Goal: Task Accomplishment & Management: Complete application form

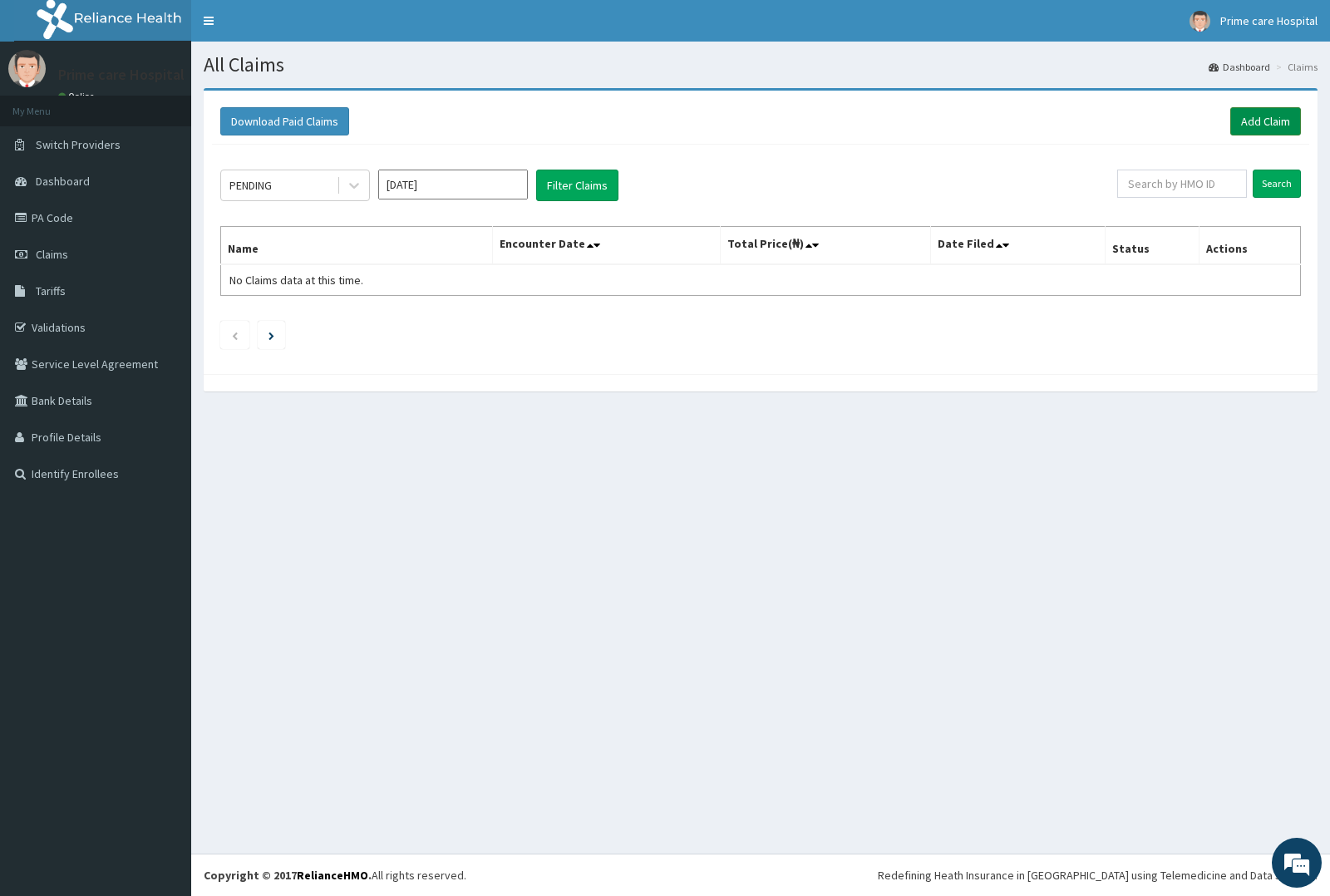
click at [1270, 114] on link "Add Claim" at bounding box center [1265, 122] width 71 height 28
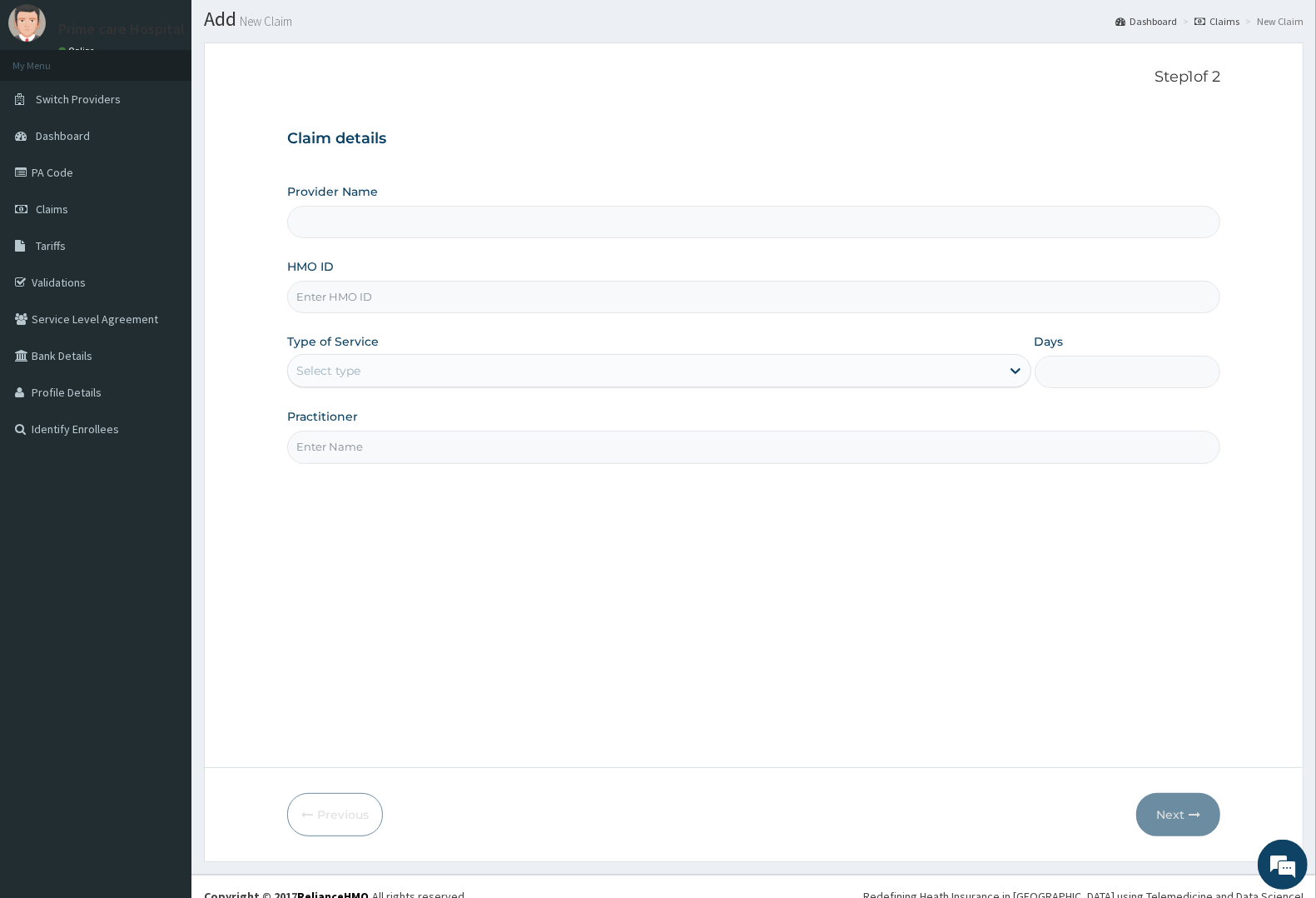
scroll to position [65, 0]
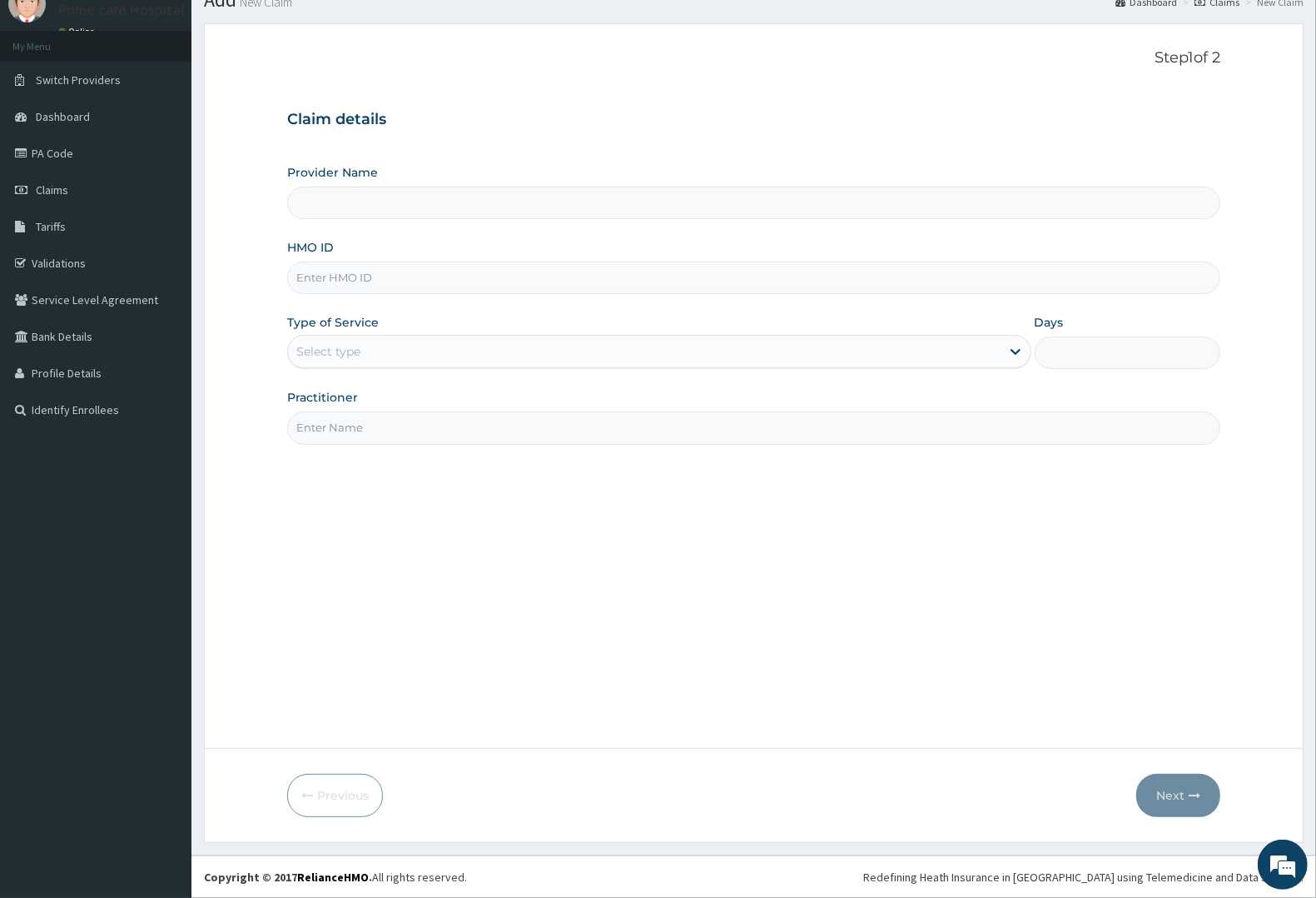
type input "Prime care hospital"
click at [352, 280] on input "HMO ID" at bounding box center [753, 277] width 933 height 33
type input "USL/10462/A"
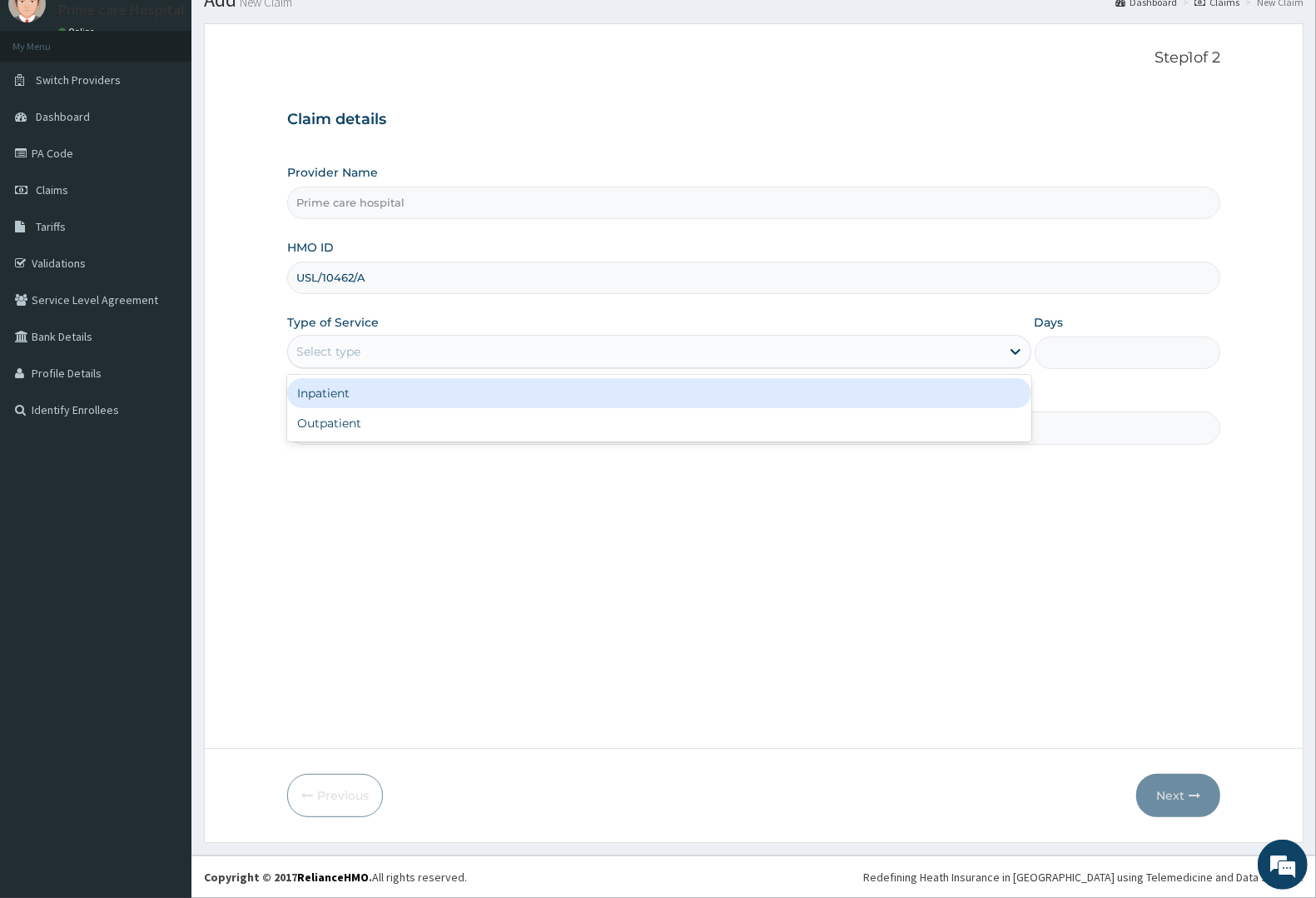
click at [365, 340] on div "Select type" at bounding box center [644, 352] width 712 height 27
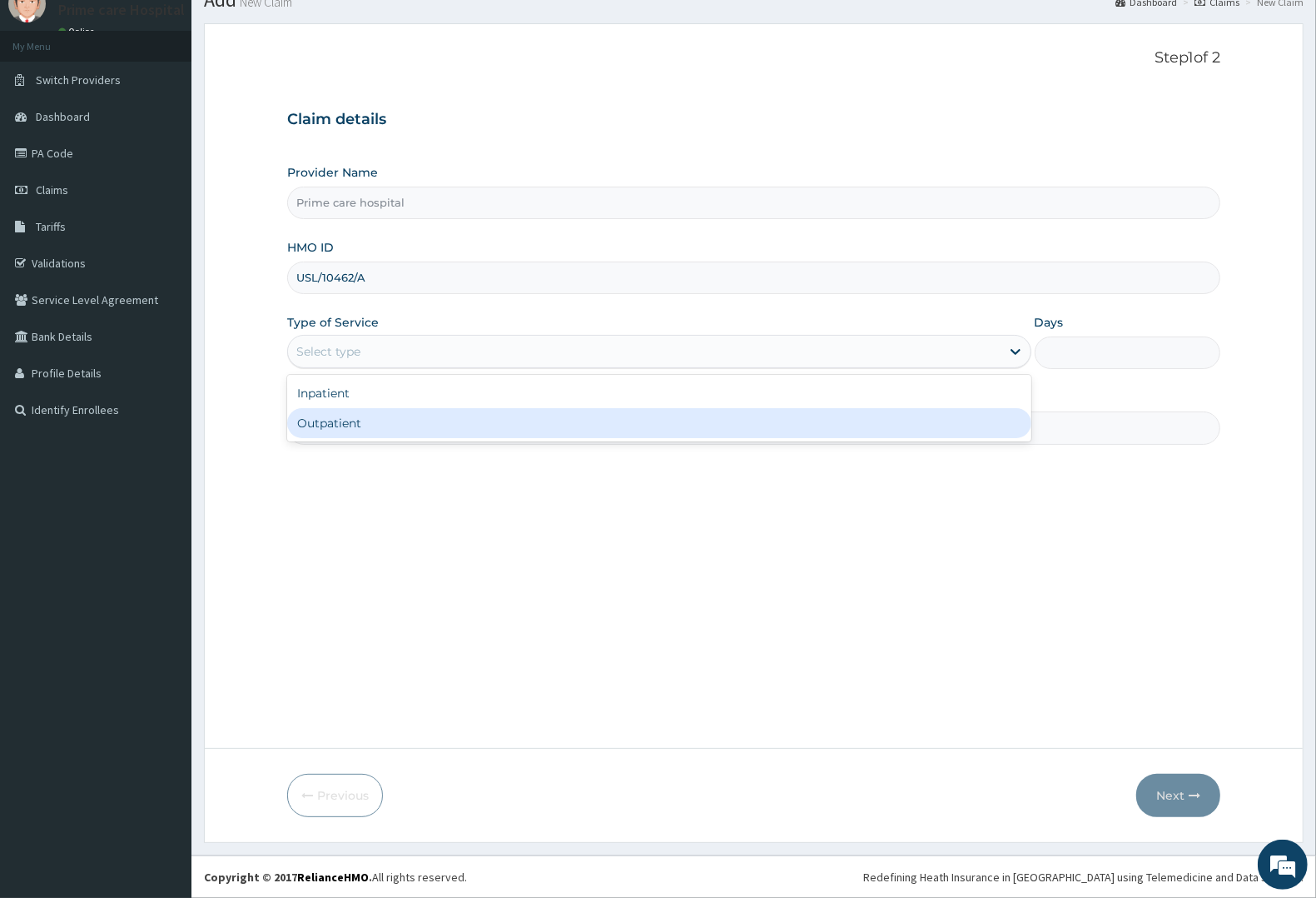
click at [339, 417] on div "Outpatient" at bounding box center [659, 423] width 744 height 30
type input "1"
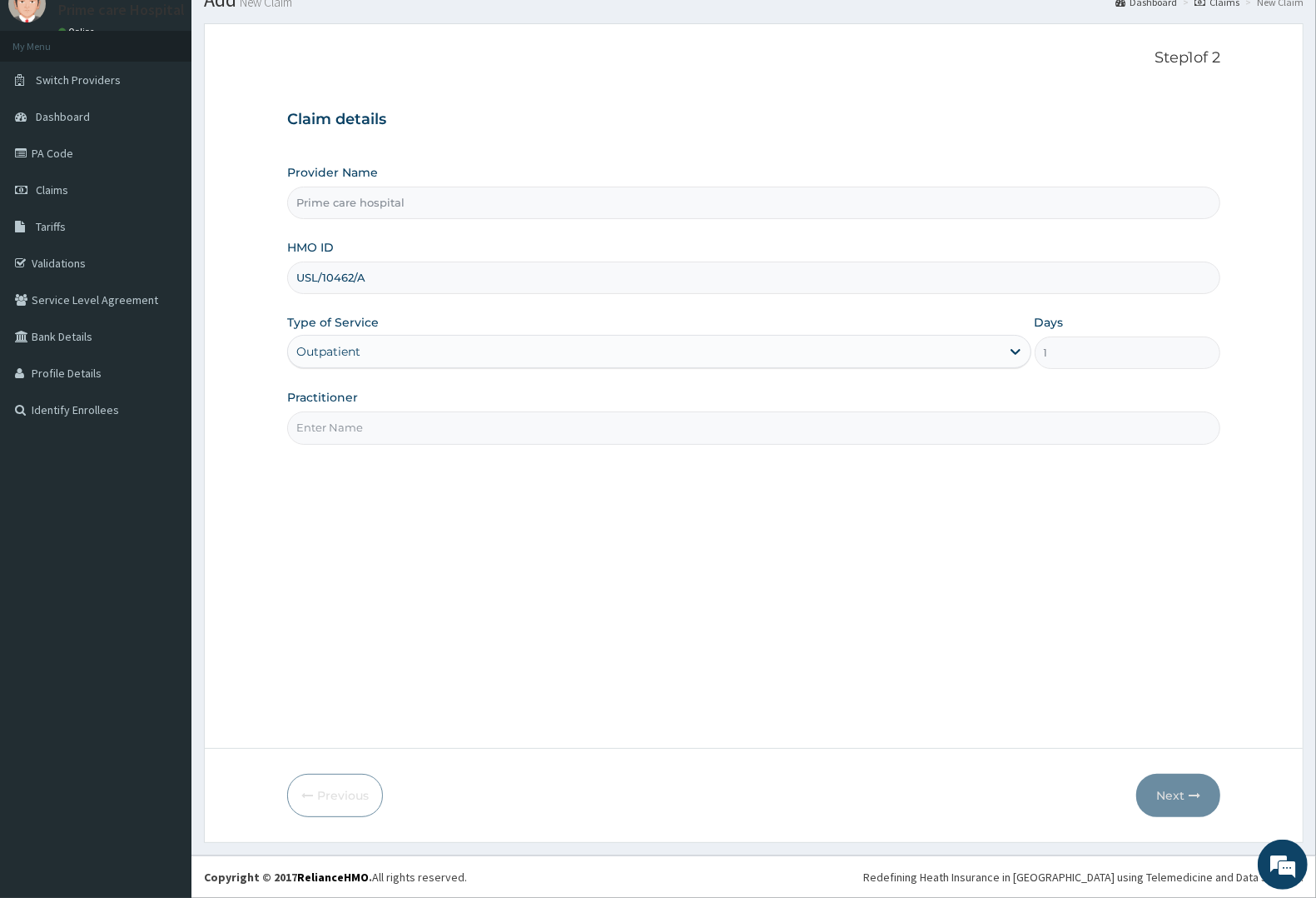
click at [348, 438] on input "Practitioner" at bounding box center [753, 427] width 933 height 33
type input "DR MIKE"
click at [1167, 792] on button "Next" at bounding box center [1178, 795] width 84 height 43
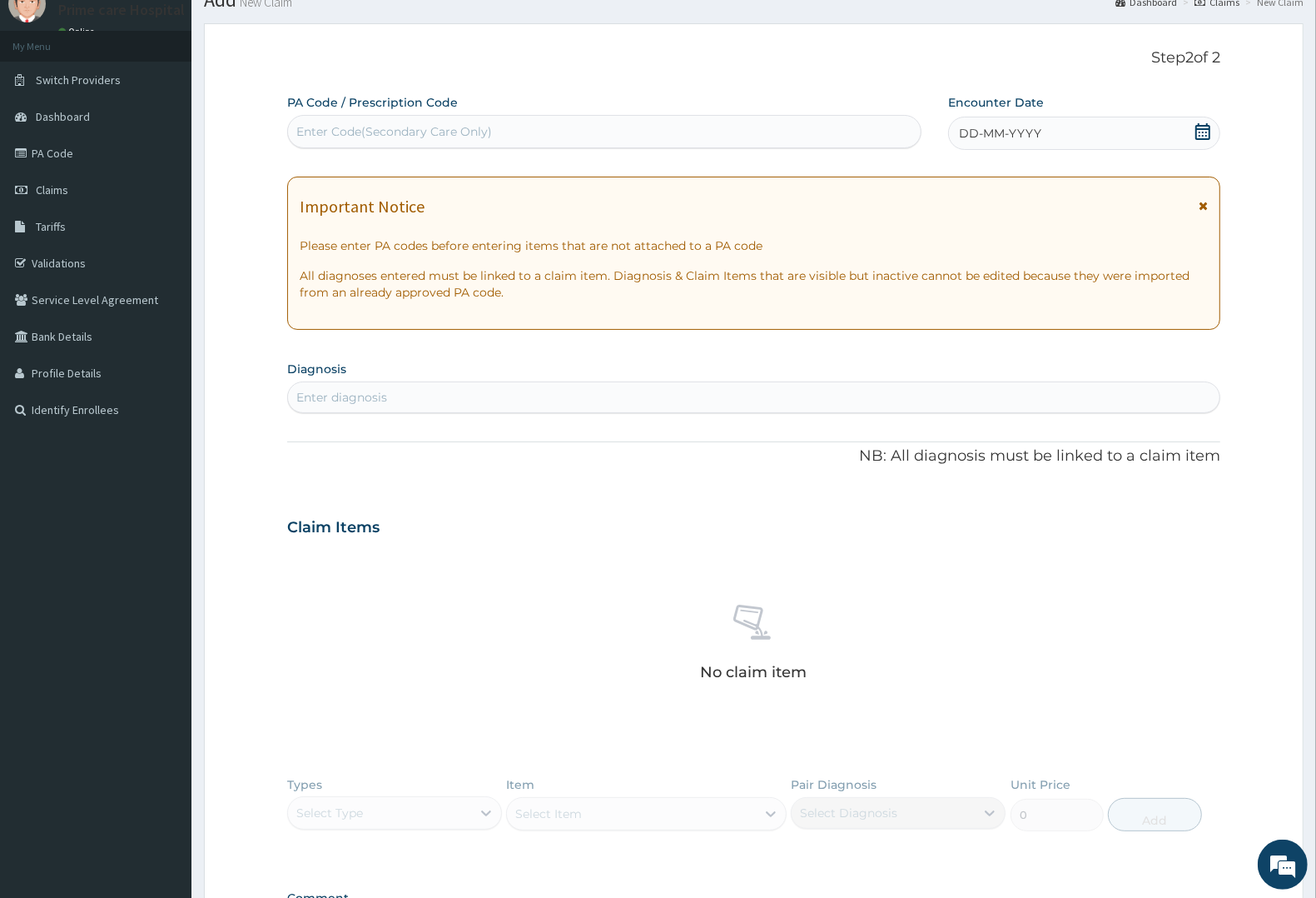
click at [427, 124] on div "Enter Code(Secondary Care Only)" at bounding box center [394, 132] width 195 height 17
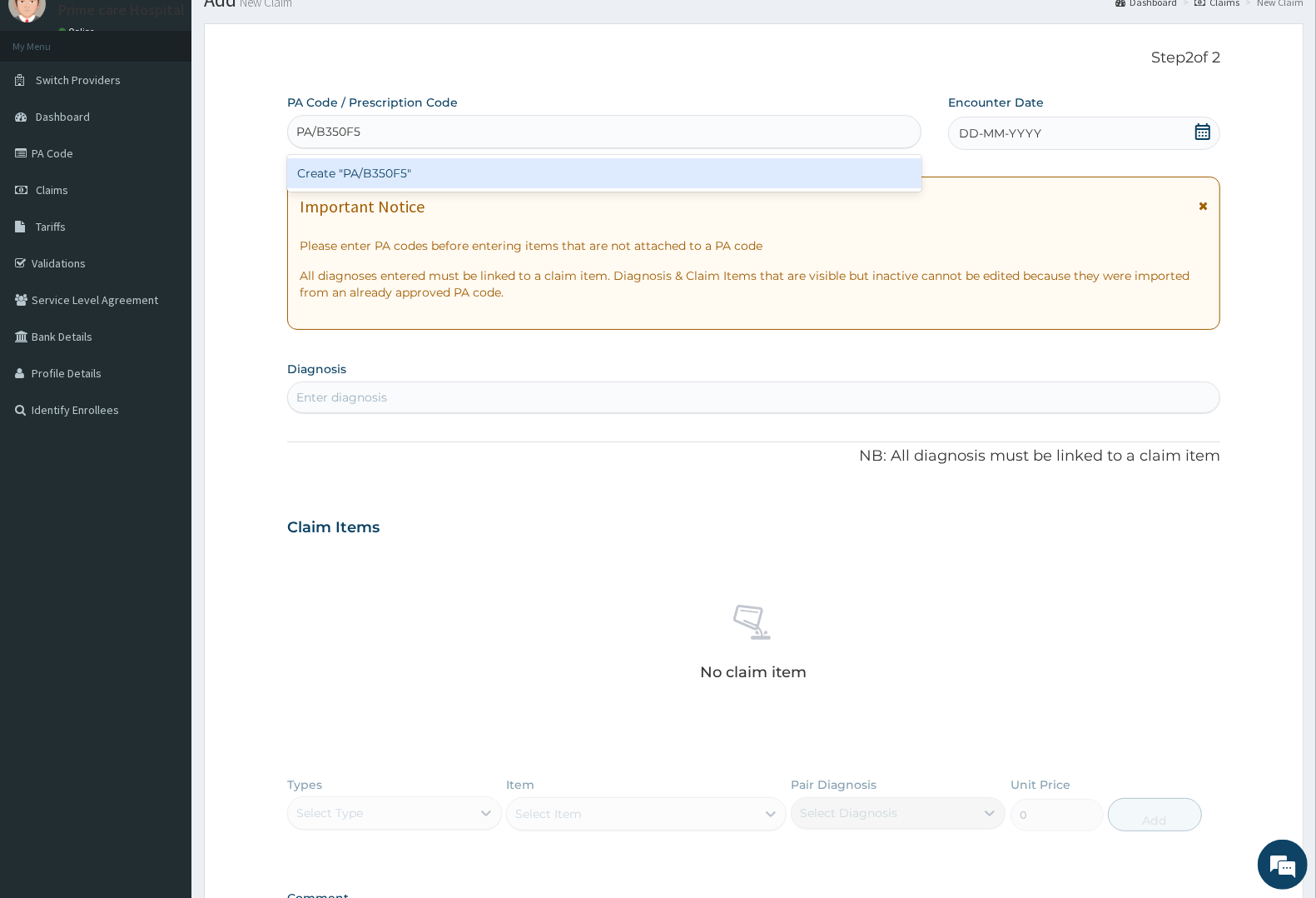
type input "PA/B350F5"
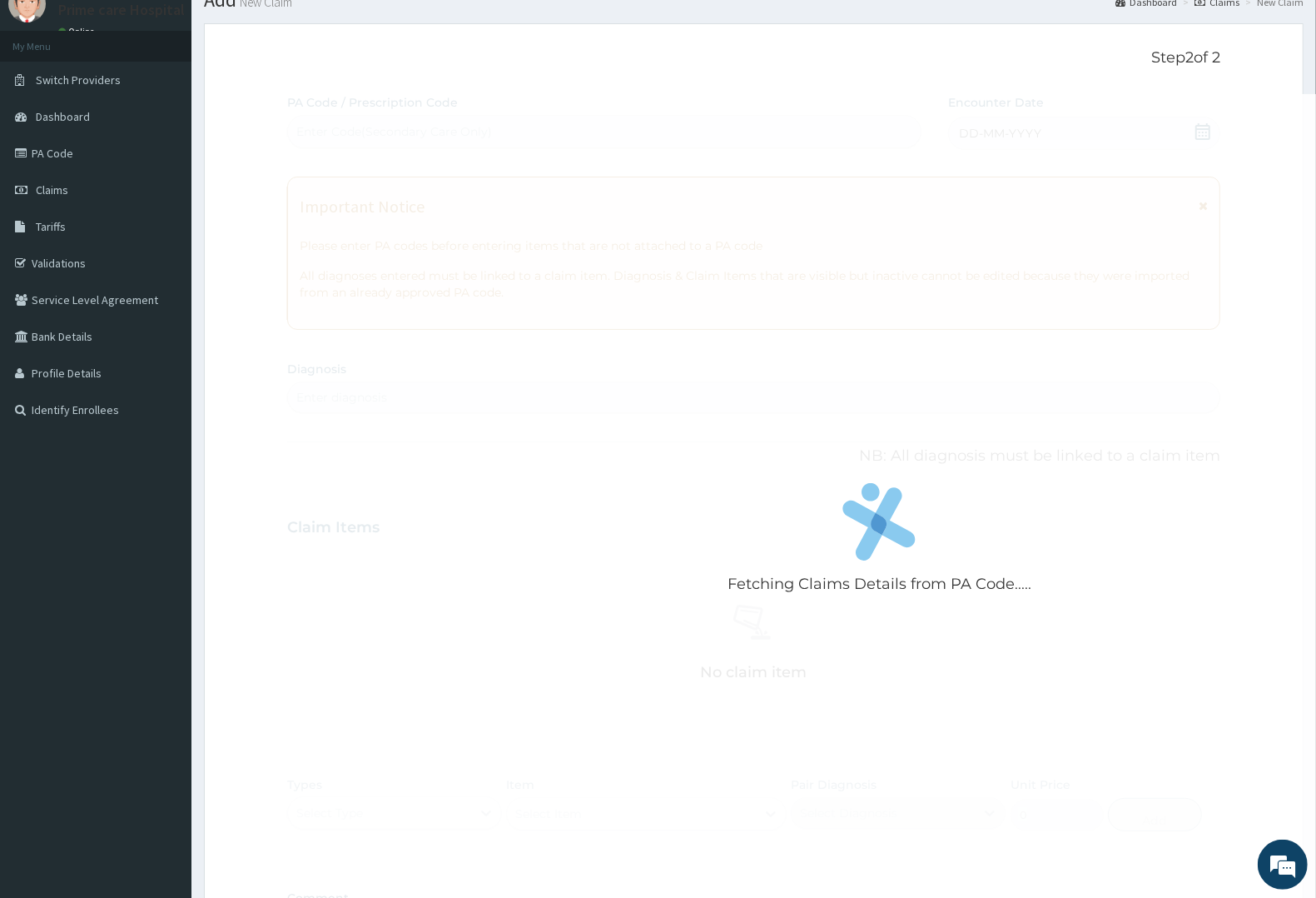
click at [1036, 138] on div "Fetching Claims Details from PA Code..... PA Code / Prescription Code Enter Cod…" at bounding box center [753, 525] width 933 height 862
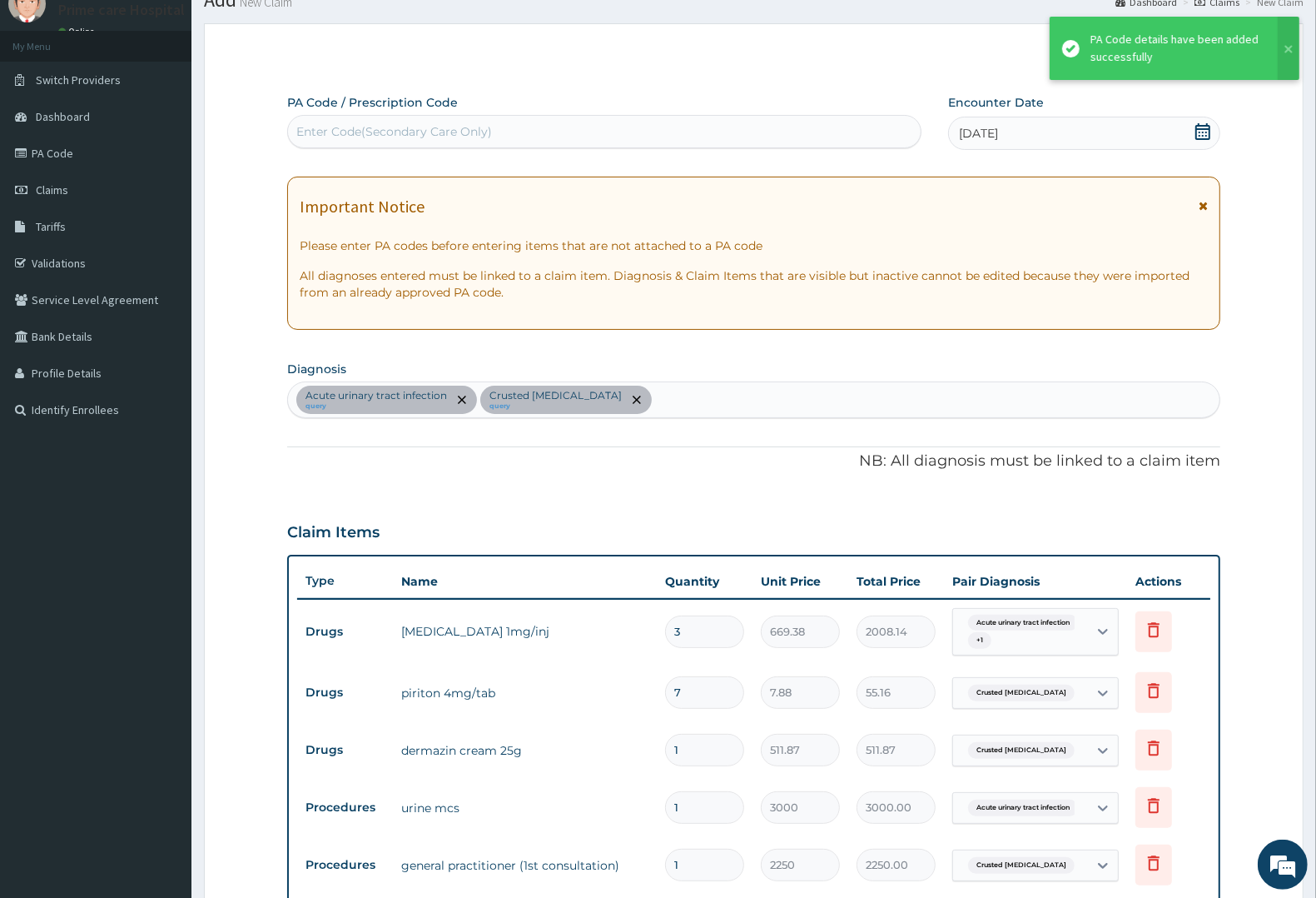
scroll to position [517, 0]
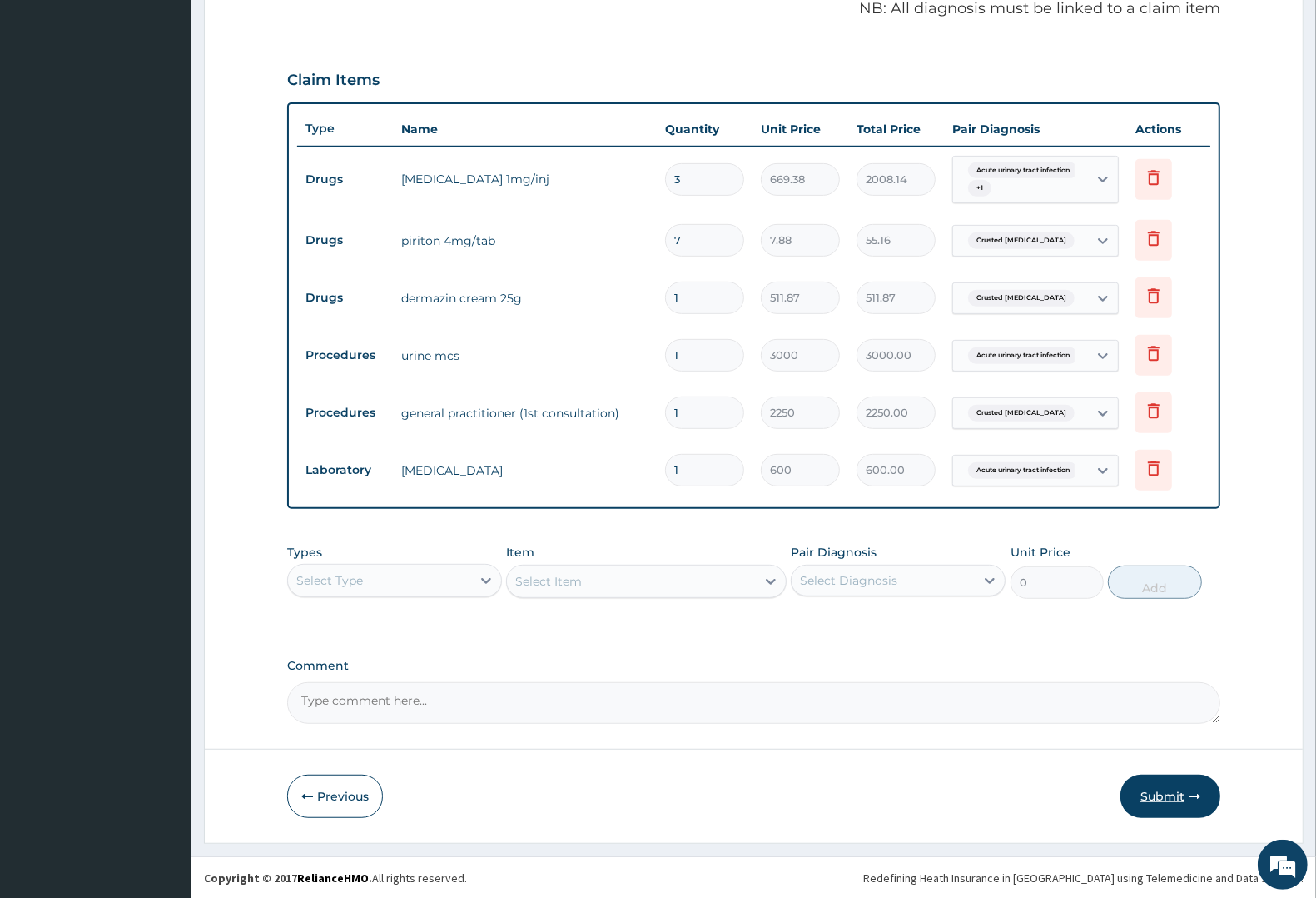
click at [1162, 799] on button "Submit" at bounding box center [1171, 796] width 100 height 43
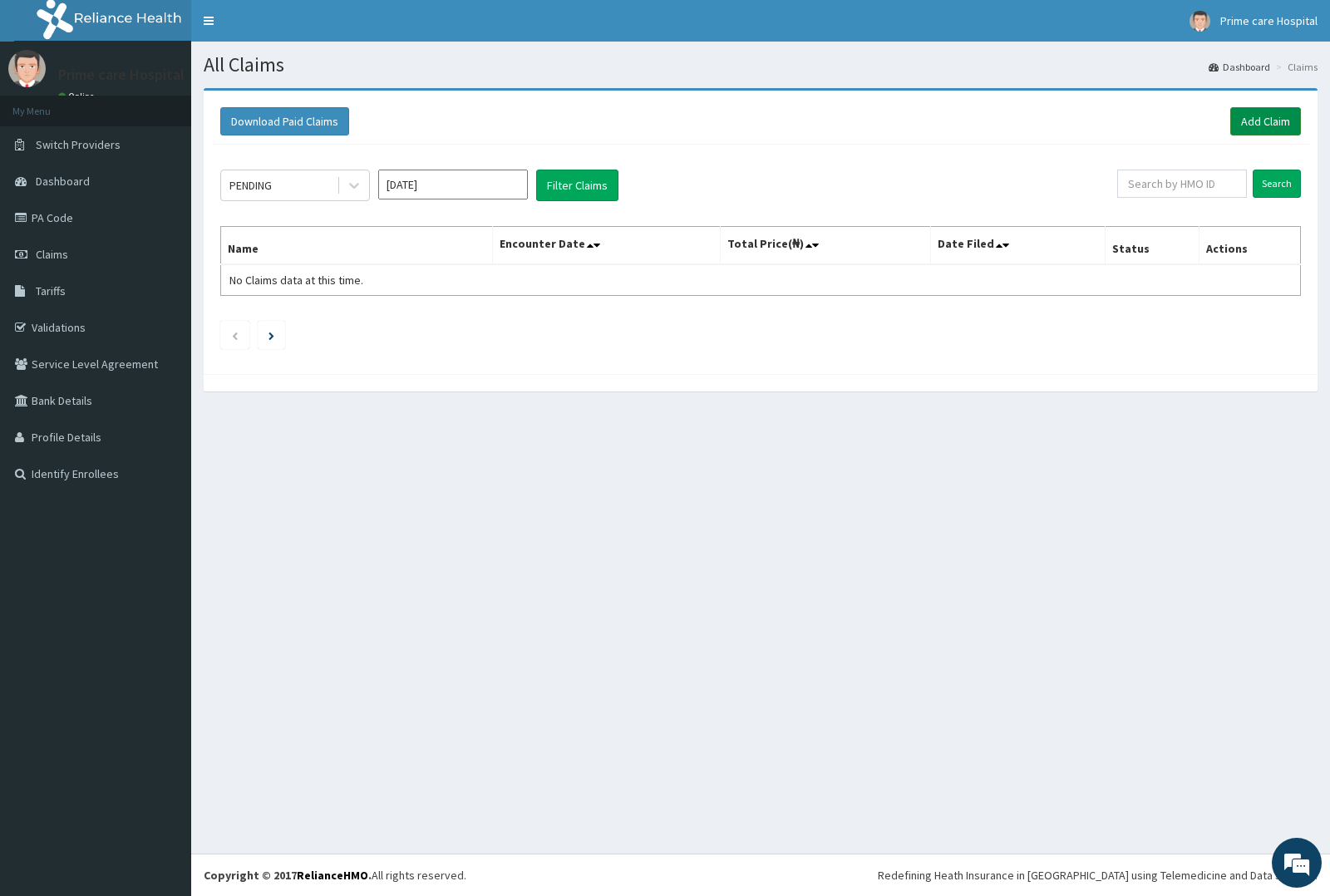
click at [1247, 114] on link "Add Claim" at bounding box center [1265, 122] width 71 height 28
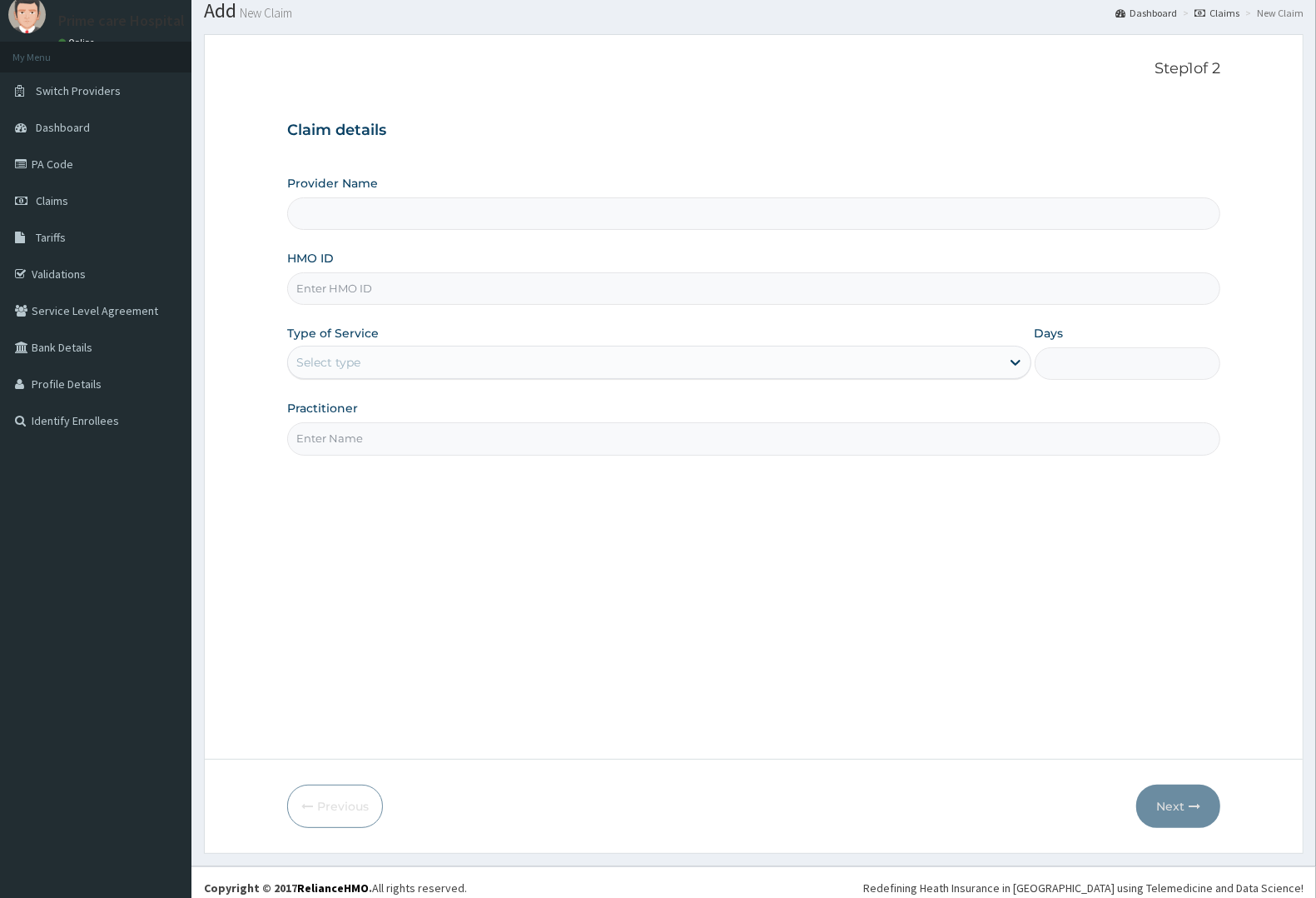
scroll to position [65, 0]
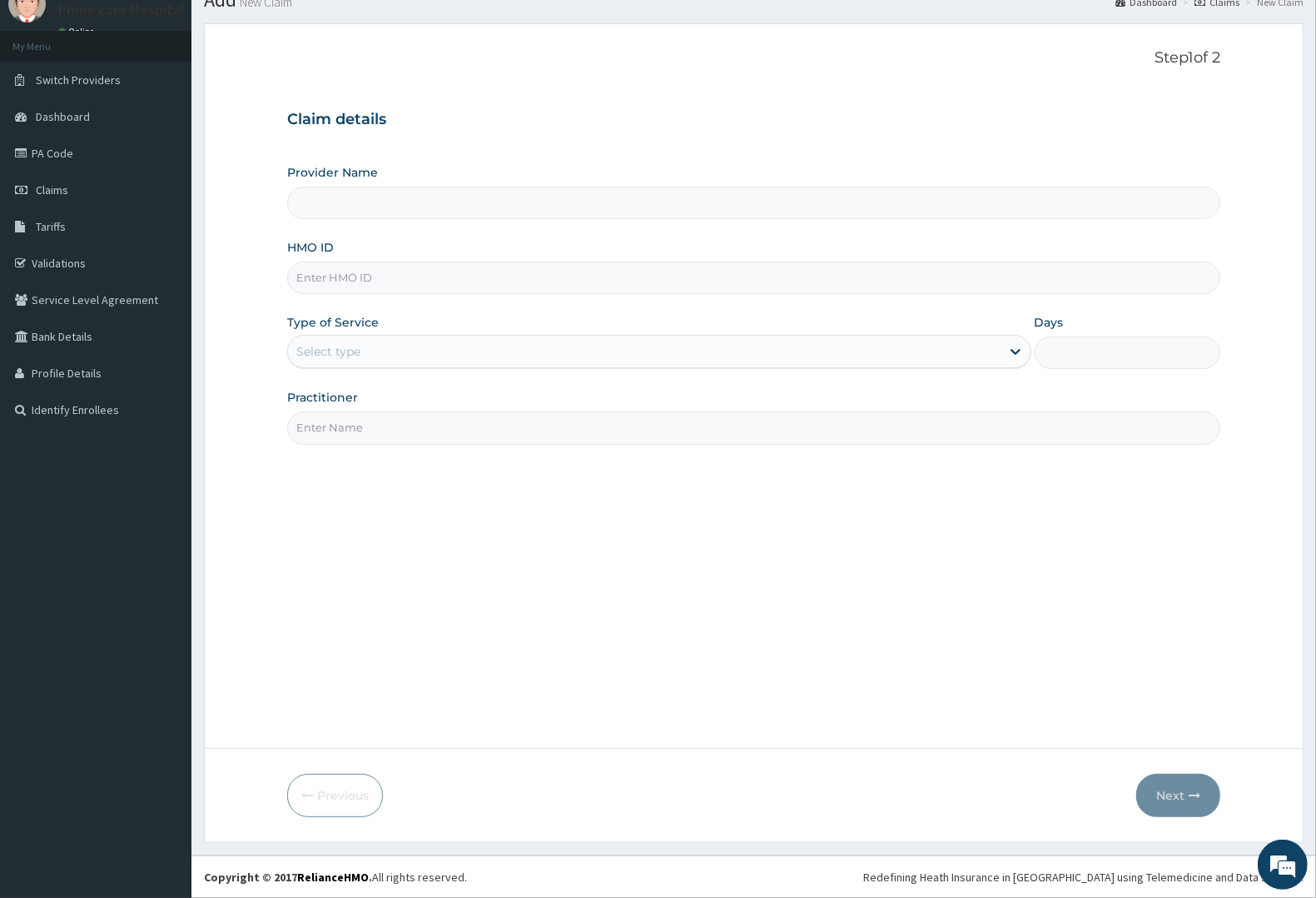
click at [344, 288] on input "HMO ID" at bounding box center [753, 277] width 933 height 33
type input "Prime care hospital"
type input "USL/10462/A"
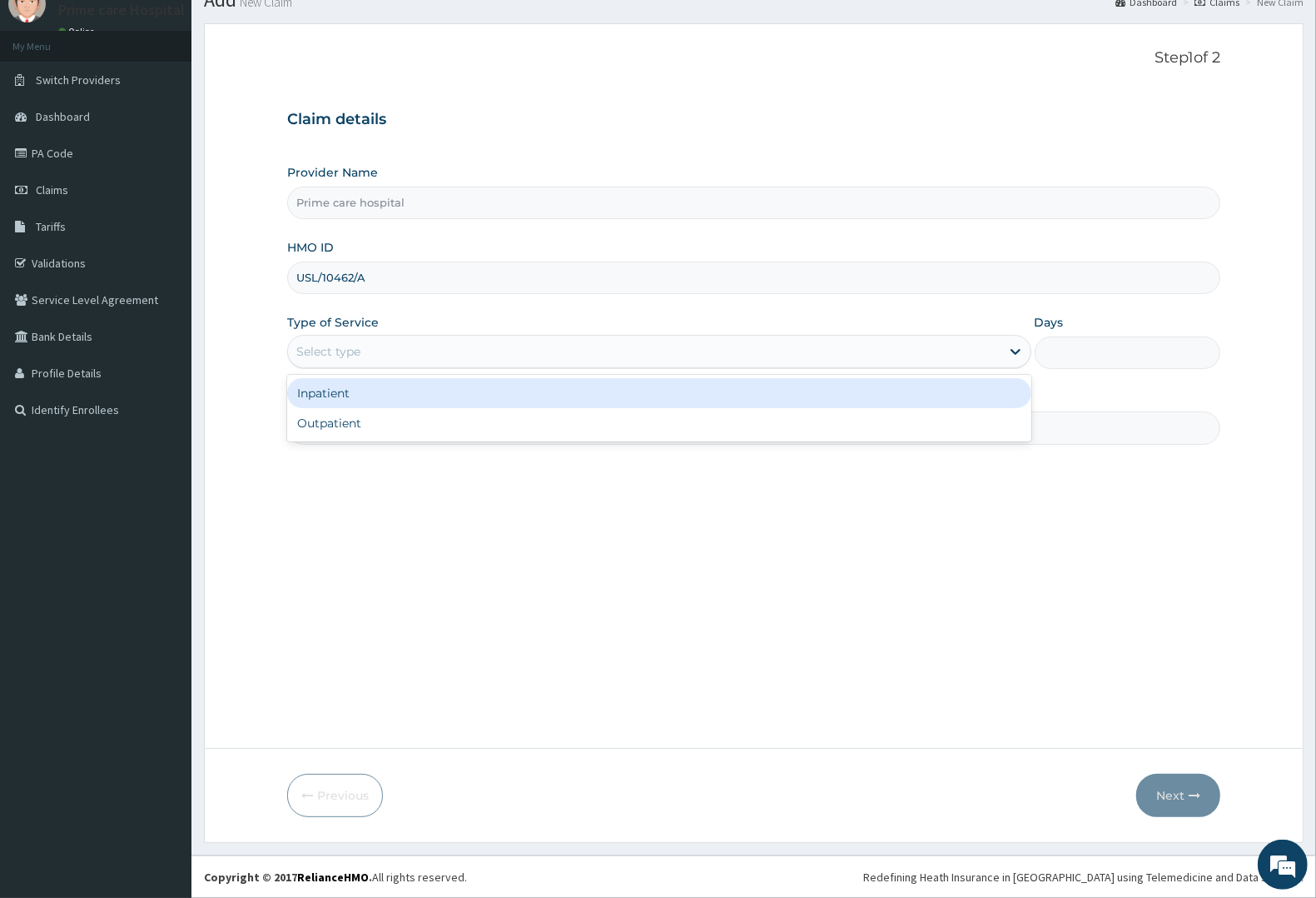
click at [367, 357] on div "Select type" at bounding box center [644, 352] width 712 height 27
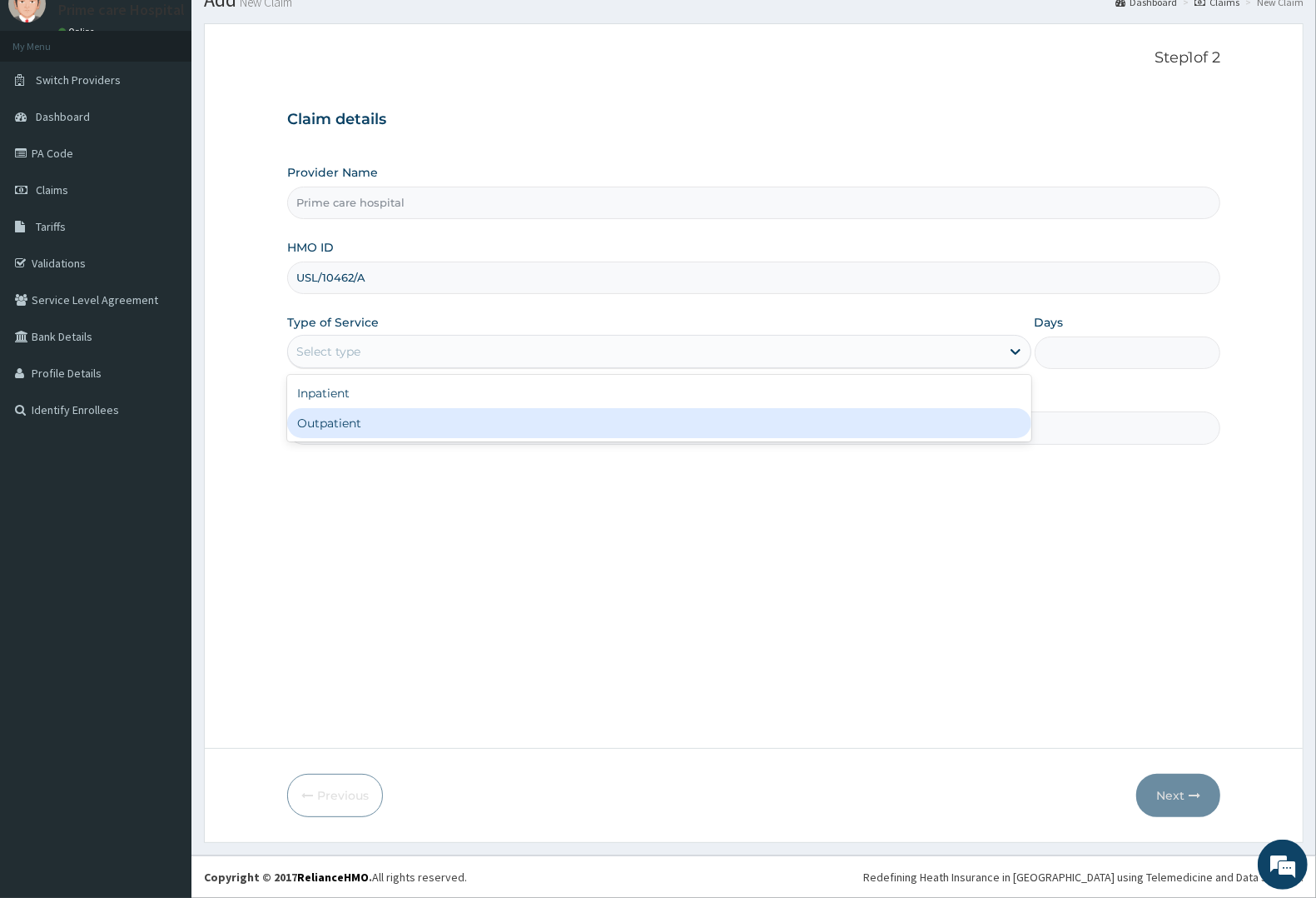
click at [352, 420] on div "Outpatient" at bounding box center [659, 423] width 744 height 30
type input "1"
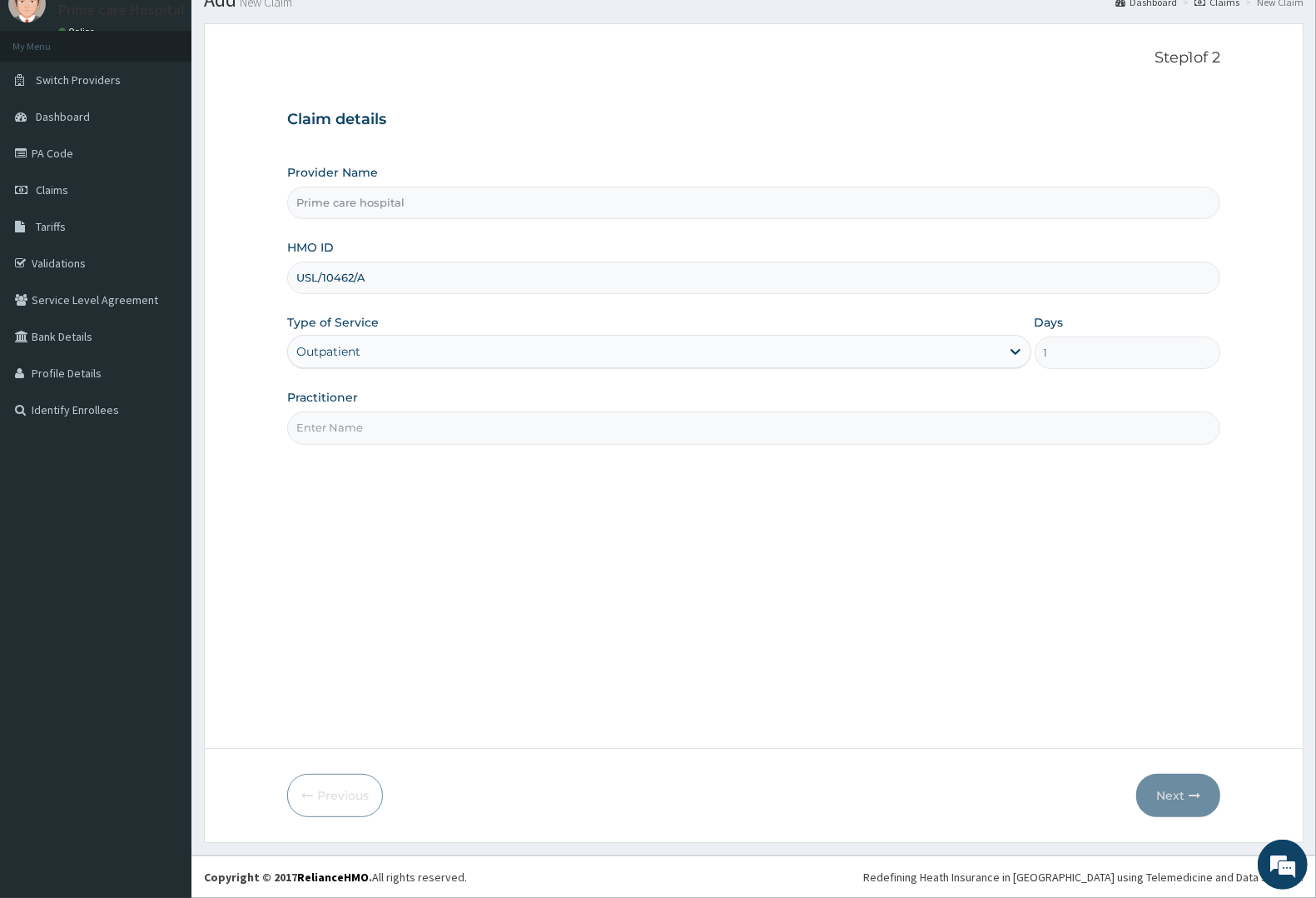
click at [362, 416] on input "Practitioner" at bounding box center [753, 427] width 933 height 33
type input "DR MIKE"
click at [1175, 794] on button "Next" at bounding box center [1178, 795] width 84 height 43
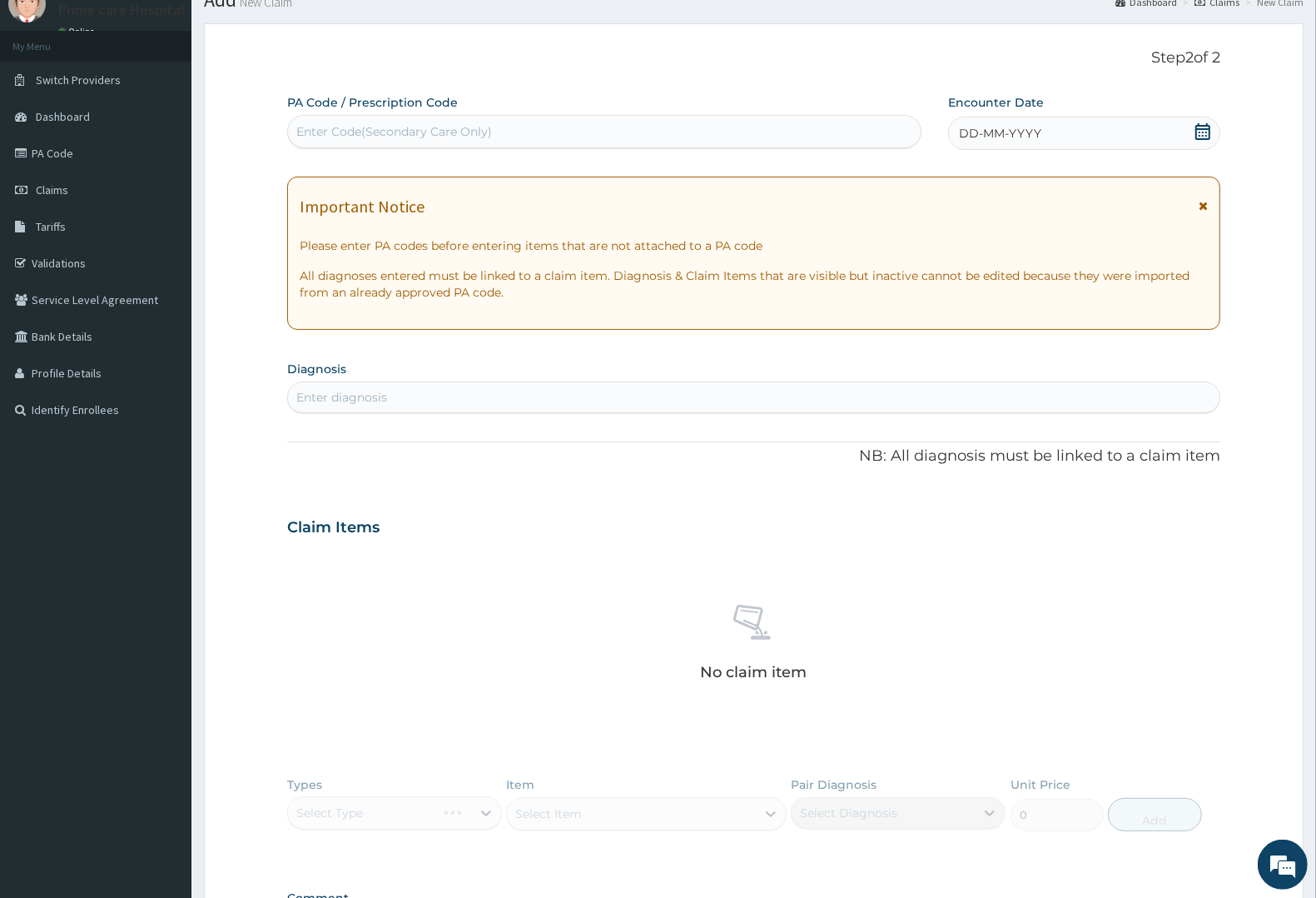
click at [1012, 129] on span "DD-MM-YYYY" at bounding box center [1000, 134] width 83 height 17
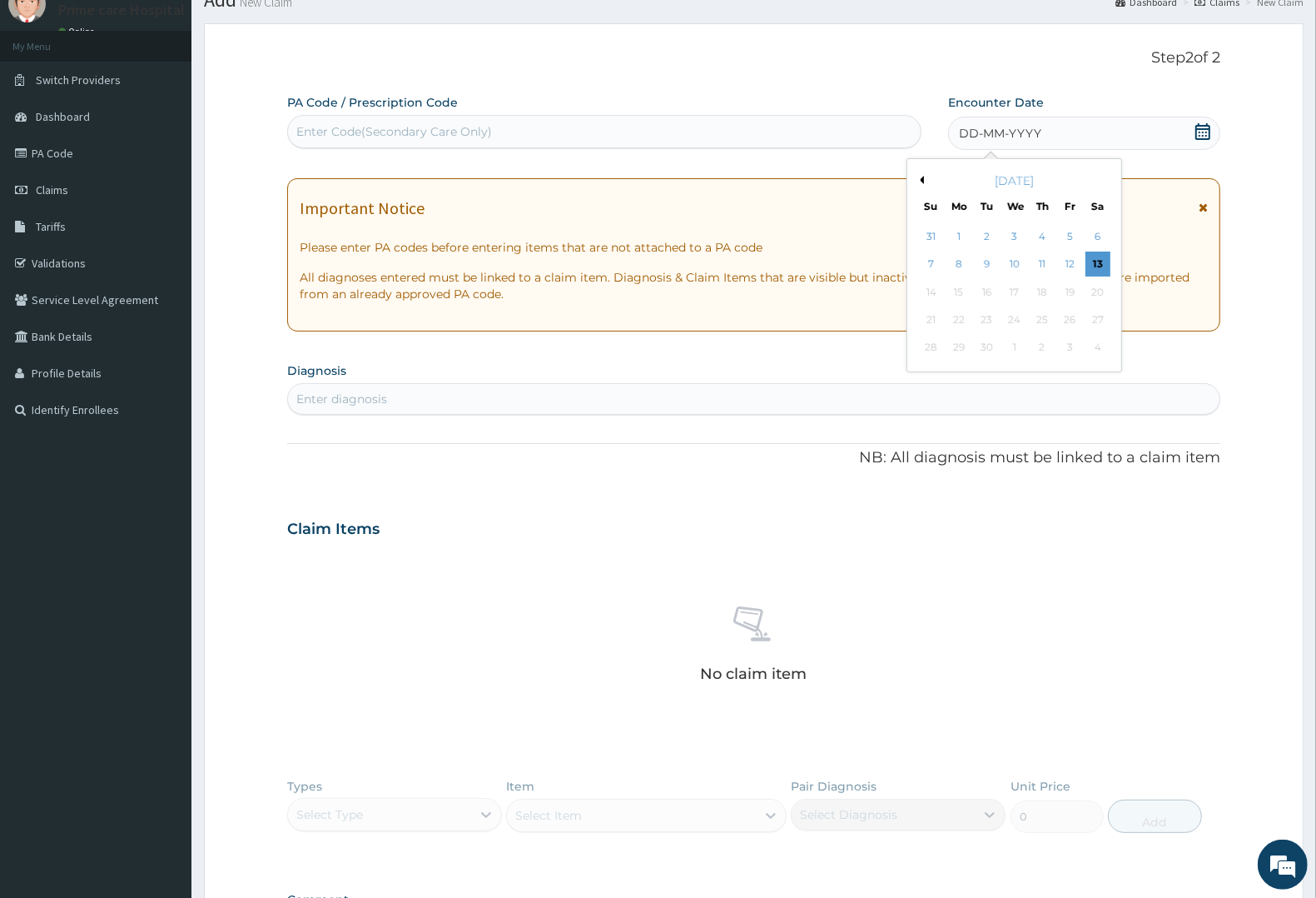
click at [924, 180] on div "[DATE]" at bounding box center [1015, 180] width 200 height 17
click at [924, 175] on button "Previous Month" at bounding box center [920, 180] width 8 height 8
click at [954, 315] on div "18" at bounding box center [959, 320] width 25 height 25
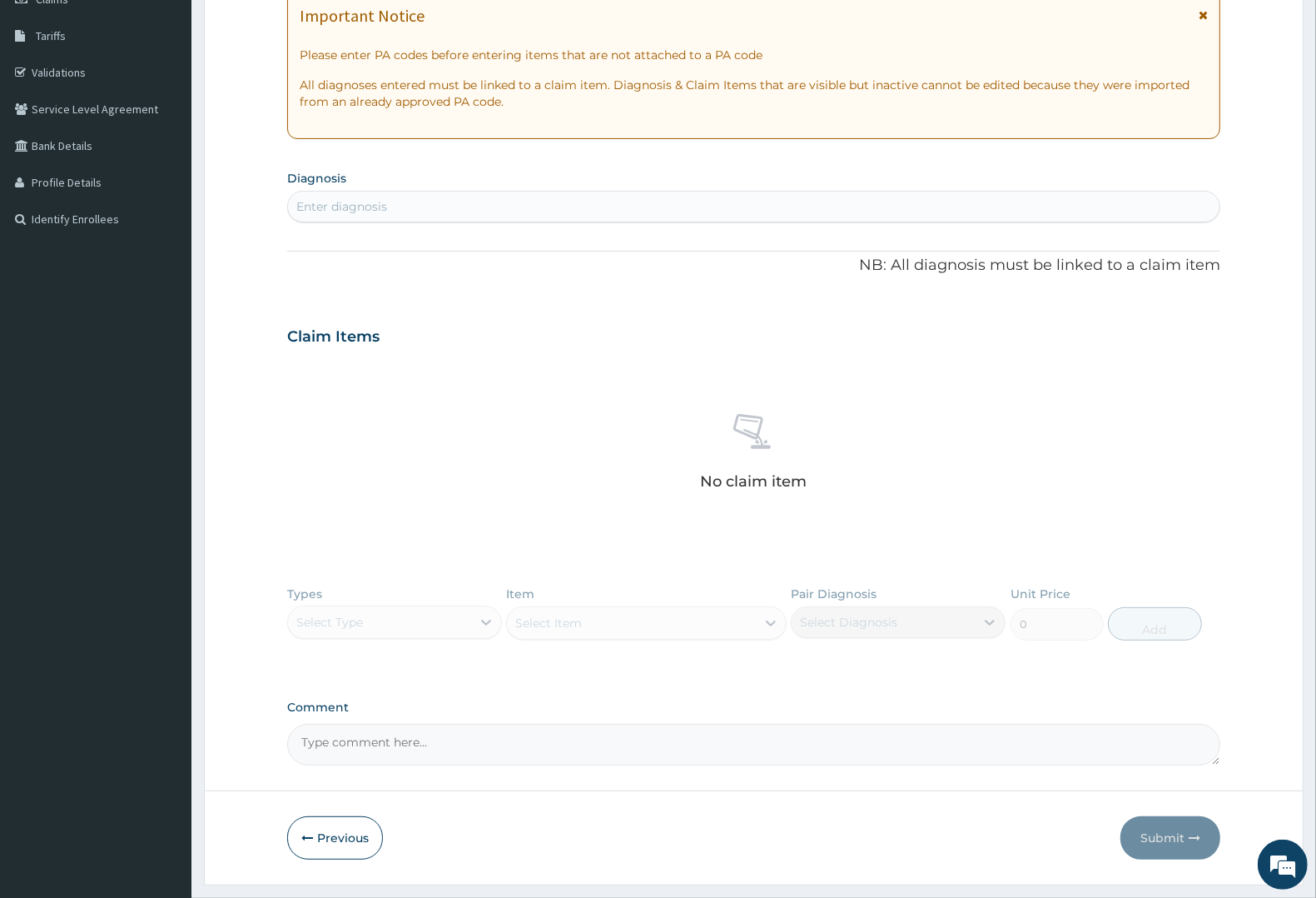
scroll to position [273, 0]
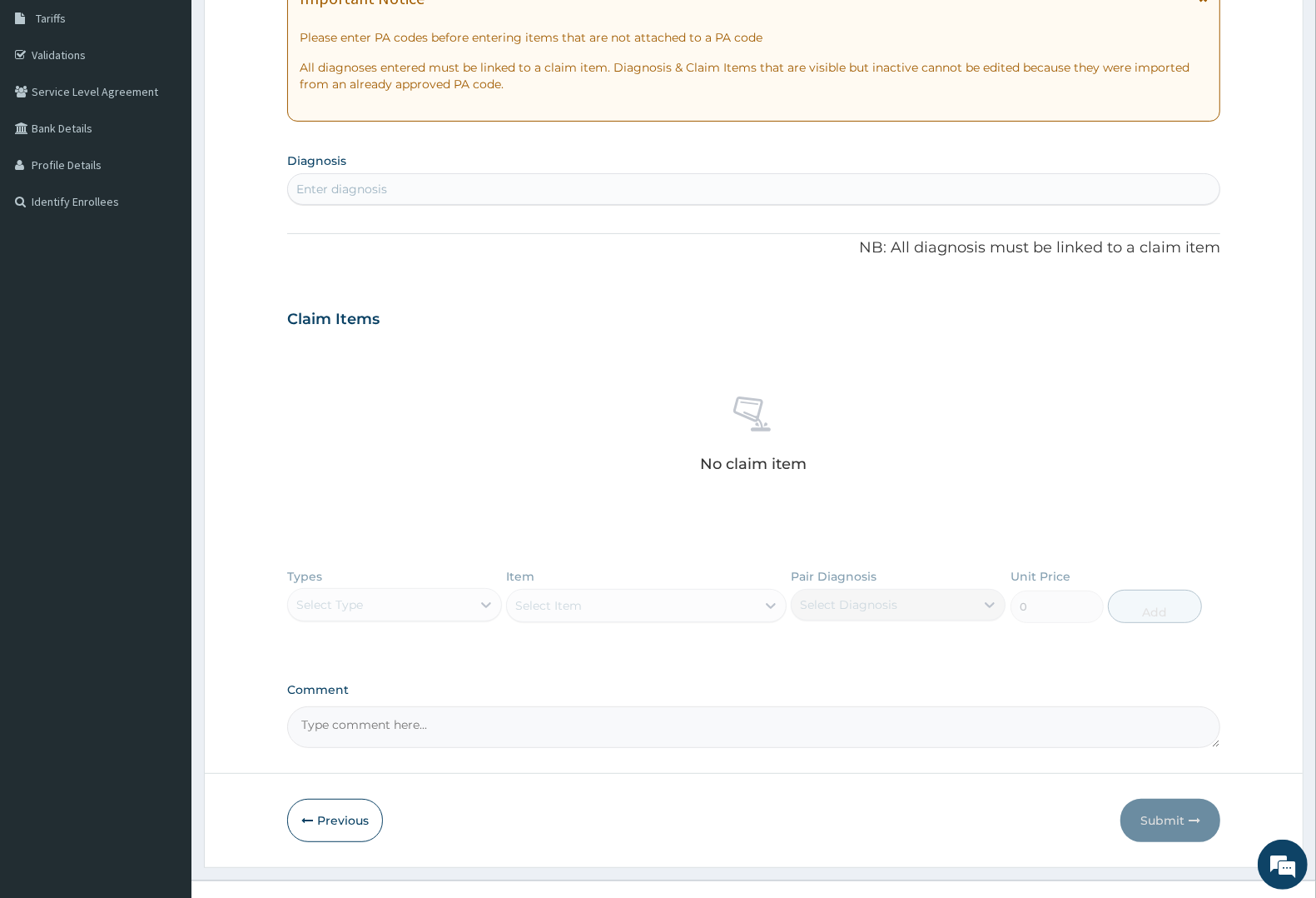
click at [433, 193] on div "Enter diagnosis" at bounding box center [753, 189] width 931 height 27
type input "MALAR"
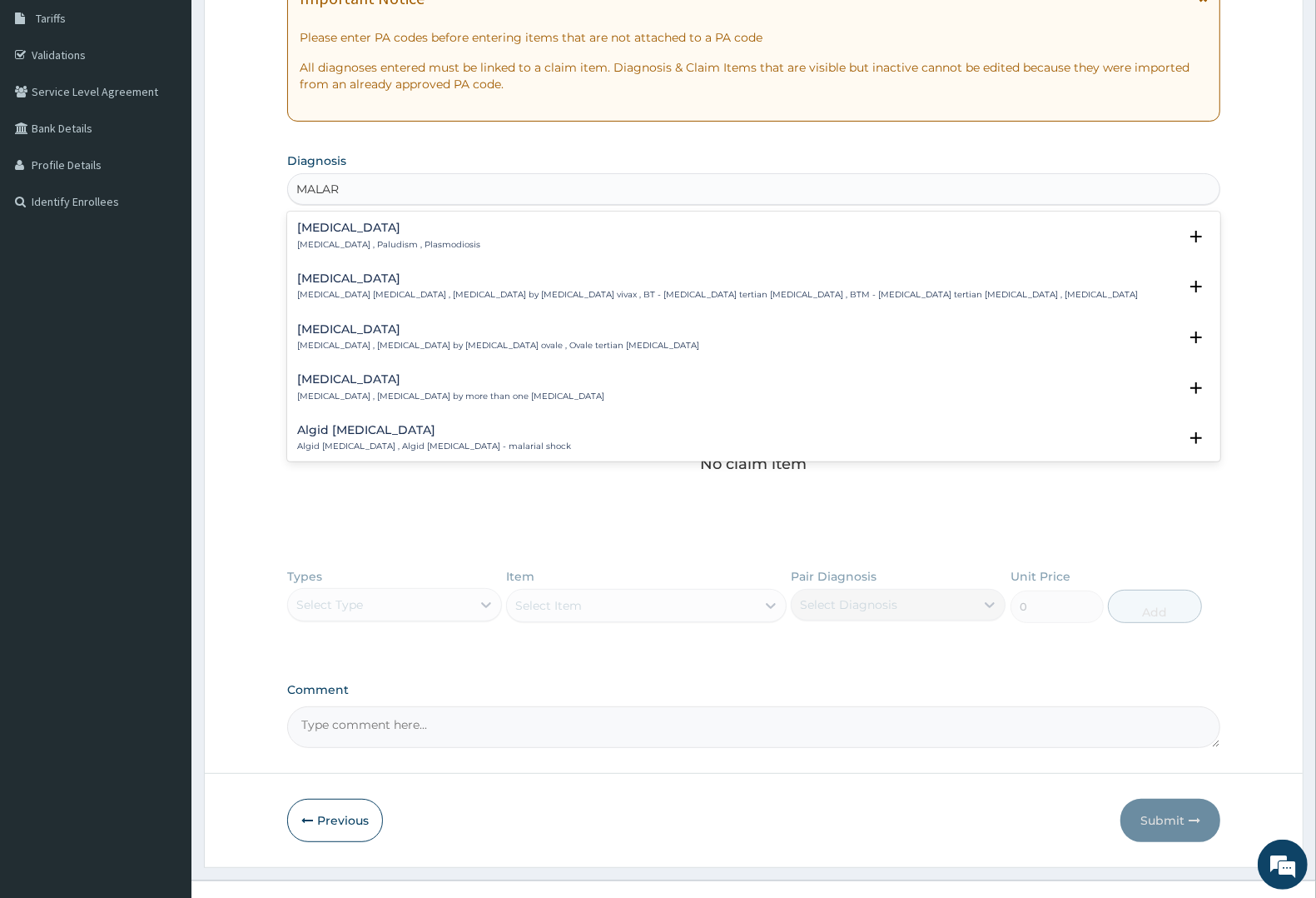
click at [338, 239] on p "Malaria , Paludism , Plasmodiosis" at bounding box center [388, 245] width 183 height 12
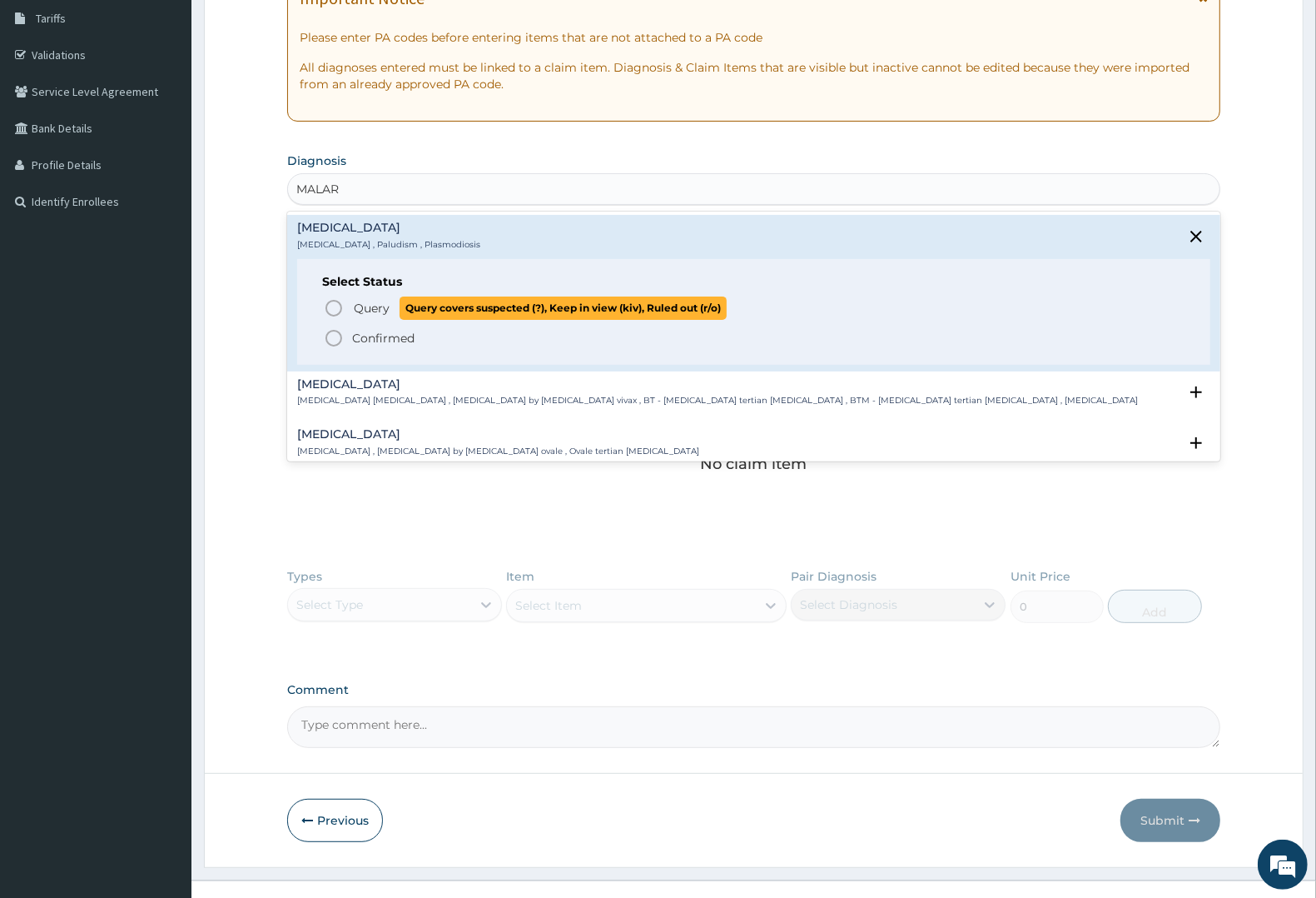
click at [356, 305] on span "Query" at bounding box center [372, 308] width 36 height 17
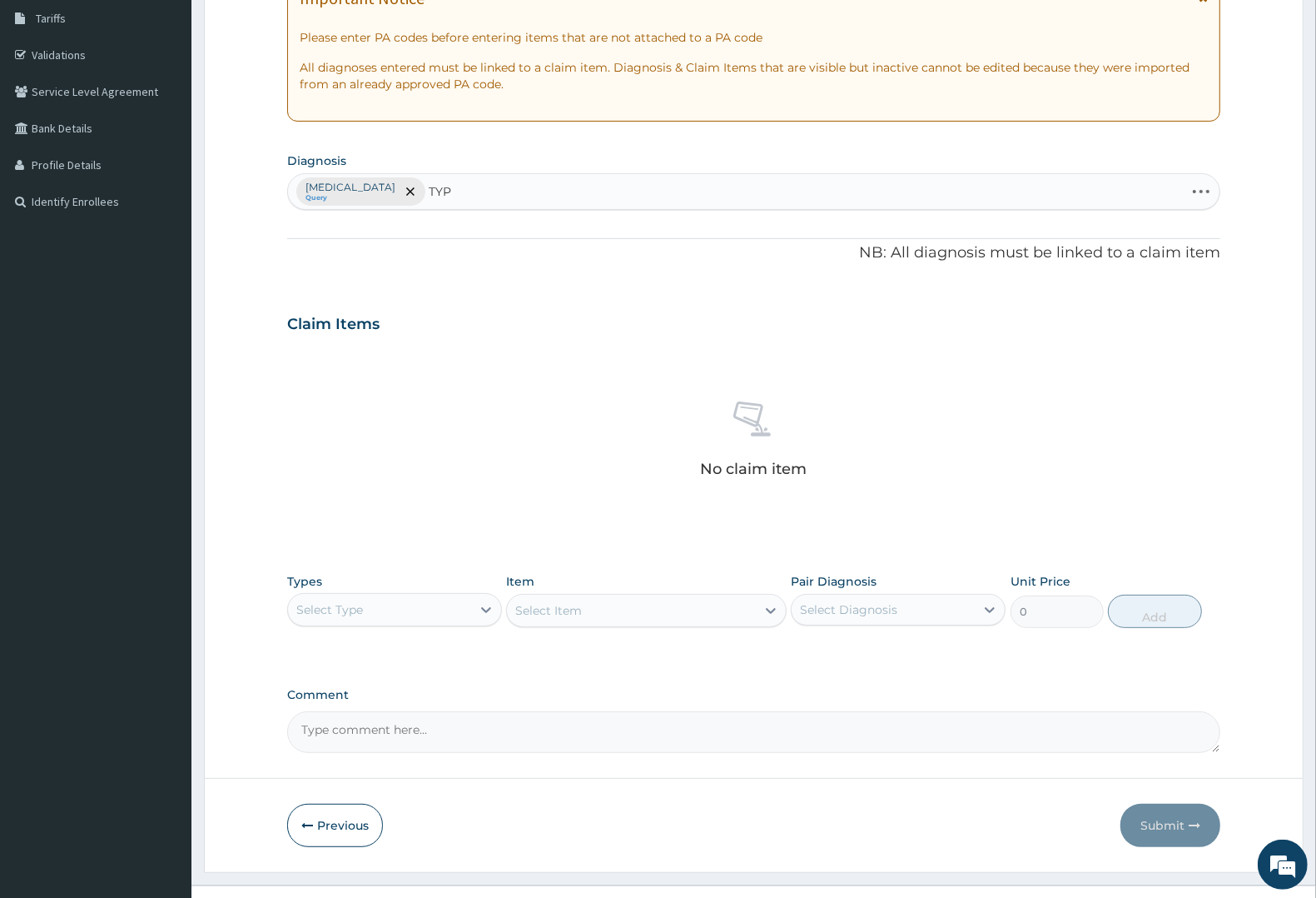
type input "TYPH"
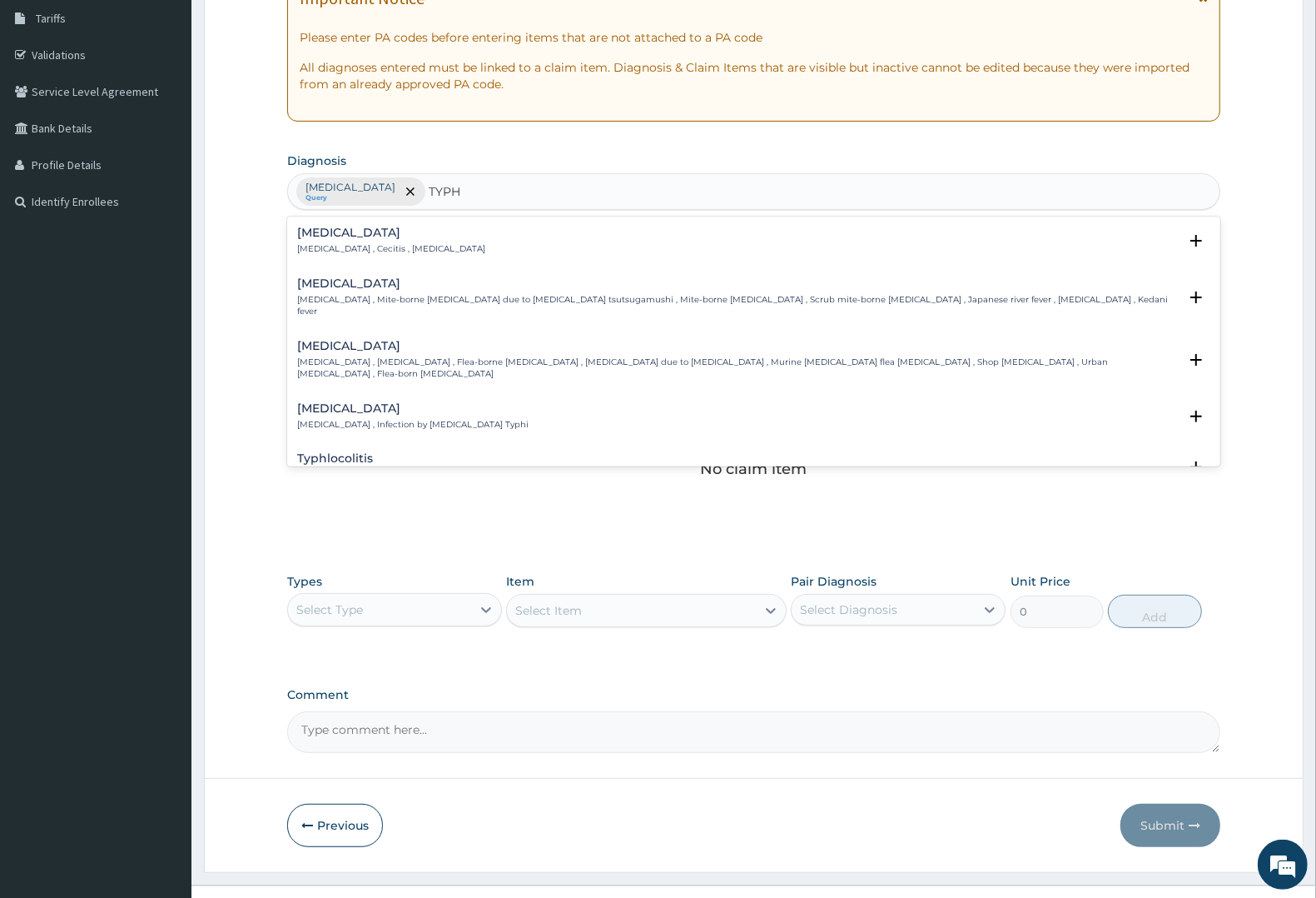
click at [334, 402] on h4 "Typhoid fever" at bounding box center [413, 408] width 231 height 13
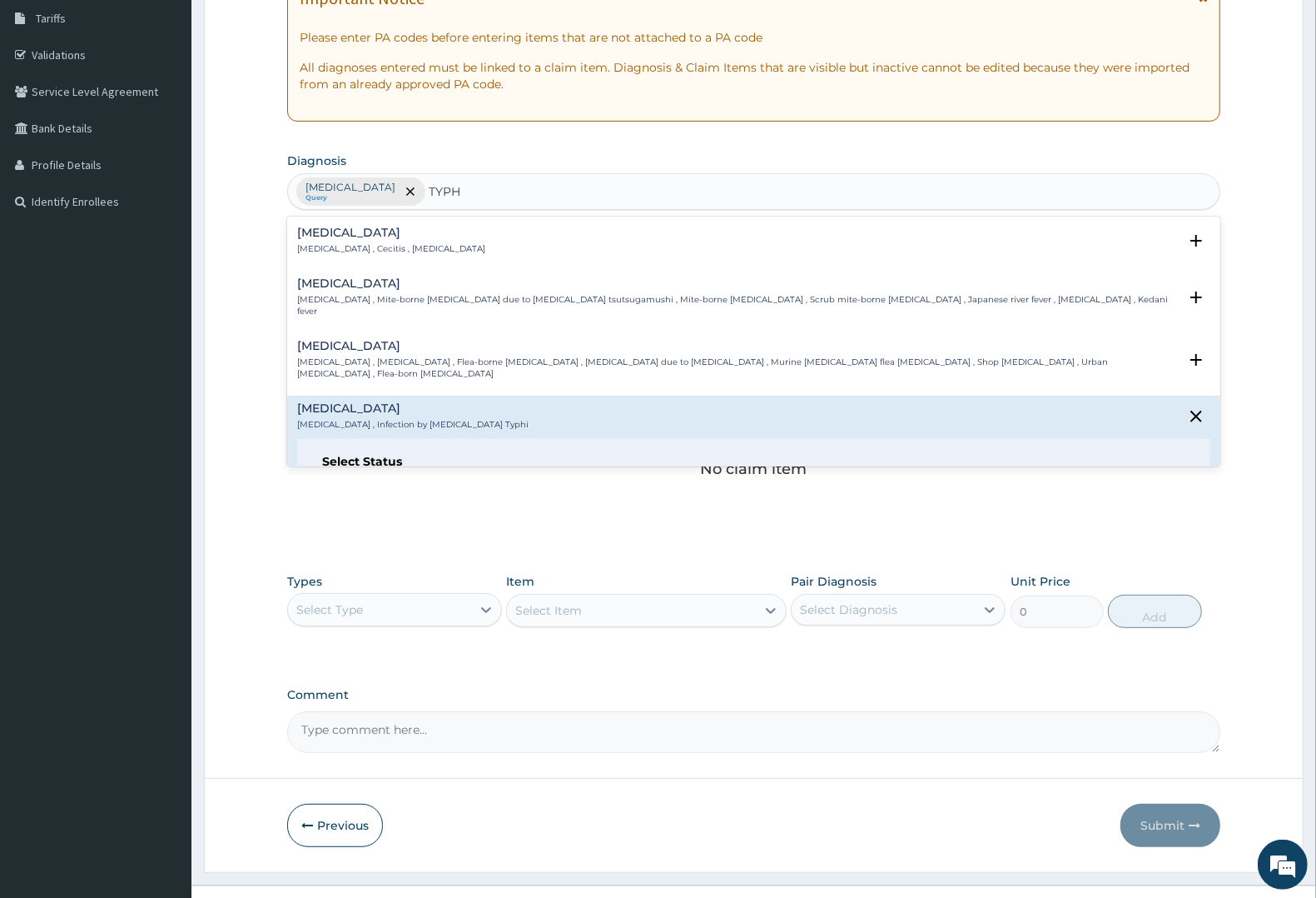
scroll to position [104, 0]
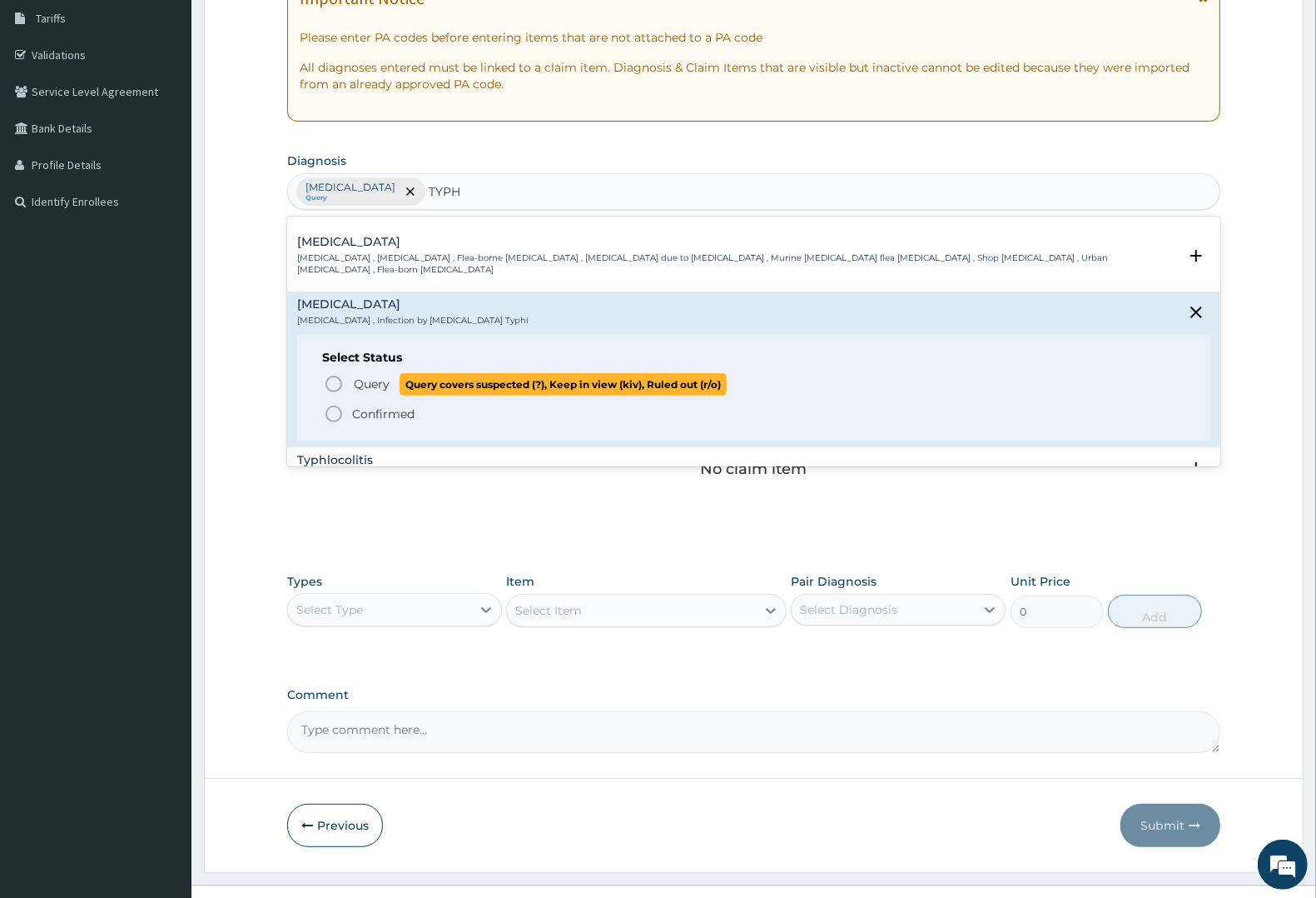
click at [368, 376] on span "Query" at bounding box center [372, 384] width 36 height 17
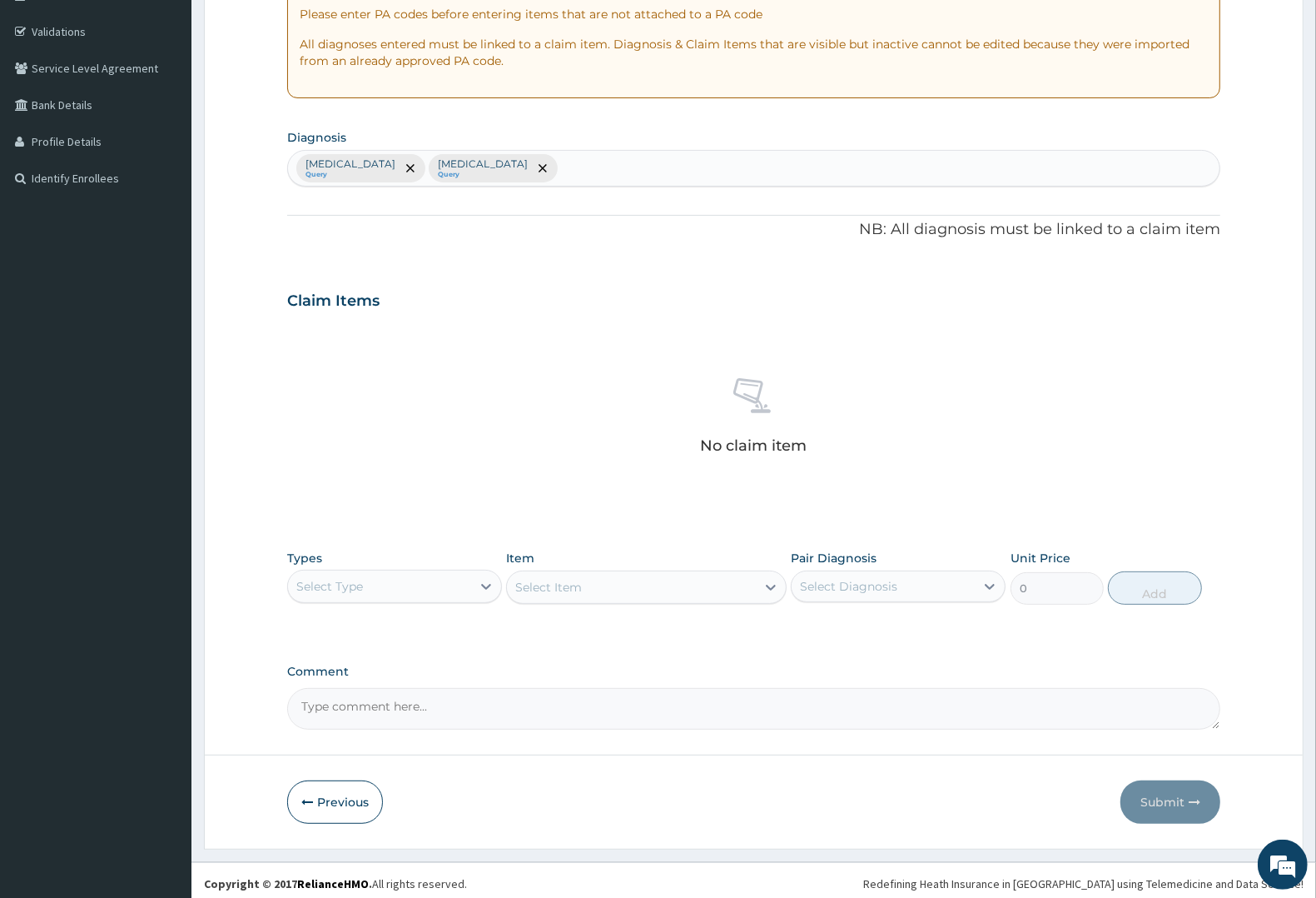
scroll to position [304, 0]
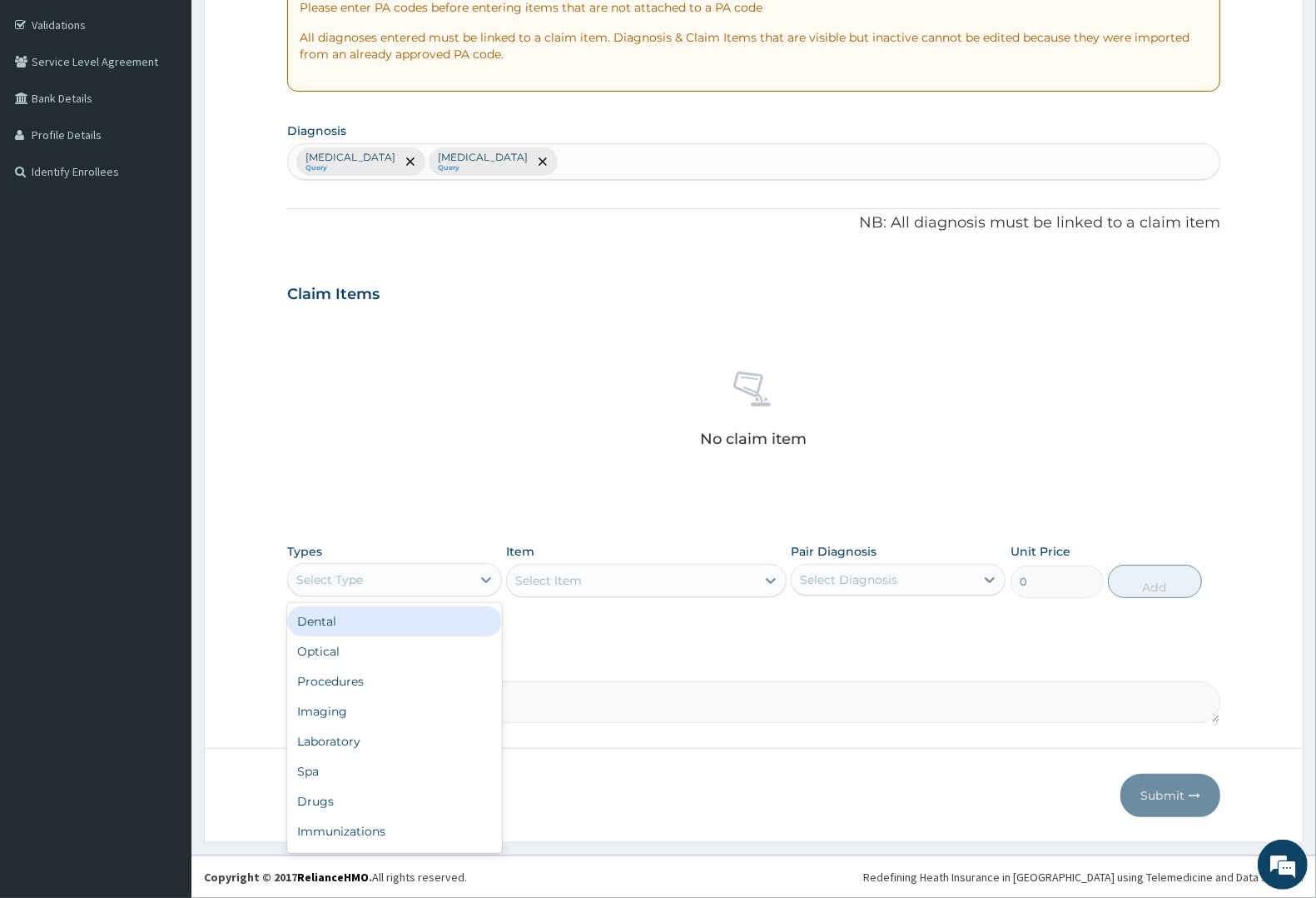
click at [373, 586] on div "Select Type" at bounding box center [379, 580] width 183 height 27
click at [334, 684] on div "Procedures" at bounding box center [394, 681] width 215 height 30
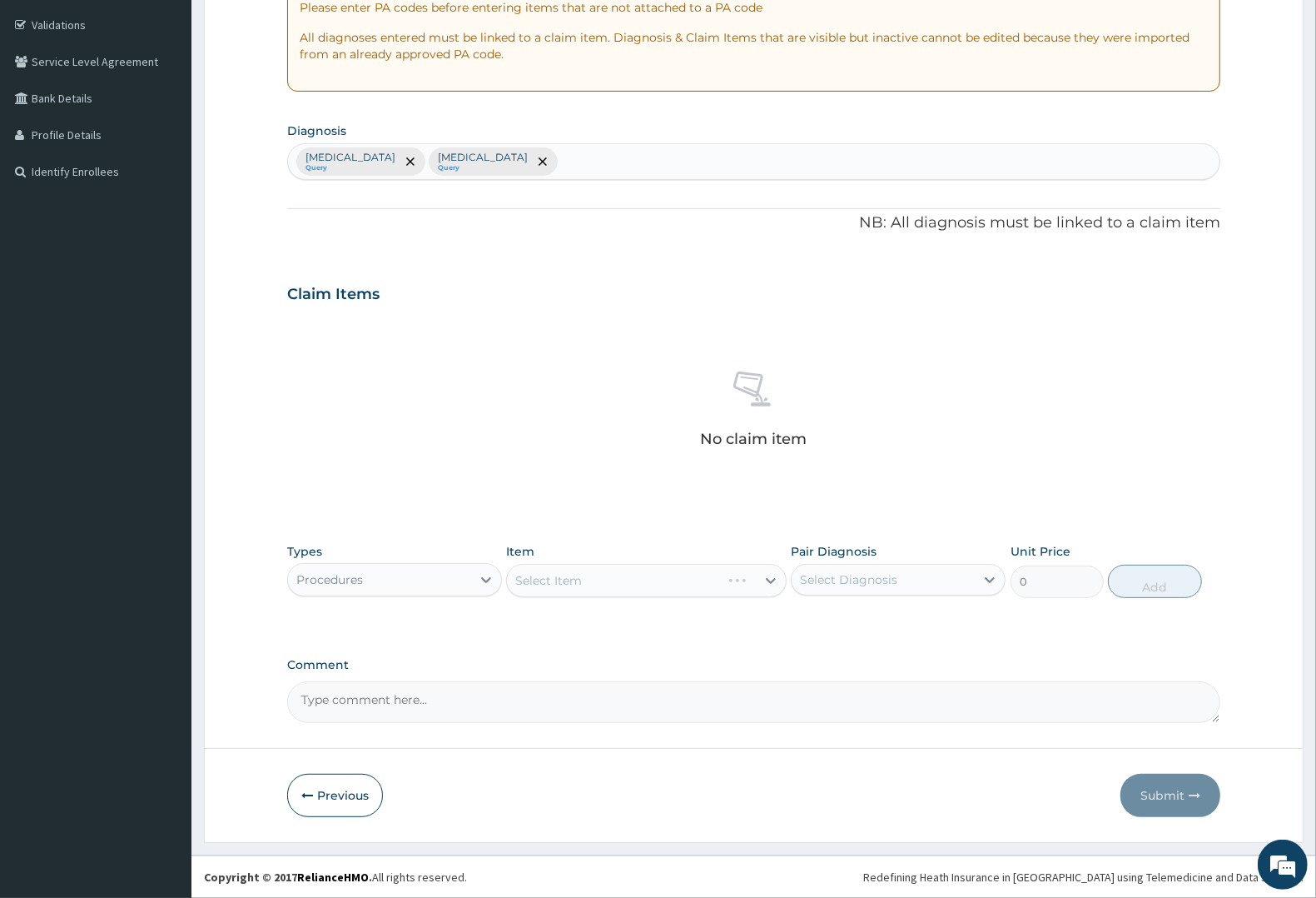
click at [589, 579] on div "Select Item" at bounding box center [645, 581] width 280 height 33
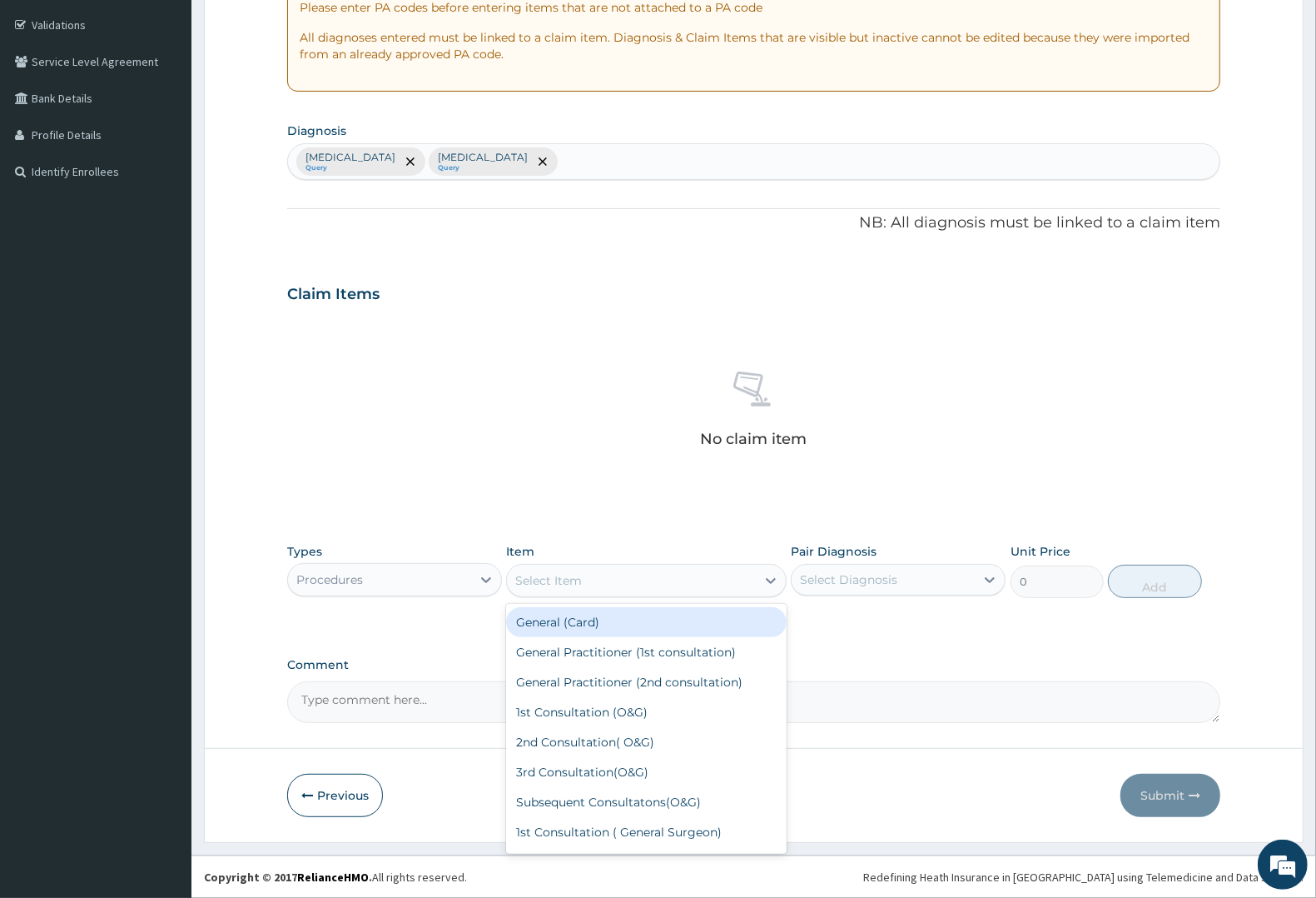
click at [589, 579] on div "Select Item" at bounding box center [630, 581] width 248 height 27
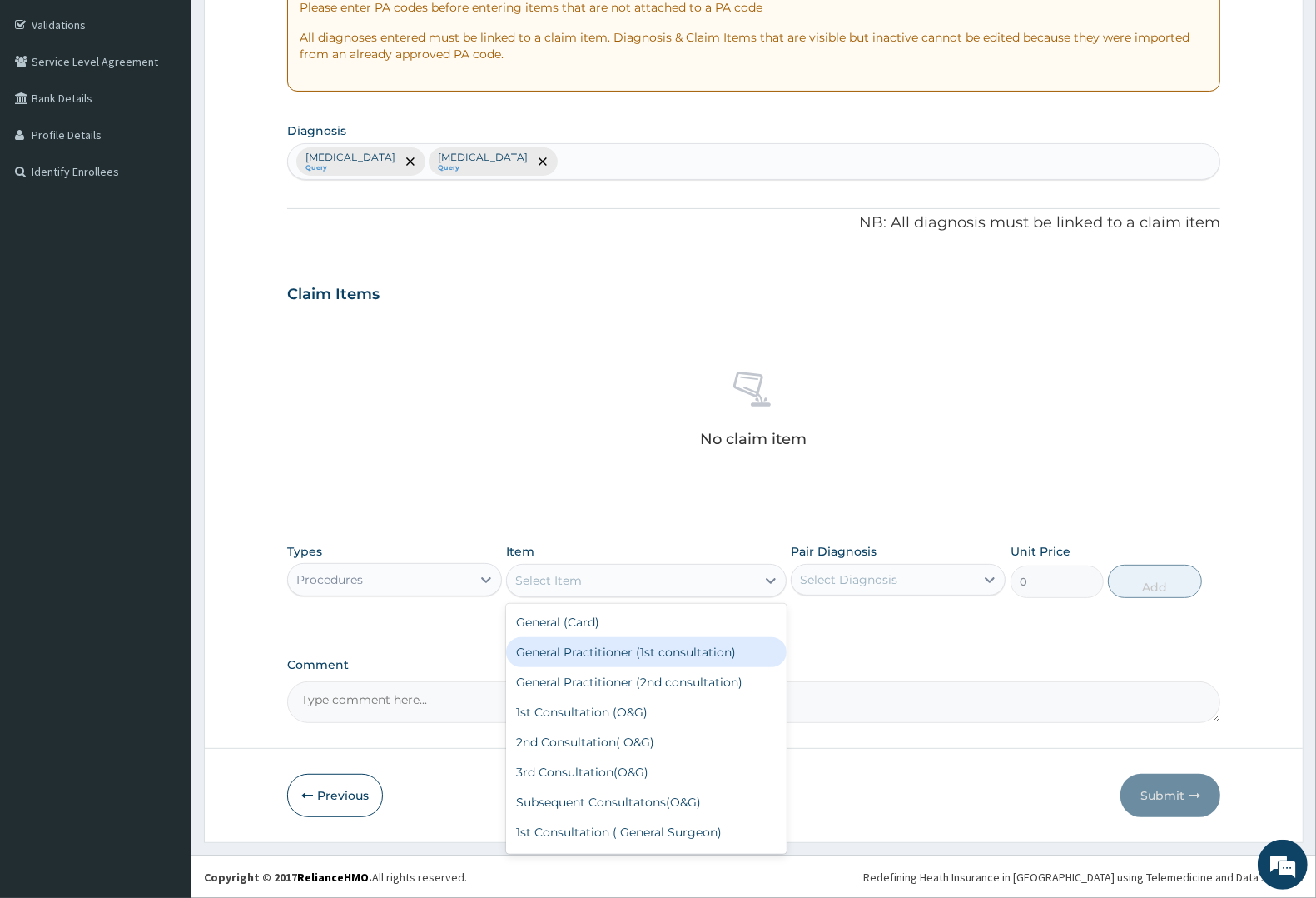
drag, startPoint x: 610, startPoint y: 650, endPoint x: 672, endPoint y: 617, distance: 70.2
click at [616, 647] on div "General Practitioner (1st consultation)" at bounding box center [645, 652] width 280 height 30
type input "2250"
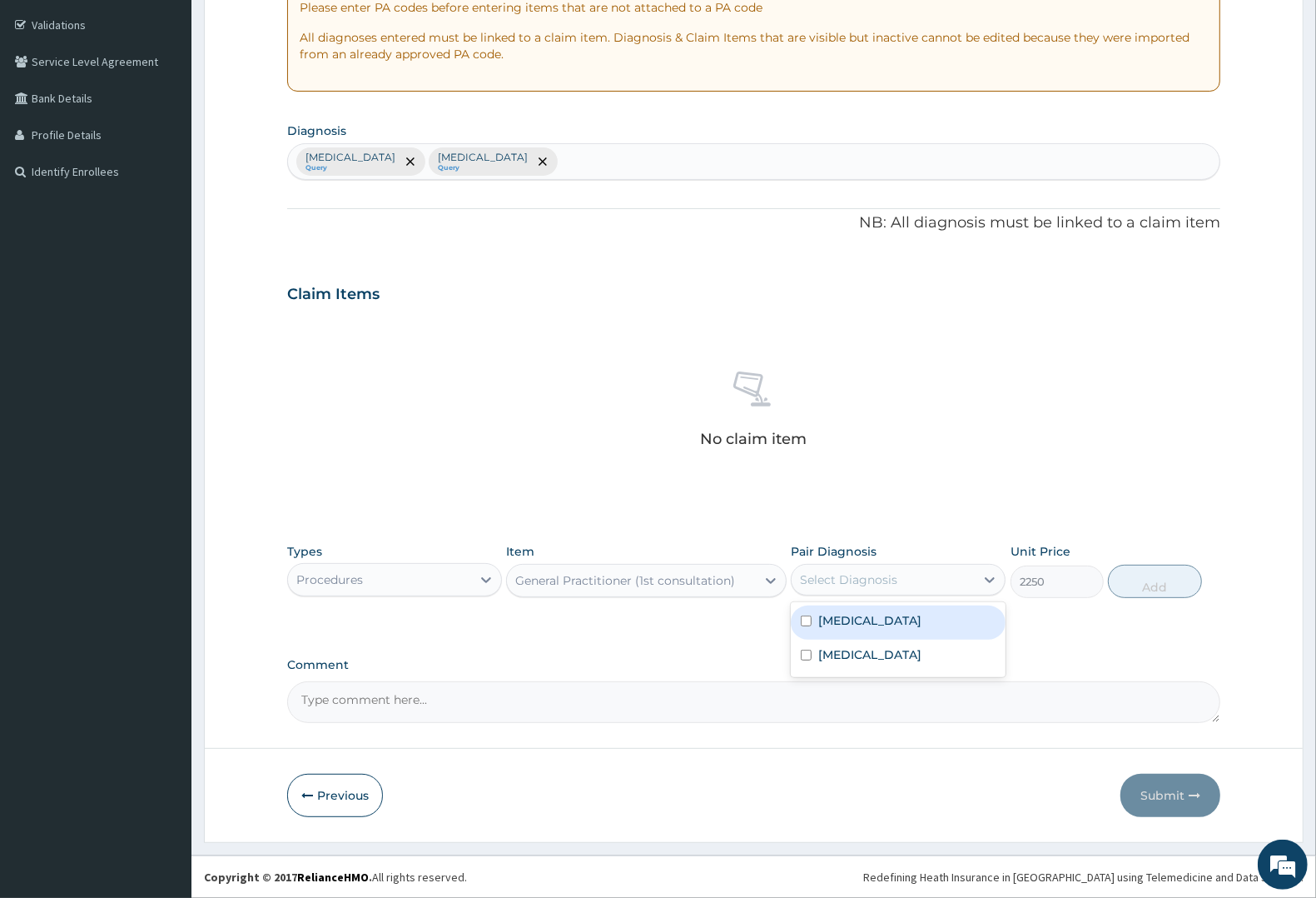
click at [838, 575] on div "Select Diagnosis" at bounding box center [848, 580] width 98 height 17
click at [852, 617] on label "Malaria" at bounding box center [870, 621] width 104 height 17
checkbox input "true"
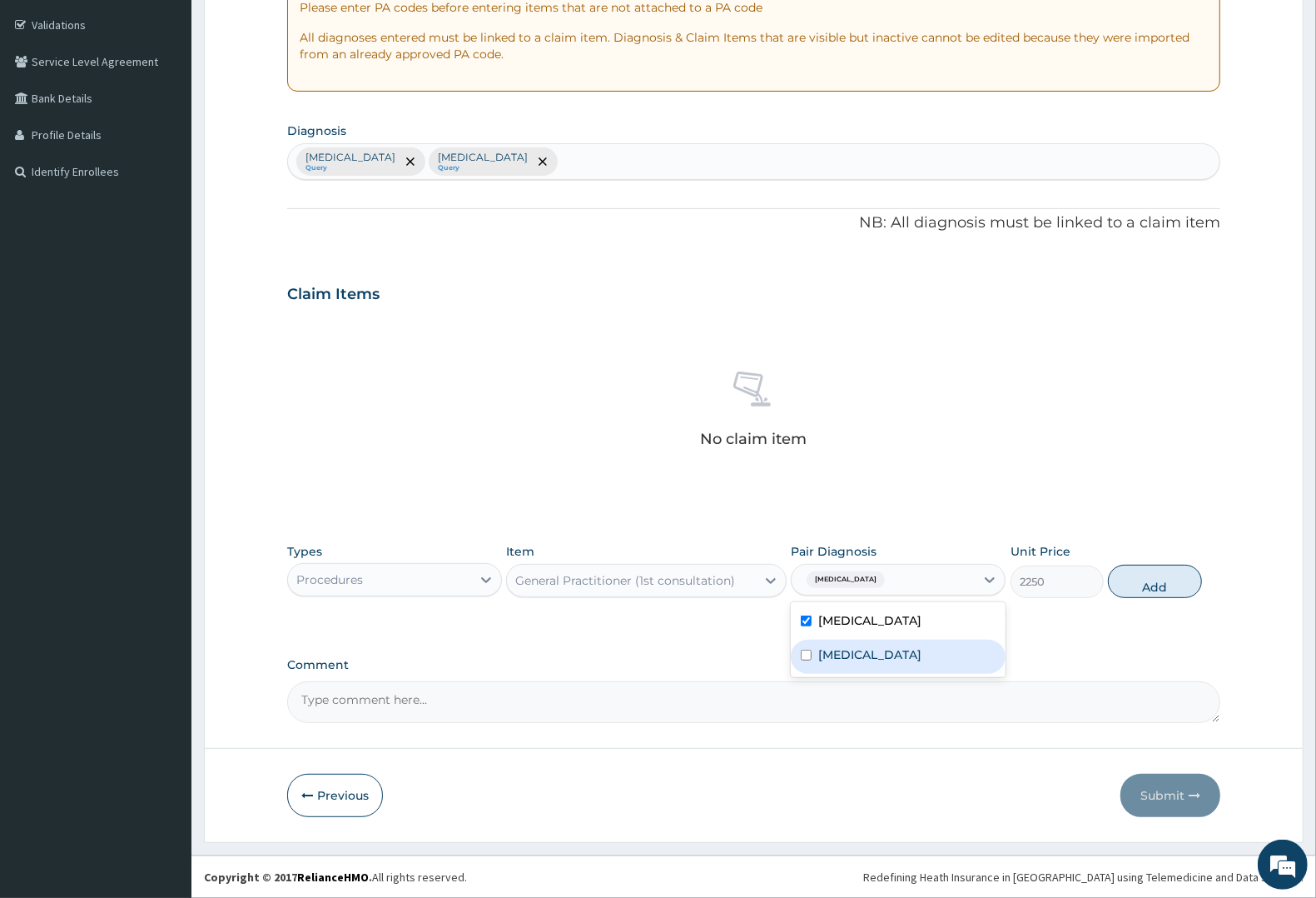
click at [851, 648] on label "Typhoid fever" at bounding box center [870, 655] width 104 height 17
checkbox input "true"
click at [1131, 583] on button "Add" at bounding box center [1155, 581] width 94 height 33
type input "0"
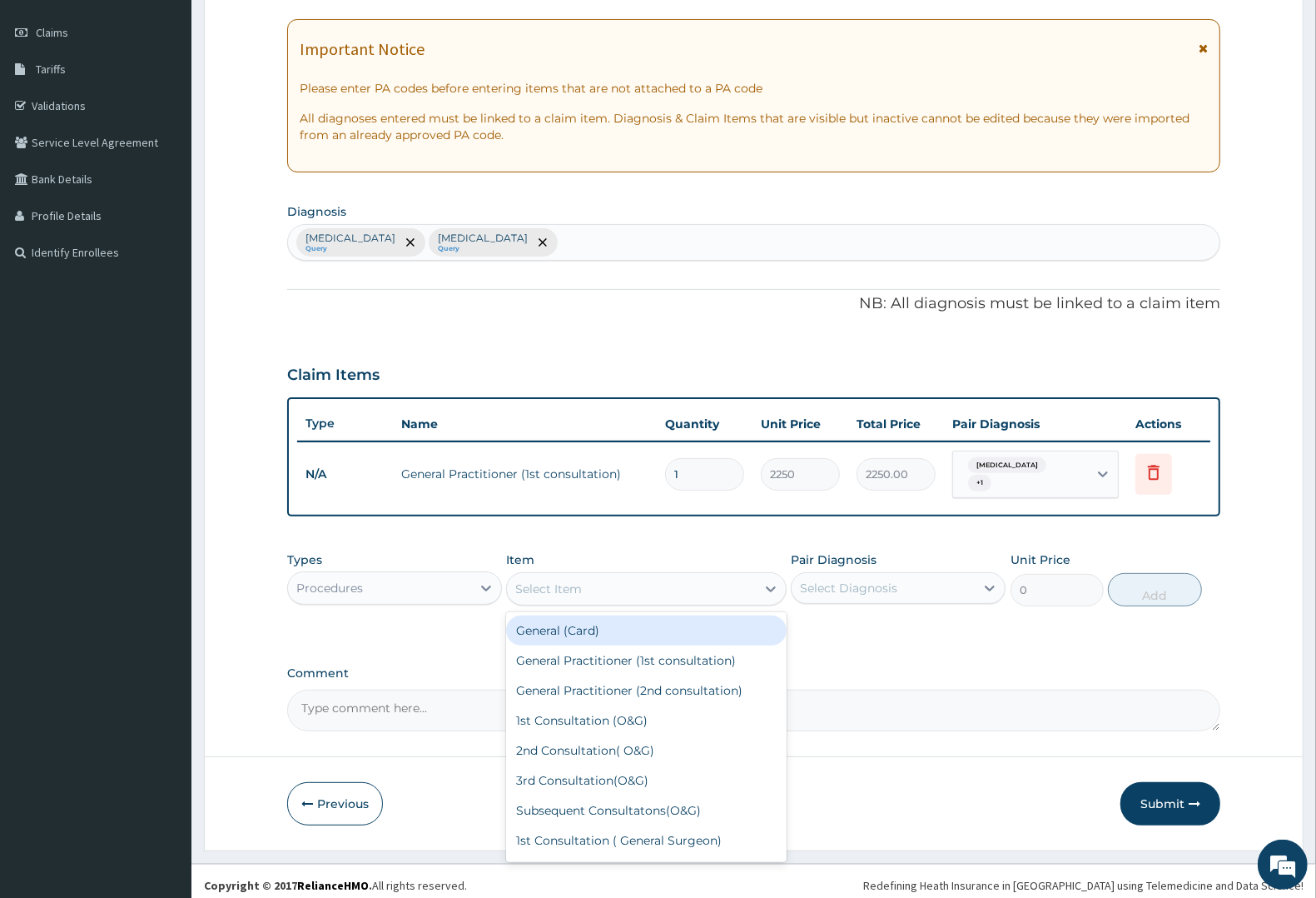
click at [571, 581] on div "Select Item" at bounding box center [549, 589] width 67 height 17
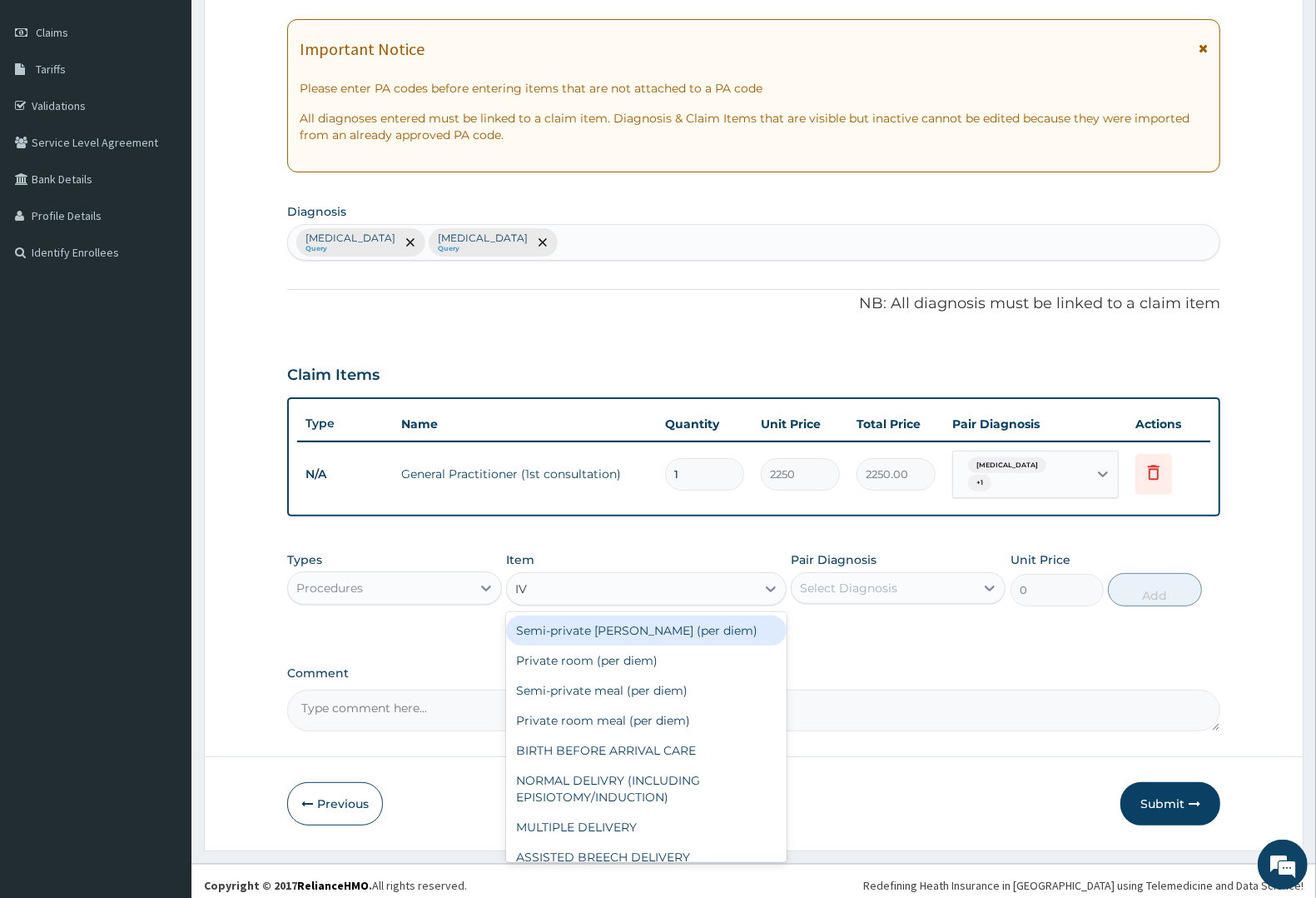
type input "IV P"
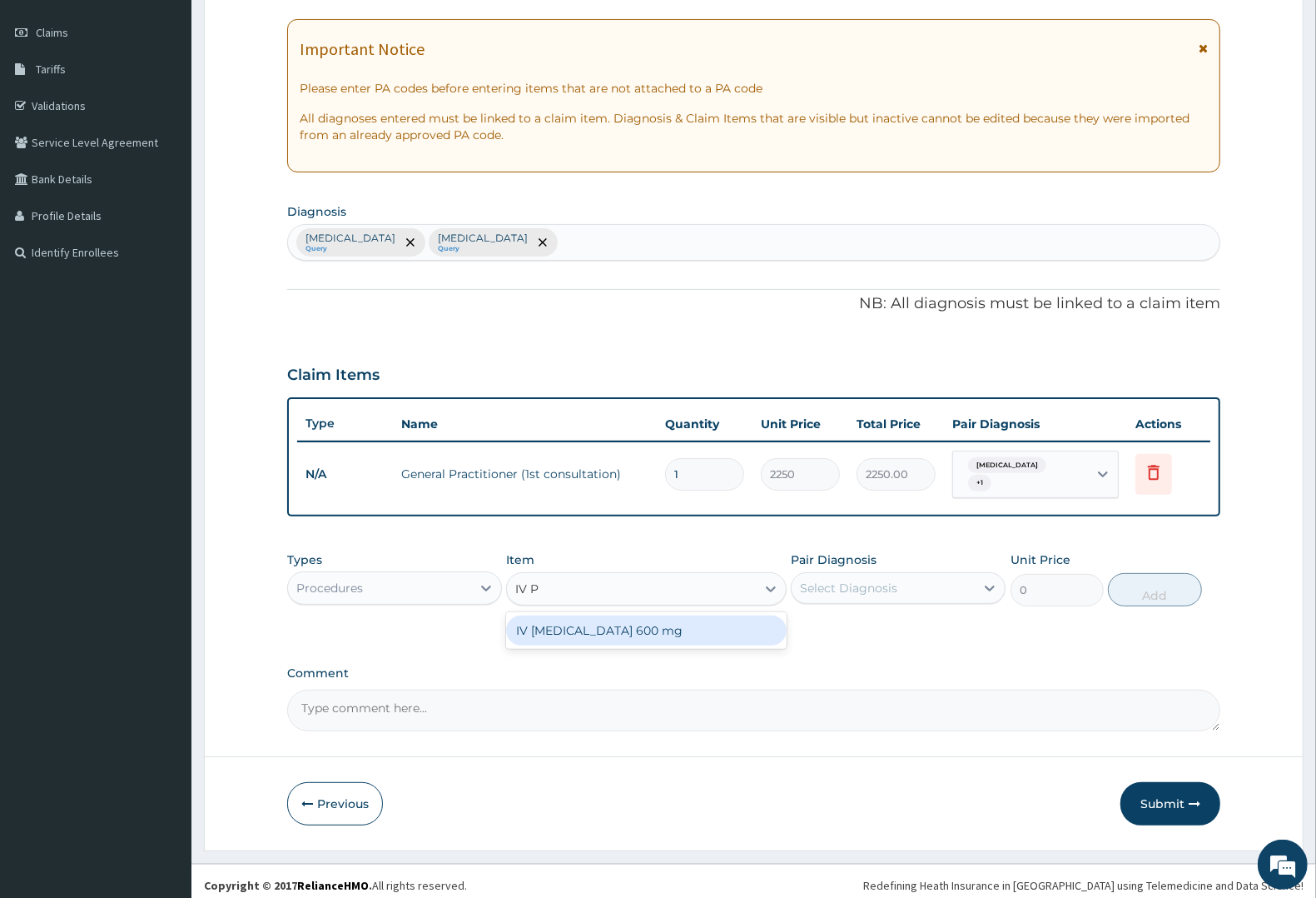
click at [584, 616] on div "IV PARACETAMOL 600 mg" at bounding box center [645, 631] width 280 height 30
type input "800"
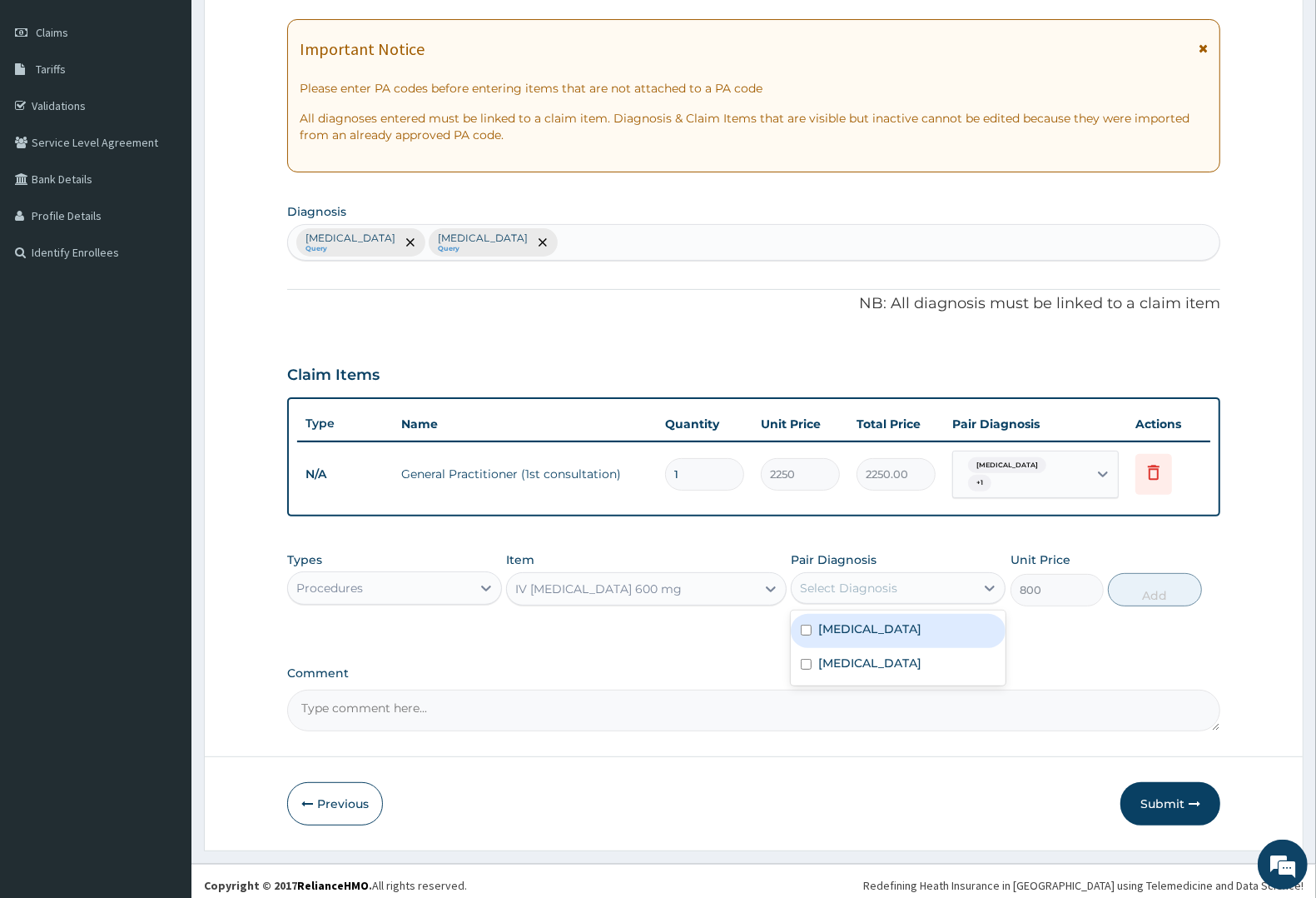
drag, startPoint x: 891, startPoint y: 588, endPoint x: 863, endPoint y: 625, distance: 46.4
click at [880, 604] on div "option Typhoid fever, selected. option Malaria focused, 1 of 2. 2 results avail…" at bounding box center [898, 588] width 215 height 32
drag, startPoint x: 845, startPoint y: 648, endPoint x: 841, endPoint y: 666, distance: 18.4
click at [841, 658] on label "Typhoid fever" at bounding box center [870, 663] width 104 height 17
checkbox input "true"
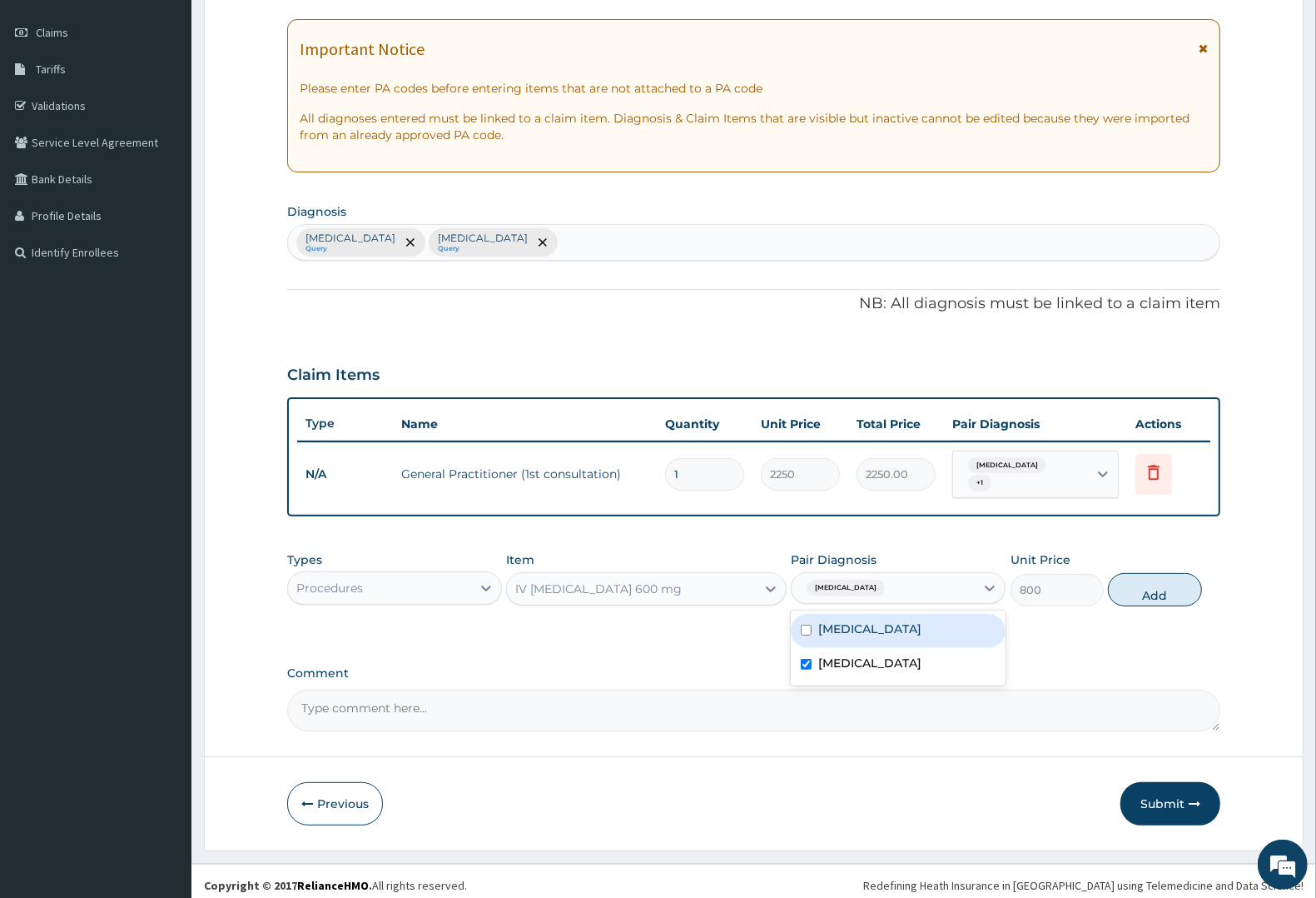
click at [843, 614] on div "Malaria" at bounding box center [898, 631] width 215 height 34
checkbox input "true"
click at [1162, 584] on button "Add" at bounding box center [1155, 590] width 94 height 33
type input "0"
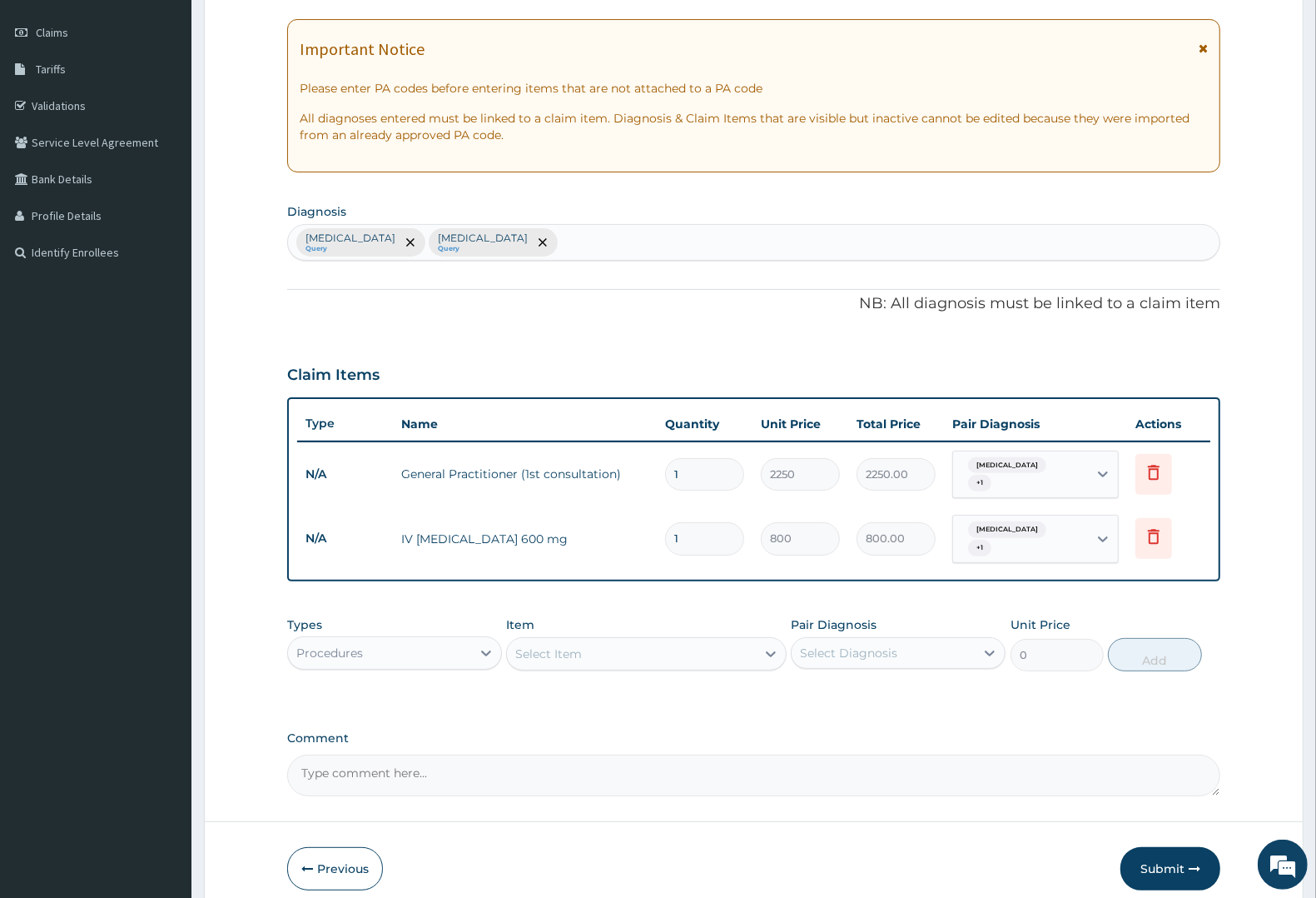
type input "0.00"
type input "2"
type input "1600.00"
type input "2"
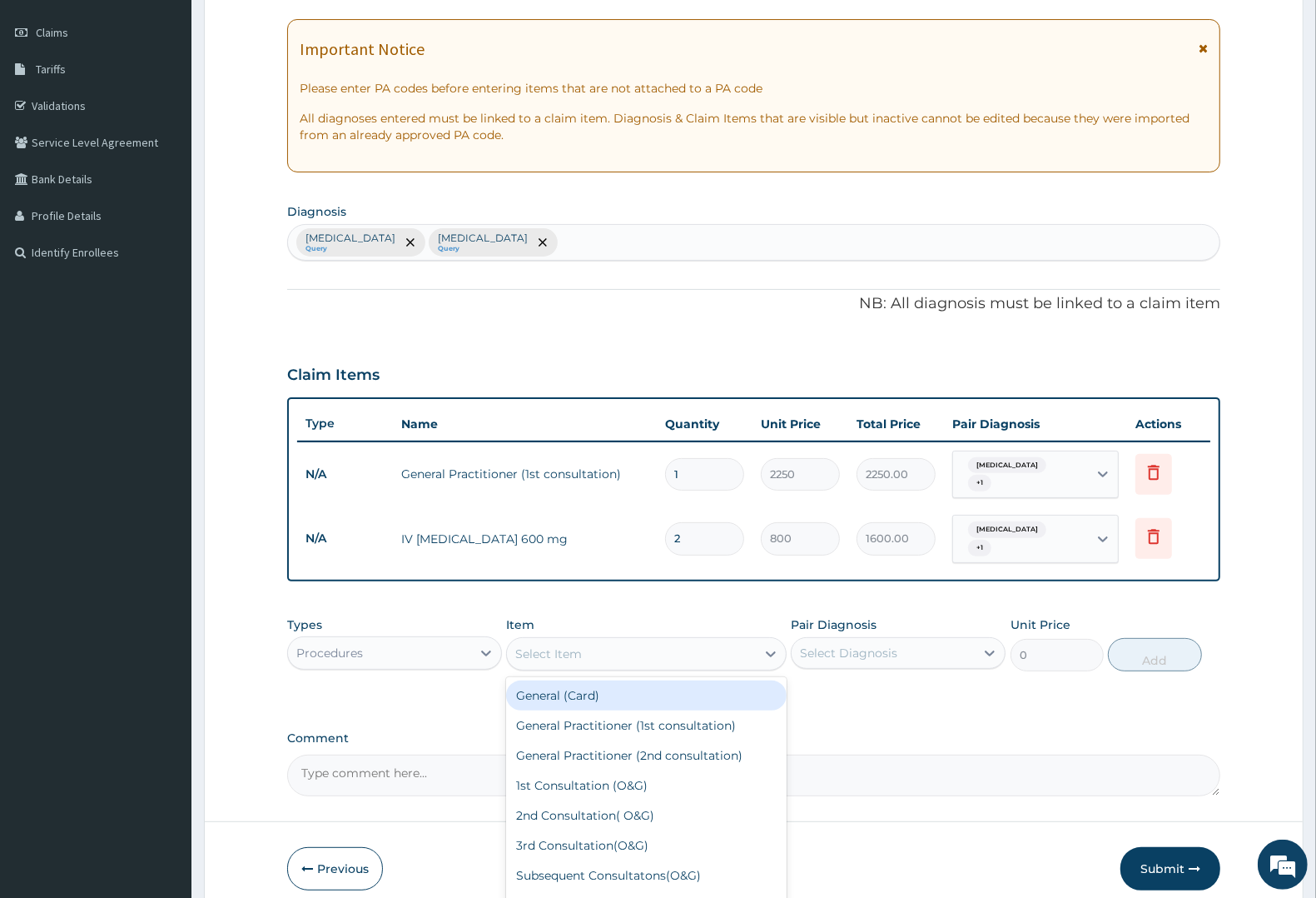
click at [548, 646] on div "Select Item" at bounding box center [549, 654] width 67 height 17
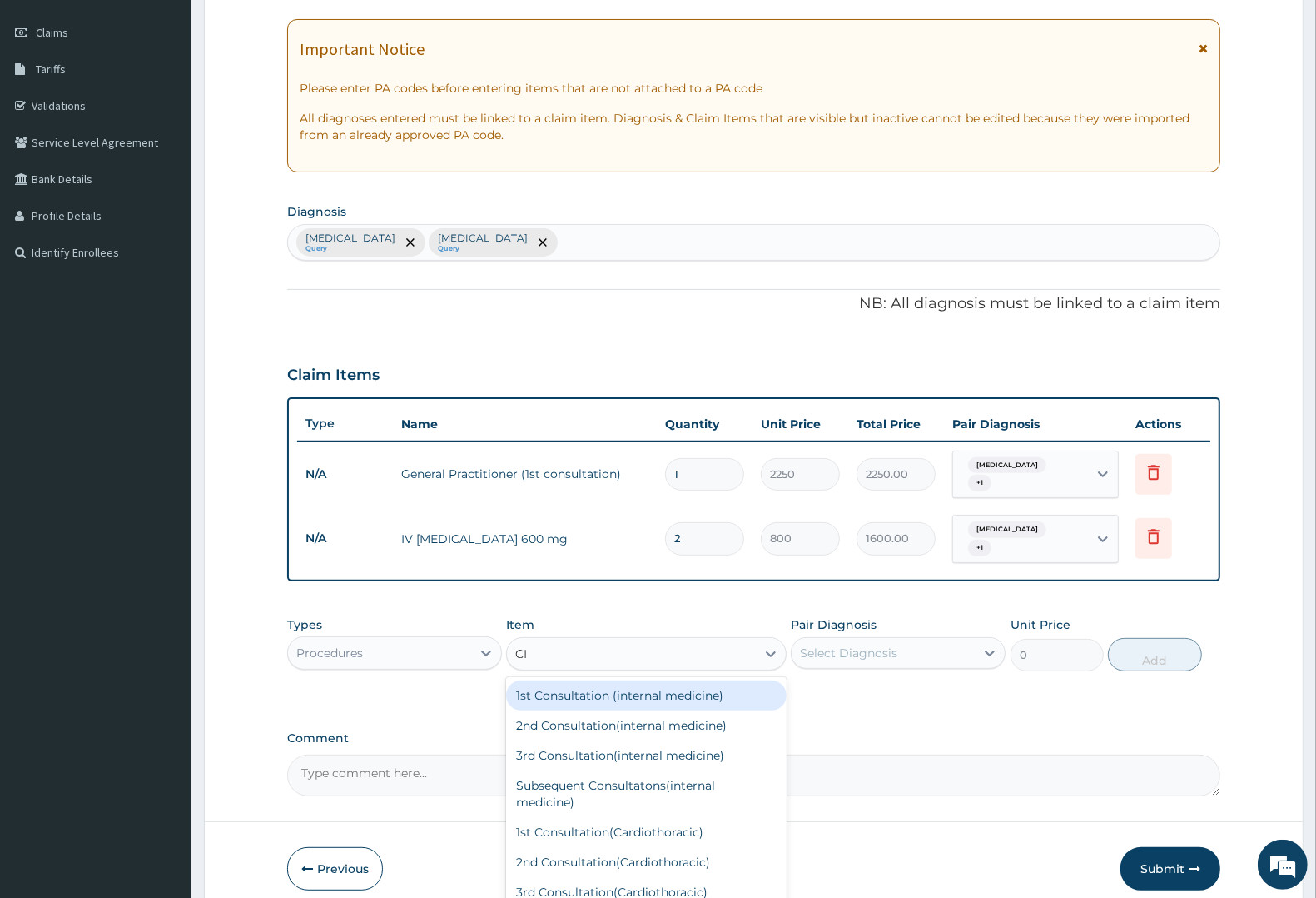
type input "CIP"
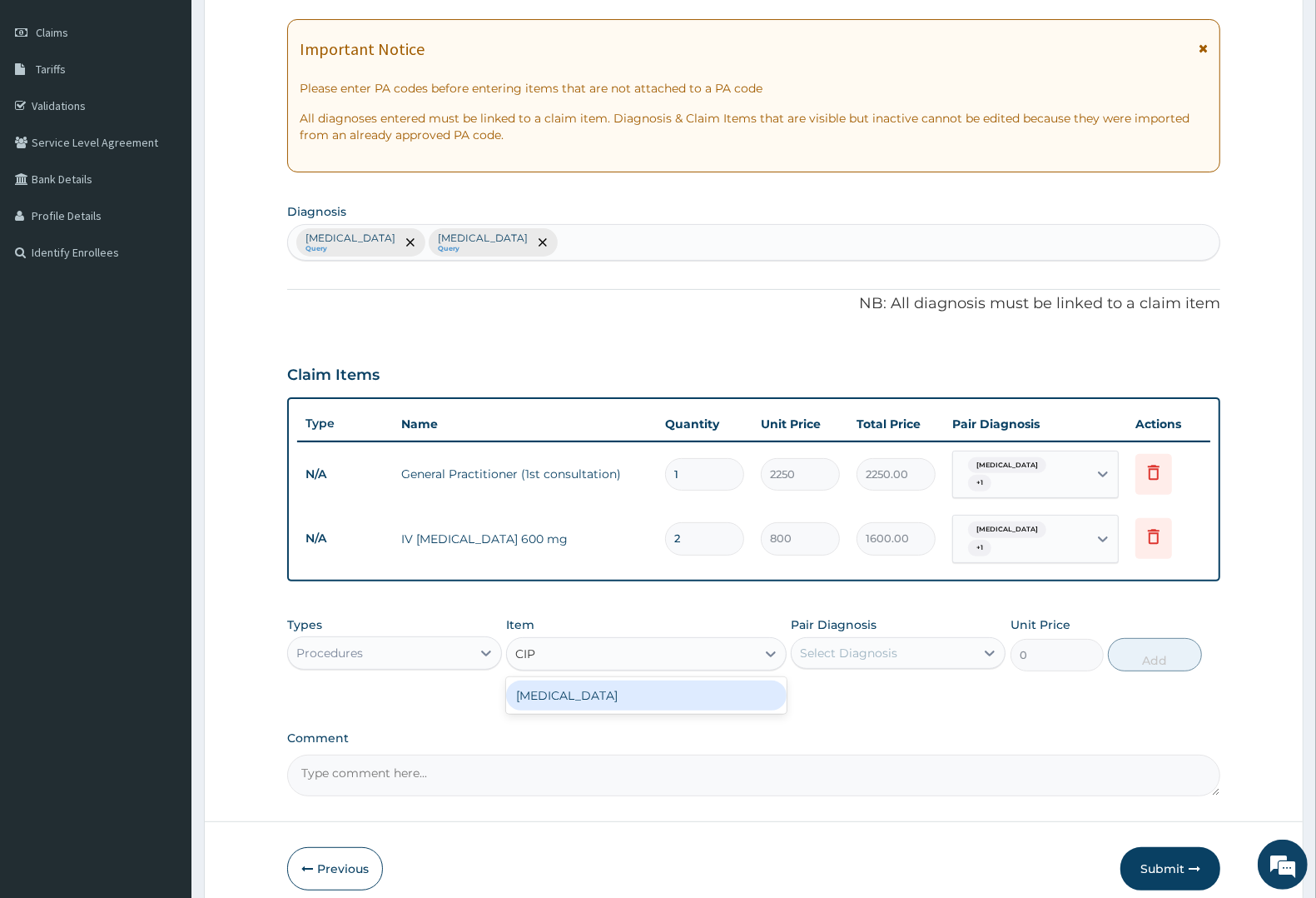
drag, startPoint x: 591, startPoint y: 689, endPoint x: 707, endPoint y: 660, distance: 119.6
click at [593, 688] on div "CIPROFLOXACIN" at bounding box center [645, 695] width 280 height 30
type input "150"
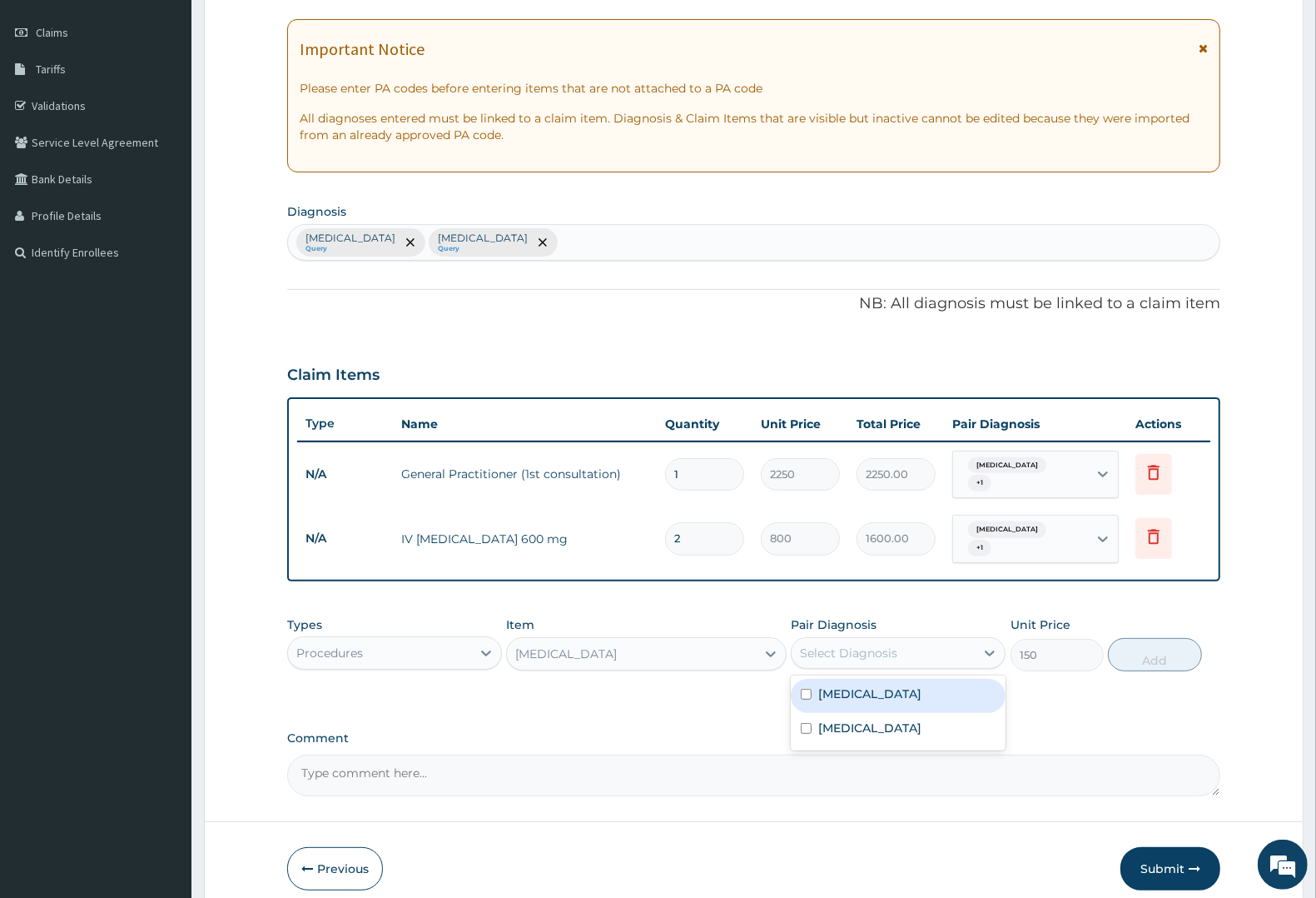
click at [885, 645] on div "Select Diagnosis" at bounding box center [848, 653] width 98 height 17
click at [873, 713] on div "Typhoid fever" at bounding box center [898, 729] width 215 height 34
checkbox input "true"
click at [1158, 643] on button "Add" at bounding box center [1155, 655] width 94 height 33
type input "0"
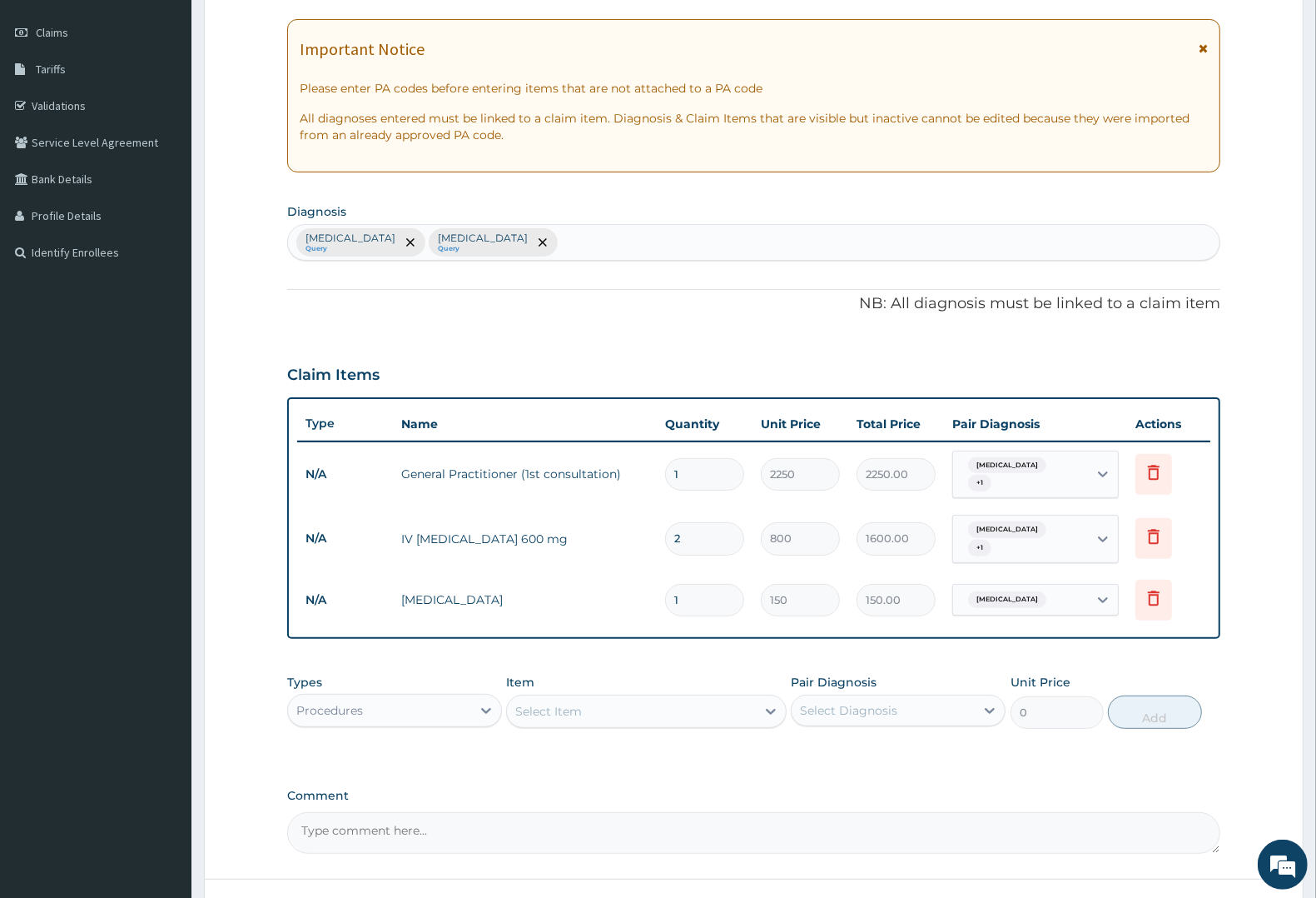
type input "10"
type input "1500.00"
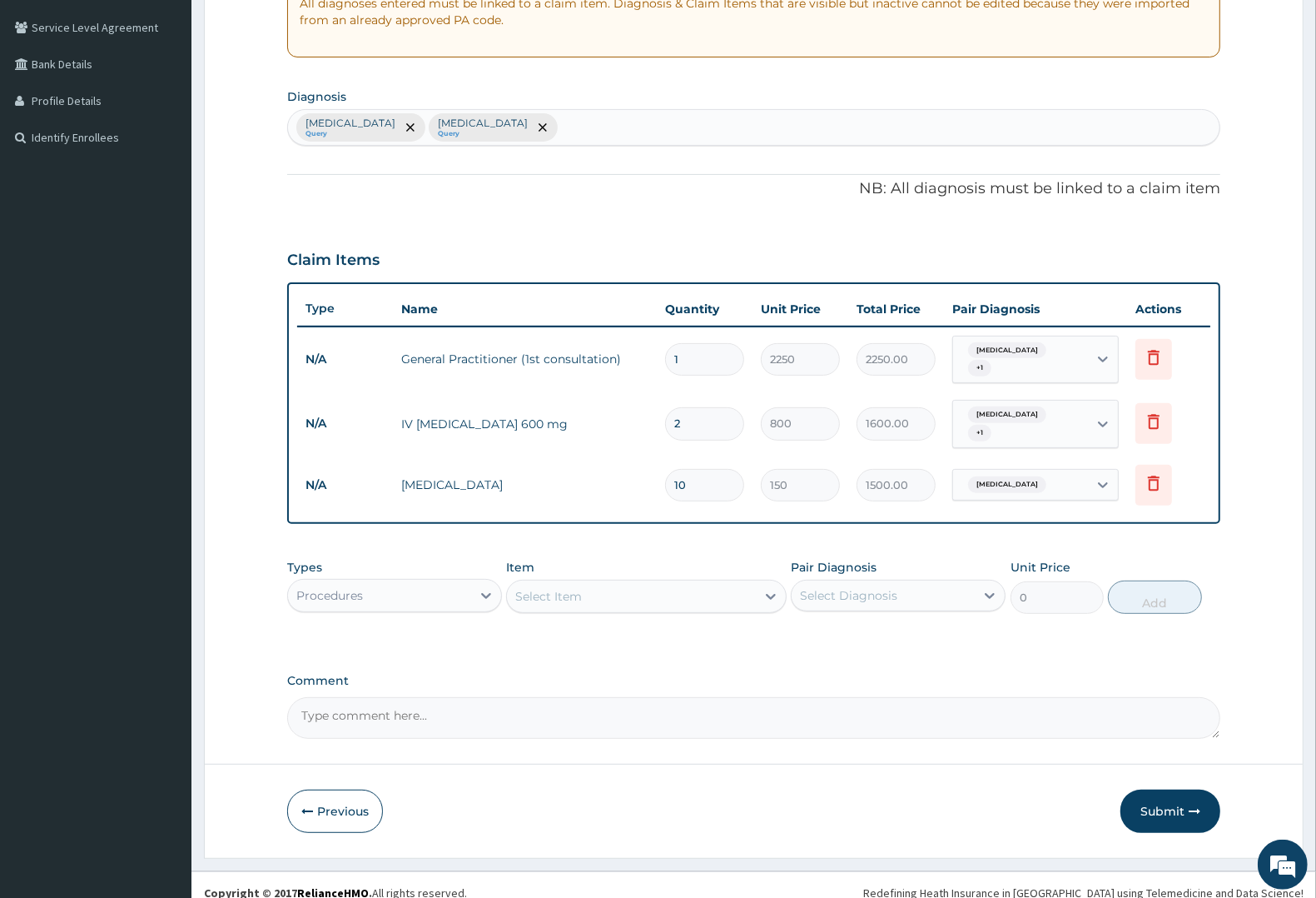
scroll to position [338, 0]
type input "10"
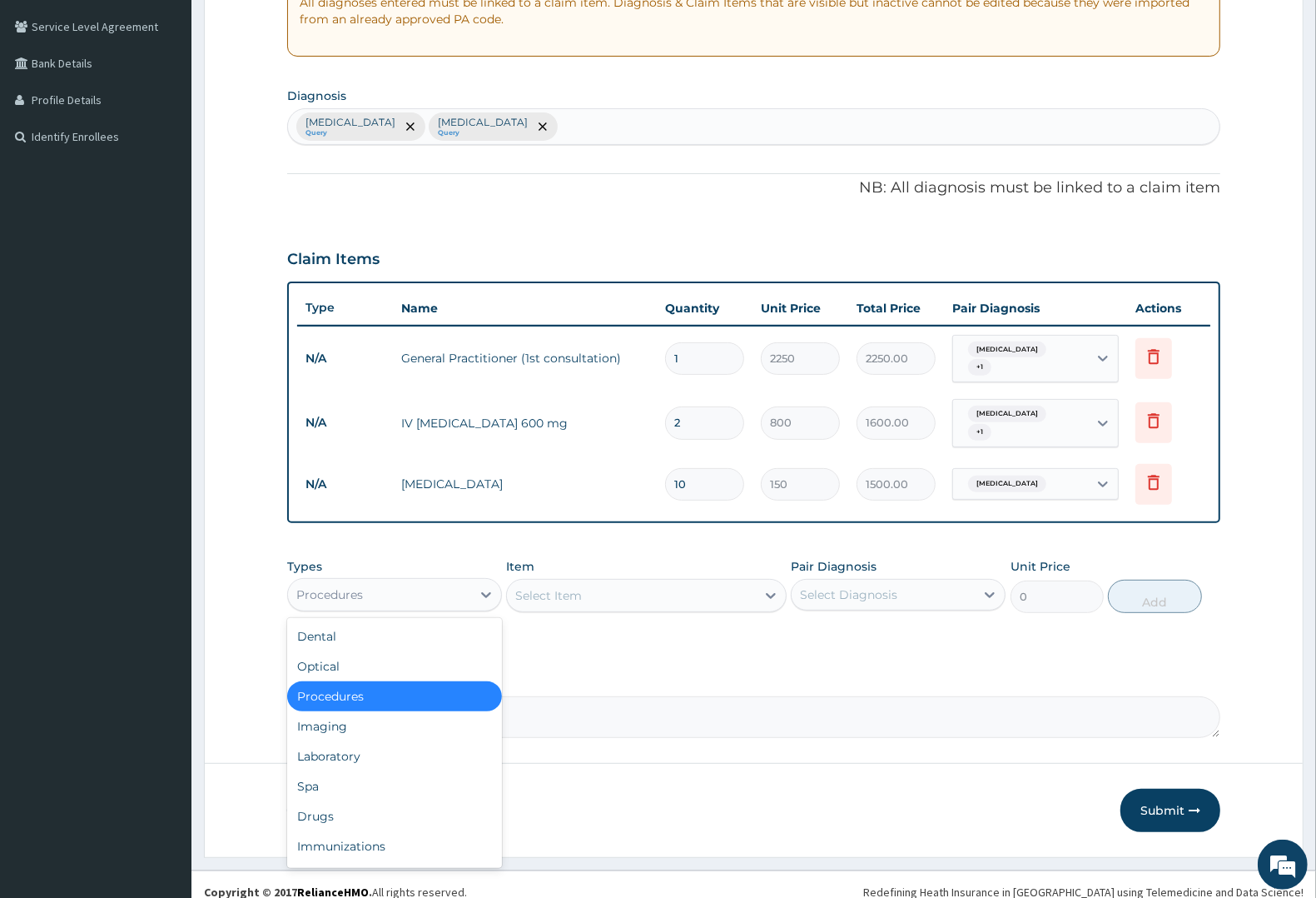
click at [347, 586] on div "Procedures" at bounding box center [330, 595] width 67 height 17
drag, startPoint x: 329, startPoint y: 743, endPoint x: 430, endPoint y: 704, distance: 108.3
click at [329, 743] on div "Laboratory" at bounding box center [394, 756] width 215 height 30
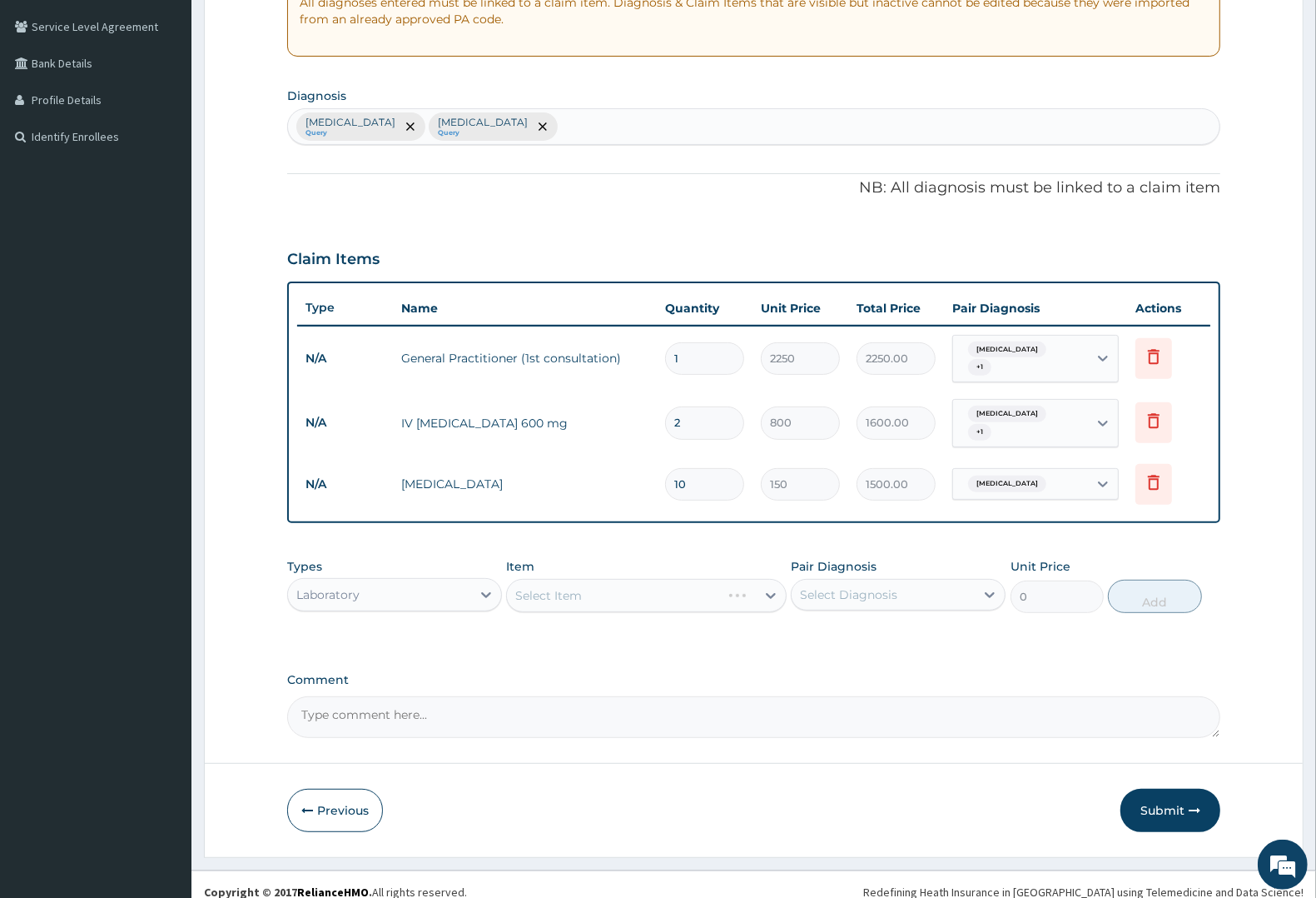
click at [574, 580] on div "Select Item" at bounding box center [645, 596] width 280 height 33
click at [600, 582] on div "Select Item" at bounding box center [630, 596] width 248 height 27
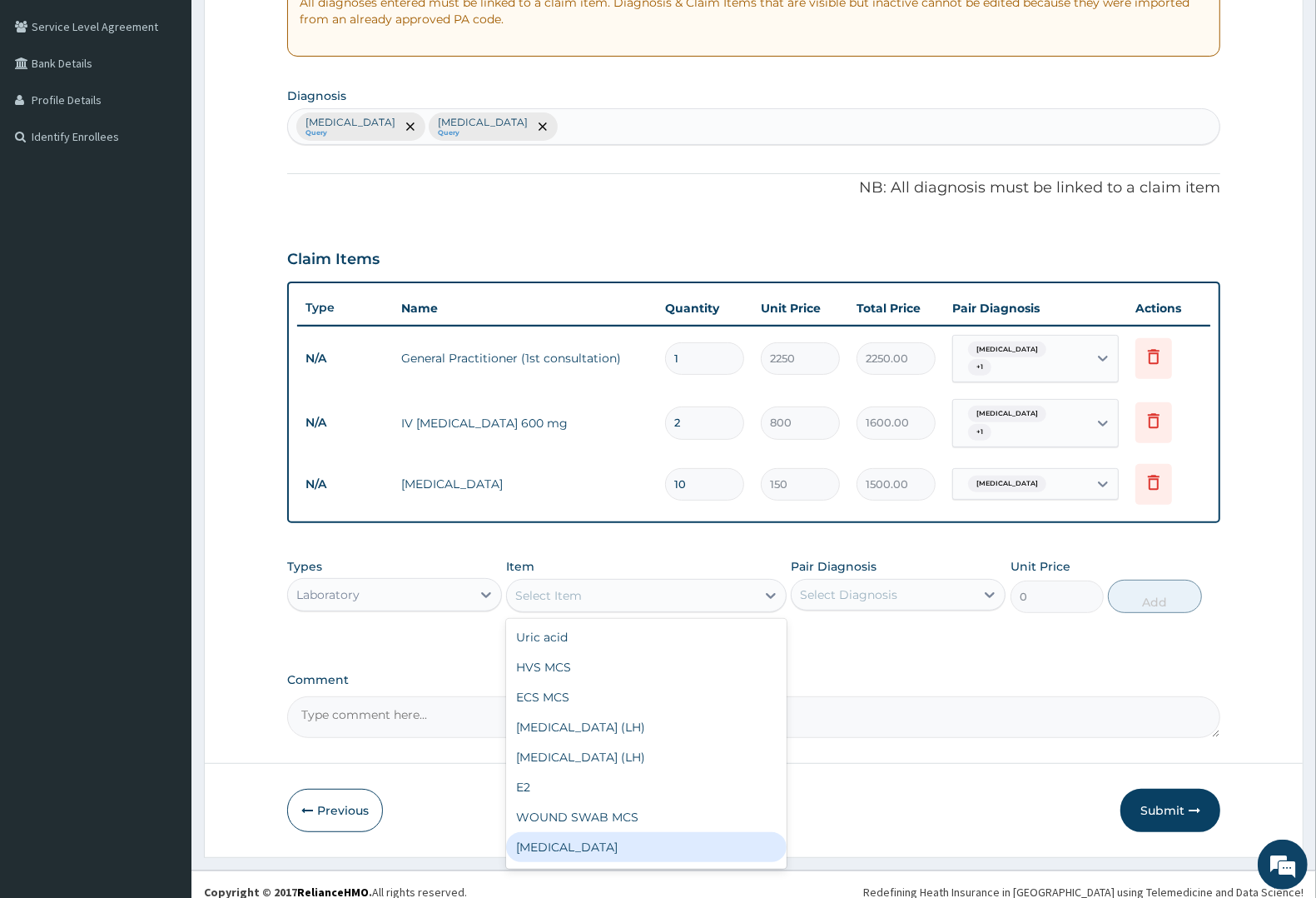
click at [608, 834] on div "Full blood count" at bounding box center [645, 847] width 280 height 30
type input "3000"
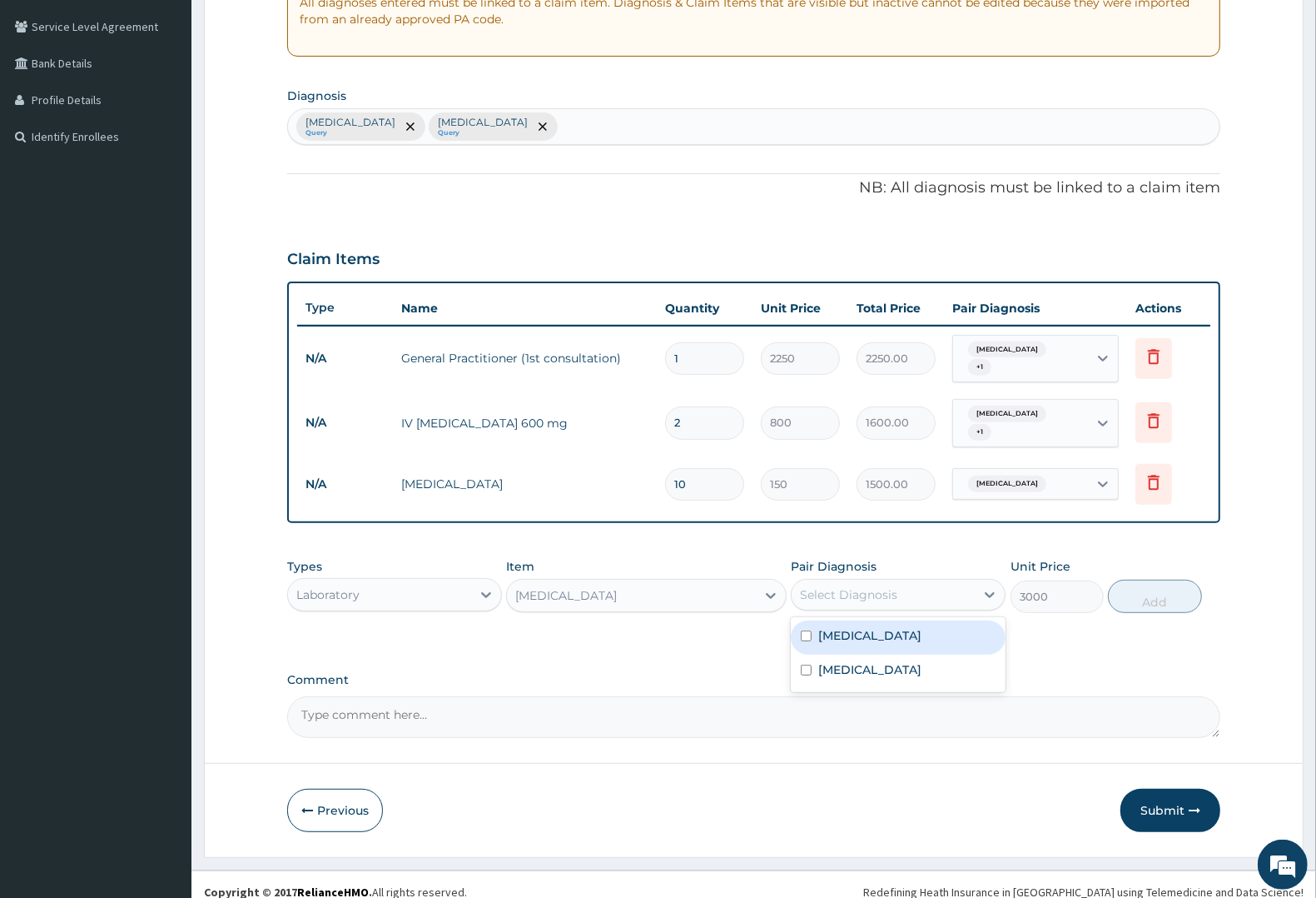
click at [855, 586] on div "Select Diagnosis" at bounding box center [848, 595] width 98 height 17
drag, startPoint x: 855, startPoint y: 627, endPoint x: 855, endPoint y: 660, distance: 33.0
click at [855, 642] on div "Malaria Typhoid fever" at bounding box center [898, 655] width 215 height 75
click at [855, 661] on label "Typhoid fever" at bounding box center [870, 669] width 104 height 17
checkbox input "true"
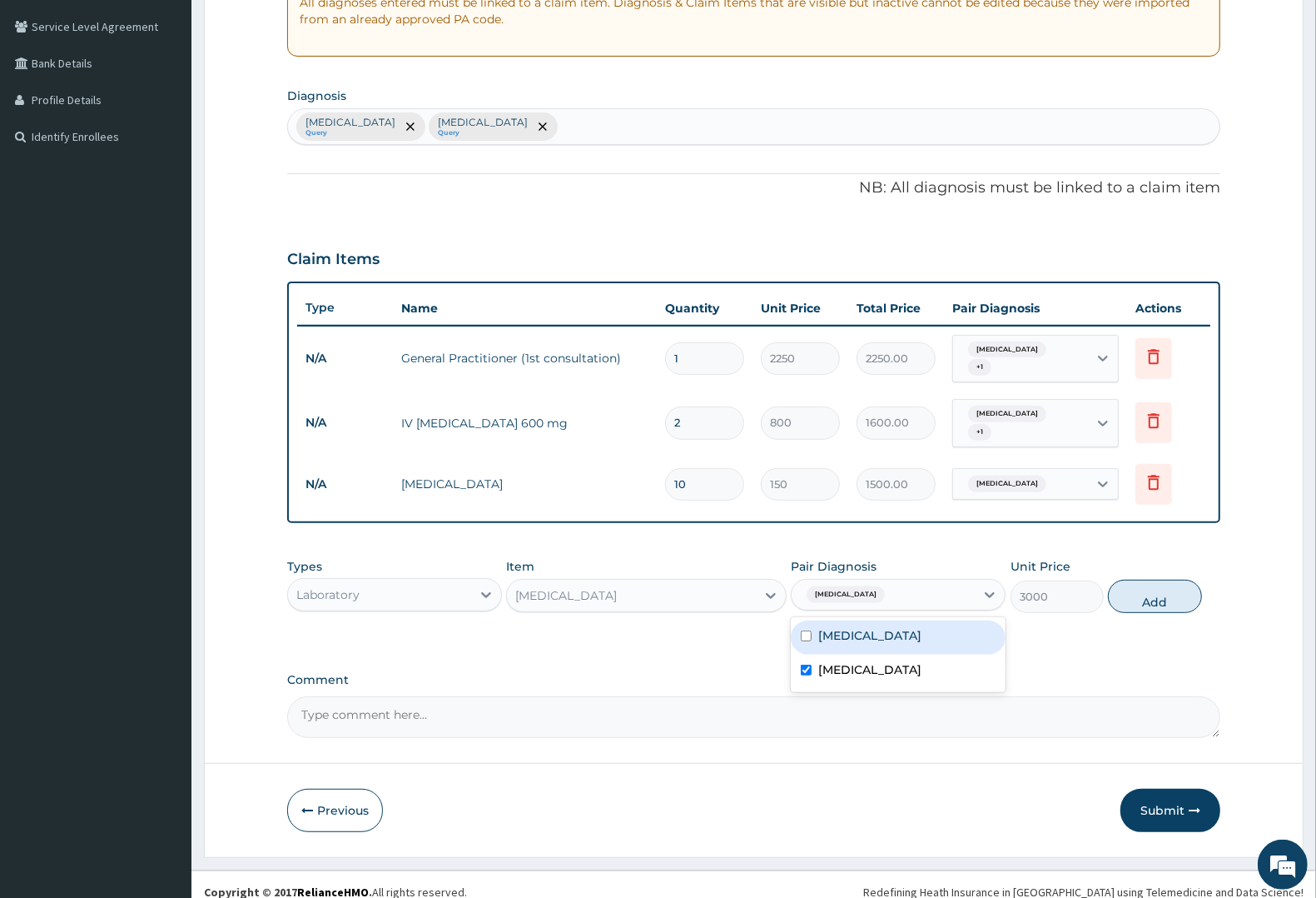
click at [853, 627] on label "Malaria" at bounding box center [870, 636] width 104 height 17
checkbox input "true"
click at [1146, 584] on button "Add" at bounding box center [1155, 596] width 94 height 33
type input "0"
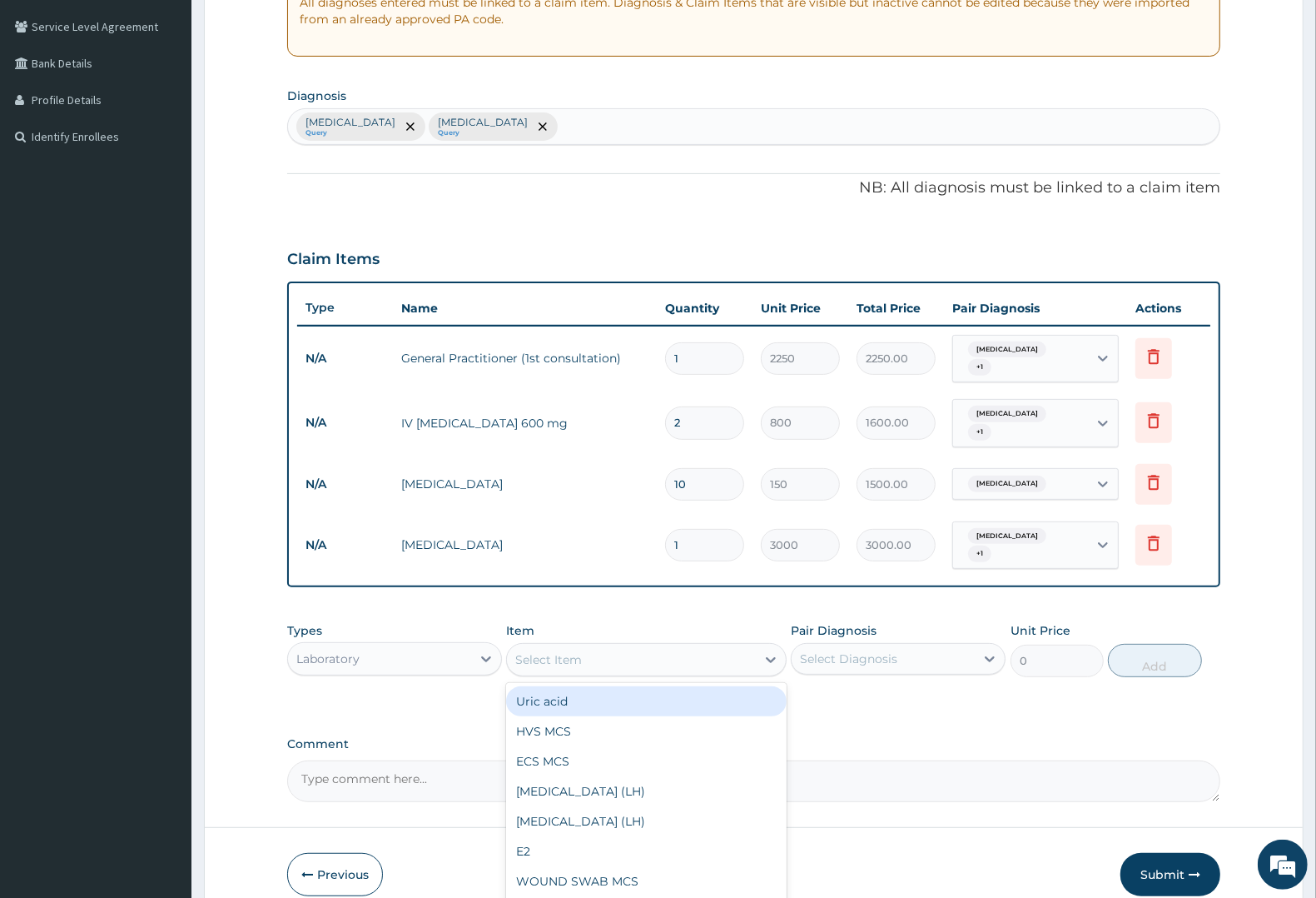
click at [592, 647] on div "Select Item" at bounding box center [630, 660] width 248 height 27
type input "MAL"
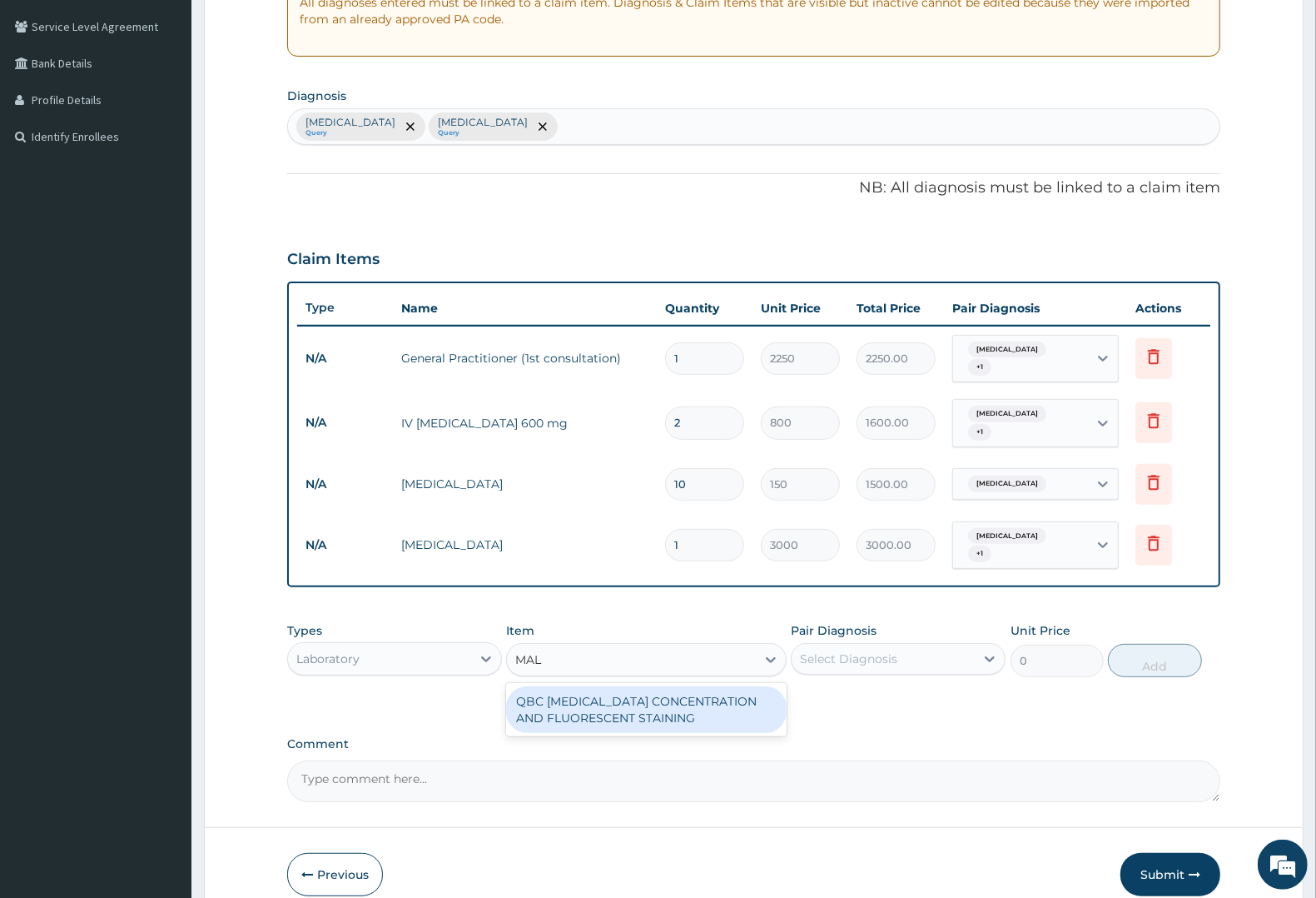
click at [554, 686] on div "QBC MALARIA CONCENTRATION AND FLUORESCENT STAINING" at bounding box center [645, 709] width 280 height 47
type input "1800"
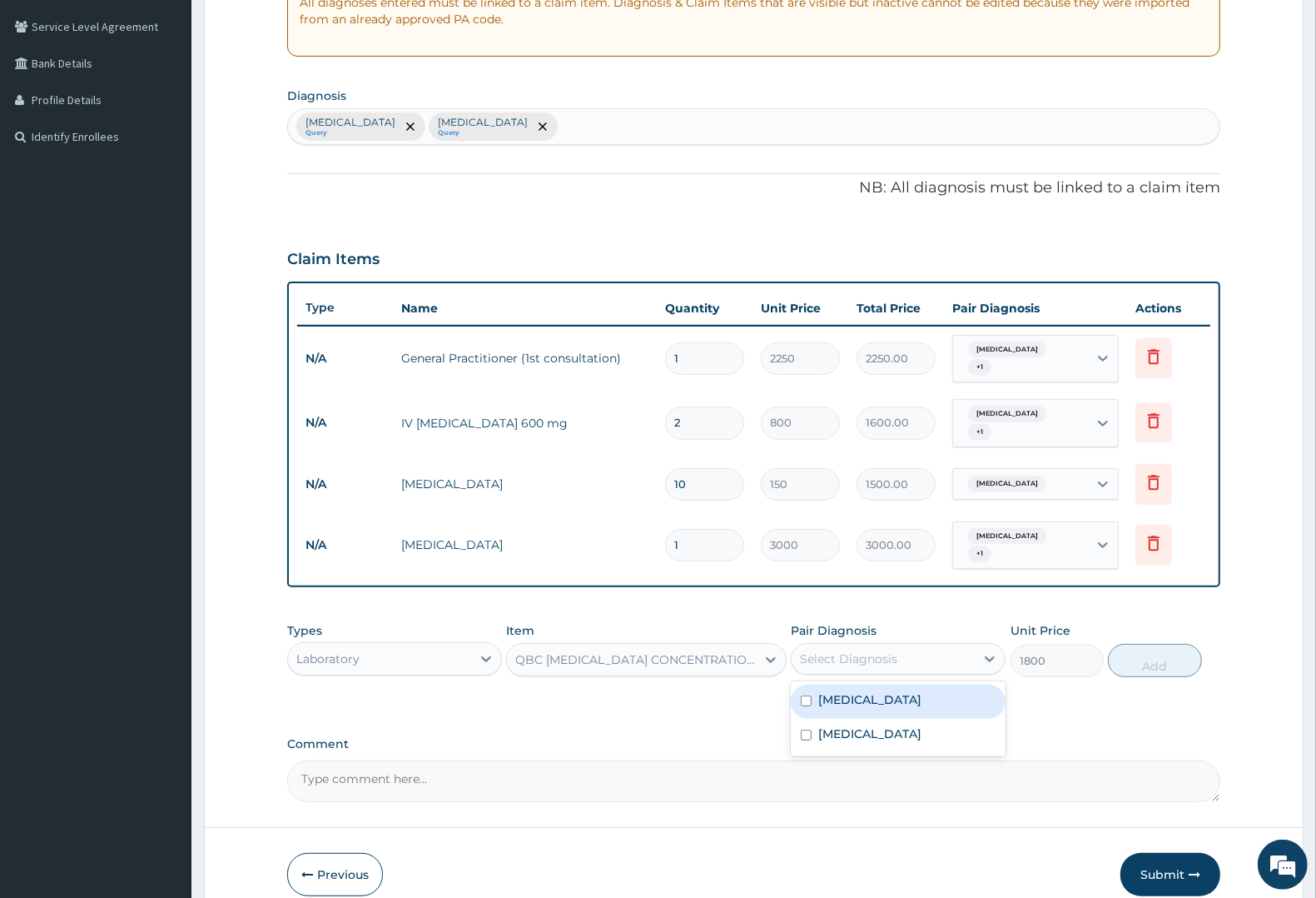
click at [883, 651] on div "Select Diagnosis" at bounding box center [848, 659] width 98 height 17
click at [862, 691] on label "Malaria" at bounding box center [870, 699] width 104 height 17
checkbox input "true"
click at [1153, 644] on button "Add" at bounding box center [1155, 661] width 94 height 33
type input "0"
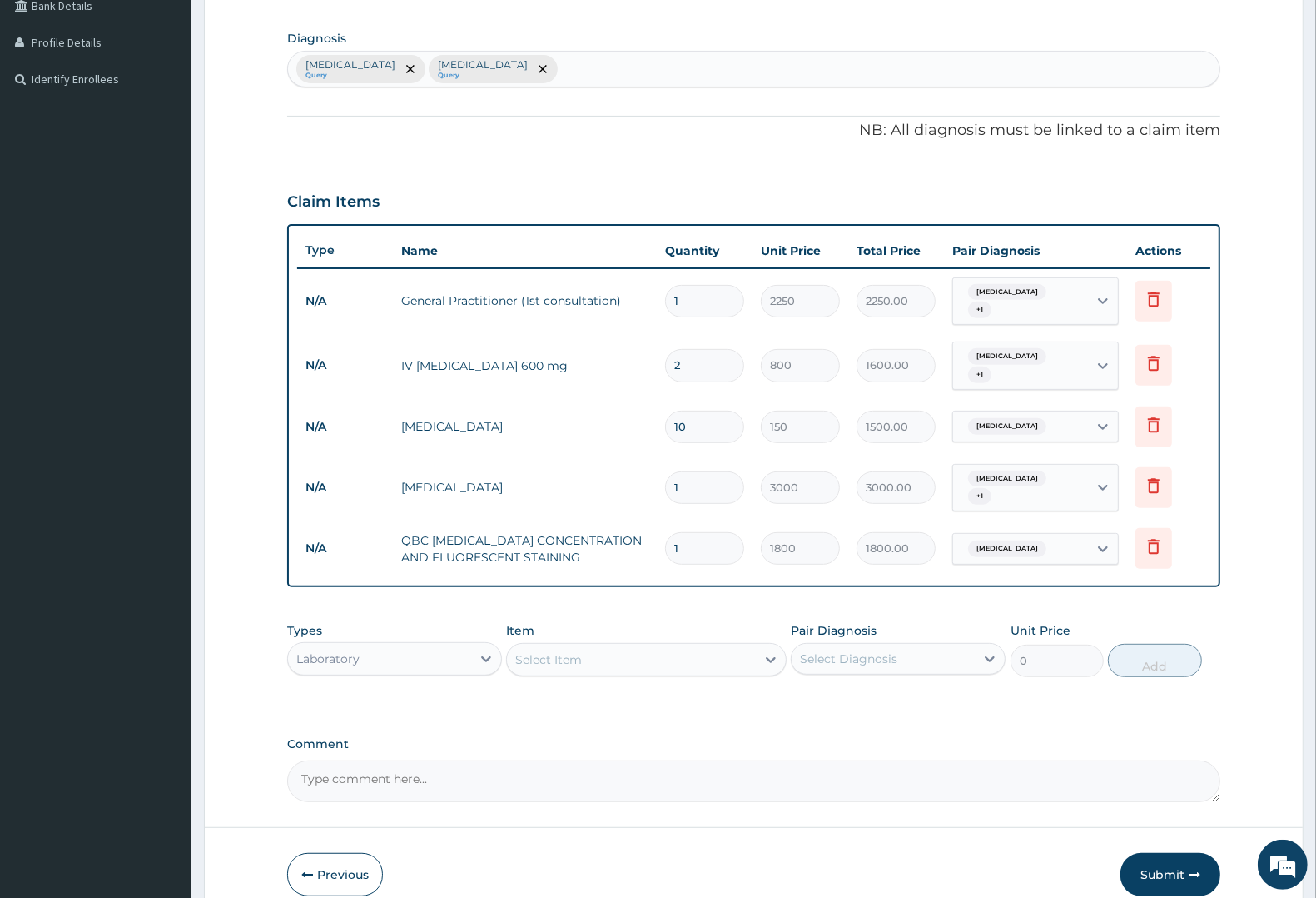
scroll to position [452, 0]
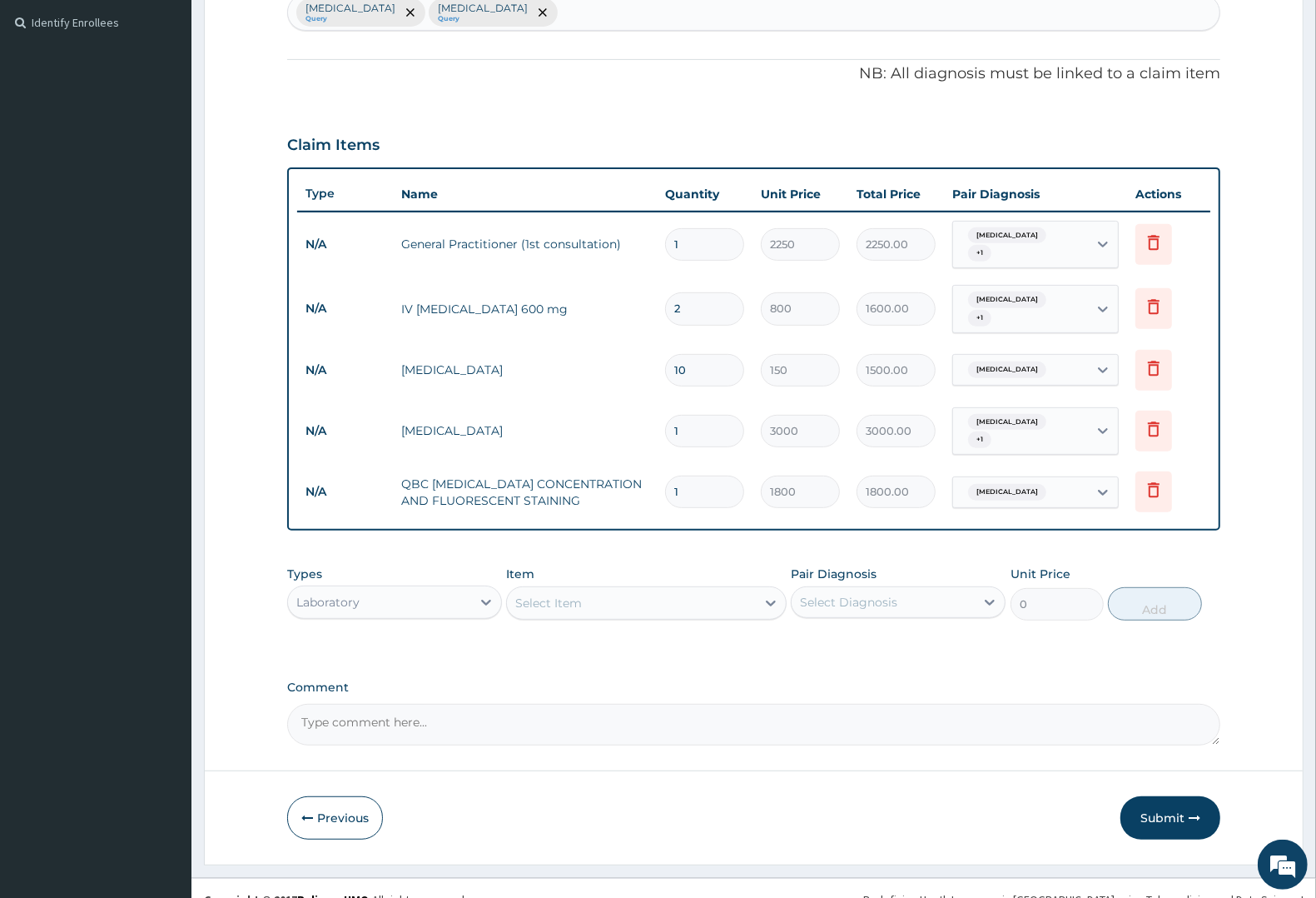
click at [336, 594] on div "Laboratory" at bounding box center [328, 602] width 63 height 17
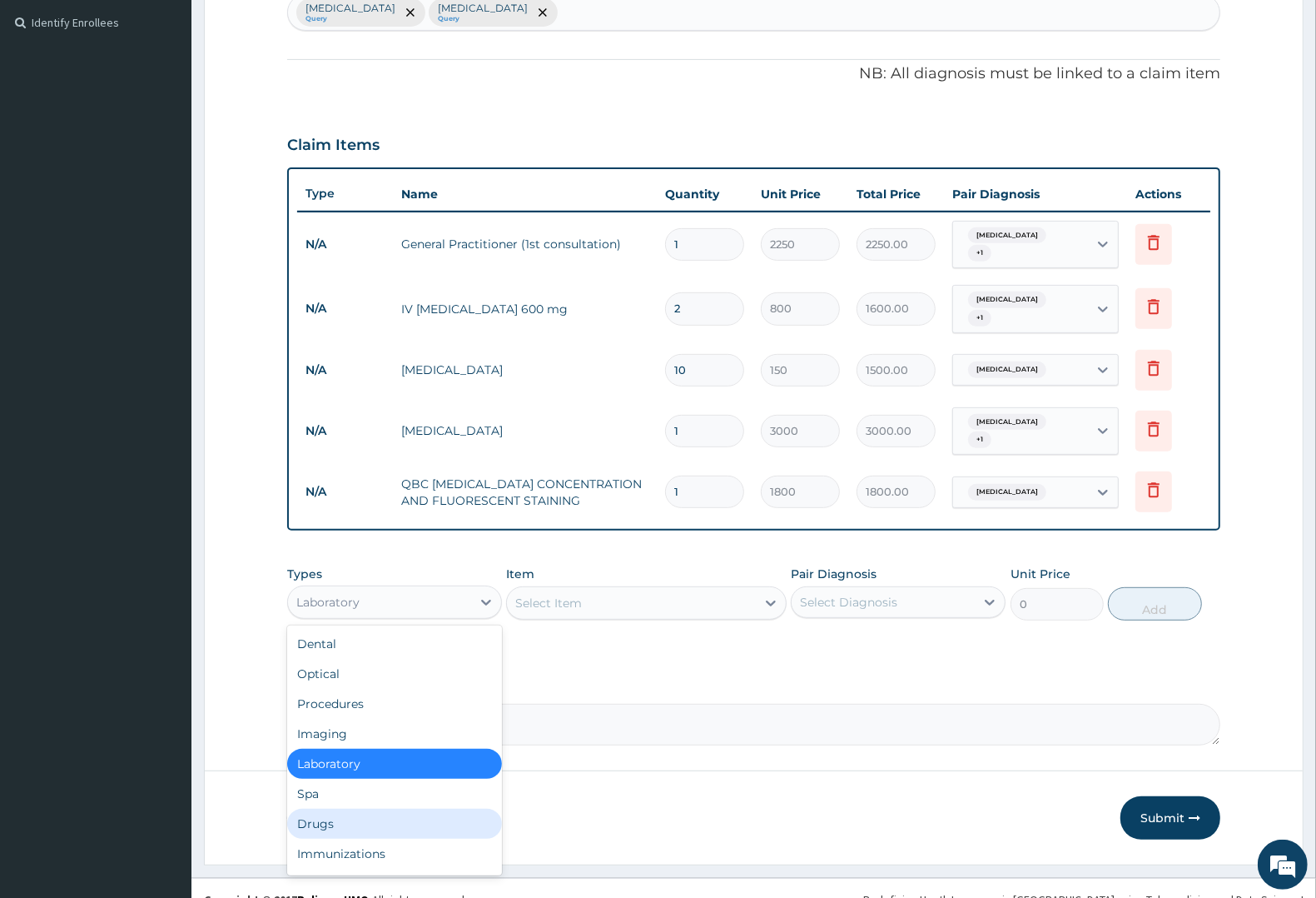
click at [323, 809] on div "Drugs" at bounding box center [394, 824] width 215 height 30
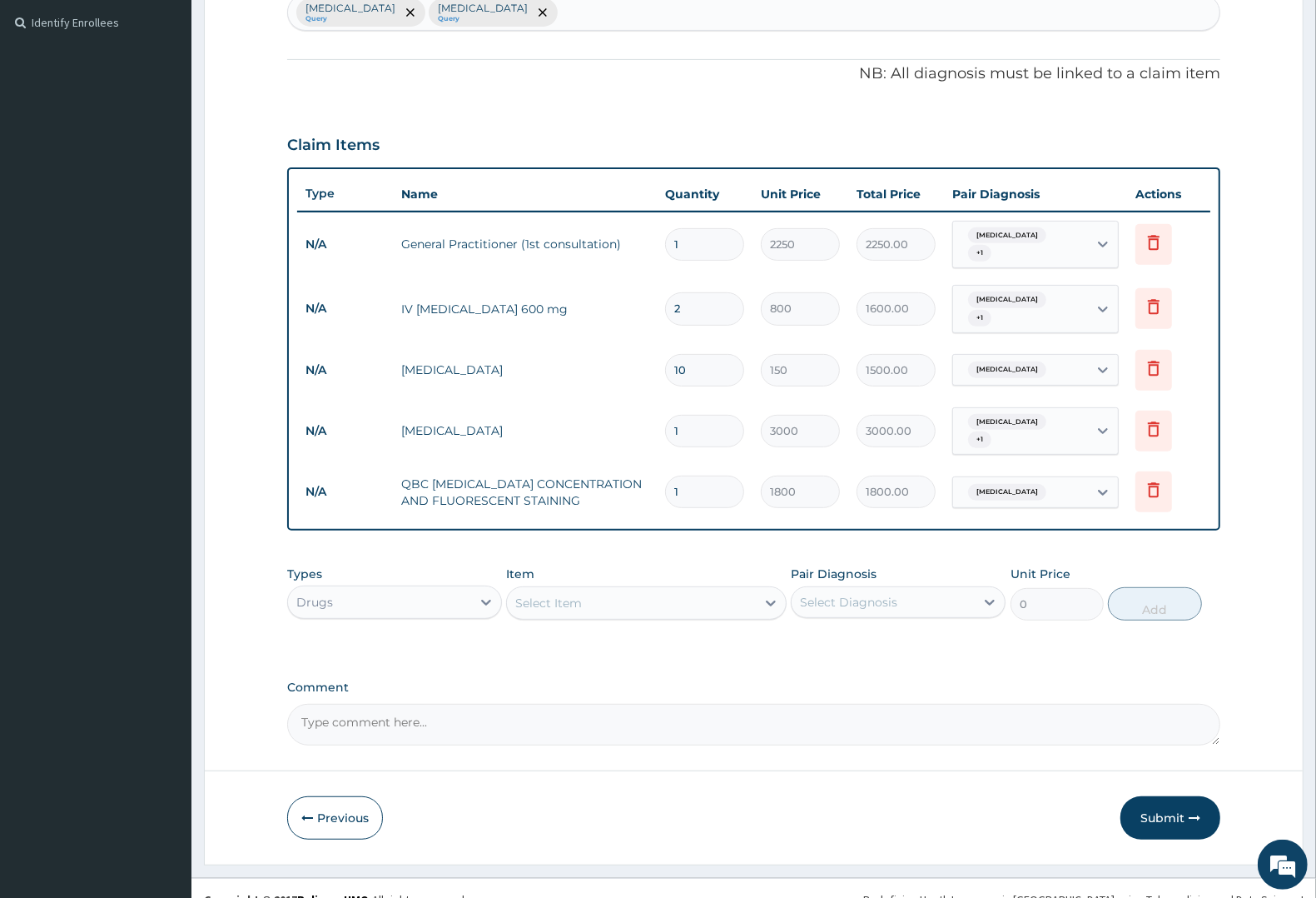
click at [577, 586] on div "Select Item" at bounding box center [645, 603] width 280 height 33
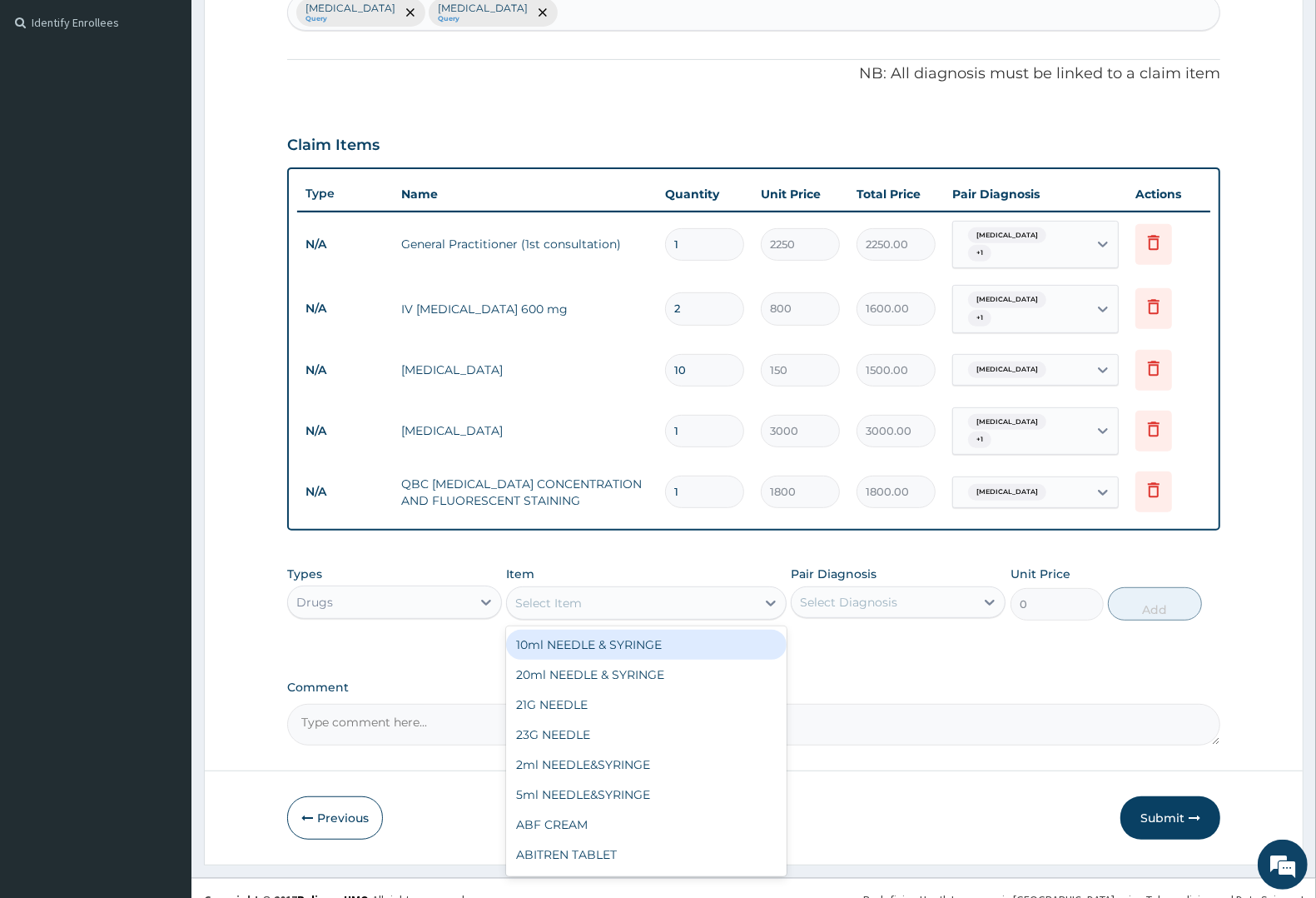
click at [577, 595] on div "Select Item" at bounding box center [549, 603] width 67 height 17
type input "COAR"
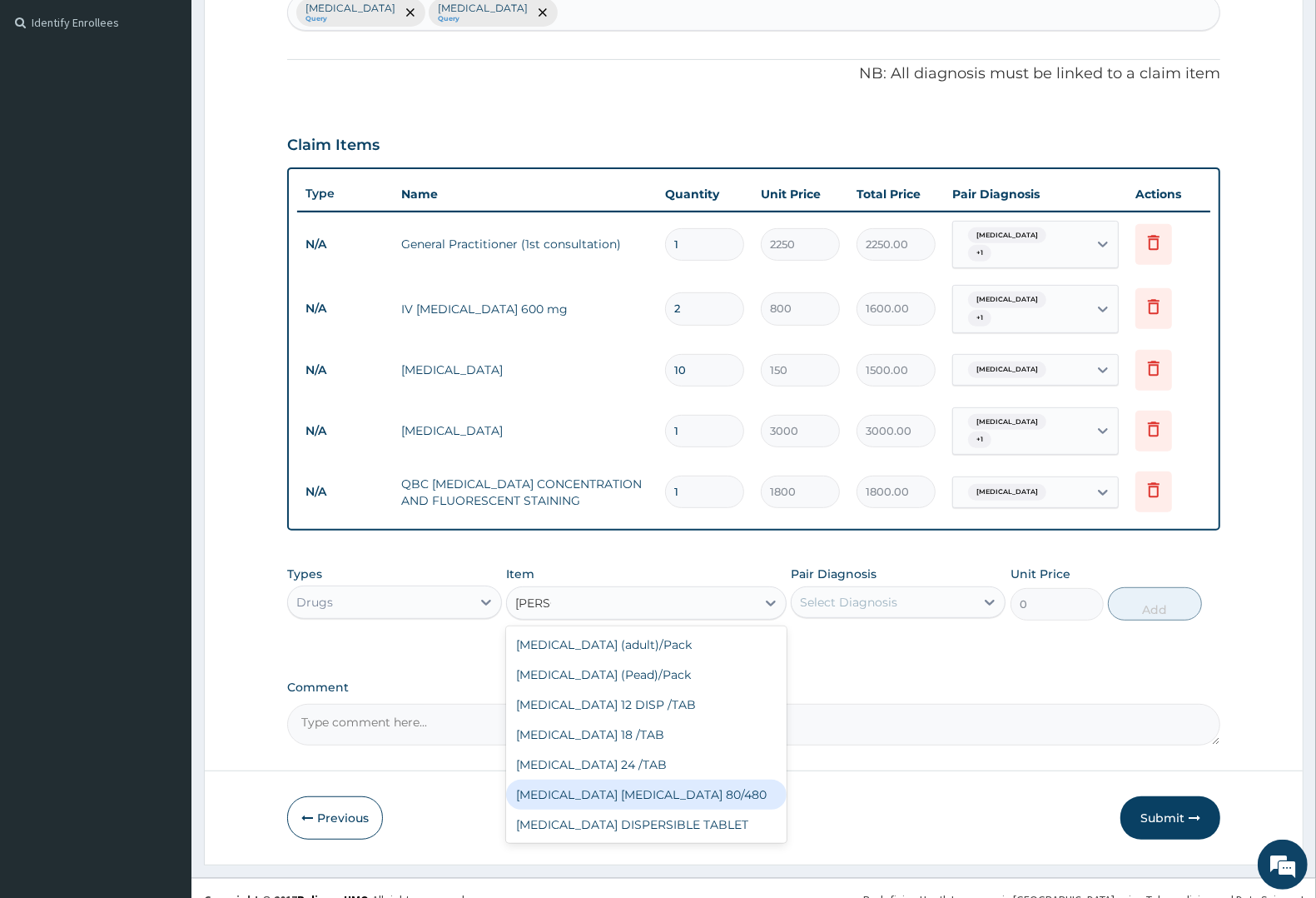
click at [597, 779] on div "COARTEM D TAB 80/480" at bounding box center [645, 794] width 280 height 30
type input "1299.38"
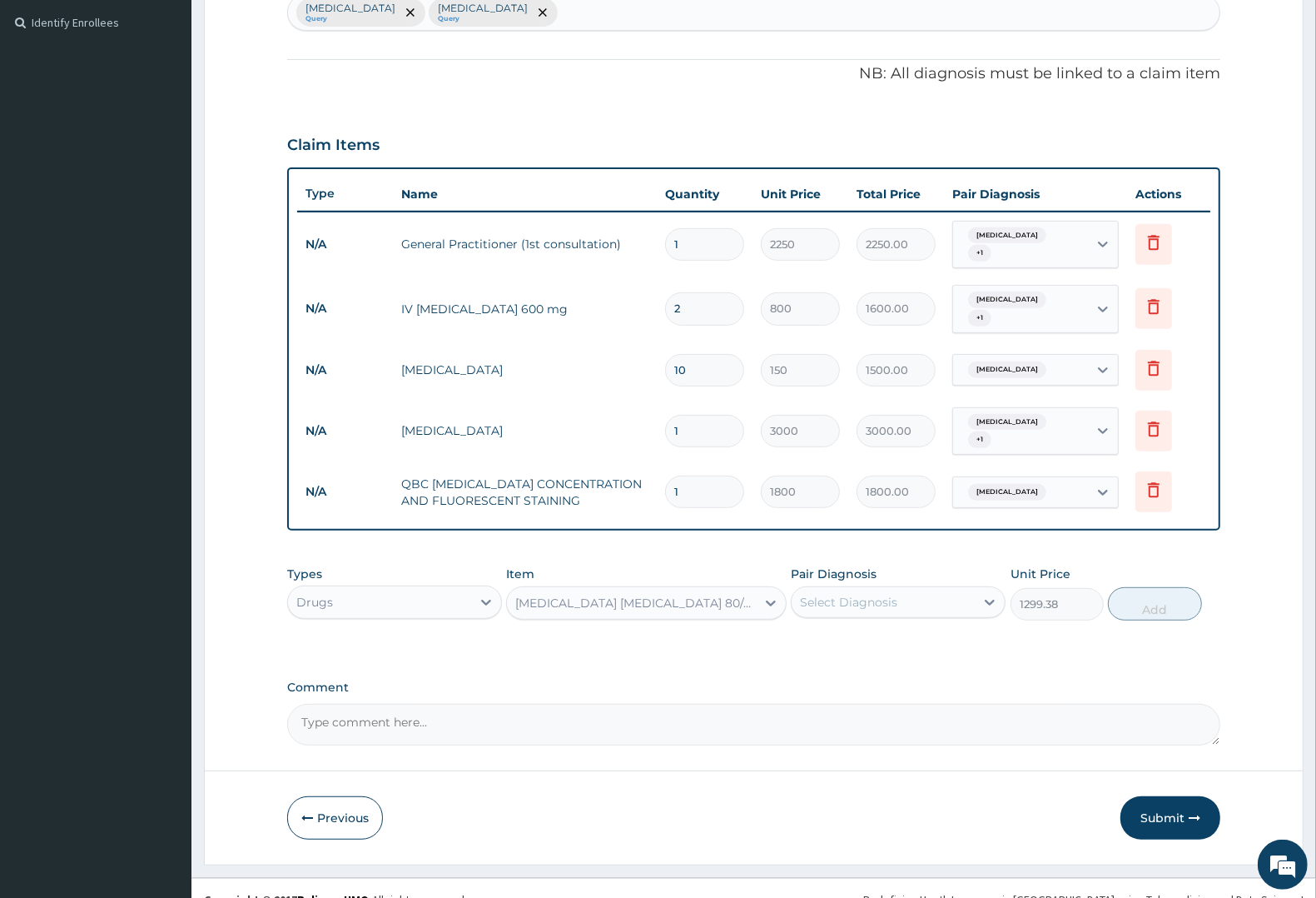
click at [854, 594] on div "Select Diagnosis" at bounding box center [848, 602] width 98 height 17
click at [863, 628] on div "Malaria" at bounding box center [898, 645] width 215 height 34
checkbox input "true"
click at [1143, 587] on button "Add" at bounding box center [1155, 604] width 94 height 33
type input "0"
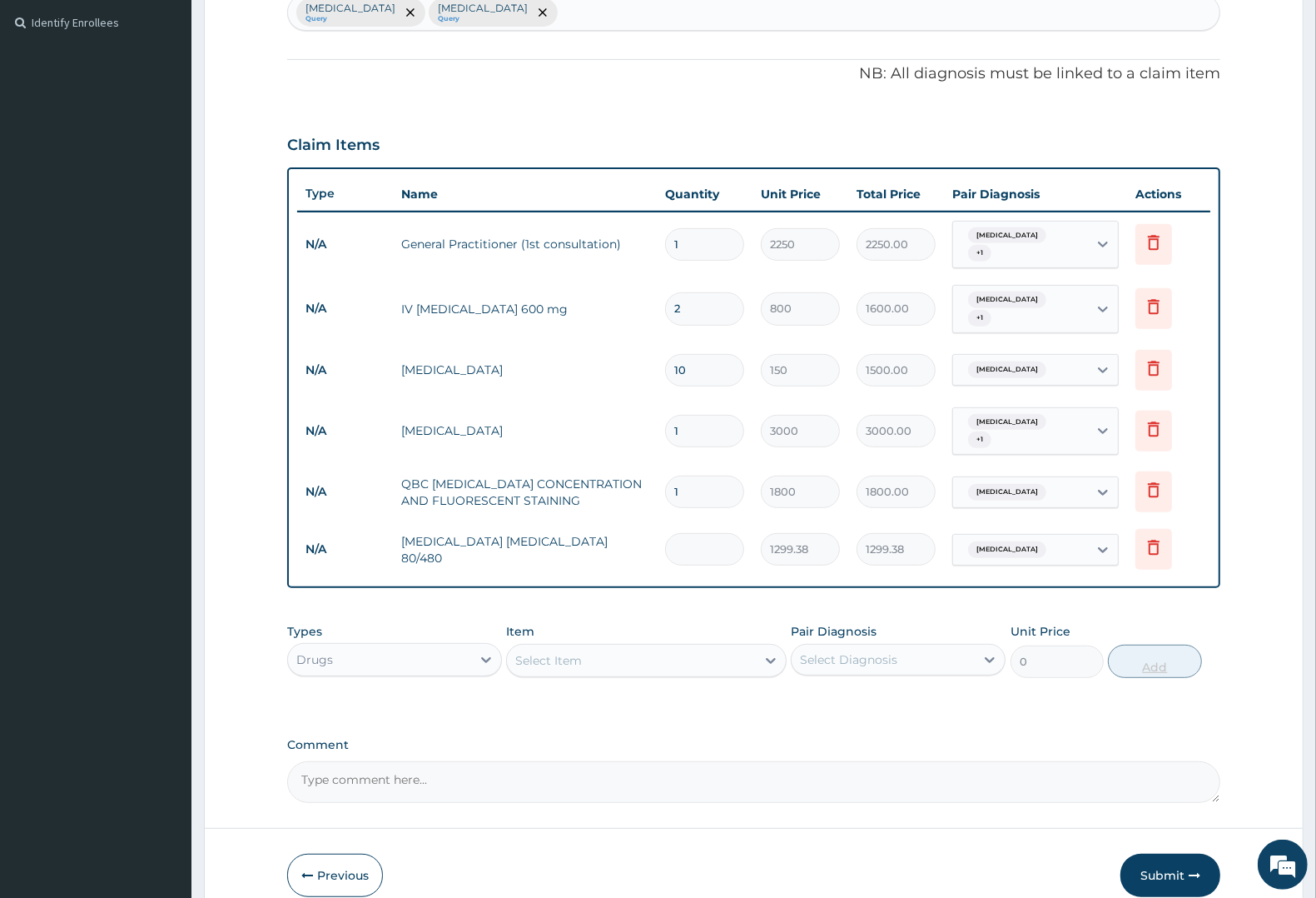
type input "0.00"
type input "6"
type input "7796.28"
type input "6"
click at [533, 652] on div "Select Item" at bounding box center [549, 661] width 67 height 17
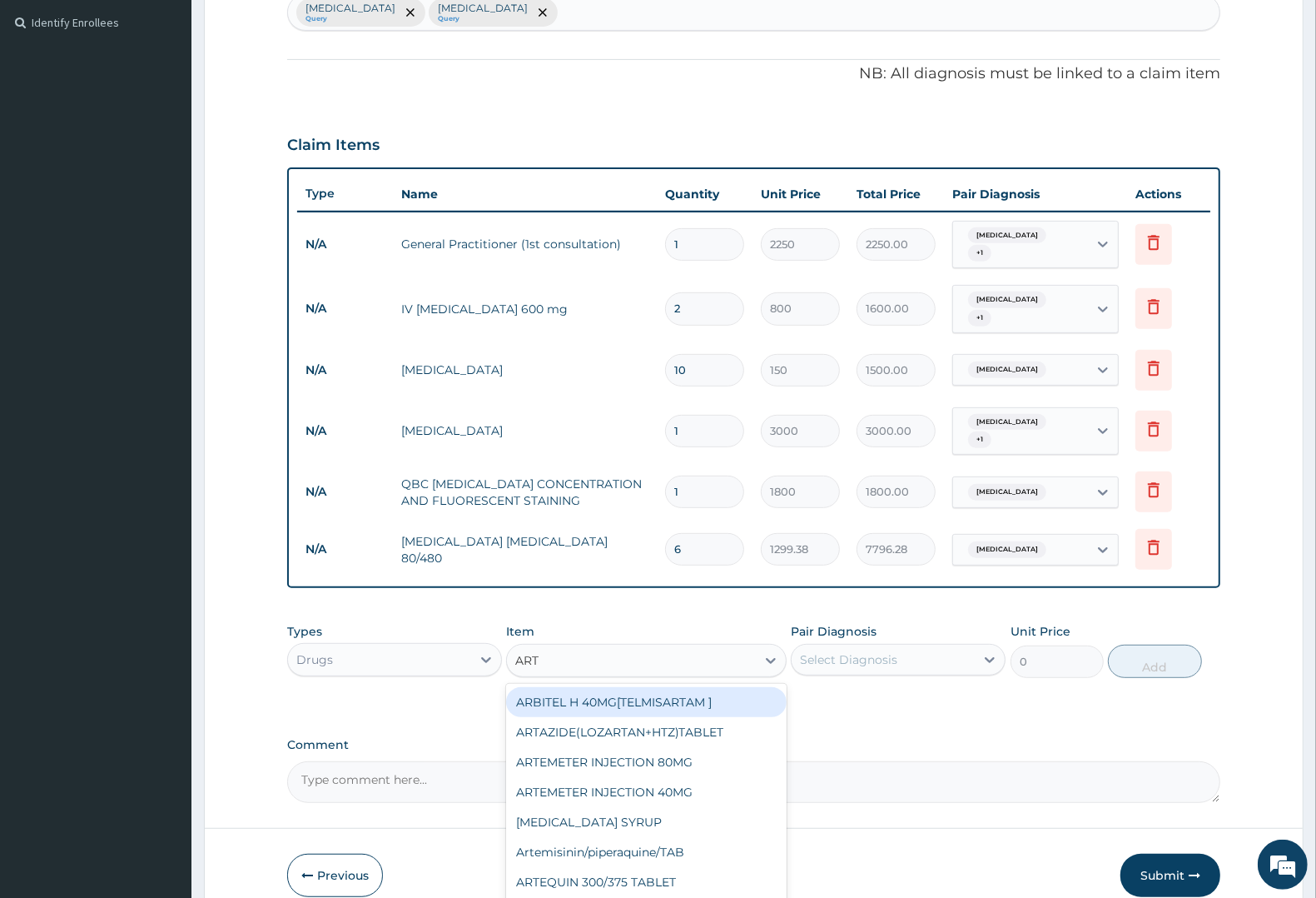
type input "ARTE"
click at [574, 687] on div "ARTEMETER INJECTION 80MG" at bounding box center [645, 702] width 280 height 30
type input "315"
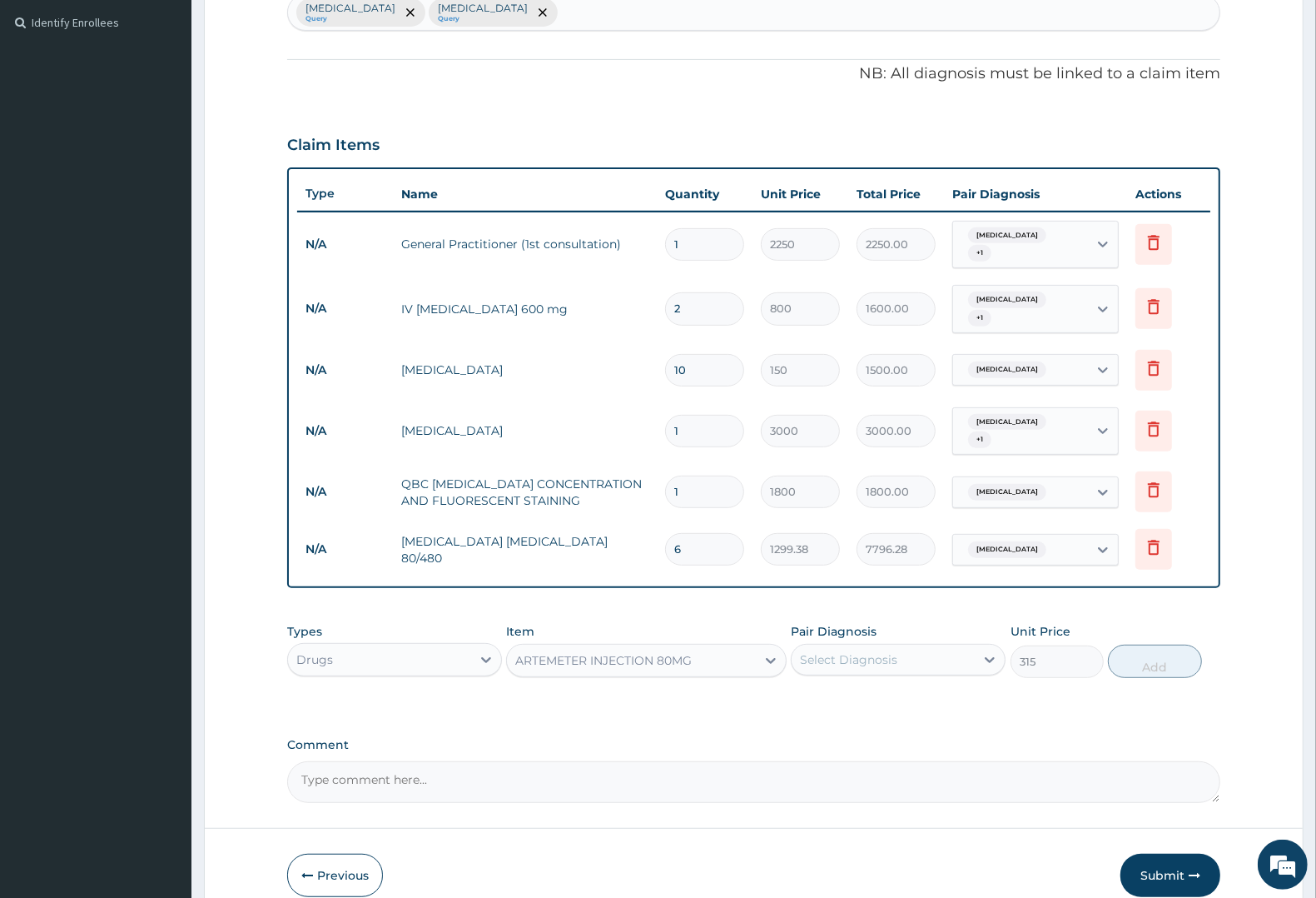
click at [850, 652] on div "Select Diagnosis" at bounding box center [848, 660] width 98 height 17
click at [854, 692] on label "Malaria" at bounding box center [870, 700] width 104 height 17
checkbox input "true"
click at [1139, 645] on button "Add" at bounding box center [1155, 662] width 94 height 33
type input "0"
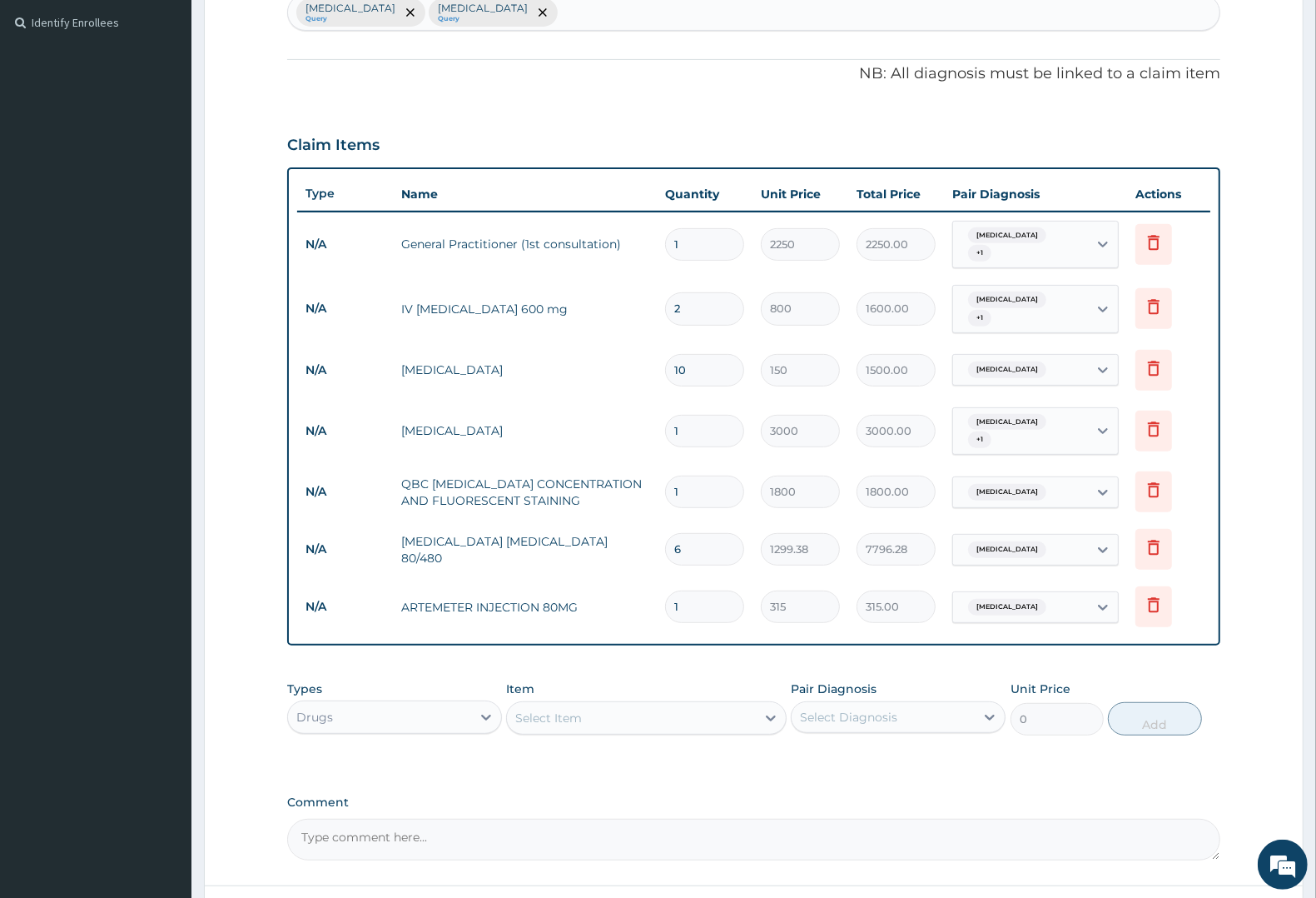
type input "0.00"
type input "6"
type input "1890.00"
type input "6"
click at [600, 704] on div "Select Item" at bounding box center [630, 718] width 248 height 27
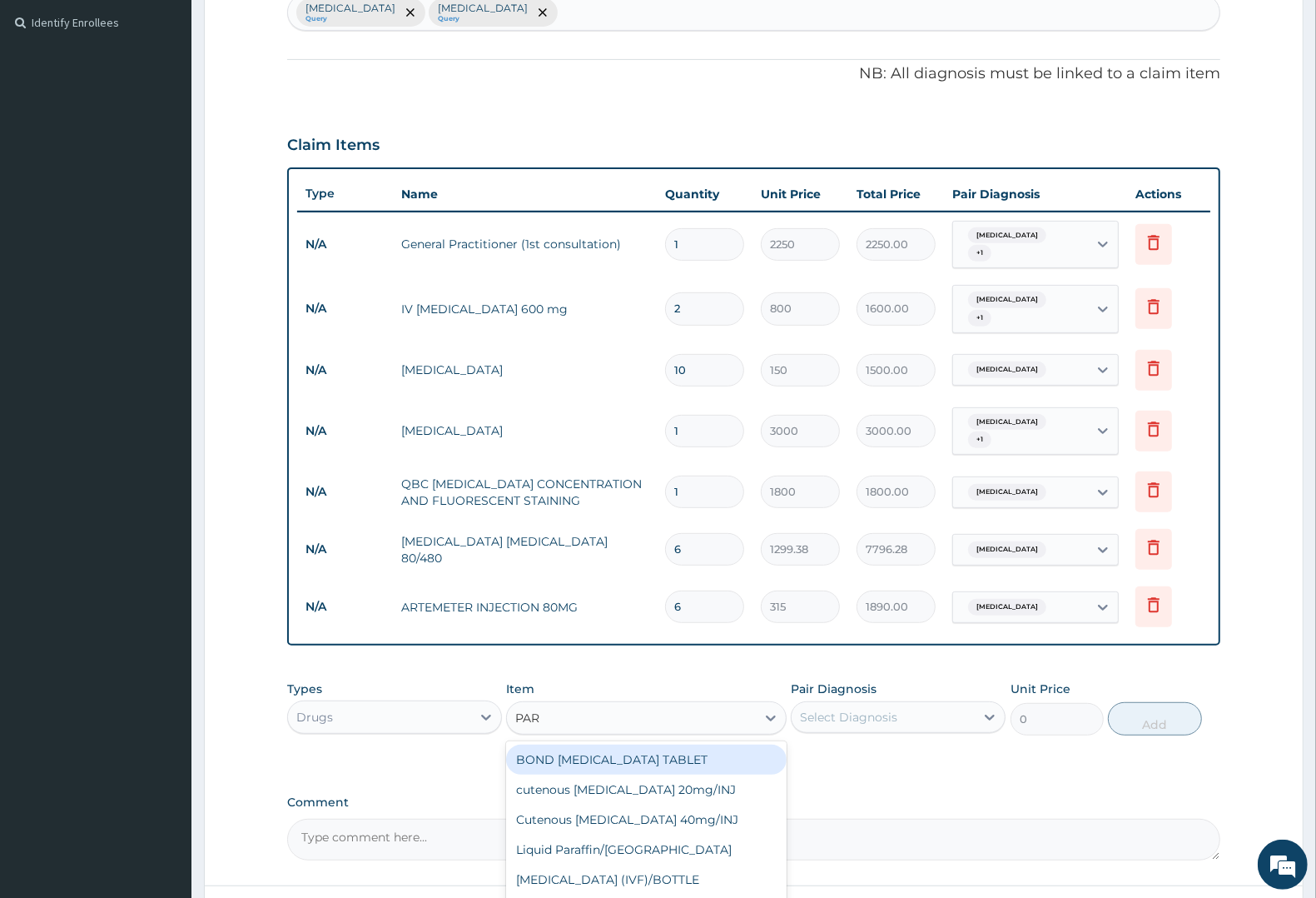
type input "PARA"
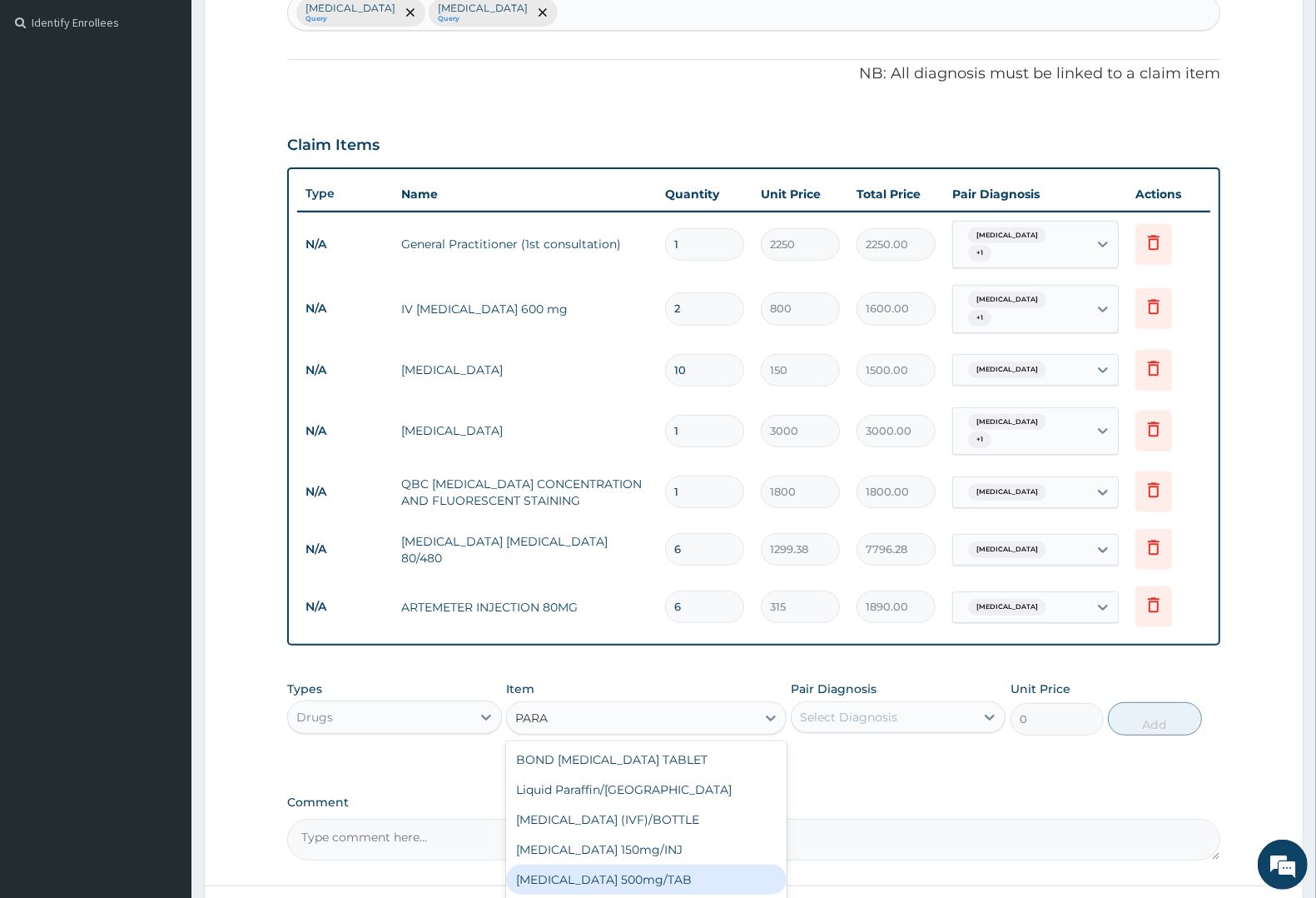
click at [635, 865] on div "PARACETAMOL 500mg/TAB" at bounding box center [645, 880] width 280 height 30
type input "7.88"
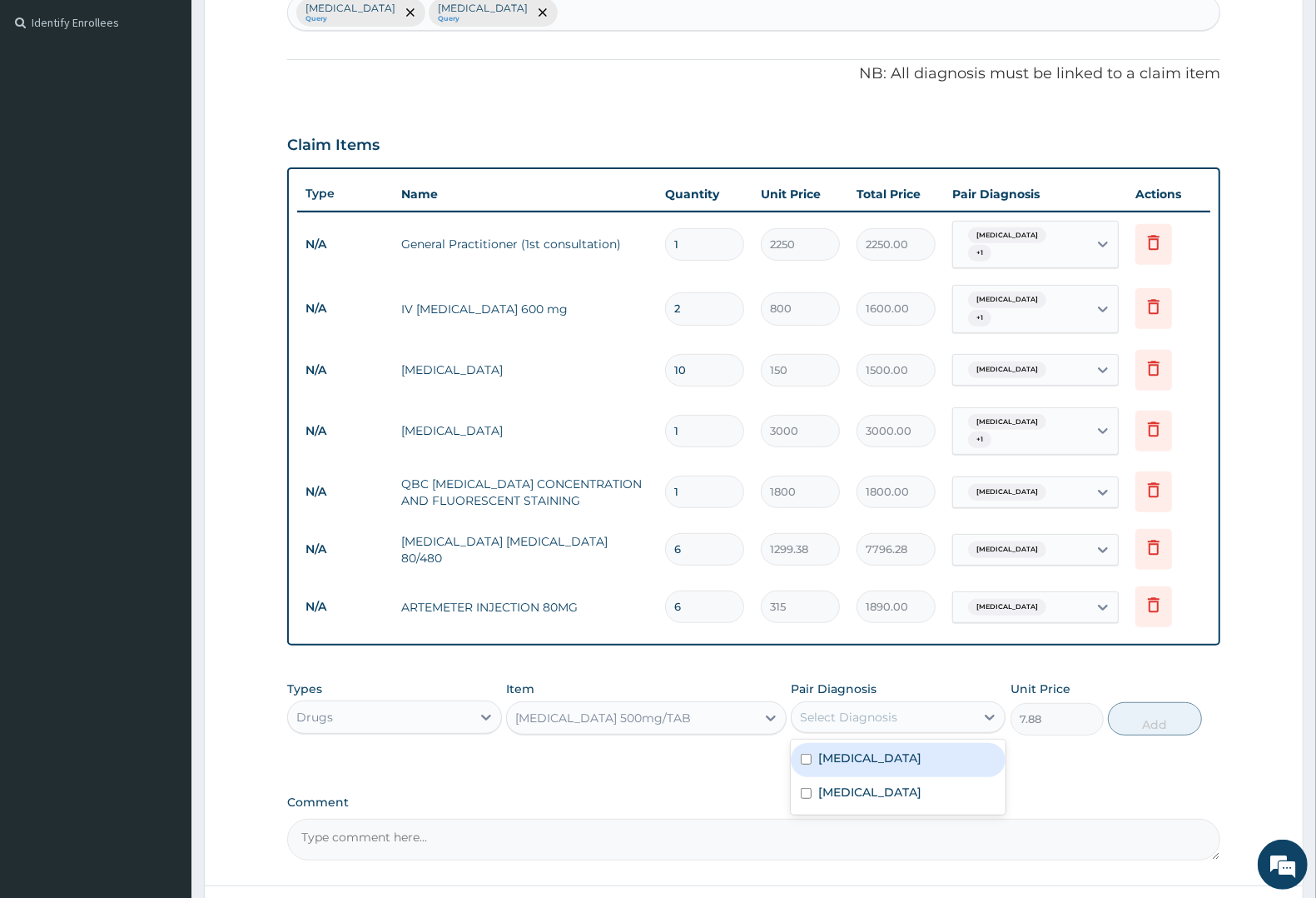
click at [878, 708] on div "Select Diagnosis" at bounding box center [848, 717] width 98 height 17
click at [856, 749] on label "Malaria" at bounding box center [870, 758] width 104 height 17
checkbox input "true"
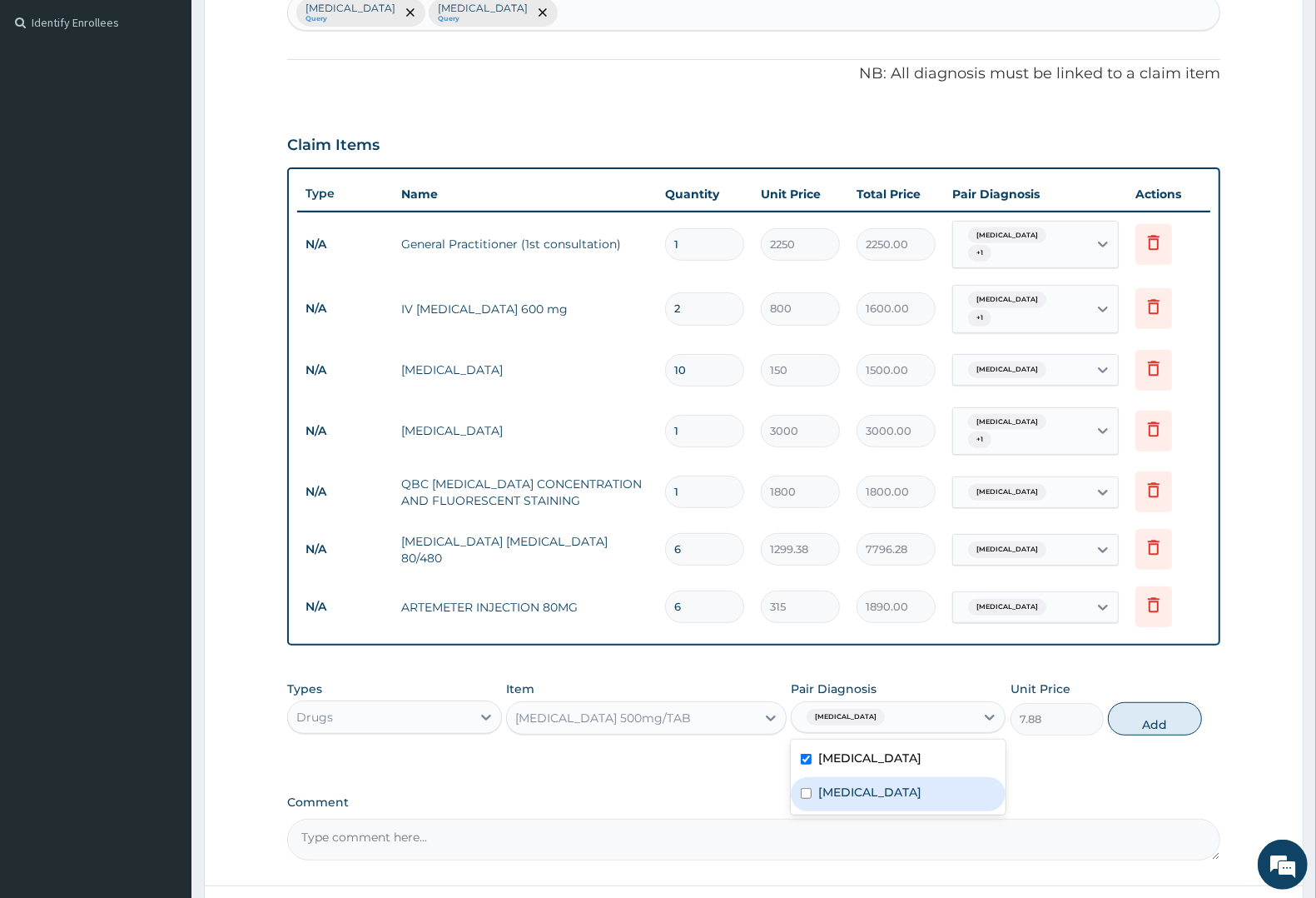
click at [849, 784] on label "Typhoid fever" at bounding box center [870, 792] width 104 height 17
checkbox input "true"
click at [1145, 702] on button "Add" at bounding box center [1155, 718] width 94 height 33
type input "0"
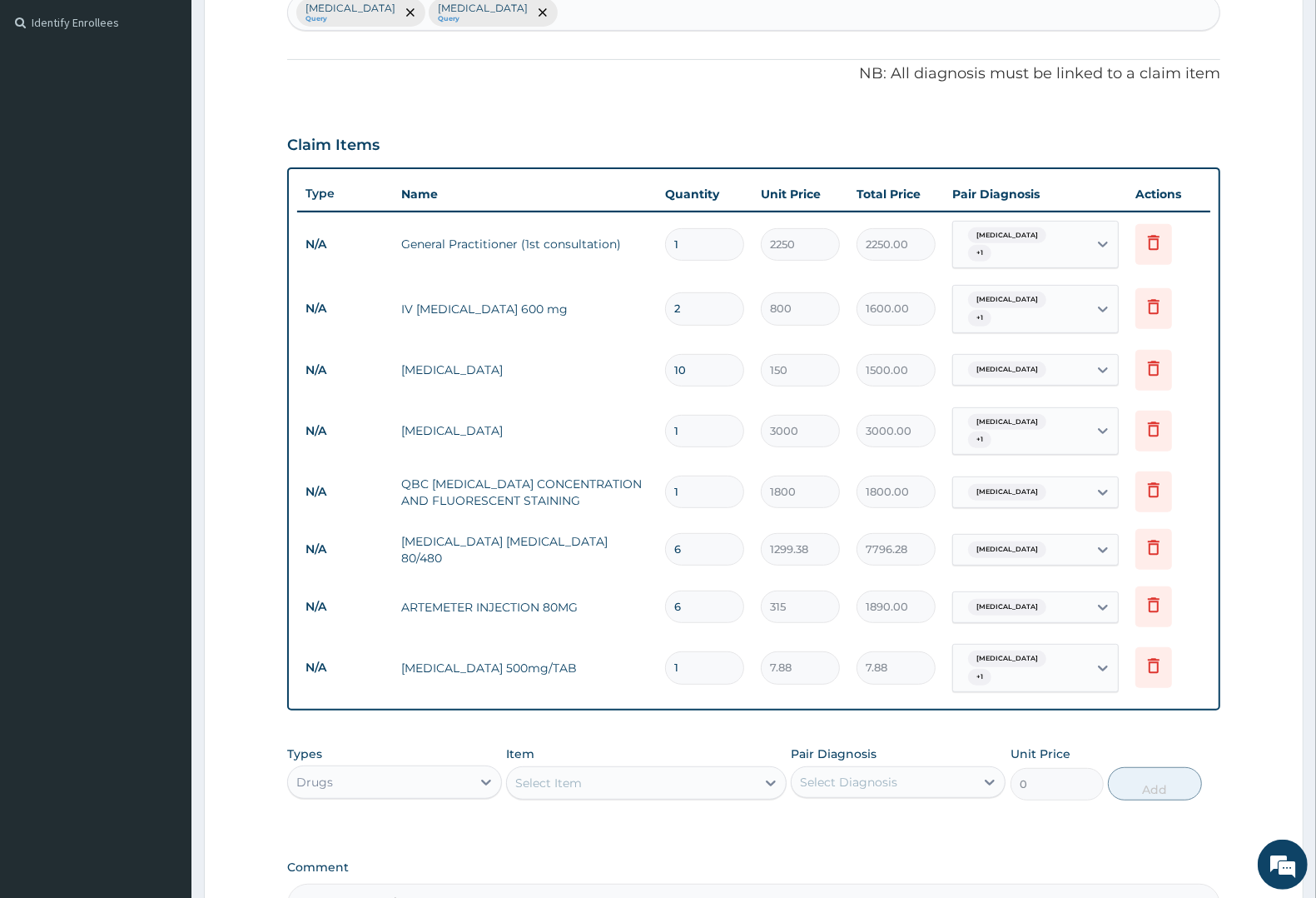
type input "18"
type input "141.84"
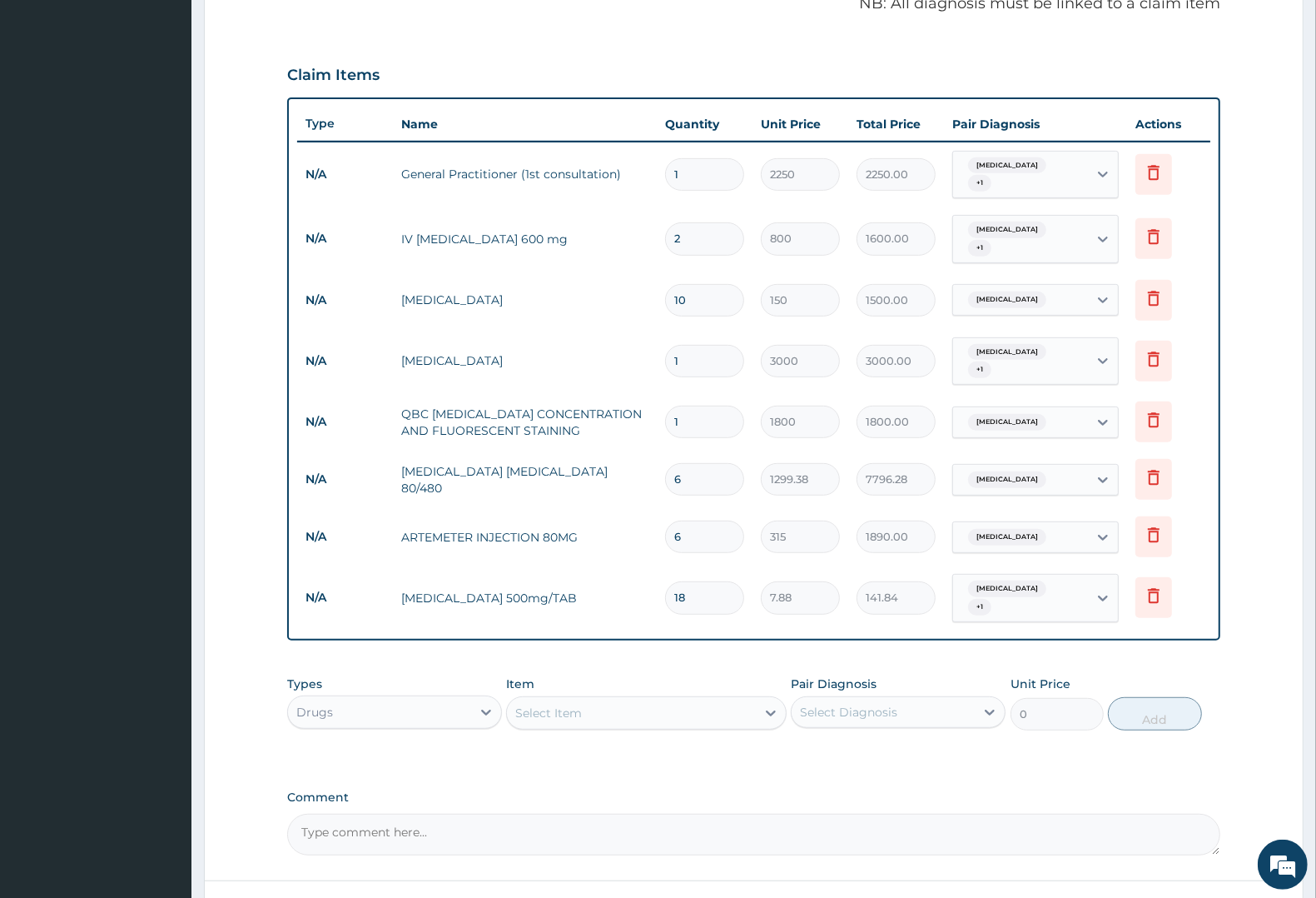
scroll to position [626, 0]
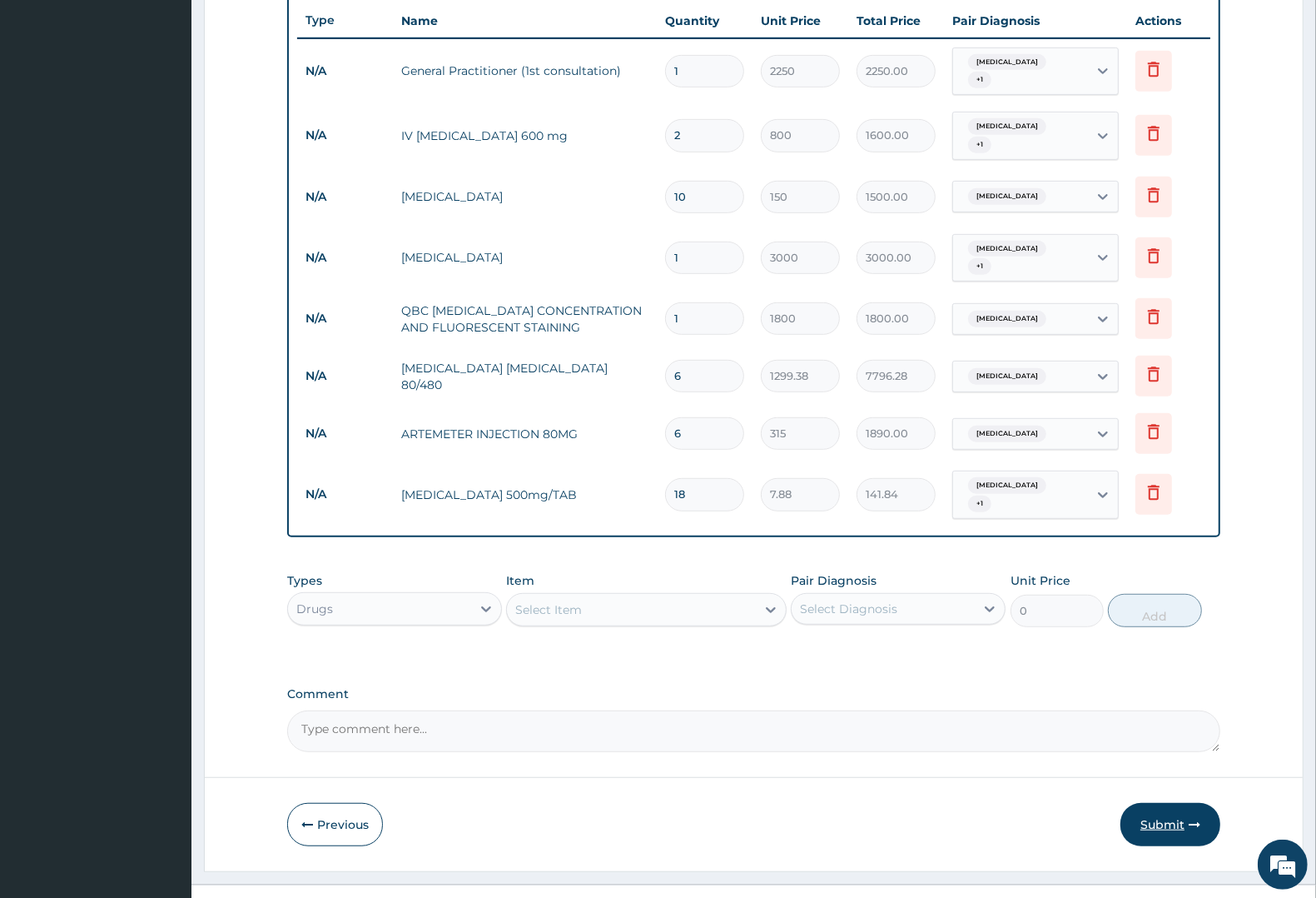
type input "18"
click at [1160, 803] on button "Submit" at bounding box center [1171, 824] width 100 height 43
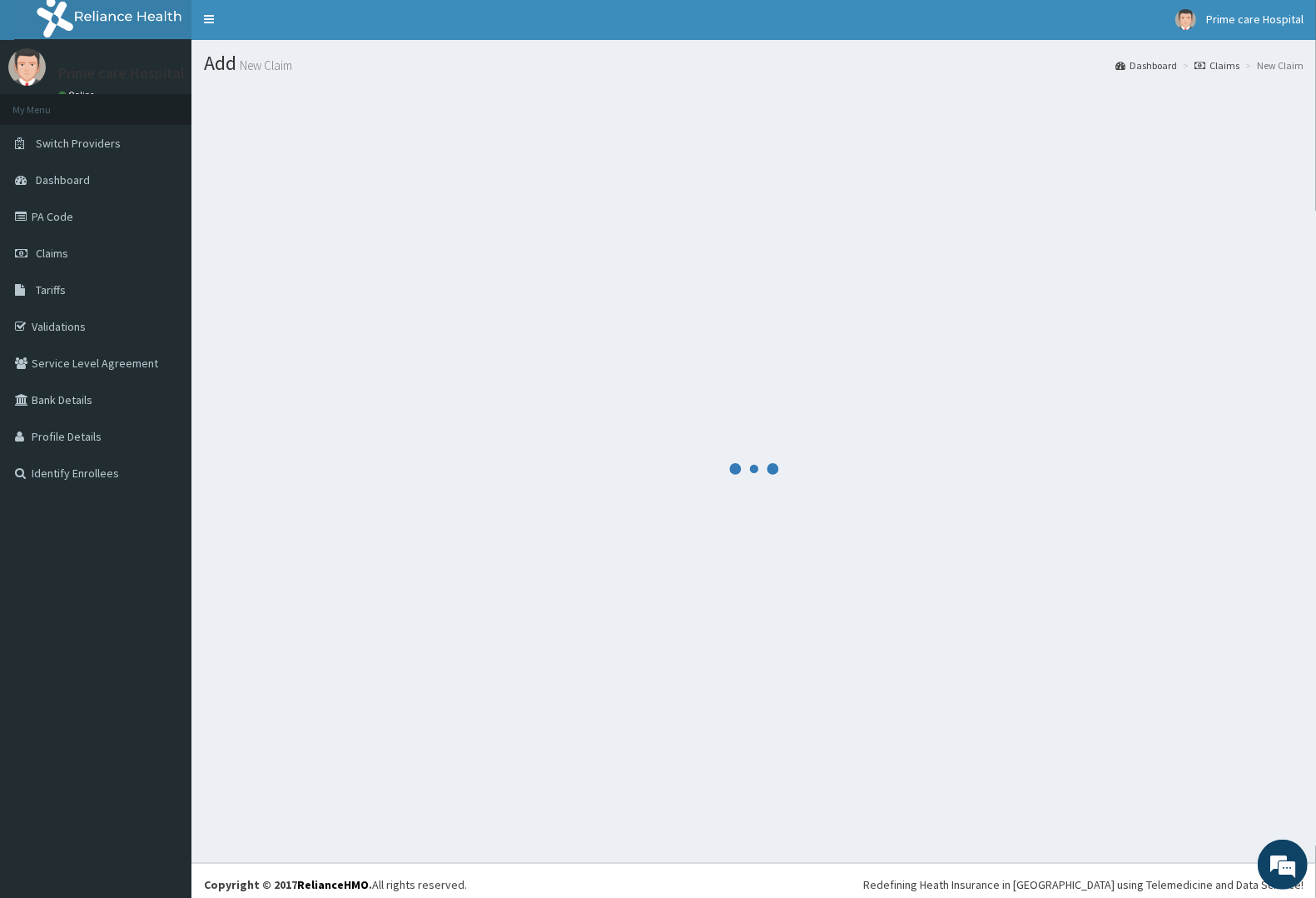
scroll to position [0, 0]
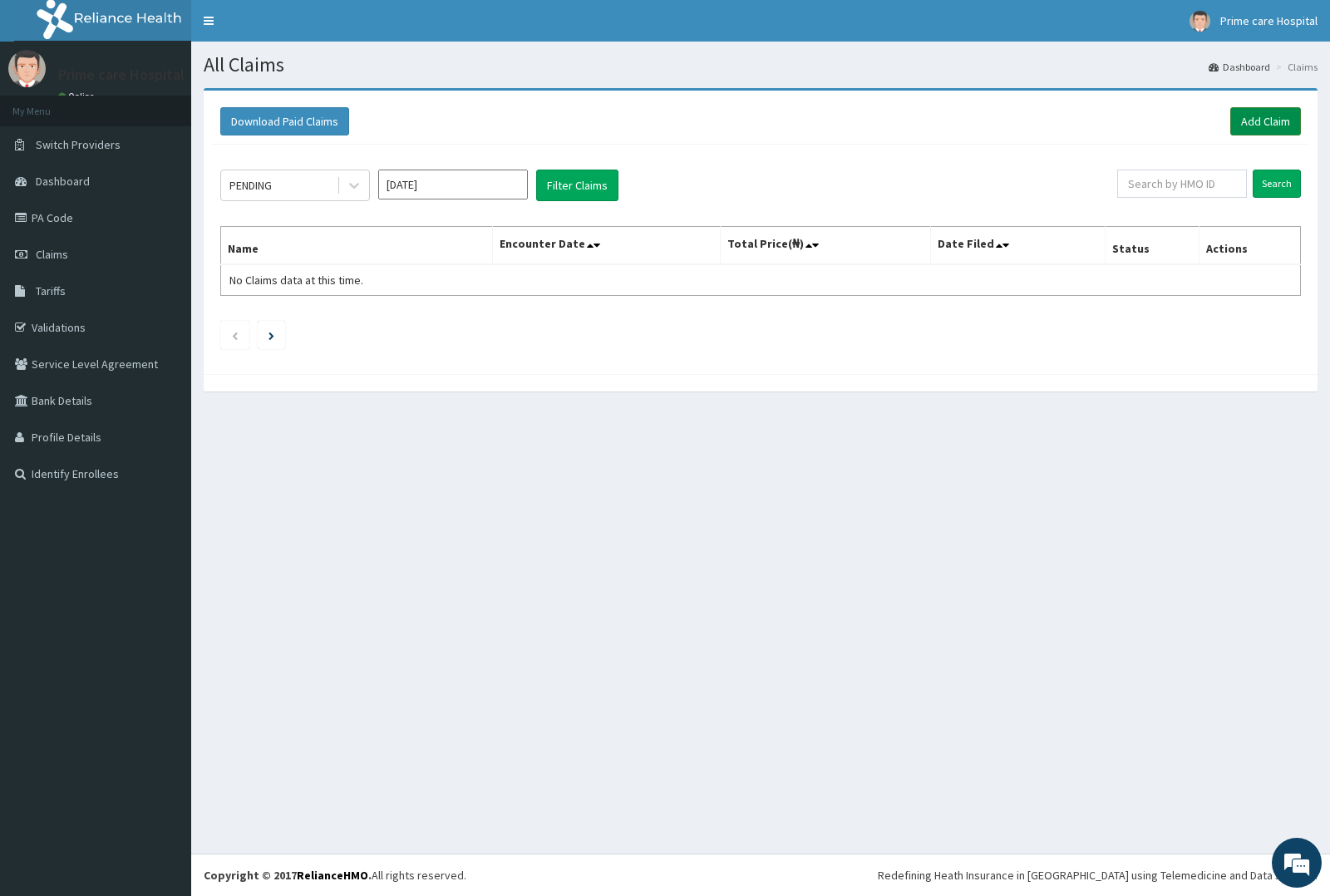
click at [1267, 122] on link "Add Claim" at bounding box center [1265, 122] width 71 height 28
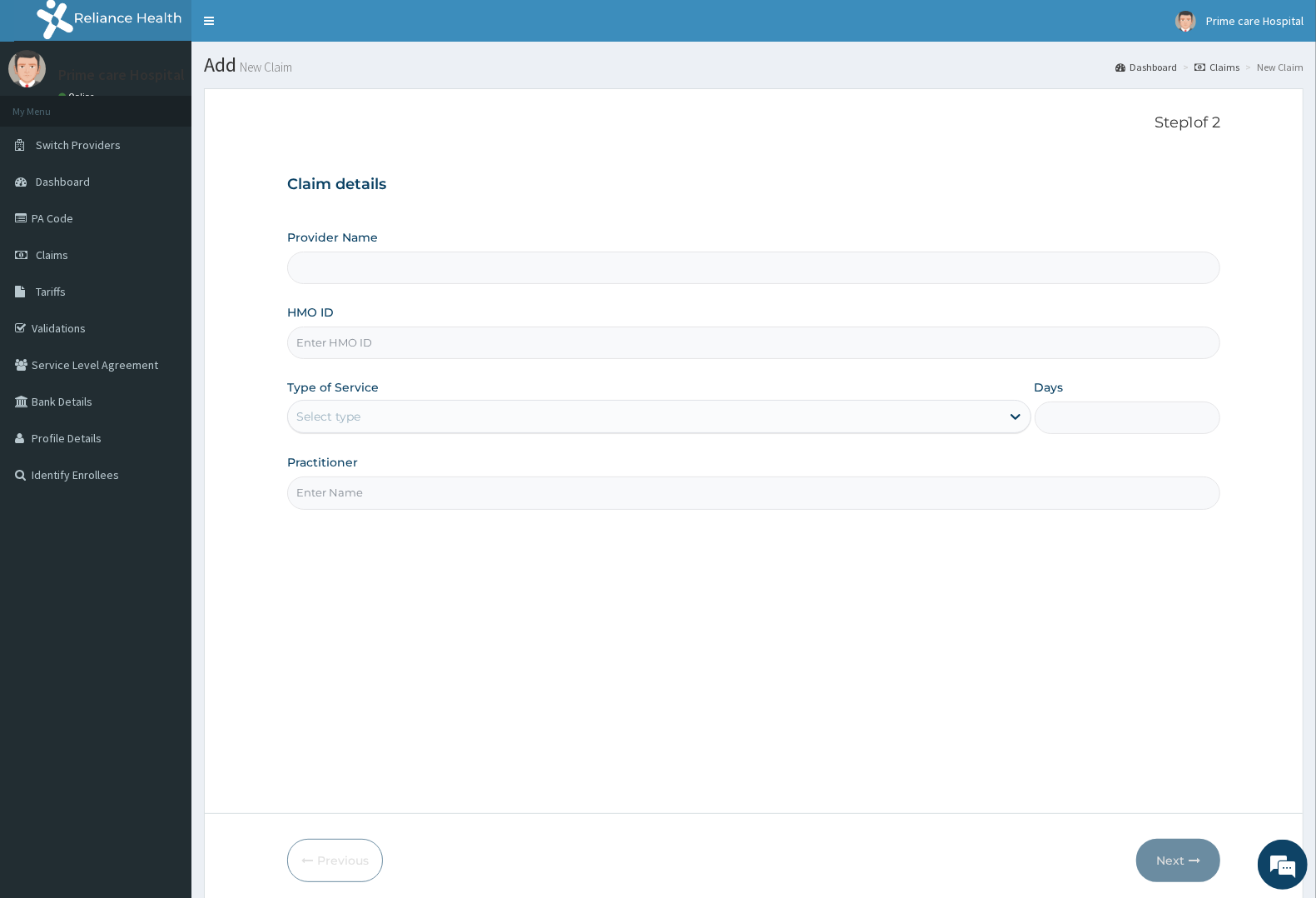
scroll to position [65, 0]
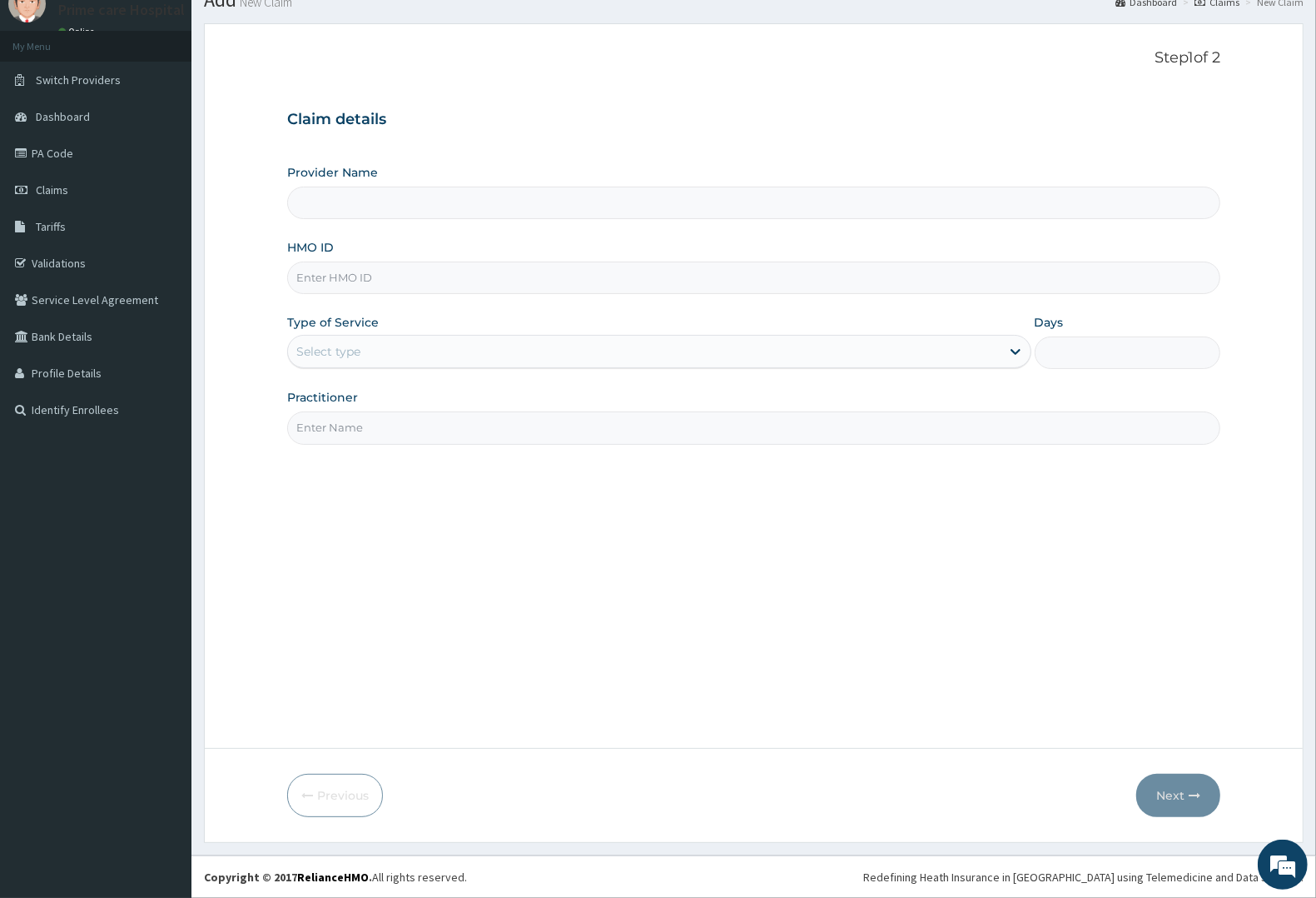
click at [368, 271] on input "HMO ID" at bounding box center [753, 277] width 933 height 33
type input "Prime care hospital"
type input "[PERSON_NAME]/10025/A"
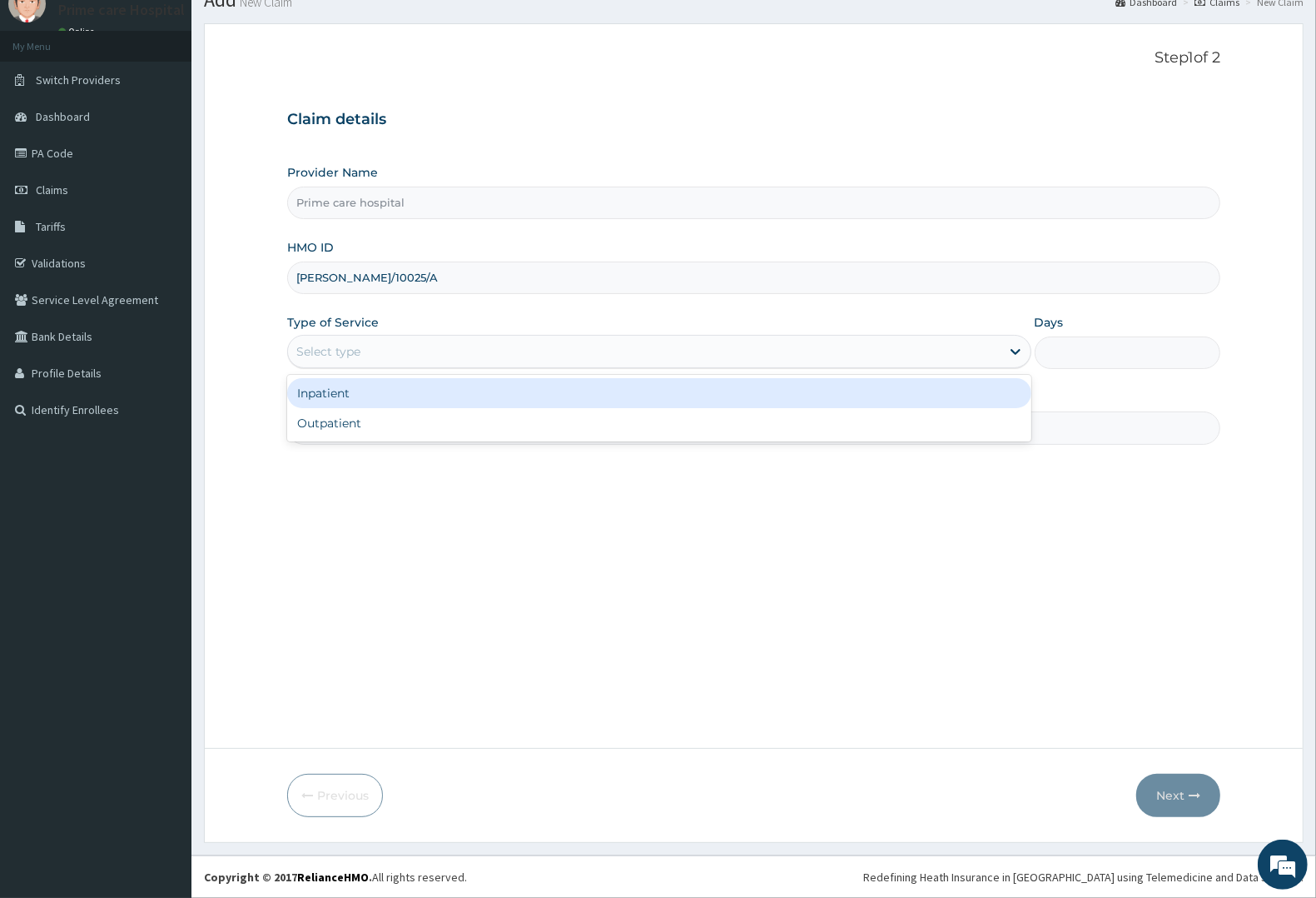
drag, startPoint x: 348, startPoint y: 338, endPoint x: 350, endPoint y: 425, distance: 87.0
click at [350, 339] on div "Select type" at bounding box center [644, 352] width 712 height 27
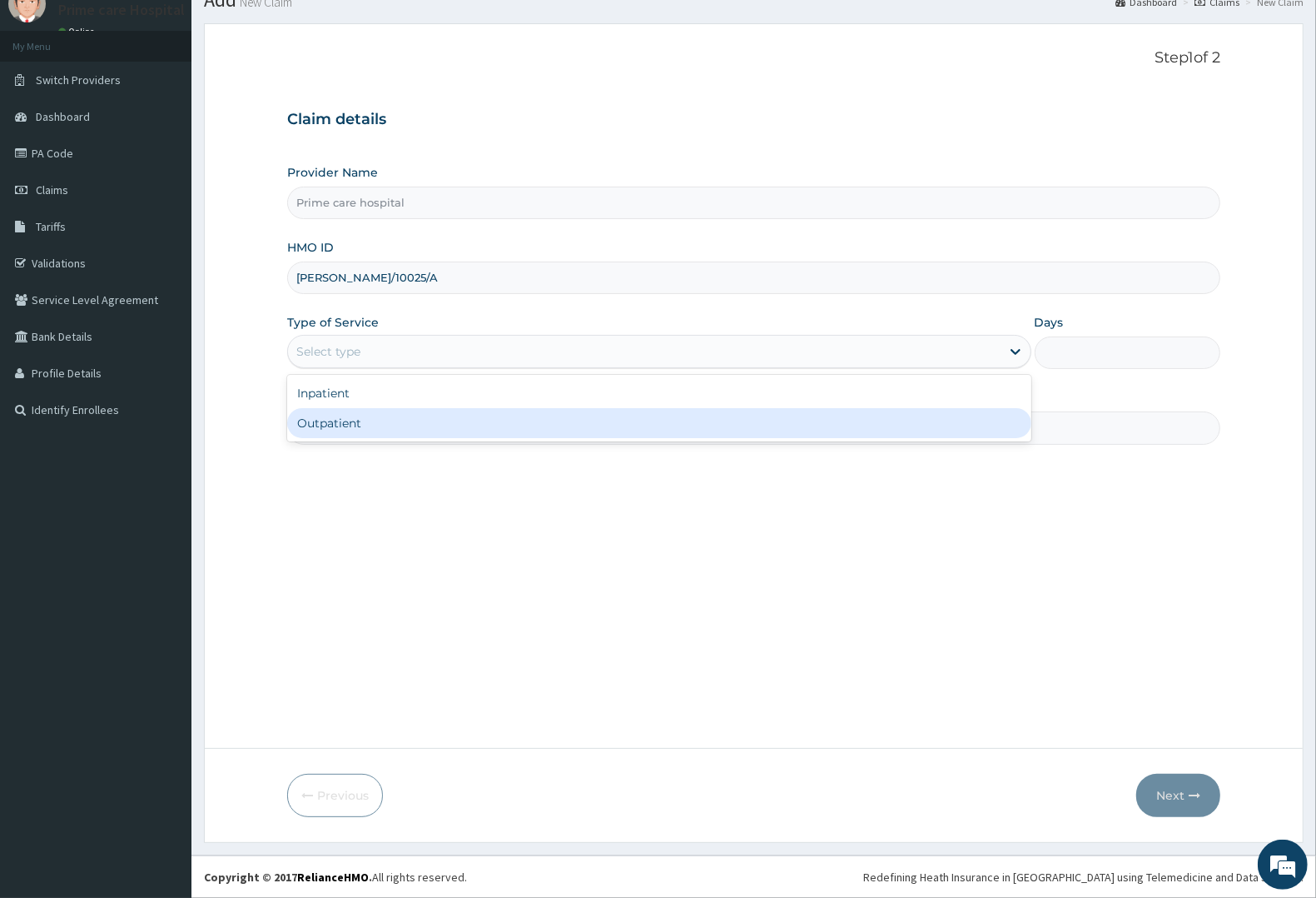
click at [350, 426] on div "Outpatient" at bounding box center [659, 423] width 744 height 30
type input "1"
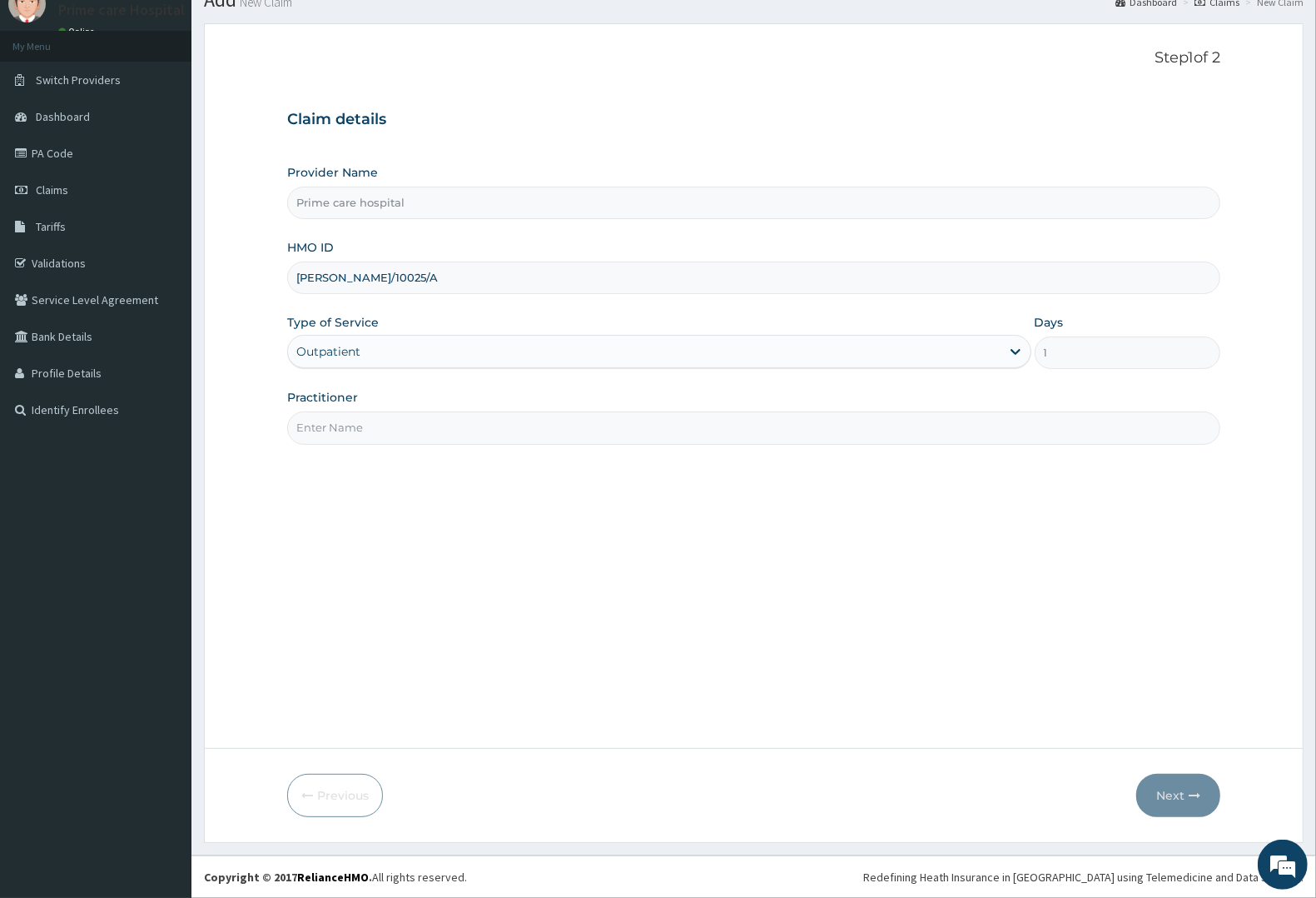
click at [352, 429] on input "Practitioner" at bounding box center [753, 427] width 933 height 33
type input "[PERSON_NAME]"
click at [1183, 785] on button "Next" at bounding box center [1178, 795] width 84 height 43
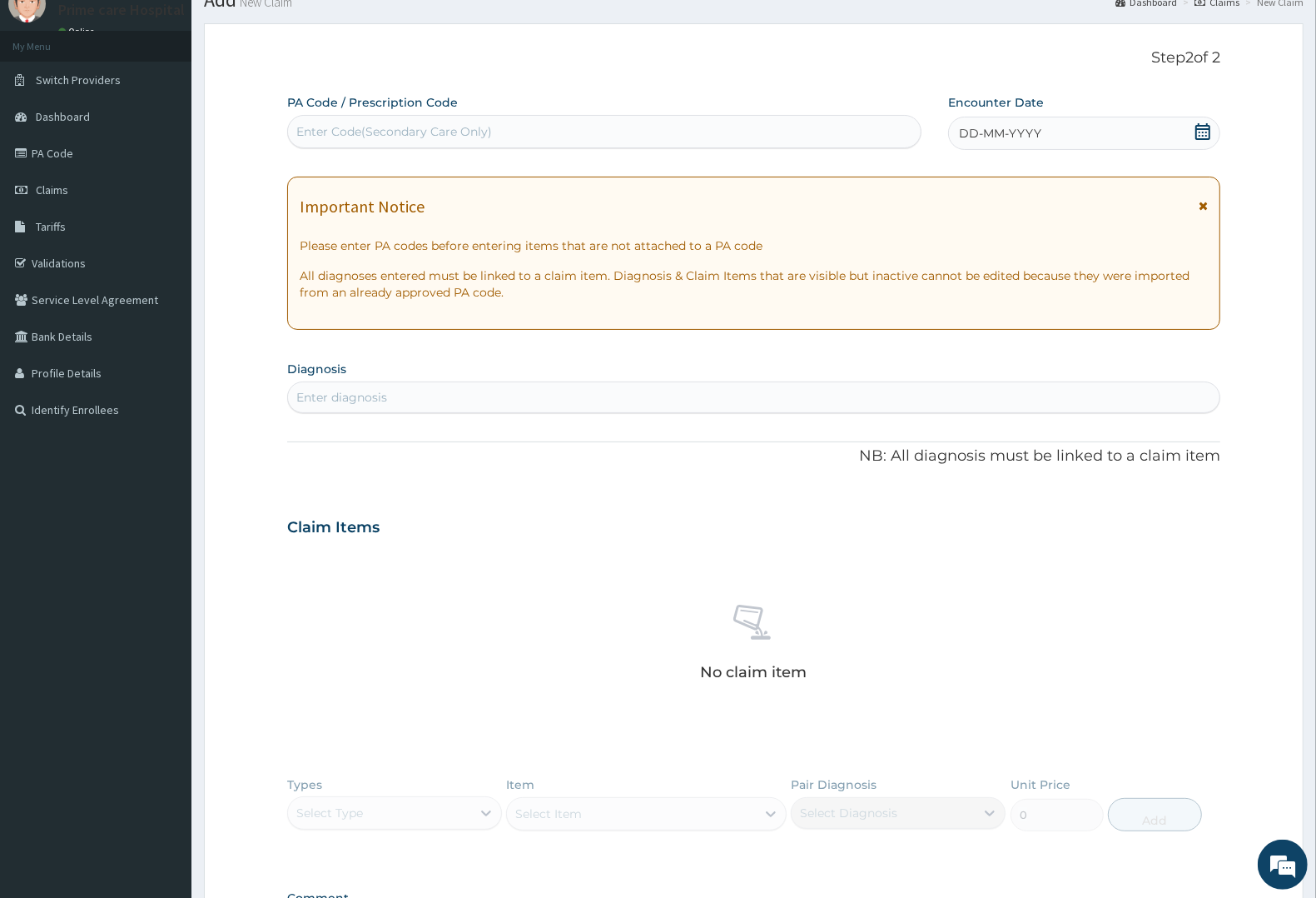
click at [358, 135] on div "Enter Code(Secondary Care Only)" at bounding box center [394, 132] width 195 height 17
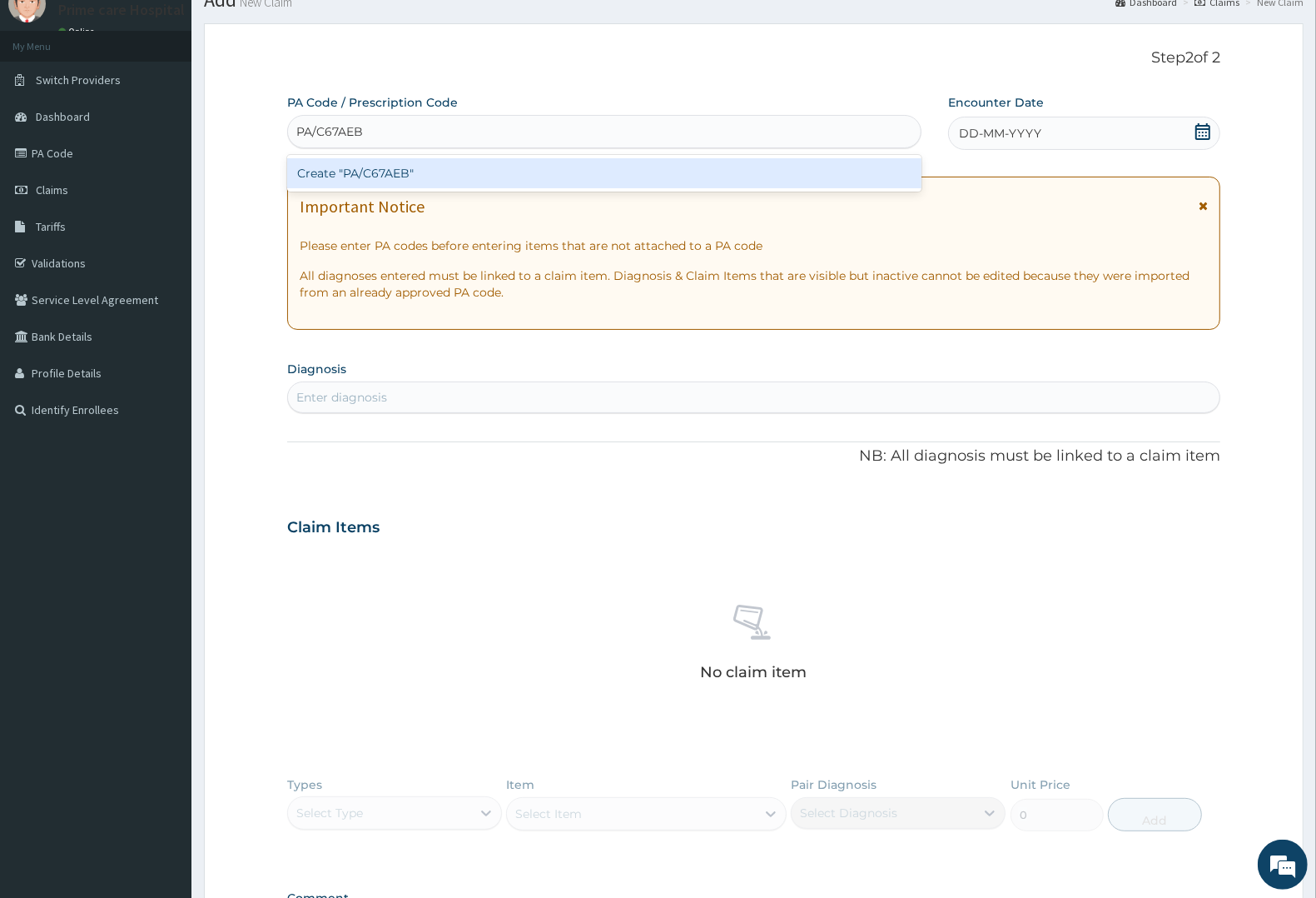
type input "PA/C67AEB"
click at [1020, 139] on div "PA Code / Prescription Code option Create "PA/C67AEB" focused, 1 of 1. 1 result…" at bounding box center [753, 525] width 933 height 862
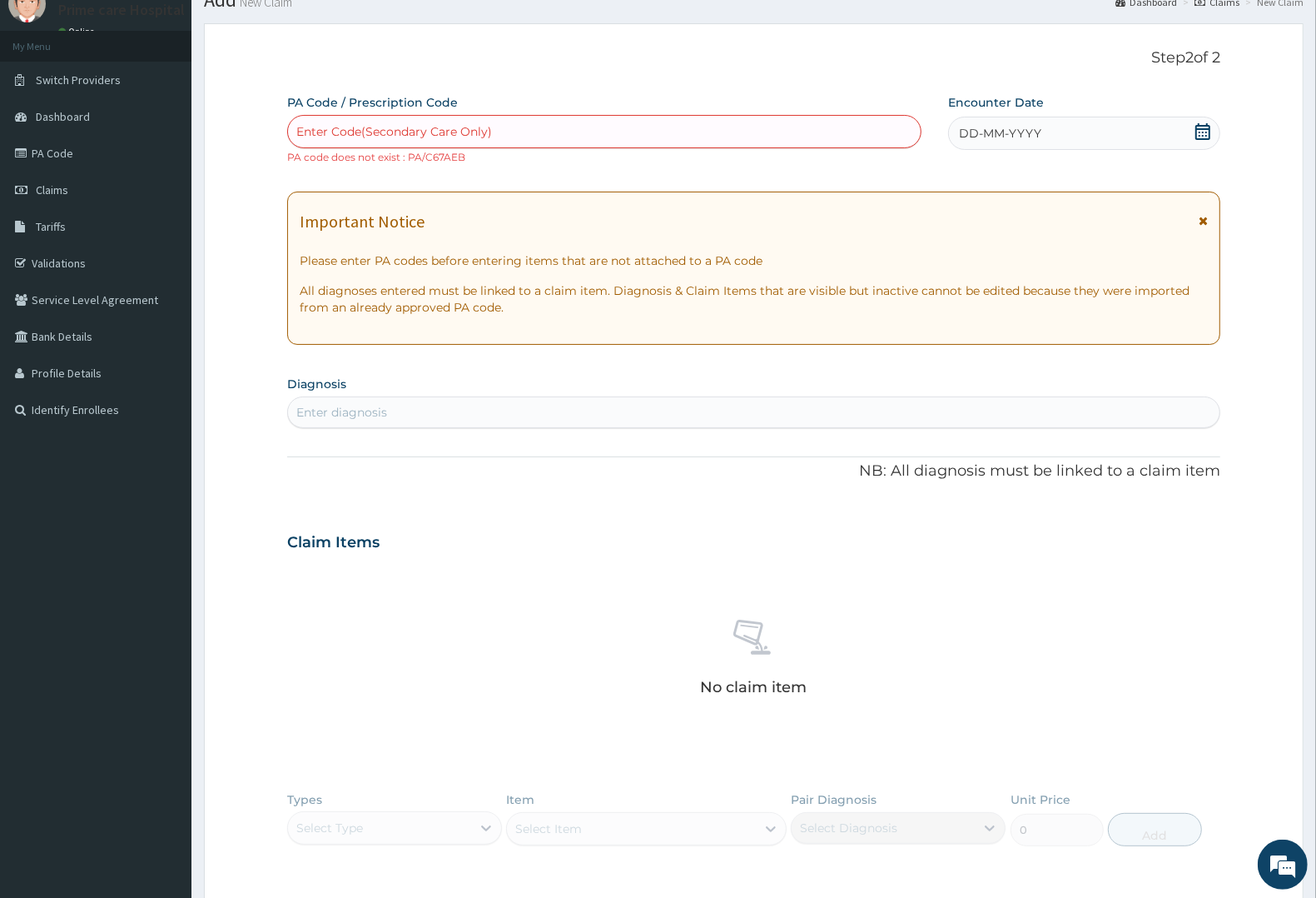
click at [1020, 139] on span "DD-MM-YYYY" at bounding box center [1000, 134] width 83 height 17
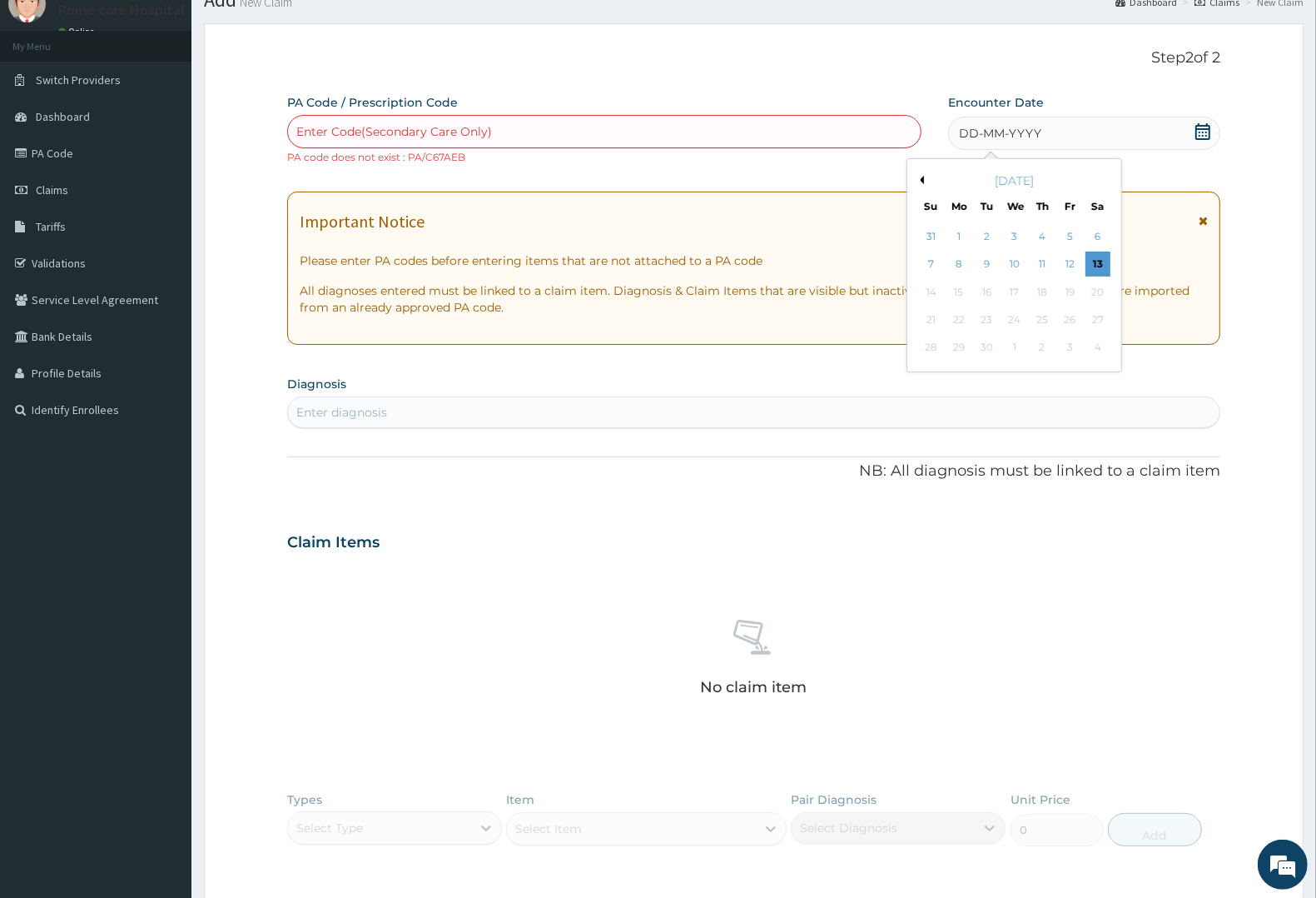
click at [924, 179] on div "[DATE]" at bounding box center [1015, 180] width 200 height 17
click at [922, 179] on button "Previous Month" at bounding box center [920, 180] width 8 height 8
click at [984, 317] on div "19" at bounding box center [987, 320] width 25 height 25
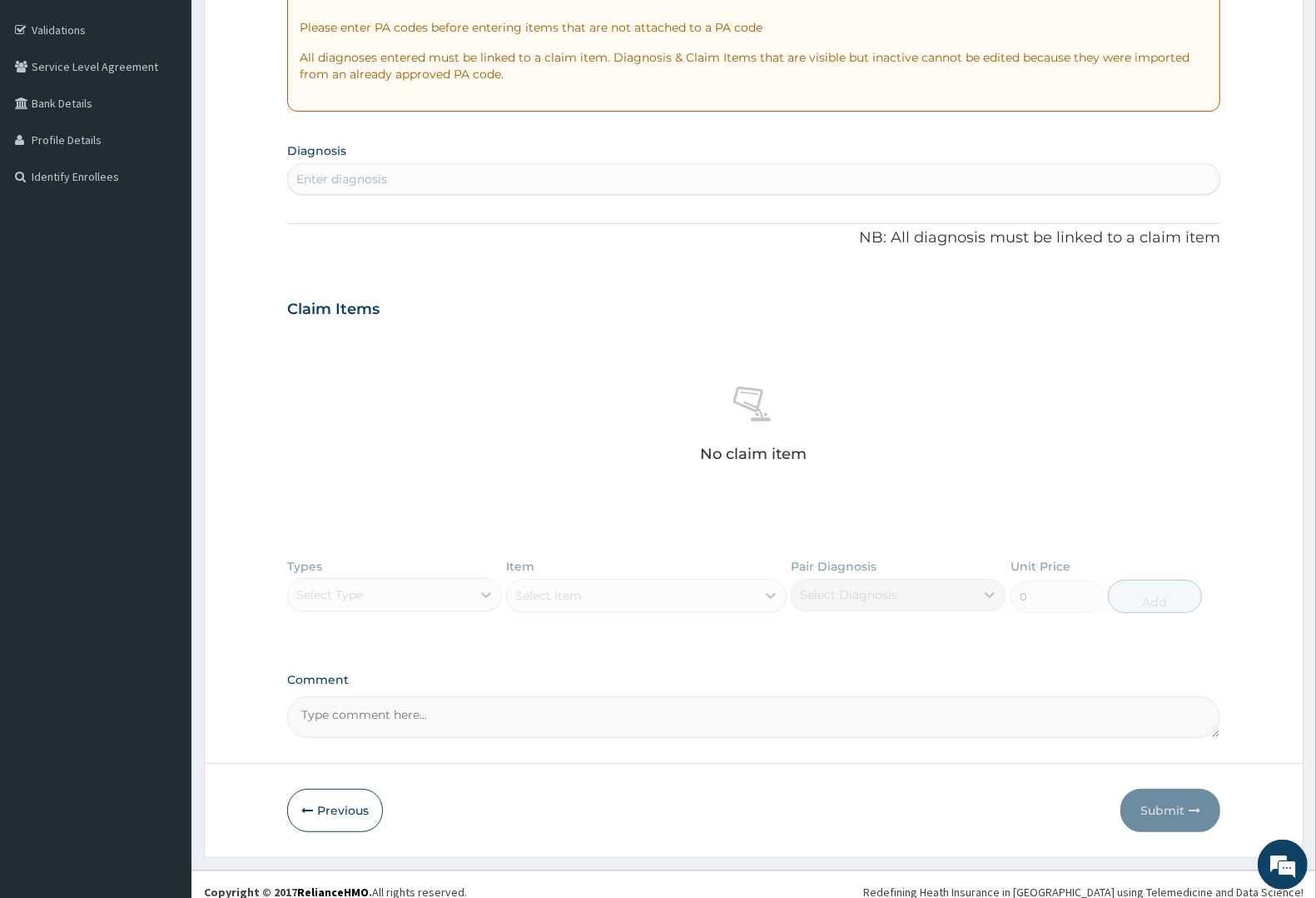
scroll to position [314, 0]
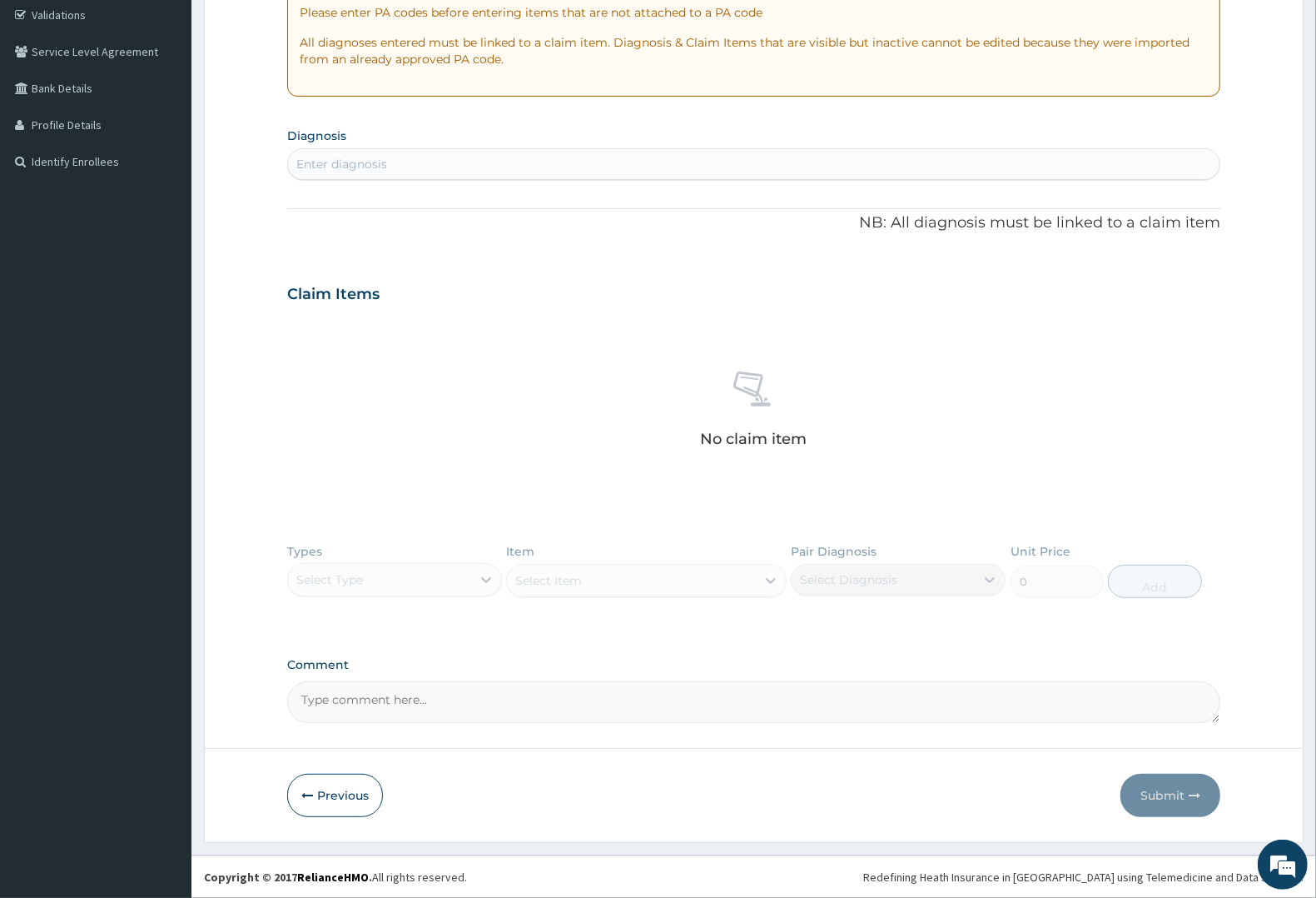
click at [404, 162] on div "Enter diagnosis" at bounding box center [753, 164] width 931 height 27
type input "MALAR"
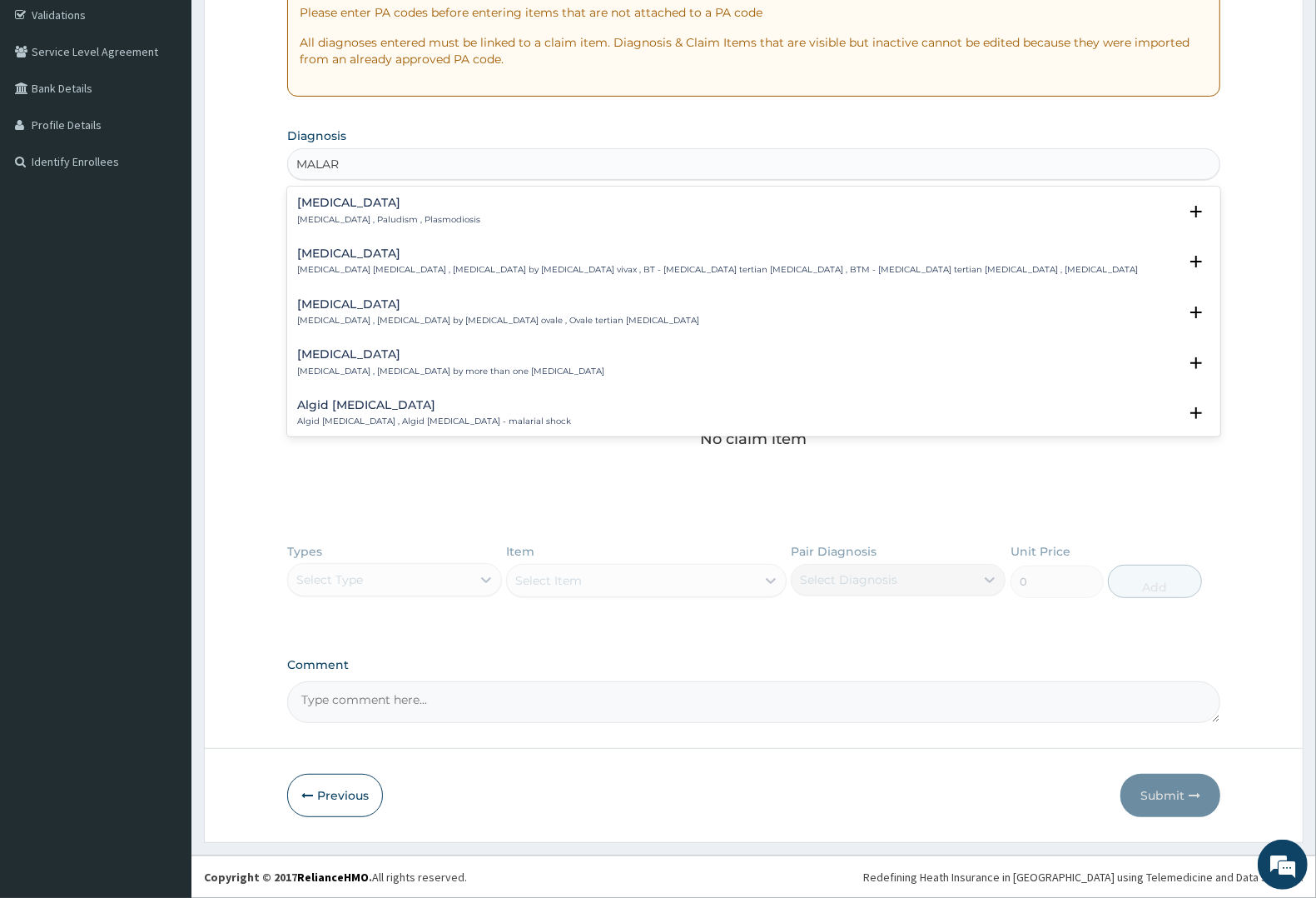
click at [358, 219] on p "Malaria , Paludism , Plasmodiosis" at bounding box center [388, 220] width 183 height 12
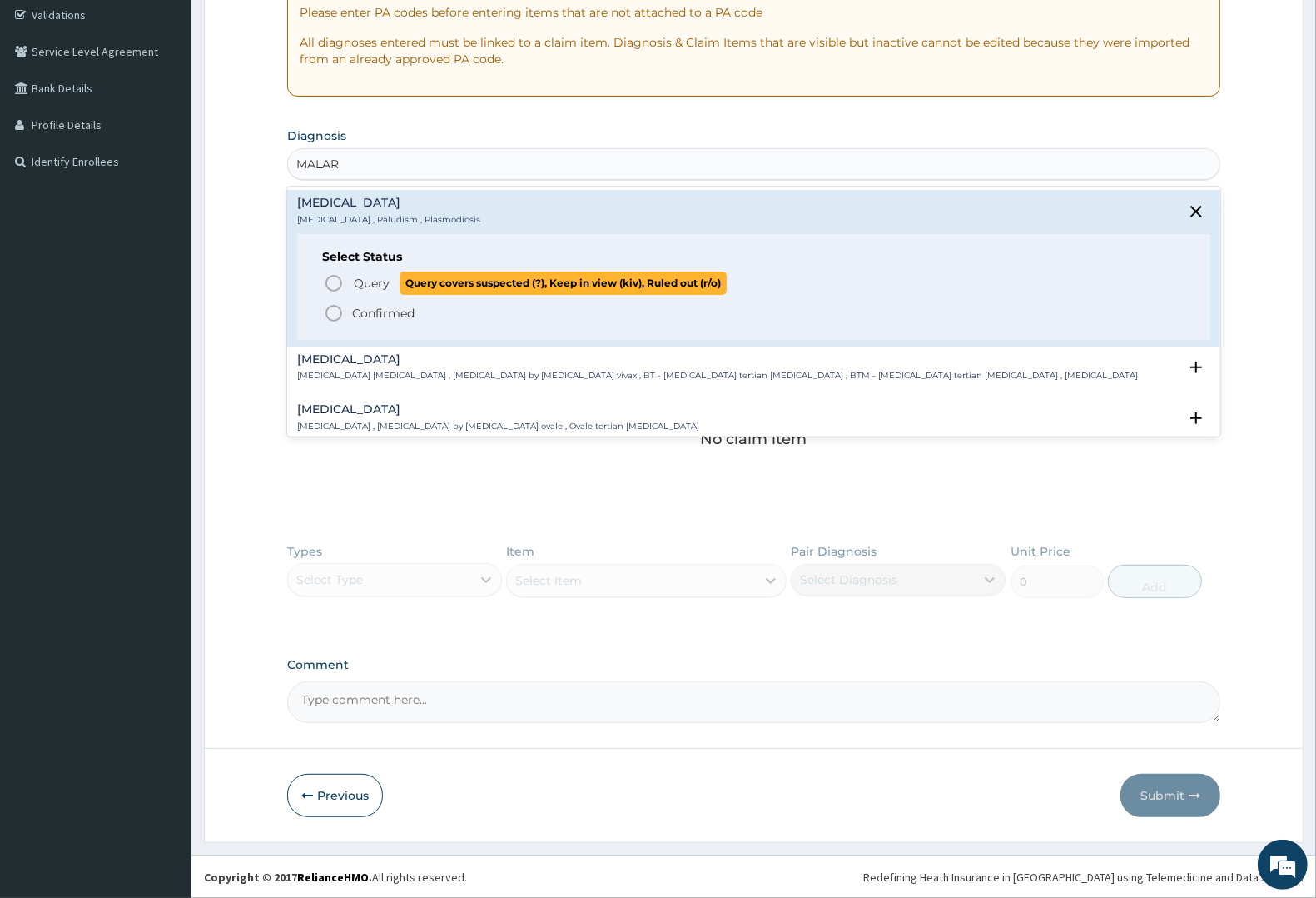
click at [363, 279] on span "Query" at bounding box center [372, 283] width 36 height 17
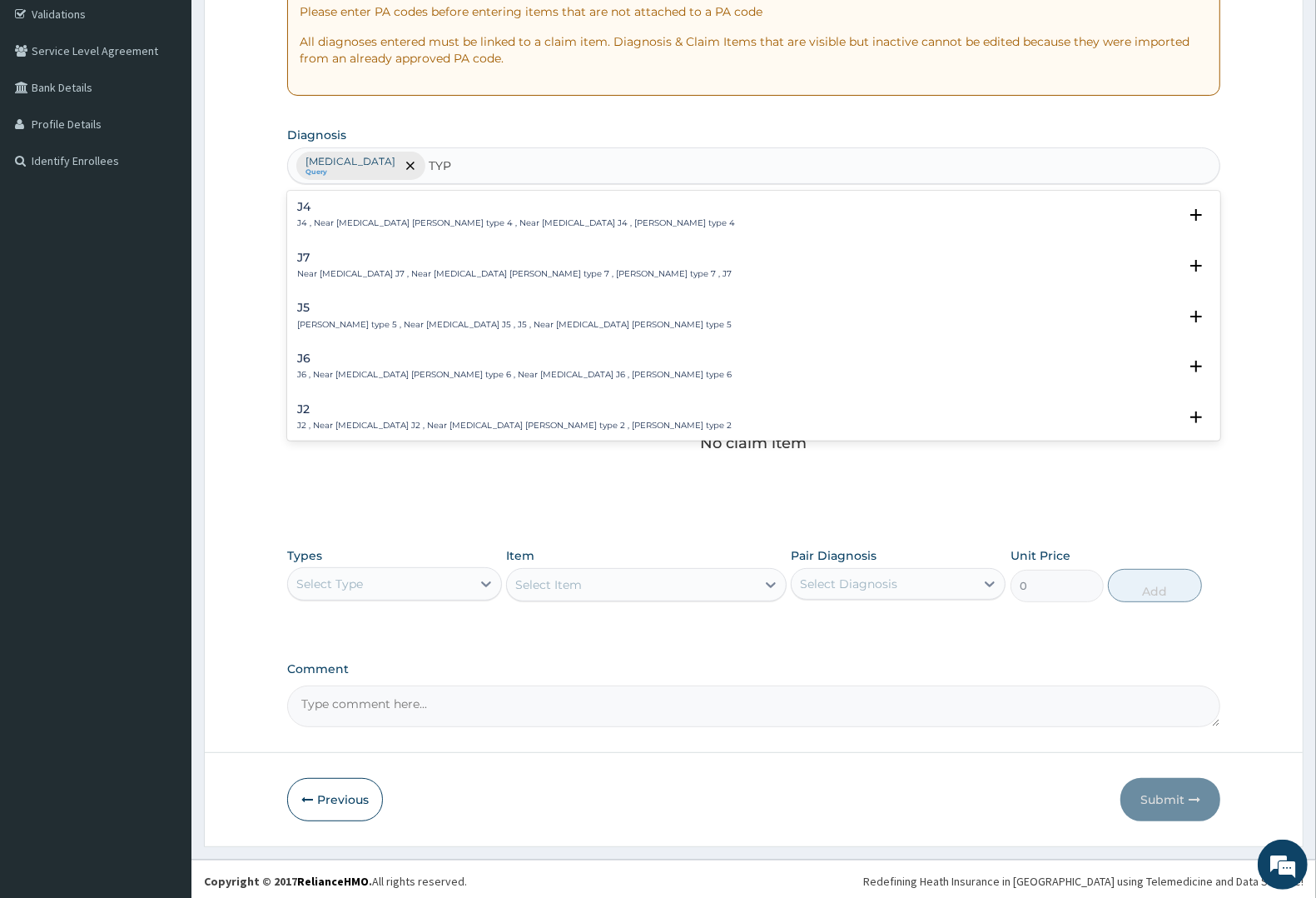
type input "TYPH"
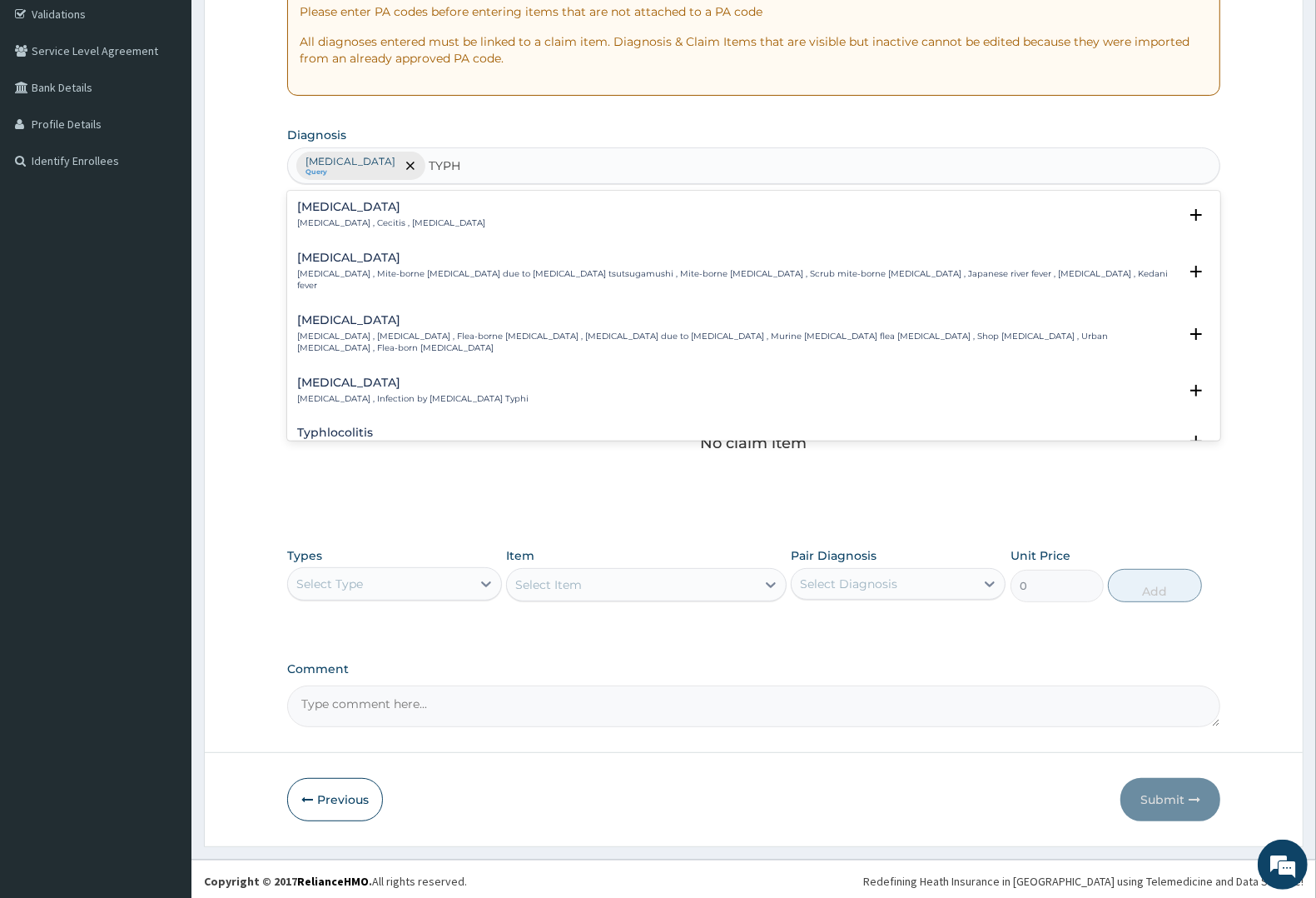
click at [322, 377] on h4 "Typhoid fever" at bounding box center [413, 383] width 231 height 13
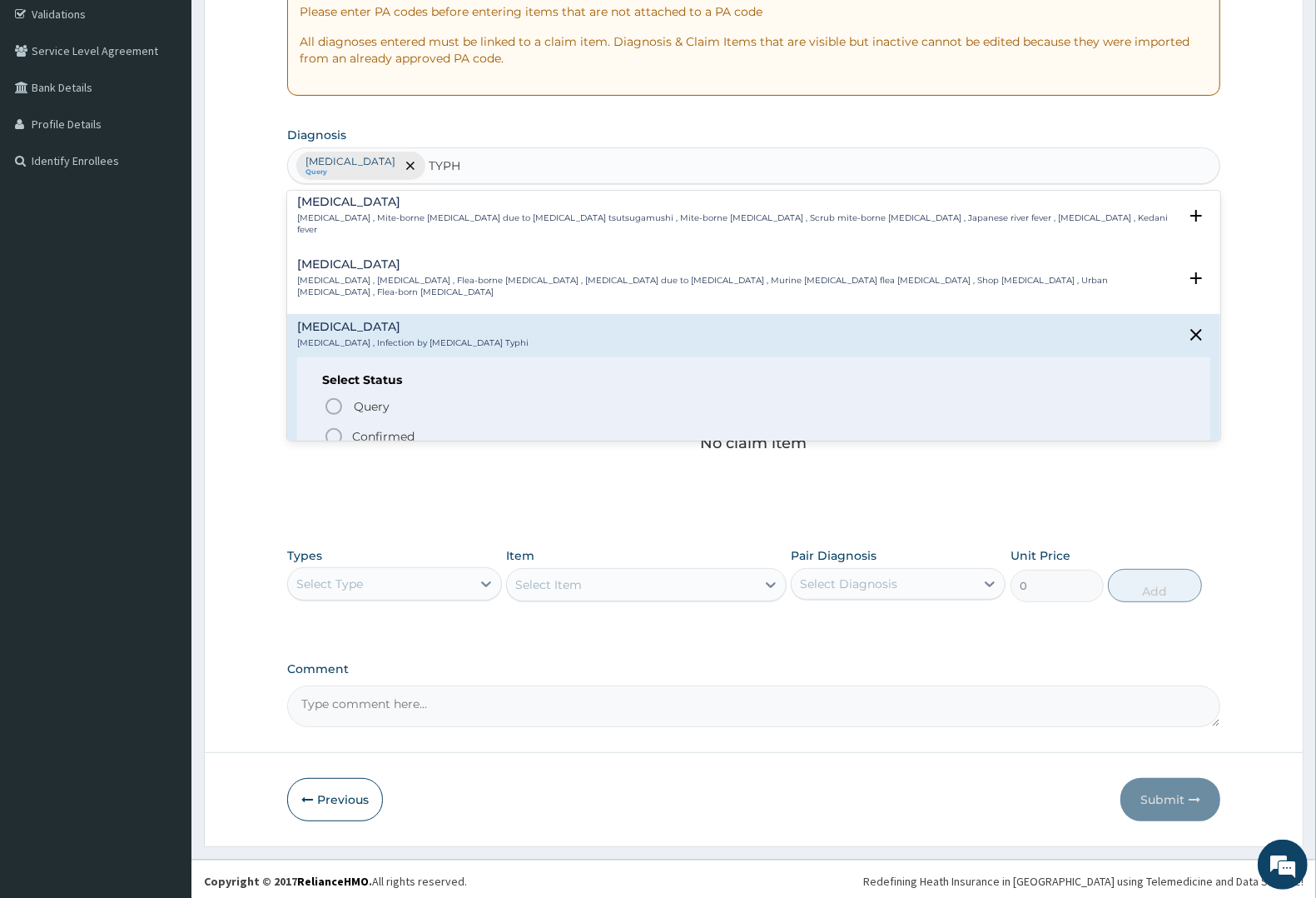
scroll to position [104, 0]
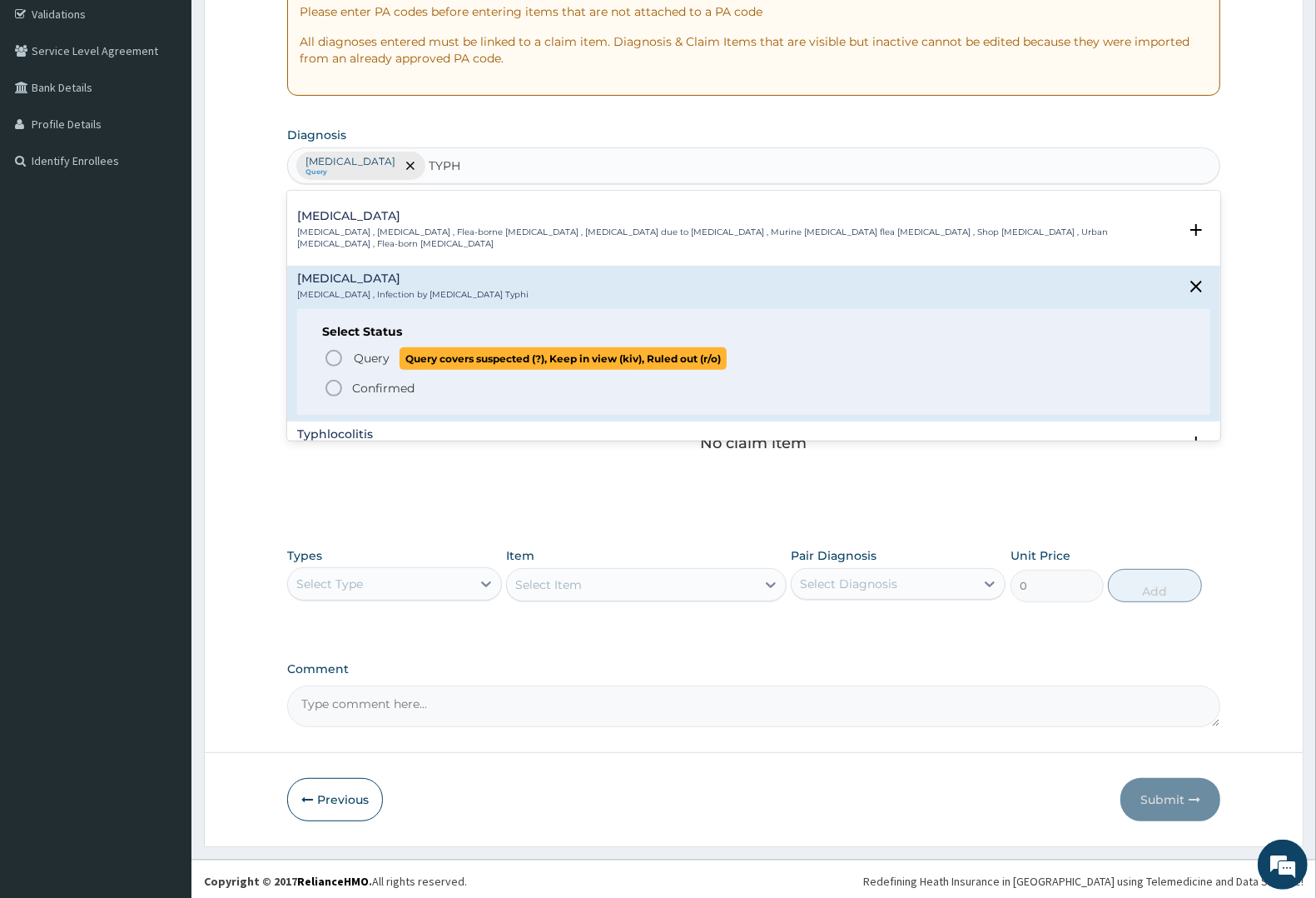
click at [365, 350] on span "Query" at bounding box center [372, 358] width 36 height 17
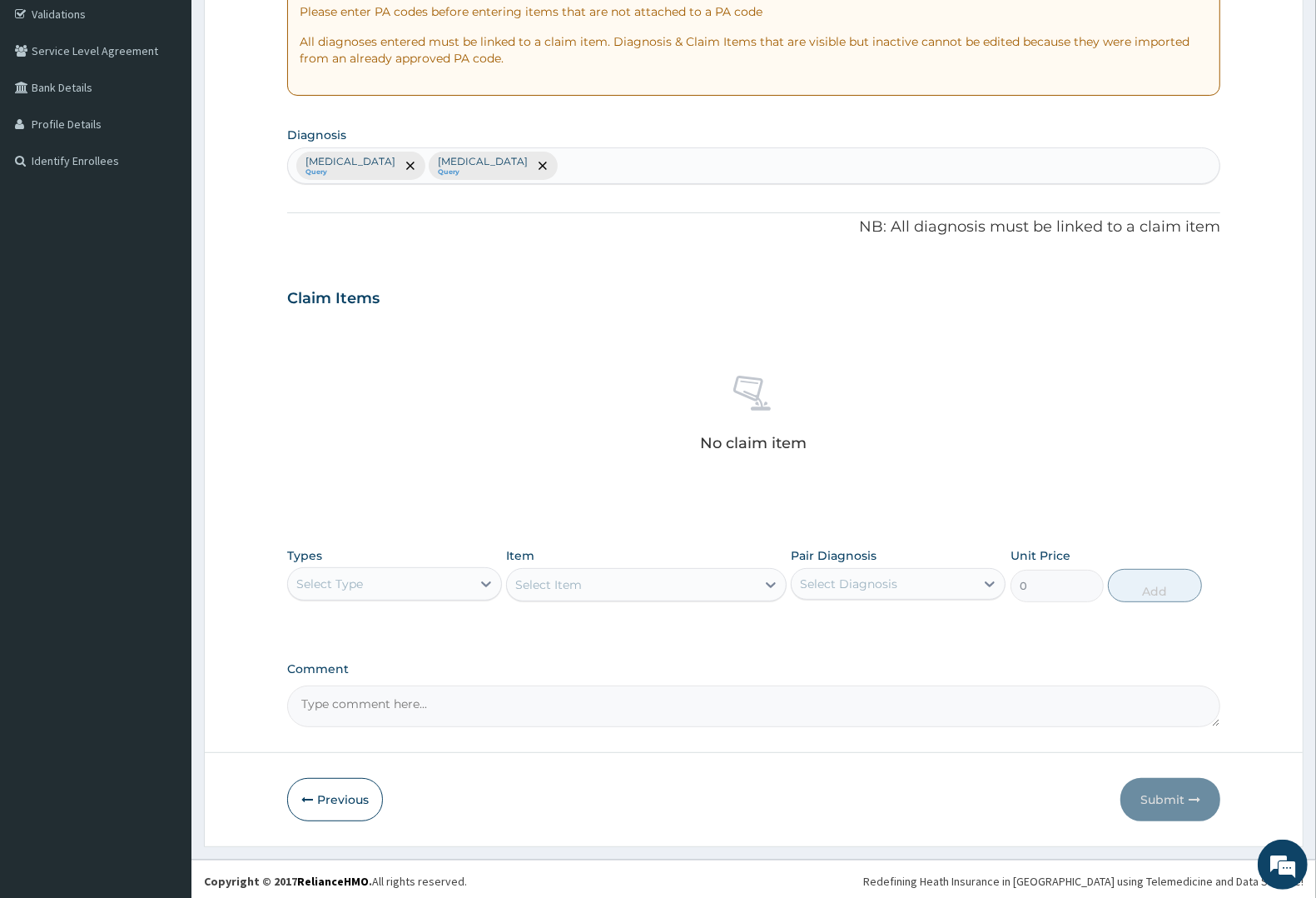
scroll to position [319, 0]
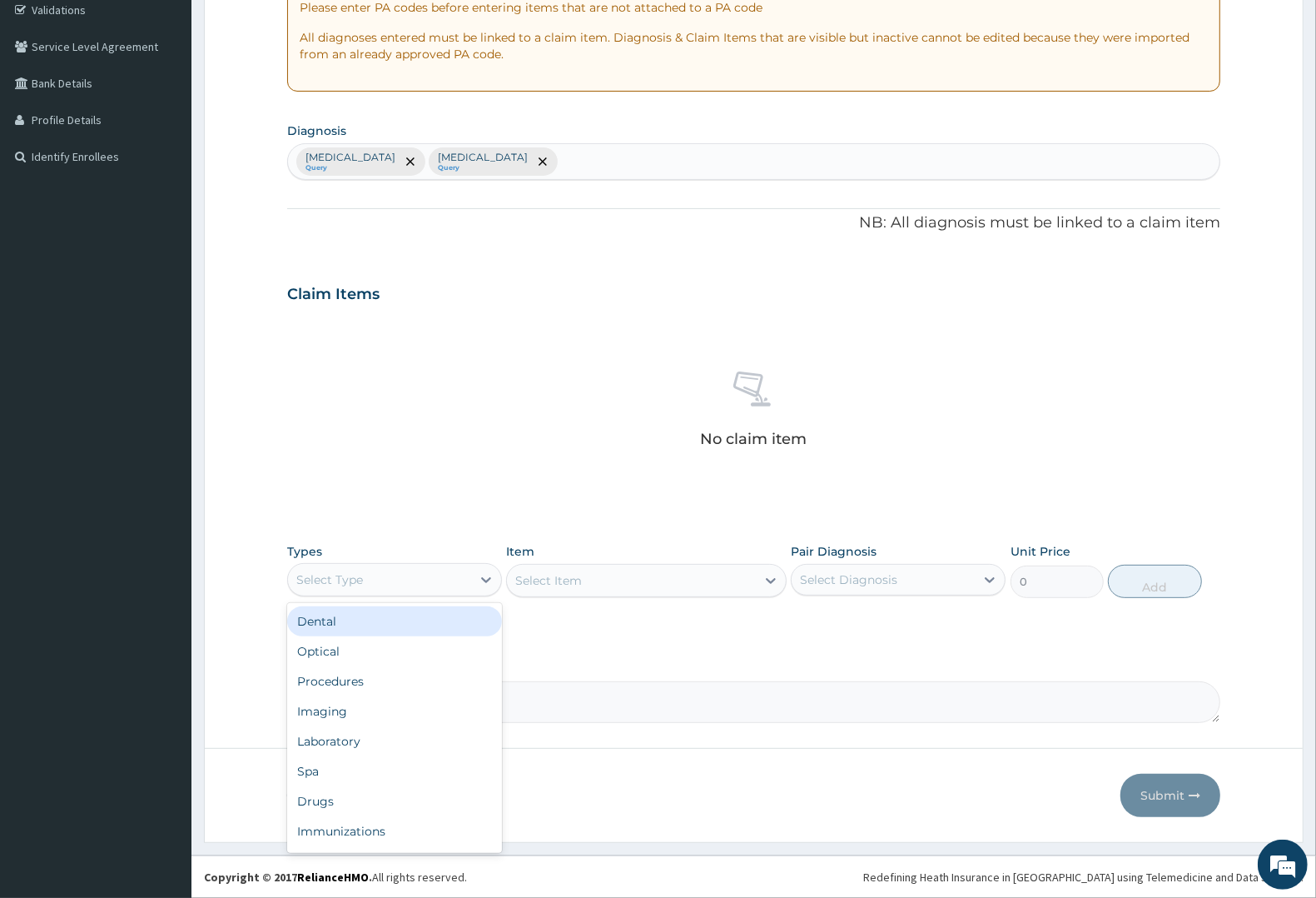
click at [407, 575] on div "Select Type" at bounding box center [379, 580] width 183 height 27
click at [343, 681] on div "Procedures" at bounding box center [394, 681] width 215 height 30
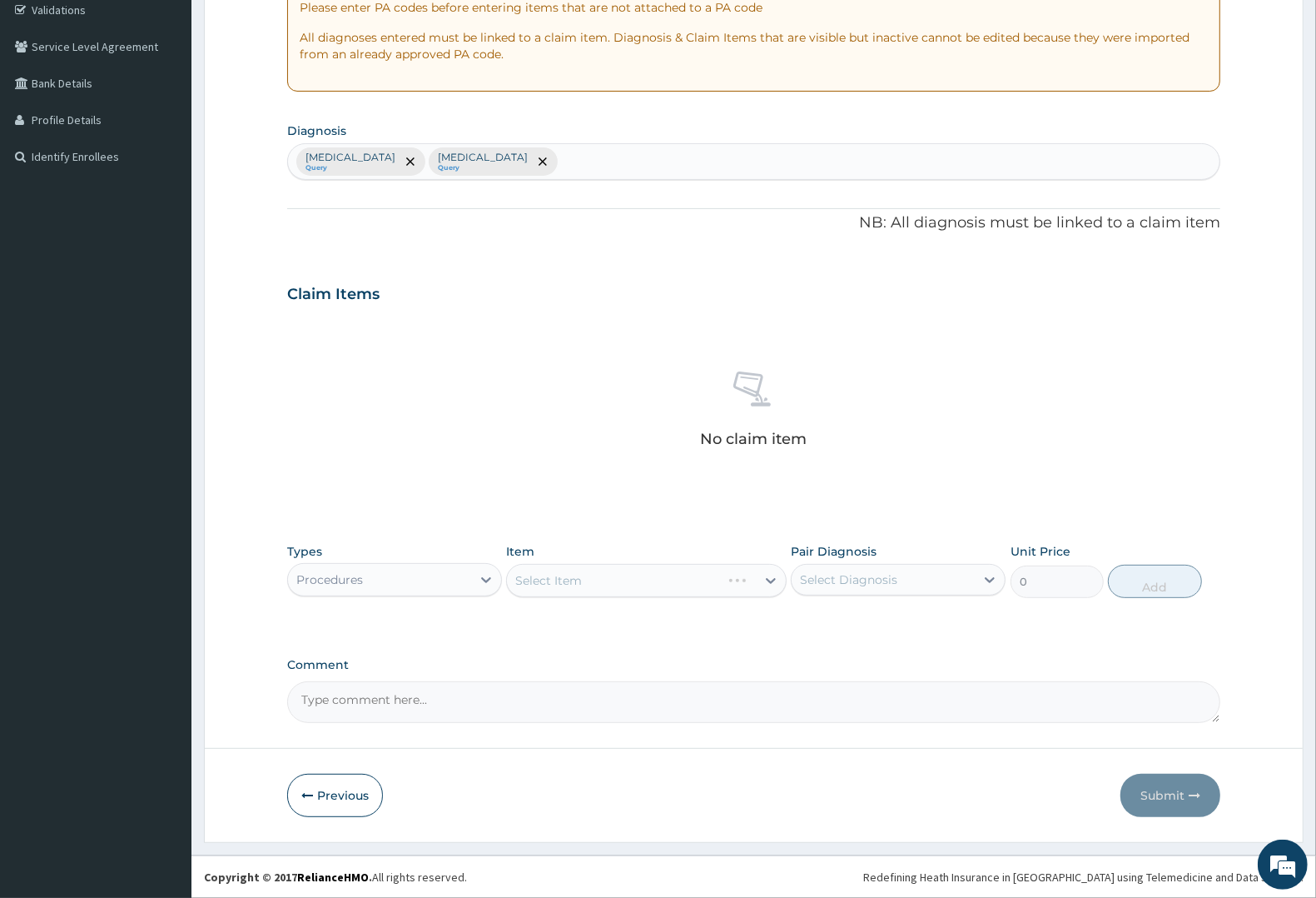
click at [630, 575] on div "Select Item" at bounding box center [645, 581] width 280 height 33
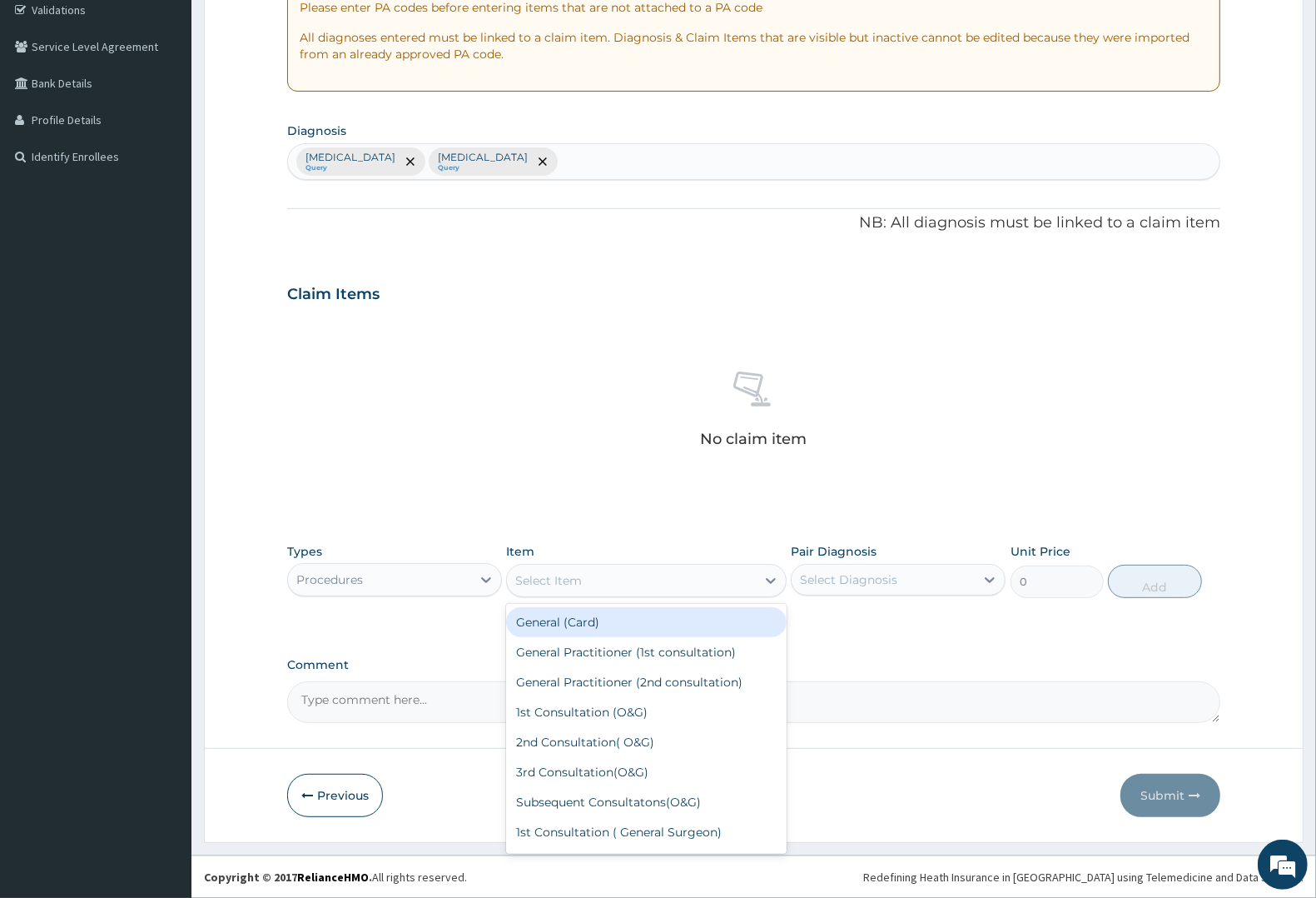
click at [697, 576] on div "Select Item" at bounding box center [630, 581] width 248 height 27
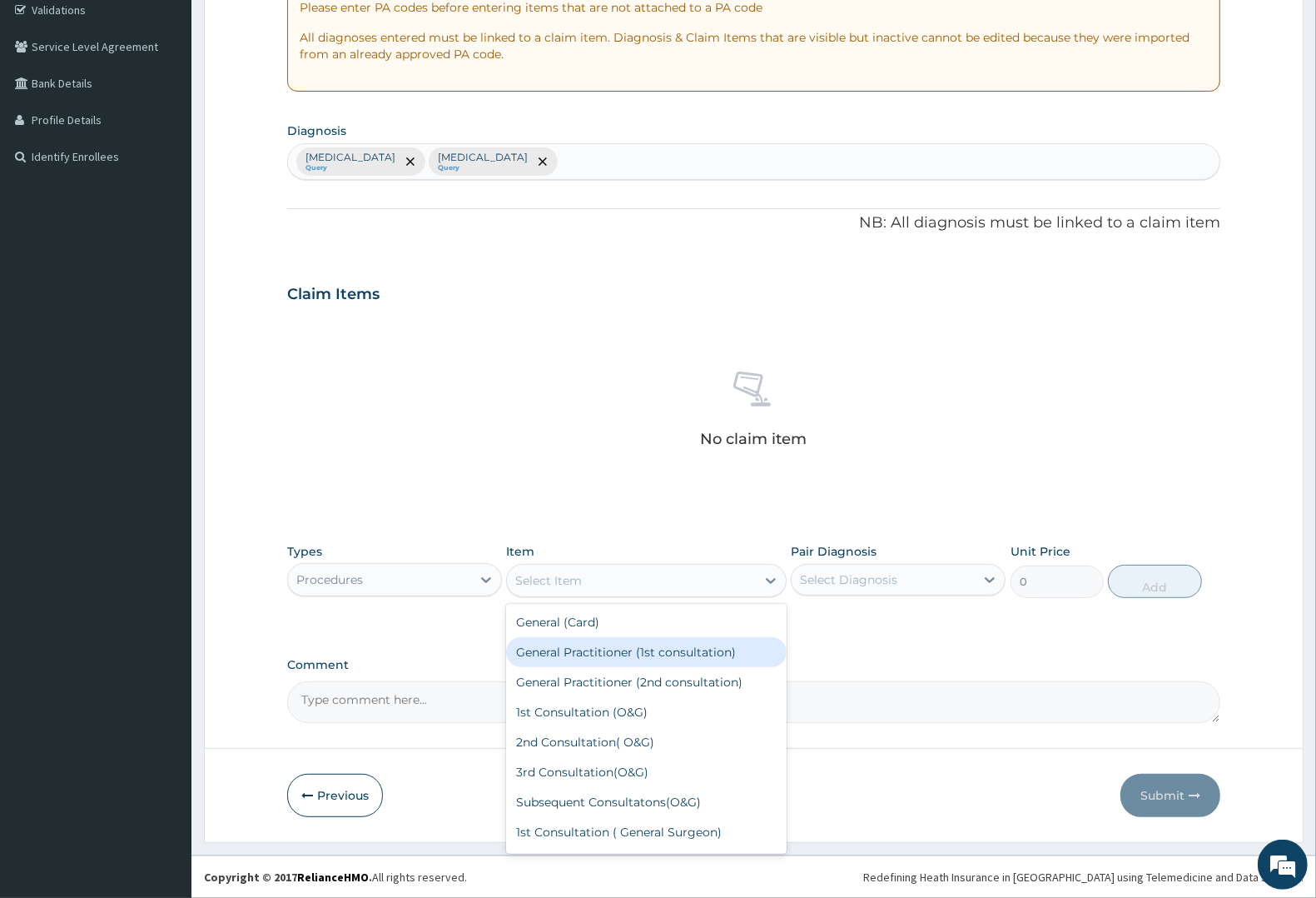
click at [613, 639] on div "General Practitioner (1st consultation)" at bounding box center [645, 652] width 280 height 30
type input "2250"
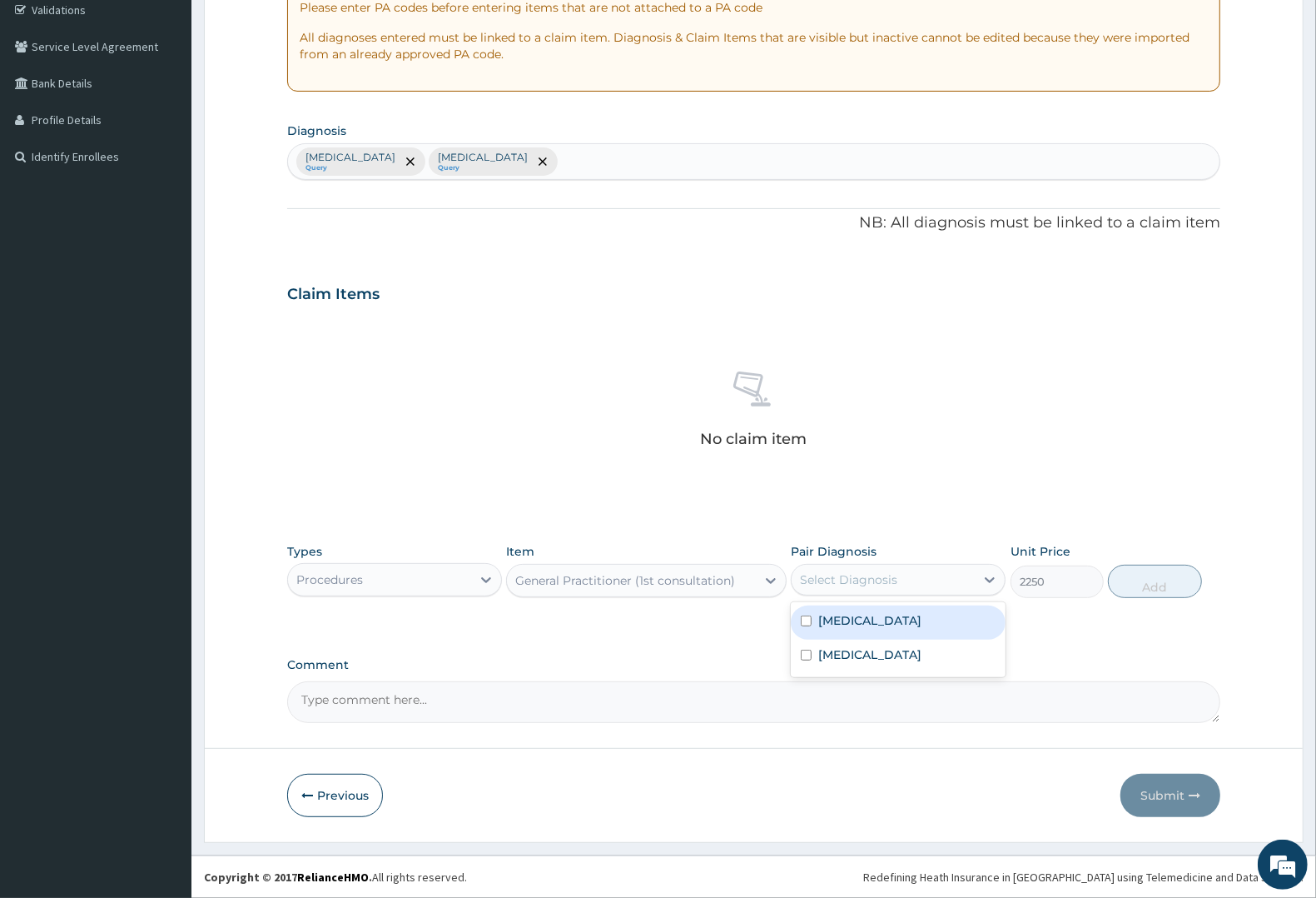
click at [839, 572] on div "Select Diagnosis" at bounding box center [848, 580] width 98 height 17
click at [837, 625] on label "Malaria" at bounding box center [870, 621] width 104 height 17
checkbox input "true"
click at [1150, 576] on button "Add" at bounding box center [1155, 581] width 94 height 33
type input "0"
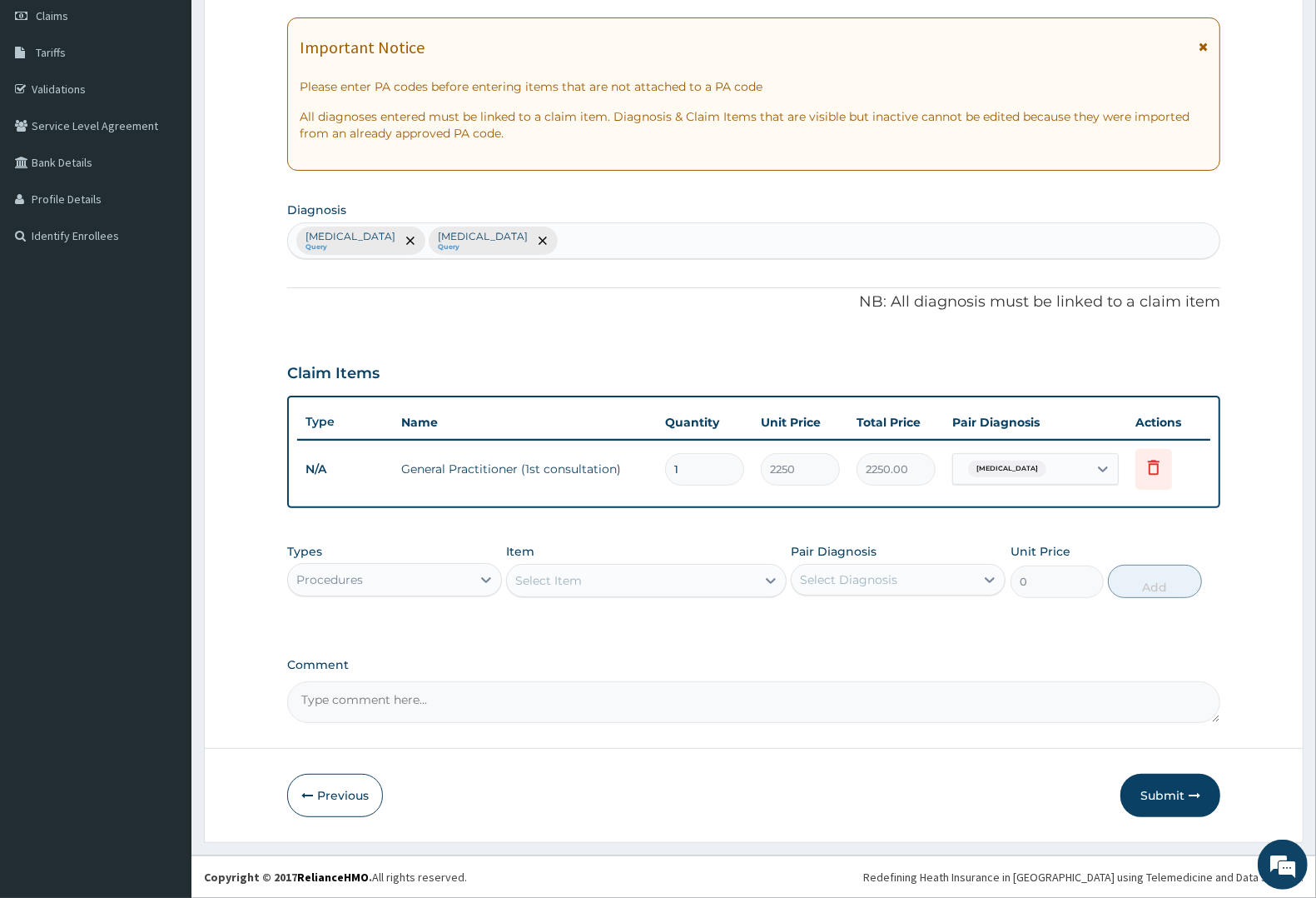
scroll to position [238, 0]
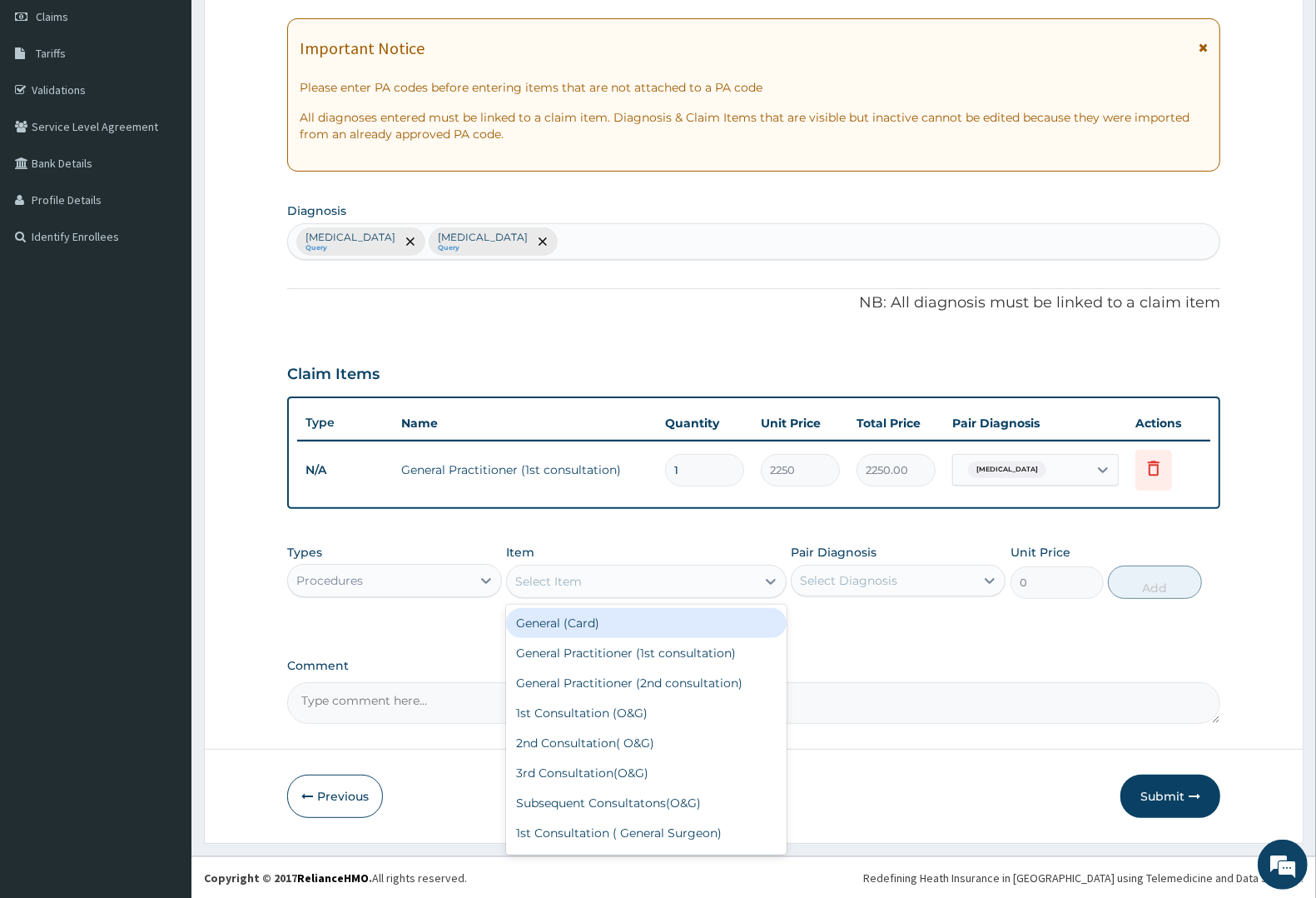
click at [554, 576] on div "Select Item" at bounding box center [549, 581] width 67 height 17
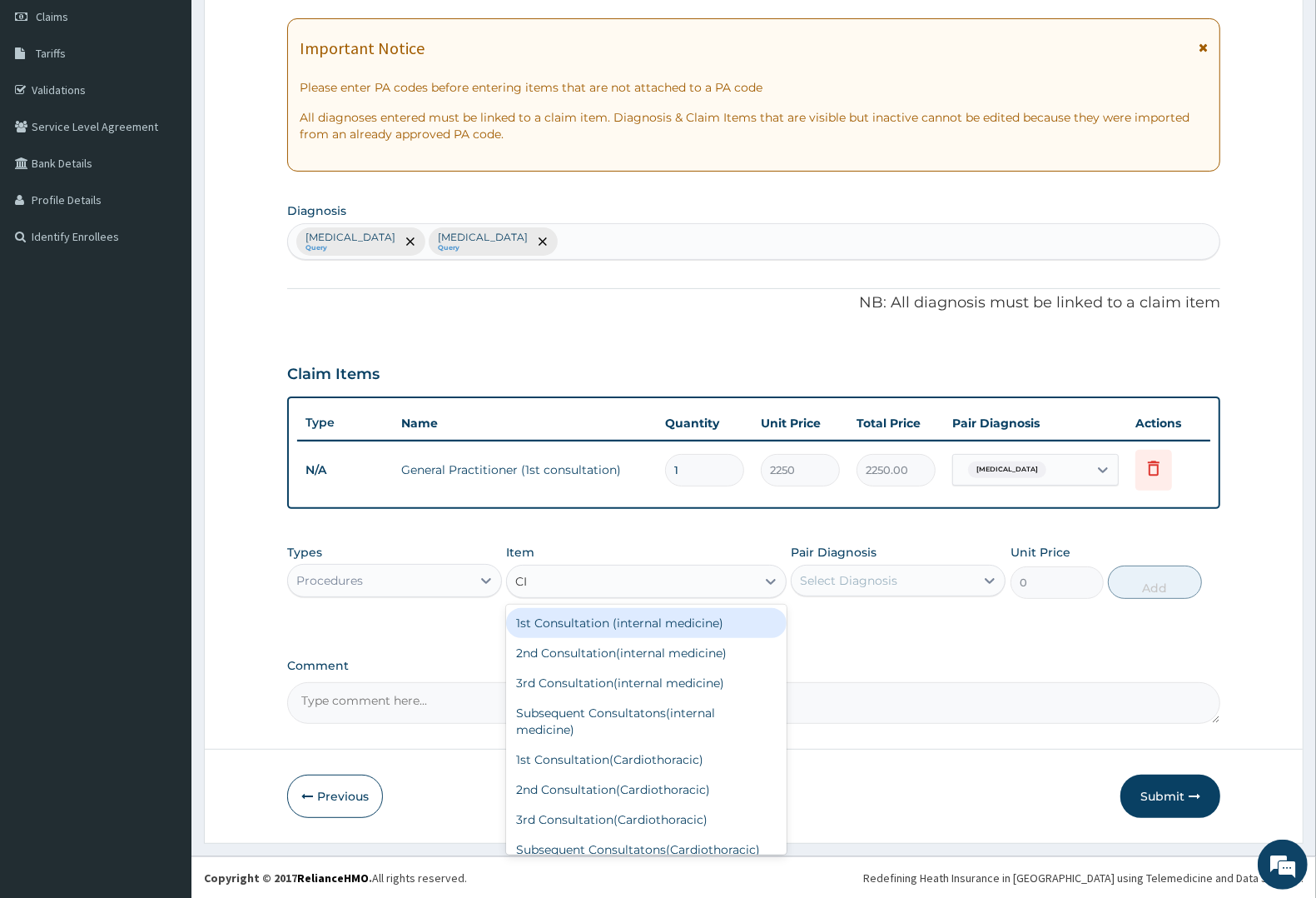
type input "CIP"
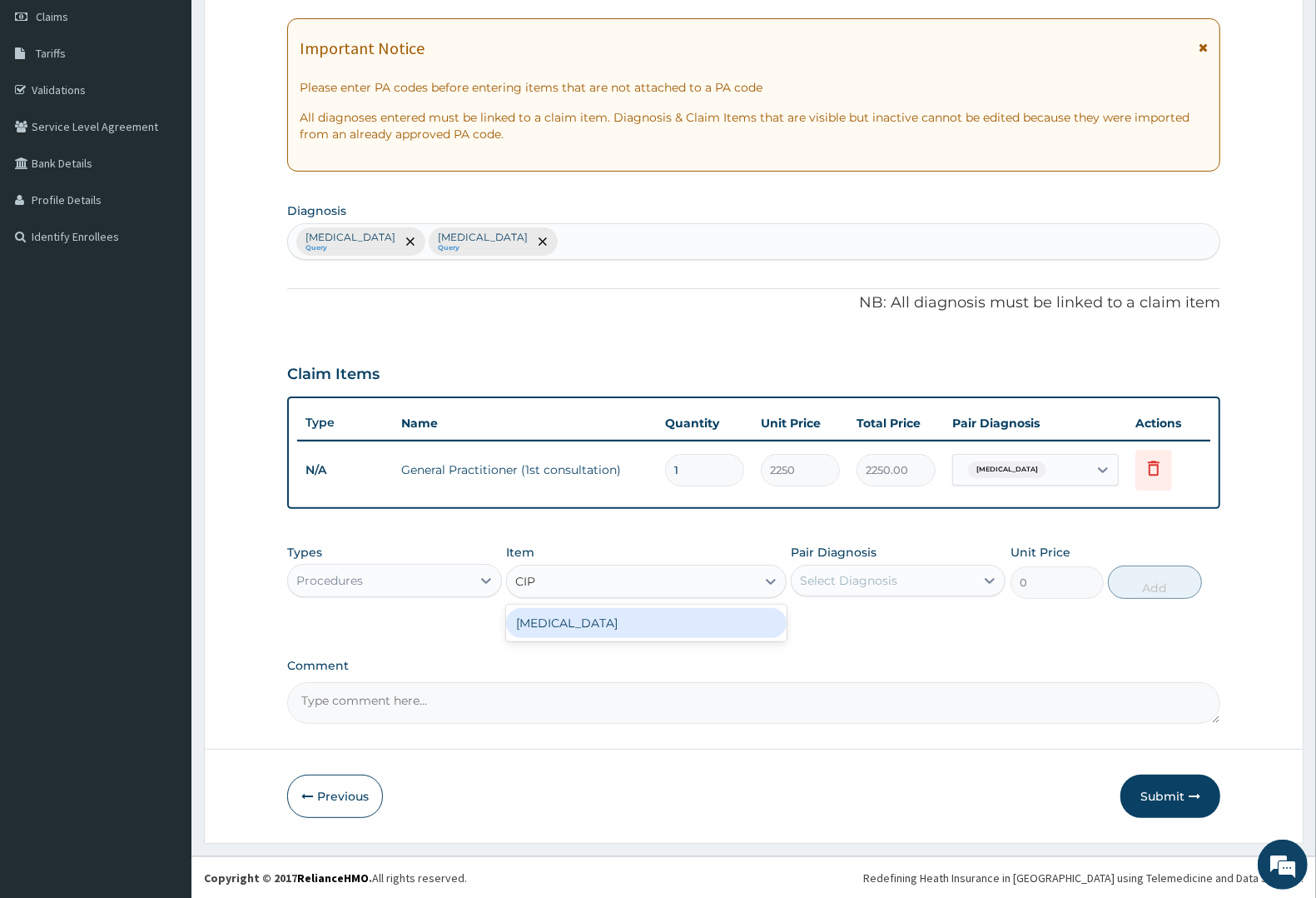
click at [564, 615] on div "CIPROFLOXACIN" at bounding box center [645, 623] width 280 height 30
type input "150"
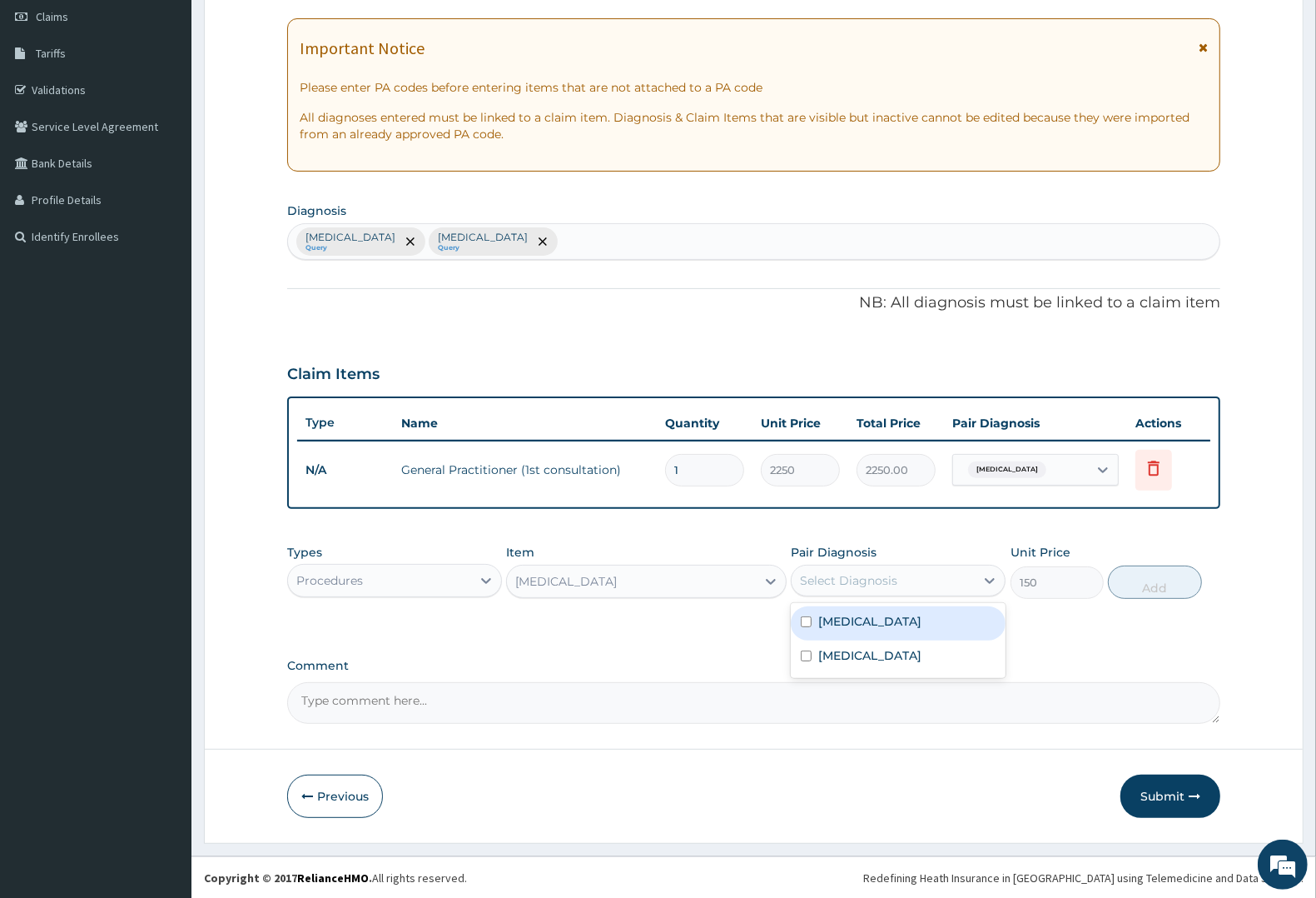
click at [868, 576] on div "Select Diagnosis" at bounding box center [848, 581] width 98 height 17
click at [863, 657] on label "Typhoid fever" at bounding box center [870, 656] width 104 height 17
checkbox input "true"
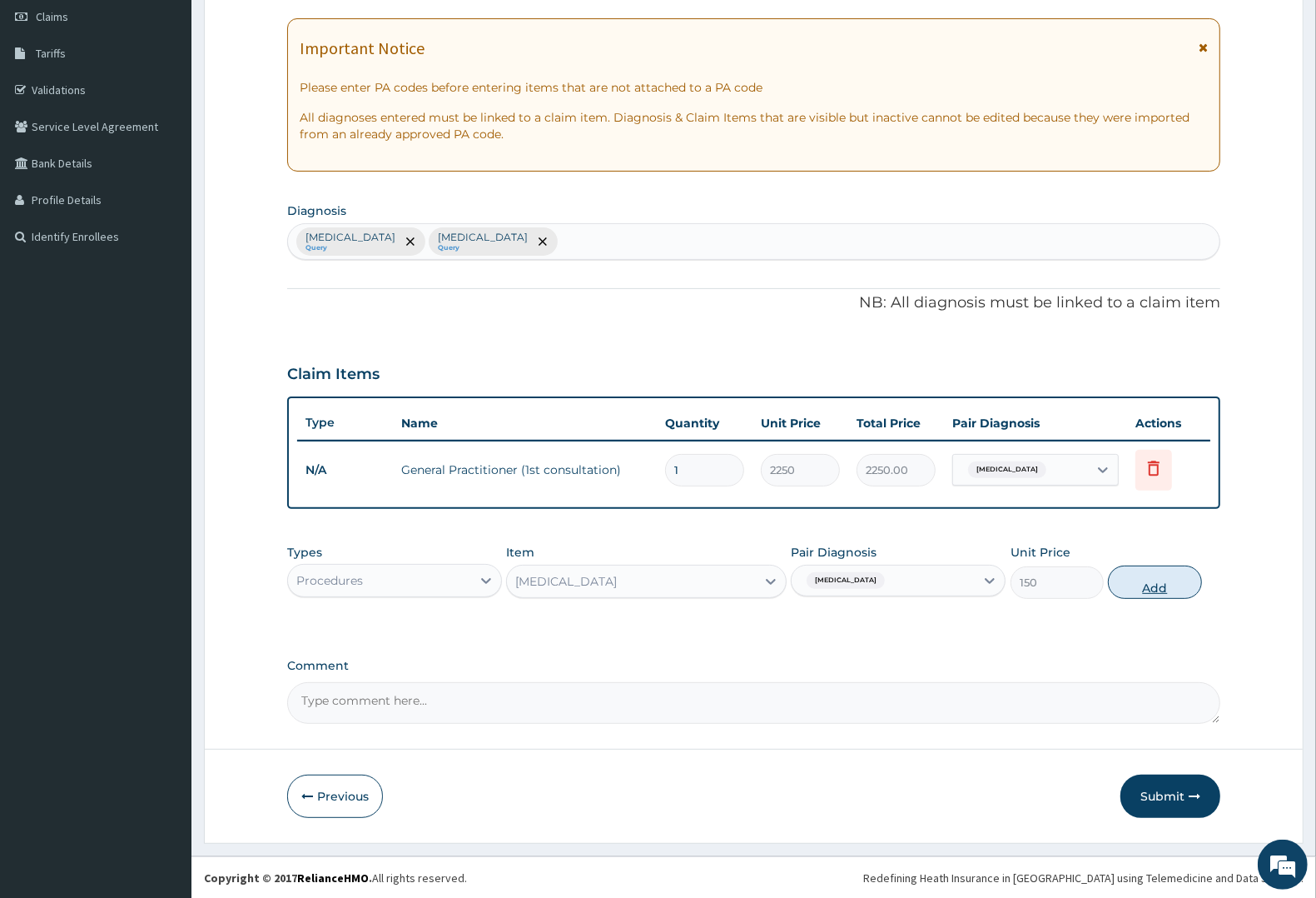
click at [1156, 571] on button "Add" at bounding box center [1155, 582] width 94 height 33
type input "0"
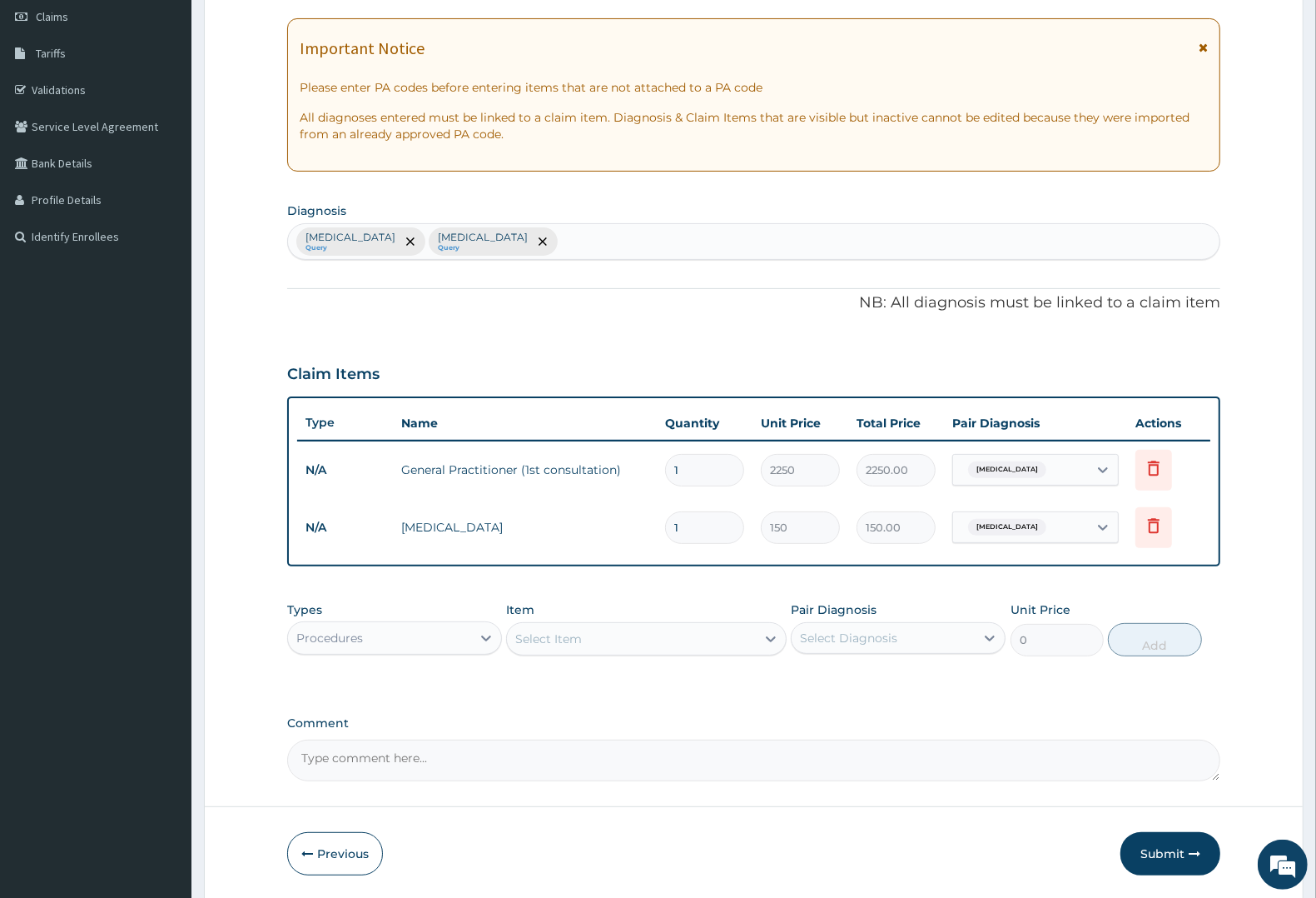
type input "10"
type input "1500.00"
type input "10"
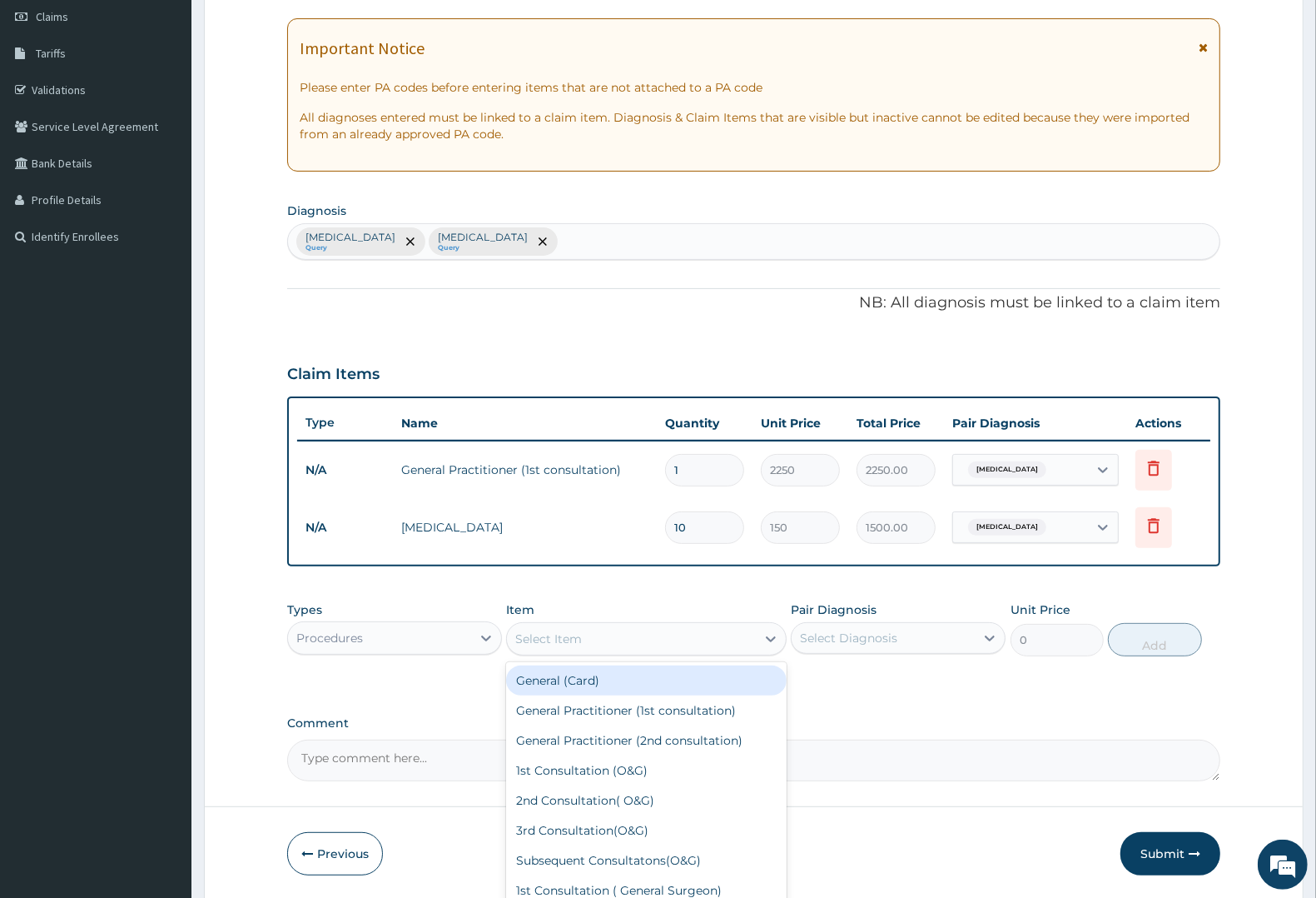
click at [560, 637] on div "Select Item" at bounding box center [549, 639] width 67 height 17
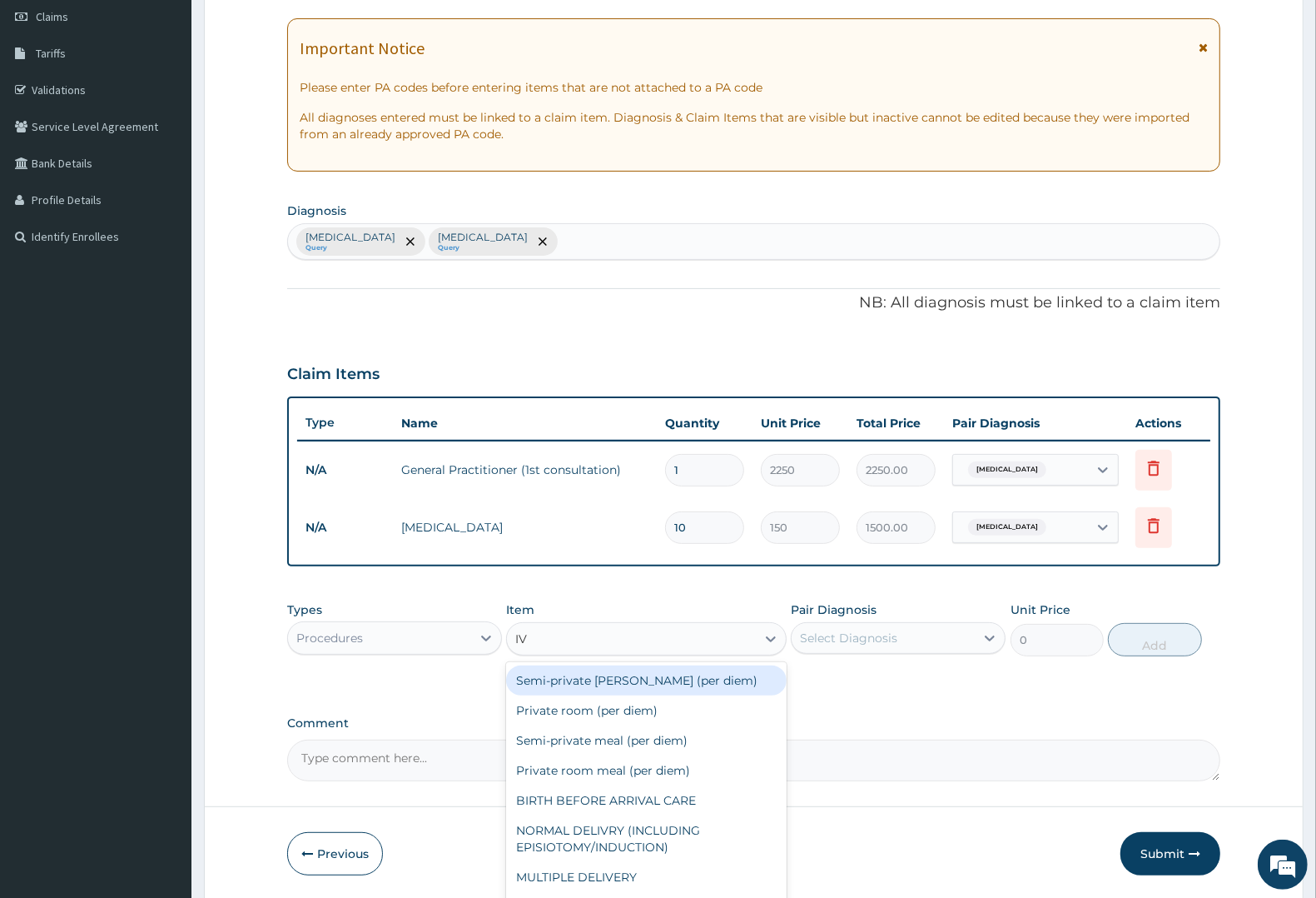
type input "IV P"
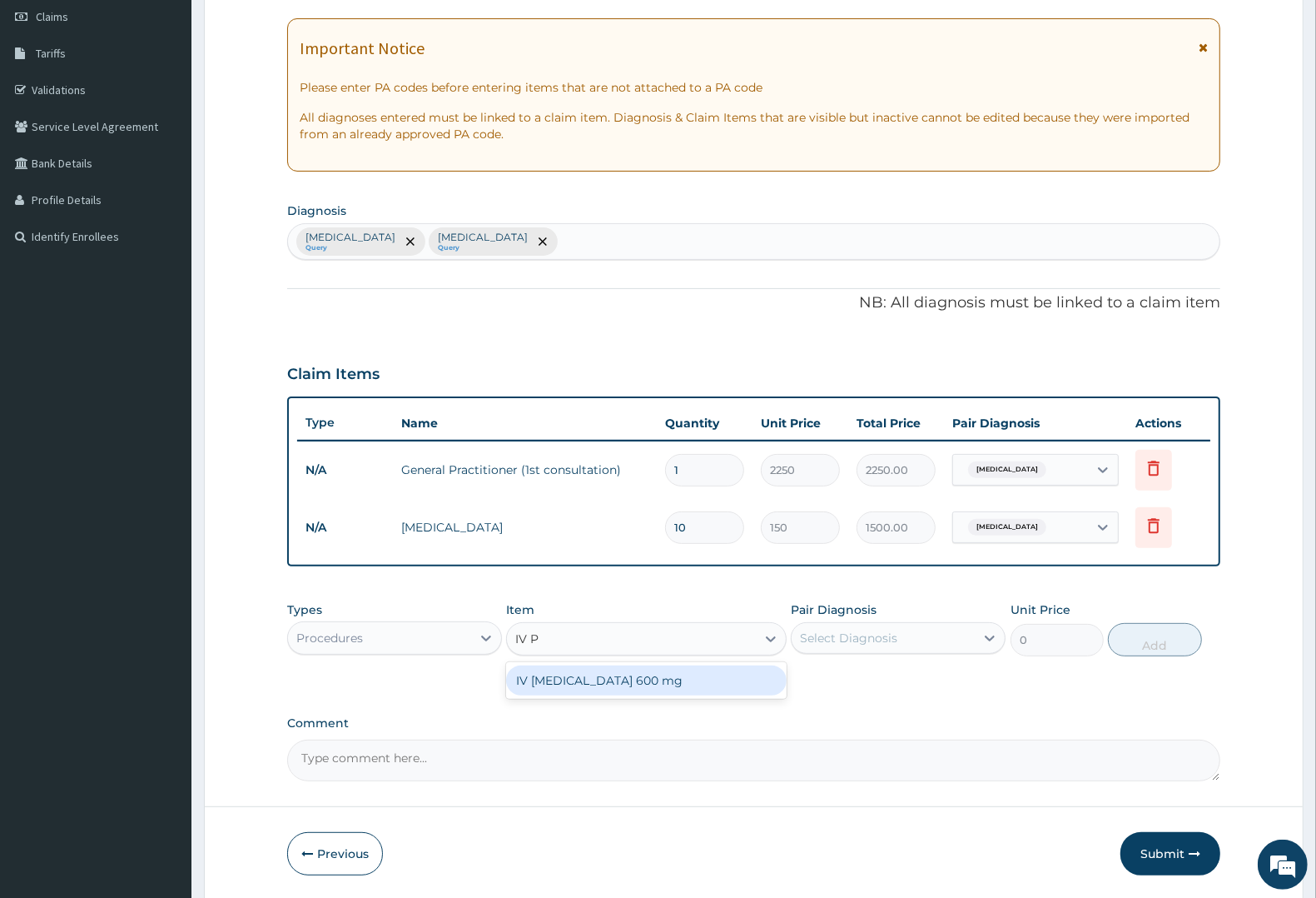
drag, startPoint x: 568, startPoint y: 676, endPoint x: 851, endPoint y: 656, distance: 283.7
click at [576, 676] on div "IV PARACETAMOL 600 mg" at bounding box center [645, 680] width 280 height 30
type input "800"
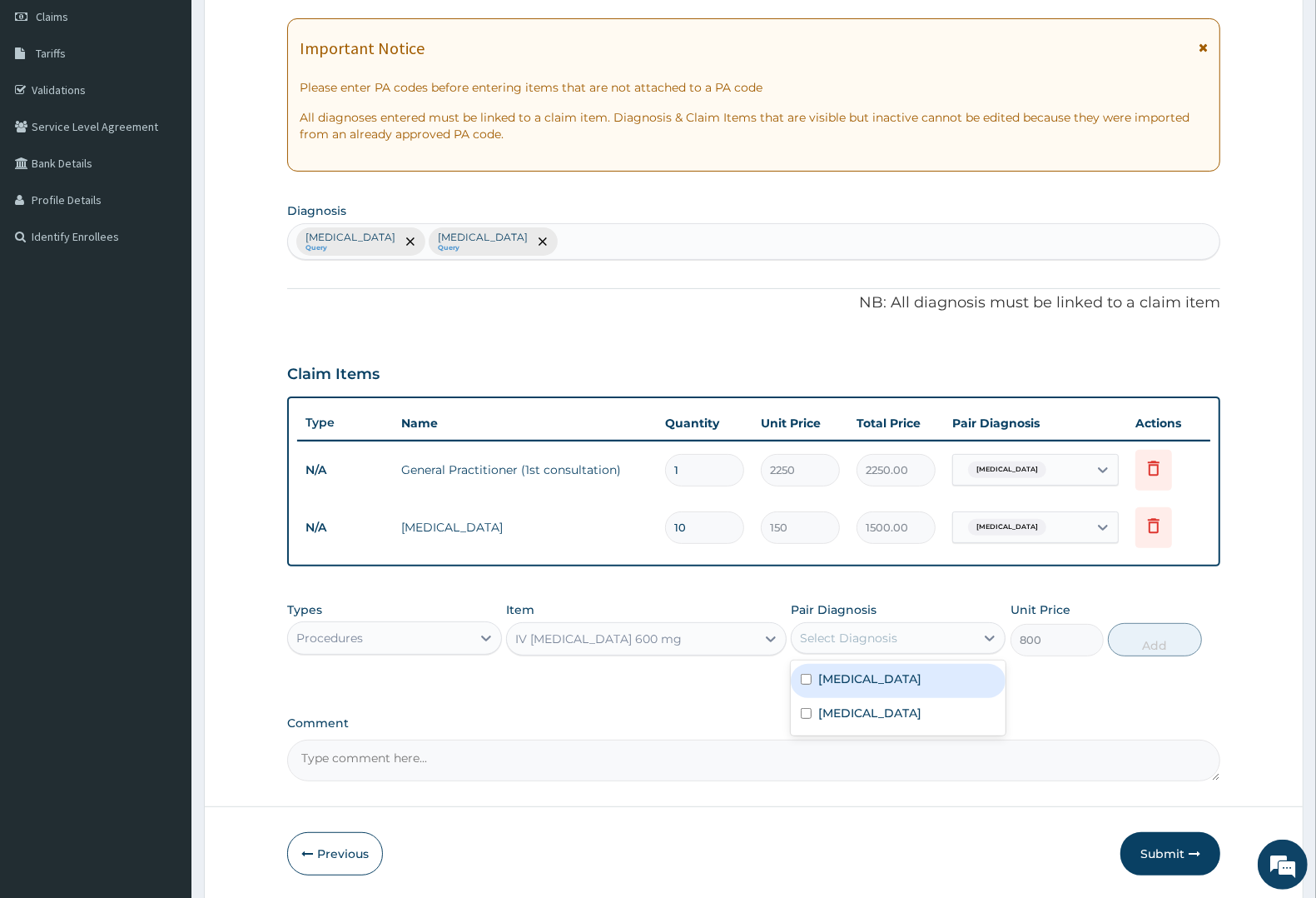
click at [891, 626] on div "Select Diagnosis" at bounding box center [883, 638] width 183 height 27
drag, startPoint x: 880, startPoint y: 667, endPoint x: 868, endPoint y: 709, distance: 43.7
click at [877, 677] on div "Malaria" at bounding box center [898, 680] width 215 height 34
checkbox input "true"
click at [867, 713] on label "Typhoid fever" at bounding box center [870, 713] width 104 height 17
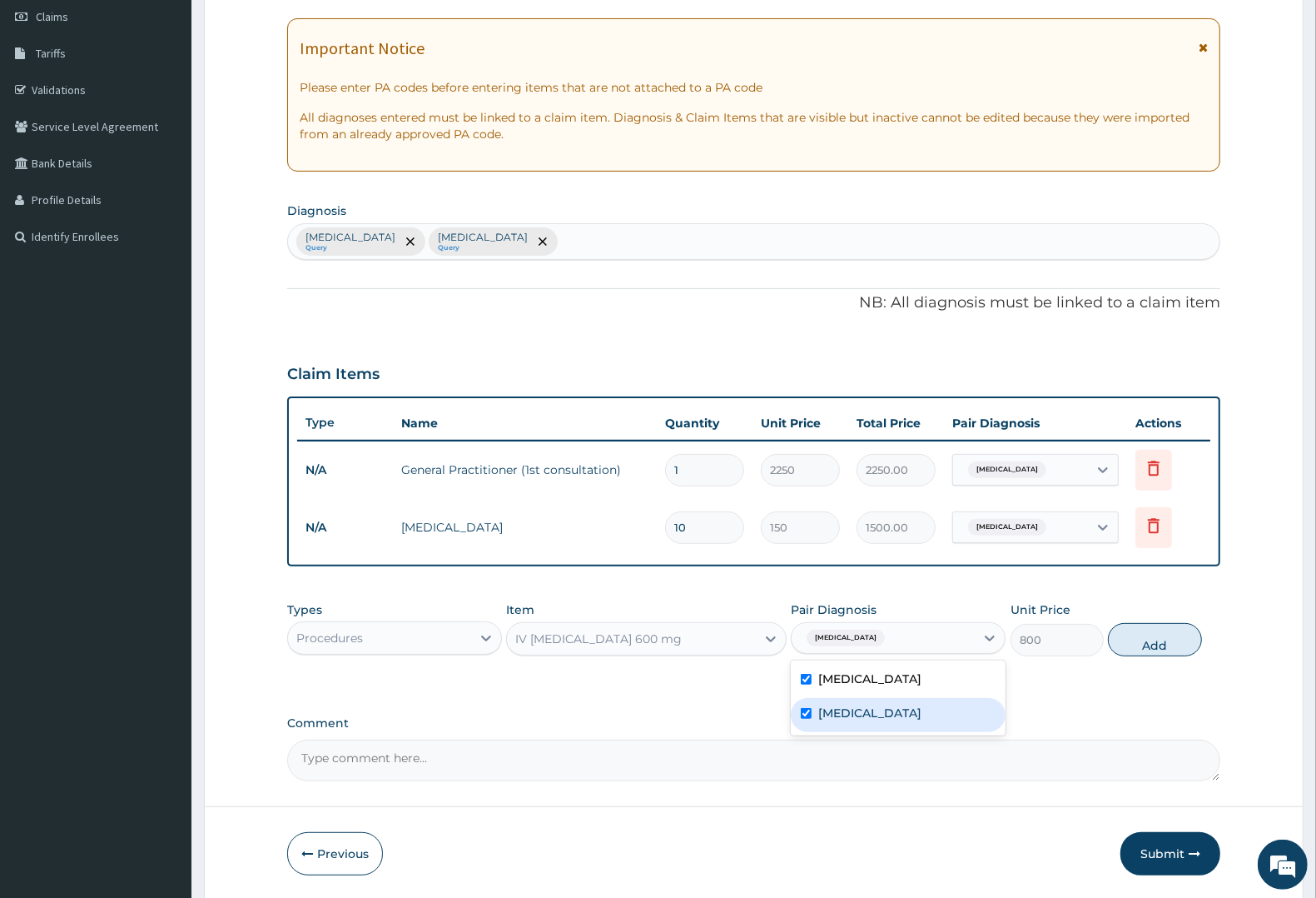
checkbox input "true"
click at [1156, 646] on button "Add" at bounding box center [1155, 640] width 94 height 33
type input "0"
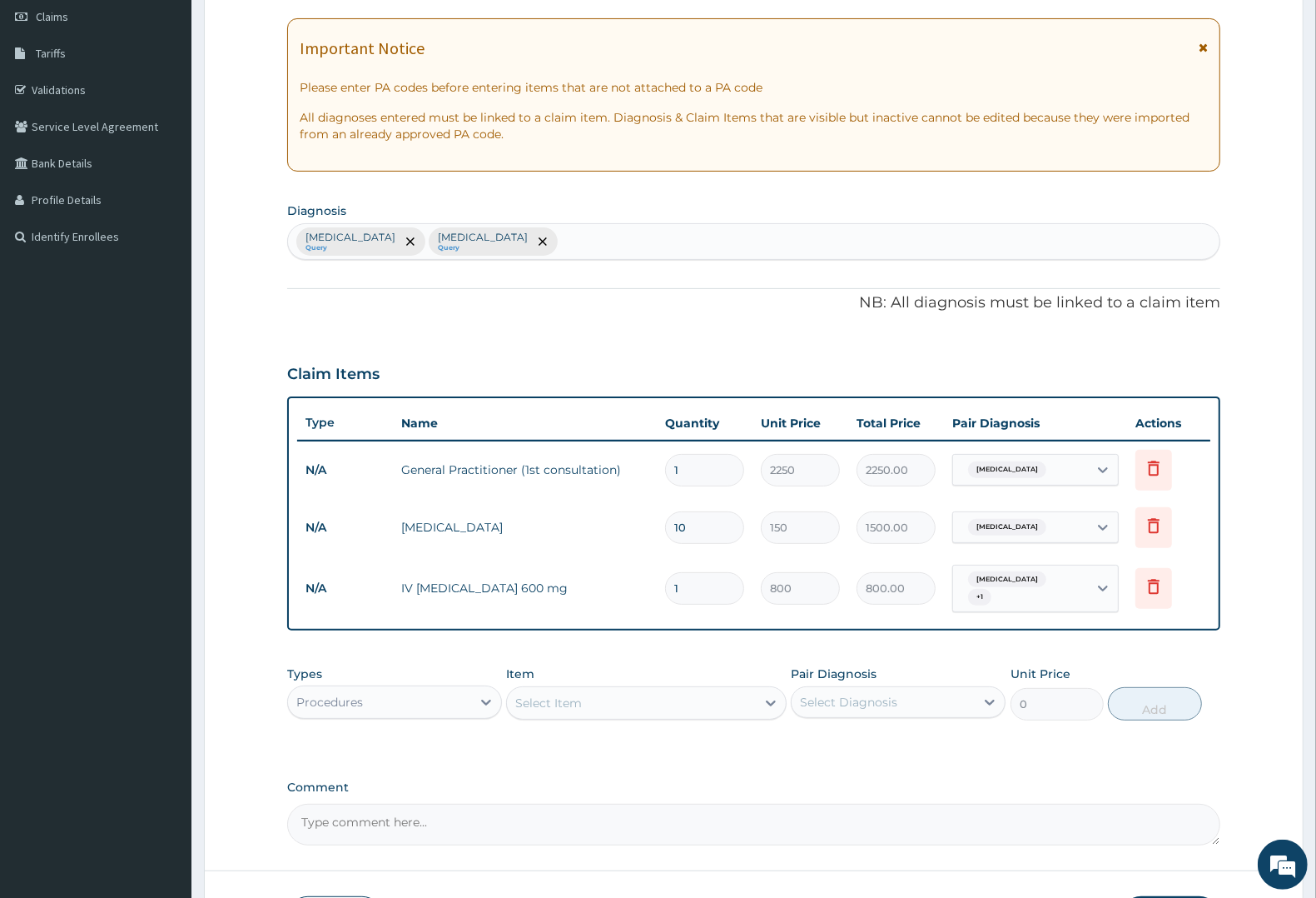
type input "0.00"
type input "2"
type input "1600.00"
type input "2"
click at [342, 693] on div "Procedures" at bounding box center [330, 702] width 67 height 17
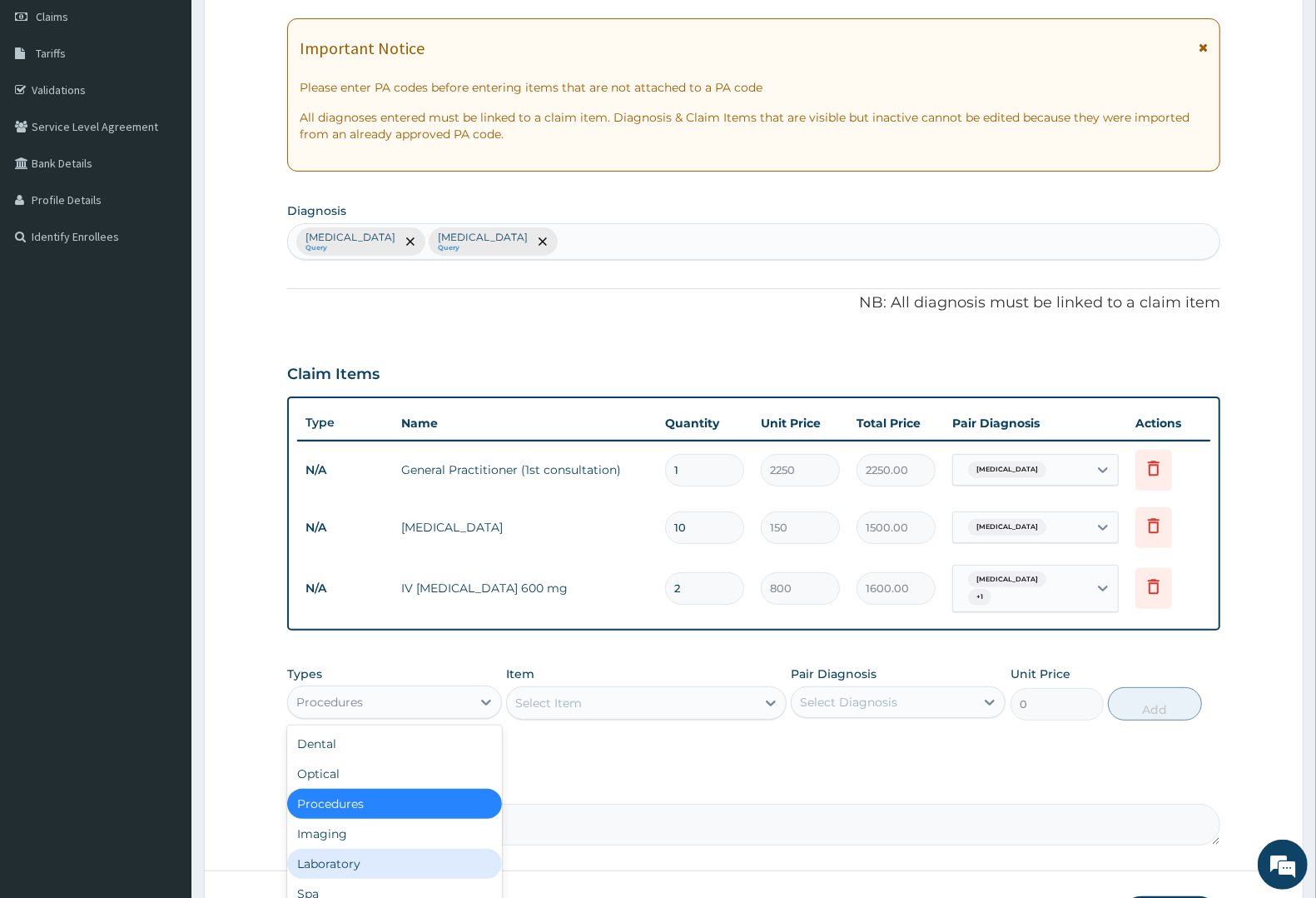
drag, startPoint x: 336, startPoint y: 855, endPoint x: 579, endPoint y: 698, distance: 289.3
click at [352, 838] on div "Dental Optical Procedures Imaging Laboratory Spa Drugs Immunizations Others Gym" at bounding box center [394, 850] width 215 height 250
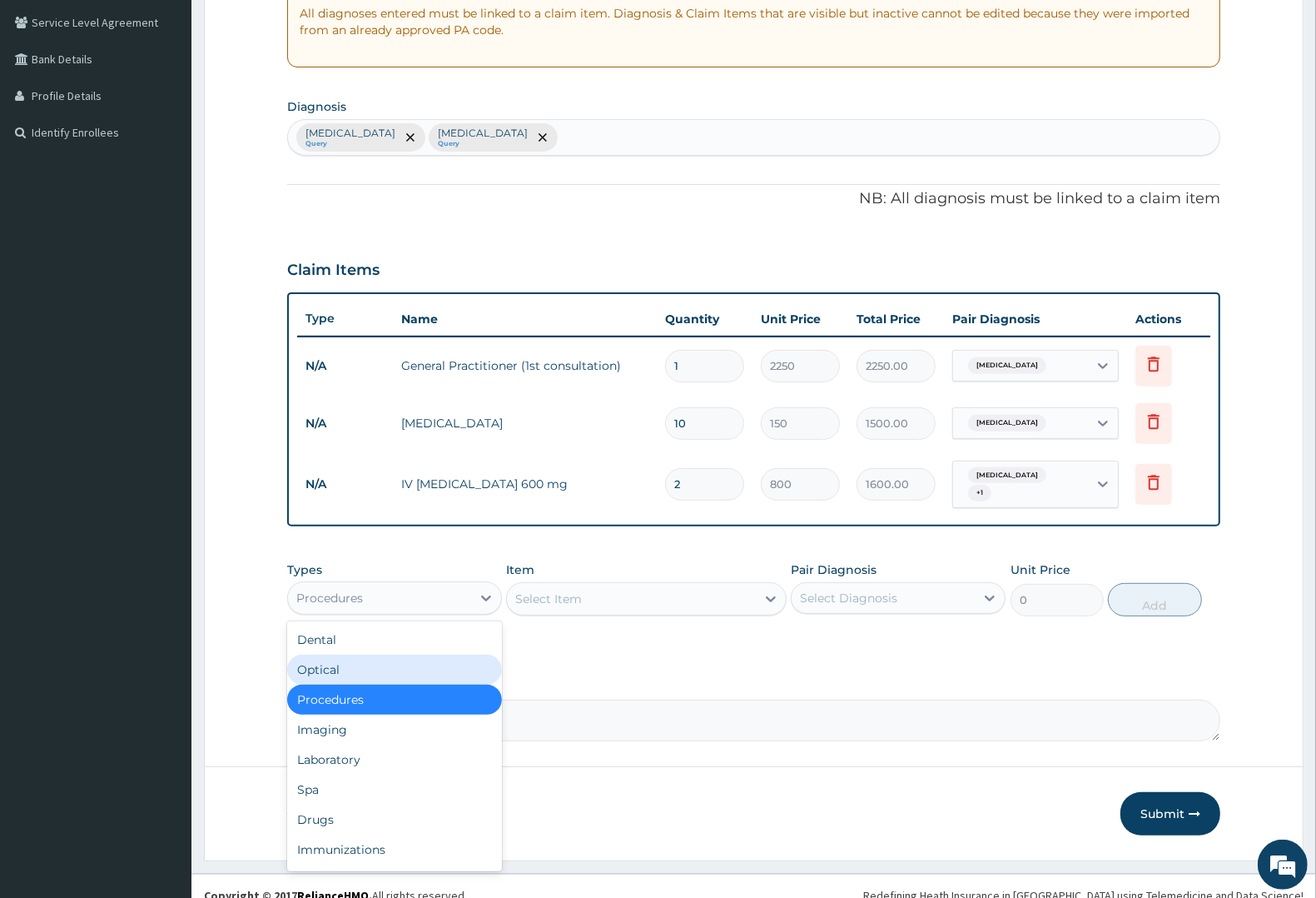
scroll to position [56, 0]
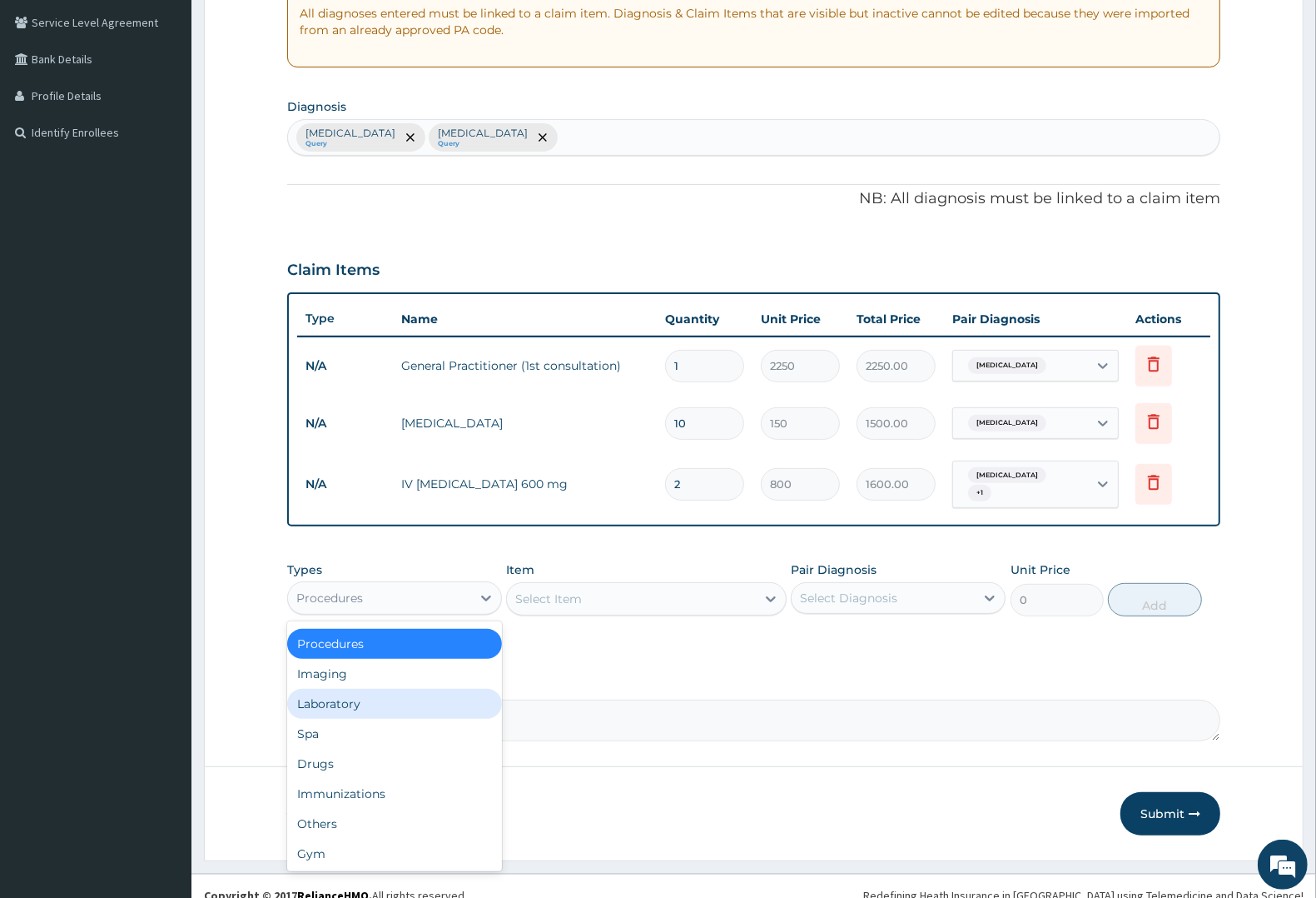
click at [338, 691] on div "Laboratory" at bounding box center [394, 703] width 215 height 30
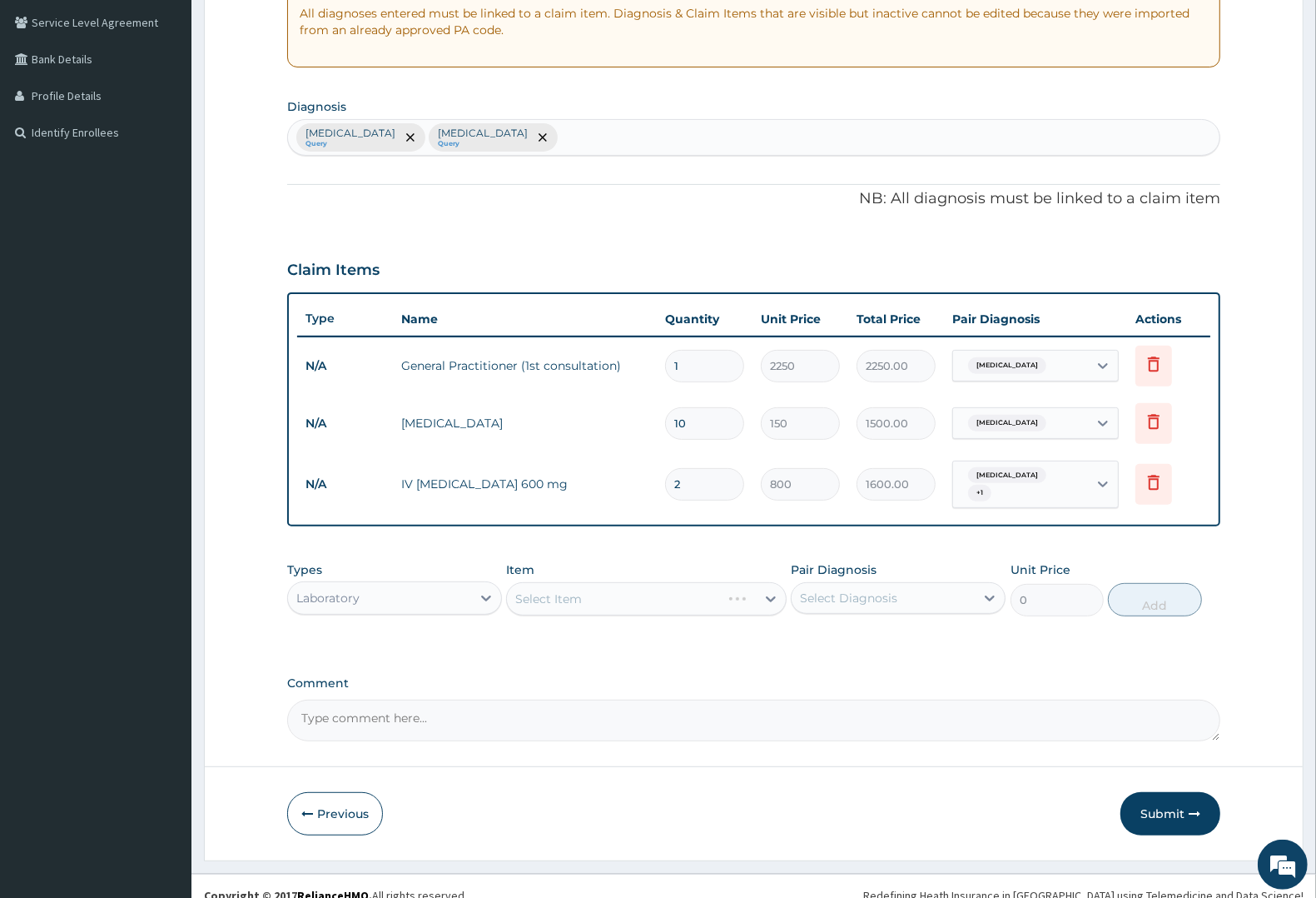
click at [583, 593] on div "Select Item" at bounding box center [645, 599] width 280 height 33
click at [585, 593] on div "Select Item" at bounding box center [645, 599] width 280 height 33
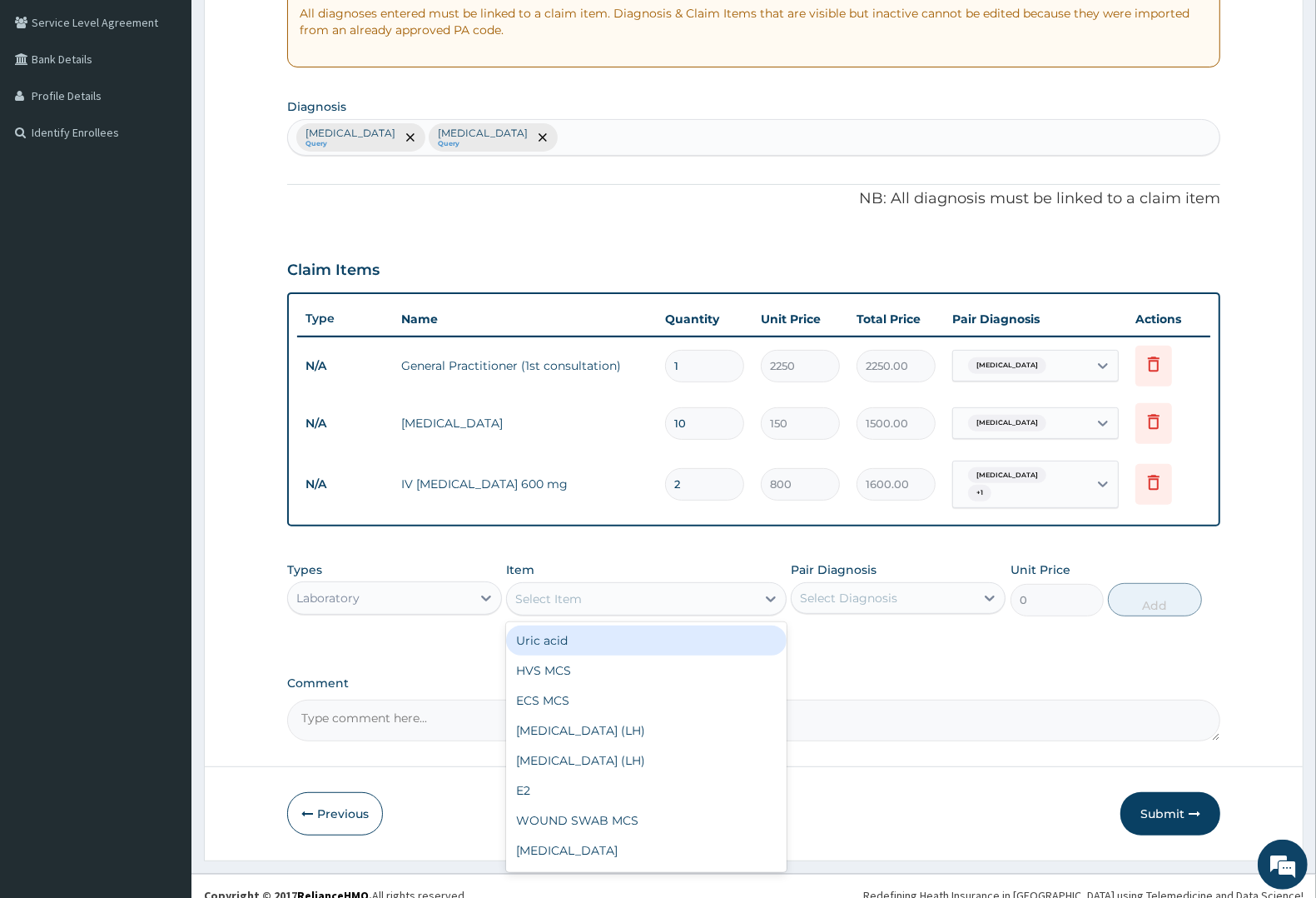
click at [585, 593] on div "Select Item" at bounding box center [630, 599] width 248 height 27
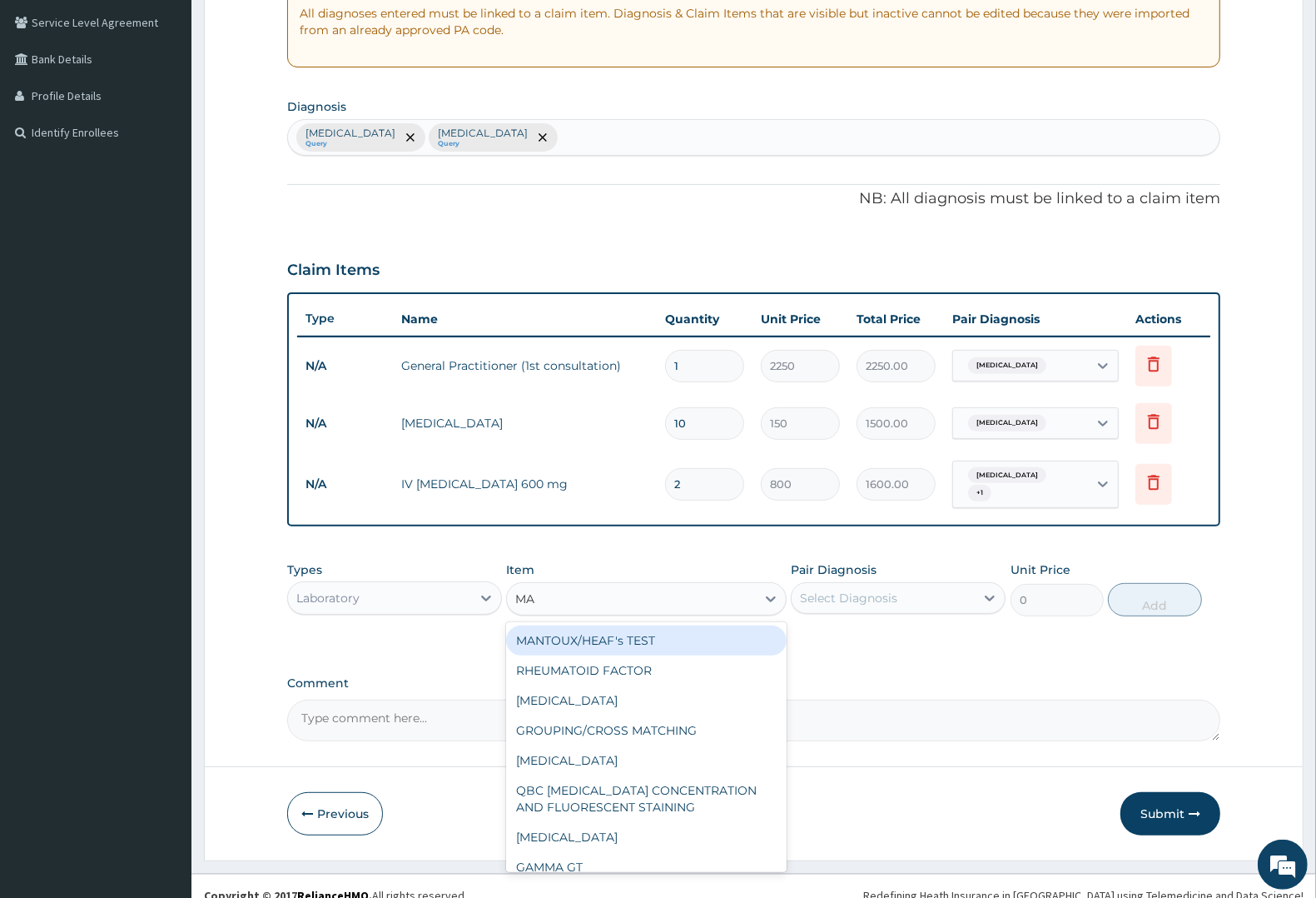
type input "MAL"
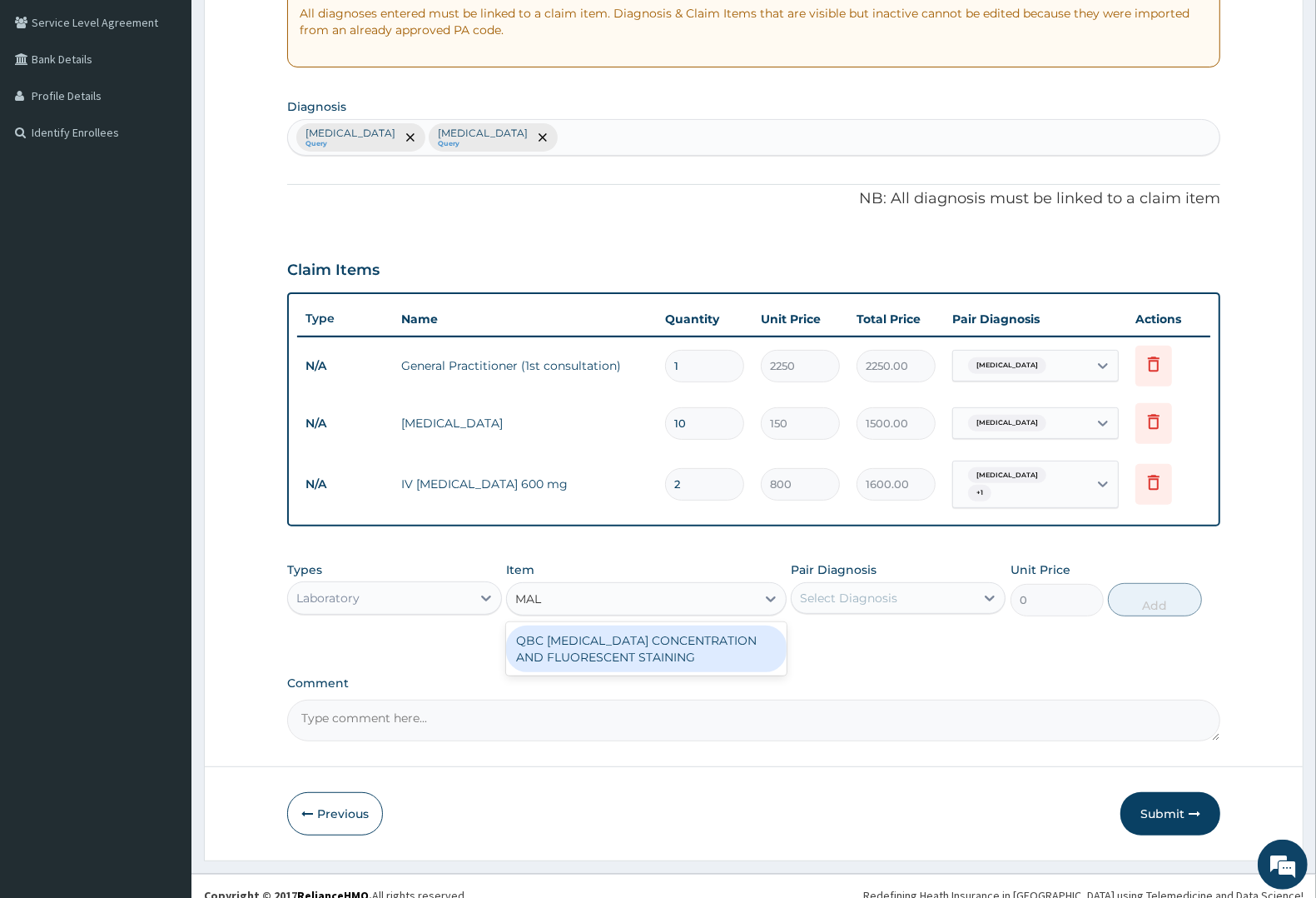
click at [576, 626] on div "QBC MALARIA CONCENTRATION AND FLUORESCENT STAINING" at bounding box center [645, 649] width 280 height 47
type input "1800"
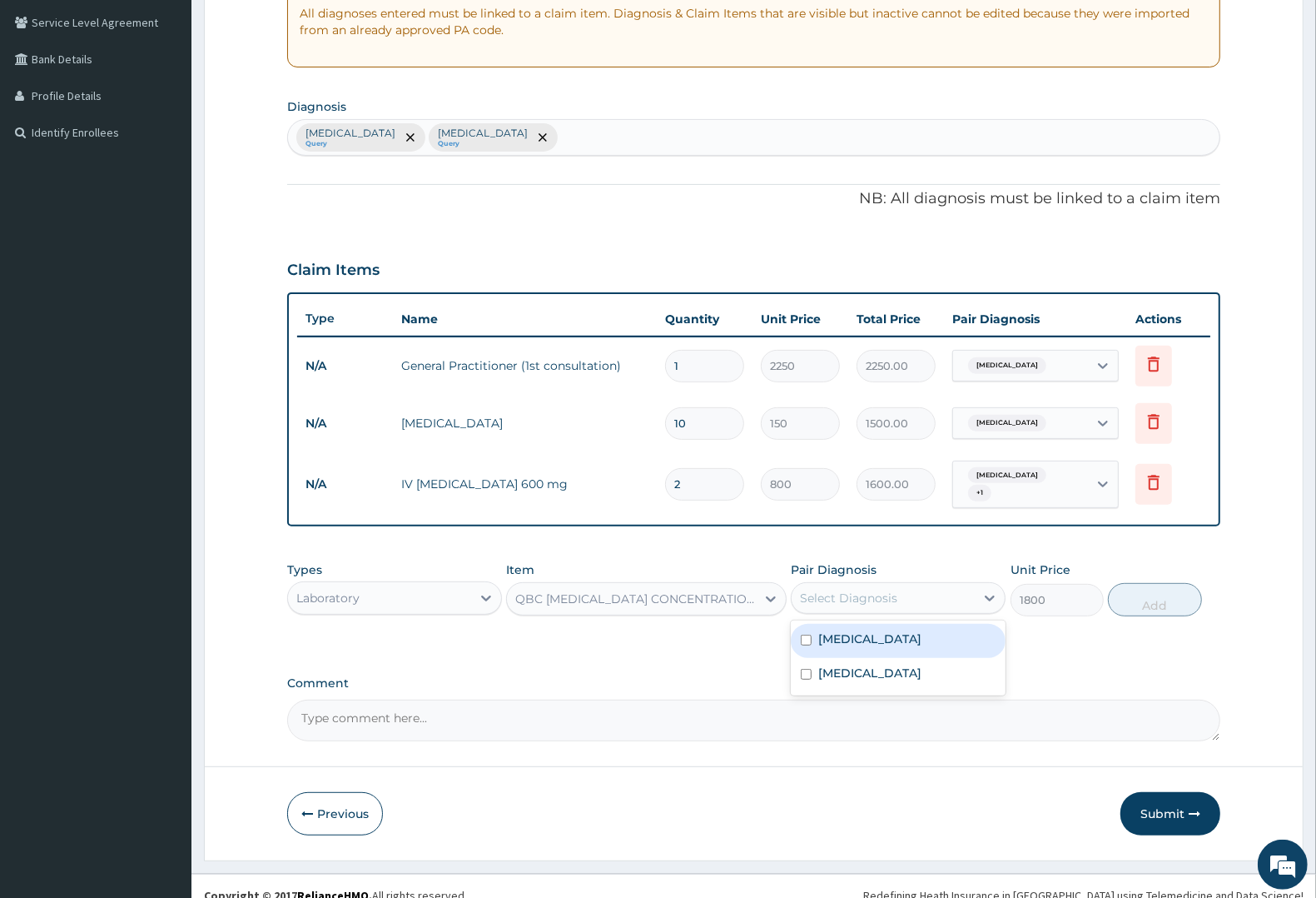
click at [888, 590] on div "Select Diagnosis" at bounding box center [848, 598] width 98 height 17
click at [852, 624] on div "Malaria" at bounding box center [898, 641] width 215 height 34
checkbox input "true"
click at [1174, 592] on button "Add" at bounding box center [1155, 600] width 94 height 33
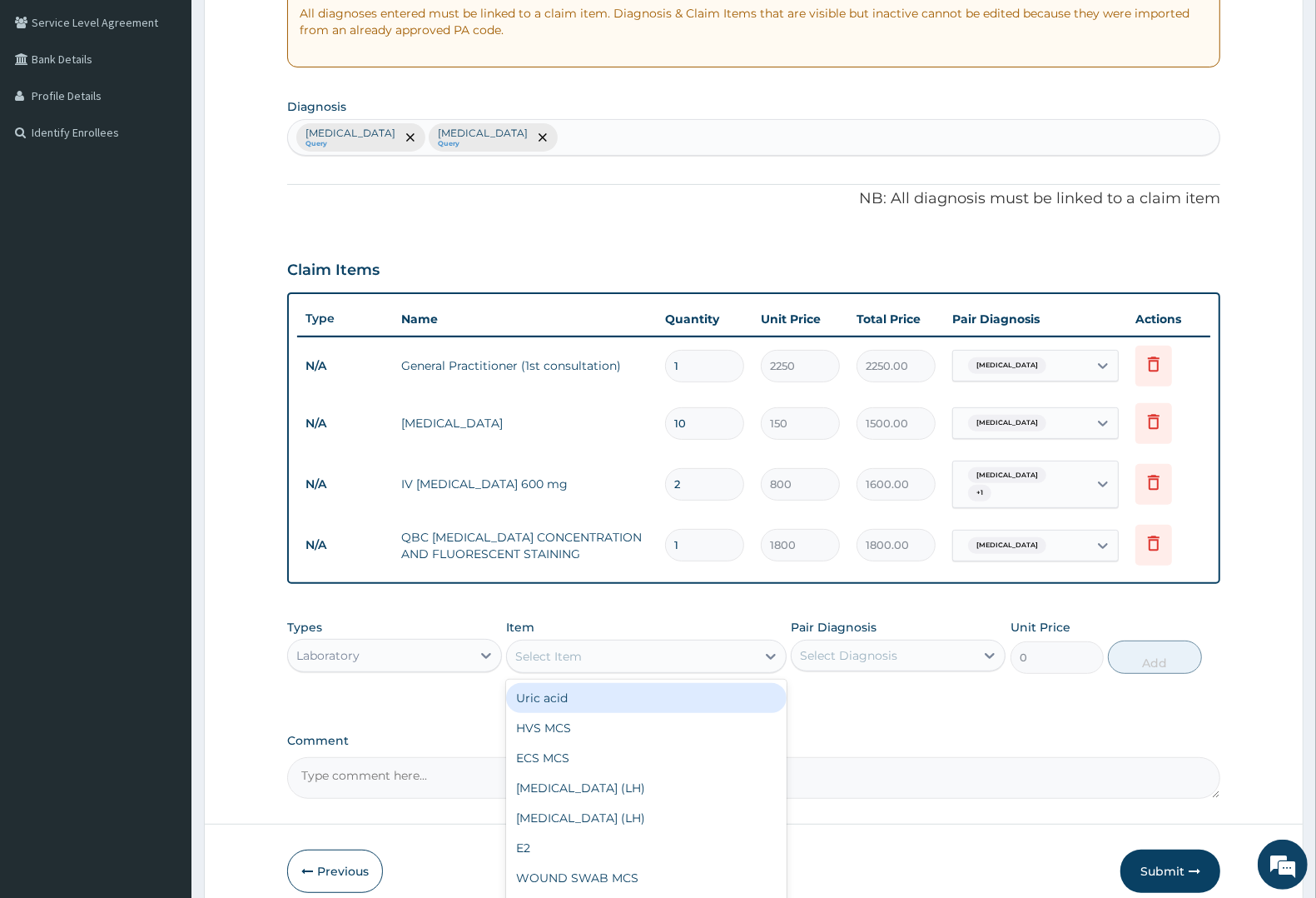
click at [570, 648] on div "Select Item" at bounding box center [549, 657] width 67 height 17
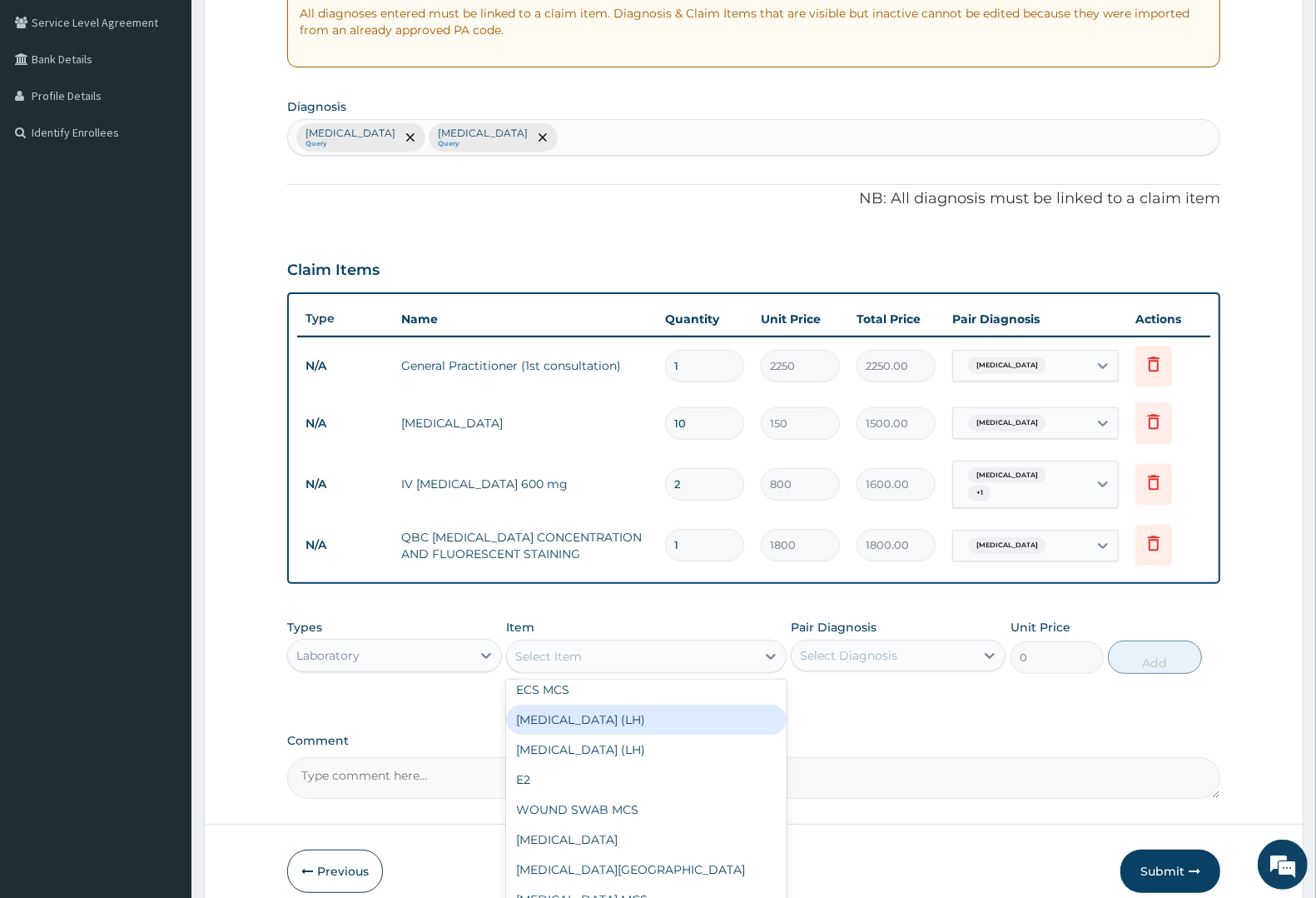
scroll to position [104, 0]
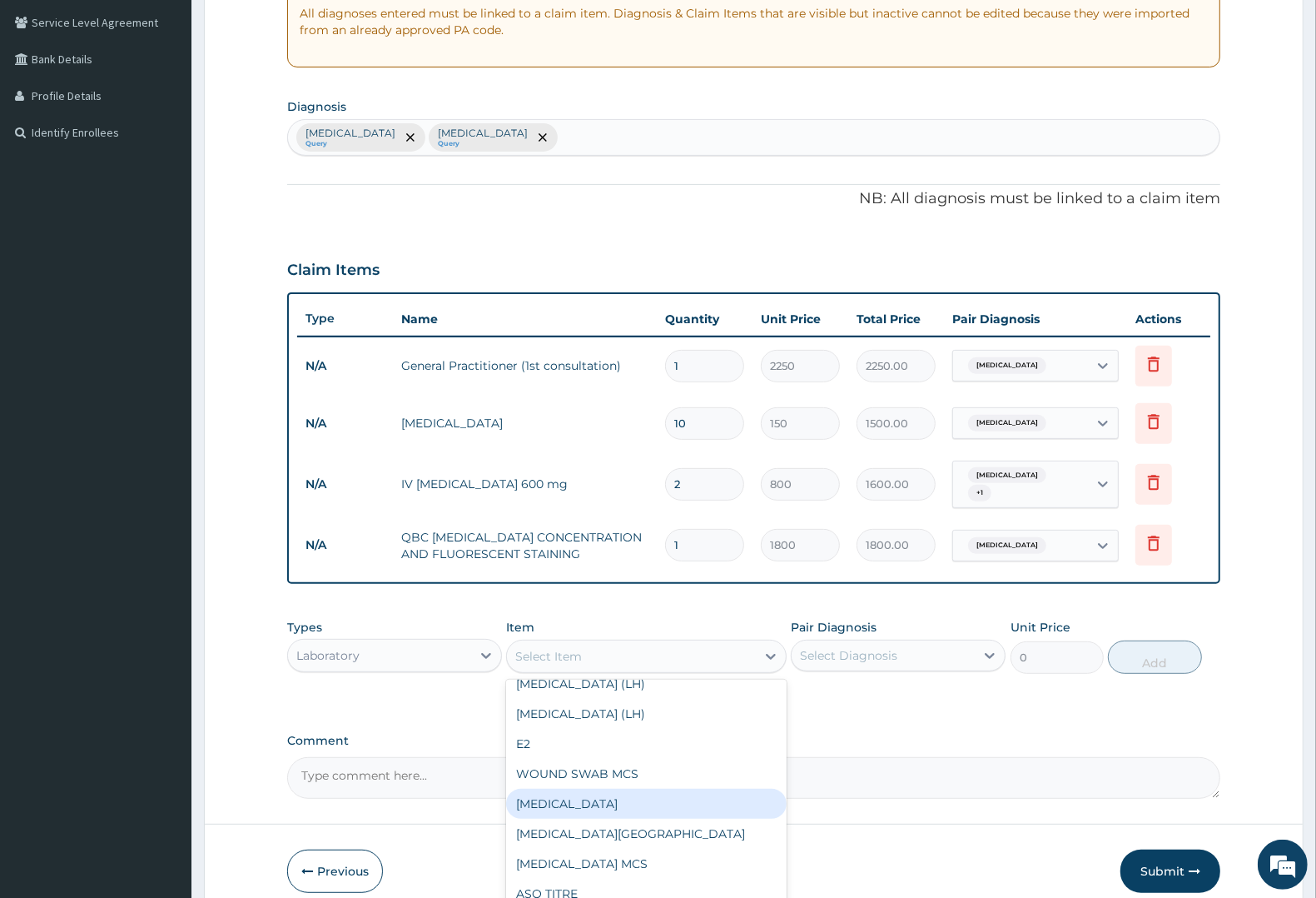
drag, startPoint x: 571, startPoint y: 792, endPoint x: 595, endPoint y: 777, distance: 28.3
click at [574, 791] on div "Full blood count" at bounding box center [645, 804] width 280 height 30
type input "3000"
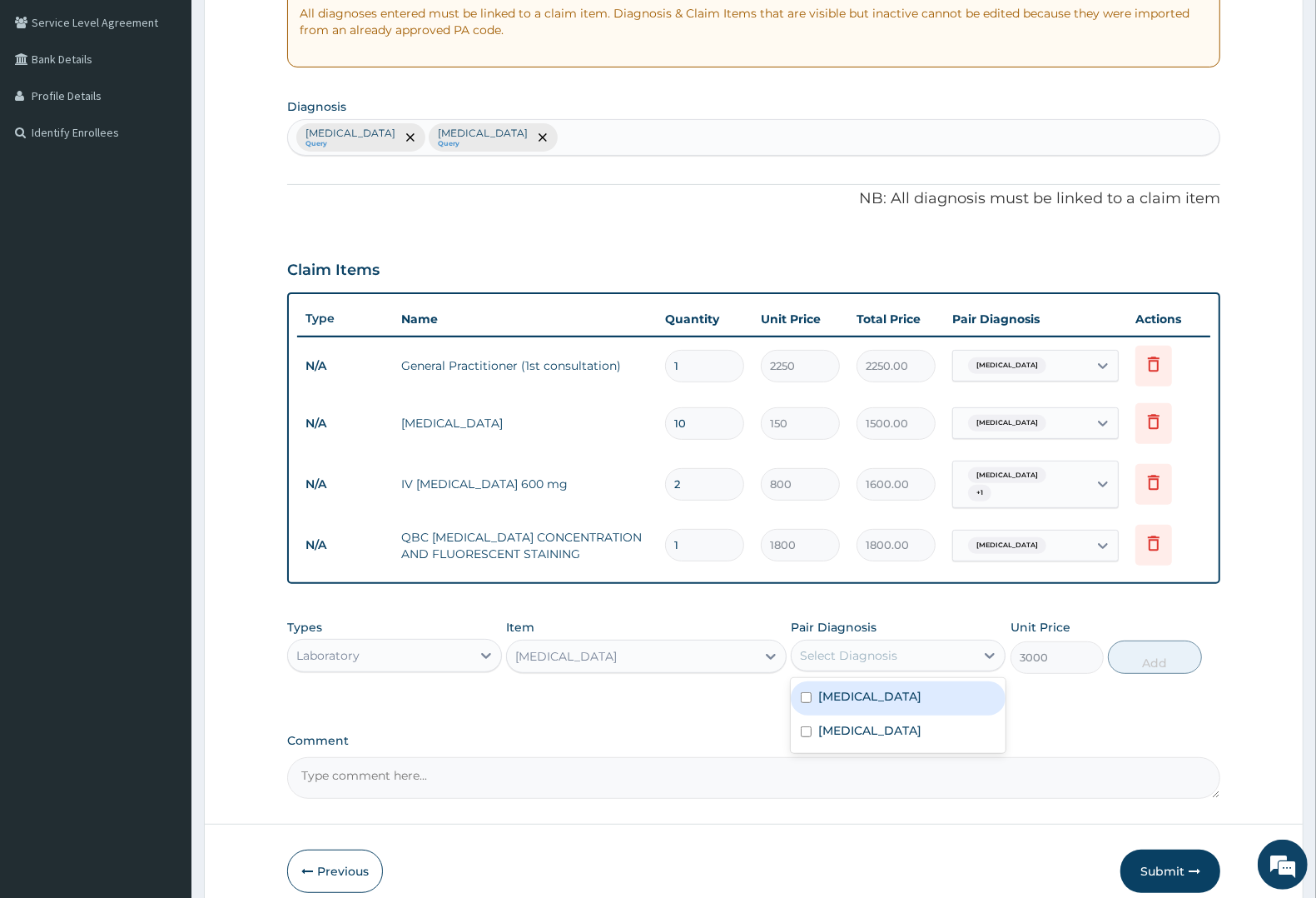
click at [859, 647] on div "Select Diagnosis" at bounding box center [848, 656] width 98 height 17
drag, startPoint x: 854, startPoint y: 717, endPoint x: 858, endPoint y: 687, distance: 30.3
click at [858, 722] on label "Typhoid fever" at bounding box center [870, 730] width 104 height 17
checkbox input "true"
click at [858, 687] on label "Malaria" at bounding box center [870, 696] width 104 height 17
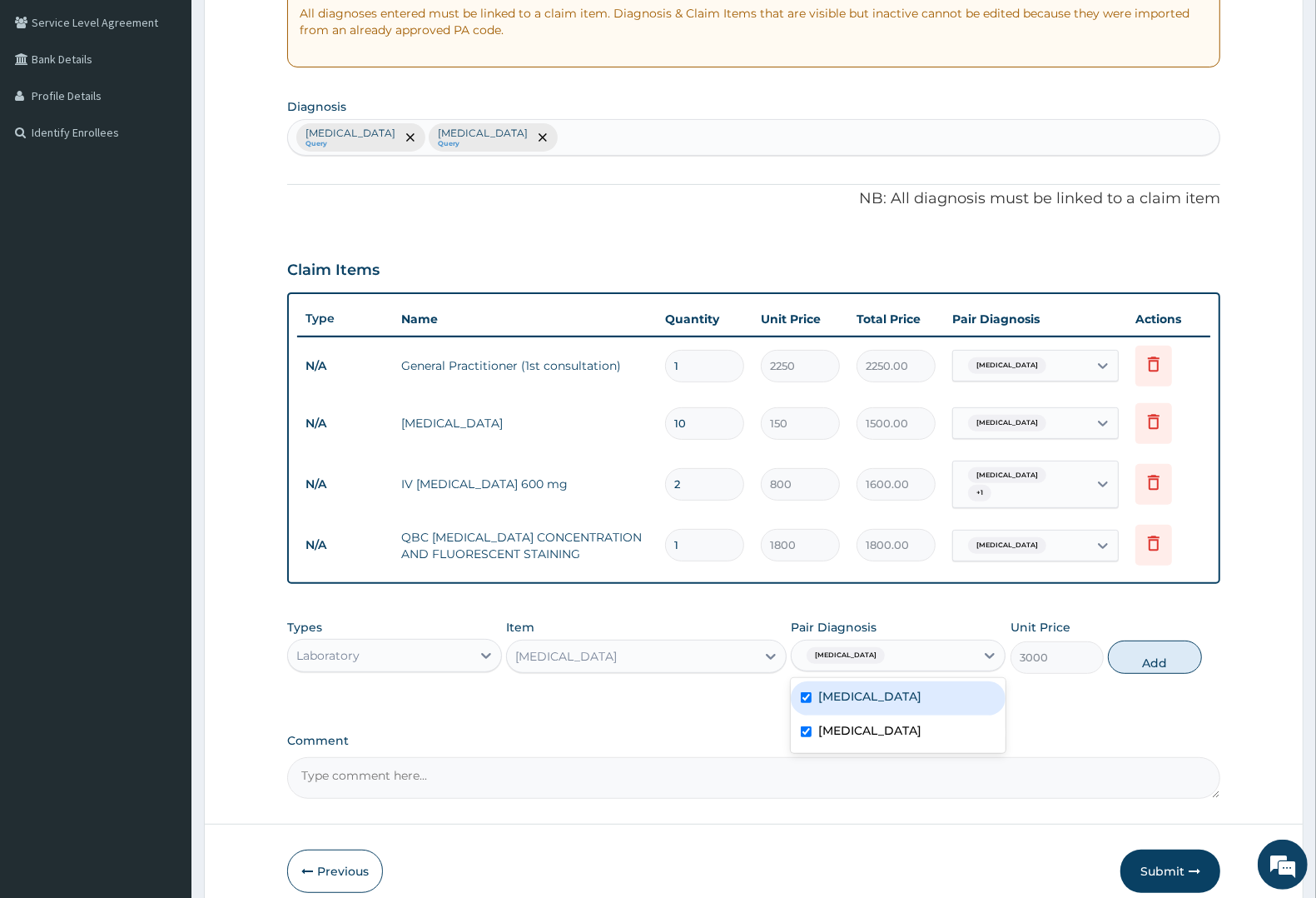
checkbox input "true"
click at [1130, 651] on button "Add" at bounding box center [1155, 657] width 94 height 33
type input "0"
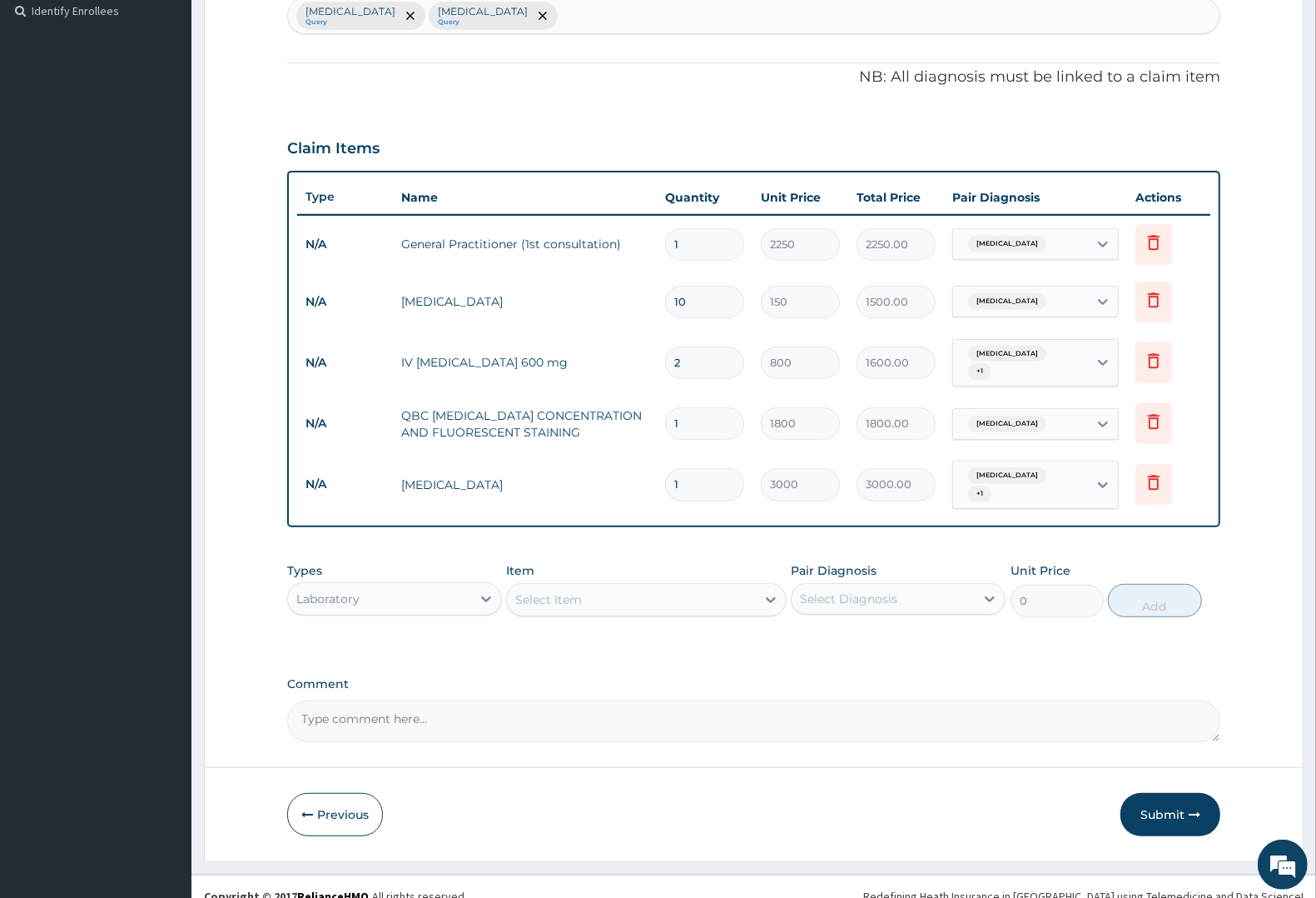
scroll to position [467, 0]
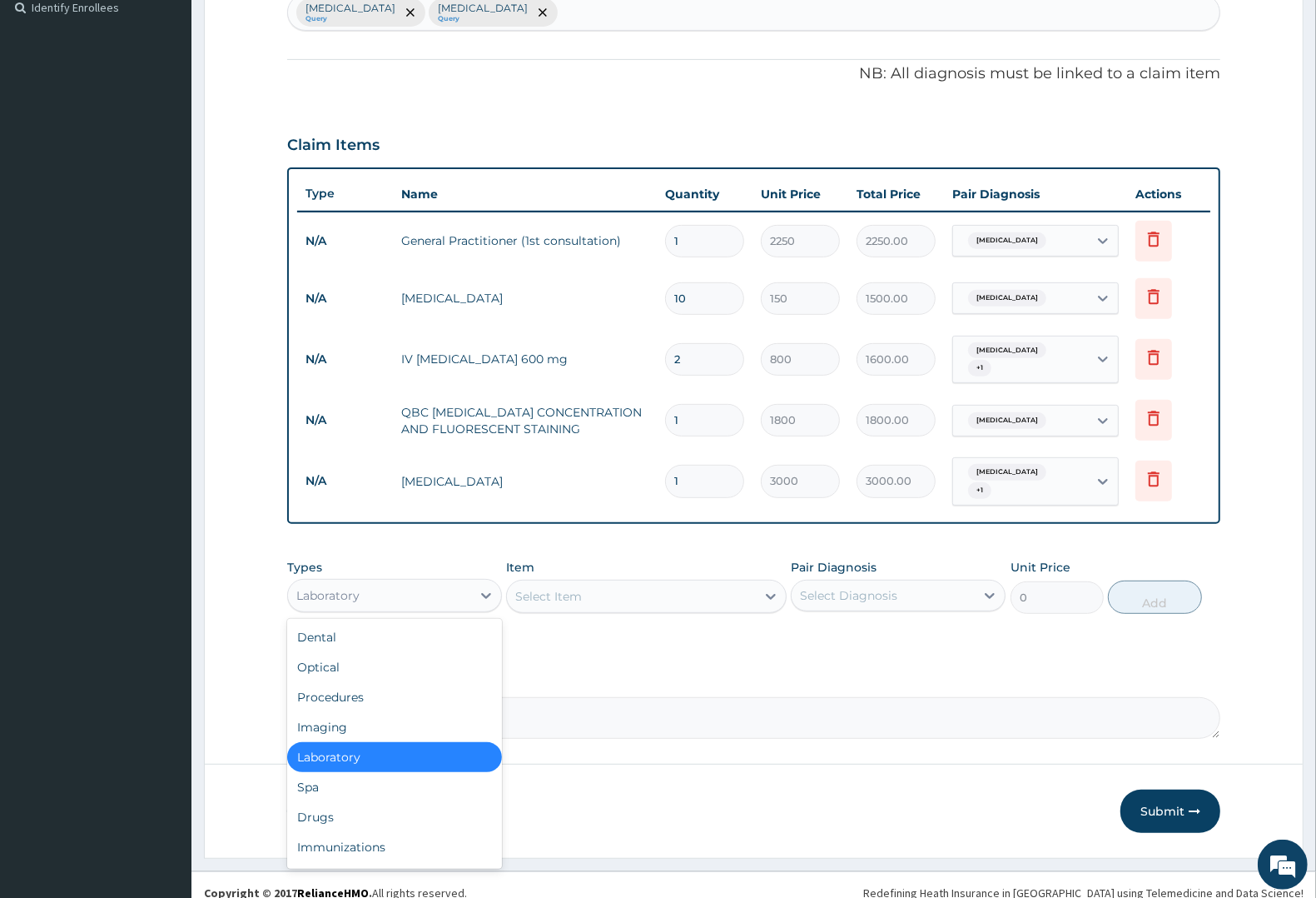
click at [365, 582] on div "Laboratory" at bounding box center [379, 596] width 183 height 27
drag, startPoint x: 319, startPoint y: 799, endPoint x: 478, endPoint y: 709, distance: 182.7
click at [326, 802] on div "Drugs" at bounding box center [394, 817] width 215 height 30
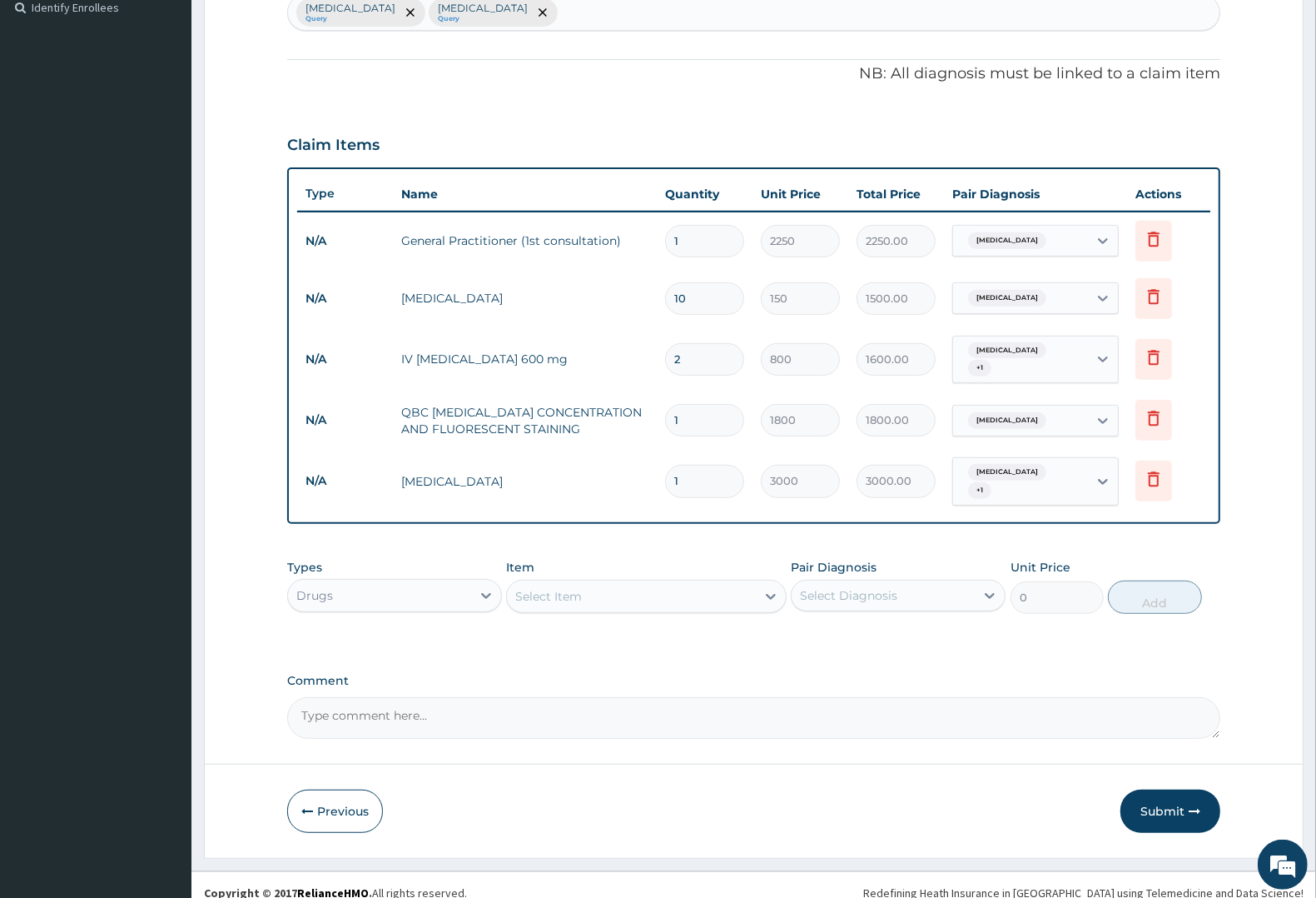
click at [585, 583] on div "Select Item" at bounding box center [630, 596] width 248 height 27
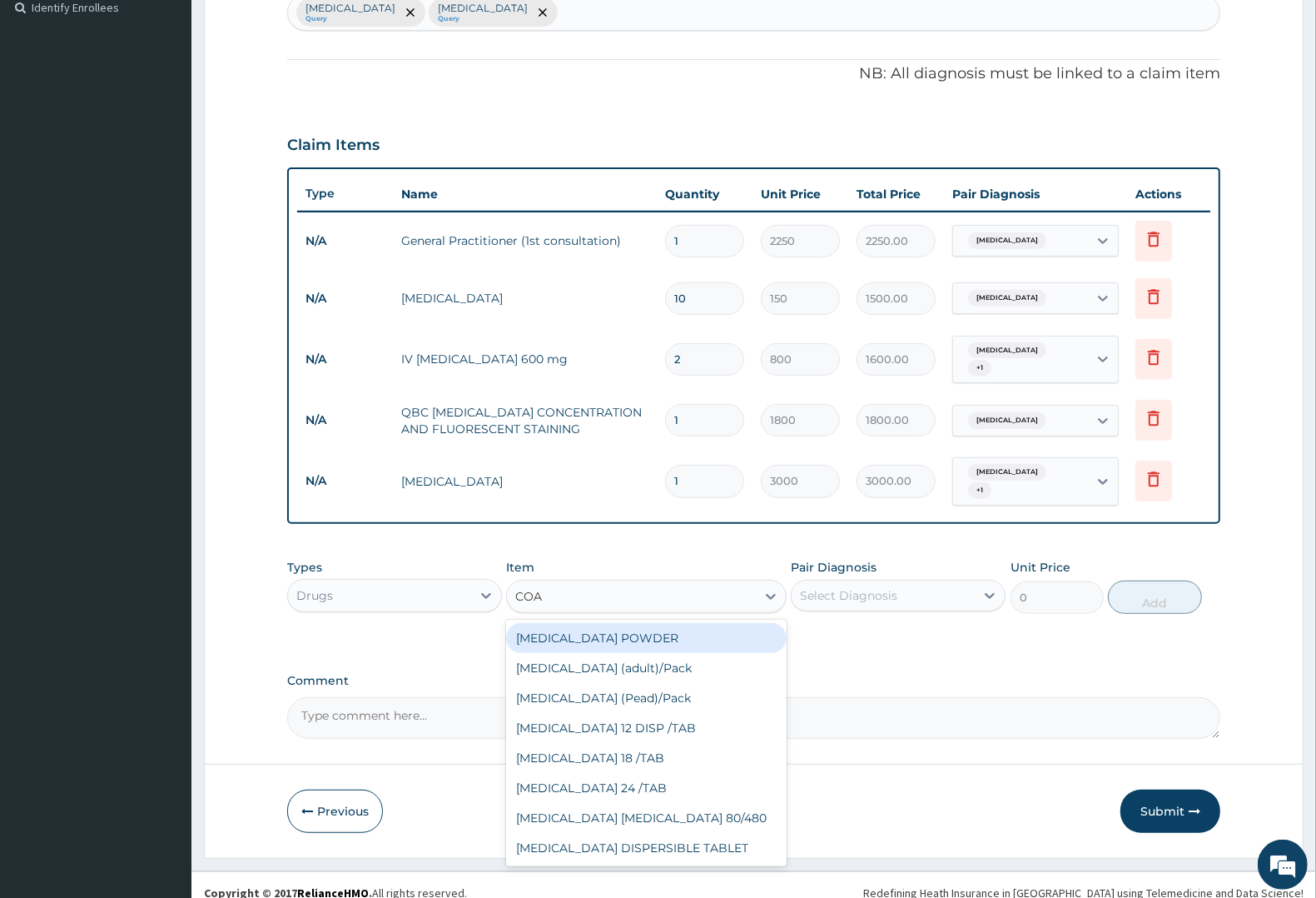
type input "COAR"
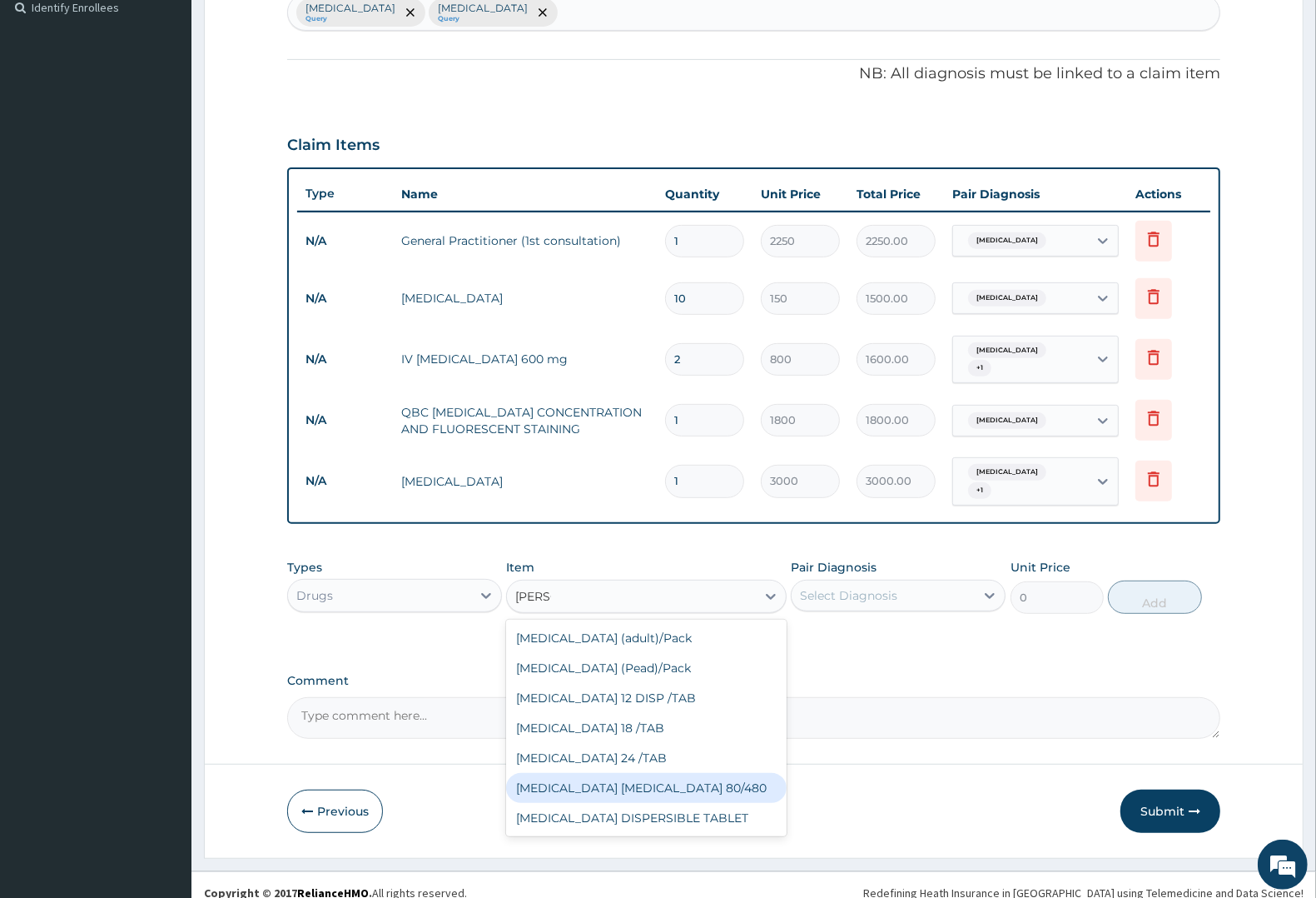
drag, startPoint x: 580, startPoint y: 770, endPoint x: 785, endPoint y: 627, distance: 249.9
click at [584, 773] on div "COARTEM D TAB 80/480" at bounding box center [645, 788] width 280 height 30
type input "1299.38"
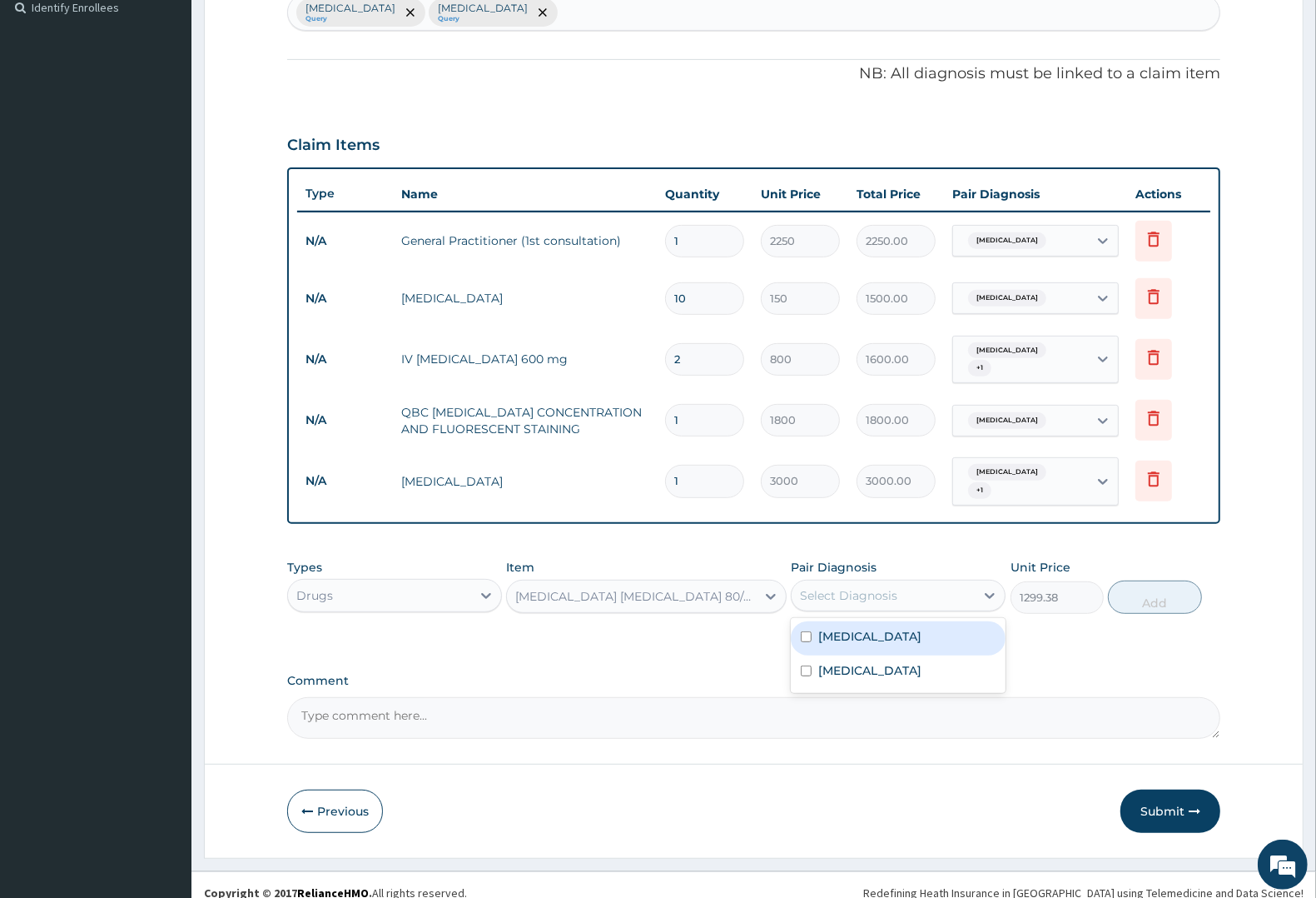
click at [826, 587] on div "Select Diagnosis" at bounding box center [848, 596] width 98 height 17
click at [837, 628] on label "Malaria" at bounding box center [870, 637] width 104 height 17
checkbox input "true"
click at [1164, 581] on button "Add" at bounding box center [1155, 597] width 94 height 33
type input "0"
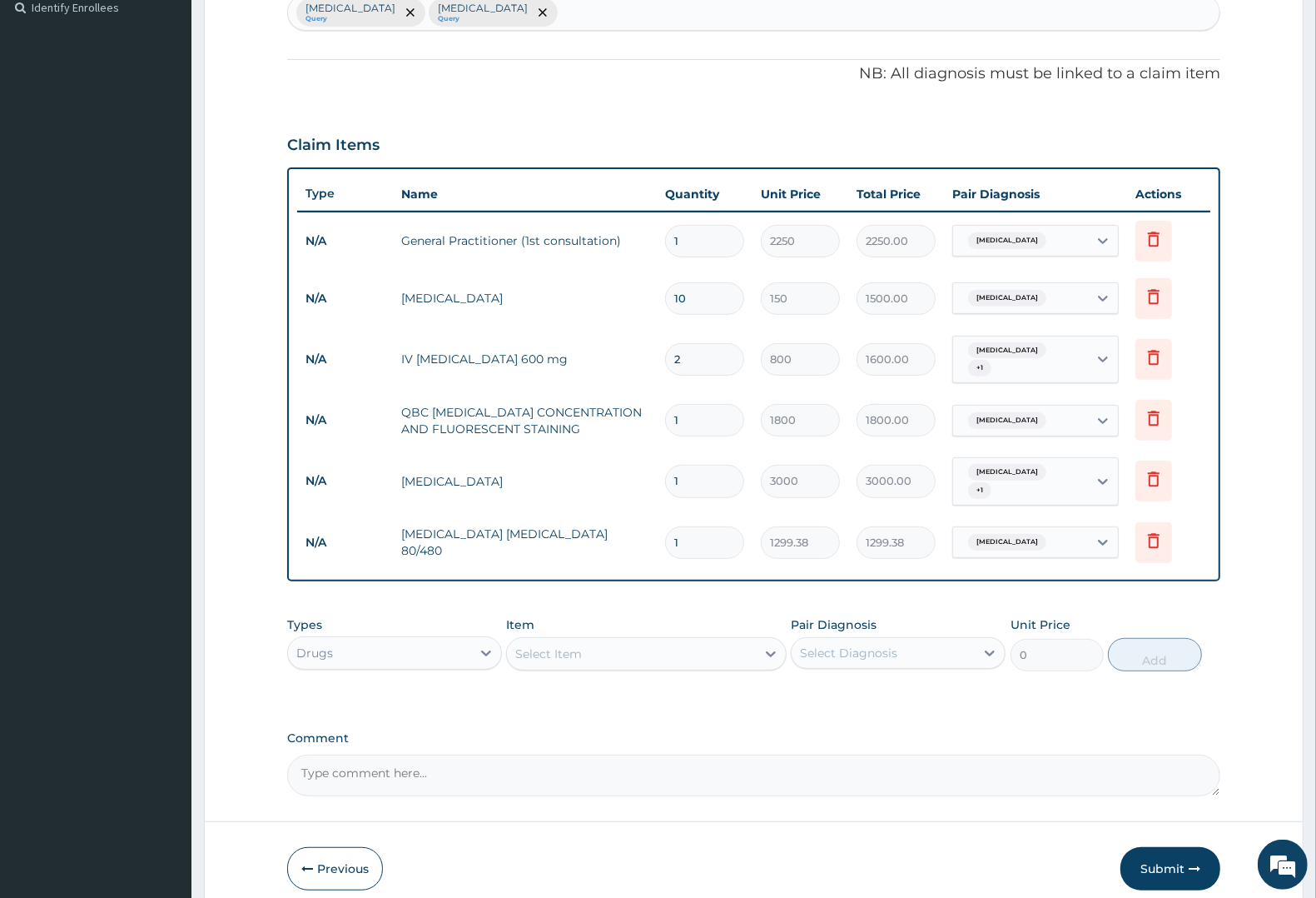
type input "0.00"
type input "6"
type input "7796.28"
type input "6"
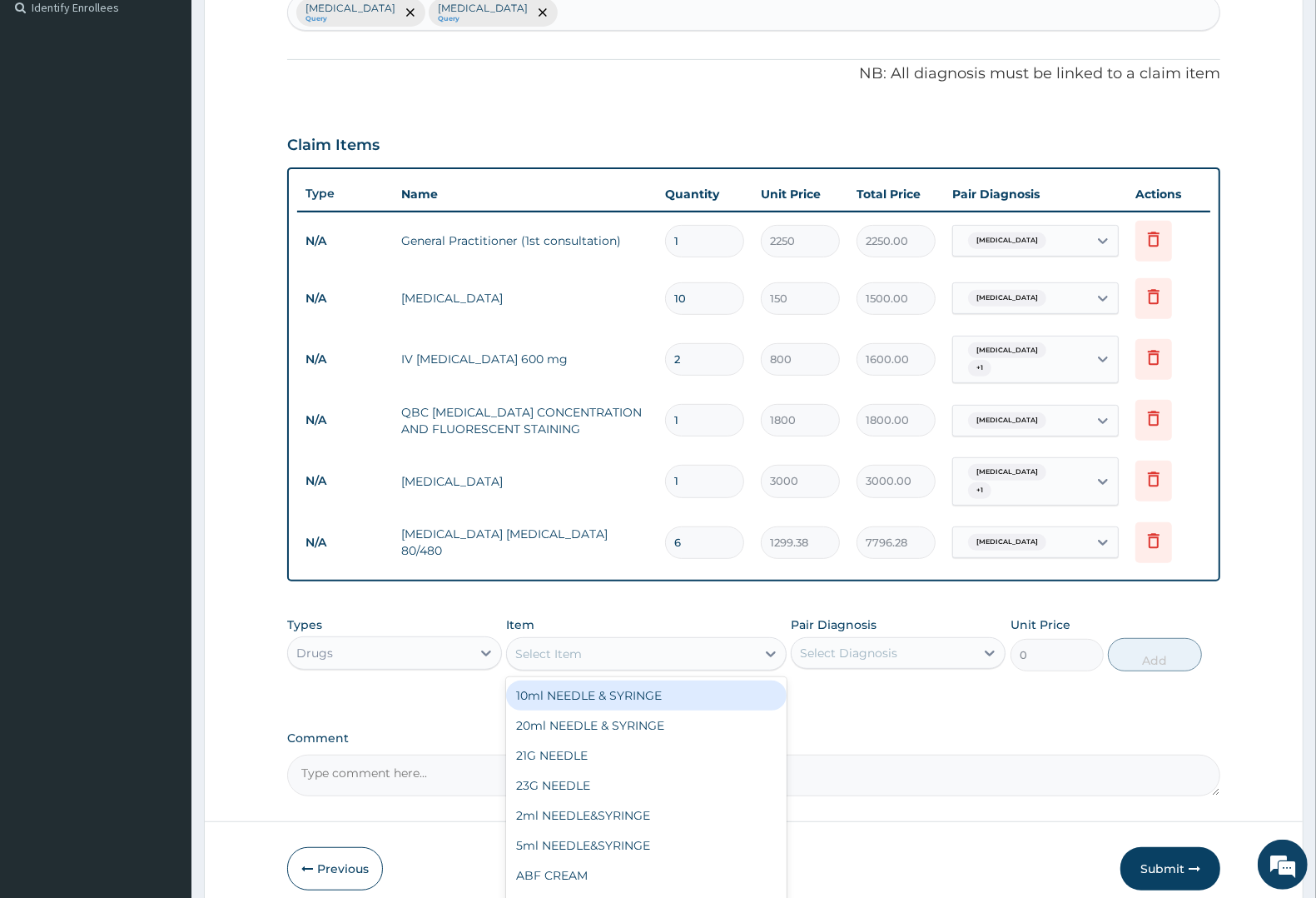
click at [568, 646] on div "Select Item" at bounding box center [549, 654] width 67 height 17
type input "ARTE"
click at [610, 680] on div "ARTEMETER INJECTION 80MG" at bounding box center [645, 695] width 280 height 30
type input "315"
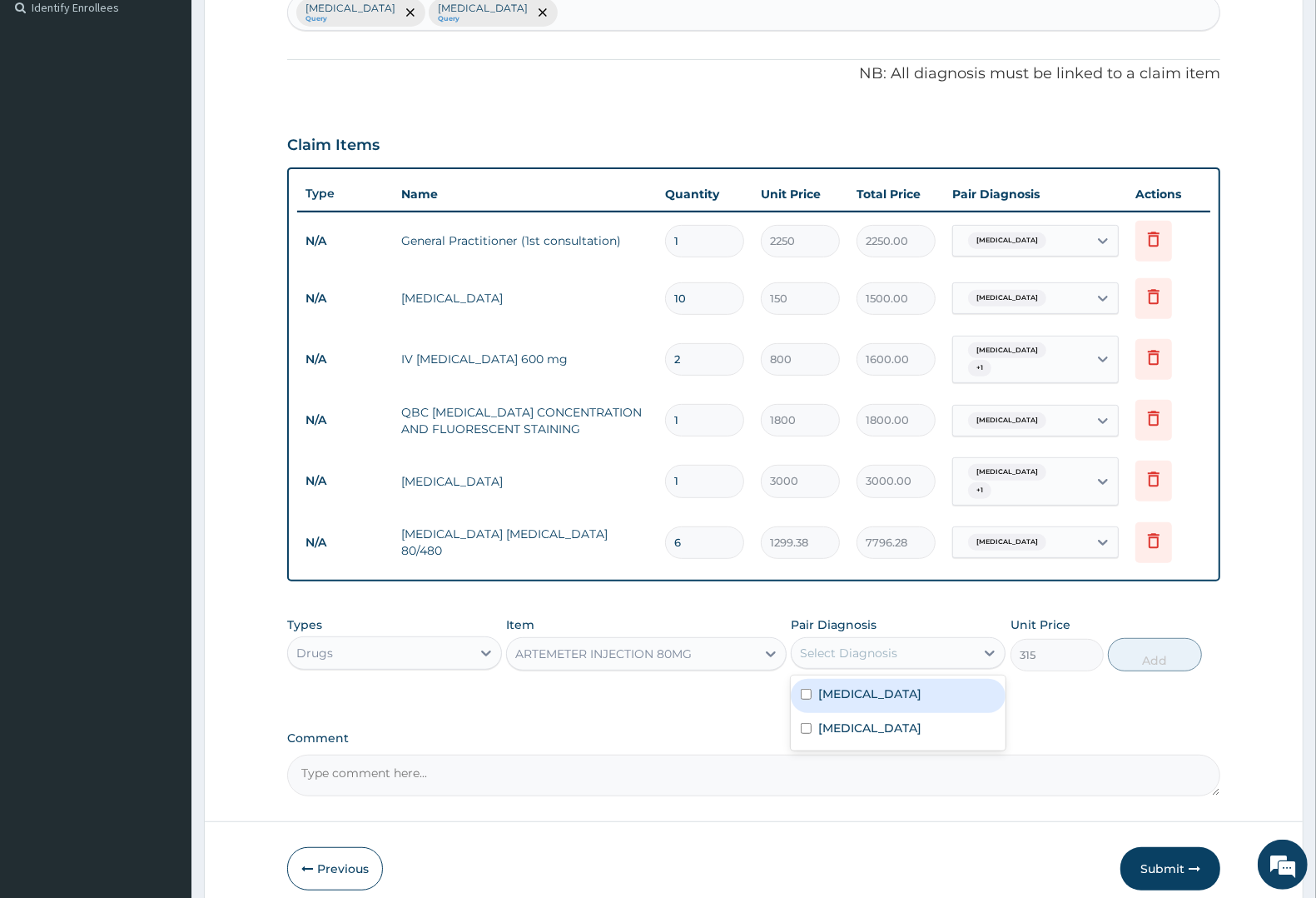
click at [834, 645] on div "Select Diagnosis" at bounding box center [848, 653] width 98 height 17
click at [839, 685] on label "Malaria" at bounding box center [870, 693] width 104 height 17
checkbox input "true"
click at [1128, 638] on button "Add" at bounding box center [1155, 655] width 94 height 33
type input "0"
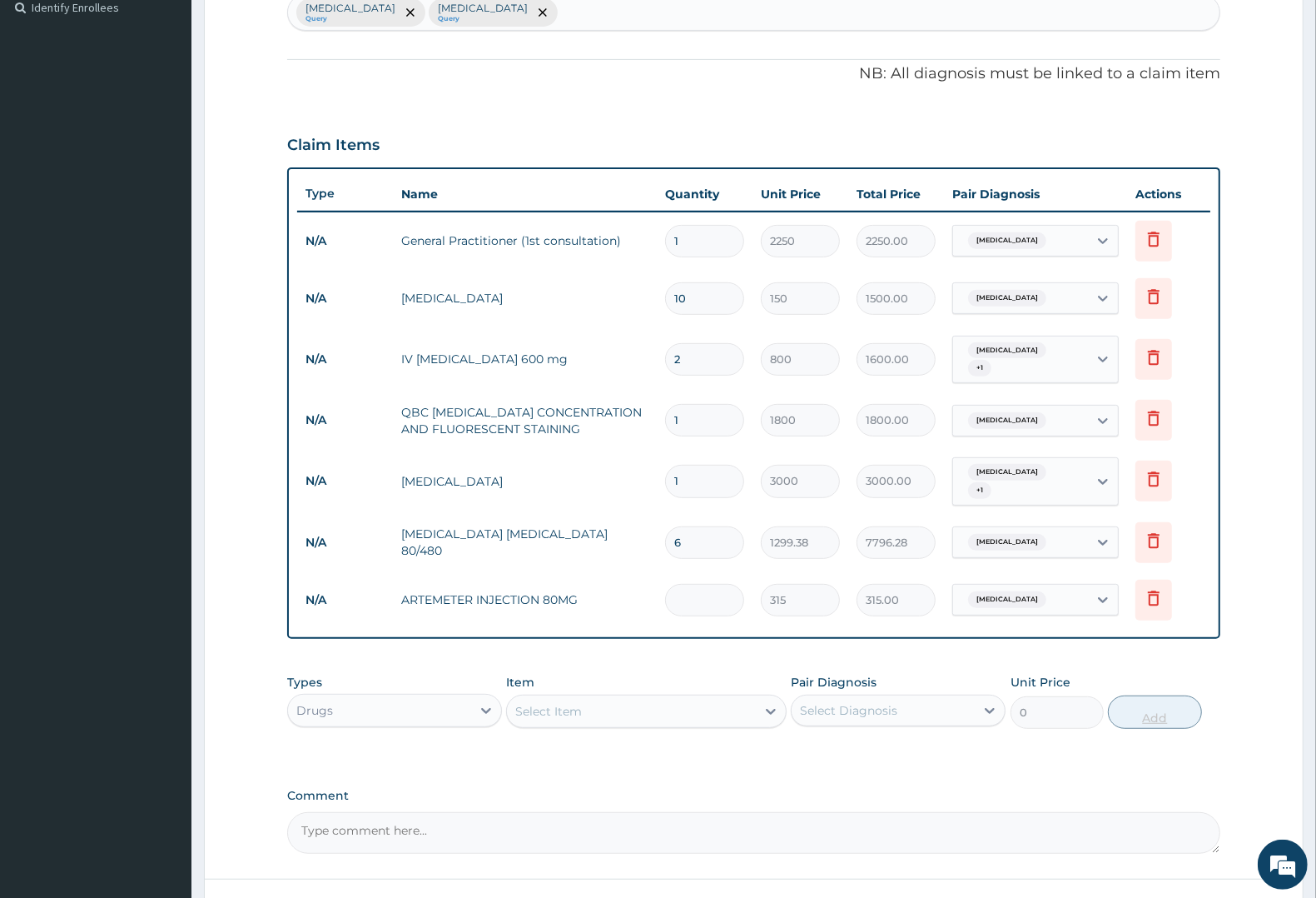
type input "0.00"
type input "6"
type input "1890.00"
type input "6"
click at [535, 703] on div "Select Item" at bounding box center [549, 711] width 67 height 17
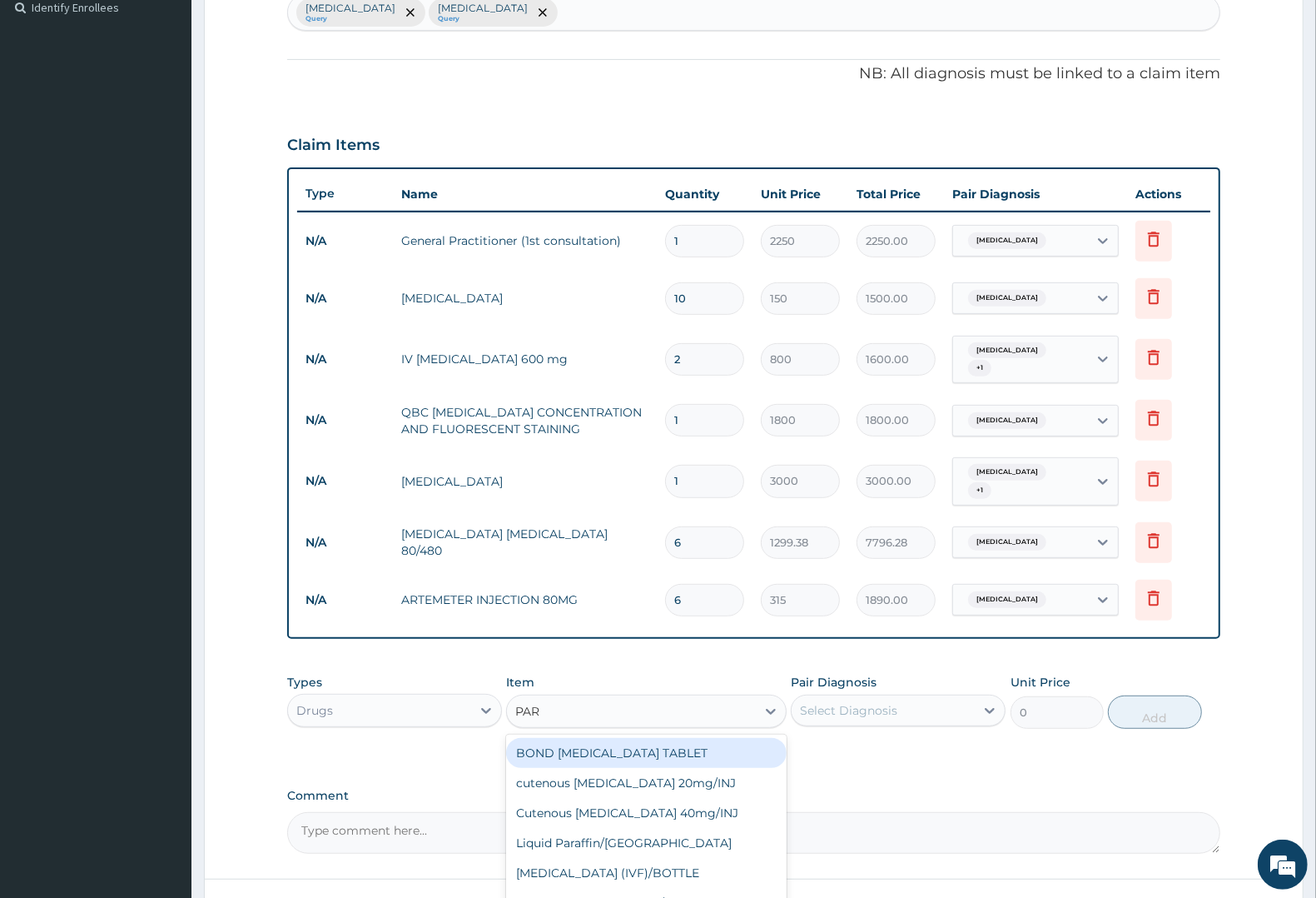
type input "PARA"
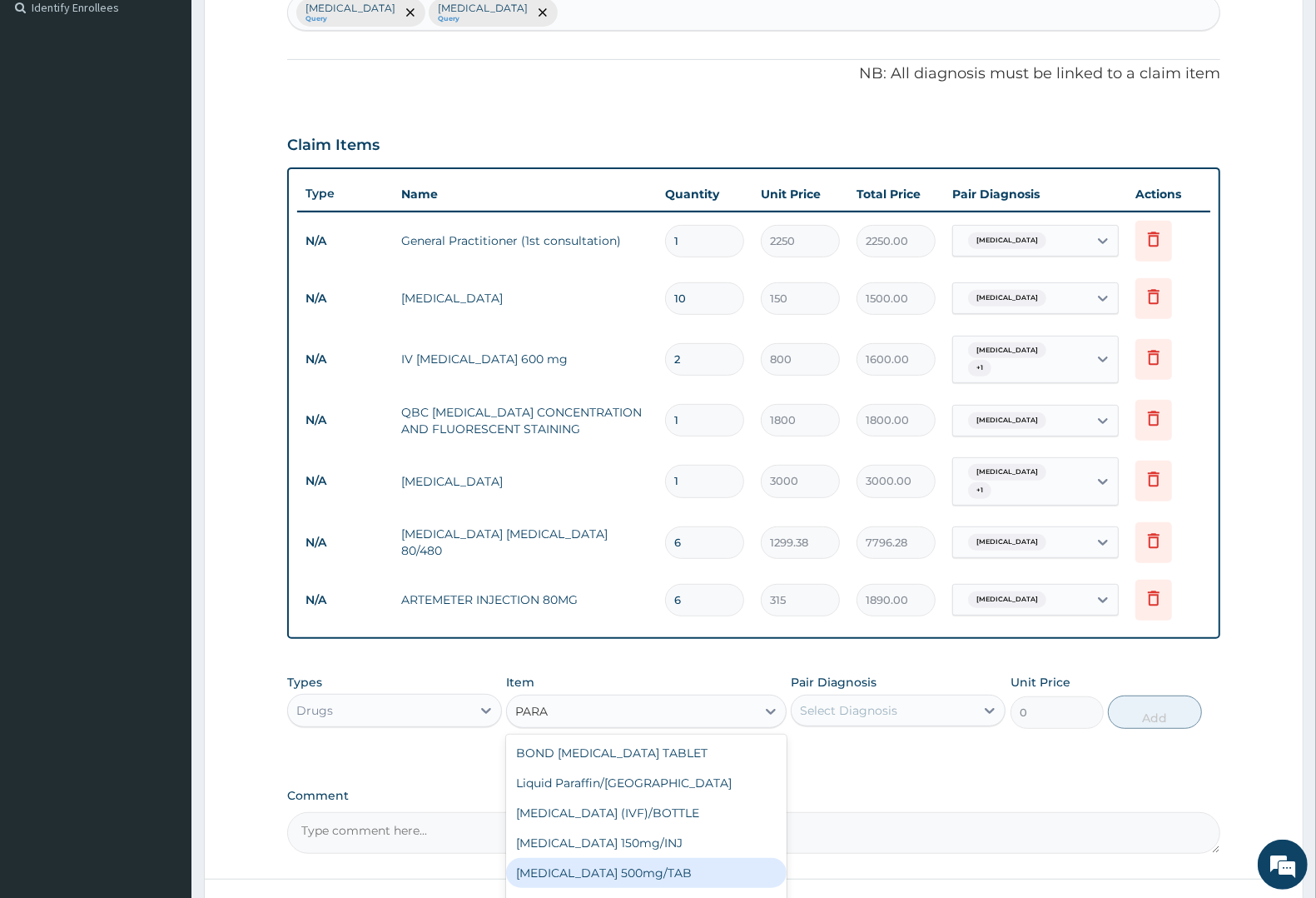
click at [594, 858] on div "PARACETAMOL 500mg/TAB" at bounding box center [645, 873] width 280 height 30
type input "7.88"
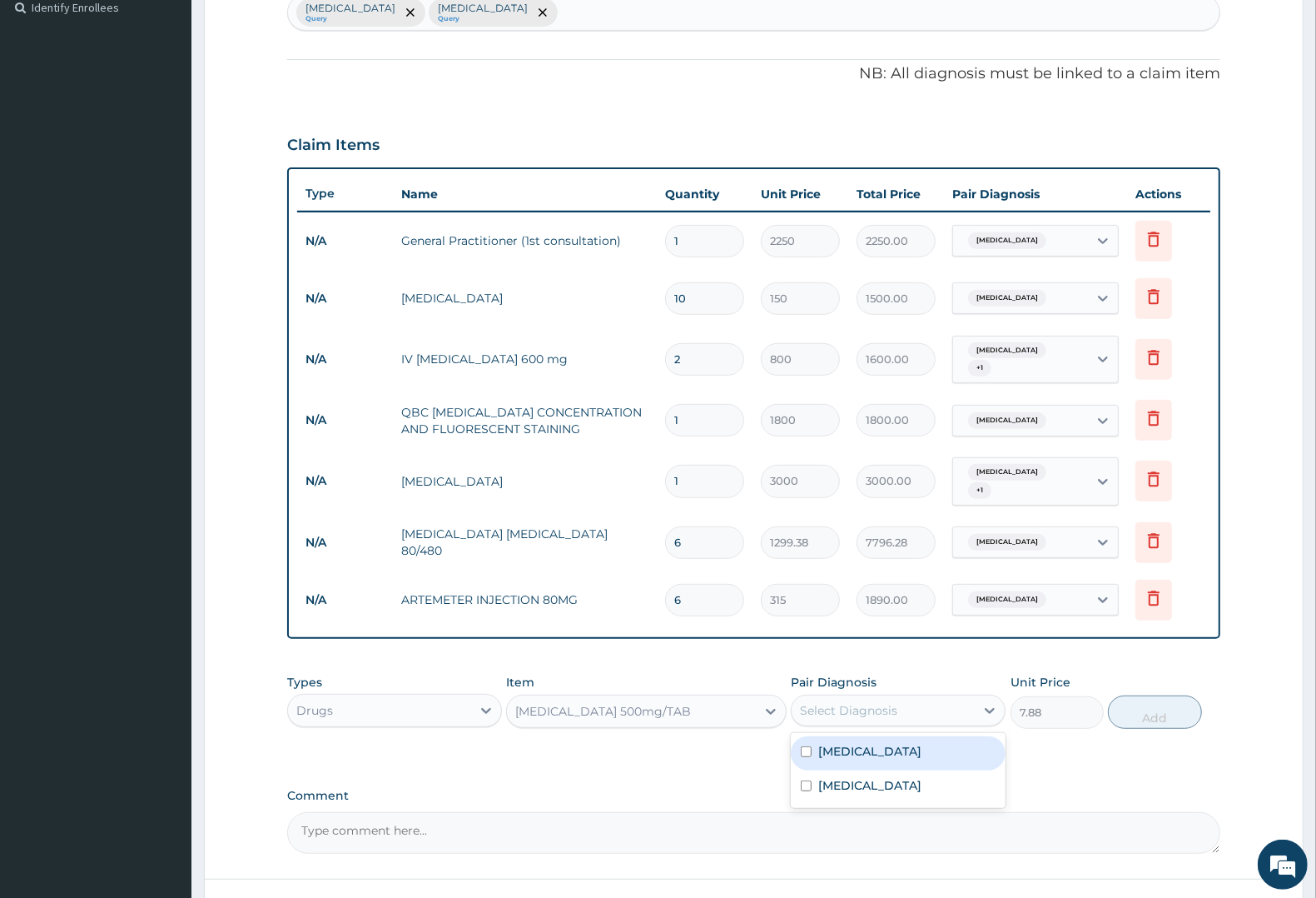
click at [858, 702] on div "Select Diagnosis" at bounding box center [848, 710] width 98 height 17
click at [846, 743] on label "Malaria" at bounding box center [870, 751] width 104 height 17
checkbox input "true"
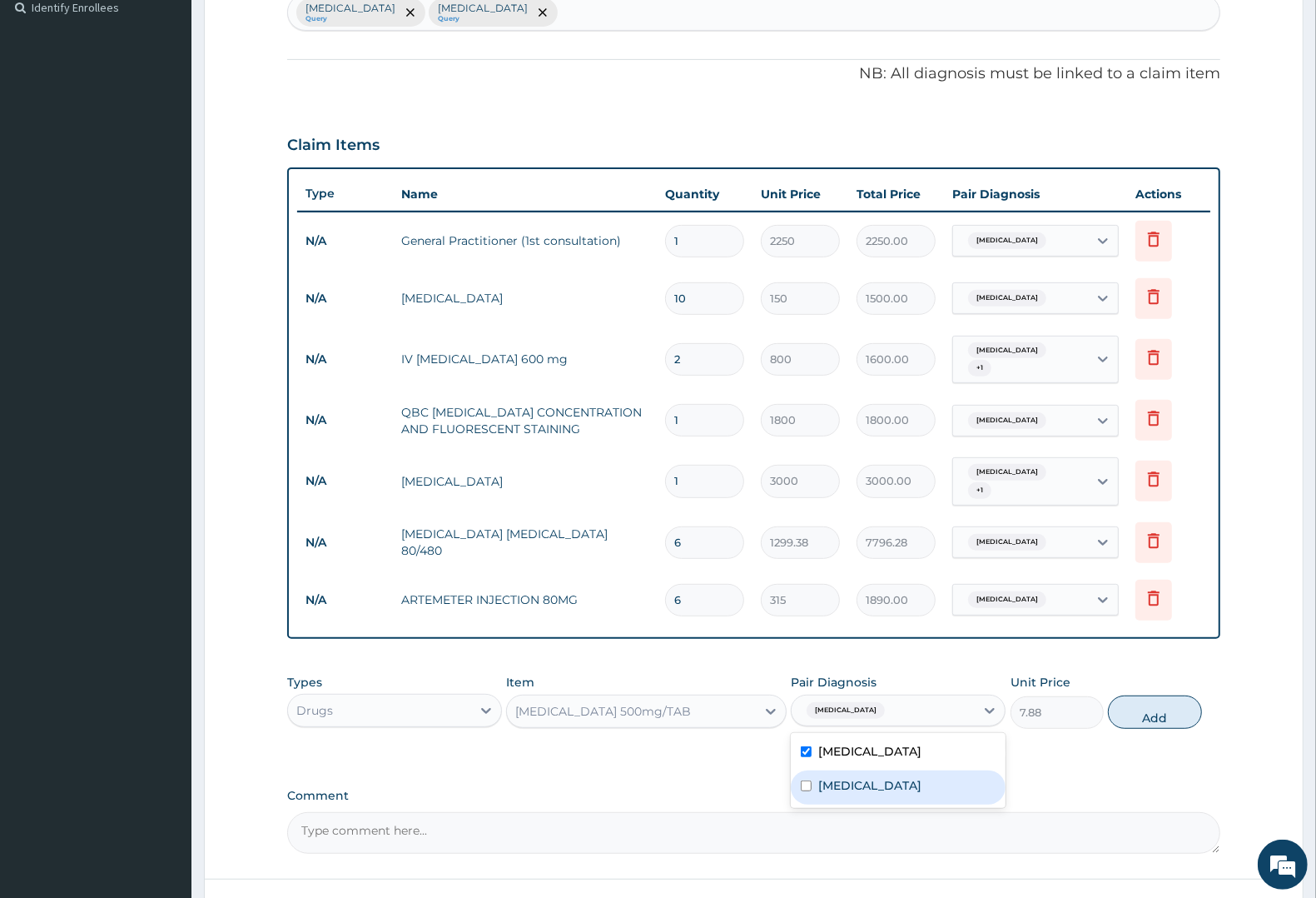
drag, startPoint x: 847, startPoint y: 763, endPoint x: 893, endPoint y: 752, distance: 47.3
click at [853, 777] on label "Typhoid fever" at bounding box center [870, 785] width 104 height 17
checkbox input "true"
click at [1162, 699] on button "Add" at bounding box center [1155, 712] width 94 height 33
type input "0"
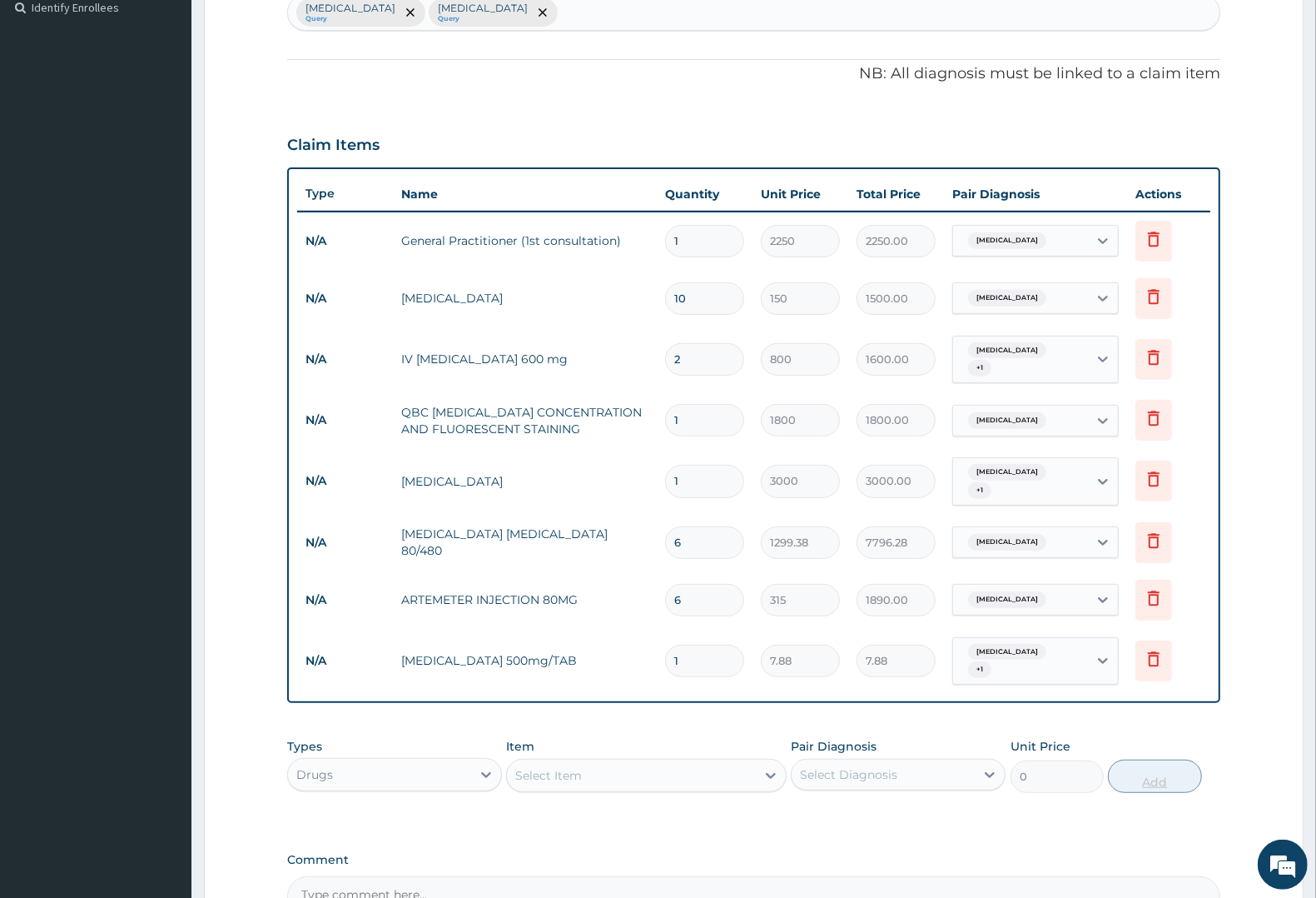
type input "12"
type input "94.56"
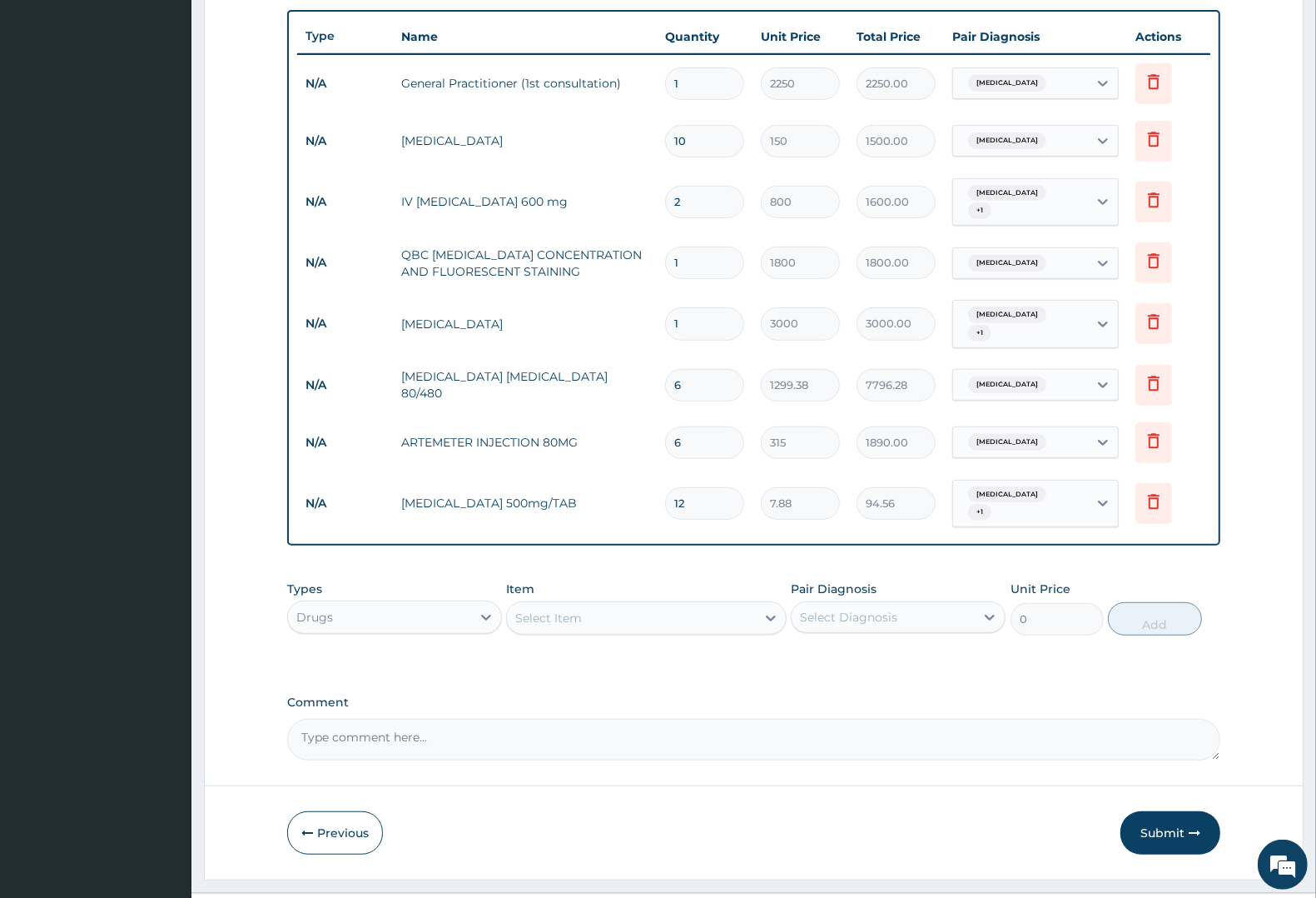
scroll to position [640, 0]
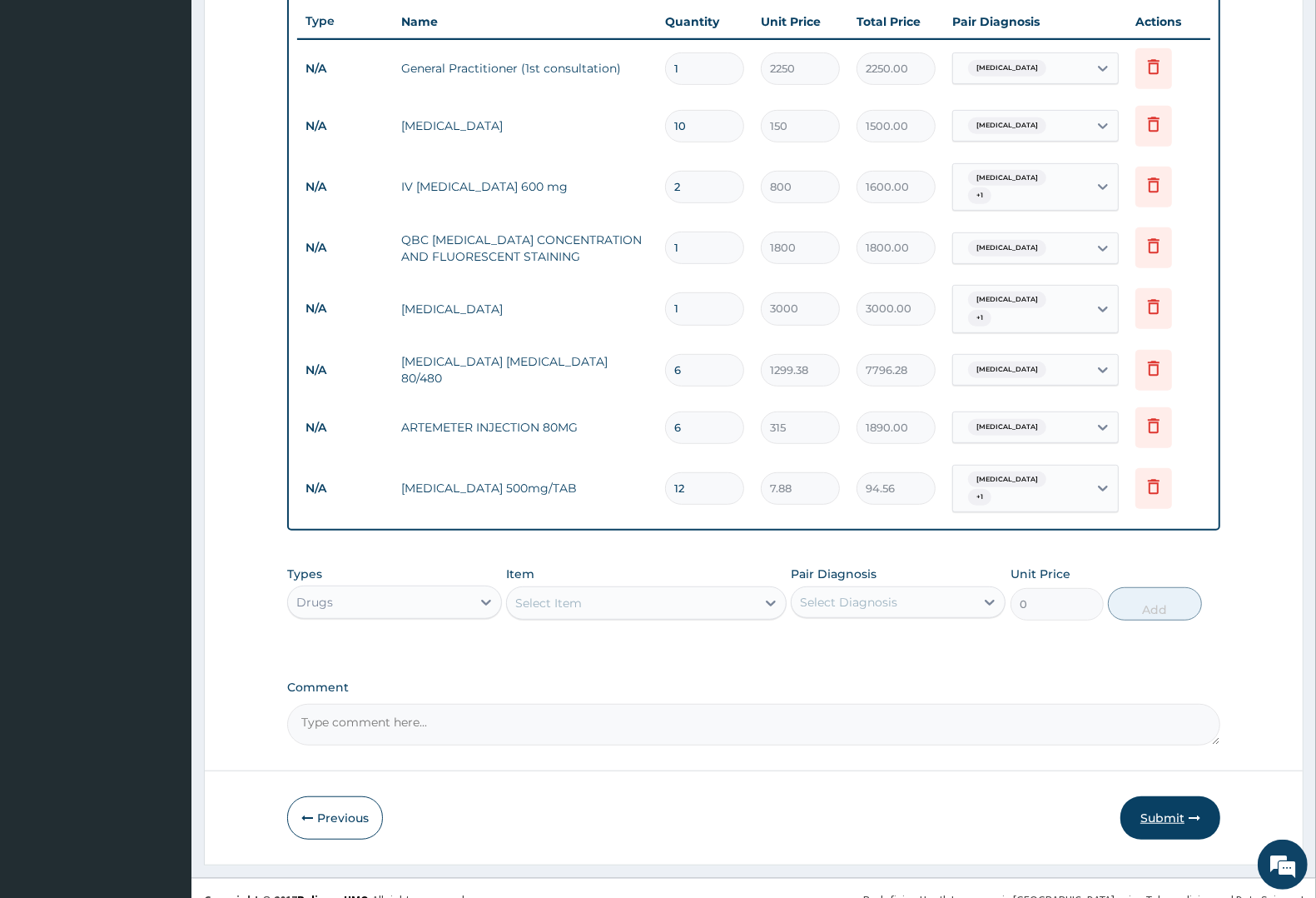
type input "12"
click at [1166, 796] on button "Submit" at bounding box center [1171, 818] width 100 height 43
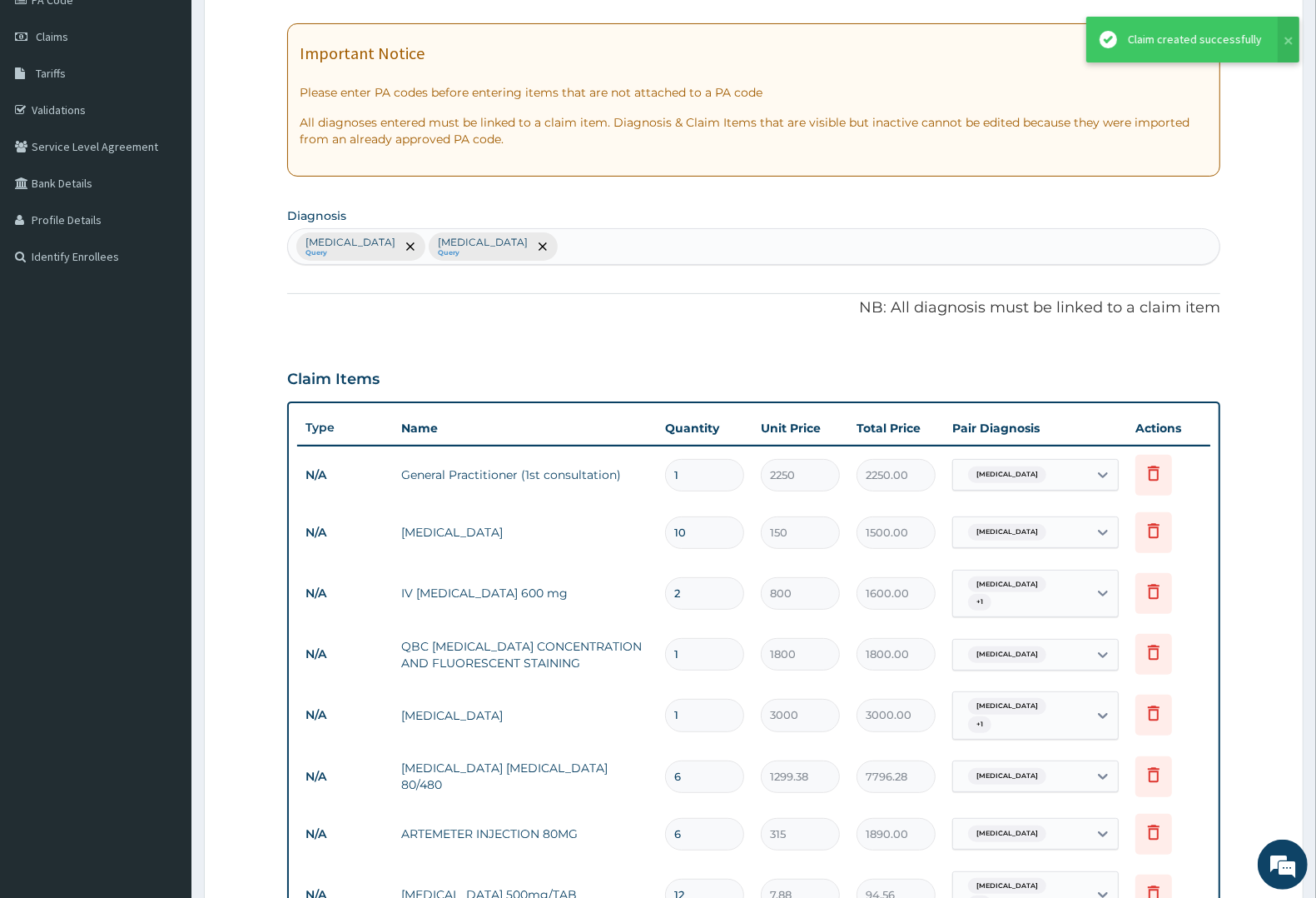
scroll to position [105, 0]
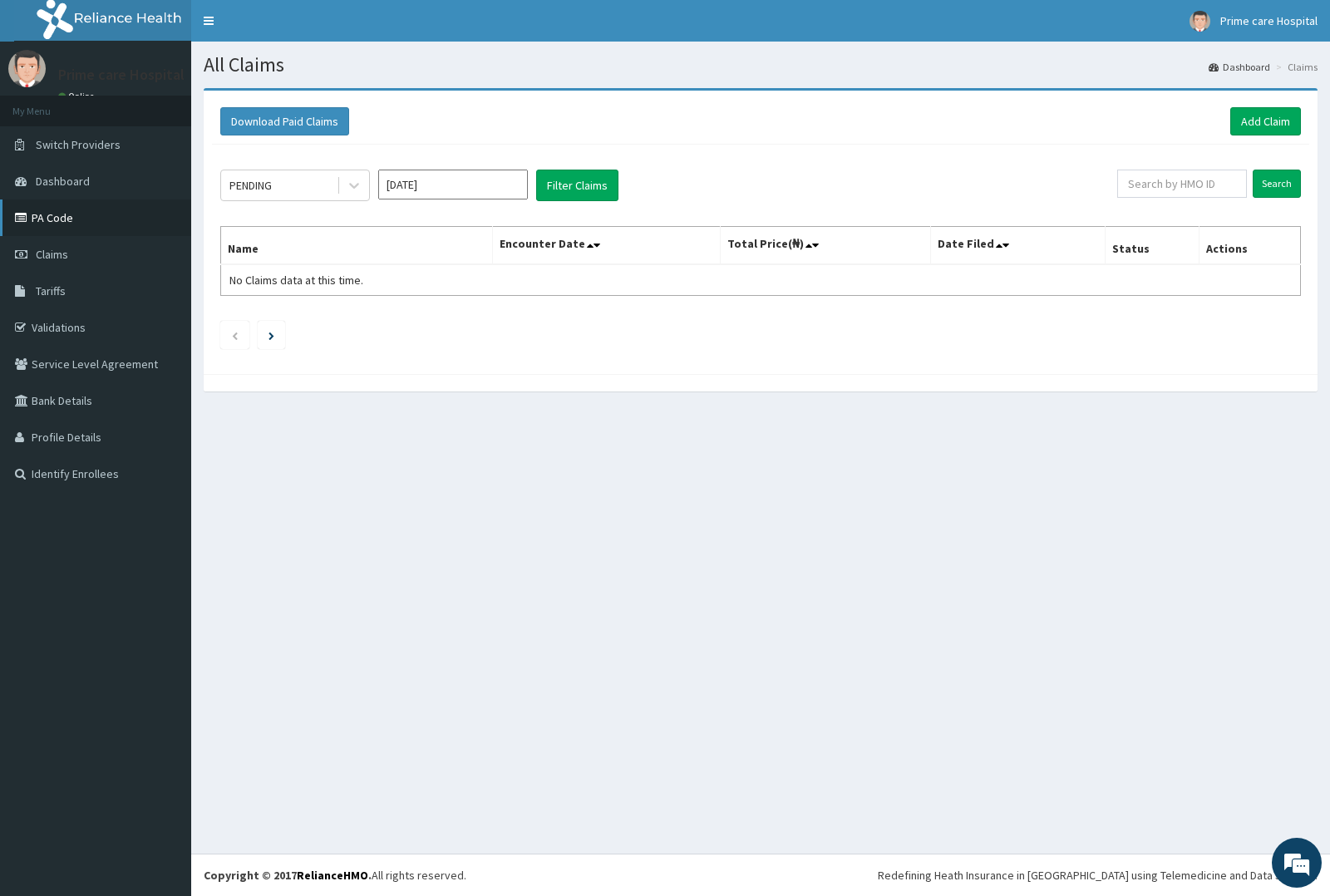
click at [39, 217] on link "PA Code" at bounding box center [95, 218] width 191 height 37
click at [1269, 123] on link "Add Claim" at bounding box center [1265, 122] width 71 height 28
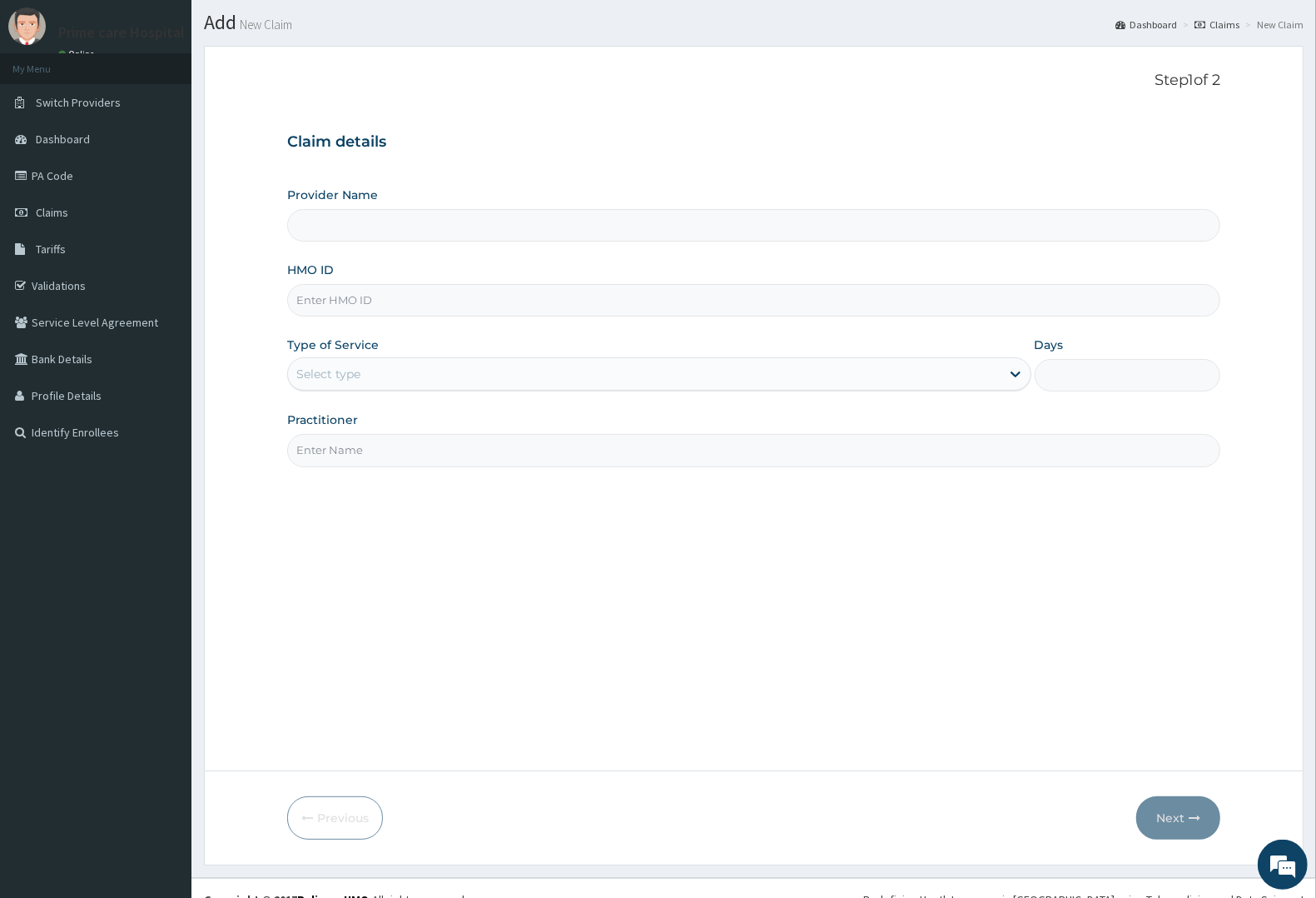
scroll to position [65, 0]
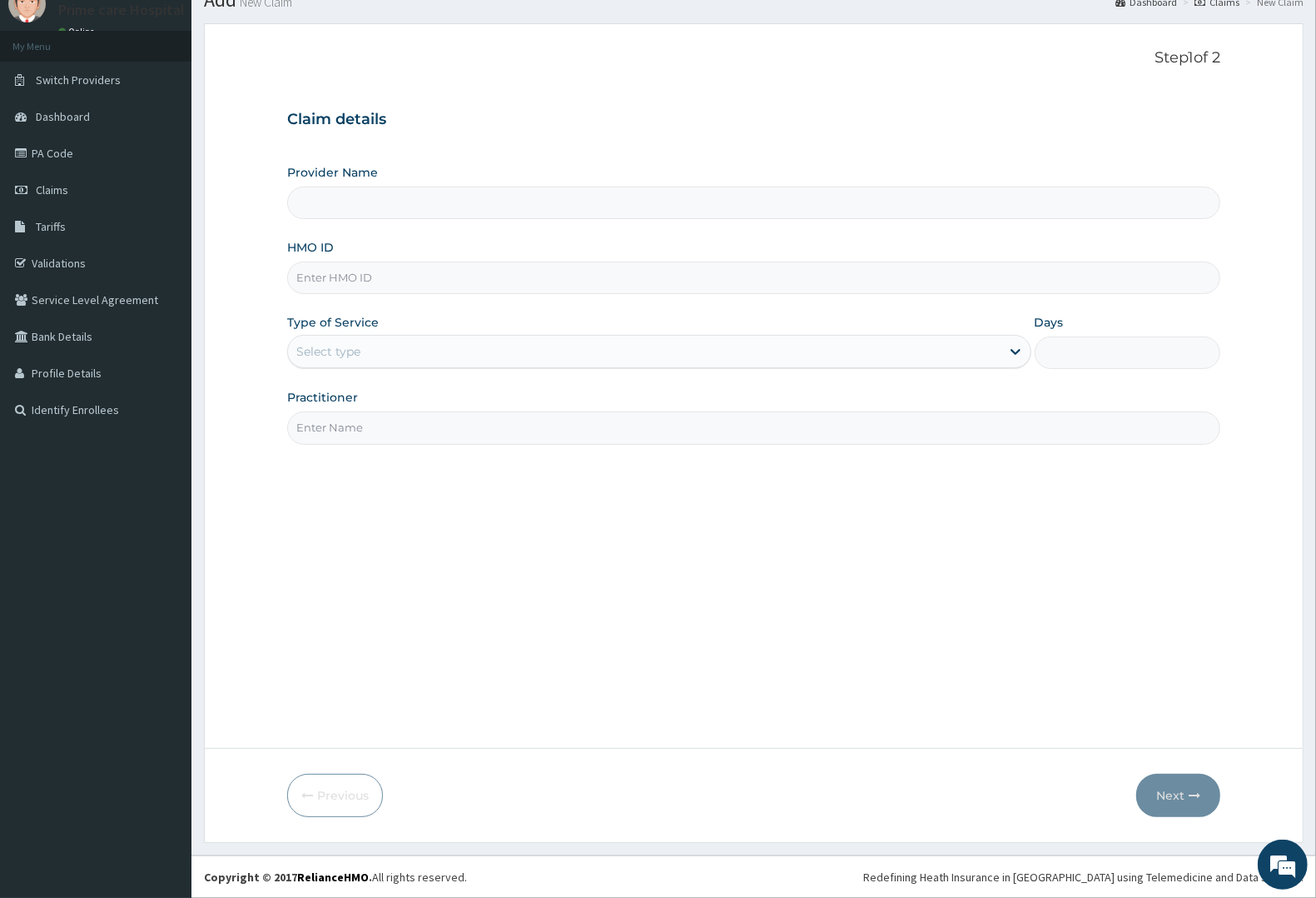
click at [362, 285] on input "HMO ID" at bounding box center [753, 277] width 933 height 33
type input "Prime care hospital"
type input "[PERSON_NAME]/10025/A"
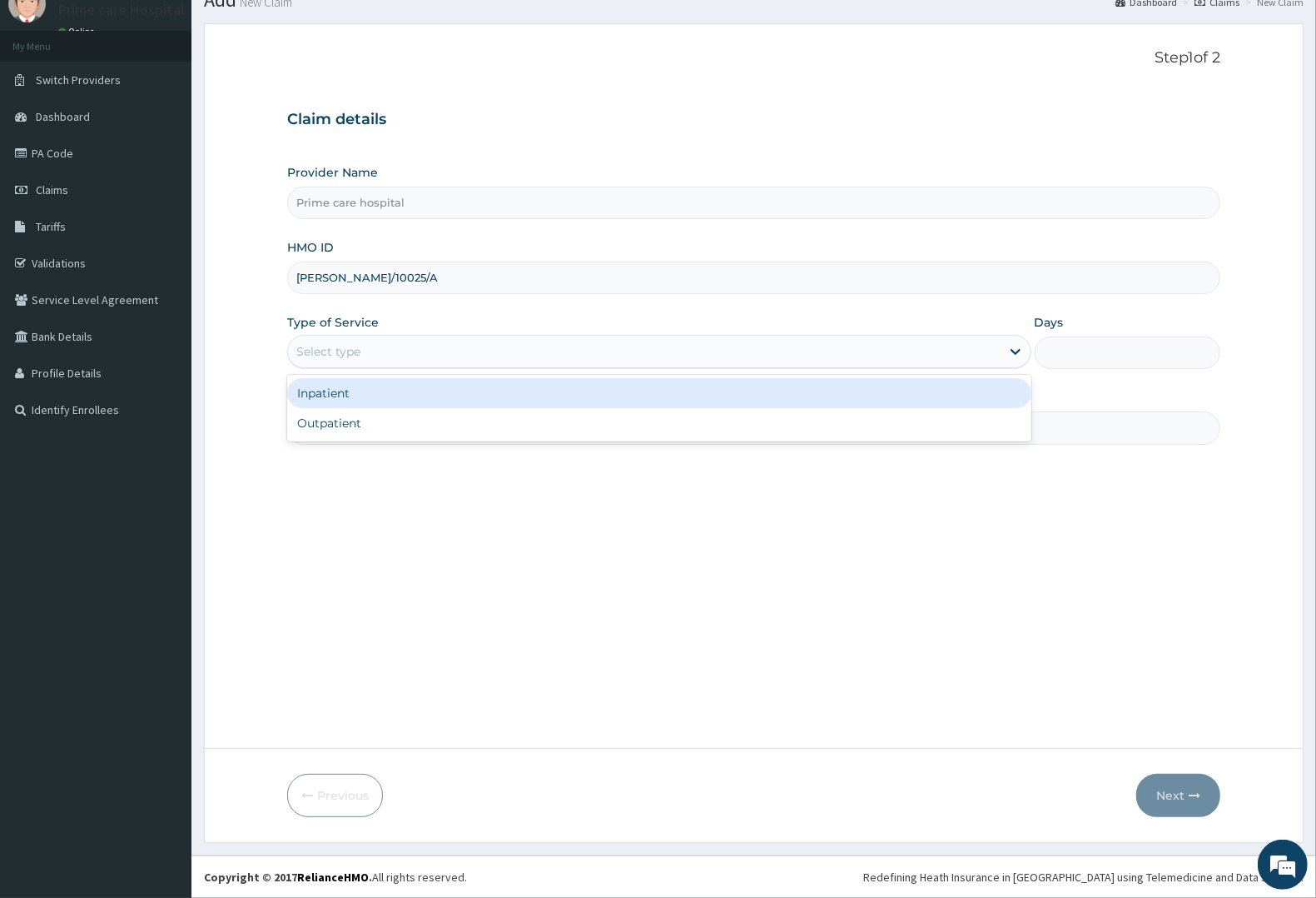
click at [363, 355] on div "Select type" at bounding box center [644, 352] width 712 height 27
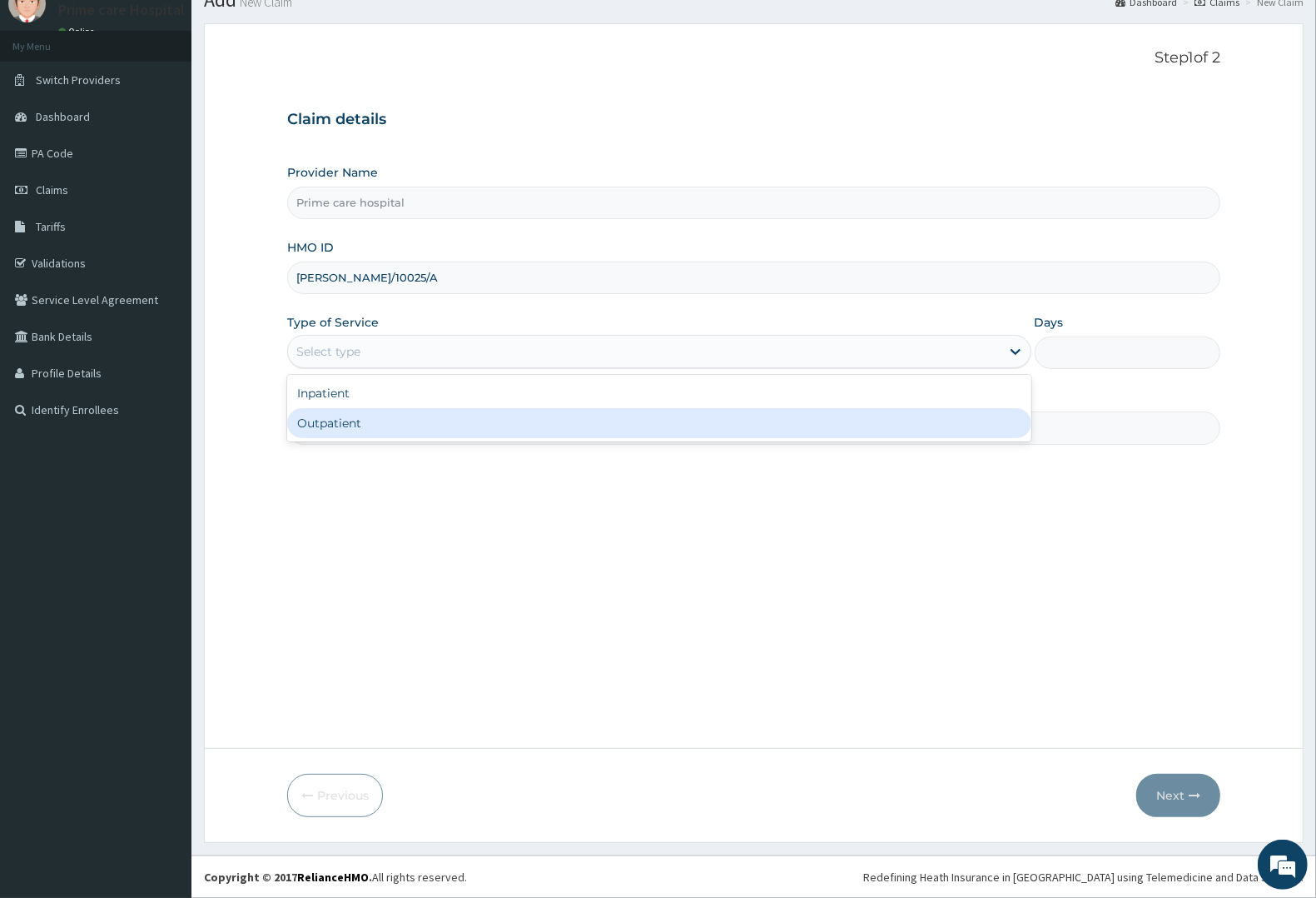
click at [339, 413] on div "Outpatient" at bounding box center [659, 423] width 744 height 30
type input "1"
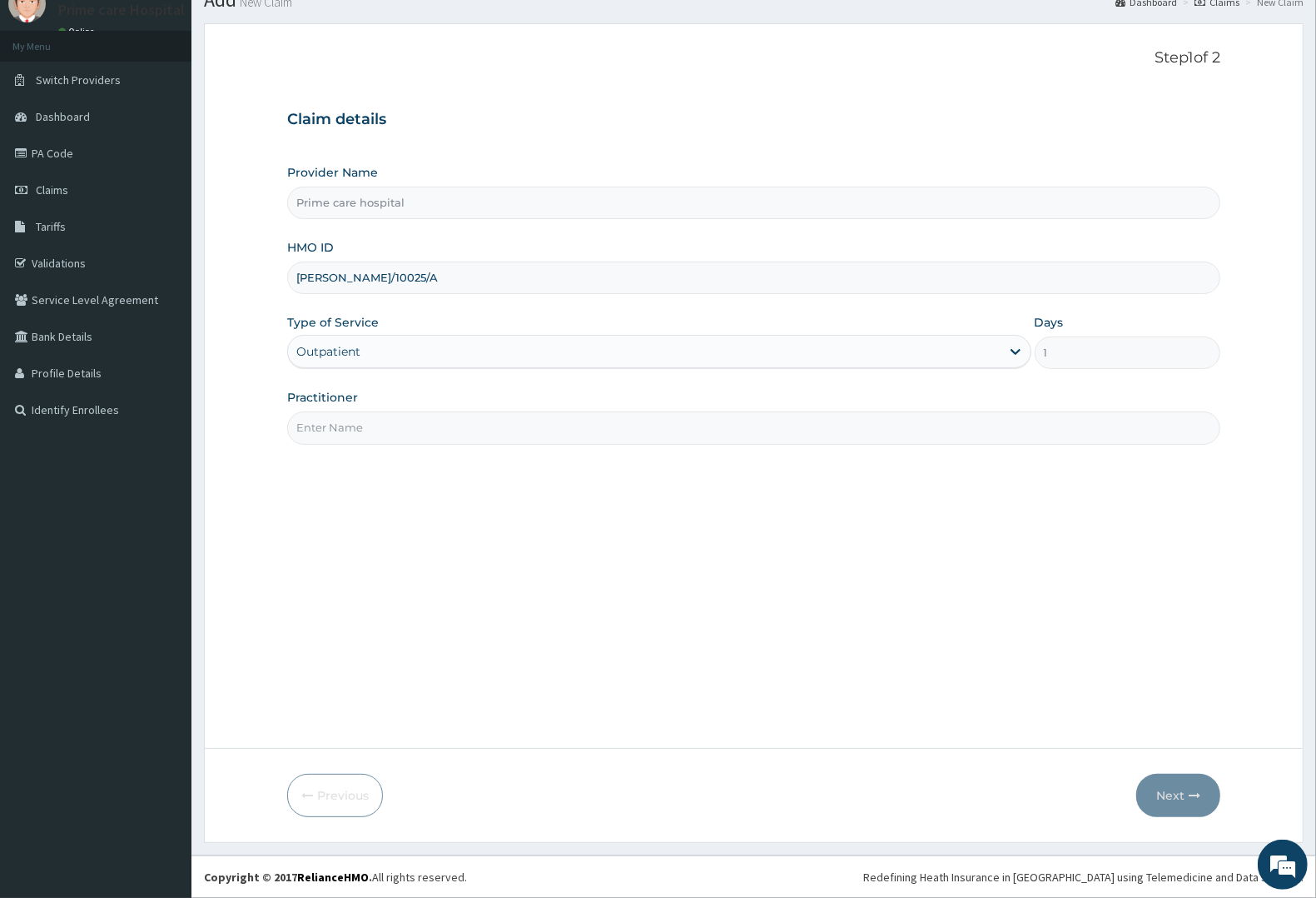
click at [340, 416] on input "Practitioner" at bounding box center [753, 427] width 933 height 33
type input "[PERSON_NAME]"
click at [1176, 793] on button "Next" at bounding box center [1178, 795] width 84 height 43
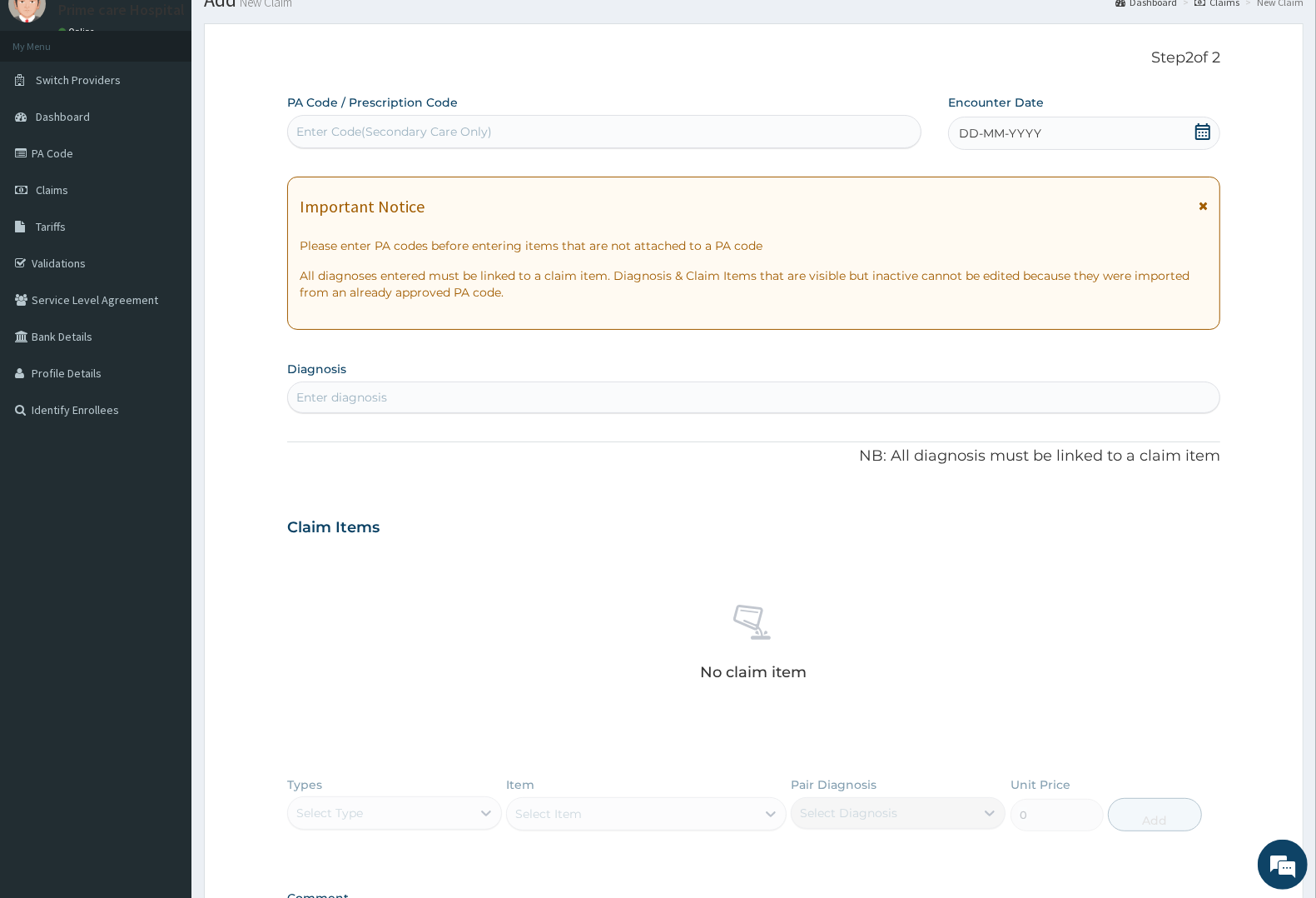
click at [468, 124] on div "Enter Code(Secondary Care Only)" at bounding box center [394, 132] width 195 height 17
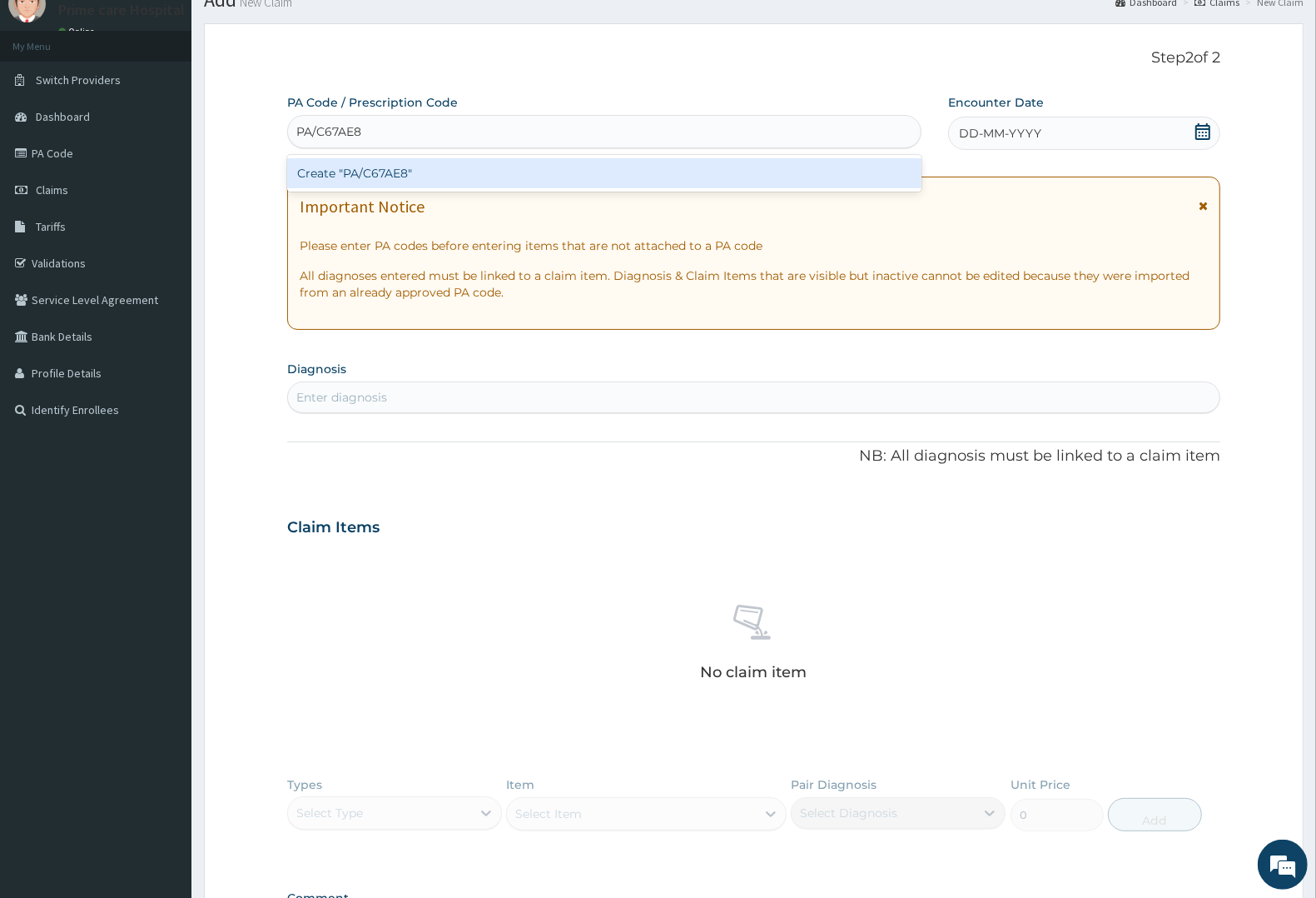
type input "PA/C67AE8"
click at [1092, 129] on div "PA Code / Prescription Code option Create "PA/C67AE8" focused, 1 of 1. 1 result…" at bounding box center [753, 525] width 933 height 862
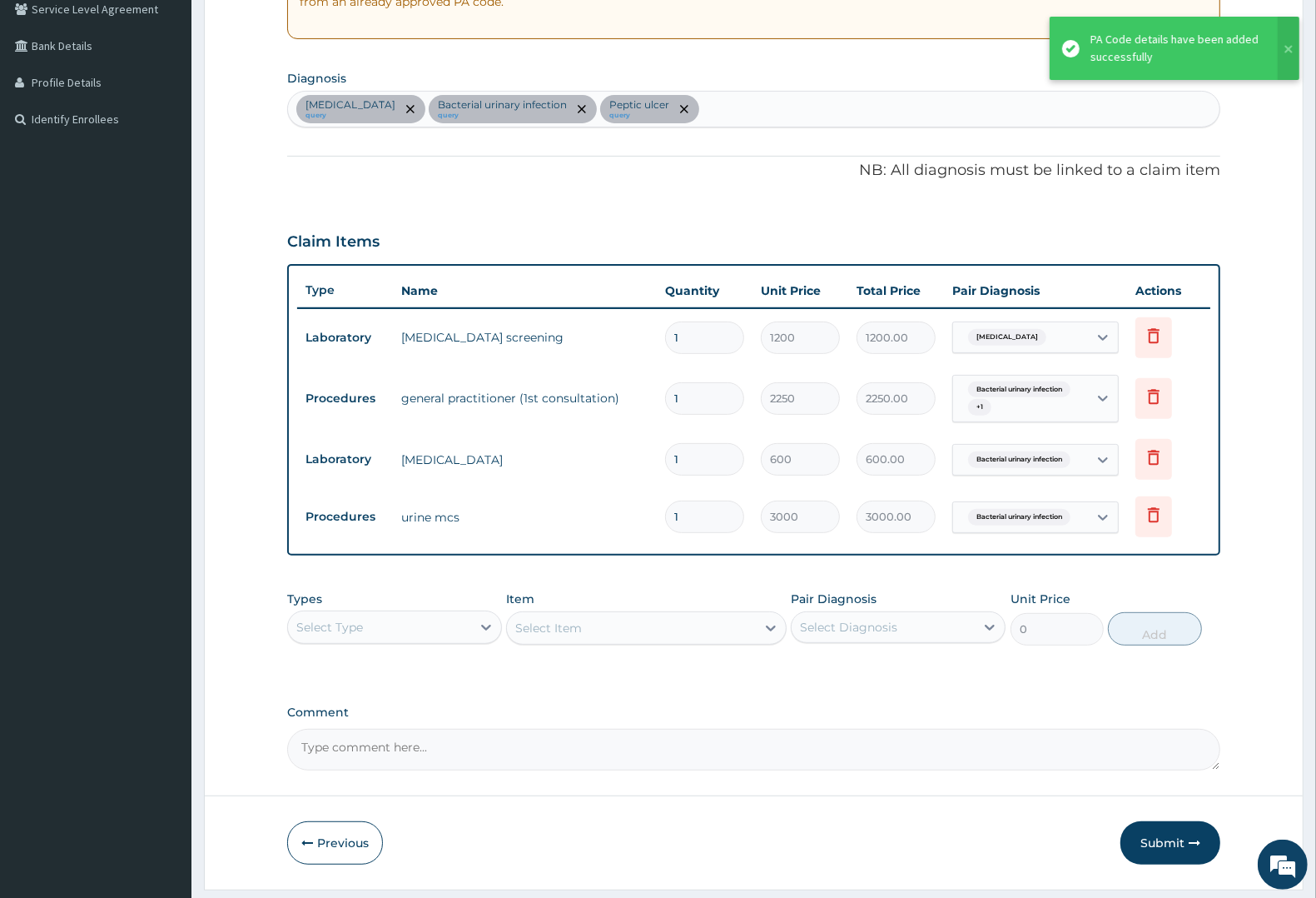
scroll to position [402, 0]
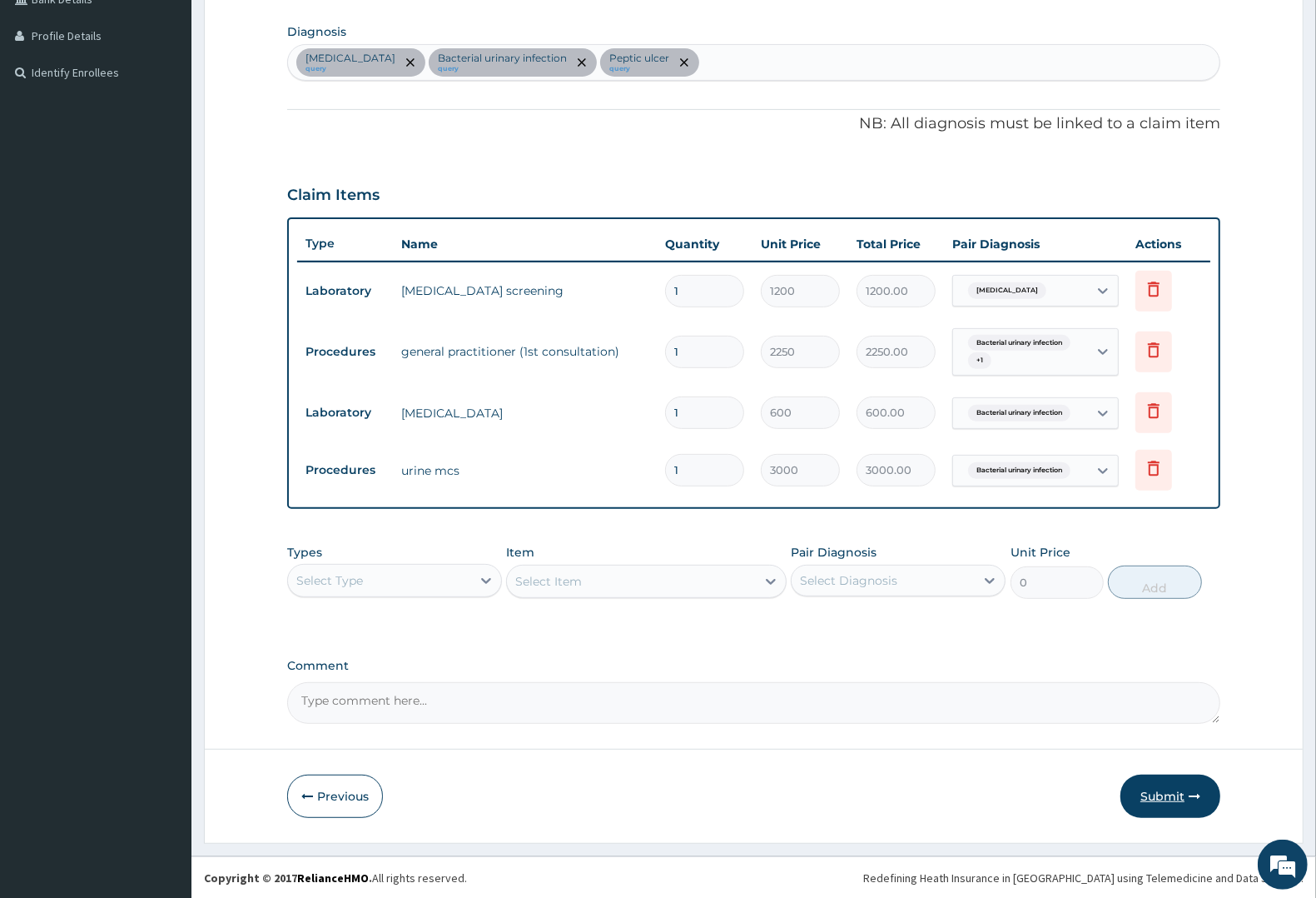
click at [1172, 791] on button "Submit" at bounding box center [1171, 796] width 100 height 43
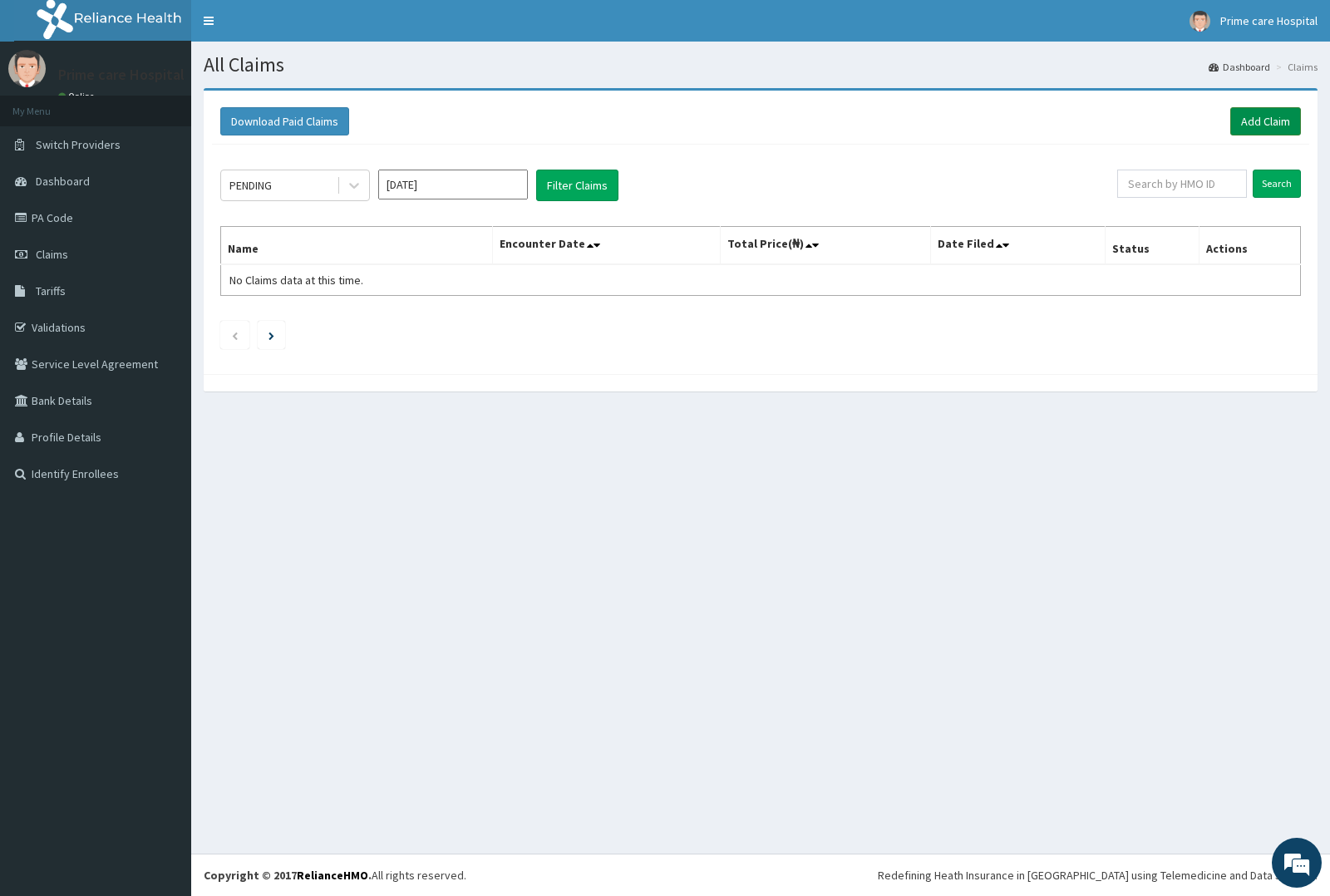
click at [1277, 115] on link "Add Claim" at bounding box center [1265, 122] width 71 height 28
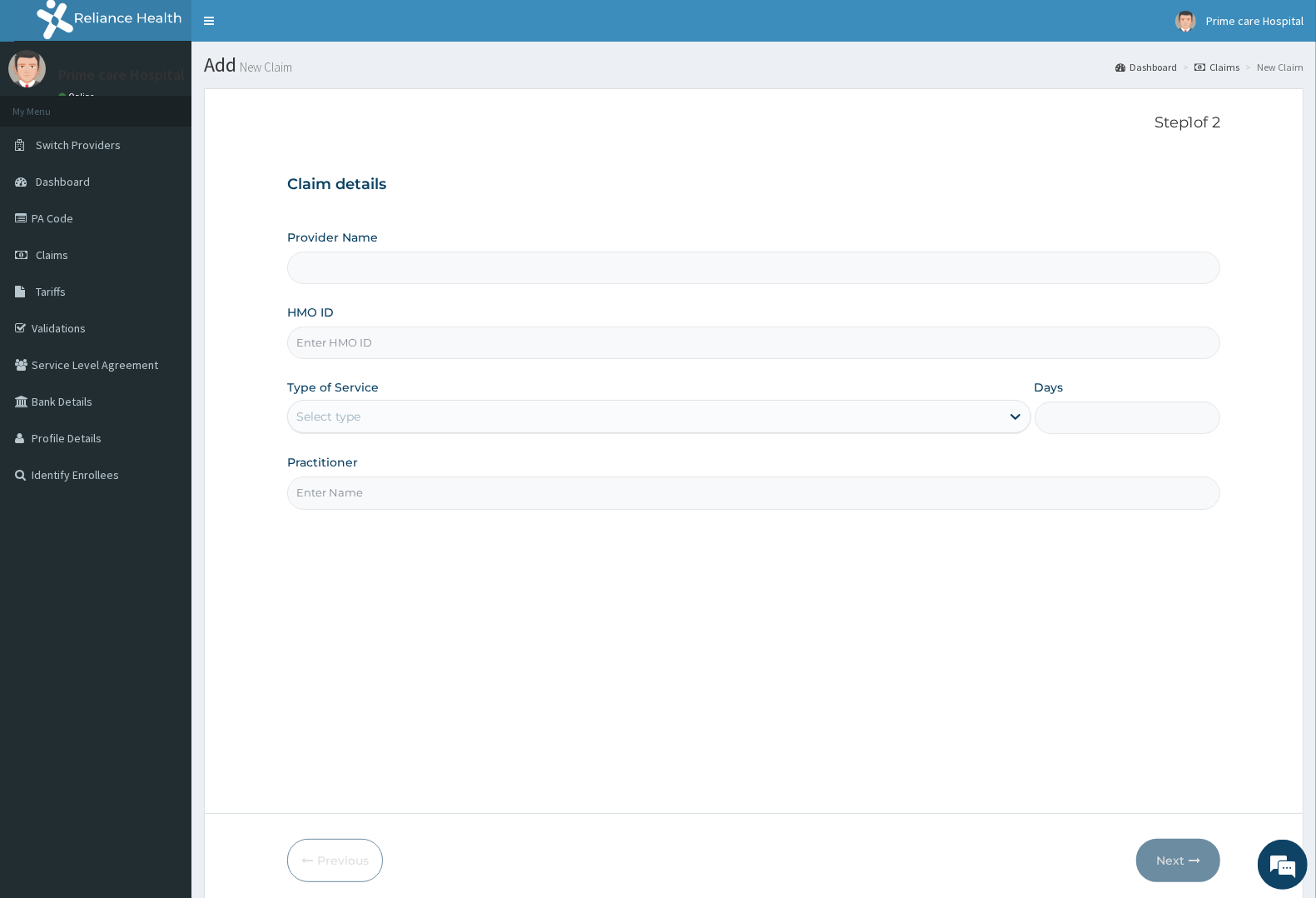
type input "Prime care hospital"
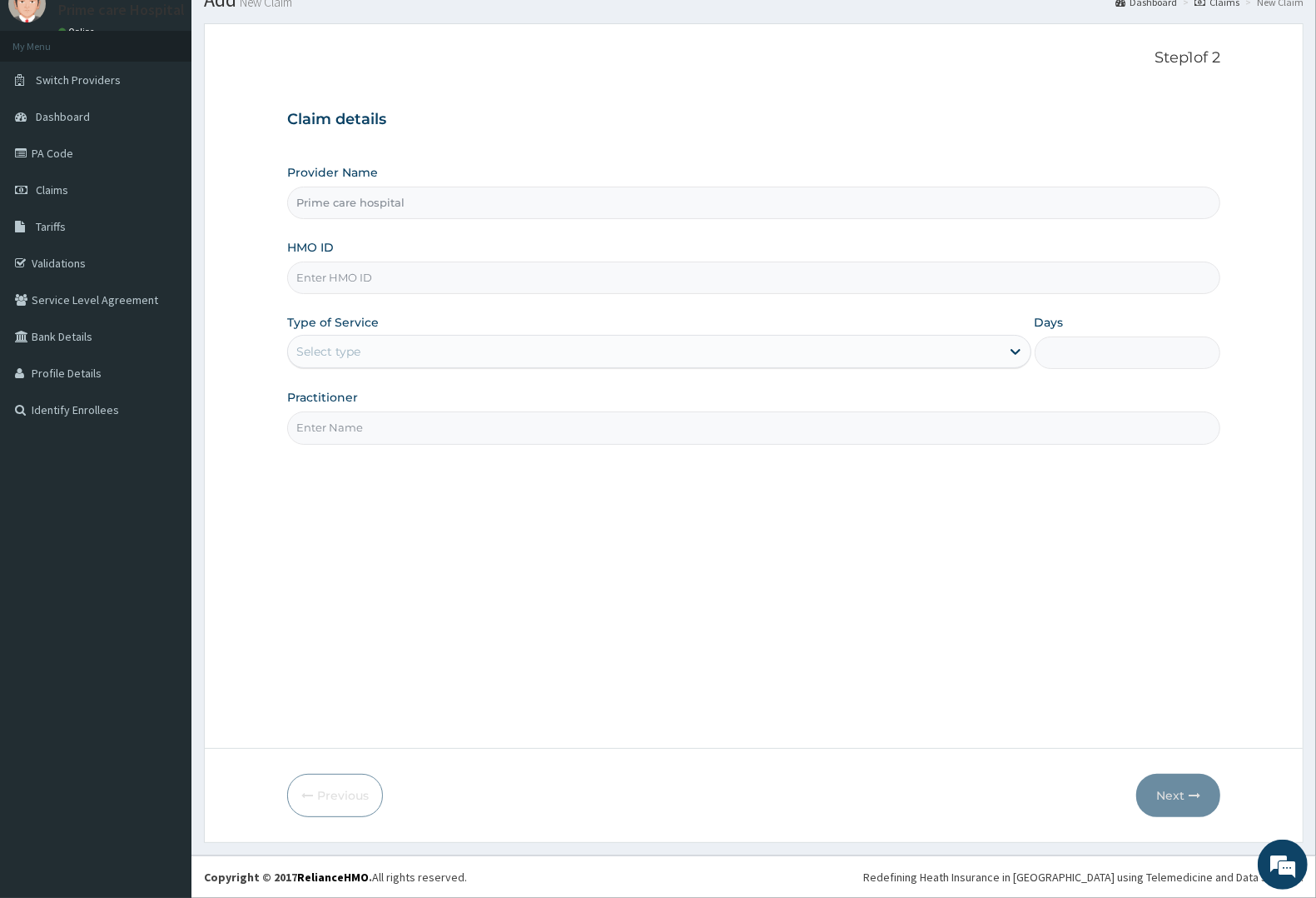
click at [344, 273] on input "HMO ID" at bounding box center [753, 277] width 933 height 33
type input "LGL/10059/A"
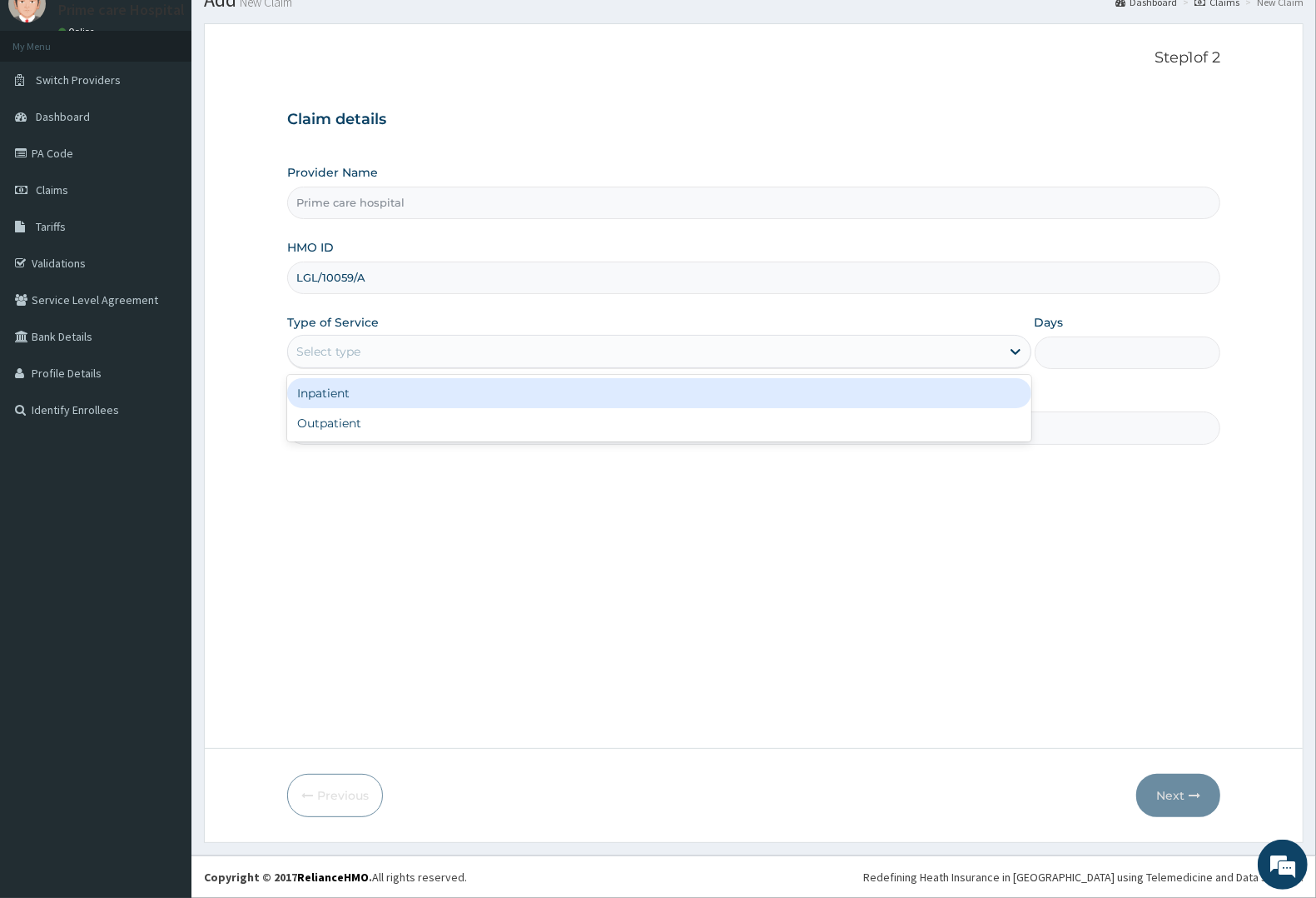
click at [367, 342] on div "Select type" at bounding box center [644, 352] width 712 height 27
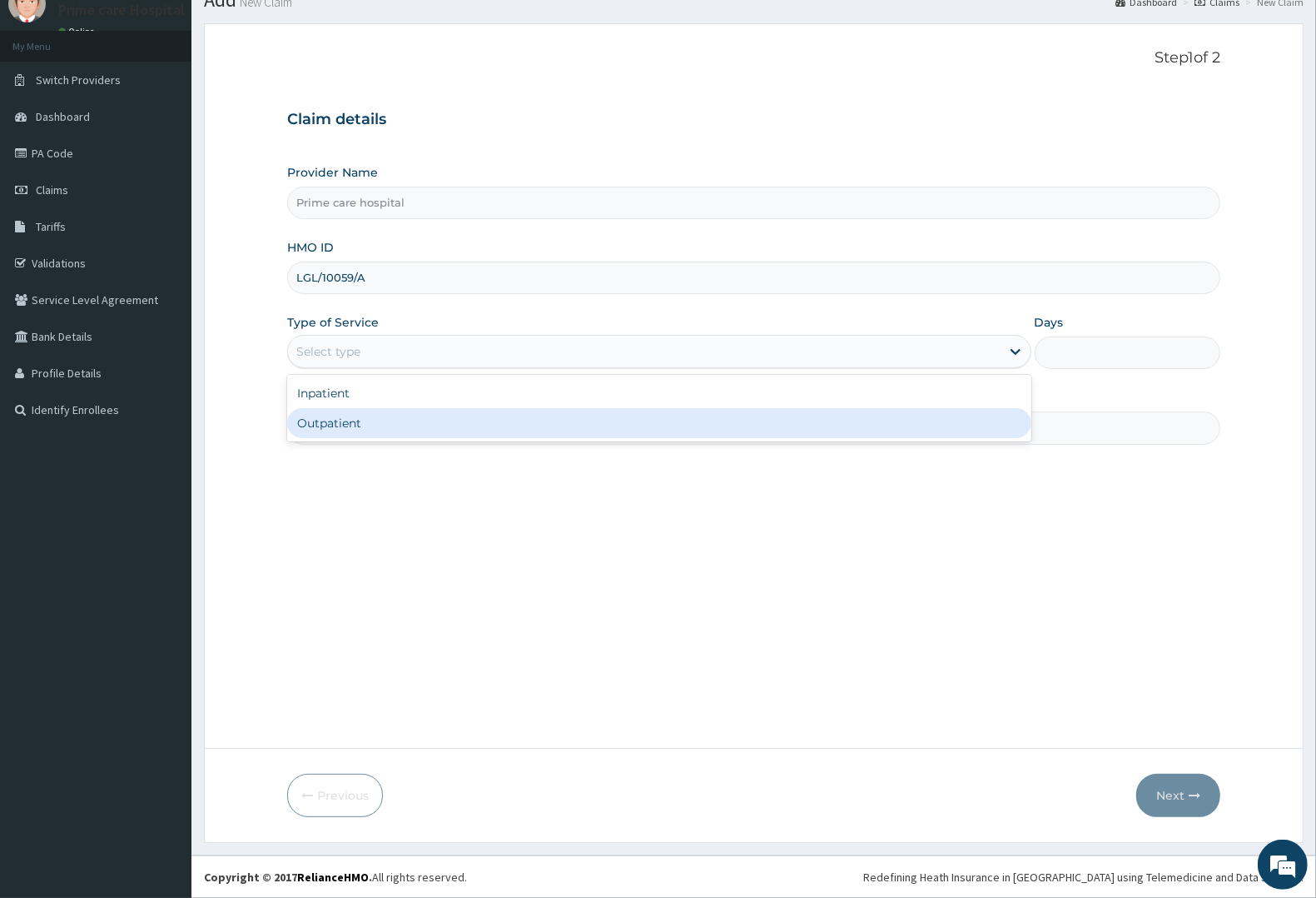
click at [365, 413] on div "Outpatient" at bounding box center [659, 423] width 744 height 30
type input "1"
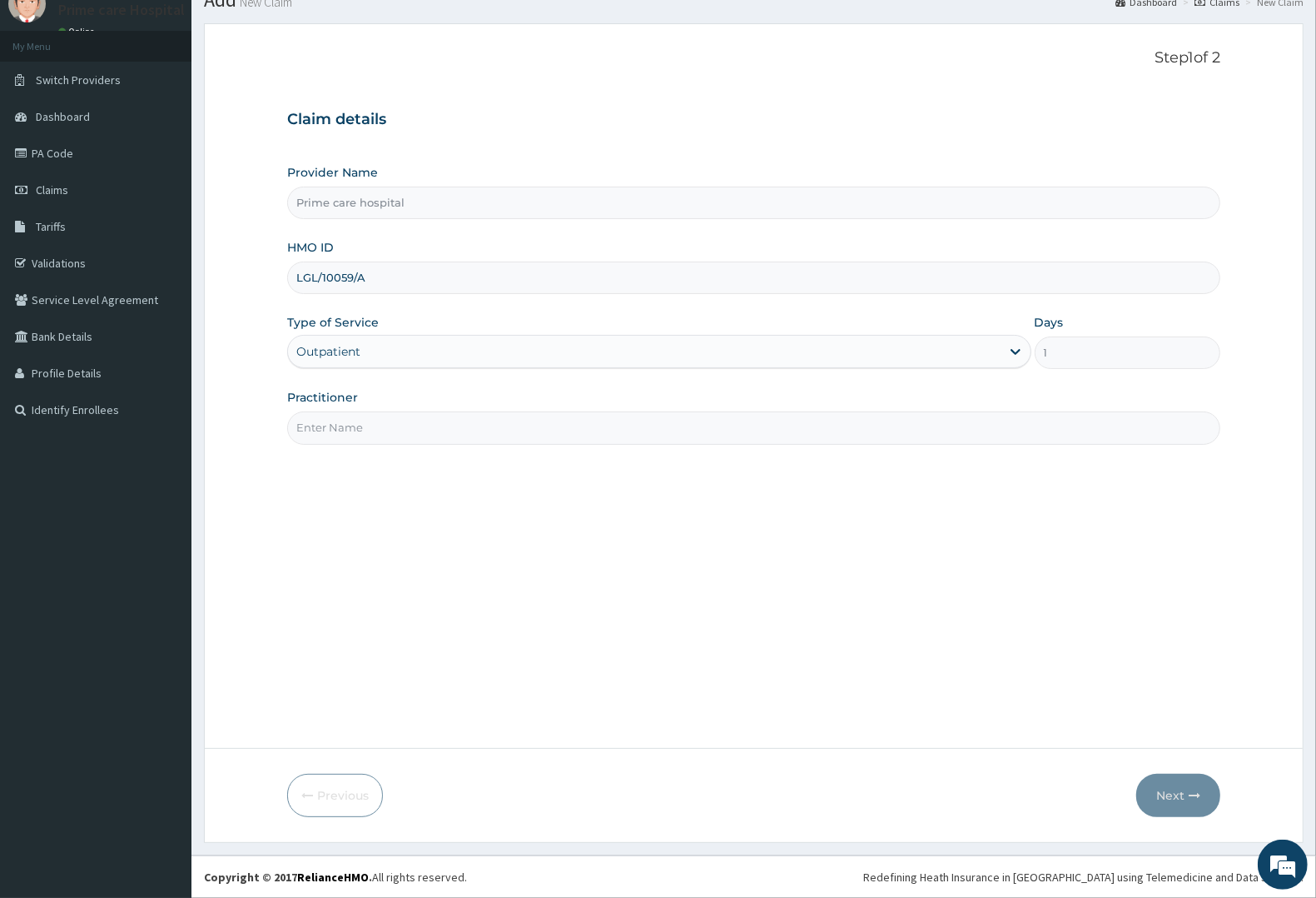
click at [360, 425] on input "Practitioner" at bounding box center [753, 427] width 933 height 33
type input "DR AKPAN"
click at [1167, 794] on button "Next" at bounding box center [1178, 795] width 84 height 43
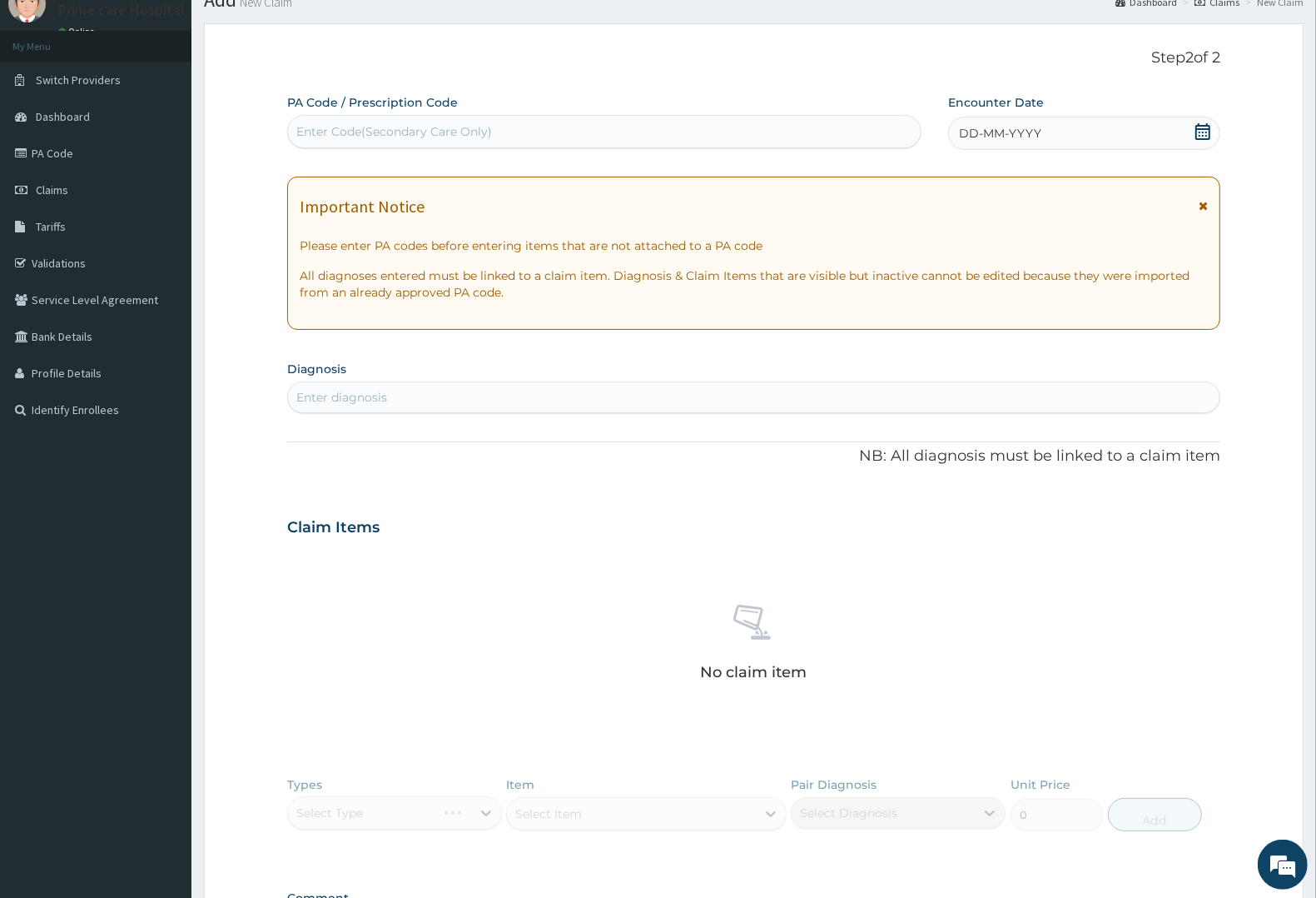
click at [358, 124] on div "Enter Code(Secondary Care Only)" at bounding box center [394, 132] width 195 height 17
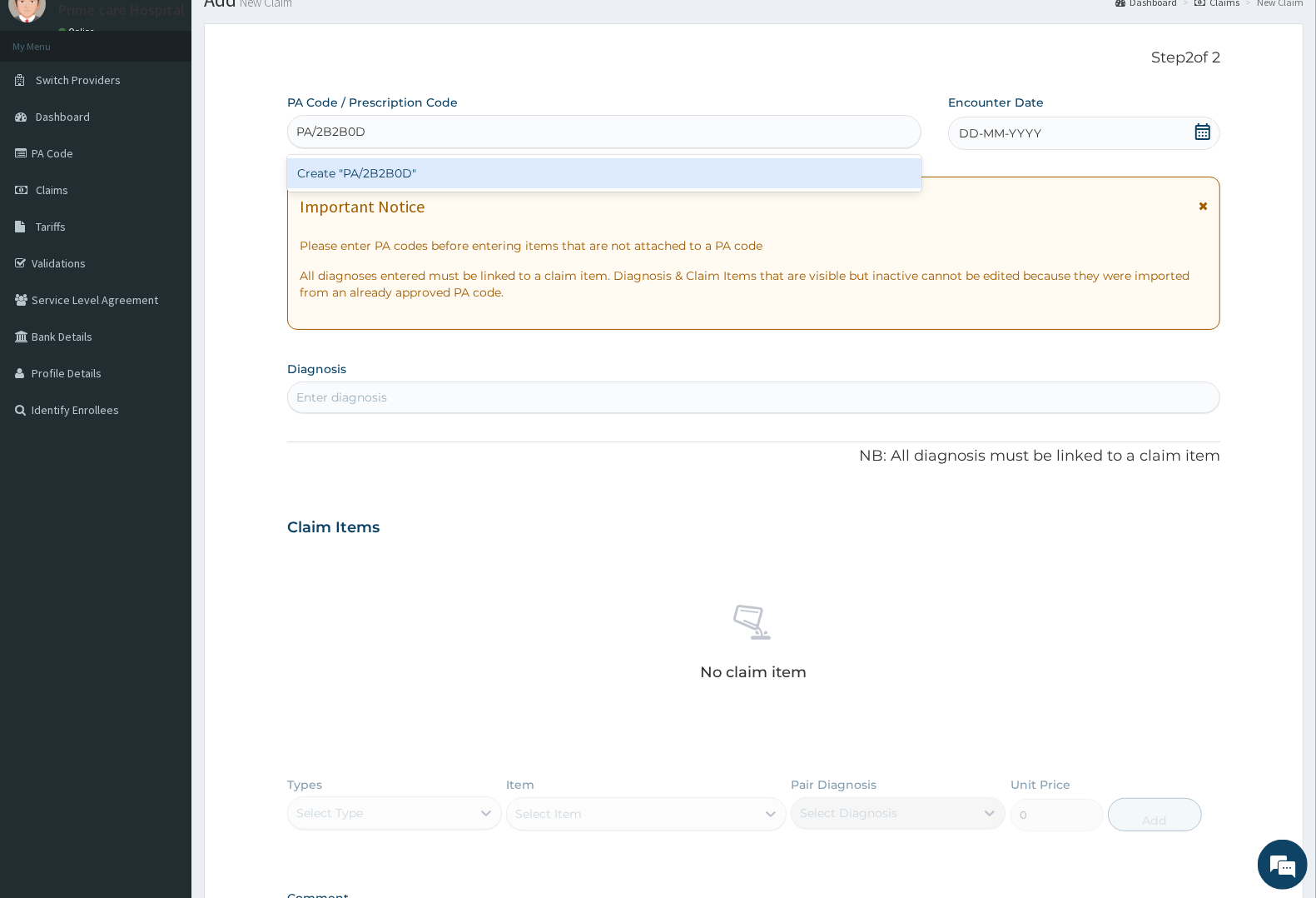
type input "PA/2B2B0D"
click at [1053, 138] on div "PA Code / Prescription Code option Create "PA/2B2B0D" focused, 1 of 1. 1 result…" at bounding box center [753, 525] width 933 height 862
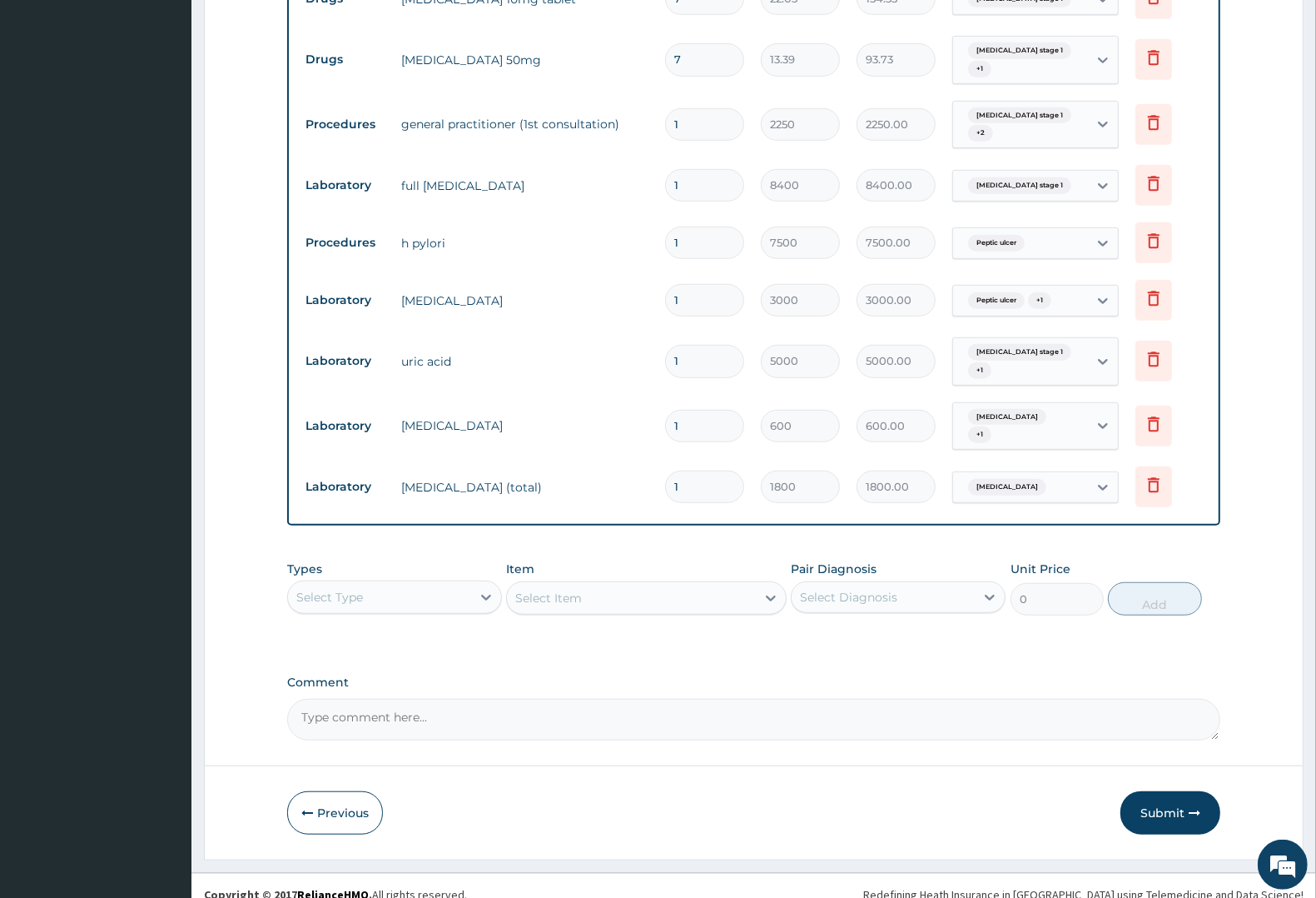
scroll to position [835, 0]
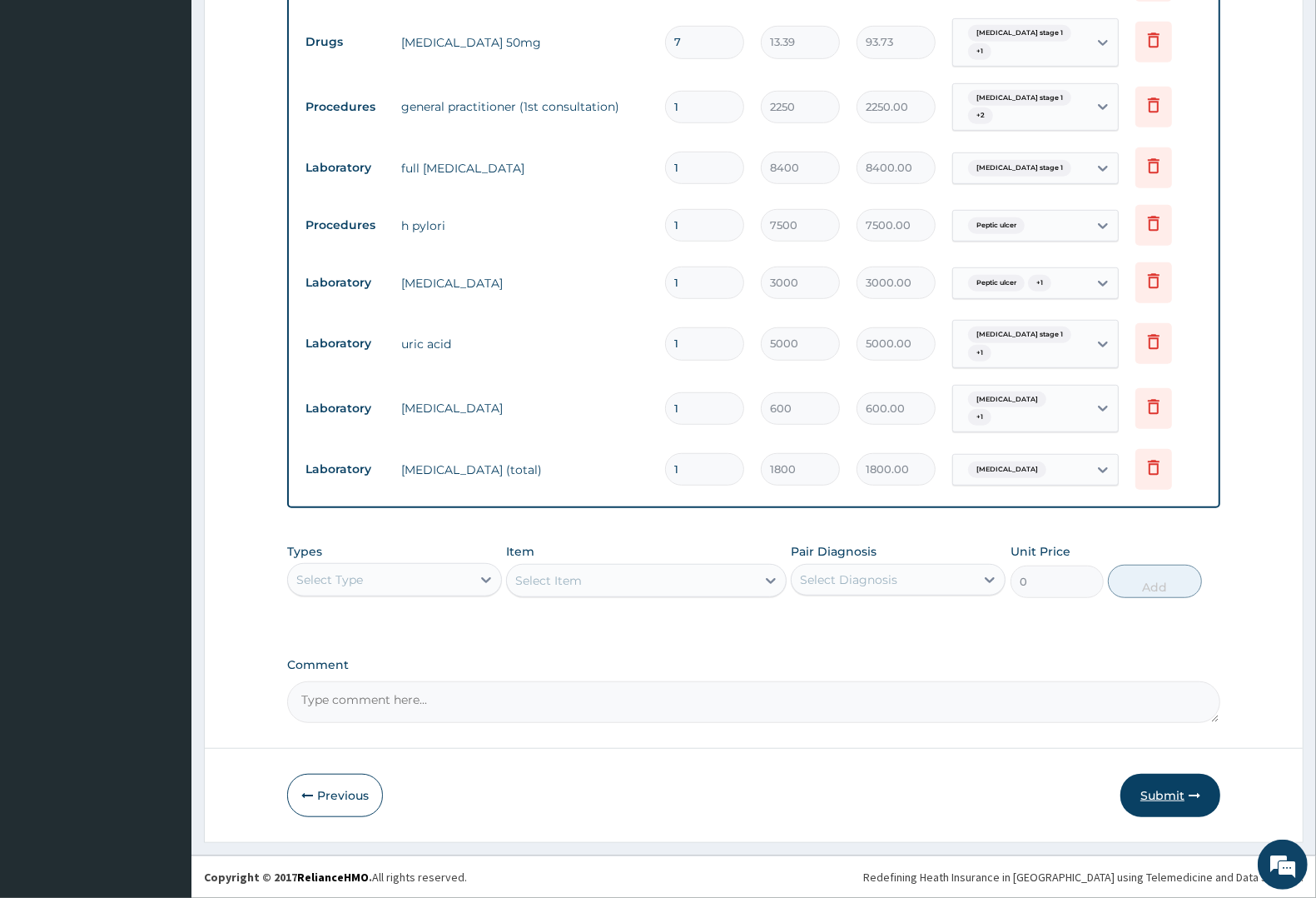
click at [1178, 796] on button "Submit" at bounding box center [1171, 795] width 100 height 43
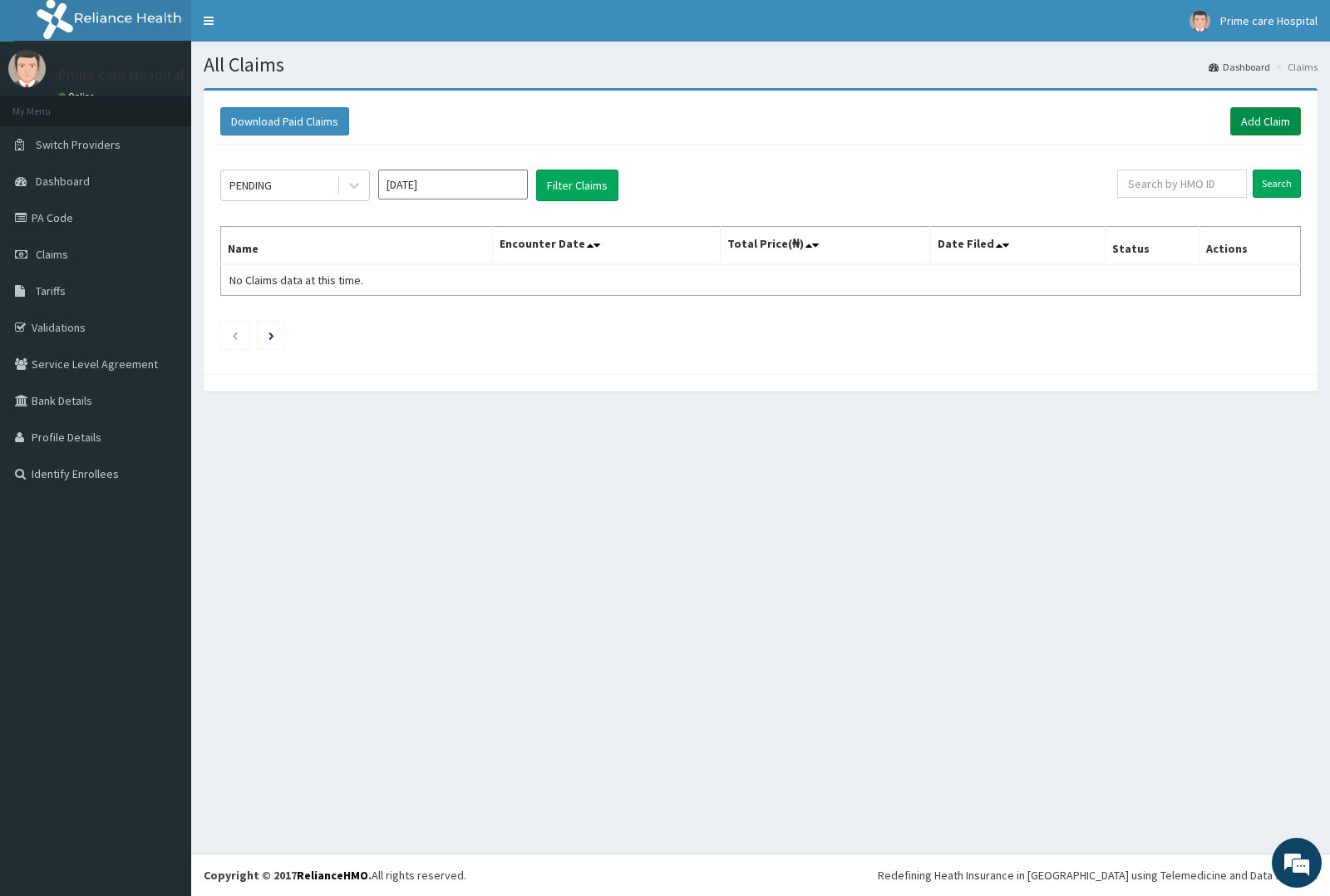
click at [1272, 114] on link "Add Claim" at bounding box center [1265, 122] width 71 height 28
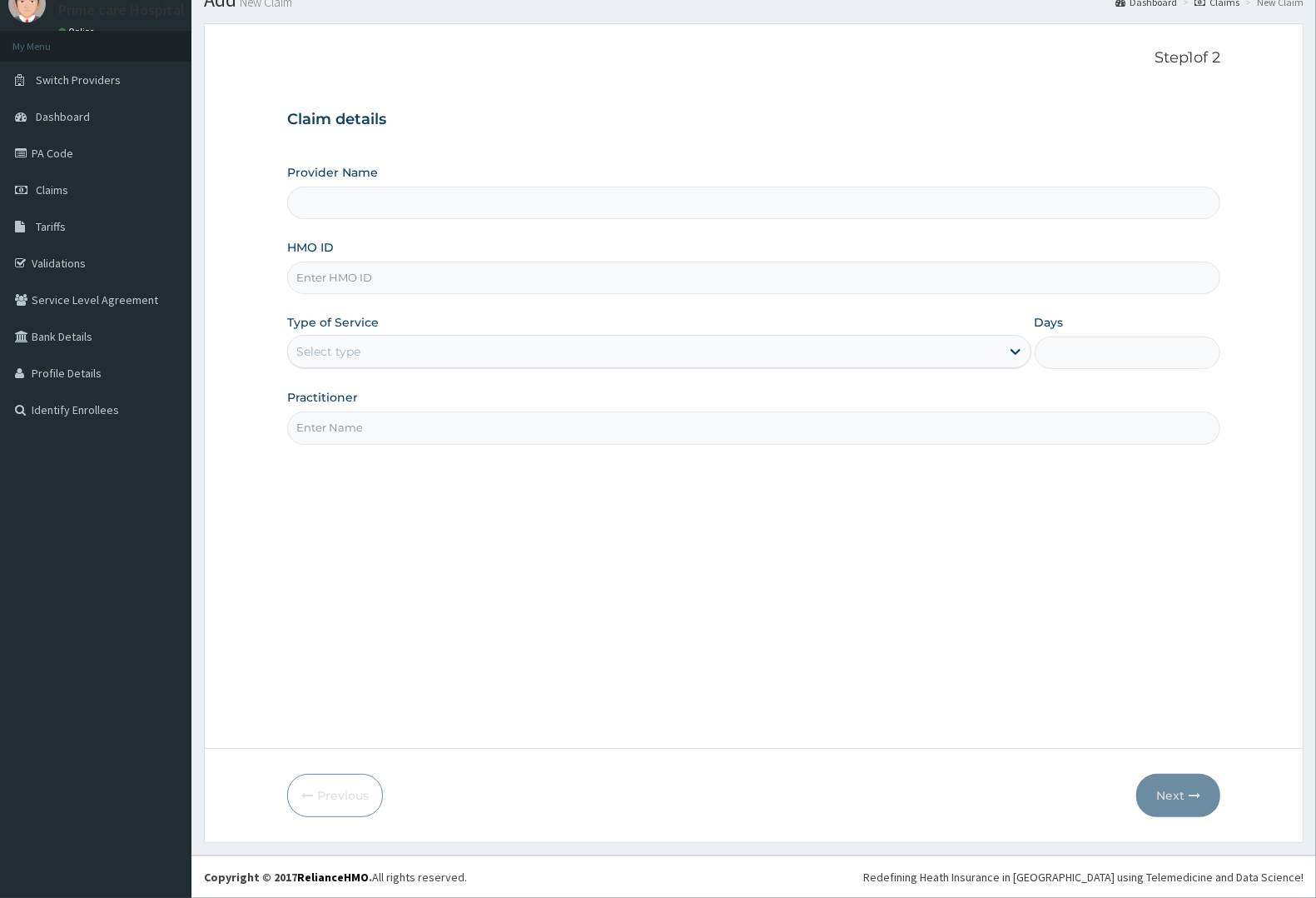
click at [372, 288] on input "HMO ID" at bounding box center [753, 277] width 933 height 33
type input "HOF"
type input "Prime care hospital"
type input "HOF/10024/A"
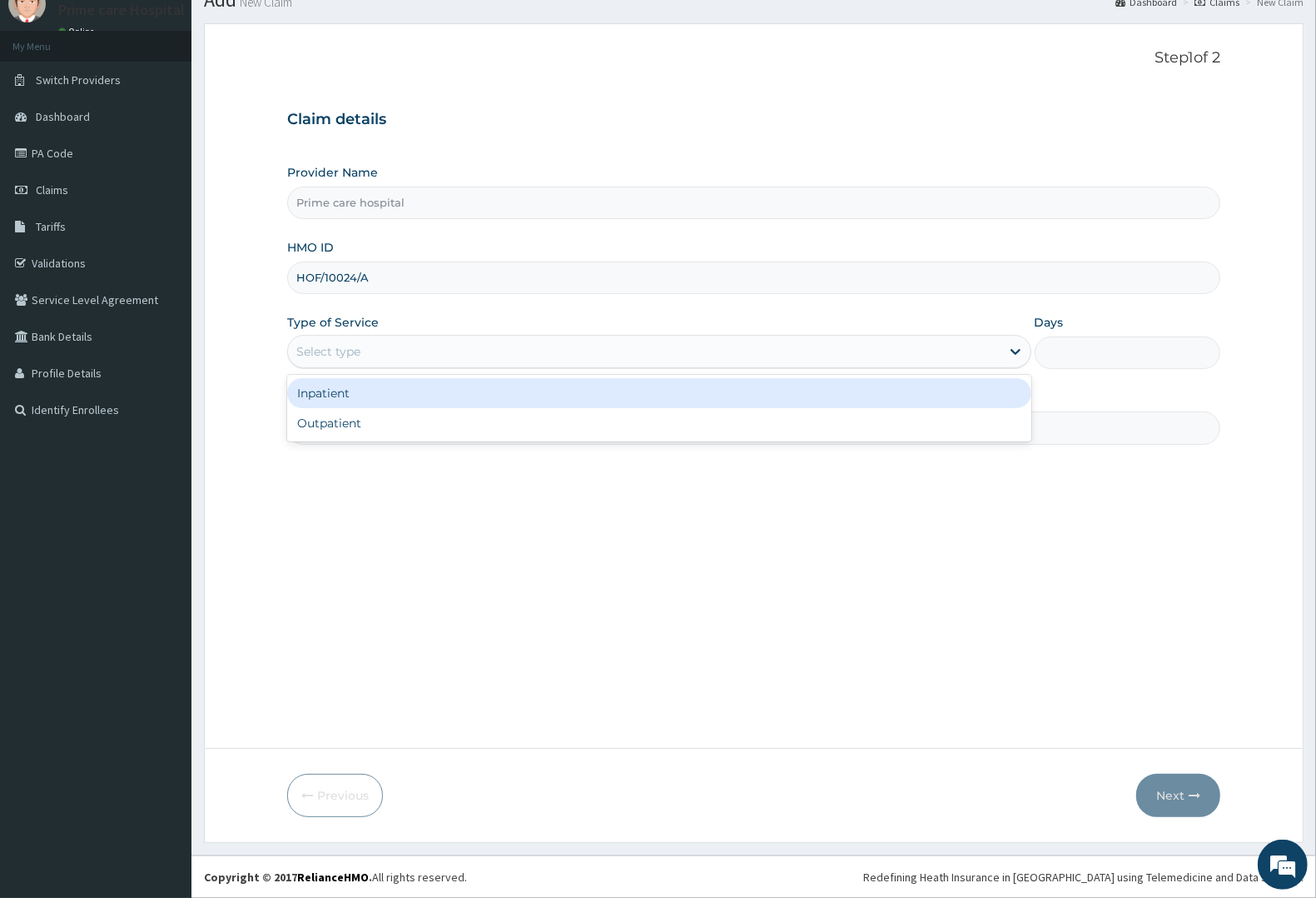
click at [372, 355] on div "Select type" at bounding box center [644, 352] width 712 height 27
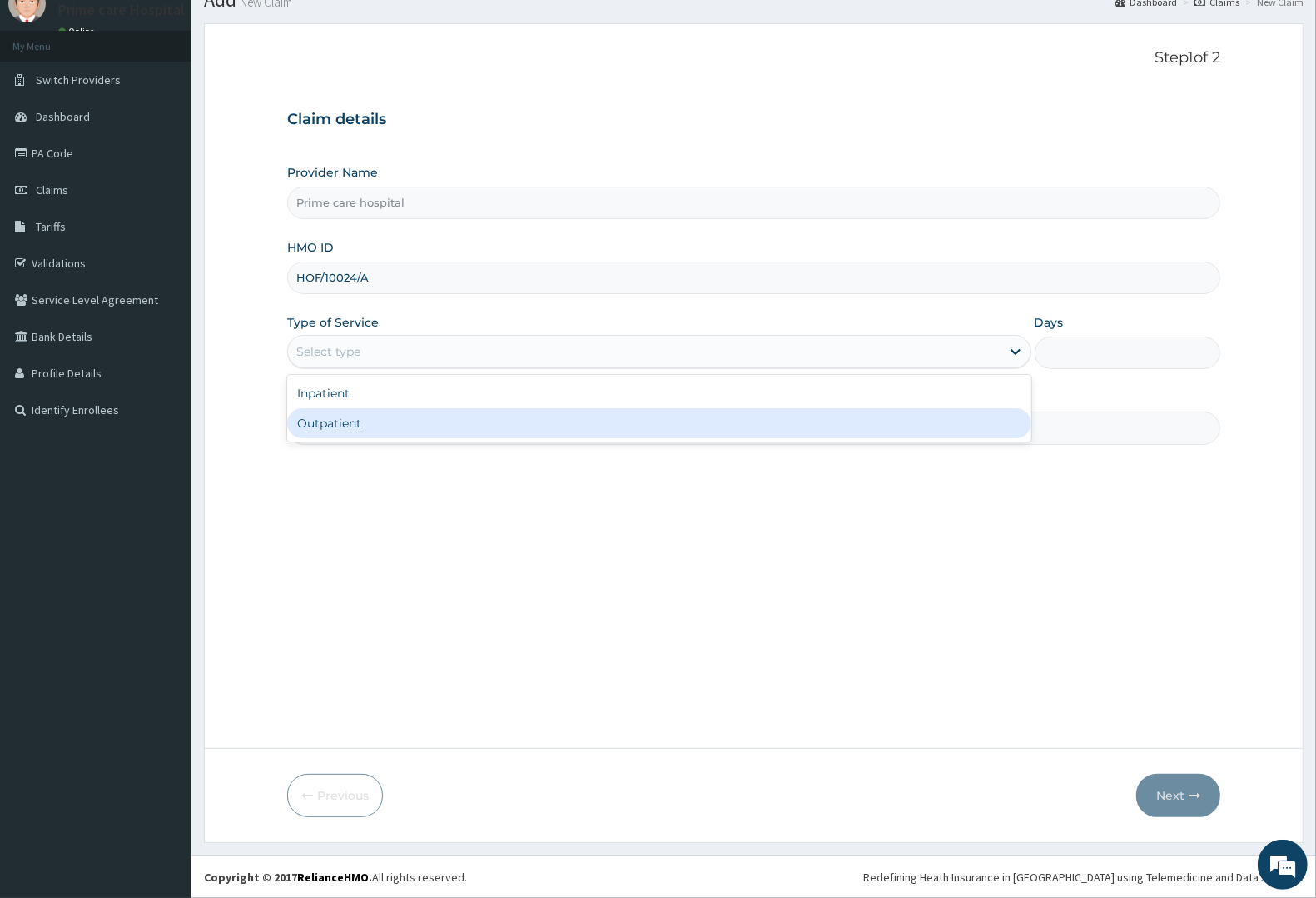
click at [334, 416] on div "Outpatient" at bounding box center [659, 423] width 744 height 30
type input "1"
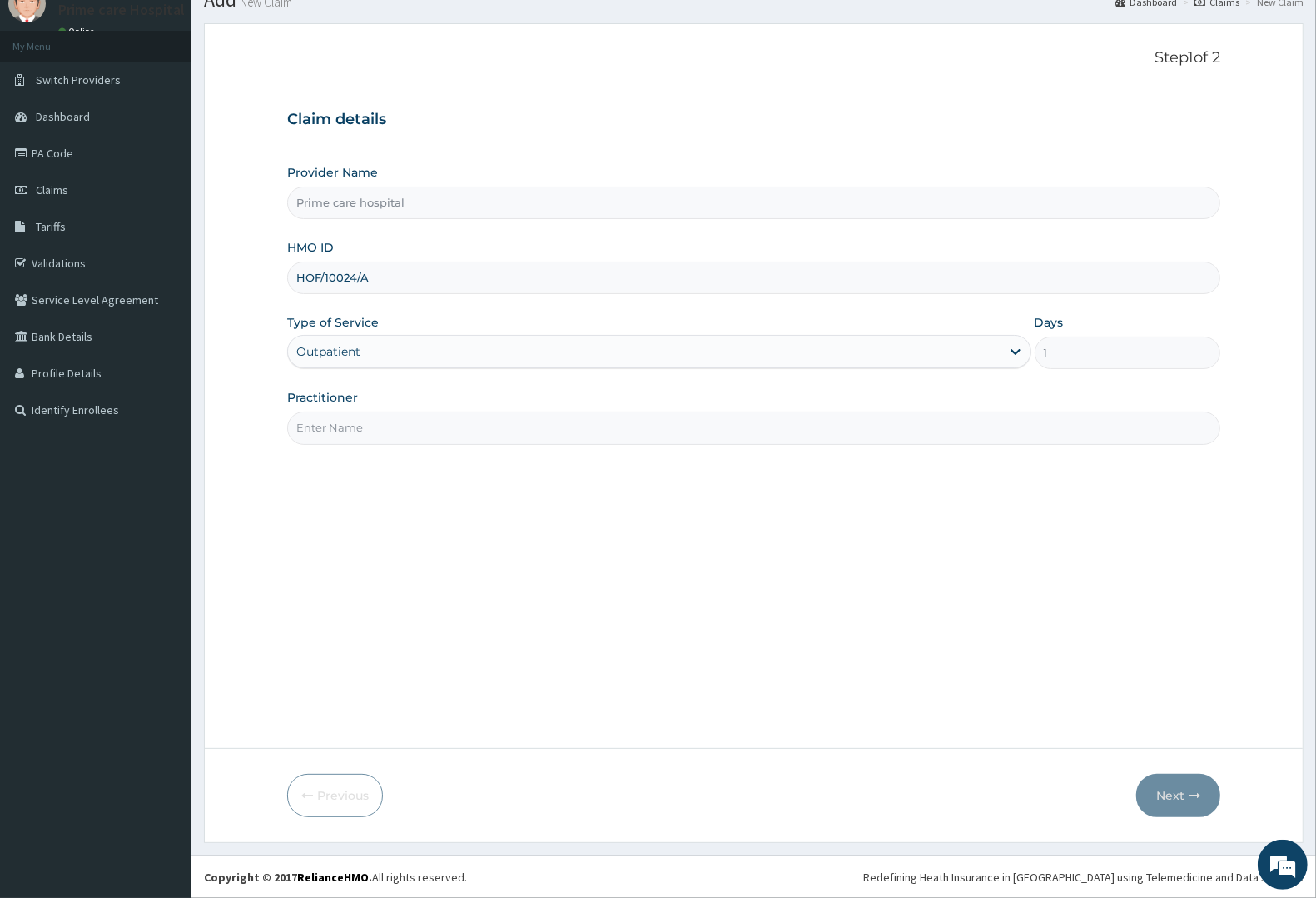
click at [337, 430] on input "Practitioner" at bounding box center [753, 427] width 933 height 33
type input "DR [PERSON_NAME]"
click at [1162, 789] on button "Next" at bounding box center [1178, 795] width 84 height 43
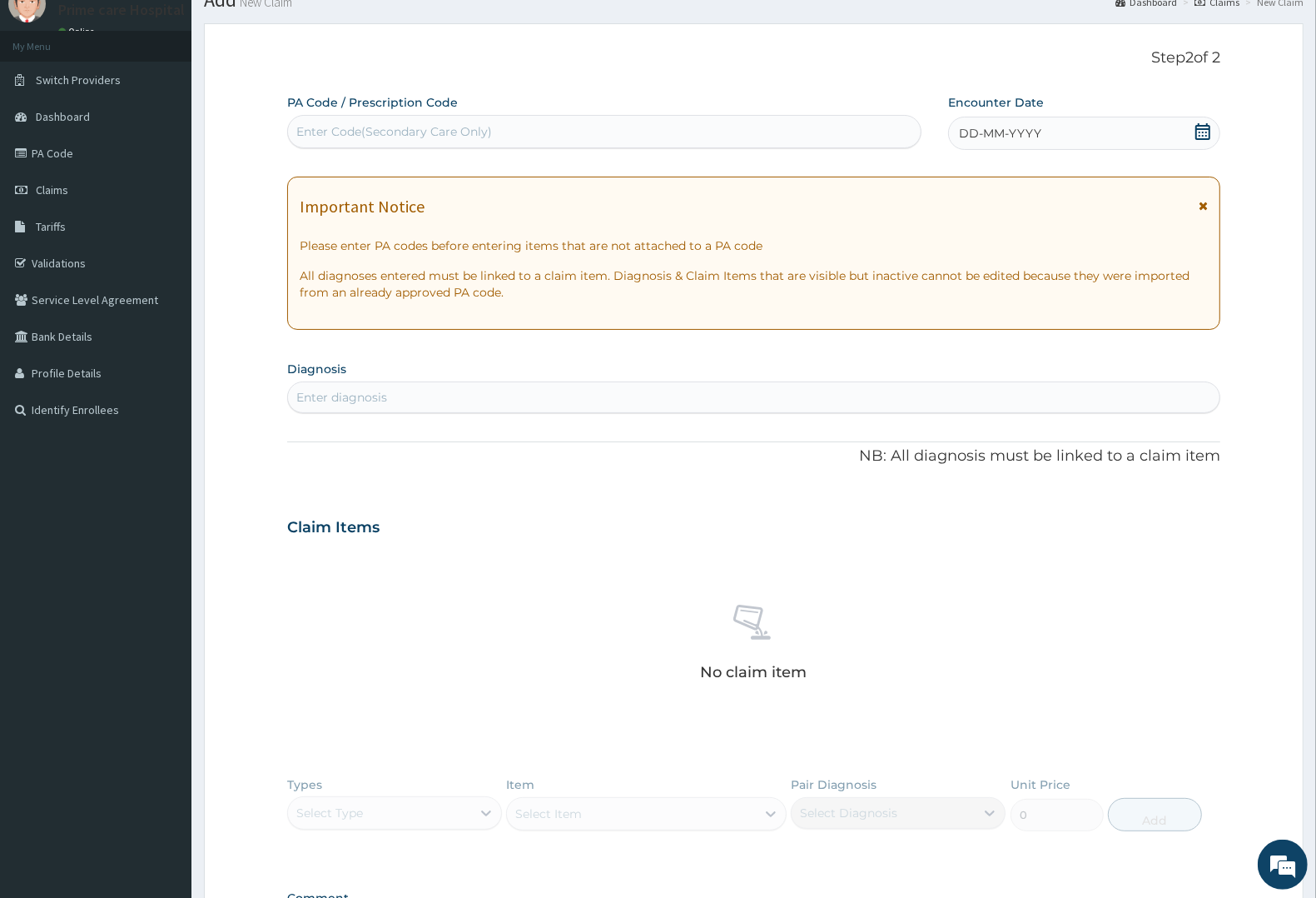
click at [325, 129] on div "Enter Code(Secondary Care Only)" at bounding box center [394, 132] width 195 height 17
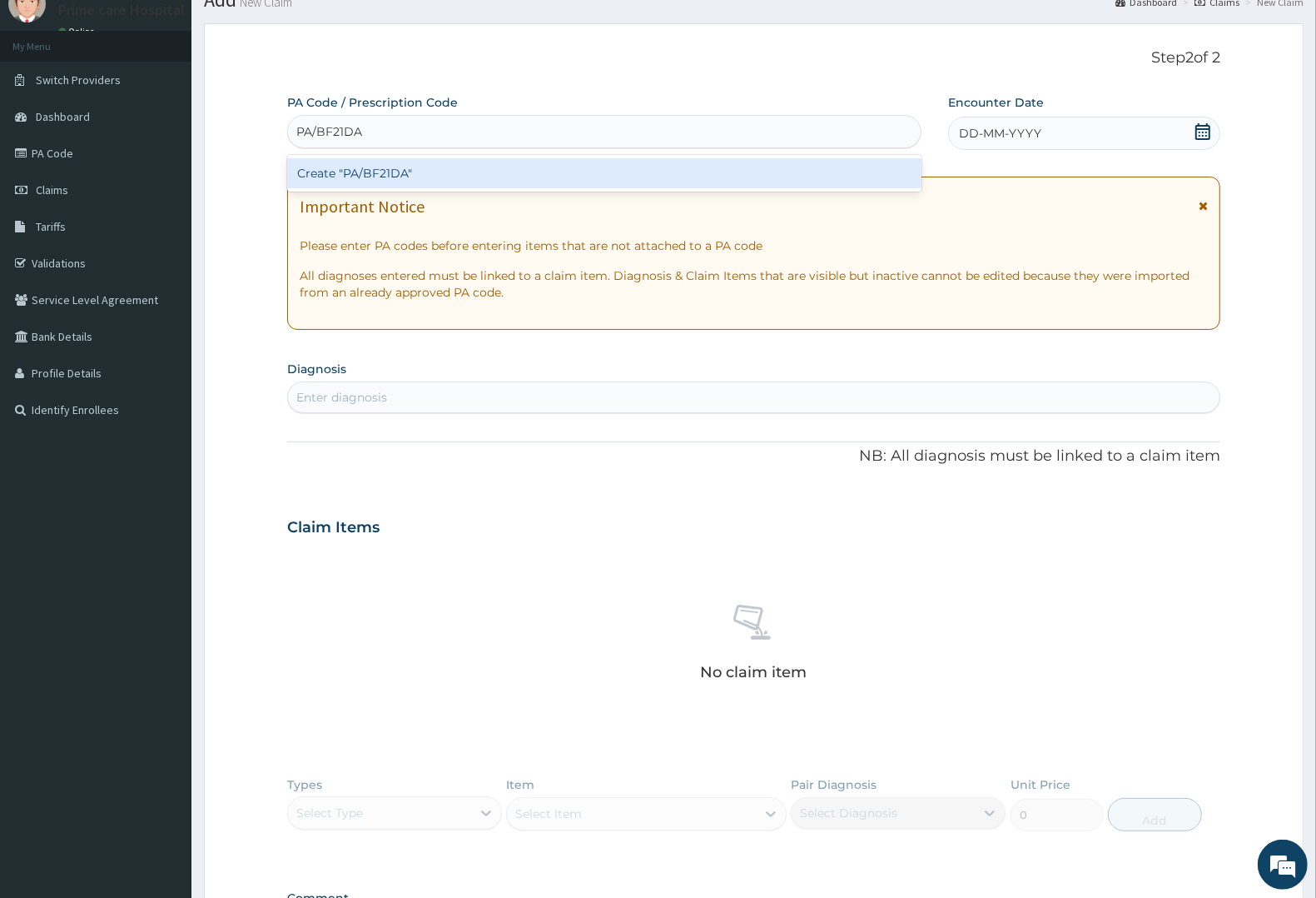
type input "PA/BF21DA"
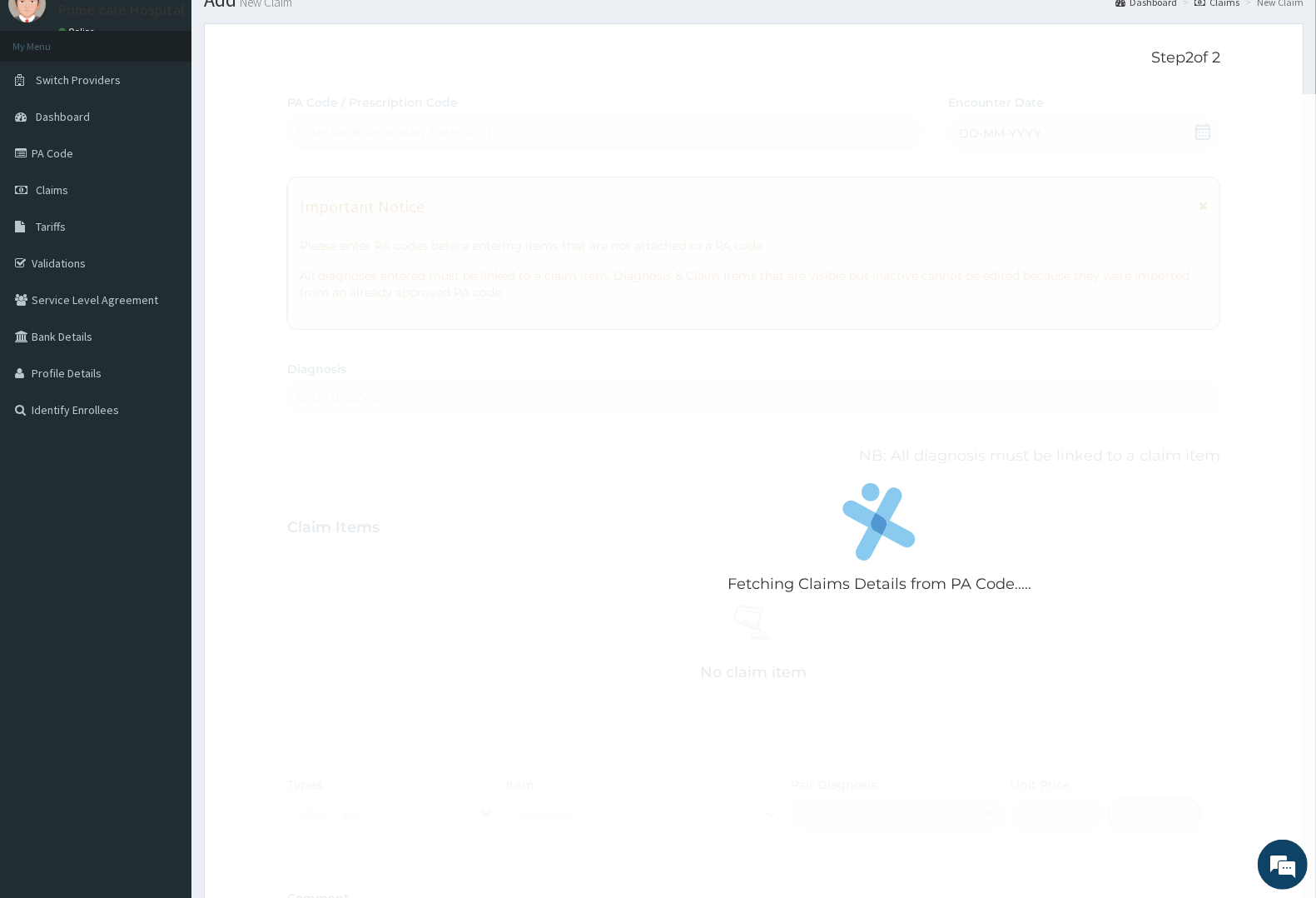
click at [1012, 133] on div "Fetching Claims Details from PA Code..... PA Code / Prescription Code Enter Cod…" at bounding box center [753, 525] width 933 height 862
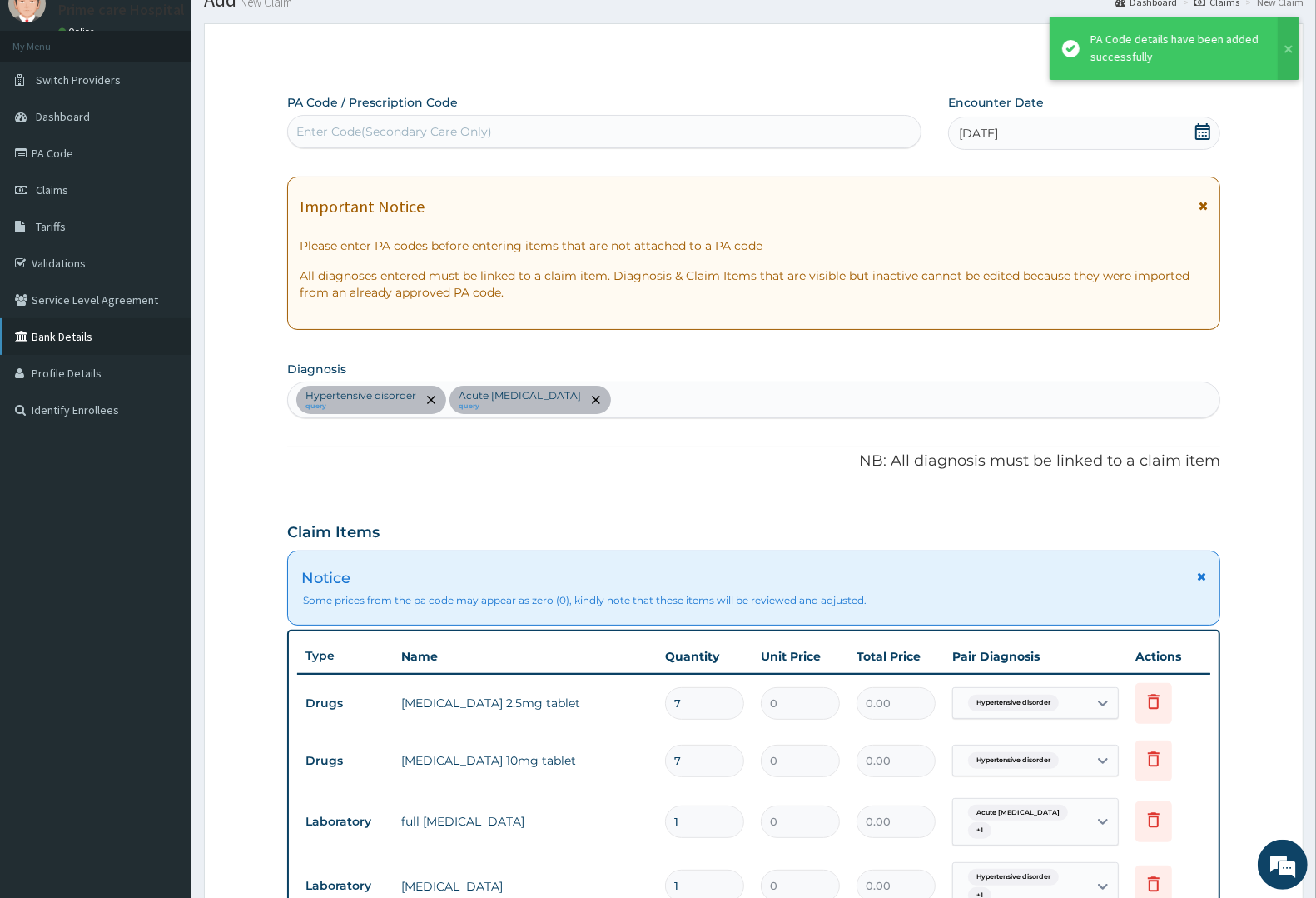
scroll to position [647, 0]
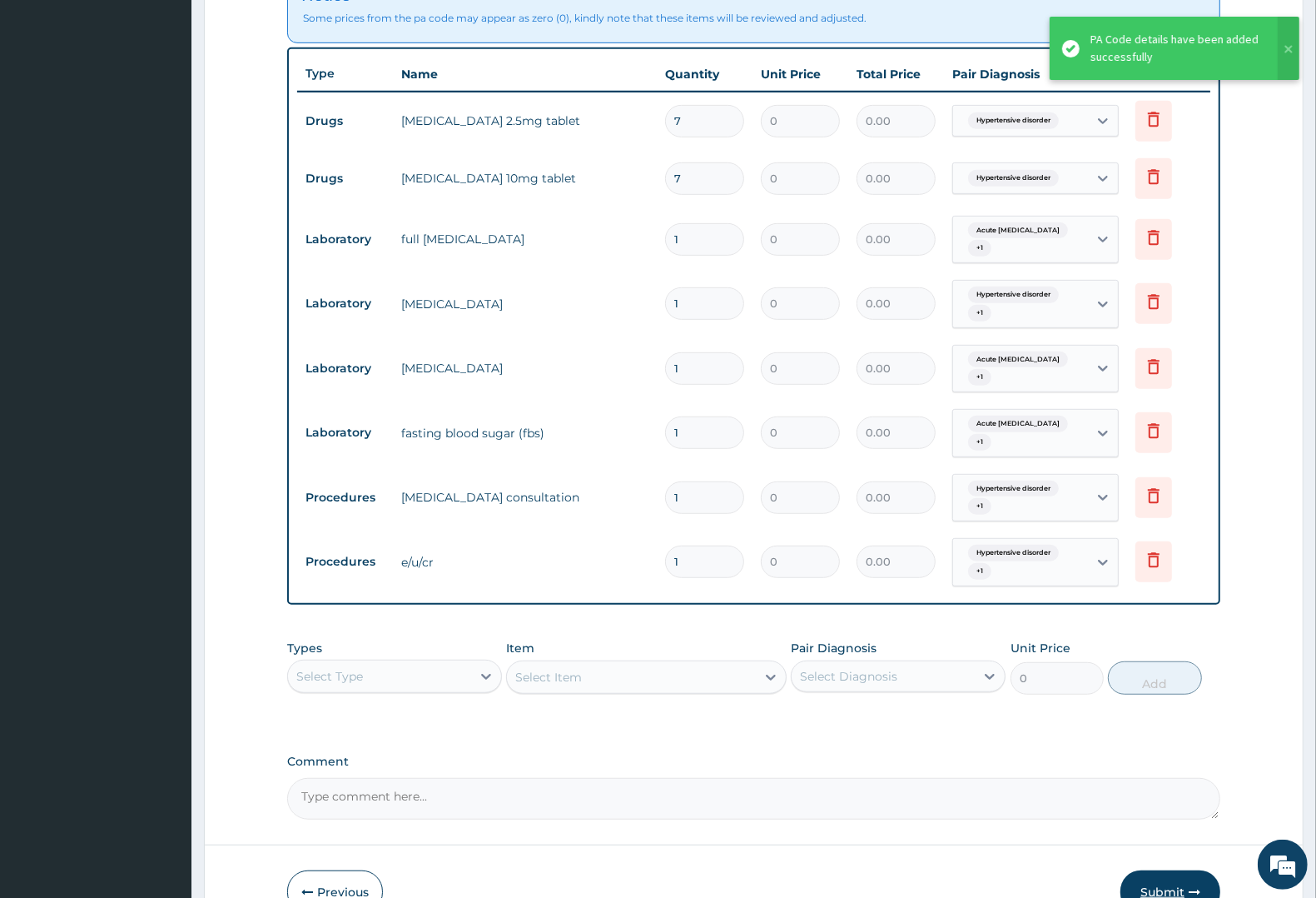
click at [1167, 870] on button "Submit" at bounding box center [1171, 892] width 100 height 43
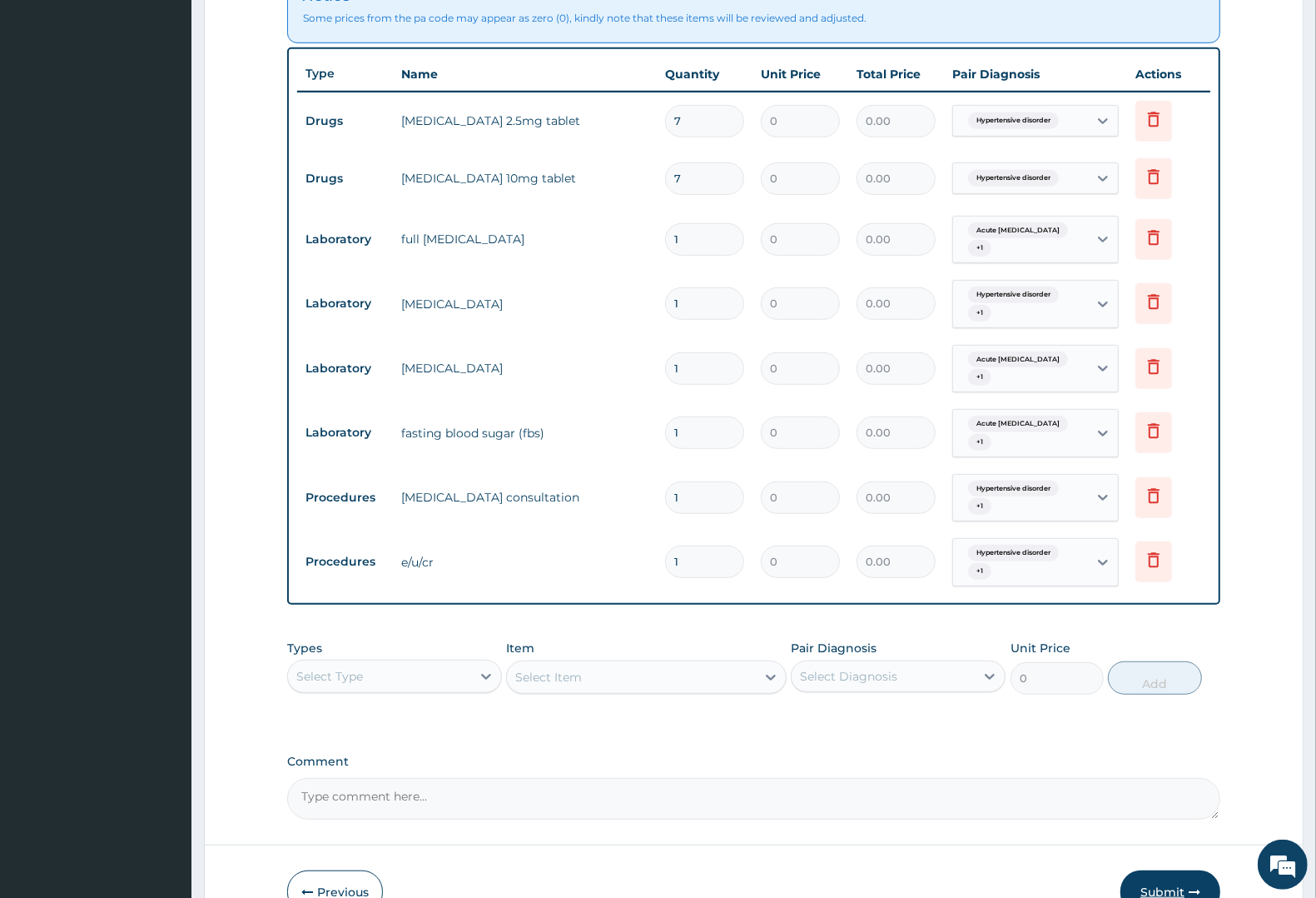
click at [1162, 871] on button "Submit" at bounding box center [1171, 892] width 100 height 43
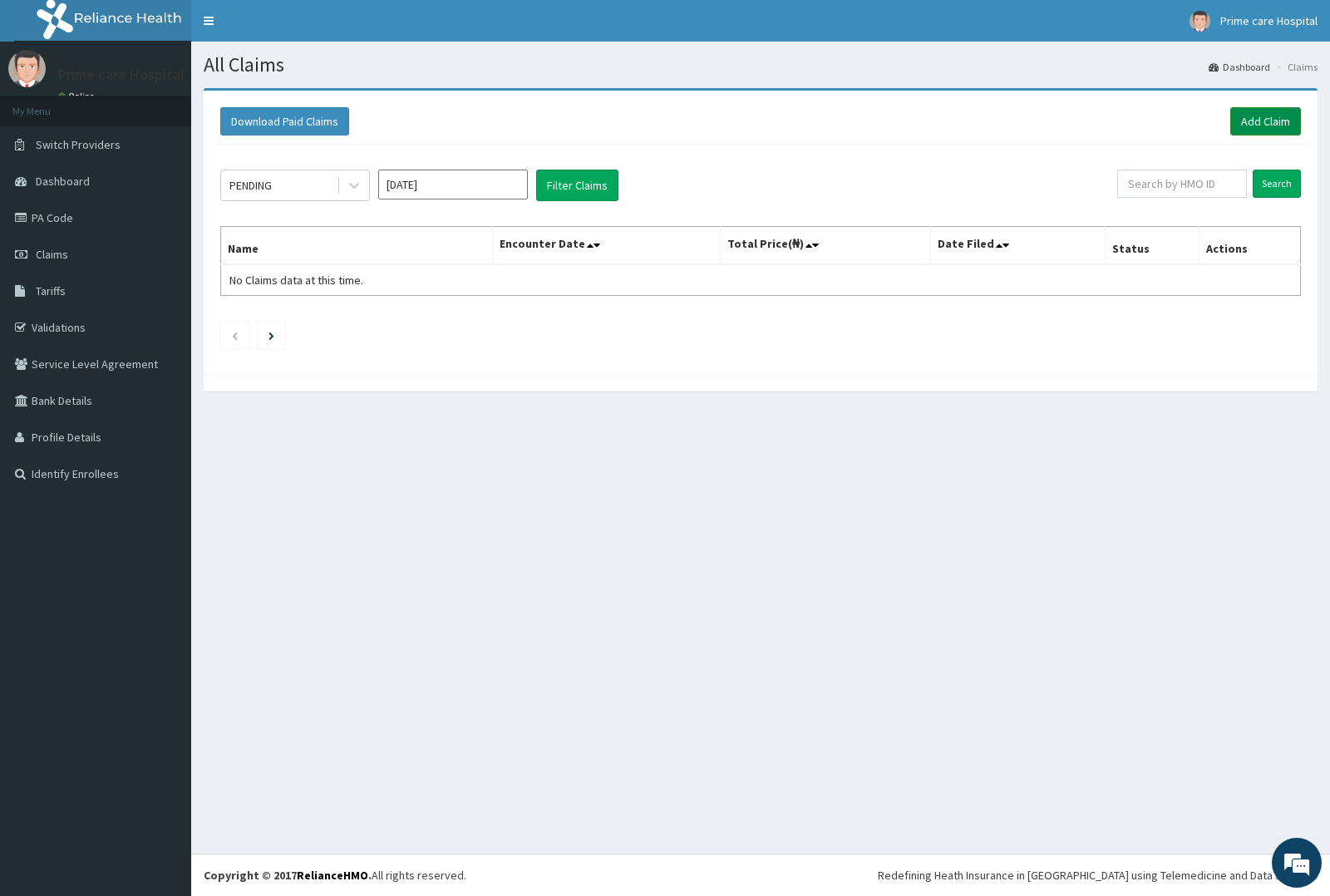
click at [1249, 122] on link "Add Claim" at bounding box center [1265, 122] width 71 height 28
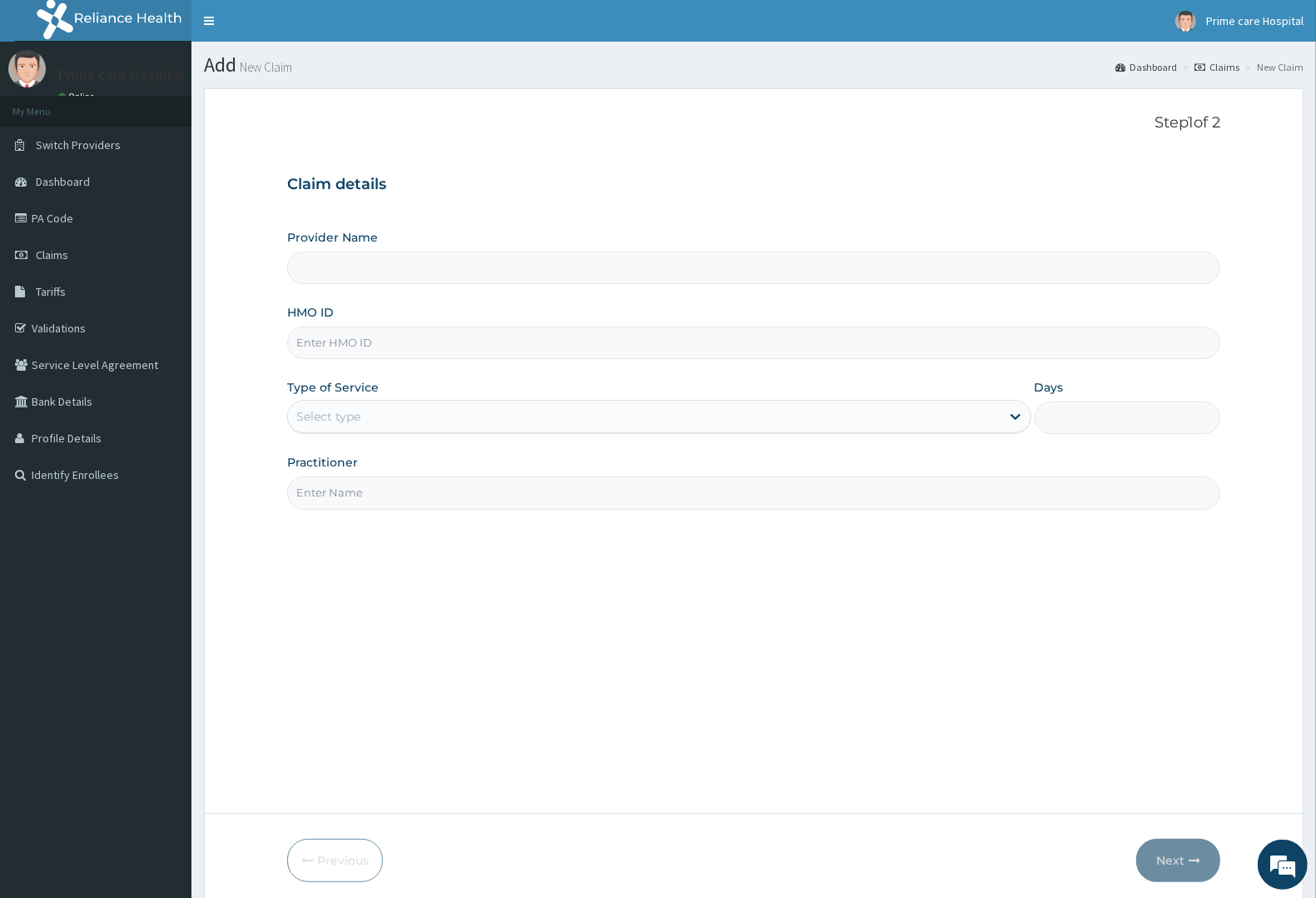
click at [385, 339] on input "HMO ID" at bounding box center [753, 342] width 933 height 33
type input "HOF/1"
type input "Prime care hospital"
type input "HOF/10024/A"
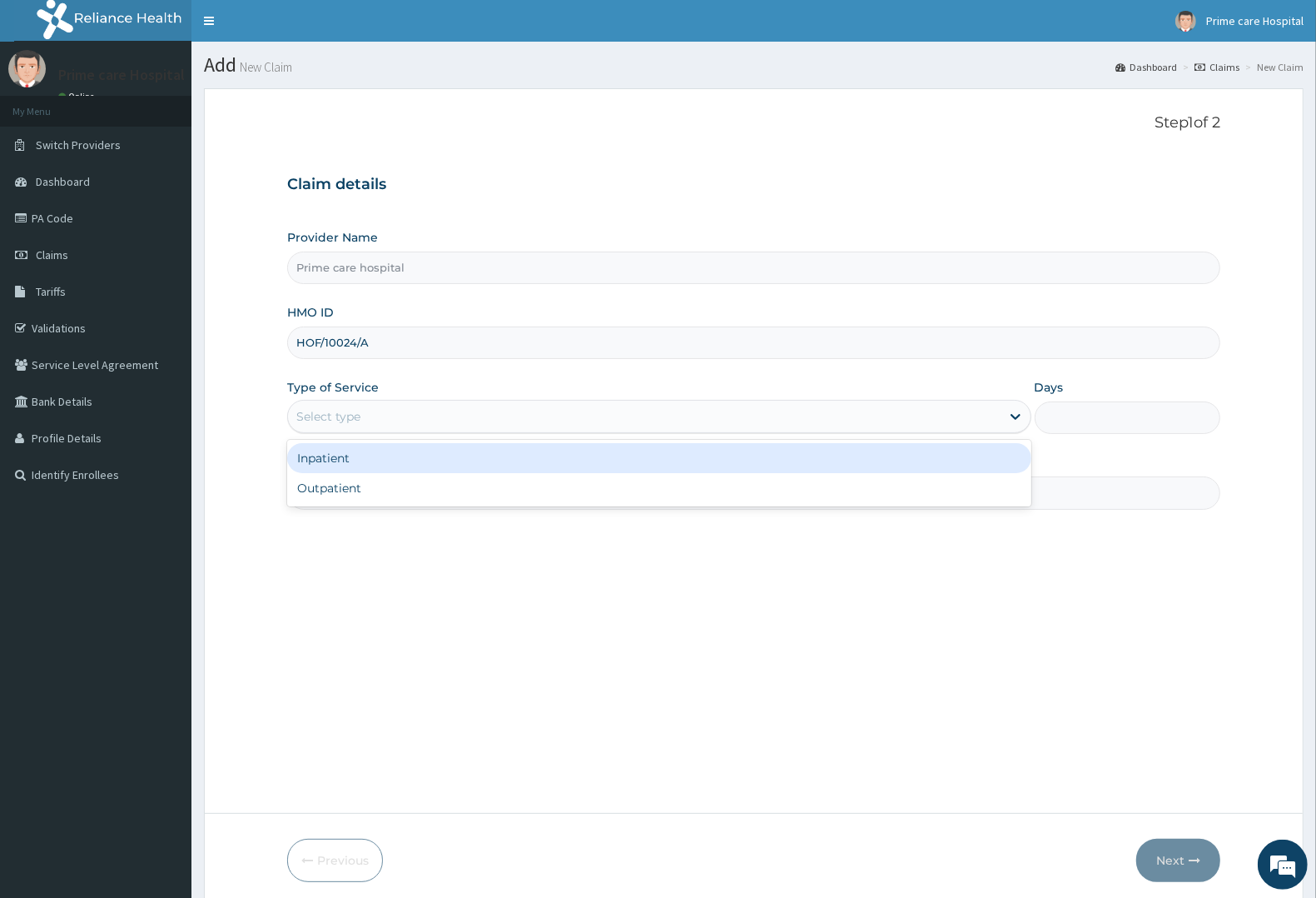
click at [377, 424] on div "Select type" at bounding box center [644, 416] width 712 height 27
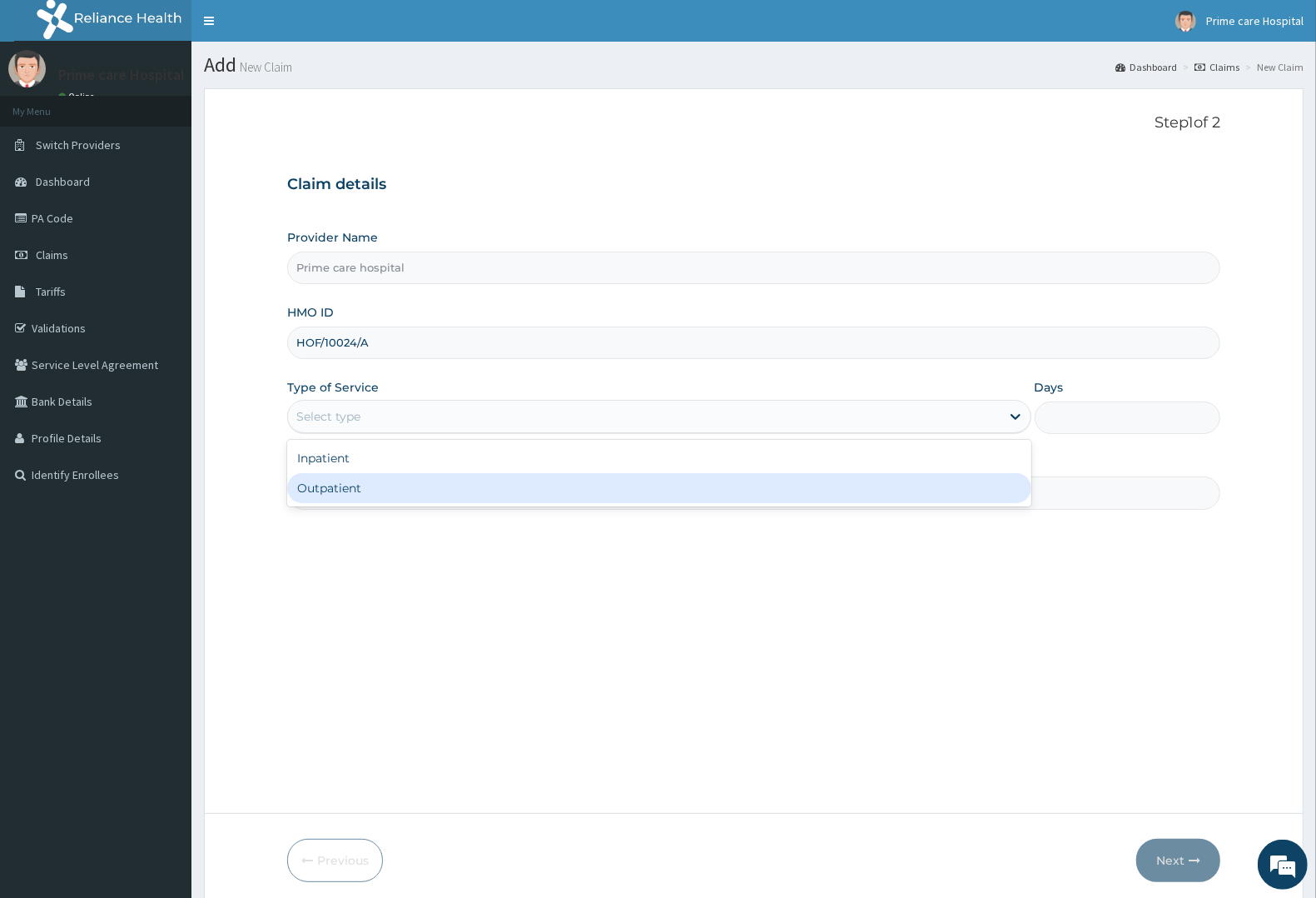
click at [340, 489] on div "Outpatient" at bounding box center [659, 488] width 744 height 30
type input "1"
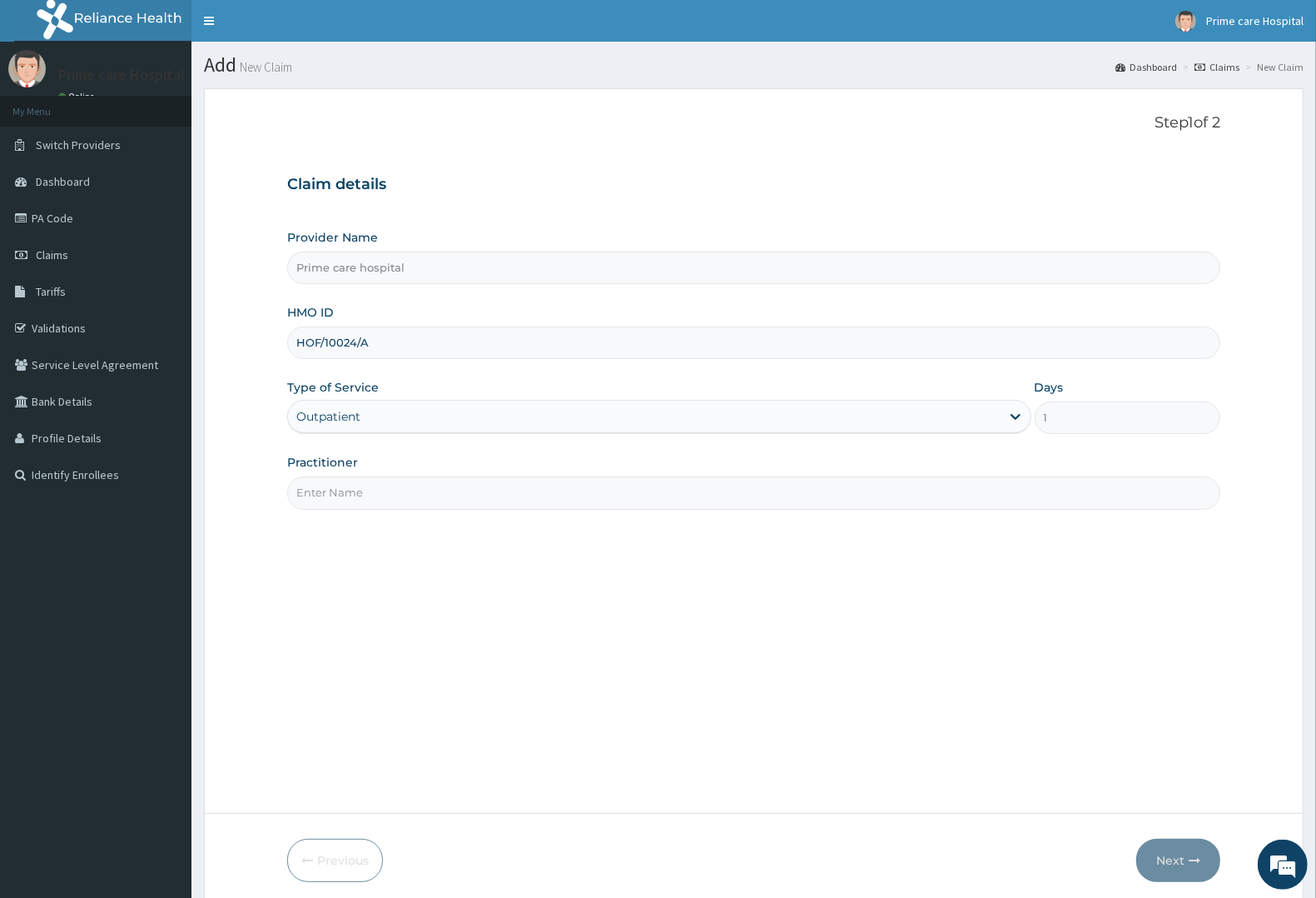
click at [340, 489] on input "Practitioner" at bounding box center [753, 492] width 933 height 33
type input "DR [PERSON_NAME]"
click at [1184, 860] on button "Next" at bounding box center [1178, 860] width 84 height 43
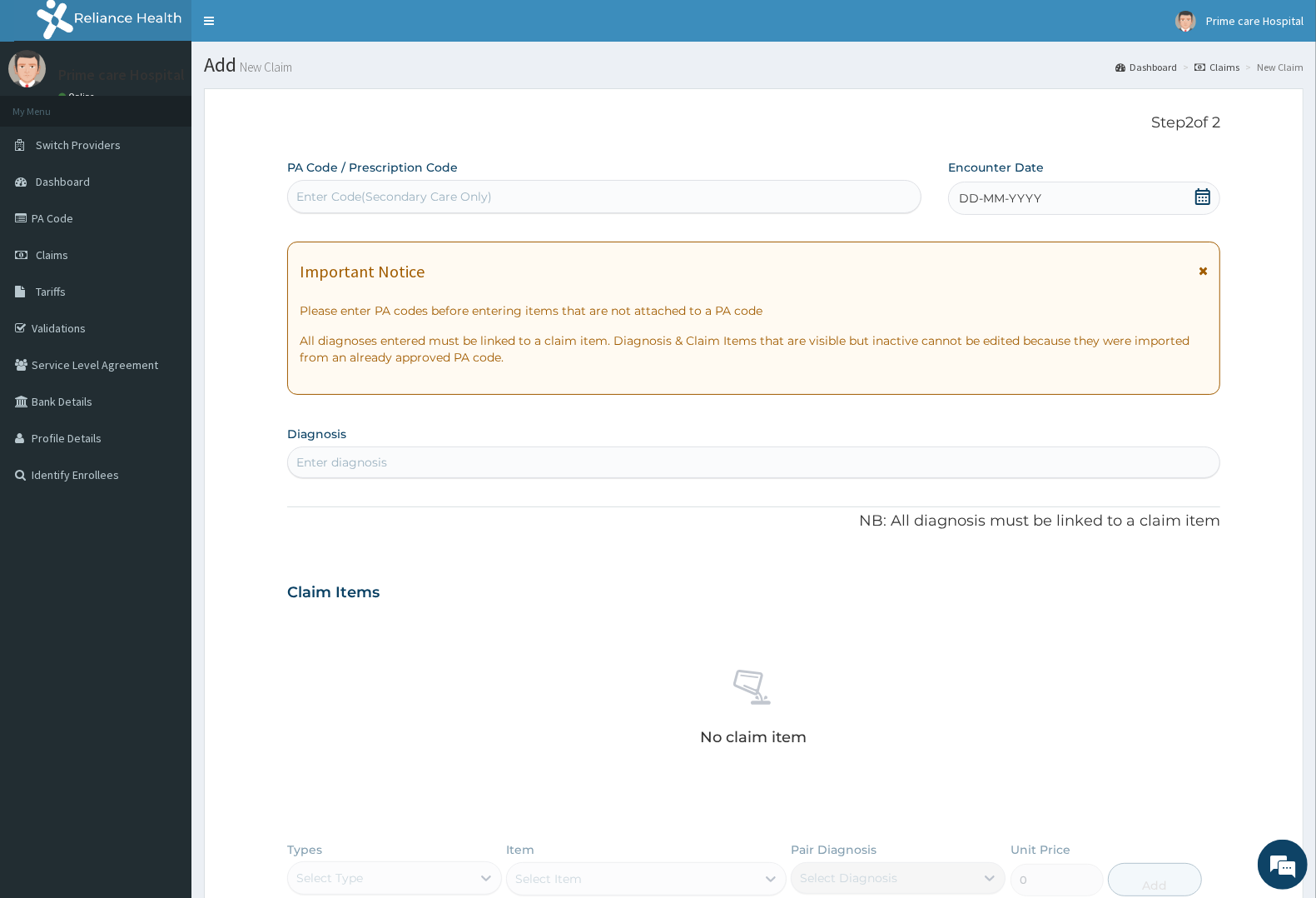
click at [388, 193] on div "Enter Code(Secondary Care Only)" at bounding box center [394, 196] width 195 height 17
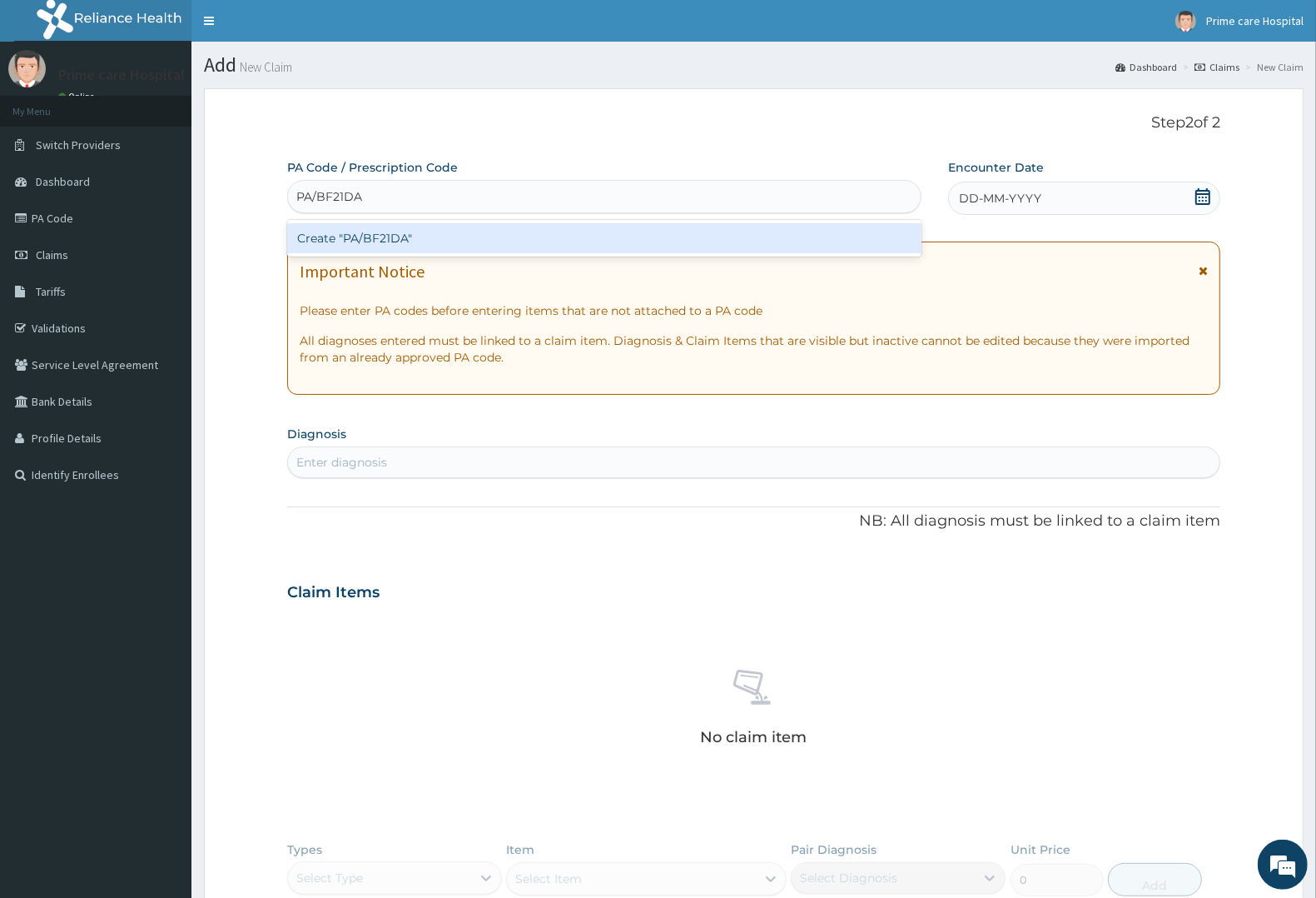
type input "PA/BF21DA"
click at [1061, 197] on div "PA Code / Prescription Code option Create "PA/BF21DA" focused, 1 of 1. 1 result…" at bounding box center [753, 590] width 933 height 862
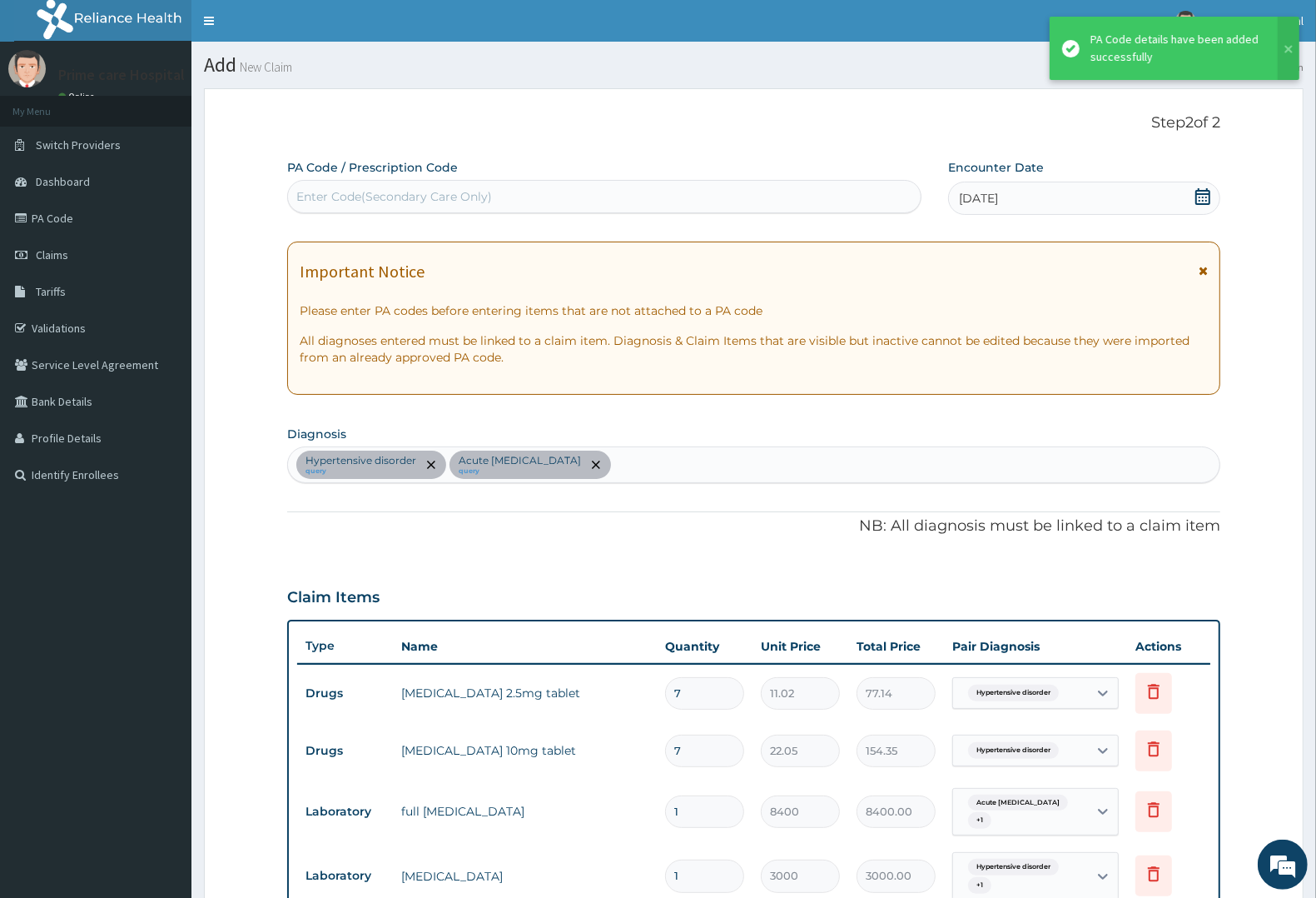
scroll to position [647, 0]
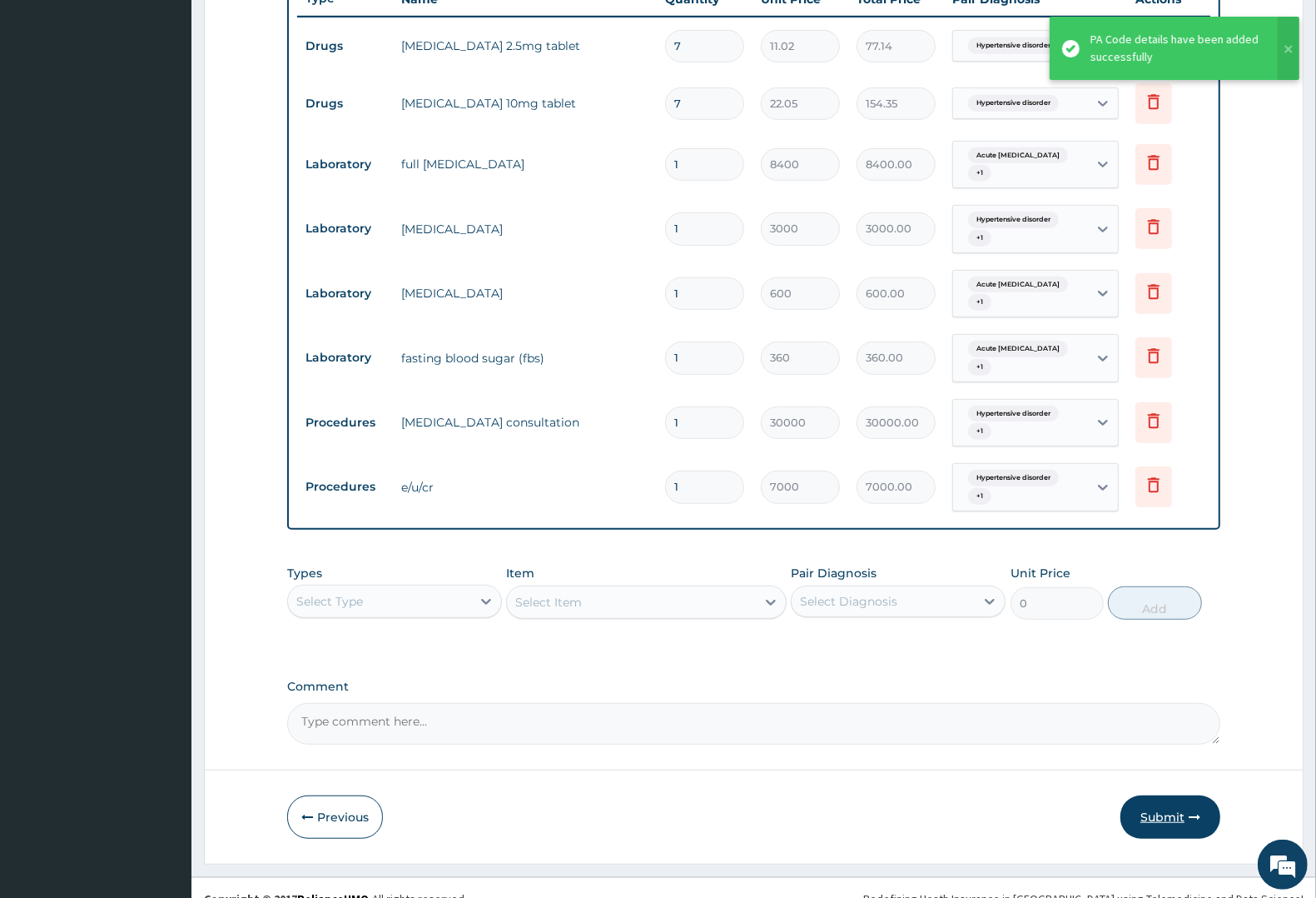
click at [1159, 795] on button "Submit" at bounding box center [1171, 817] width 100 height 43
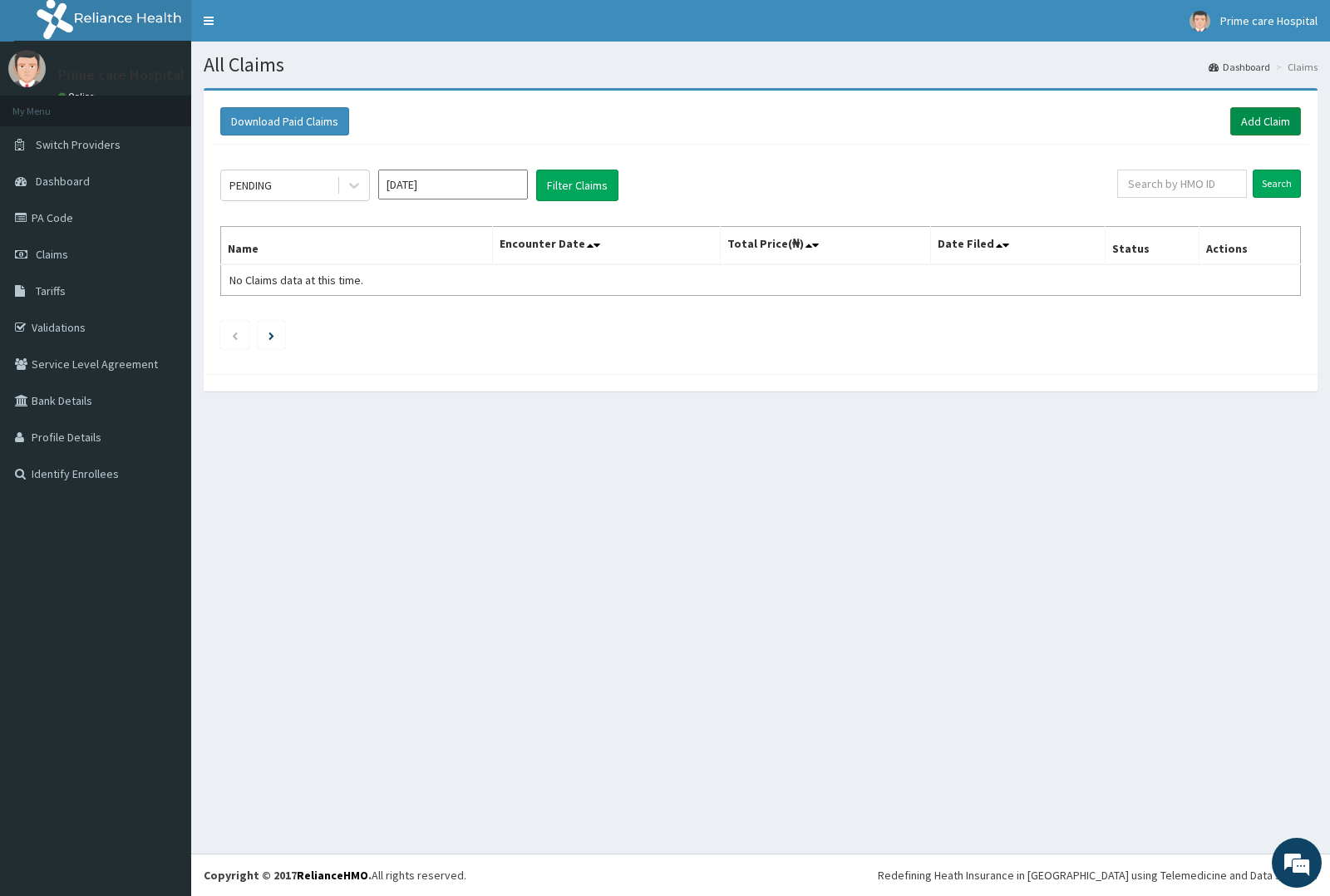
click at [1256, 125] on link "Add Claim" at bounding box center [1265, 122] width 71 height 28
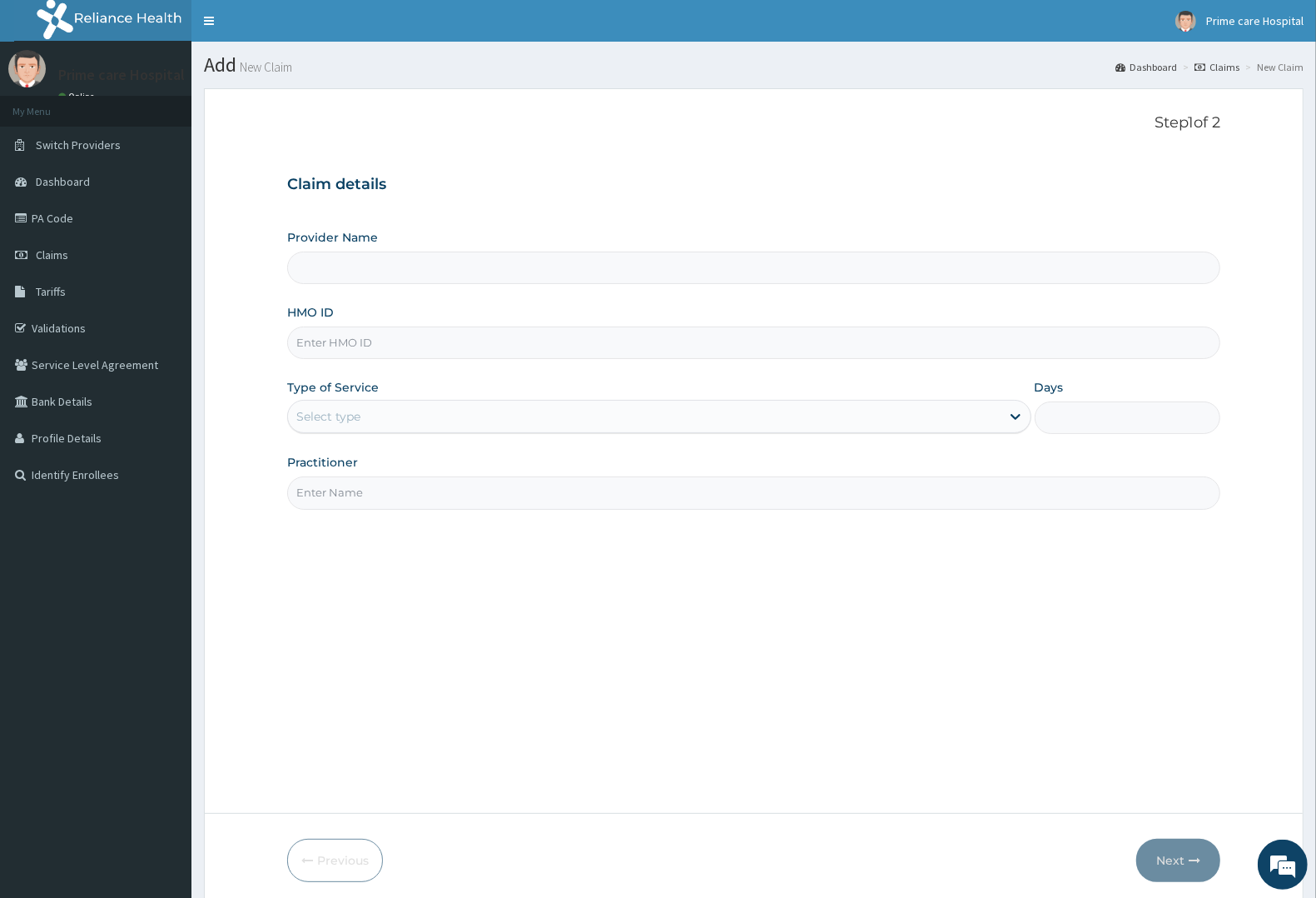
click at [342, 346] on input "HMO ID" at bounding box center [753, 342] width 933 height 33
type input "Prime care hospital"
type input "HOF/10024/A"
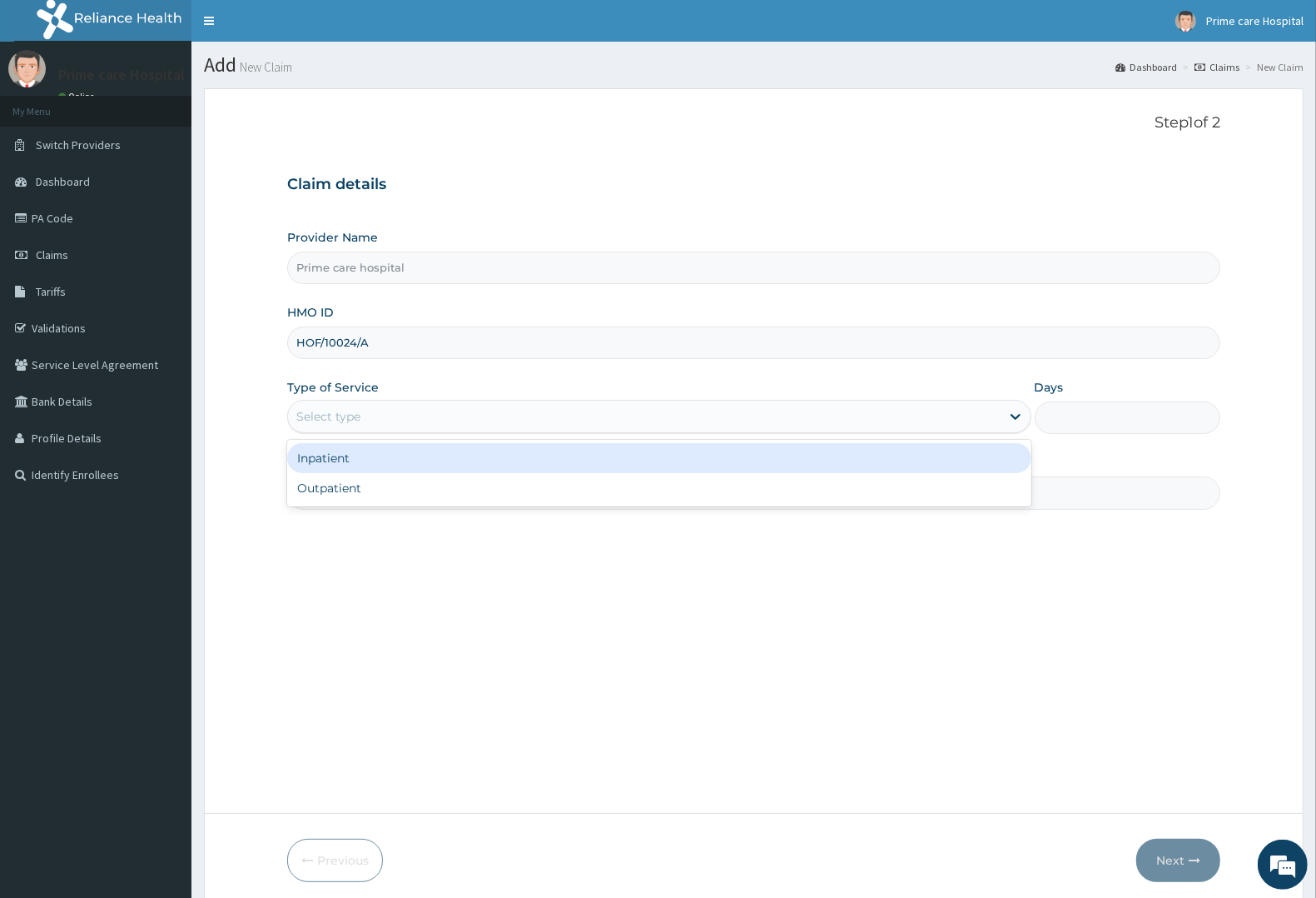
click at [347, 420] on div "Select type" at bounding box center [328, 416] width 64 height 17
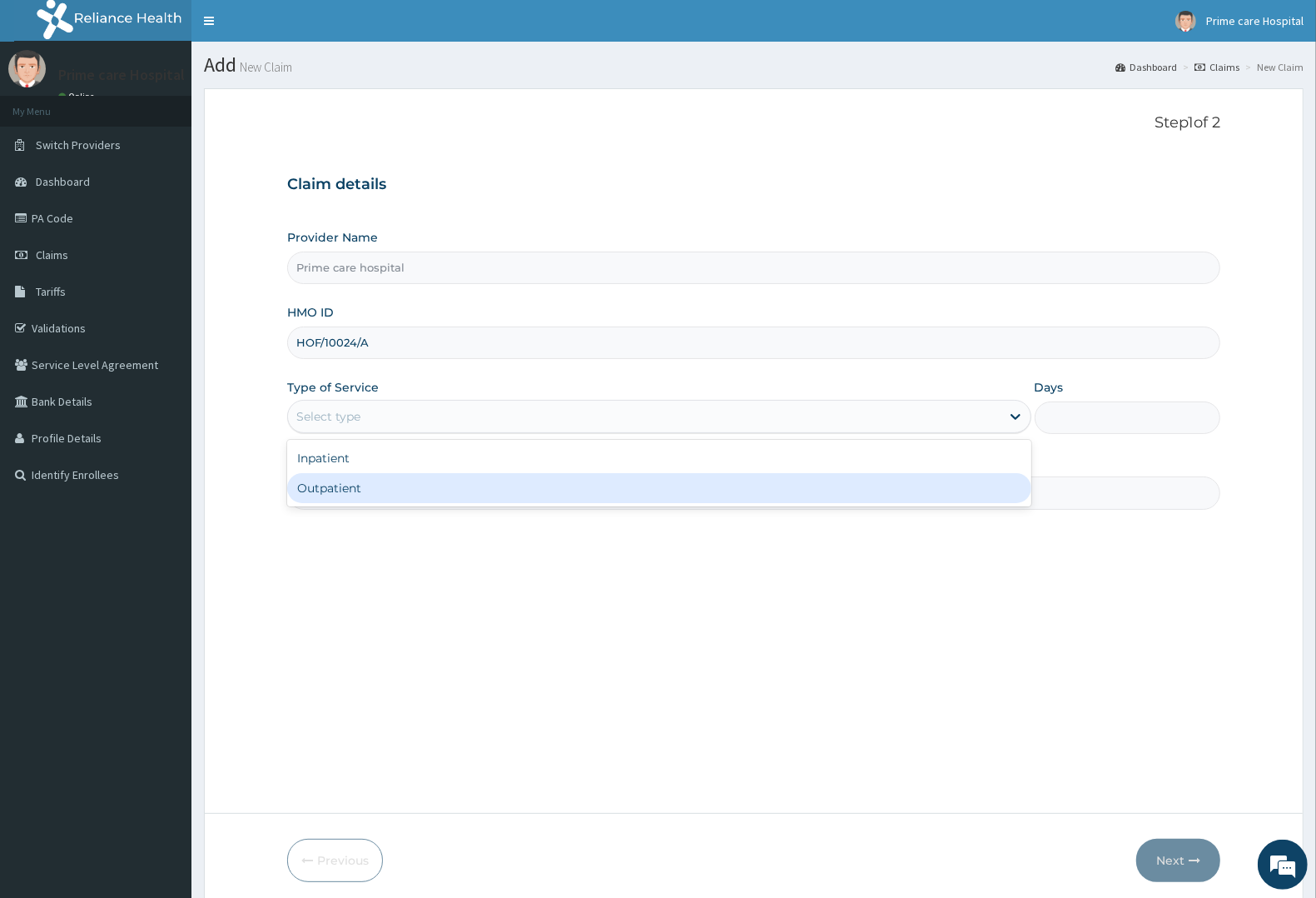
click at [355, 485] on div "Outpatient" at bounding box center [659, 488] width 744 height 30
type input "1"
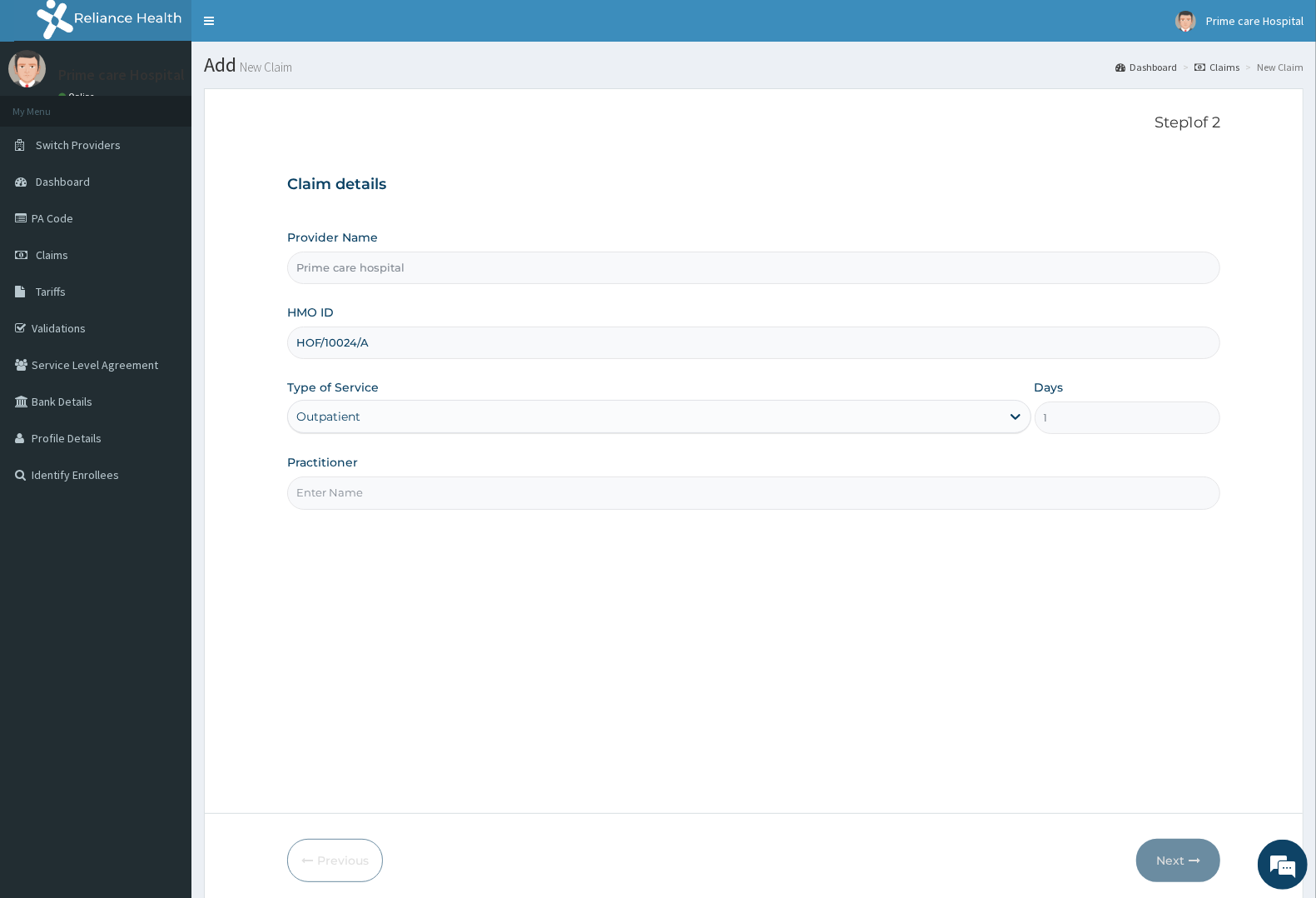
click at [361, 500] on input "Practitioner" at bounding box center [753, 492] width 933 height 33
type input "DR [PERSON_NAME]"
click at [1186, 848] on button "Next" at bounding box center [1178, 860] width 84 height 43
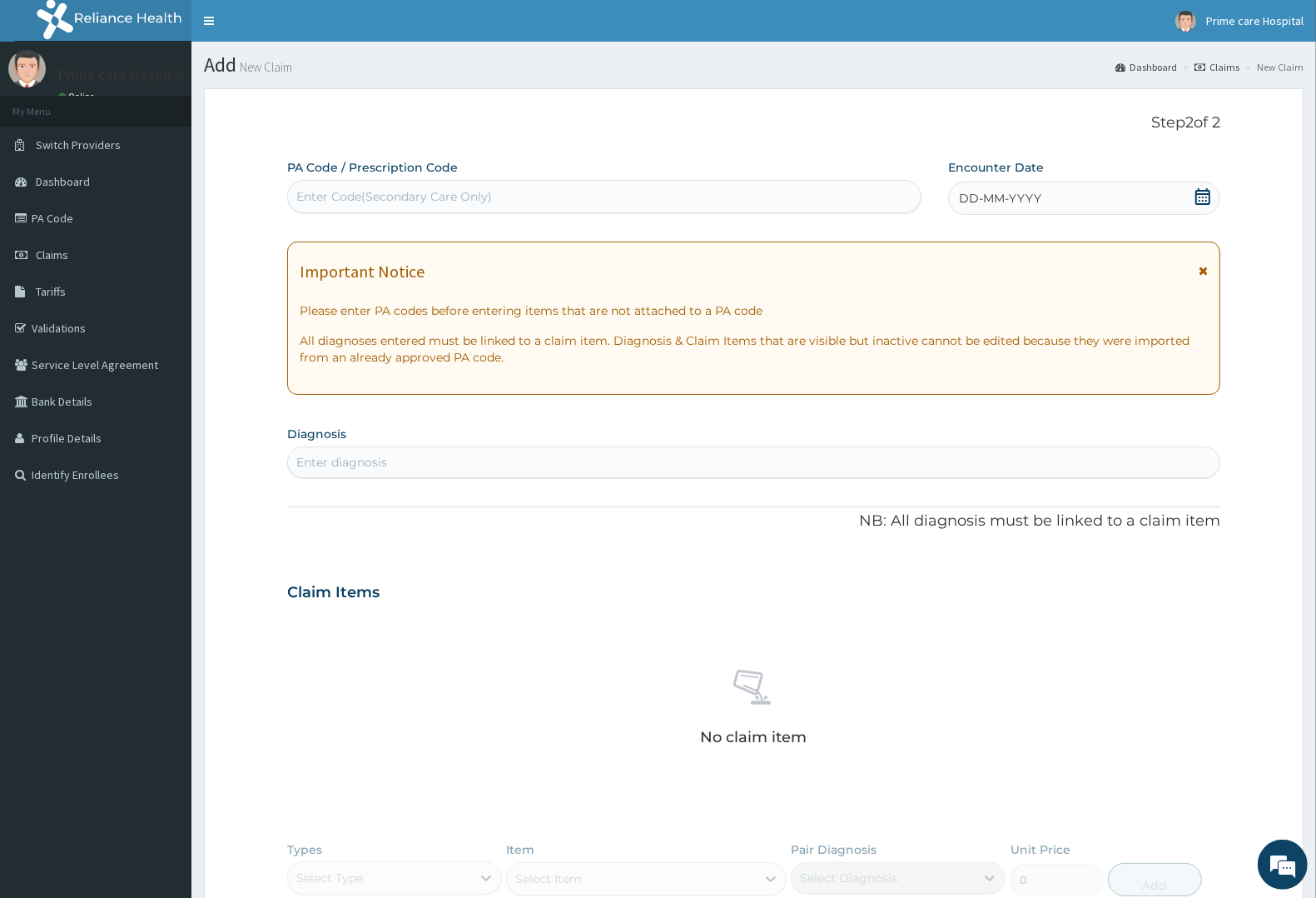
click at [979, 194] on span "DD-MM-YYYY" at bounding box center [1000, 198] width 83 height 17
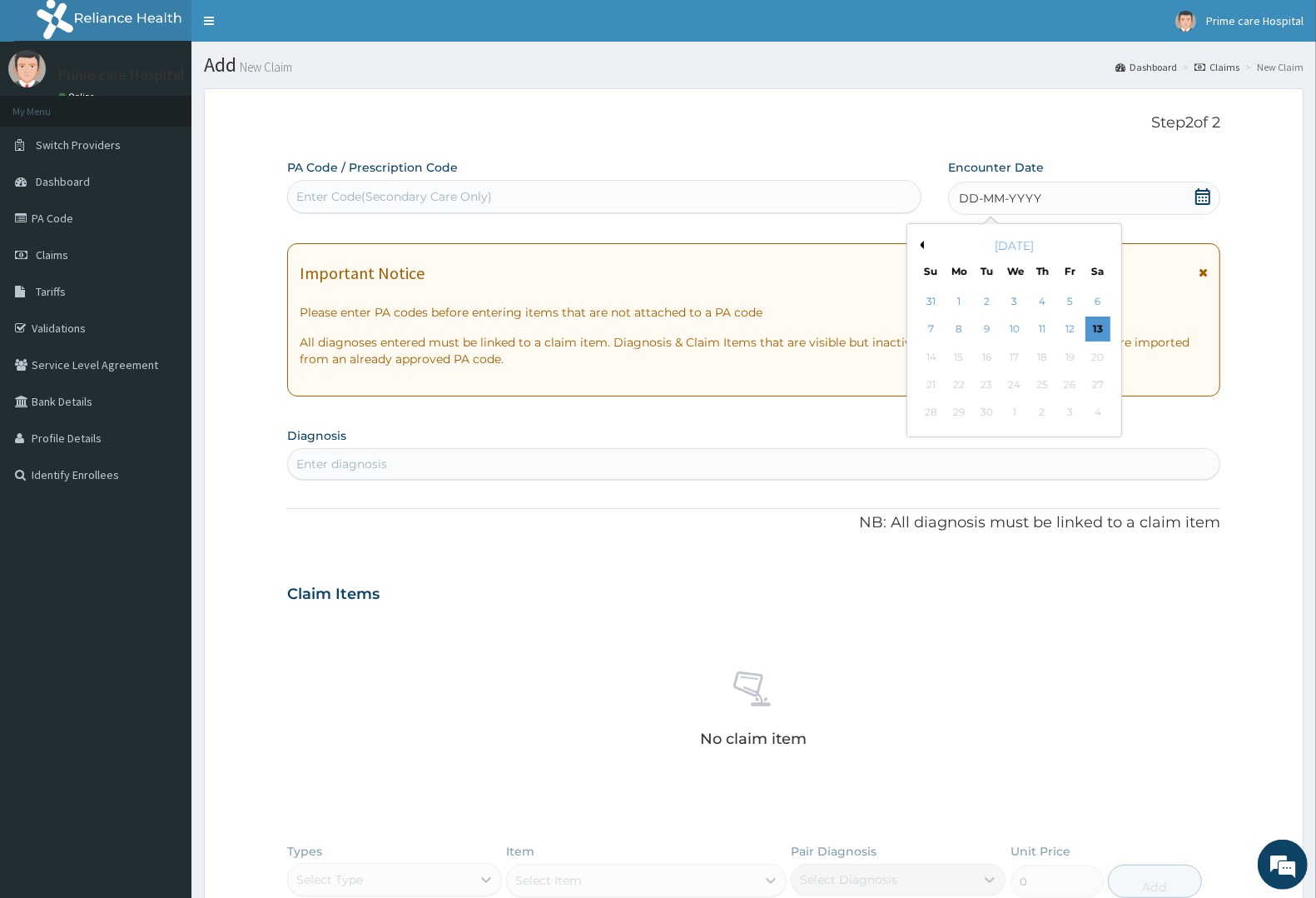
click at [922, 244] on button "Previous Month" at bounding box center [920, 245] width 8 height 8
click at [1015, 383] on div "20" at bounding box center [1015, 385] width 25 height 25
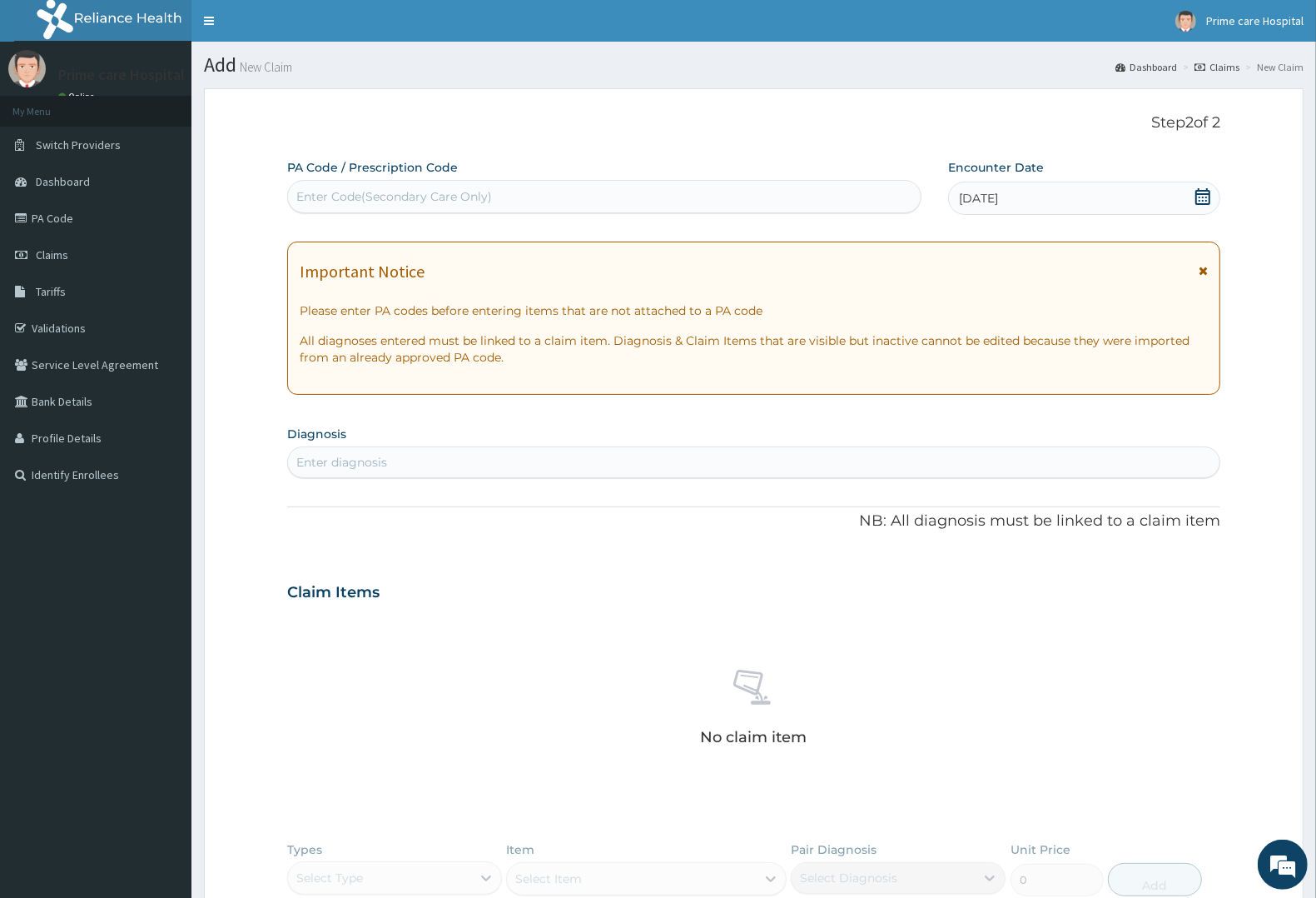
click at [359, 462] on div "Enter diagnosis" at bounding box center [342, 462] width 91 height 17
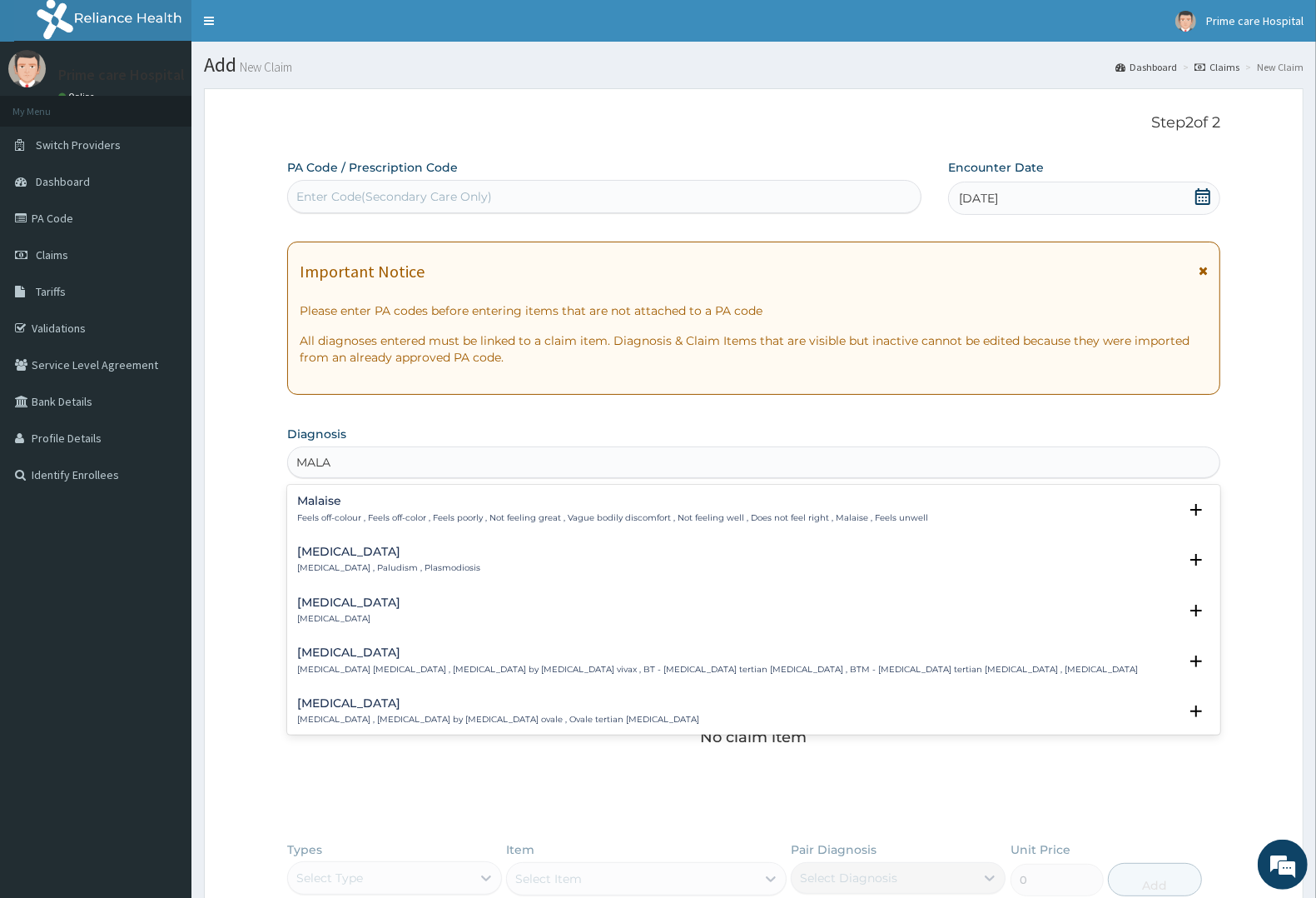
type input "MALAR"
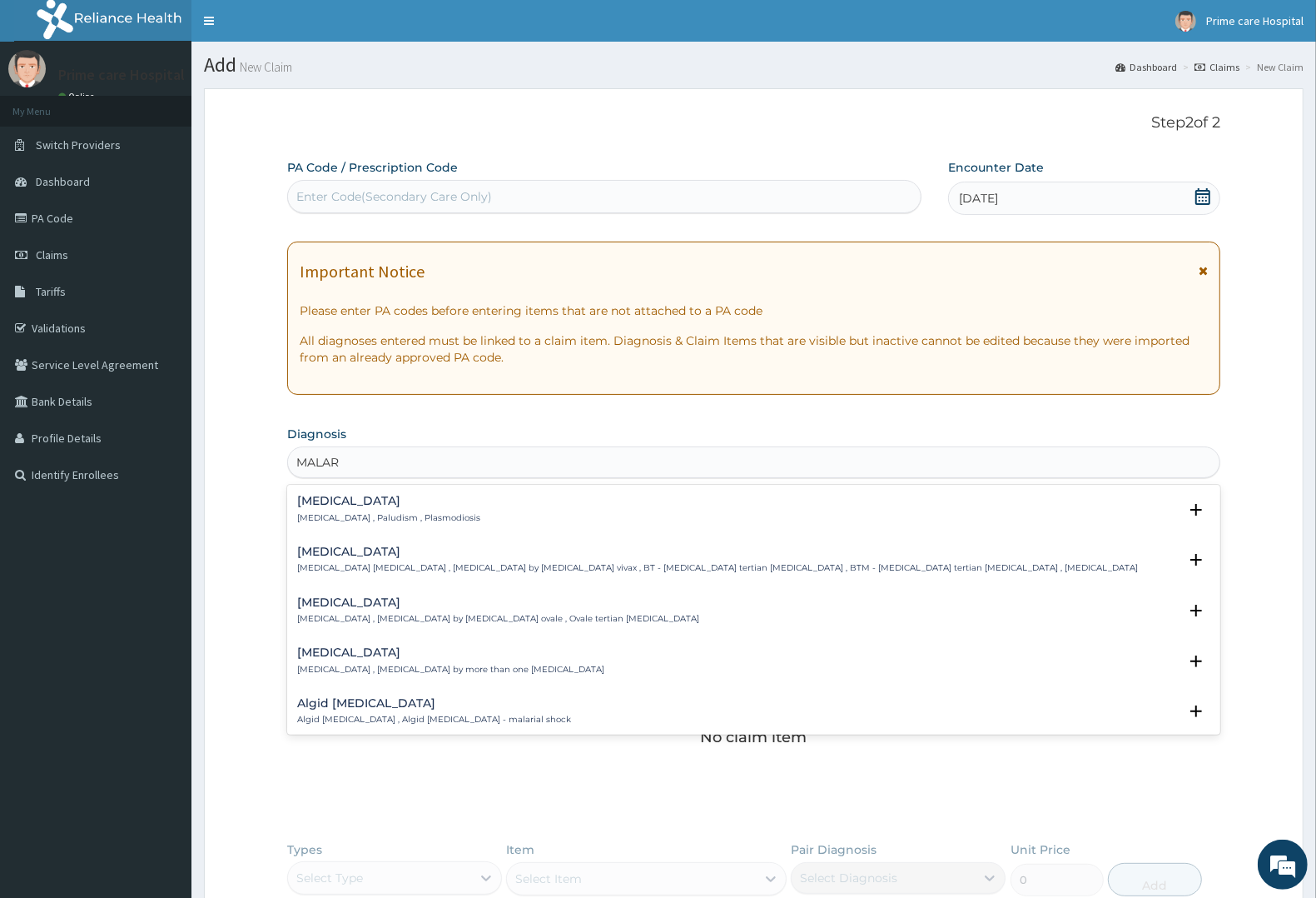
click at [325, 506] on h4 "[MEDICAL_DATA]" at bounding box center [388, 500] width 183 height 13
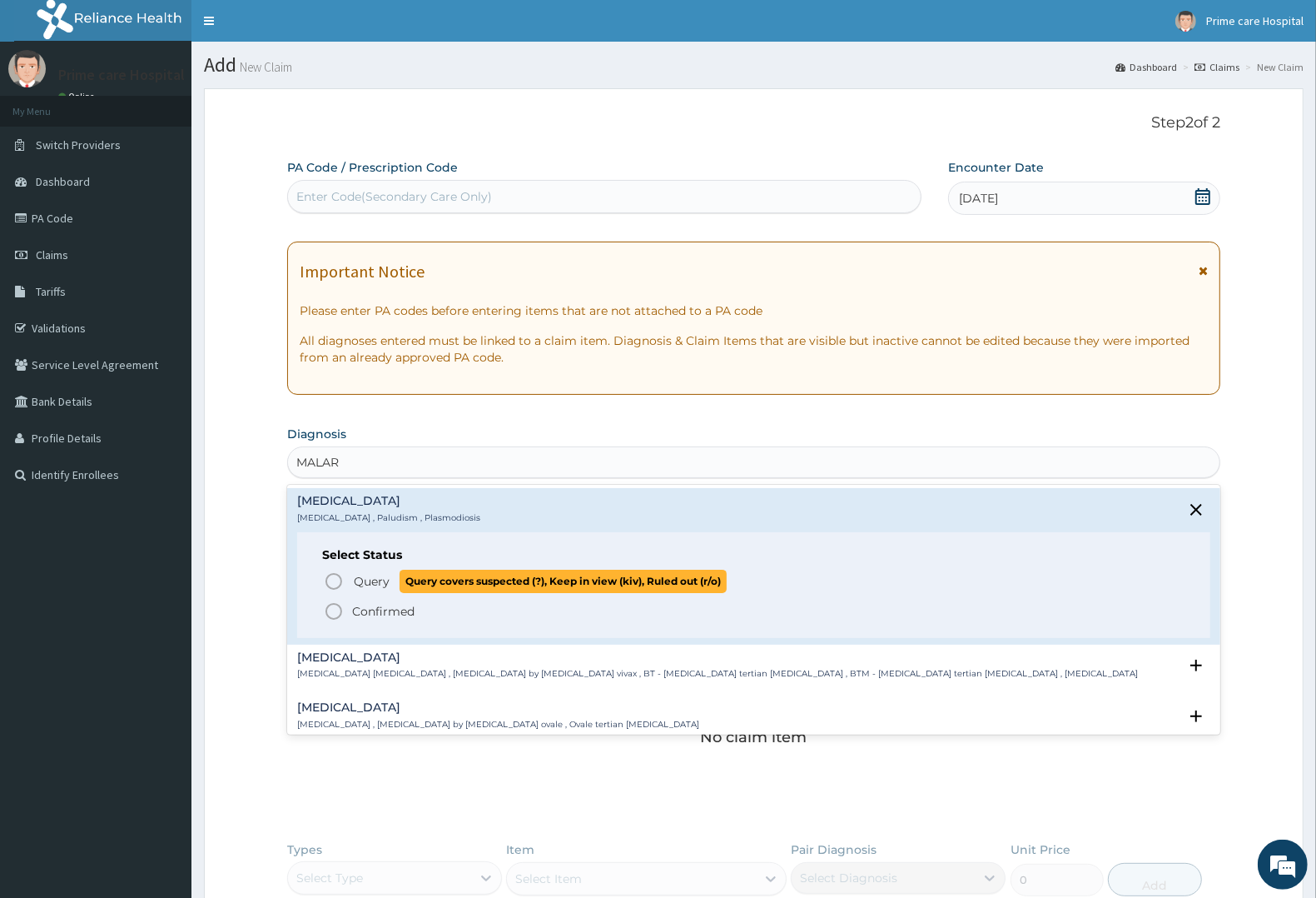
click at [347, 576] on span "Query Query covers suspected (?), Keep in view (kiv), Ruled out (r/o)" at bounding box center [755, 581] width 862 height 23
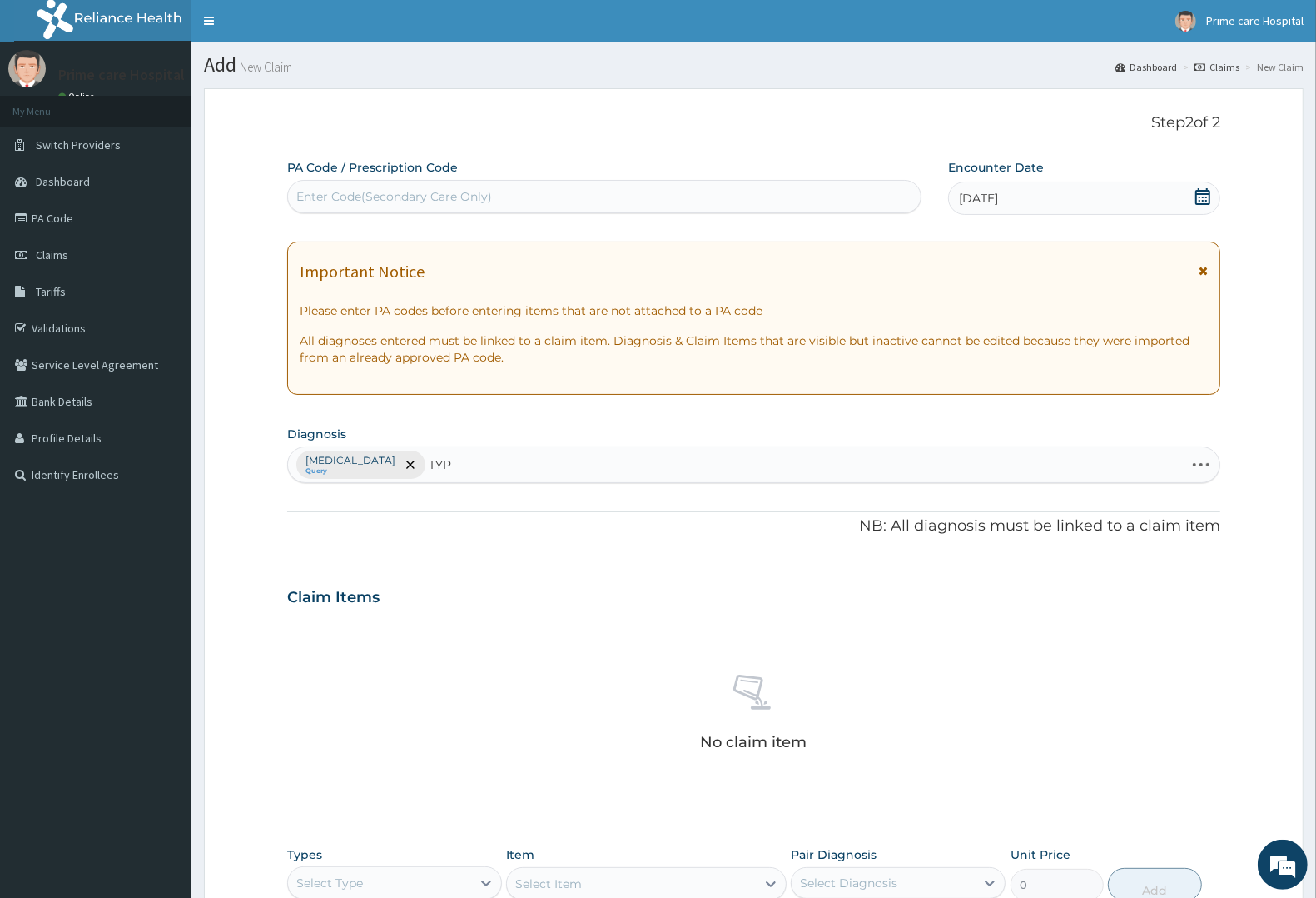
type input "TYPH"
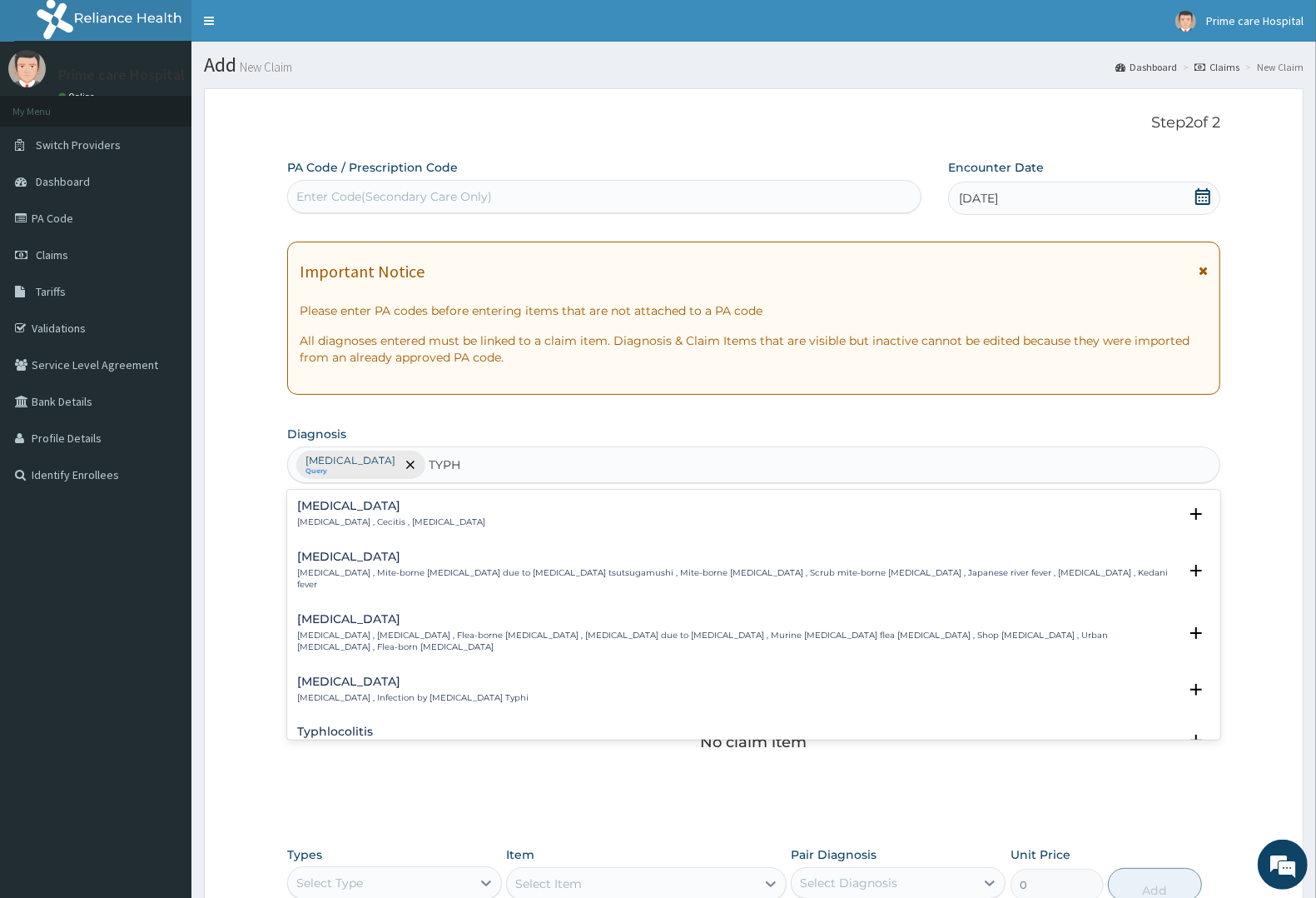
click at [335, 675] on h4 "Typhoid fever" at bounding box center [413, 681] width 231 height 13
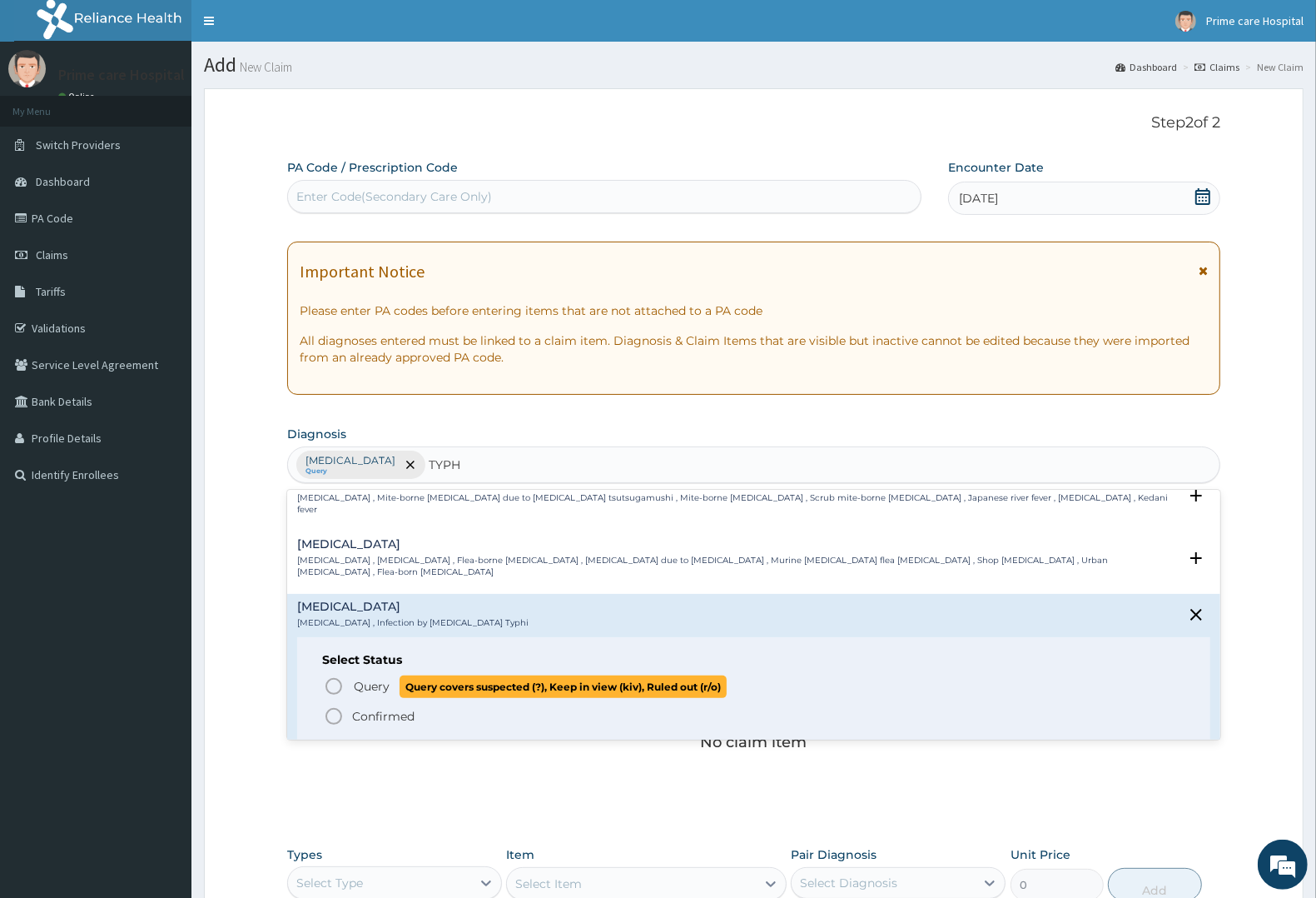
scroll to position [208, 0]
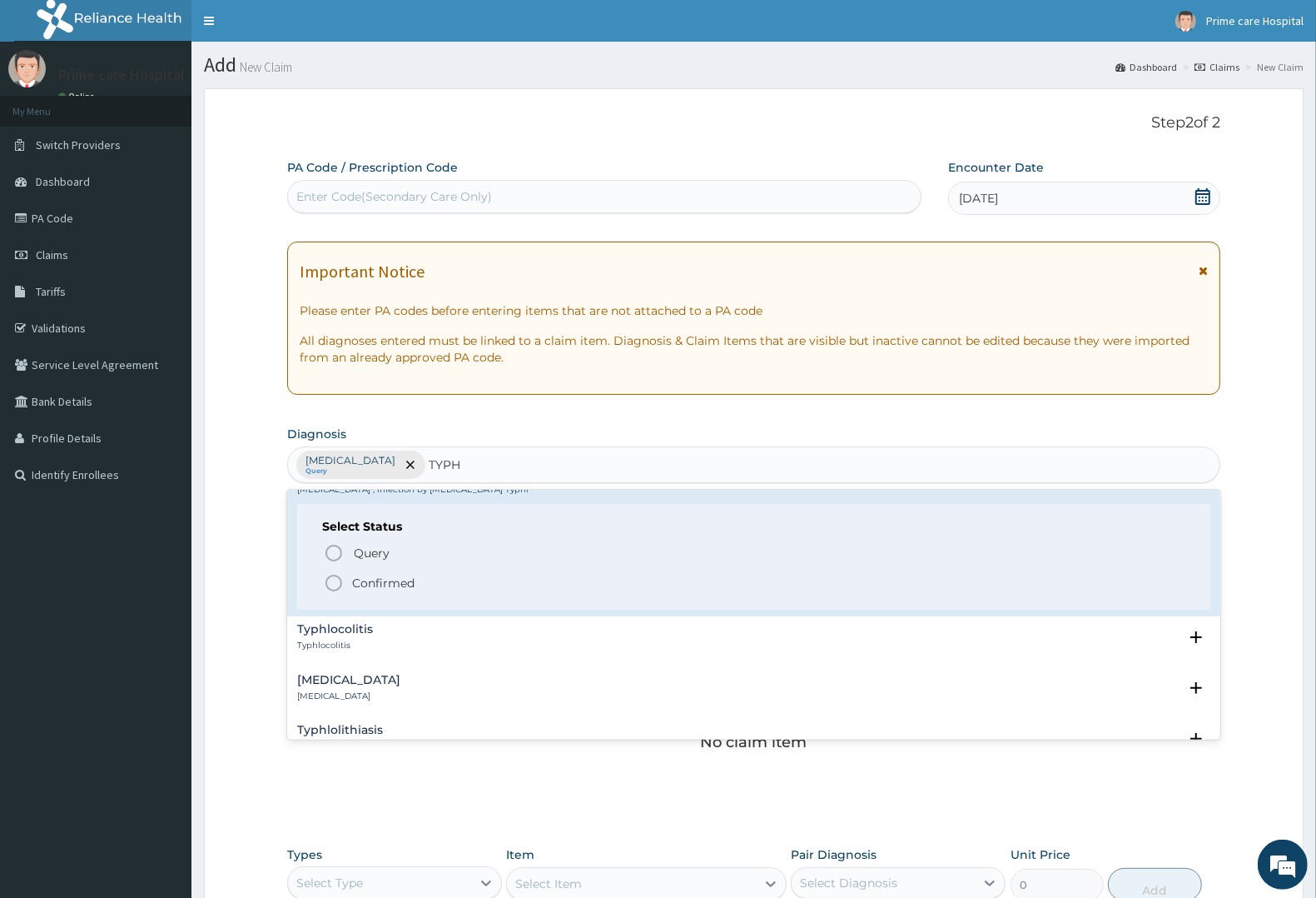
click at [368, 575] on p "Confirmed" at bounding box center [383, 583] width 63 height 17
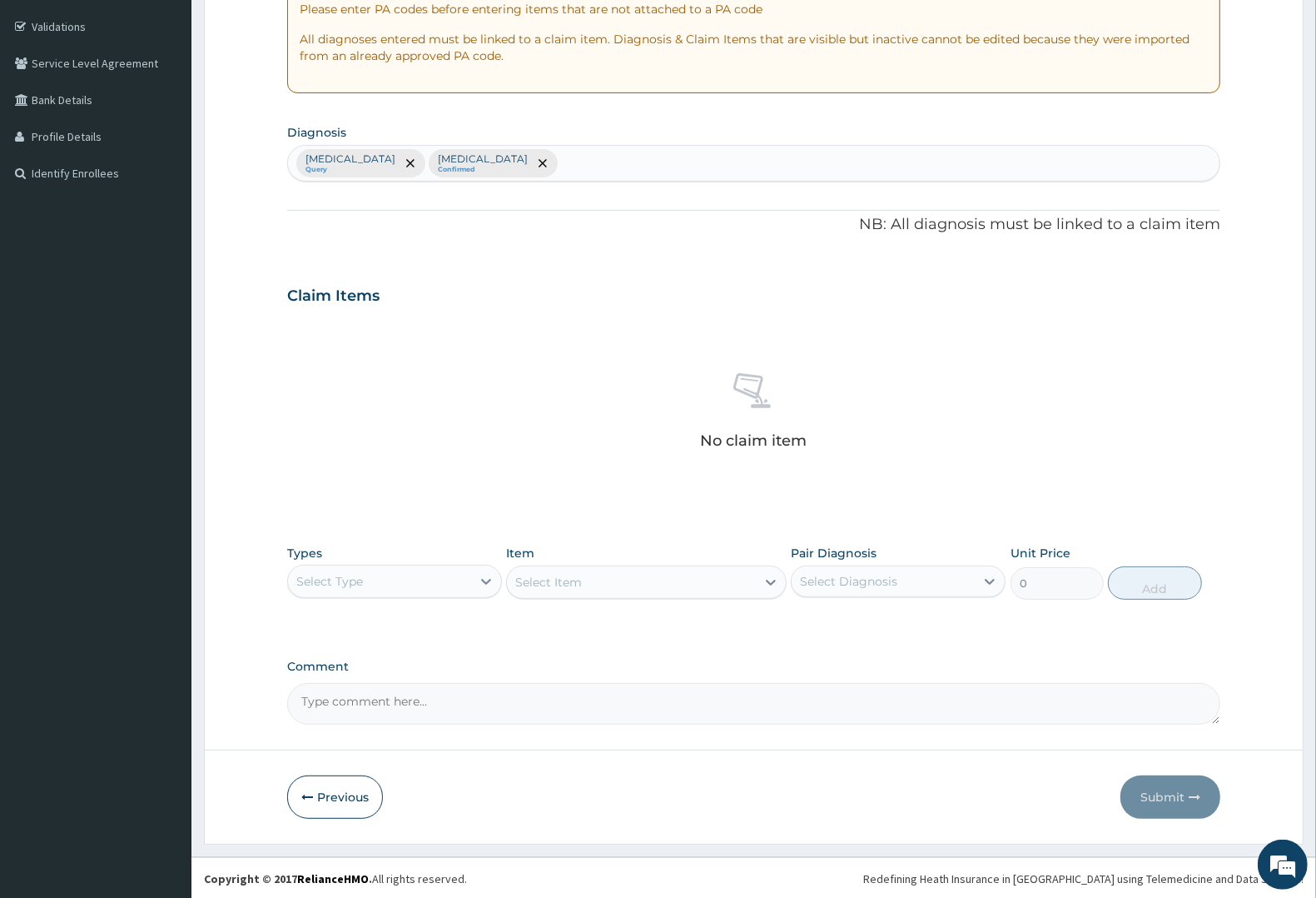
scroll to position [304, 0]
click at [369, 575] on div "Select Type" at bounding box center [379, 580] width 183 height 27
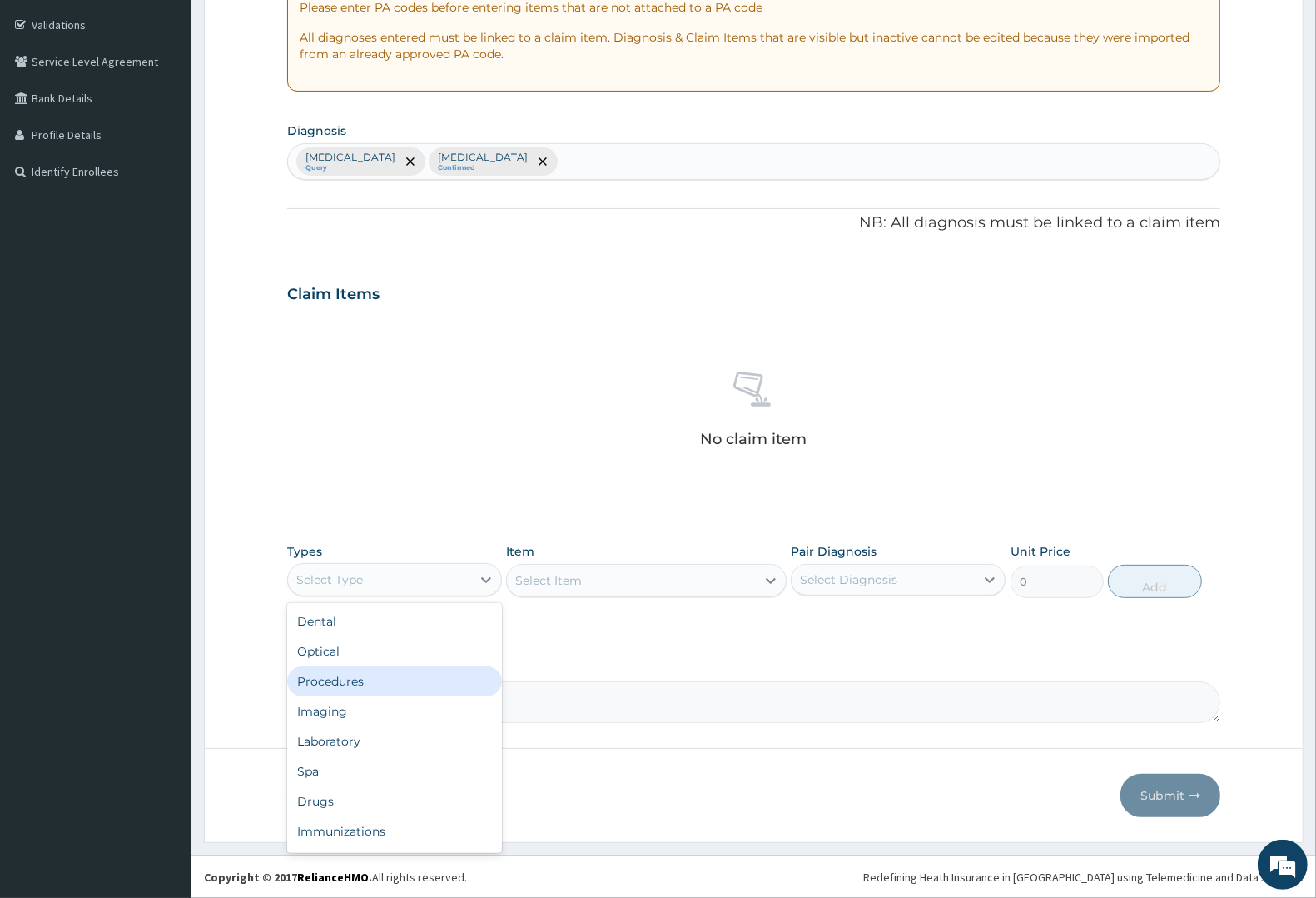
drag, startPoint x: 342, startPoint y: 687, endPoint x: 529, endPoint y: 621, distance: 198.3
click at [344, 684] on div "Procedures" at bounding box center [394, 681] width 215 height 30
click at [571, 576] on div "Select Item" at bounding box center [645, 581] width 280 height 33
click at [609, 577] on div "Select Item" at bounding box center [645, 581] width 280 height 33
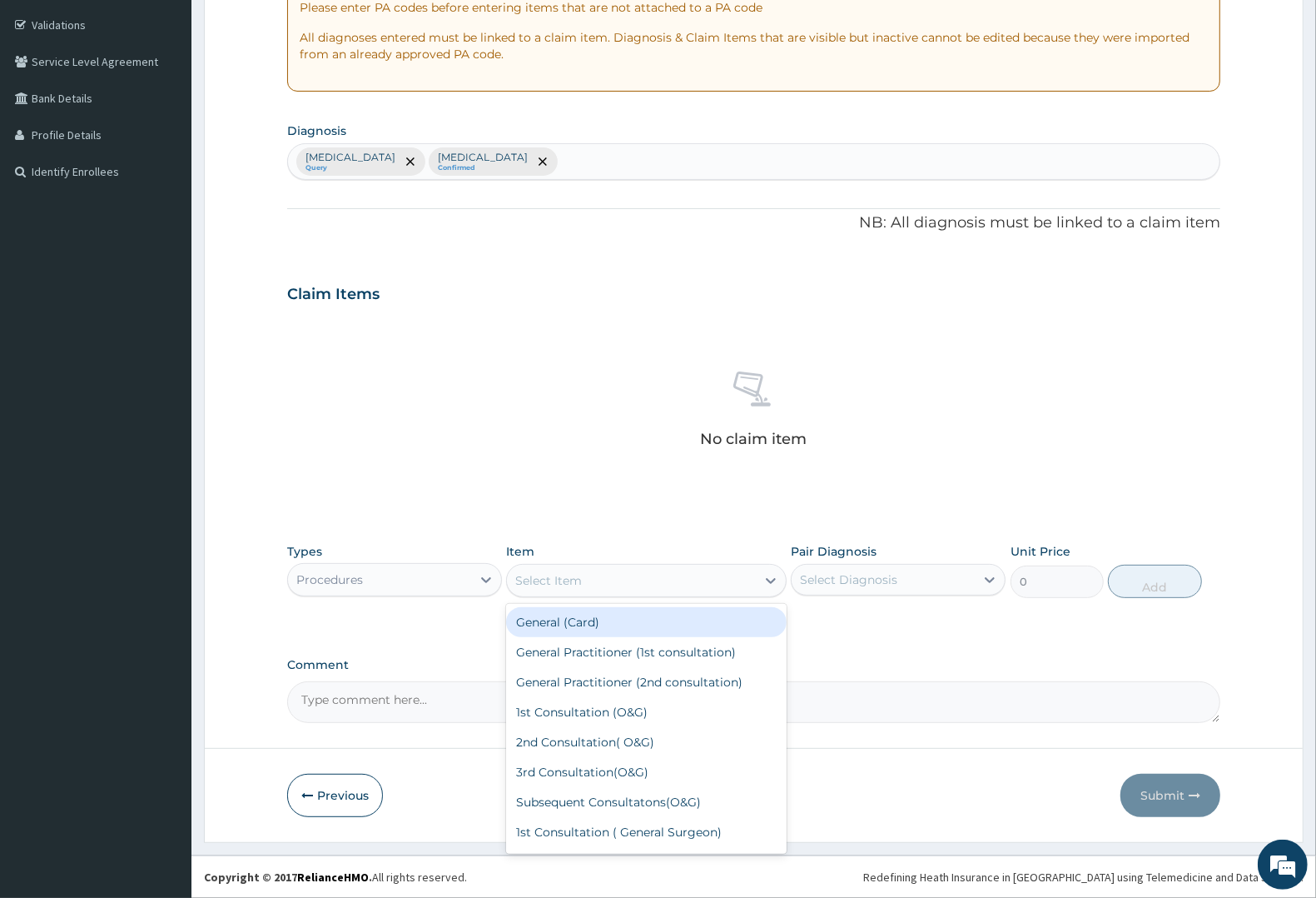
click at [609, 577] on div "Select Item" at bounding box center [630, 581] width 248 height 27
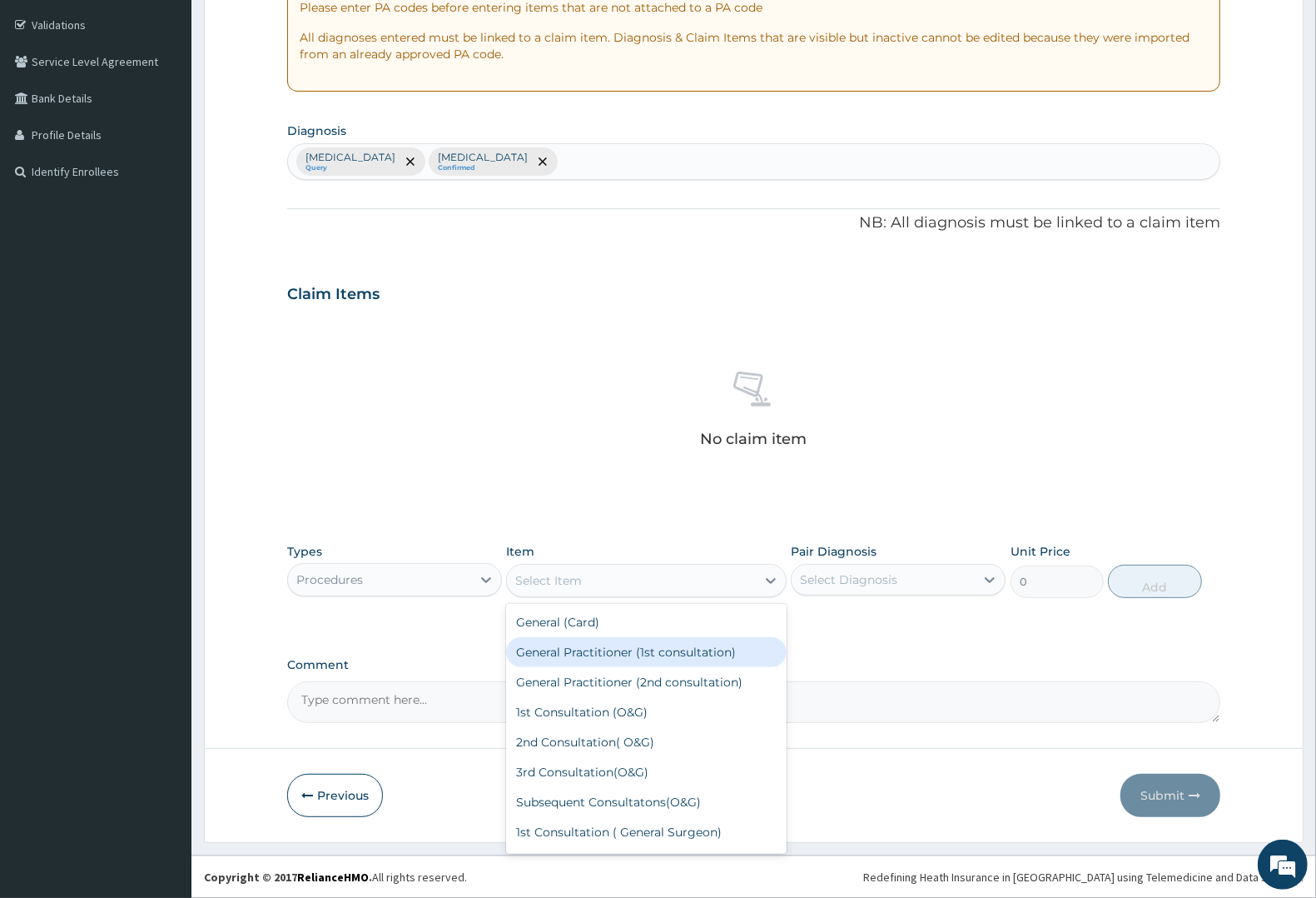
click at [597, 643] on div "General Practitioner (1st consultation)" at bounding box center [645, 652] width 280 height 30
type input "2250"
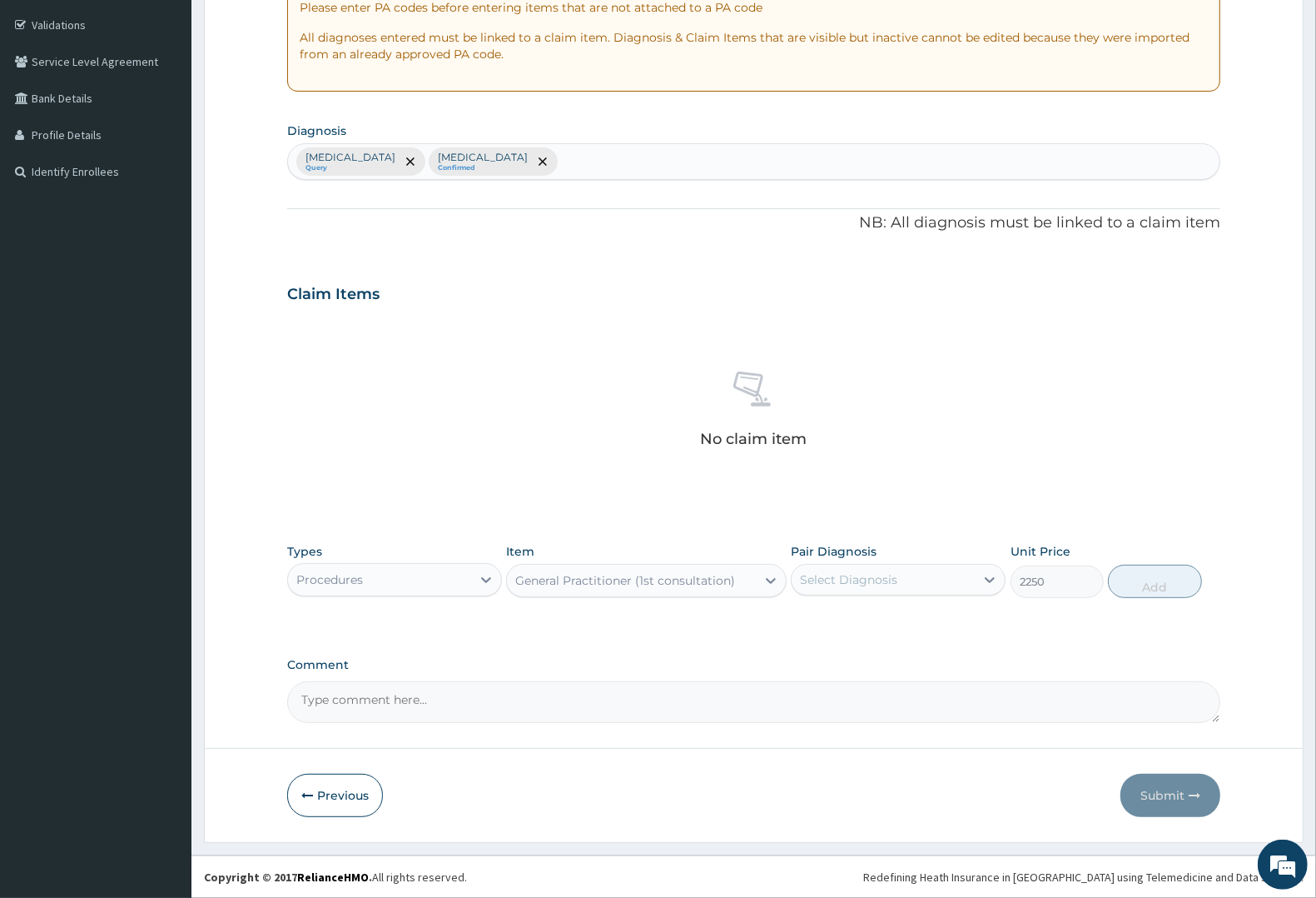
click at [846, 580] on div "Select Diagnosis" at bounding box center [848, 580] width 98 height 17
click at [847, 625] on label "Malaria" at bounding box center [870, 621] width 104 height 17
checkbox input "true"
click at [843, 647] on label "Typhoid fever" at bounding box center [870, 655] width 104 height 17
checkbox input "true"
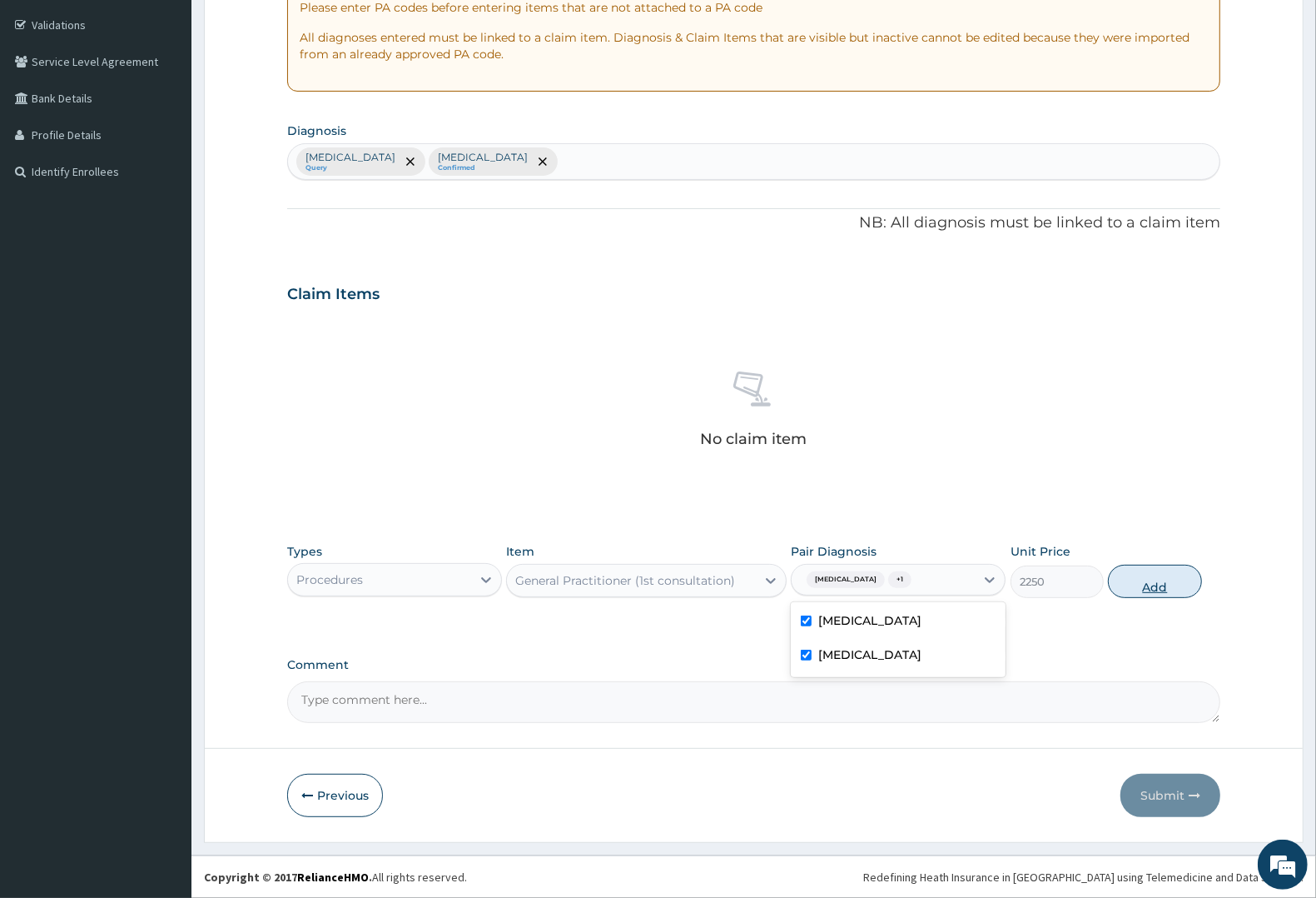
click at [1159, 585] on button "Add" at bounding box center [1155, 581] width 94 height 33
type input "0"
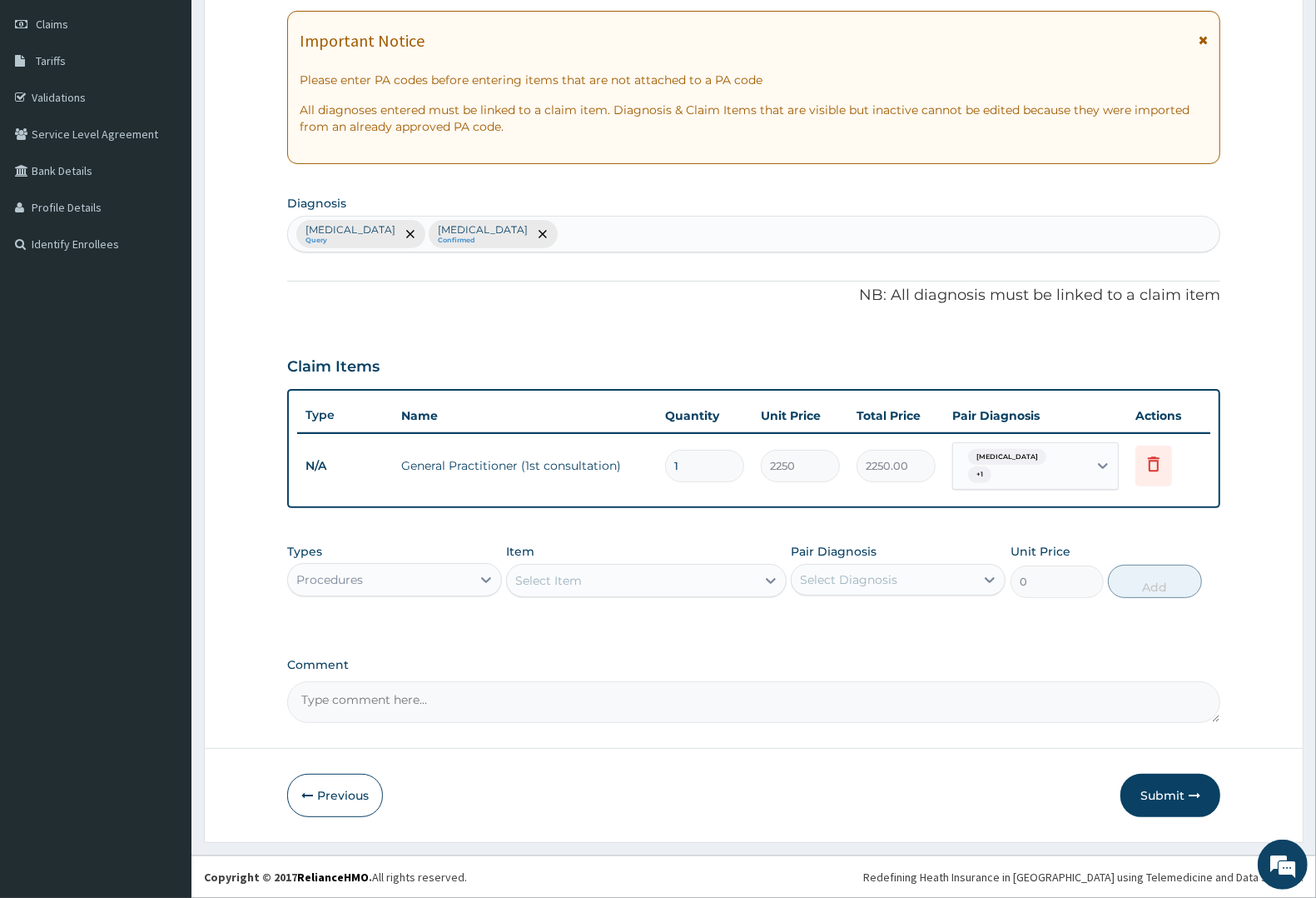
scroll to position [222, 0]
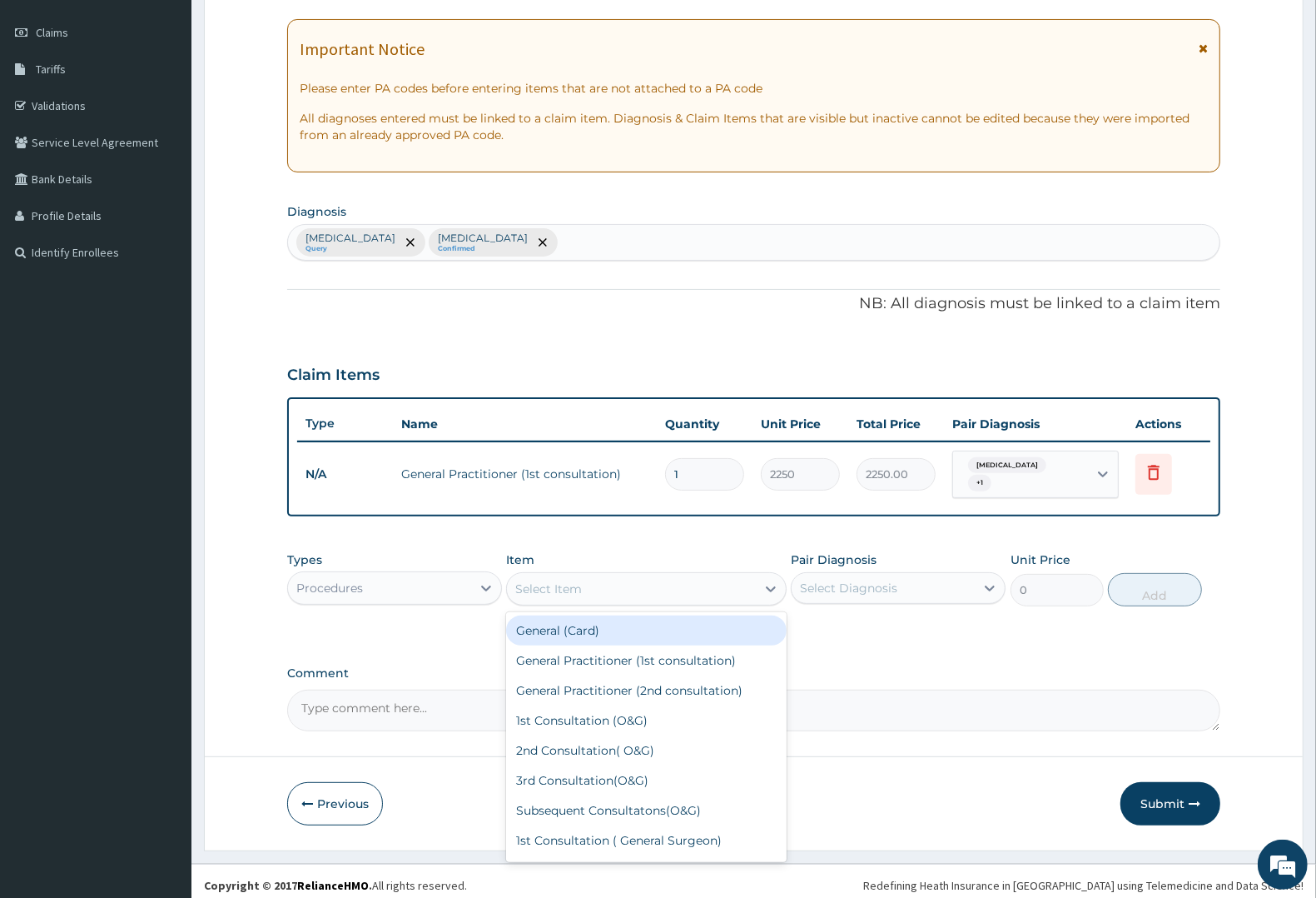
click at [545, 581] on div "Select Item" at bounding box center [549, 589] width 67 height 17
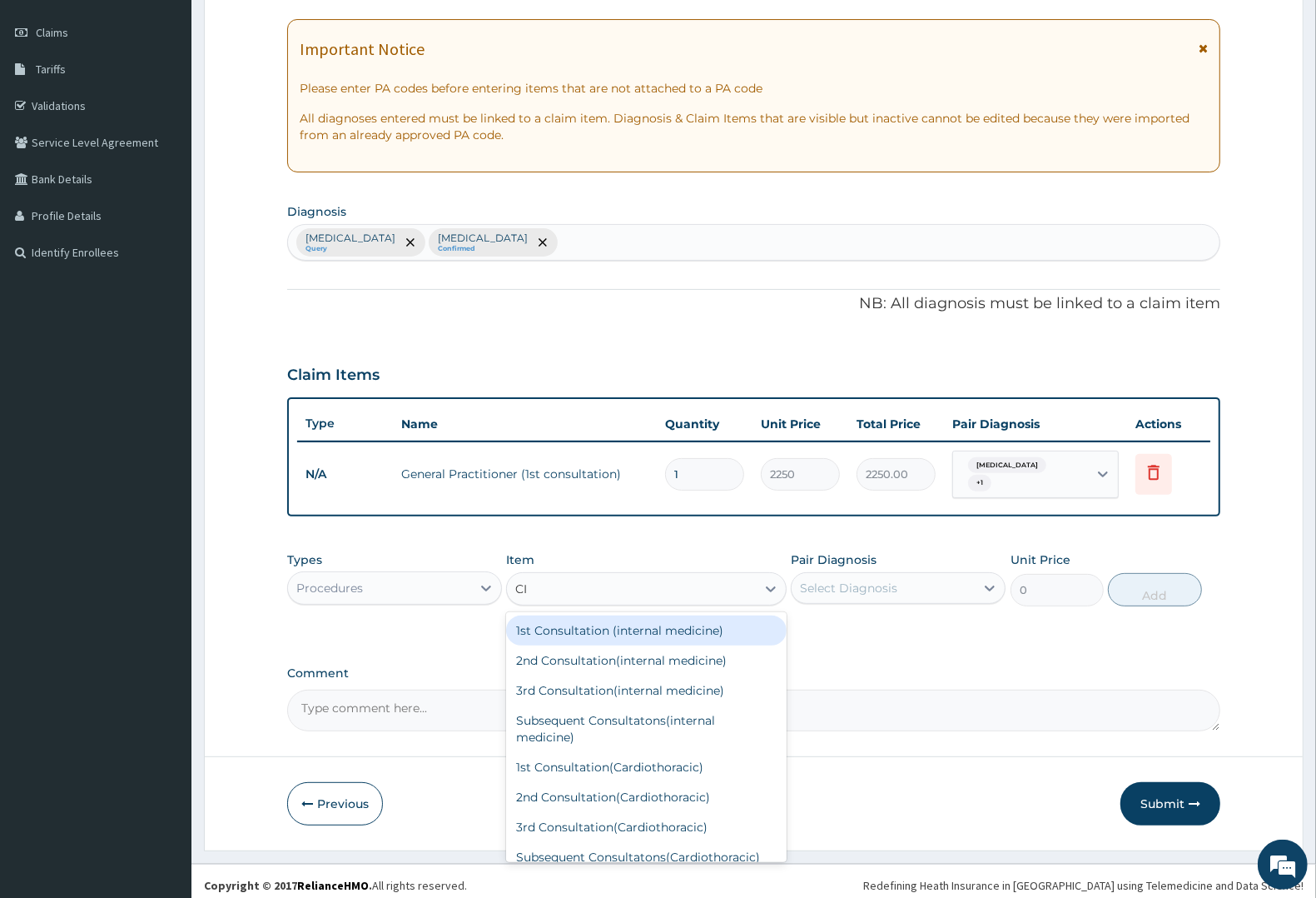
type input "CIP"
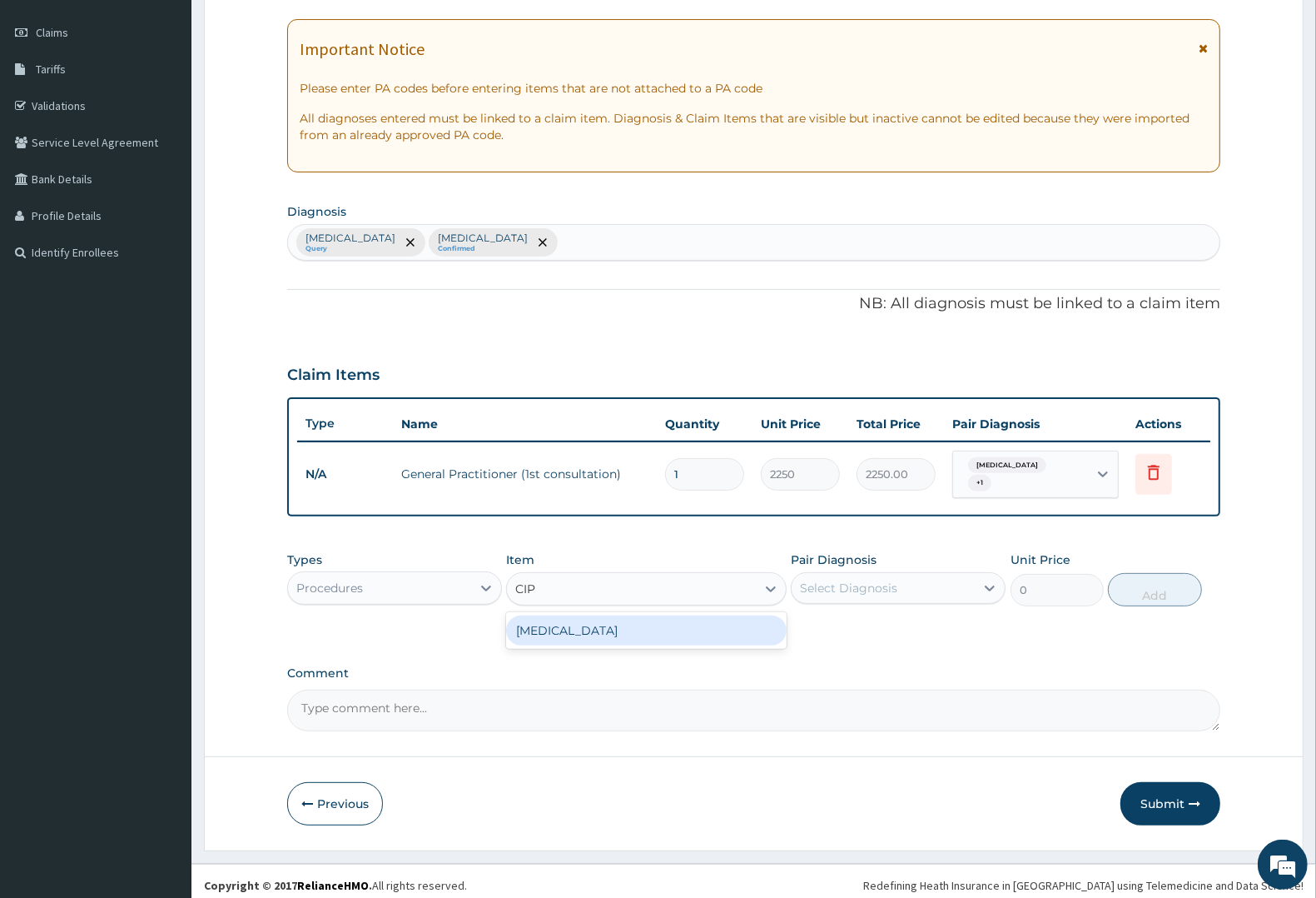
drag, startPoint x: 569, startPoint y: 614, endPoint x: 608, endPoint y: 609, distance: 39.3
click at [580, 616] on div "CIPROFLOXACIN" at bounding box center [645, 631] width 280 height 30
type input "150"
click at [842, 580] on div "Select Diagnosis" at bounding box center [848, 588] width 98 height 17
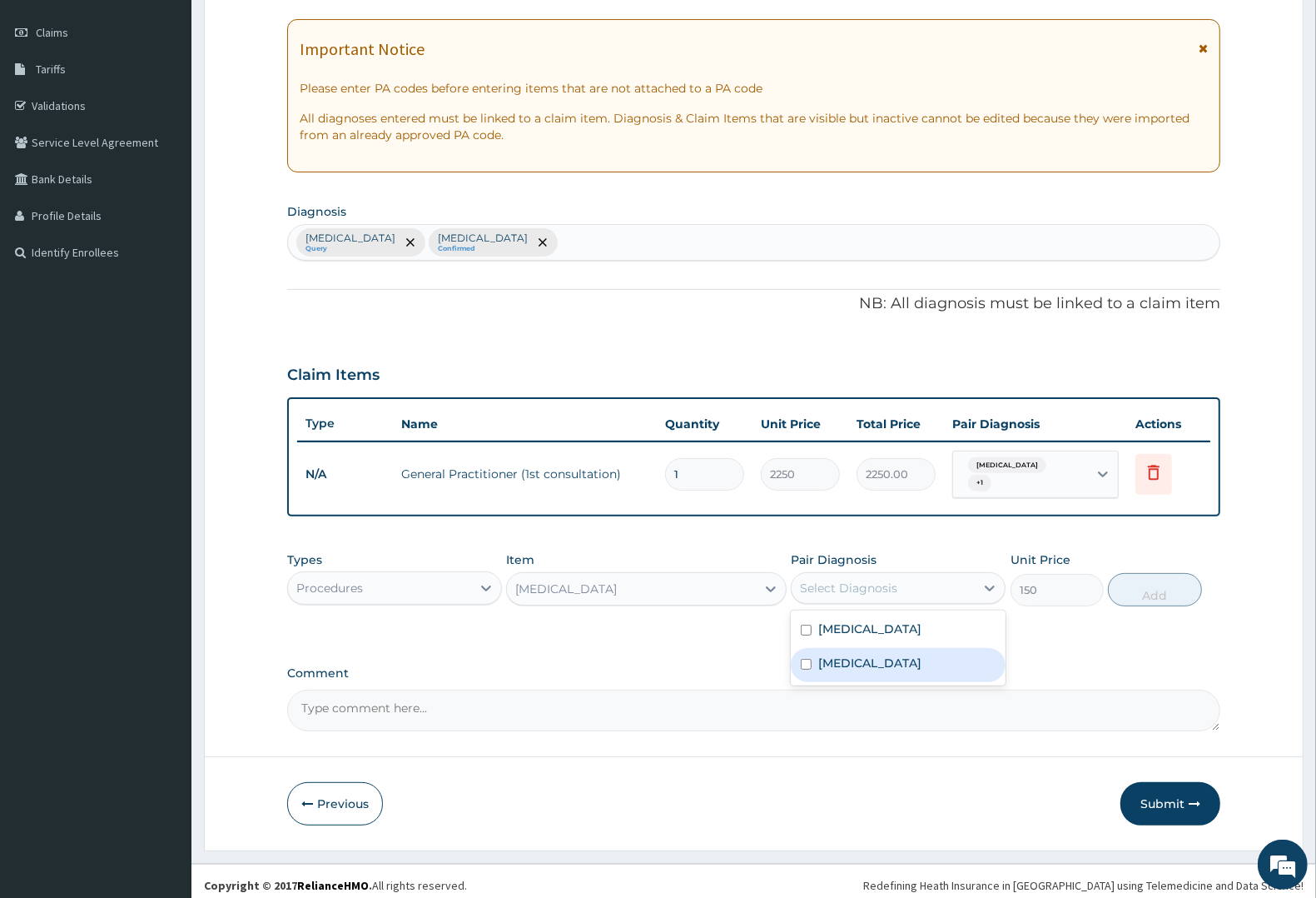
click at [863, 648] on div "Typhoid fever" at bounding box center [898, 665] width 215 height 34
checkbox input "true"
click at [1157, 587] on button "Add" at bounding box center [1155, 590] width 94 height 33
type input "0"
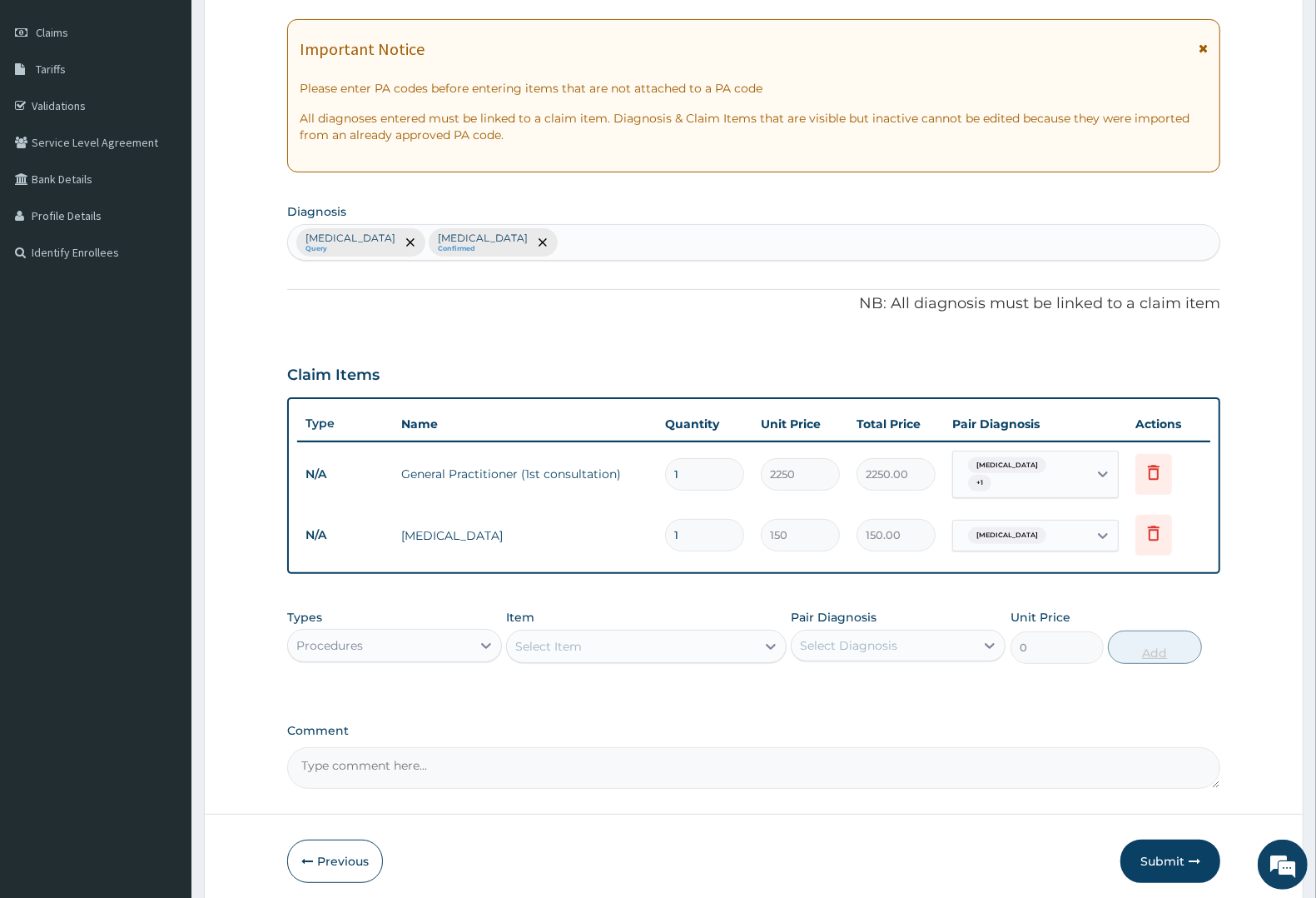
type input "10"
type input "1500.00"
type input "10"
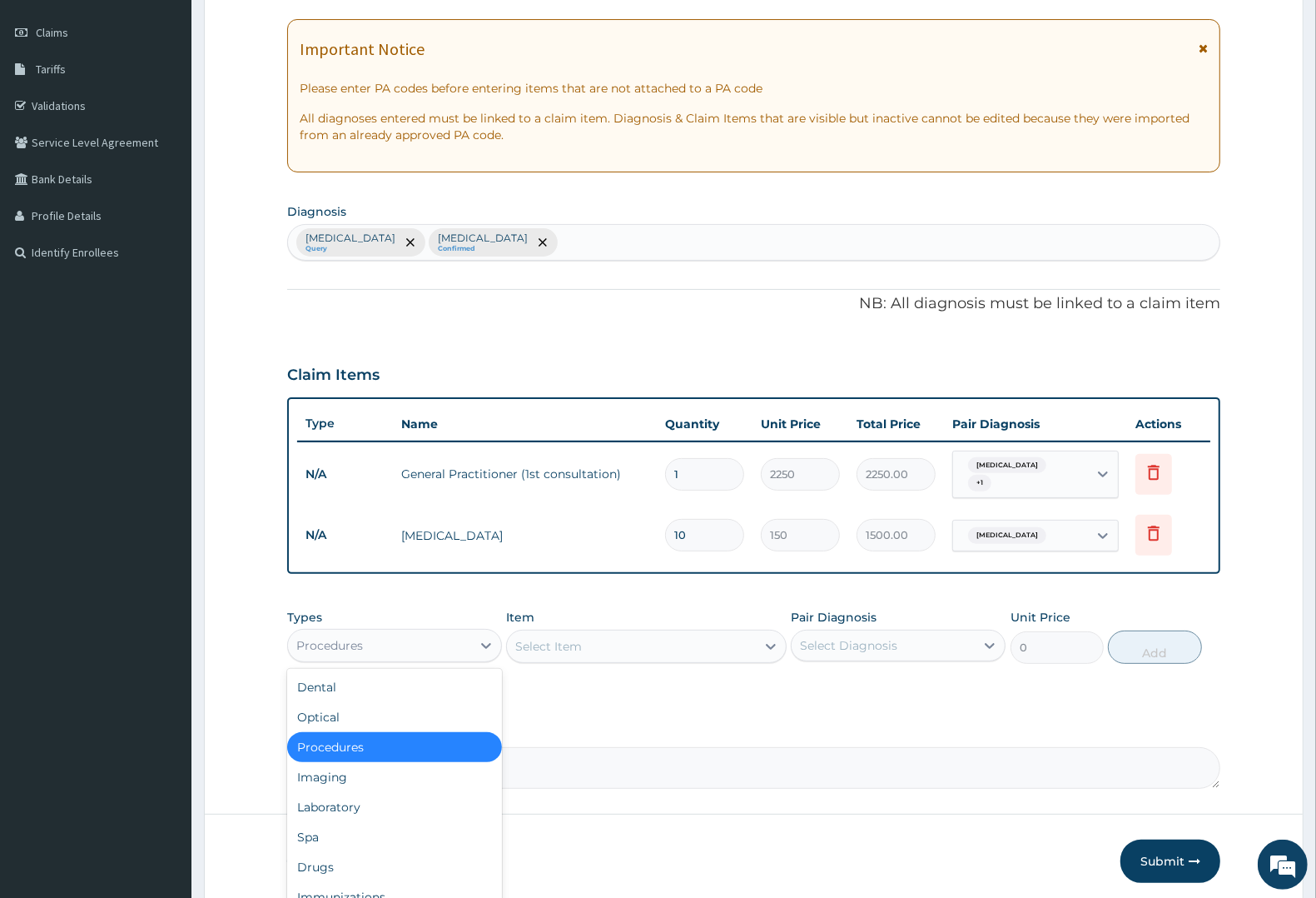
click at [342, 637] on div "Procedures" at bounding box center [330, 646] width 67 height 17
click at [318, 792] on div "Laboratory" at bounding box center [394, 807] width 215 height 30
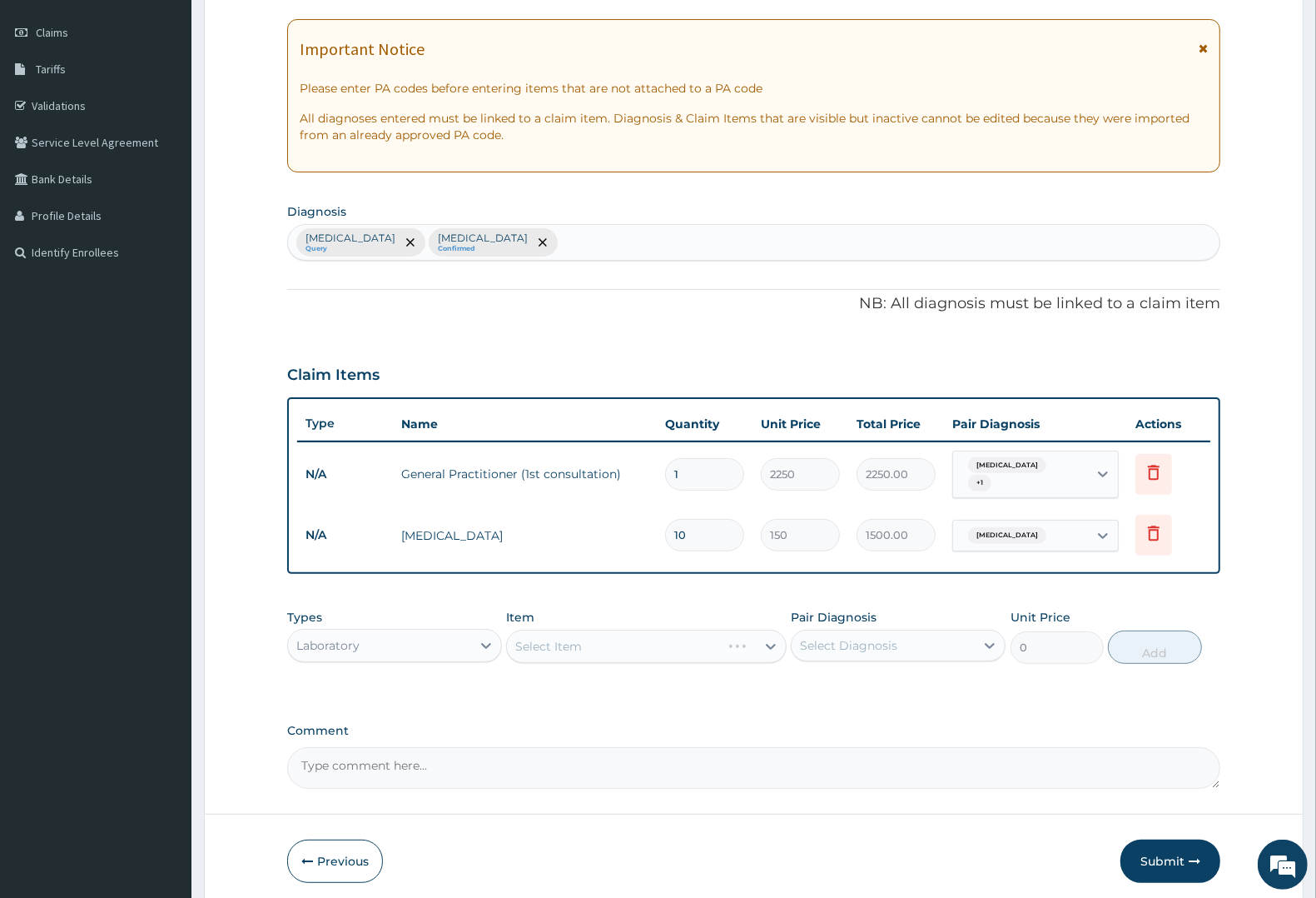
click at [559, 630] on div "Select Item" at bounding box center [645, 647] width 280 height 33
click at [560, 640] on div "Select Item" at bounding box center [645, 647] width 280 height 33
click at [602, 630] on div "Select Item" at bounding box center [645, 647] width 280 height 33
click at [605, 634] on div "Select Item" at bounding box center [645, 647] width 280 height 33
click at [575, 639] on div "Select Item" at bounding box center [645, 647] width 280 height 33
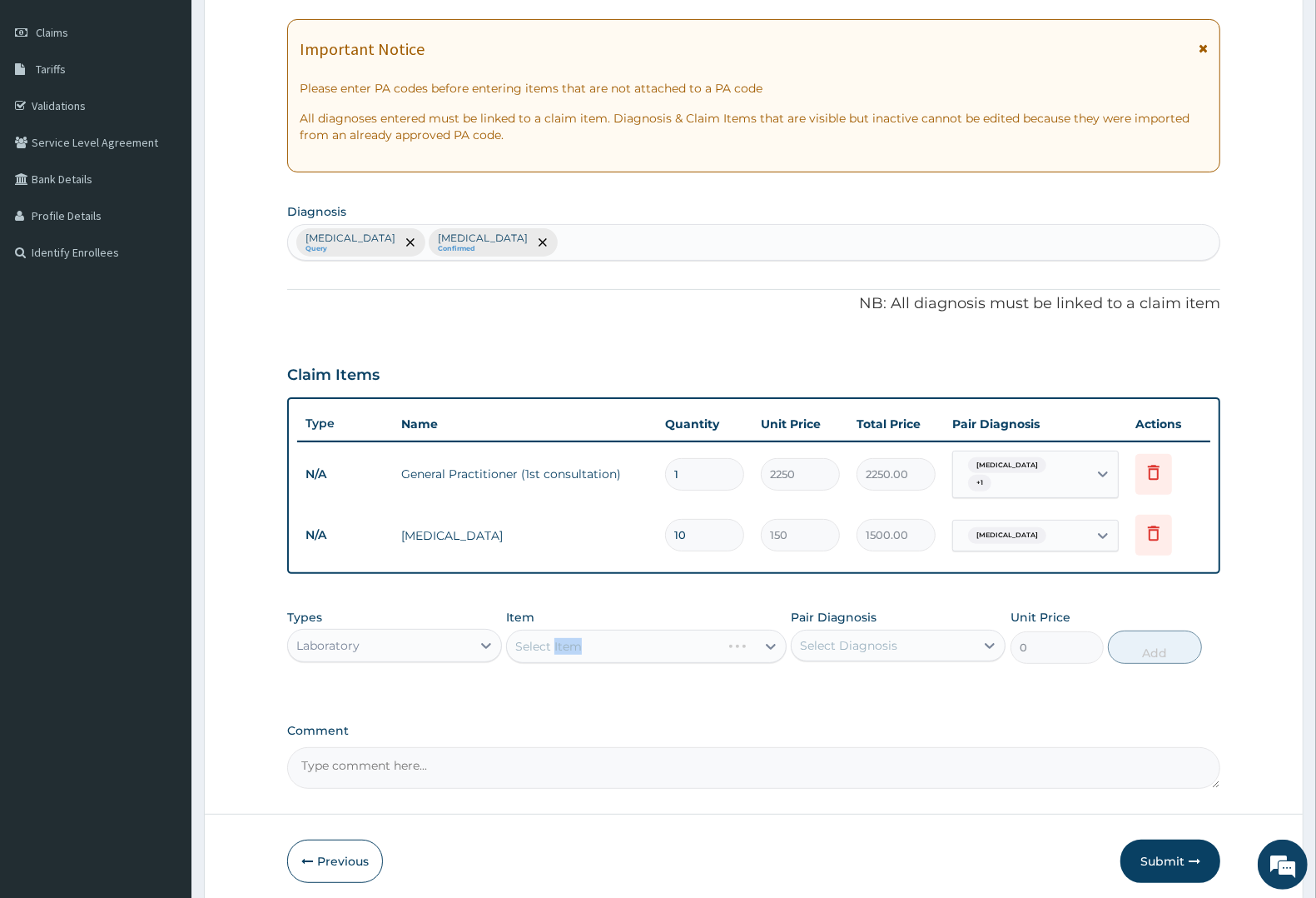
click at [575, 639] on div "Select Item" at bounding box center [645, 647] width 280 height 33
click at [600, 637] on div "Select Item" at bounding box center [645, 647] width 280 height 33
click at [610, 636] on div "Select Item" at bounding box center [645, 647] width 280 height 33
click at [656, 637] on div "Select Item" at bounding box center [645, 647] width 280 height 33
click at [663, 637] on div "Select Item" at bounding box center [645, 647] width 280 height 33
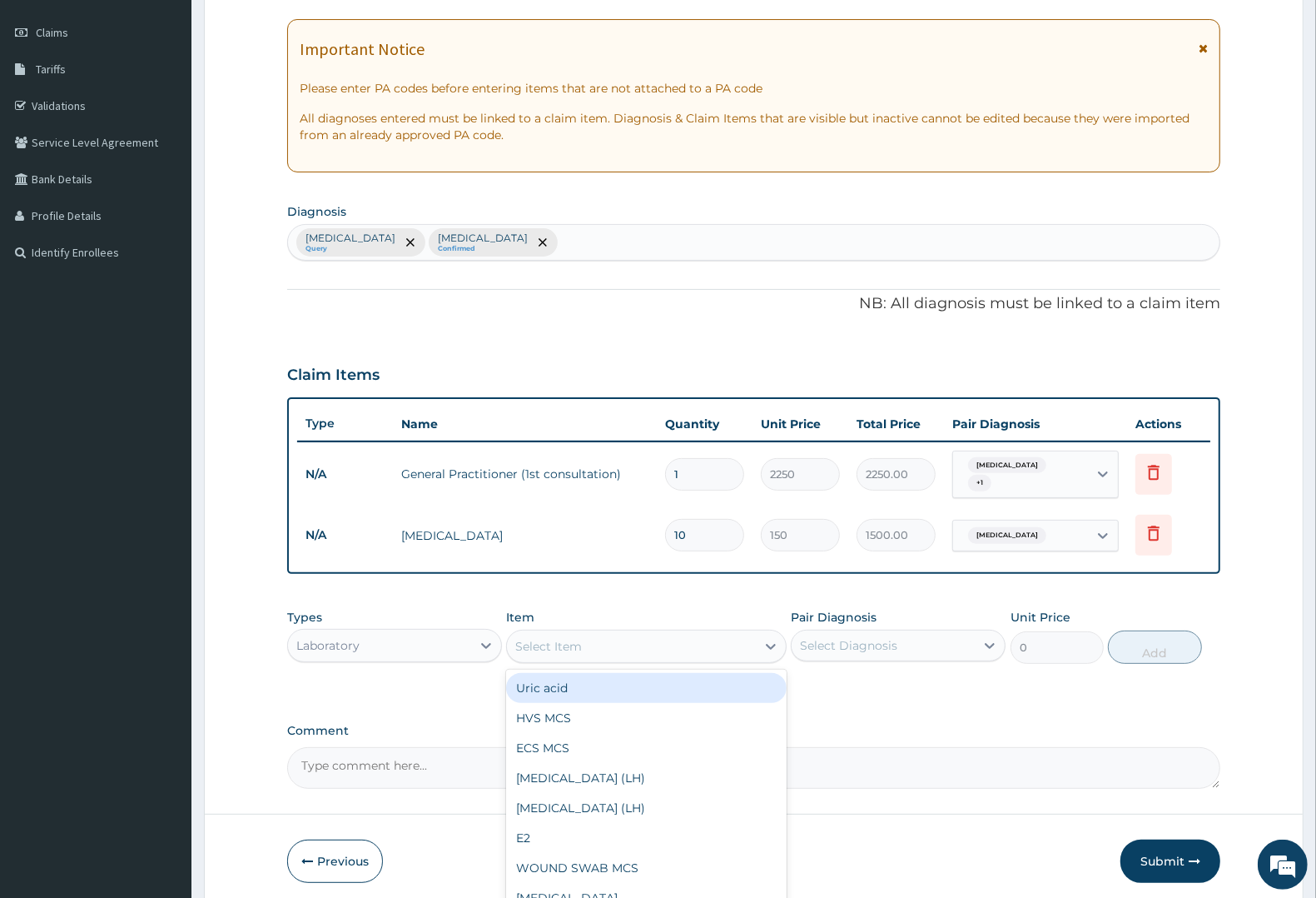
click at [666, 637] on div "Select Item" at bounding box center [630, 647] width 248 height 27
click at [593, 884] on div "Full blood count" at bounding box center [645, 898] width 280 height 30
type input "3000"
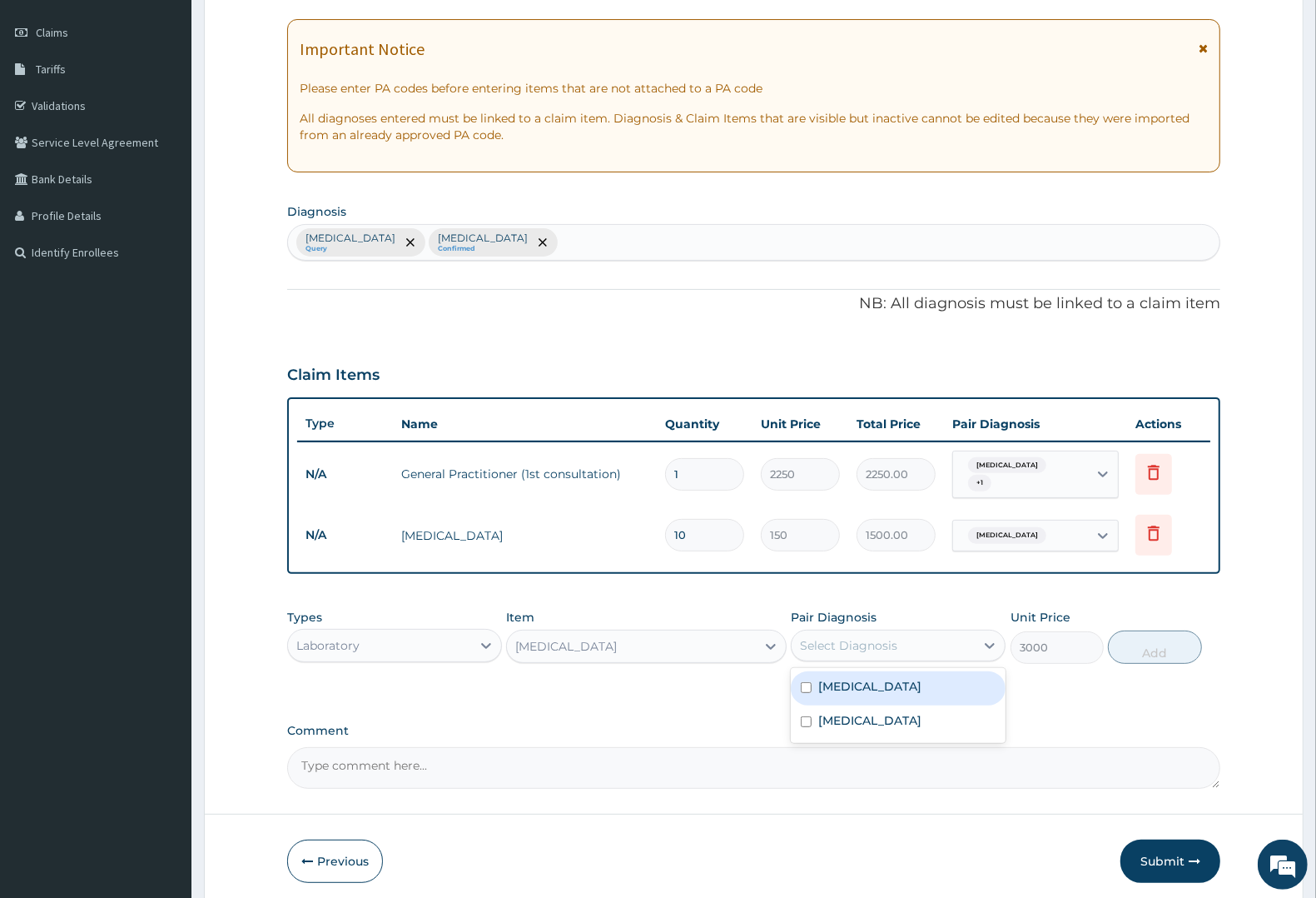
click at [839, 632] on div "Select Diagnosis" at bounding box center [883, 646] width 183 height 27
click at [843, 657] on div "Types Laboratory Item Full blood count Pair Diagnosis Select Diagnosis Unit Pri…" at bounding box center [753, 637] width 933 height 72
drag, startPoint x: 845, startPoint y: 633, endPoint x: 843, endPoint y: 733, distance: 100.0
click at [846, 652] on div "Select Diagnosis" at bounding box center [898, 646] width 215 height 32
click at [845, 677] on label "Malaria" at bounding box center [870, 686] width 104 height 17
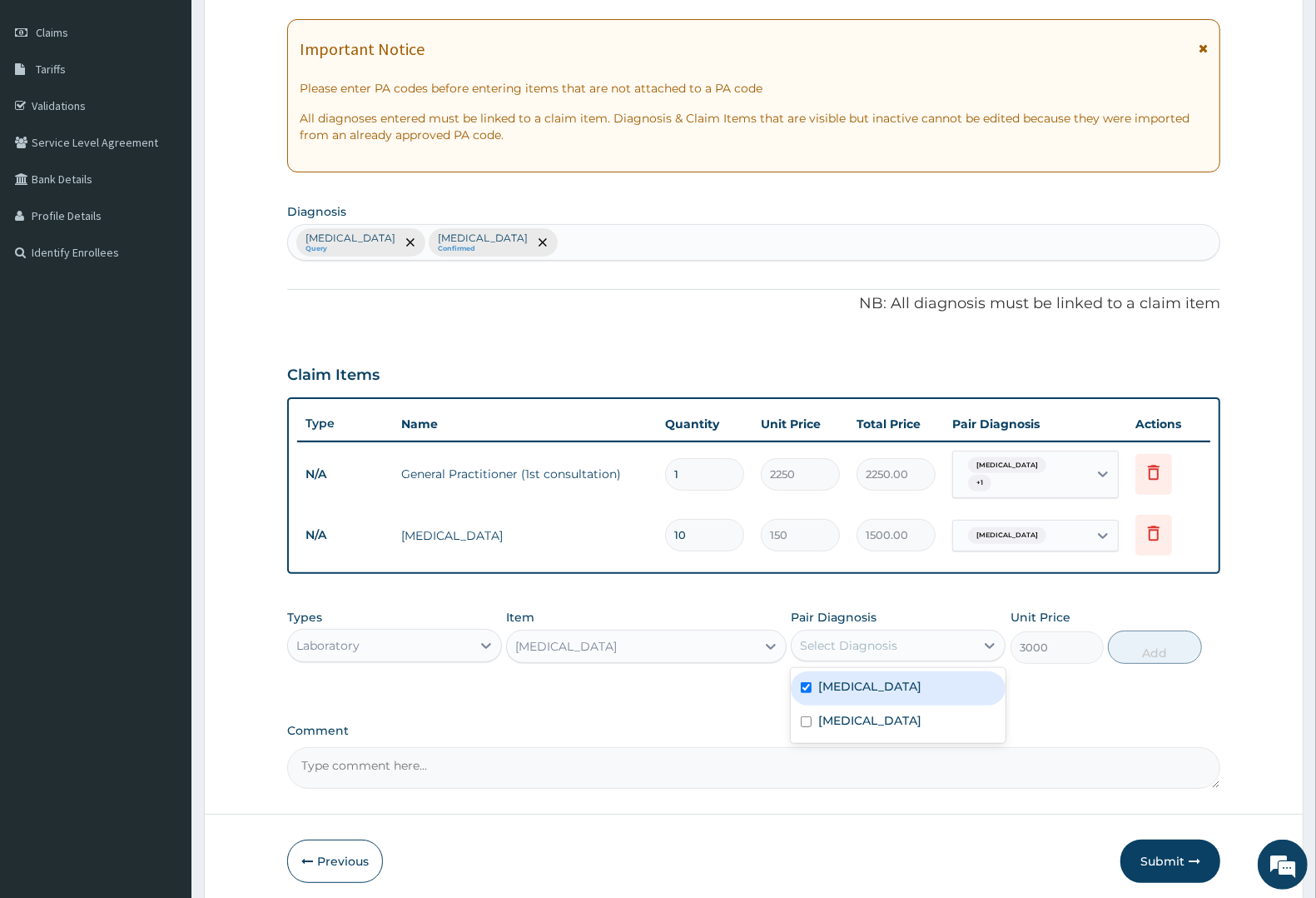
checkbox input "true"
click at [1131, 639] on button "Add" at bounding box center [1155, 647] width 94 height 33
type input "0"
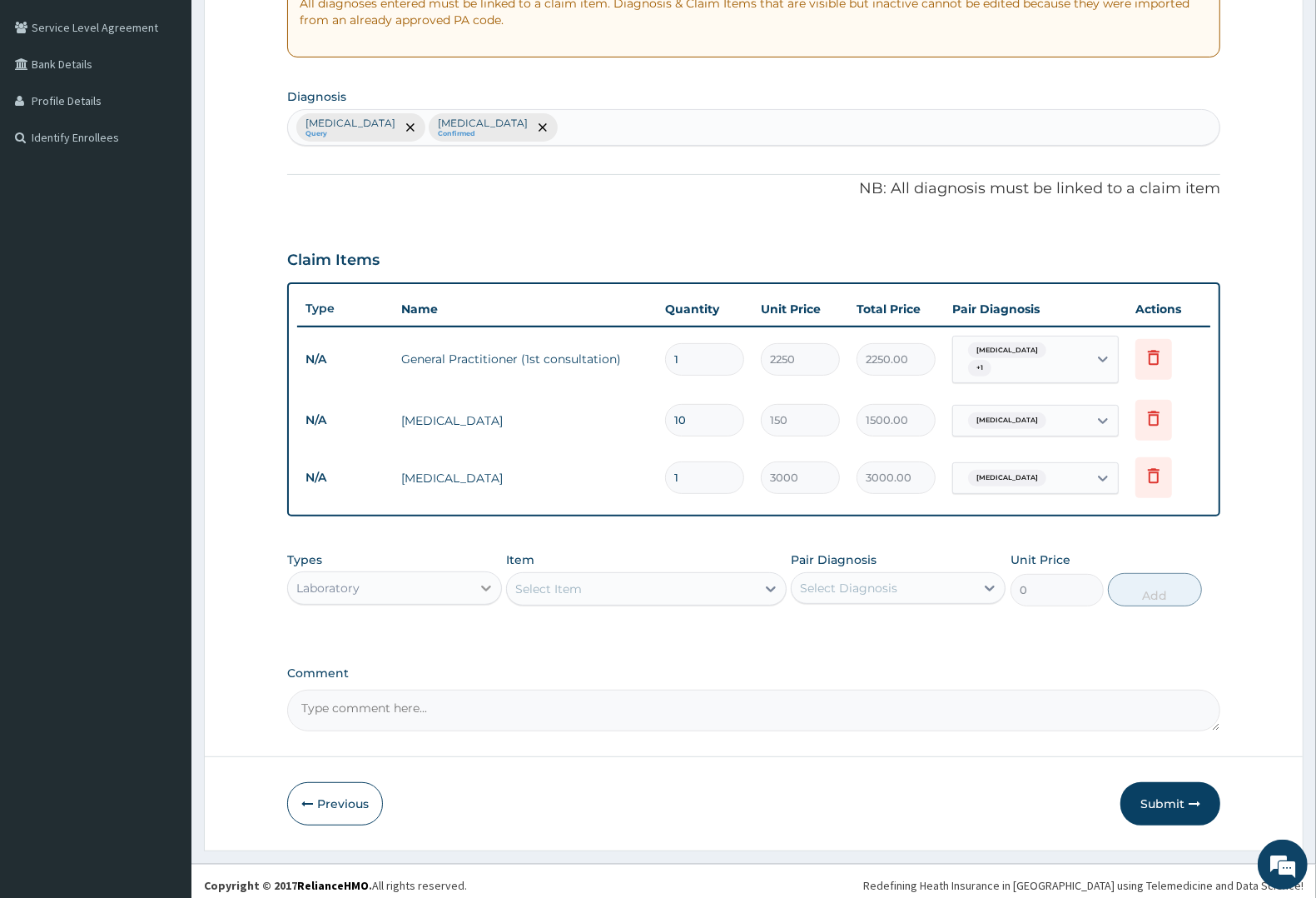
scroll to position [338, 0]
click at [606, 575] on div "Select Item" at bounding box center [630, 588] width 248 height 27
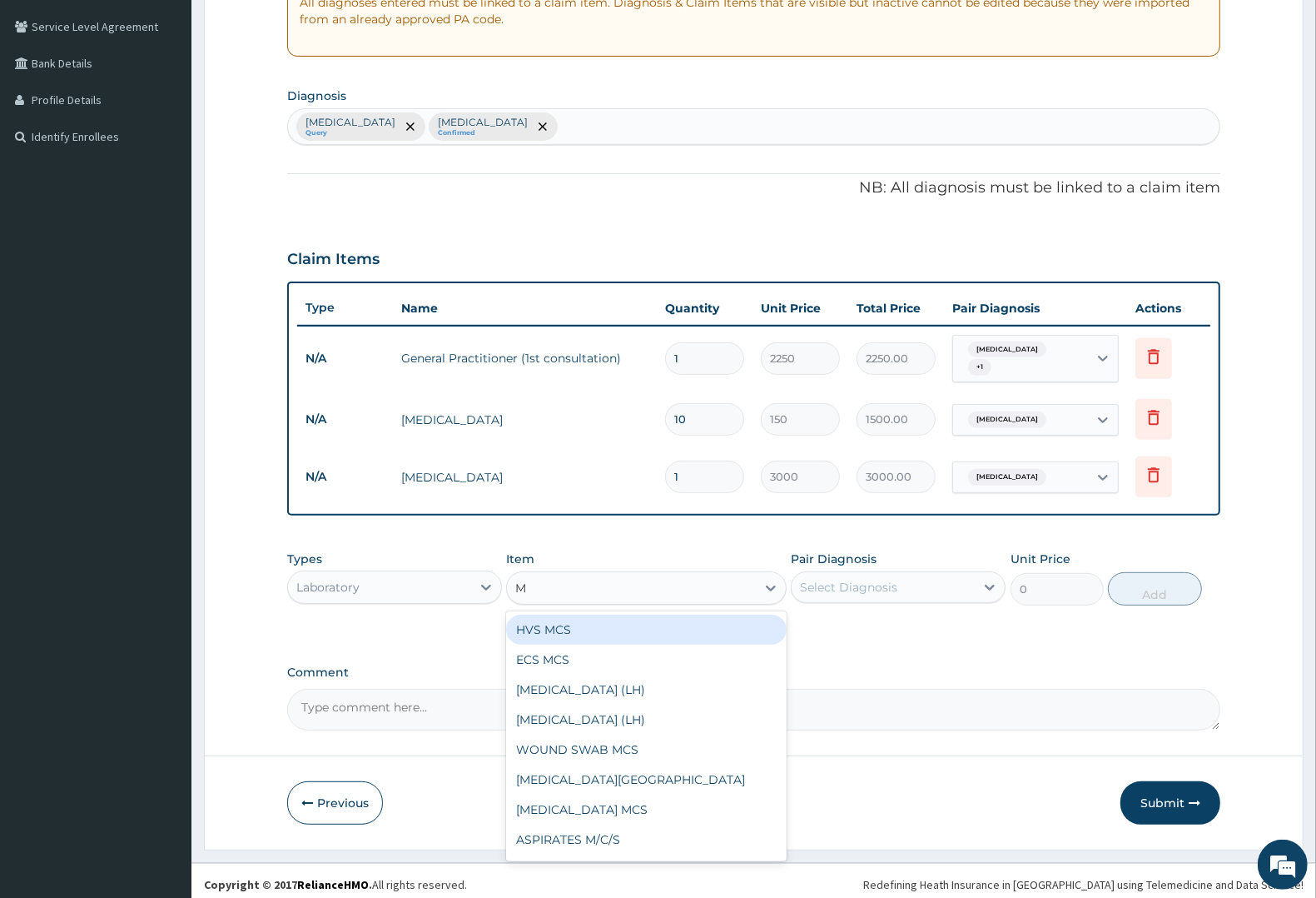
type input "MA"
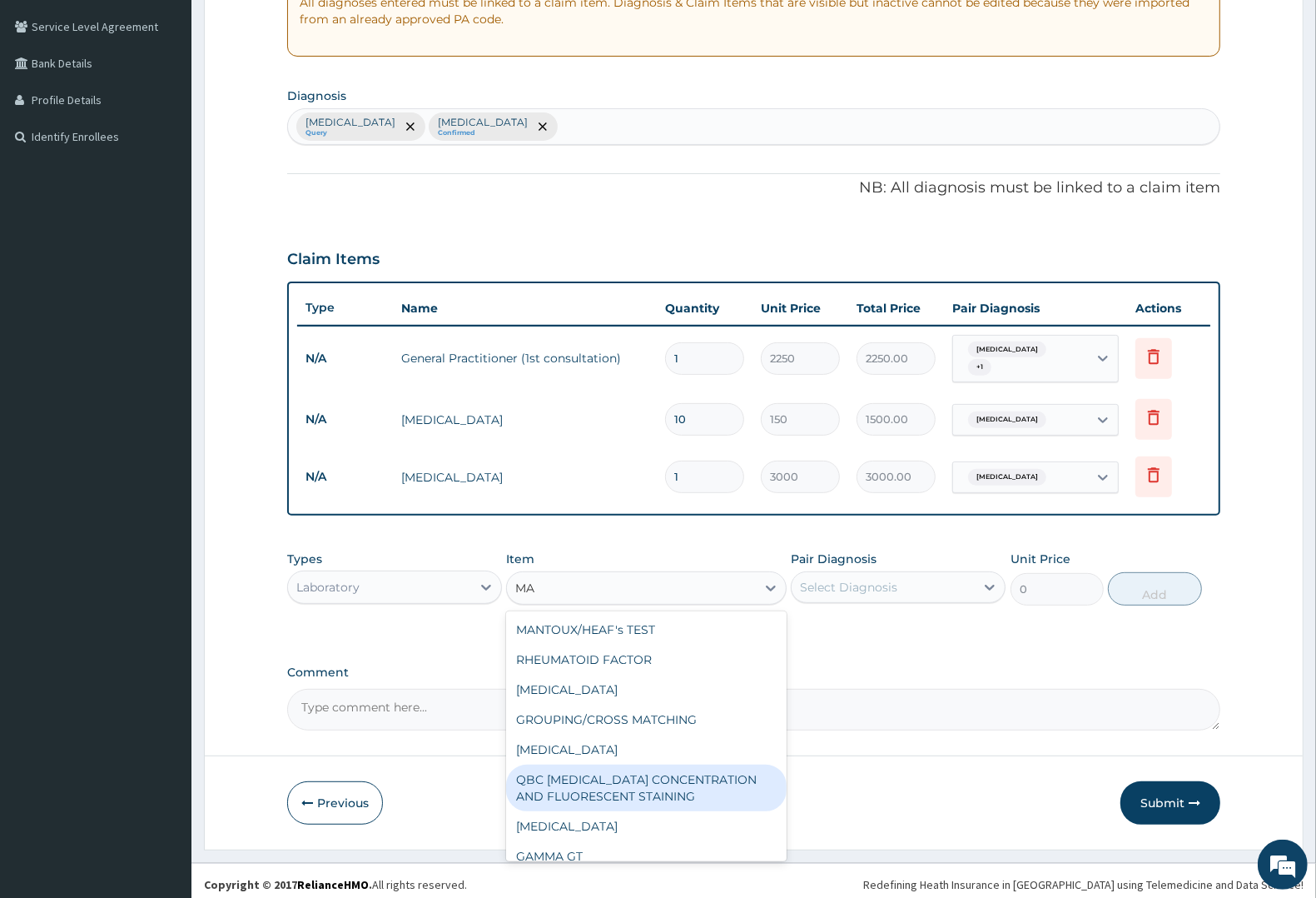
click at [581, 773] on div "QBC MALARIA CONCENTRATION AND FLUORESCENT STAINING" at bounding box center [645, 788] width 280 height 47
type input "1800"
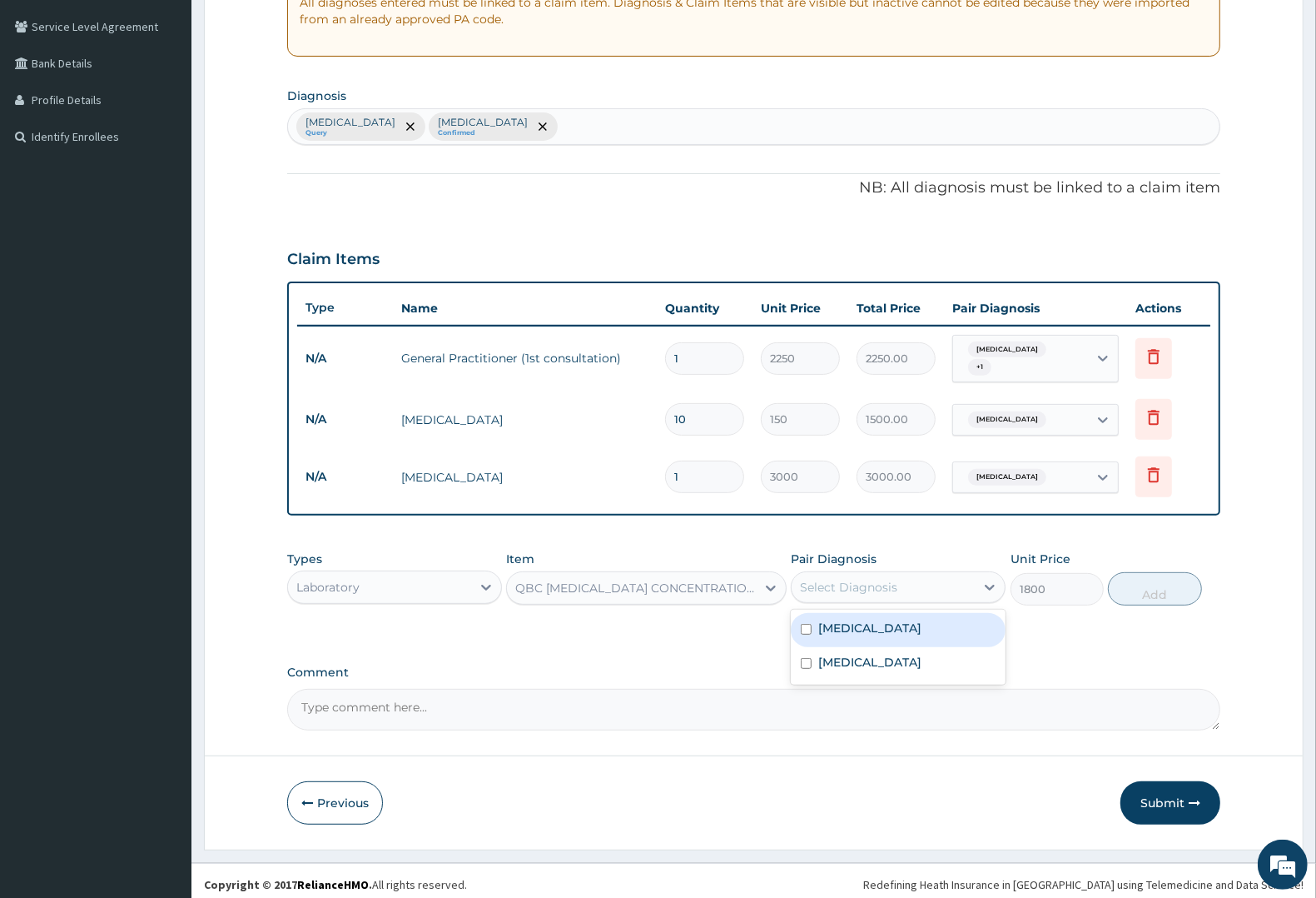
click at [870, 584] on div "Select Diagnosis" at bounding box center [848, 587] width 98 height 17
click at [870, 613] on div "Malaria" at bounding box center [898, 630] width 215 height 34
checkbox input "true"
click at [1171, 581] on button "Add" at bounding box center [1155, 589] width 94 height 33
type input "0"
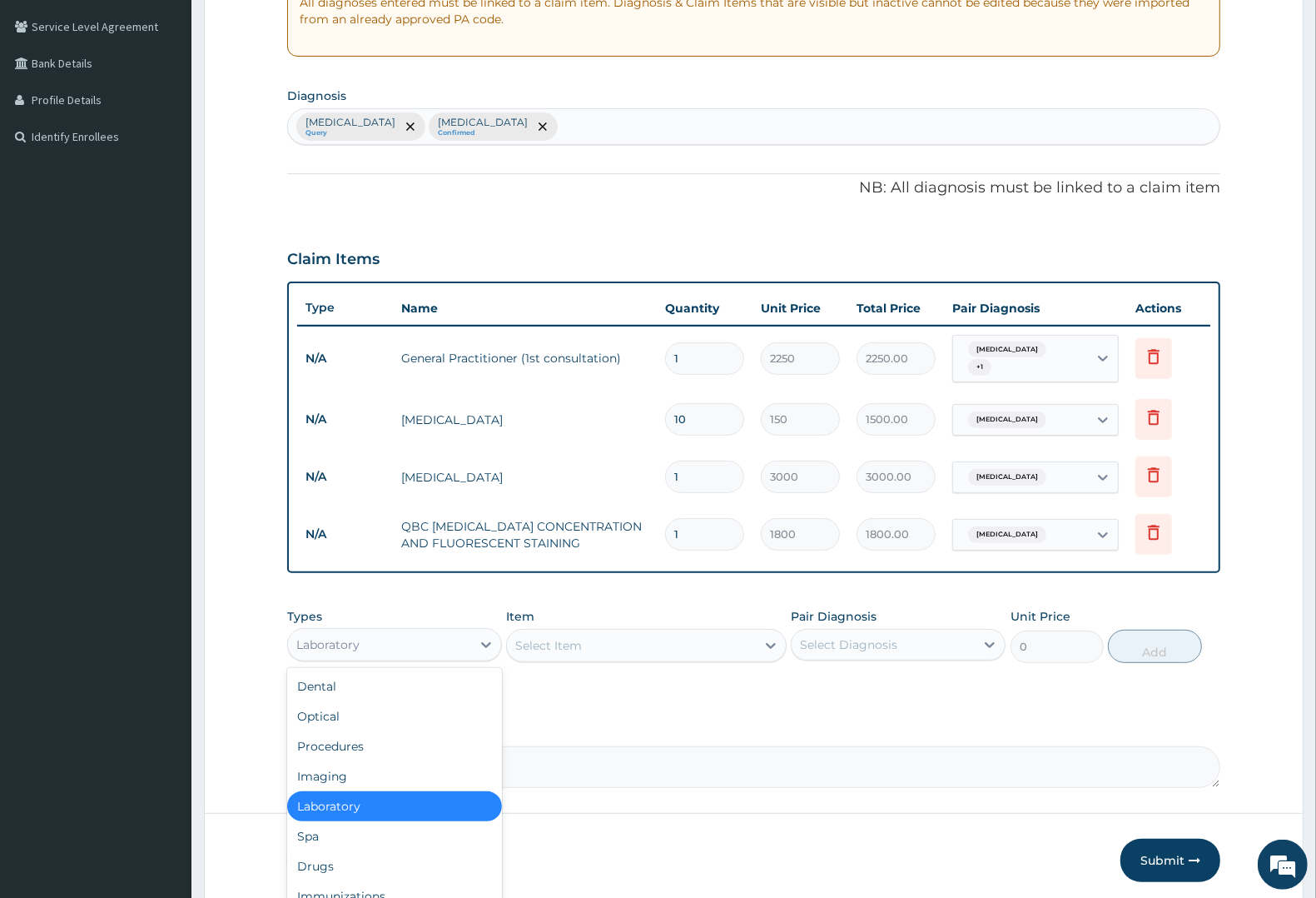
click at [316, 637] on div "Laboratory" at bounding box center [328, 645] width 63 height 17
click at [325, 855] on div "Drugs" at bounding box center [394, 866] width 215 height 30
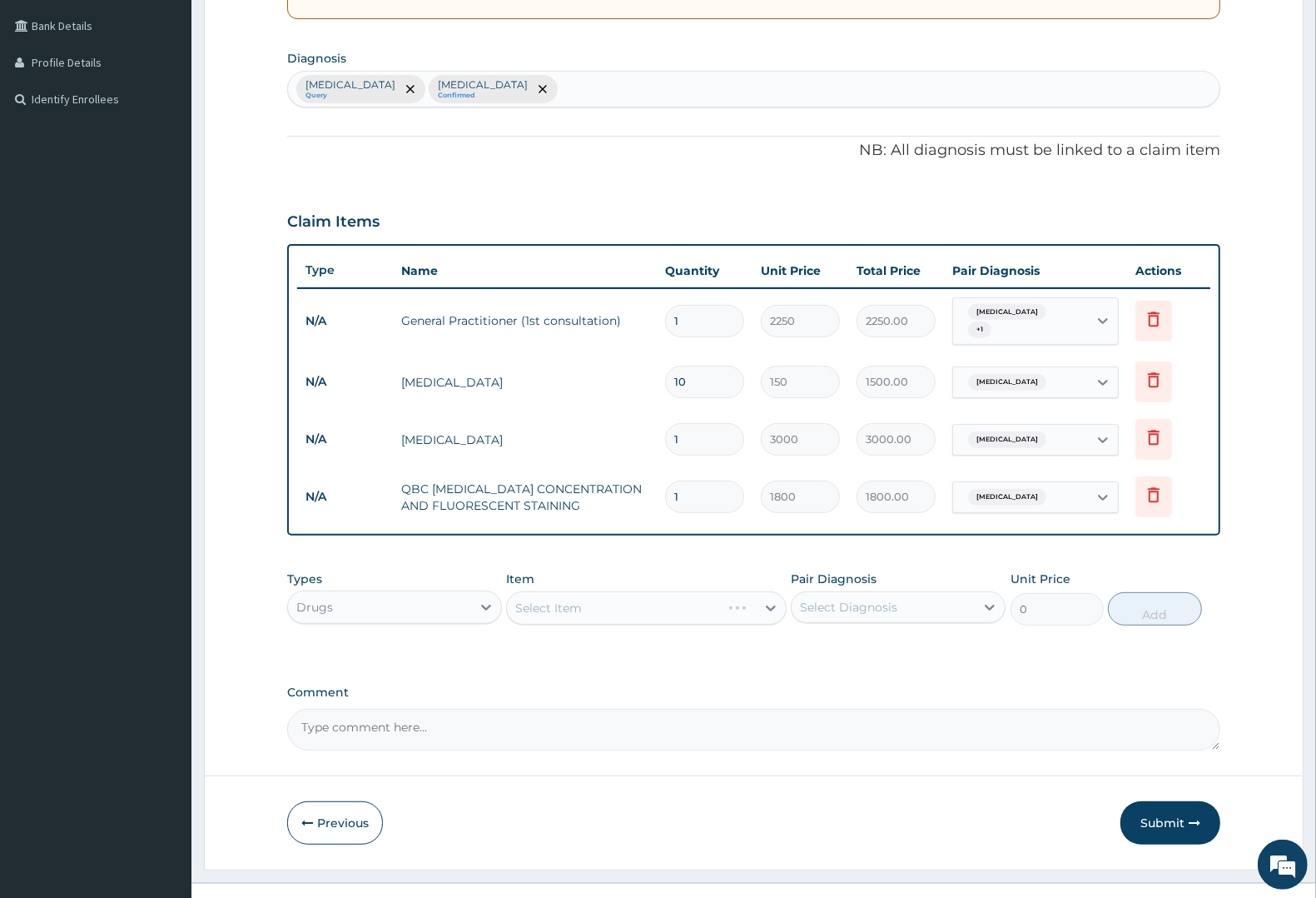
scroll to position [395, 0]
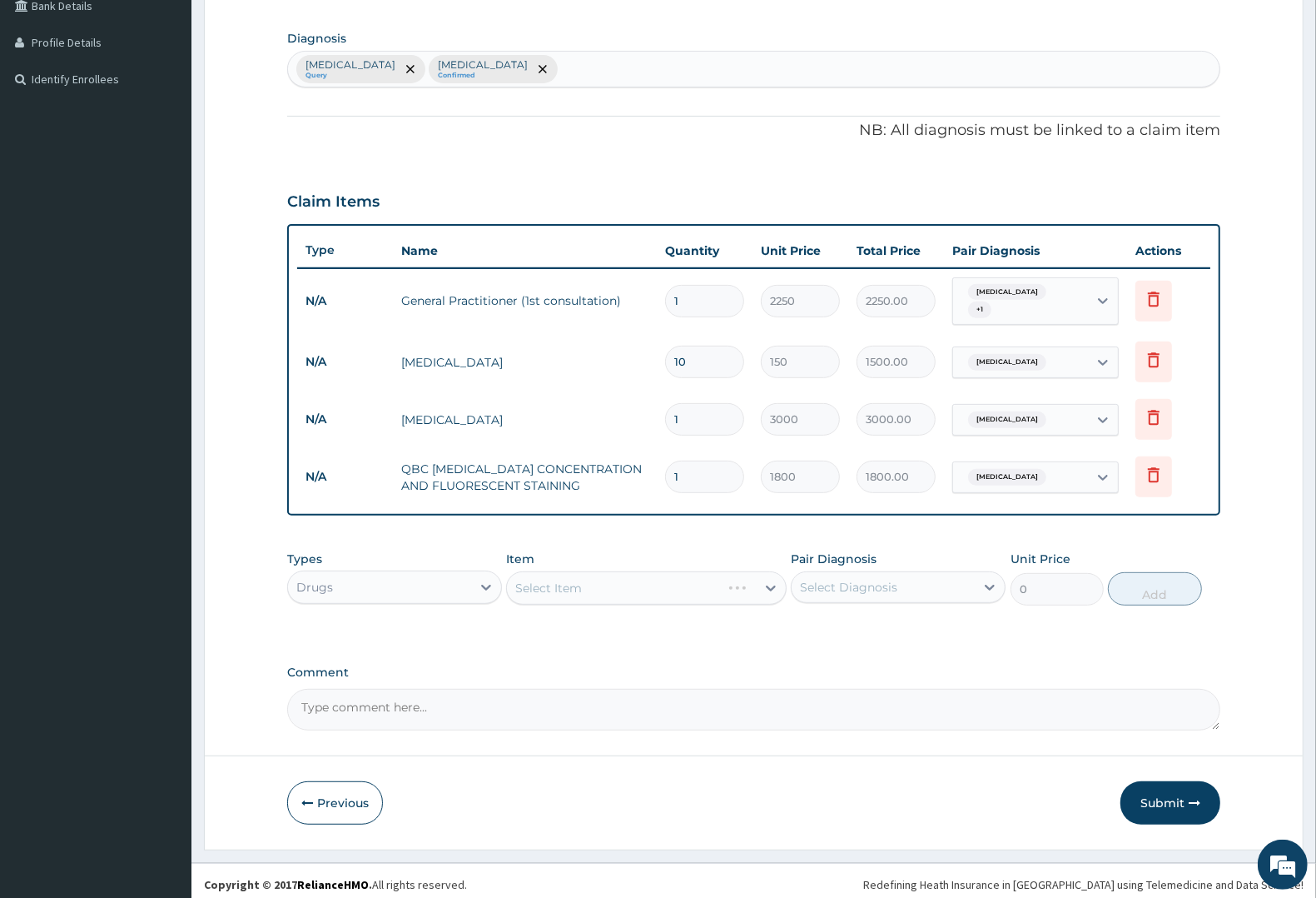
click at [548, 581] on div "Select Item" at bounding box center [645, 588] width 280 height 33
click at [571, 575] on div "Select Item" at bounding box center [645, 588] width 280 height 33
click at [638, 575] on div "Select Item" at bounding box center [613, 588] width 213 height 27
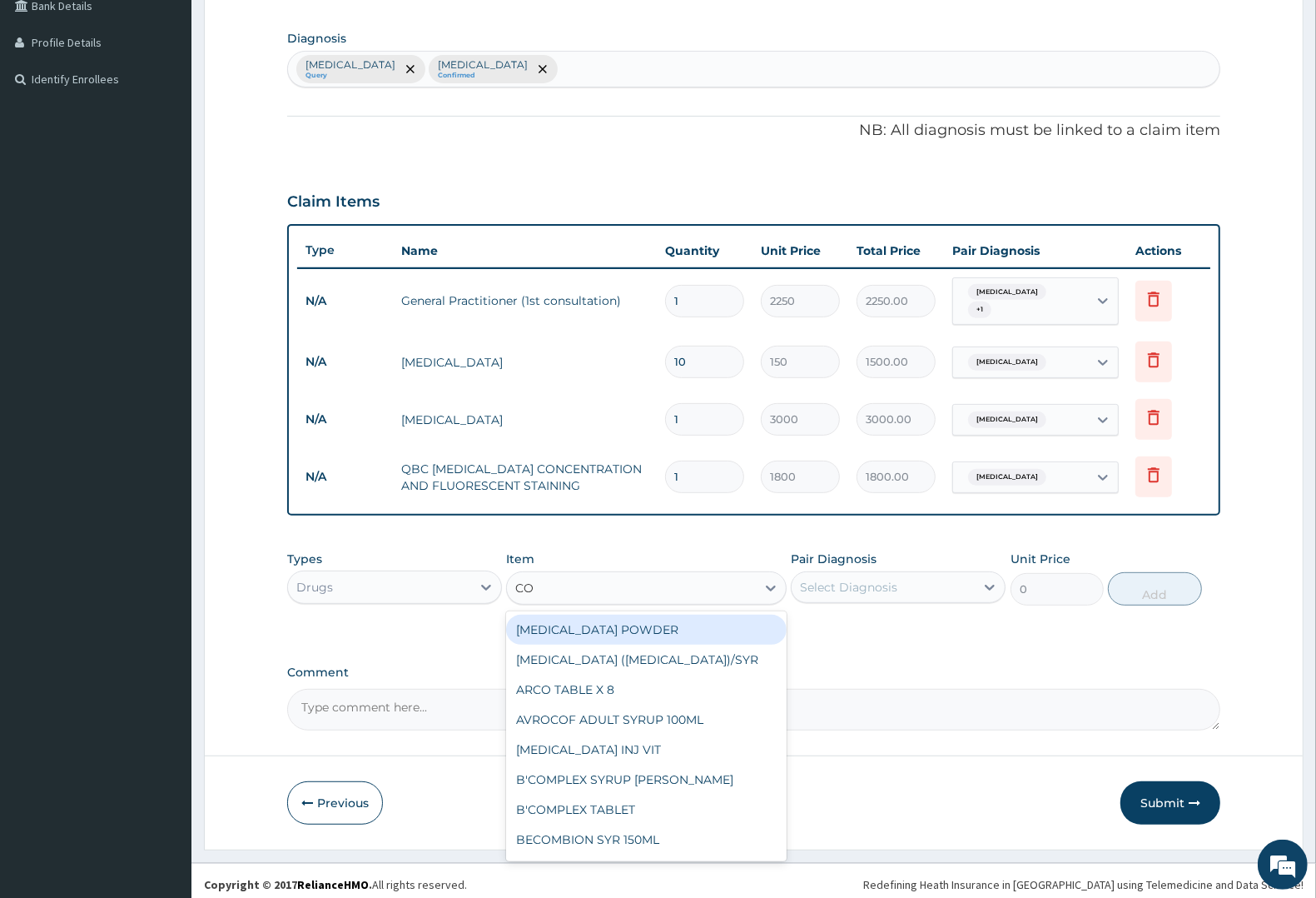
type input "COA"
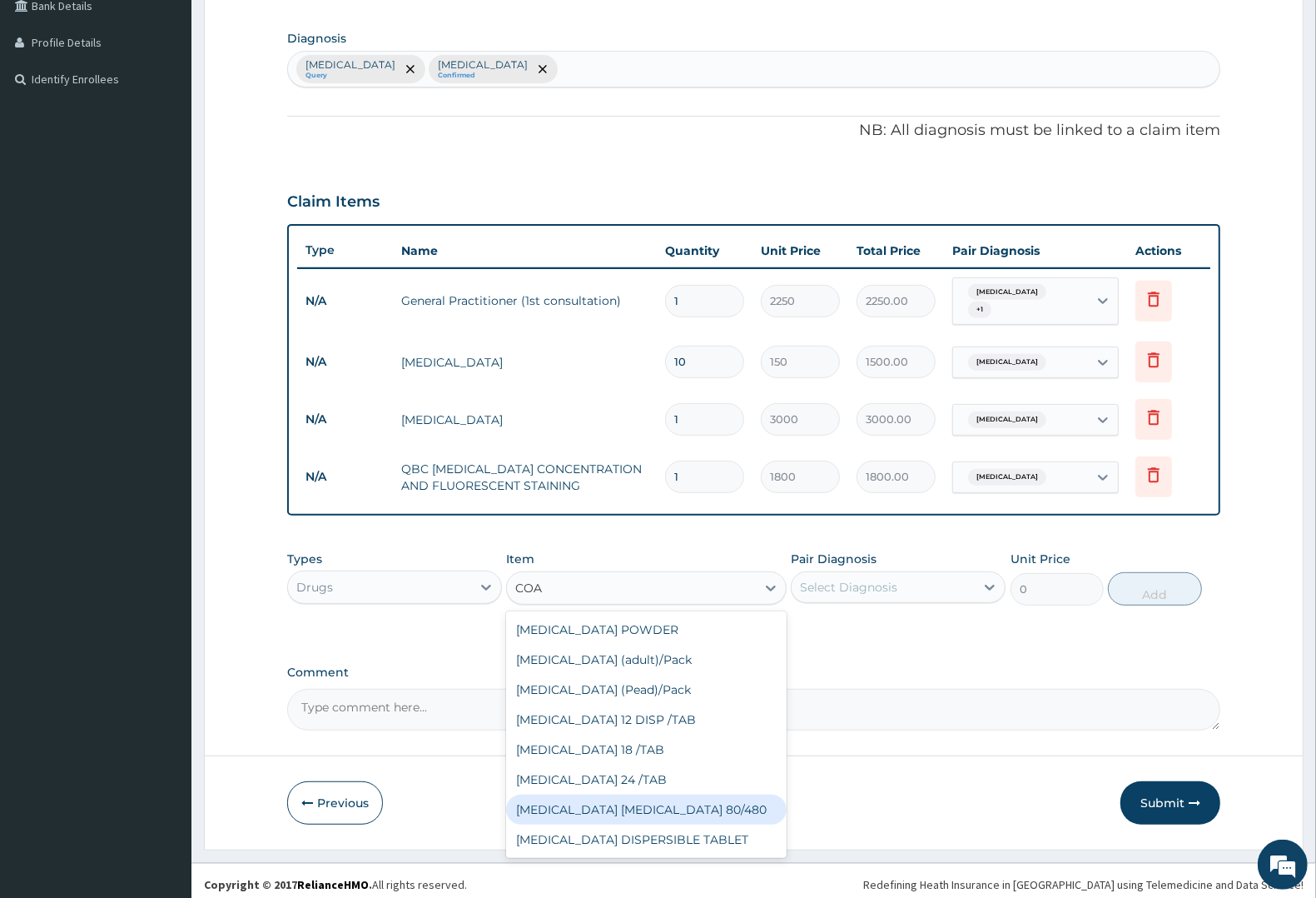
click at [594, 797] on div "COARTEM D TAB 80/480" at bounding box center [645, 809] width 280 height 30
type input "1299.38"
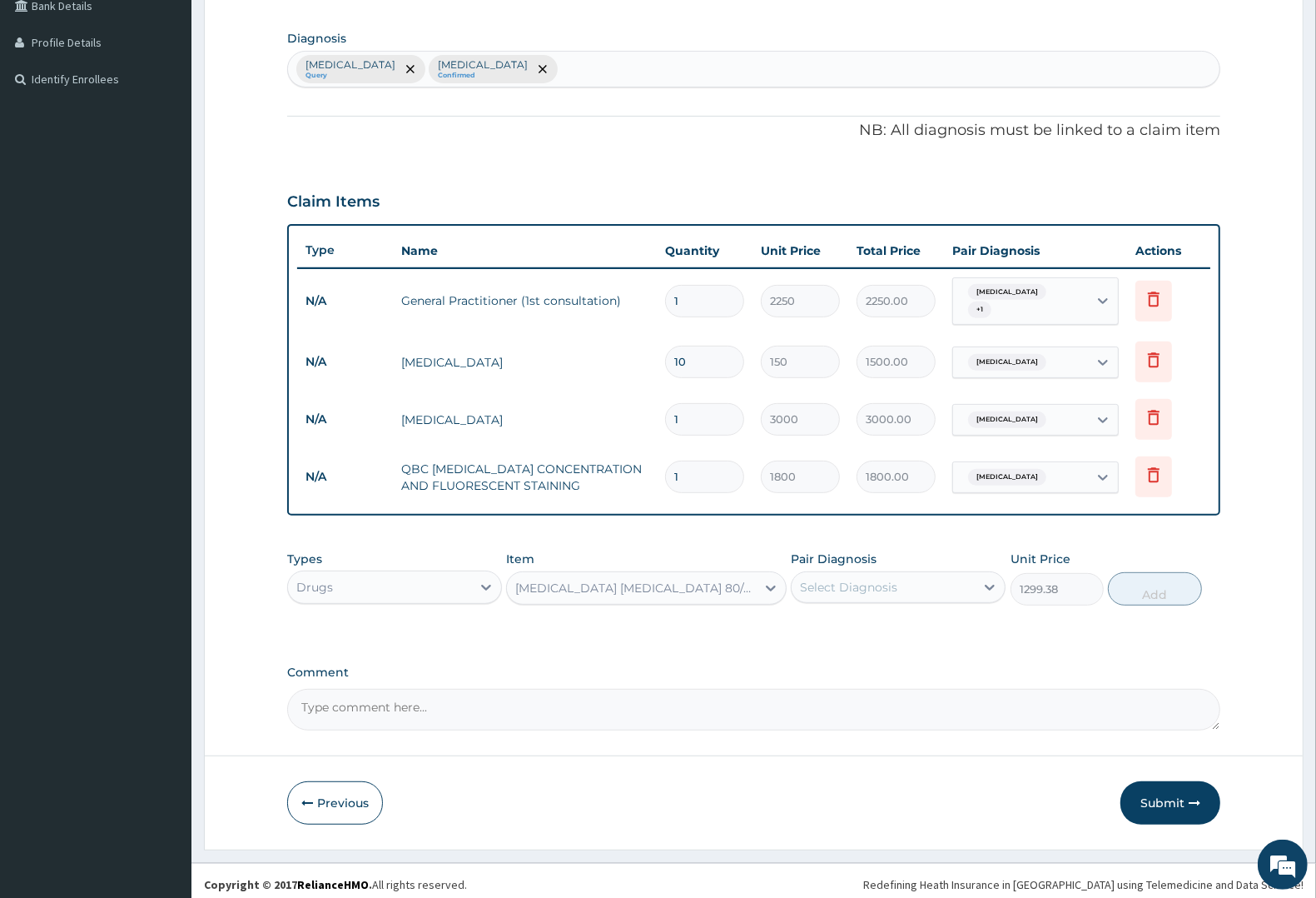
click at [896, 579] on div "Select Diagnosis" at bounding box center [848, 587] width 98 height 17
click at [880, 614] on div "Malaria" at bounding box center [898, 630] width 215 height 34
checkbox input "true"
click at [1141, 583] on button "Add" at bounding box center [1155, 589] width 94 height 33
type input "0"
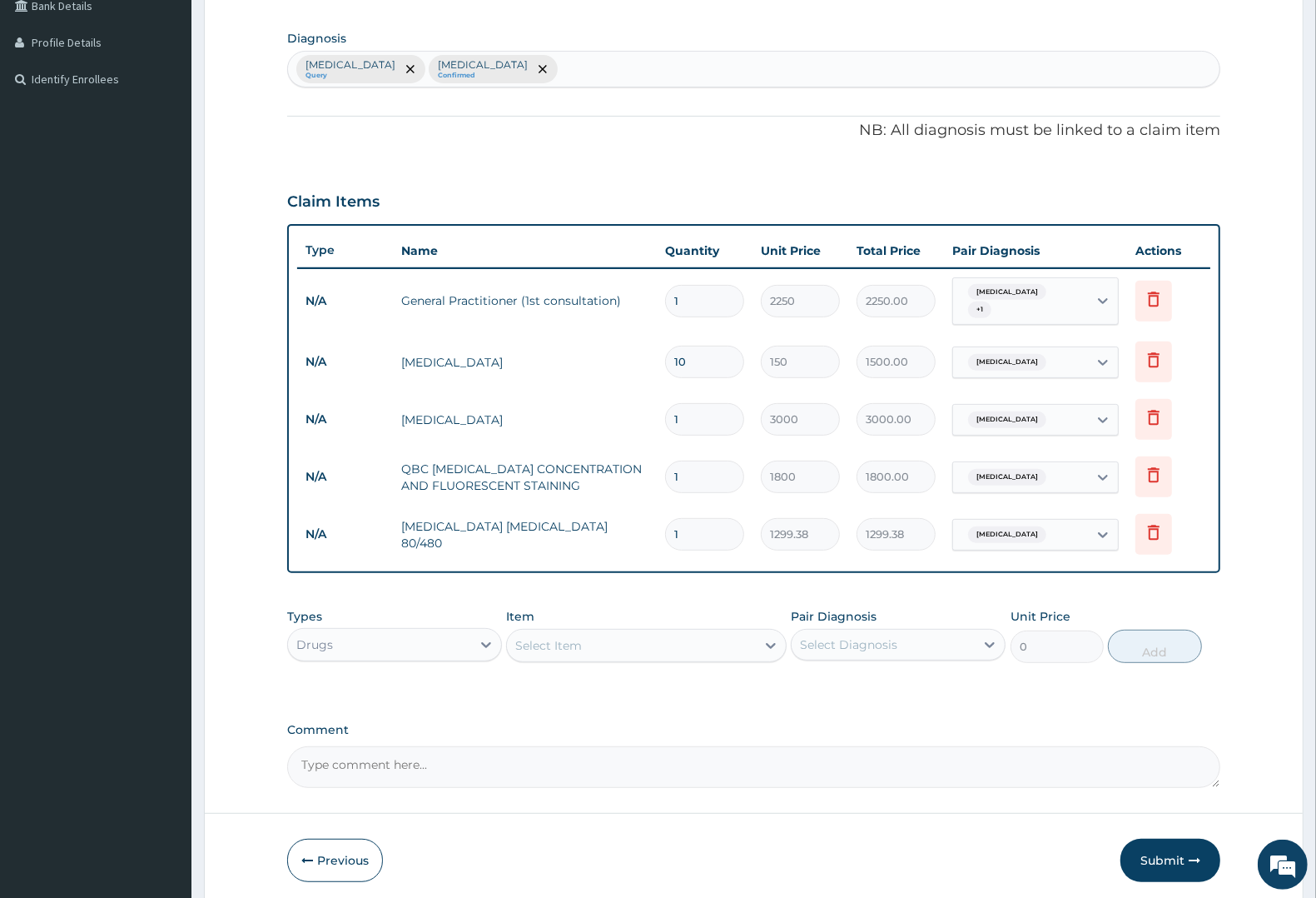
type input "0.00"
type input "6"
type input "7796.28"
type input "6"
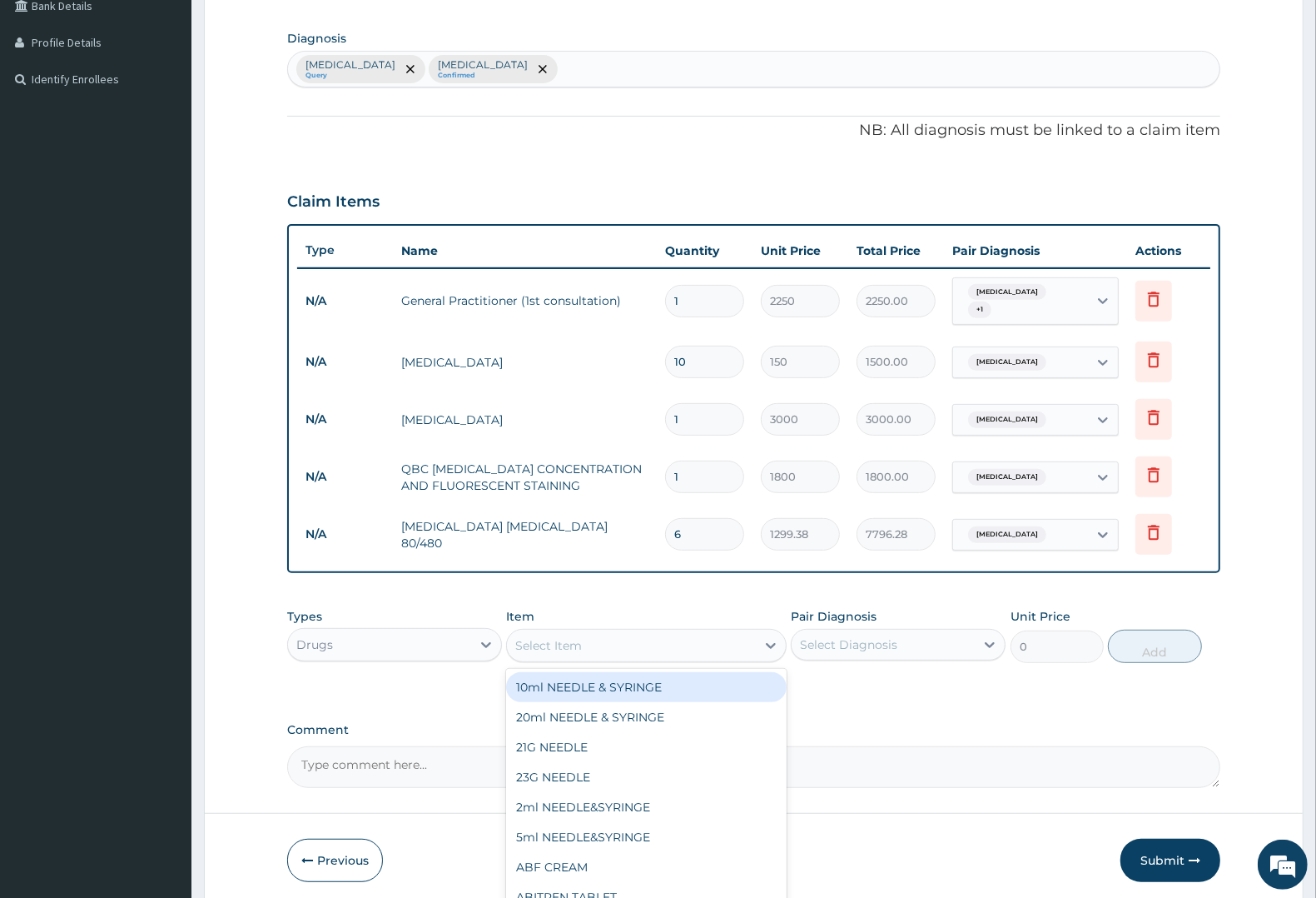
click at [525, 637] on div "Select Item" at bounding box center [549, 646] width 67 height 17
type input "EMA"
click at [559, 677] on div "EMAL INJECTION" at bounding box center [645, 687] width 280 height 30
type input "1063.12"
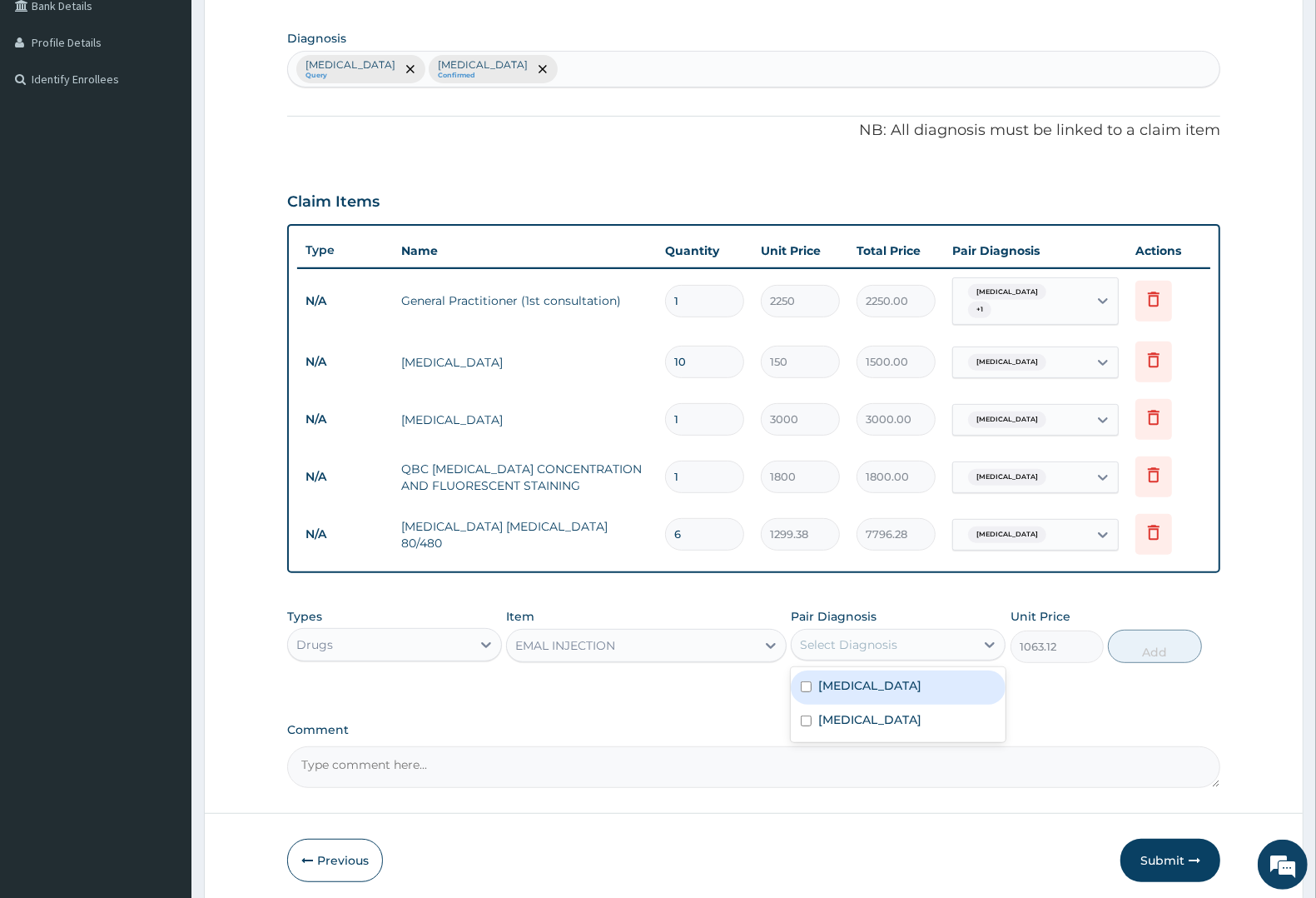
click at [833, 637] on div "Select Diagnosis" at bounding box center [848, 645] width 98 height 17
click at [833, 678] on label "Malaria" at bounding box center [870, 685] width 104 height 17
checkbox input "true"
click at [1149, 633] on button "Add" at bounding box center [1155, 647] width 94 height 33
type input "0"
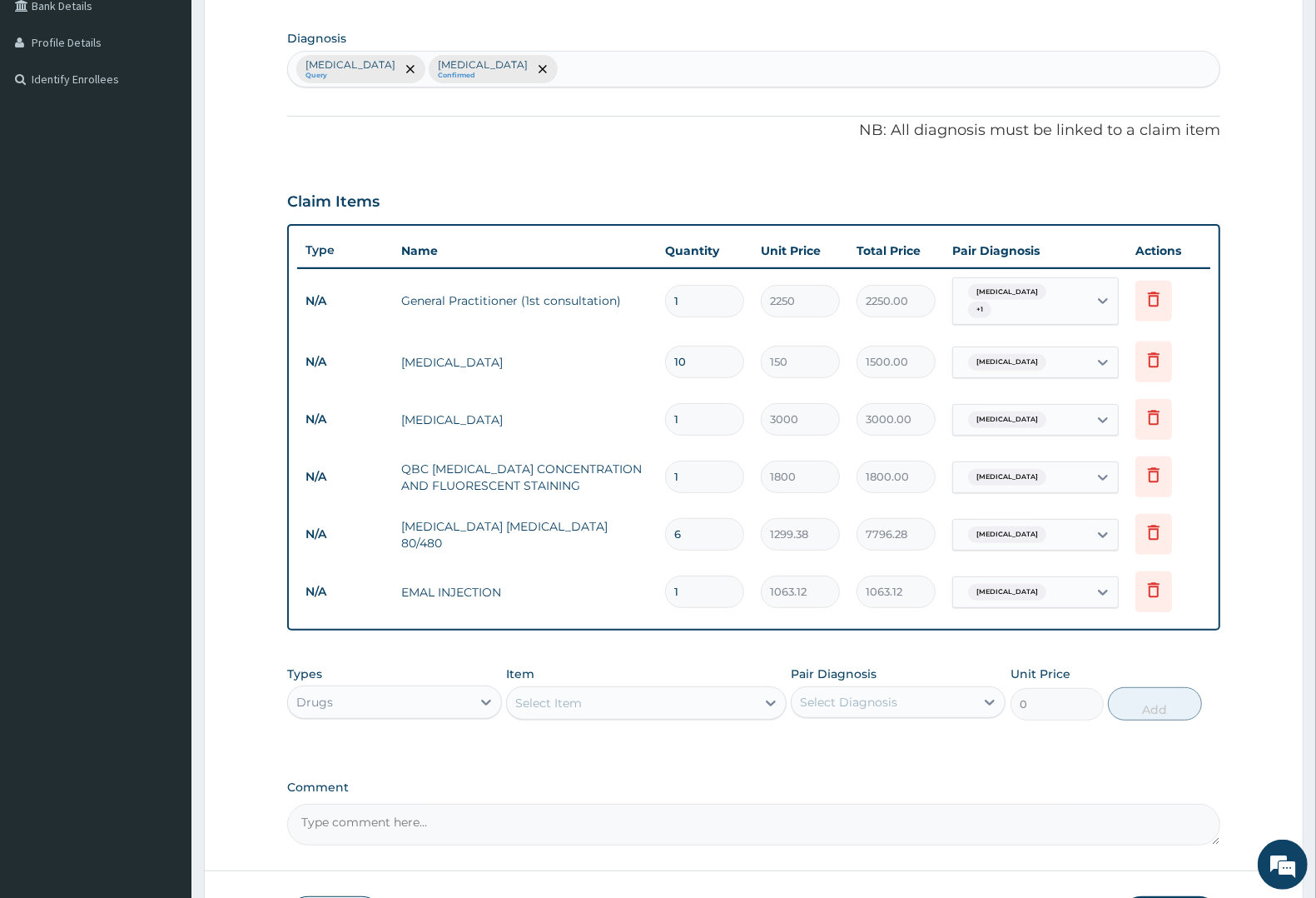
type input "0.00"
type input "3"
type input "3189.36"
type input "3"
click at [556, 694] on div "Select Item" at bounding box center [549, 703] width 67 height 17
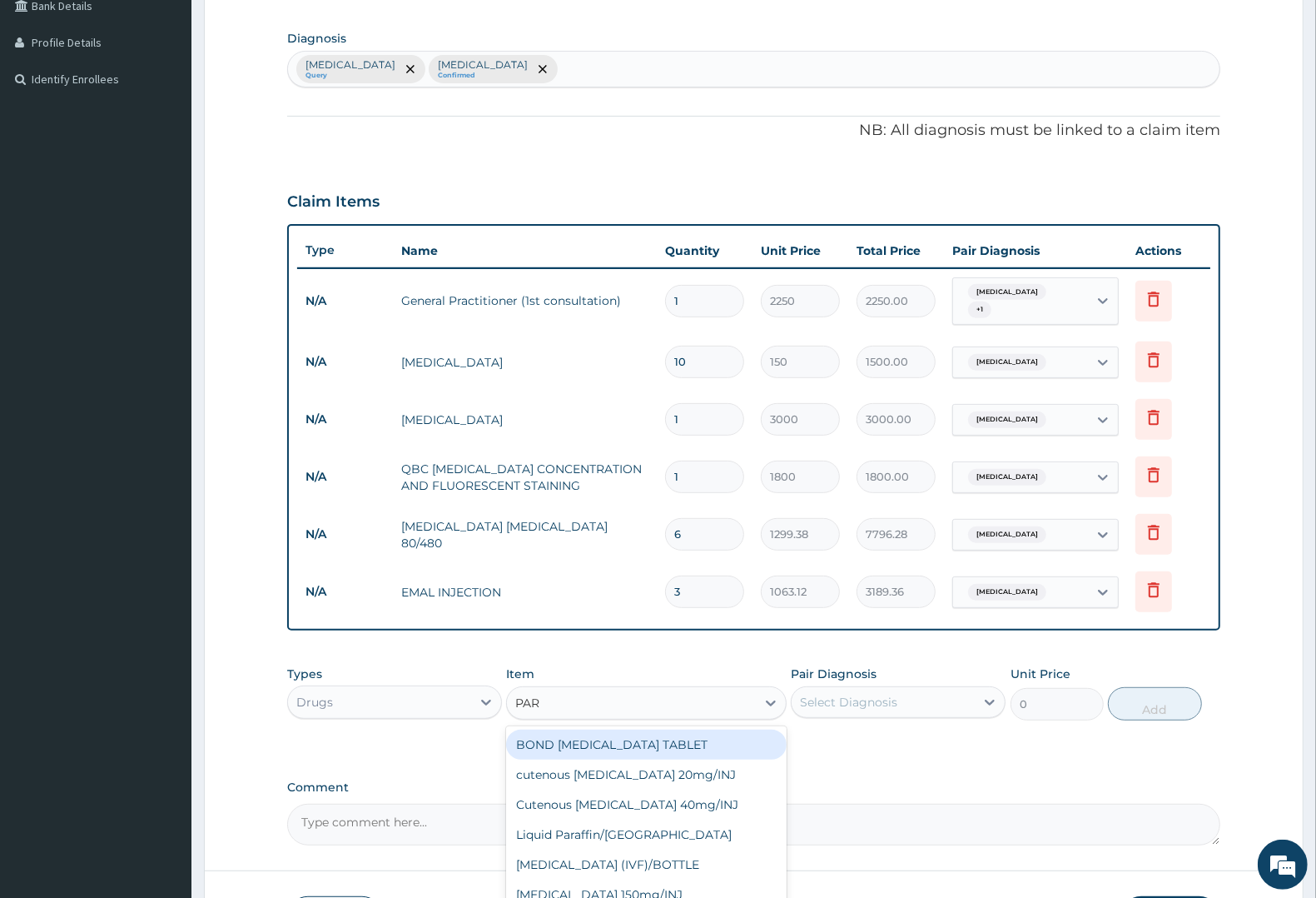
type input "PARA"
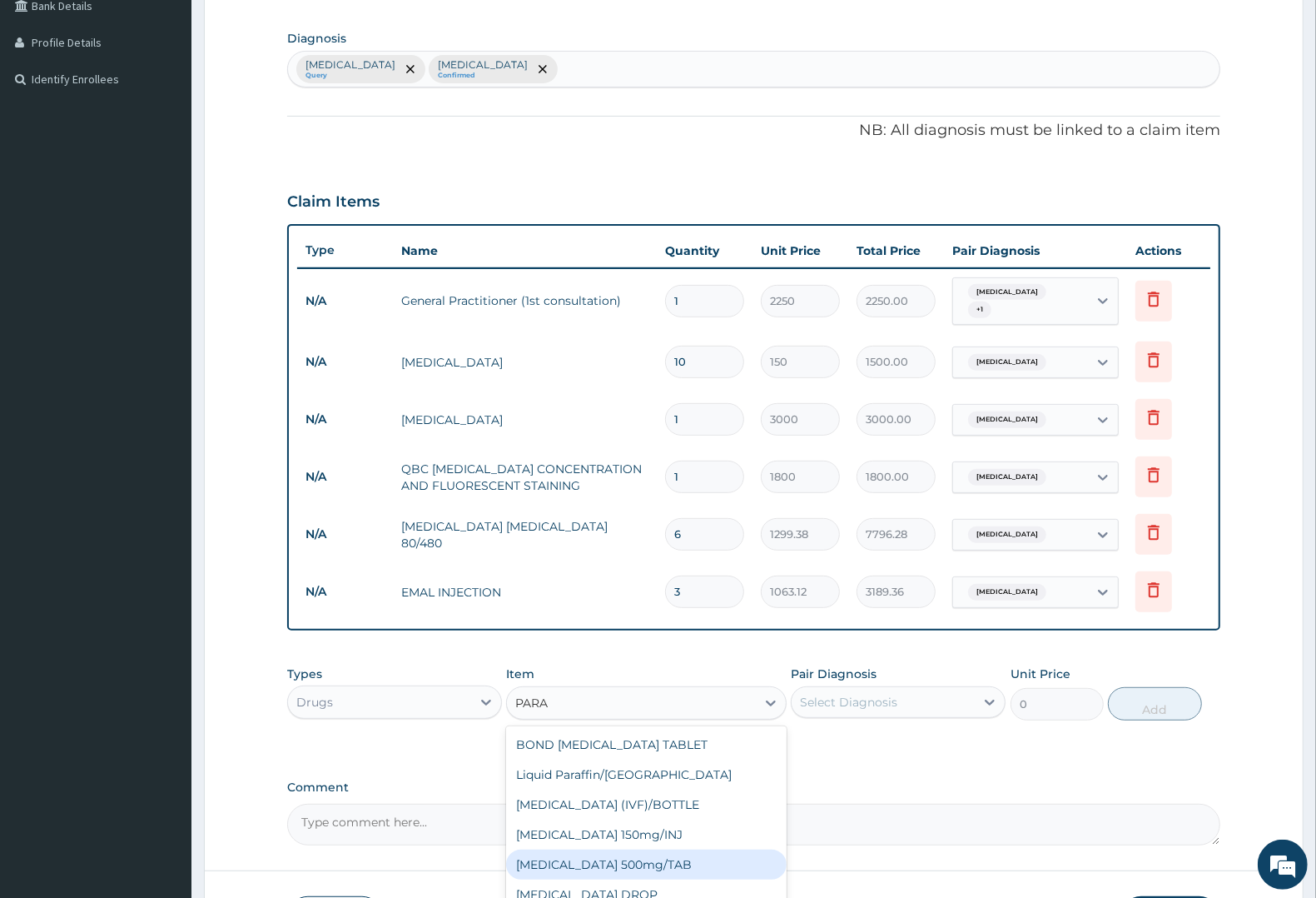
click at [602, 854] on div "PARACETAMOL 500mg/TAB" at bounding box center [645, 865] width 280 height 30
type input "7.88"
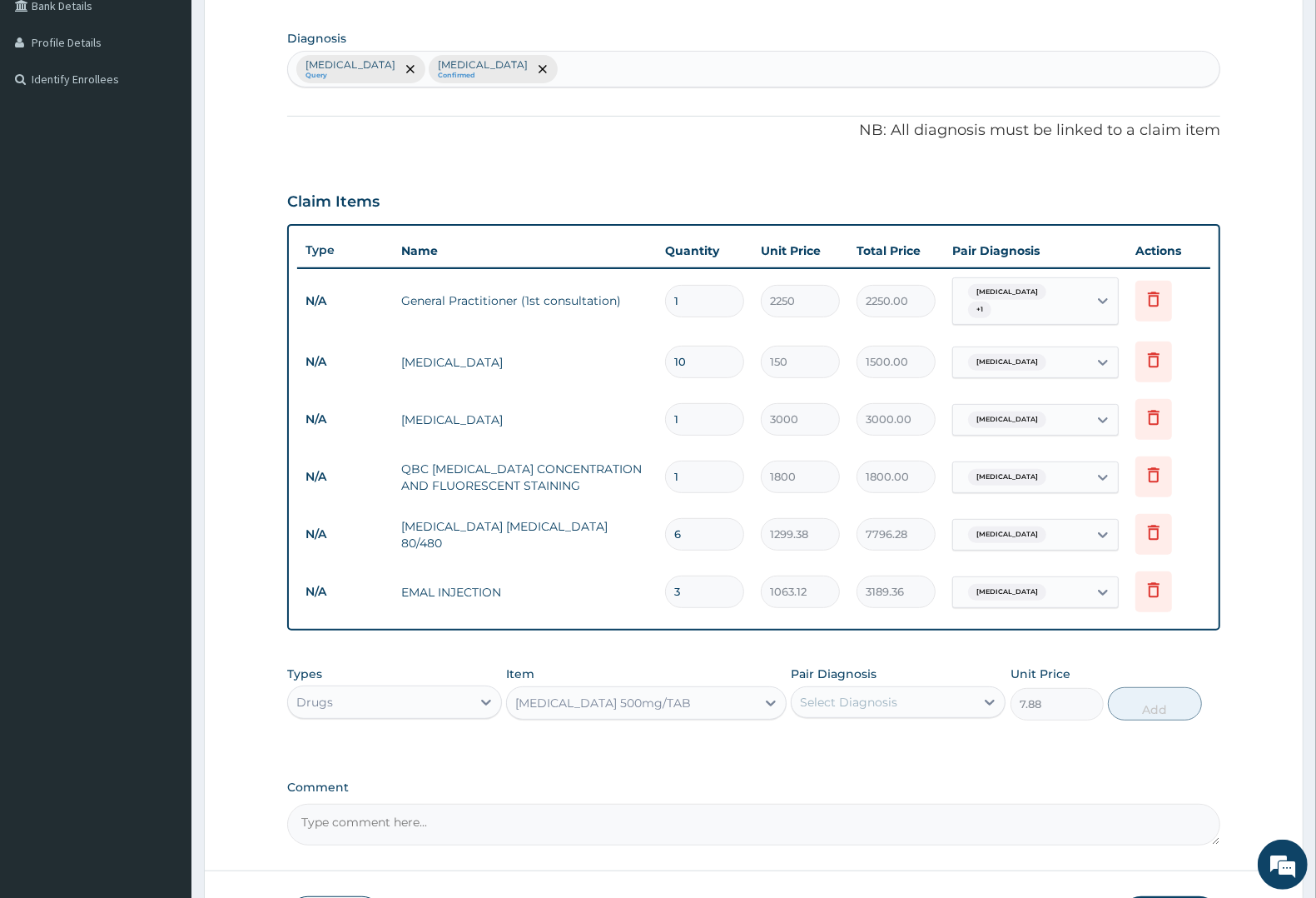
click at [856, 693] on div "Select Diagnosis" at bounding box center [848, 702] width 98 height 17
click at [854, 762] on div "Typhoid fever" at bounding box center [898, 779] width 215 height 34
checkbox input "true"
drag, startPoint x: 848, startPoint y: 721, endPoint x: 847, endPoint y: 733, distance: 12.0
click at [848, 728] on div "Malaria" at bounding box center [898, 744] width 215 height 34
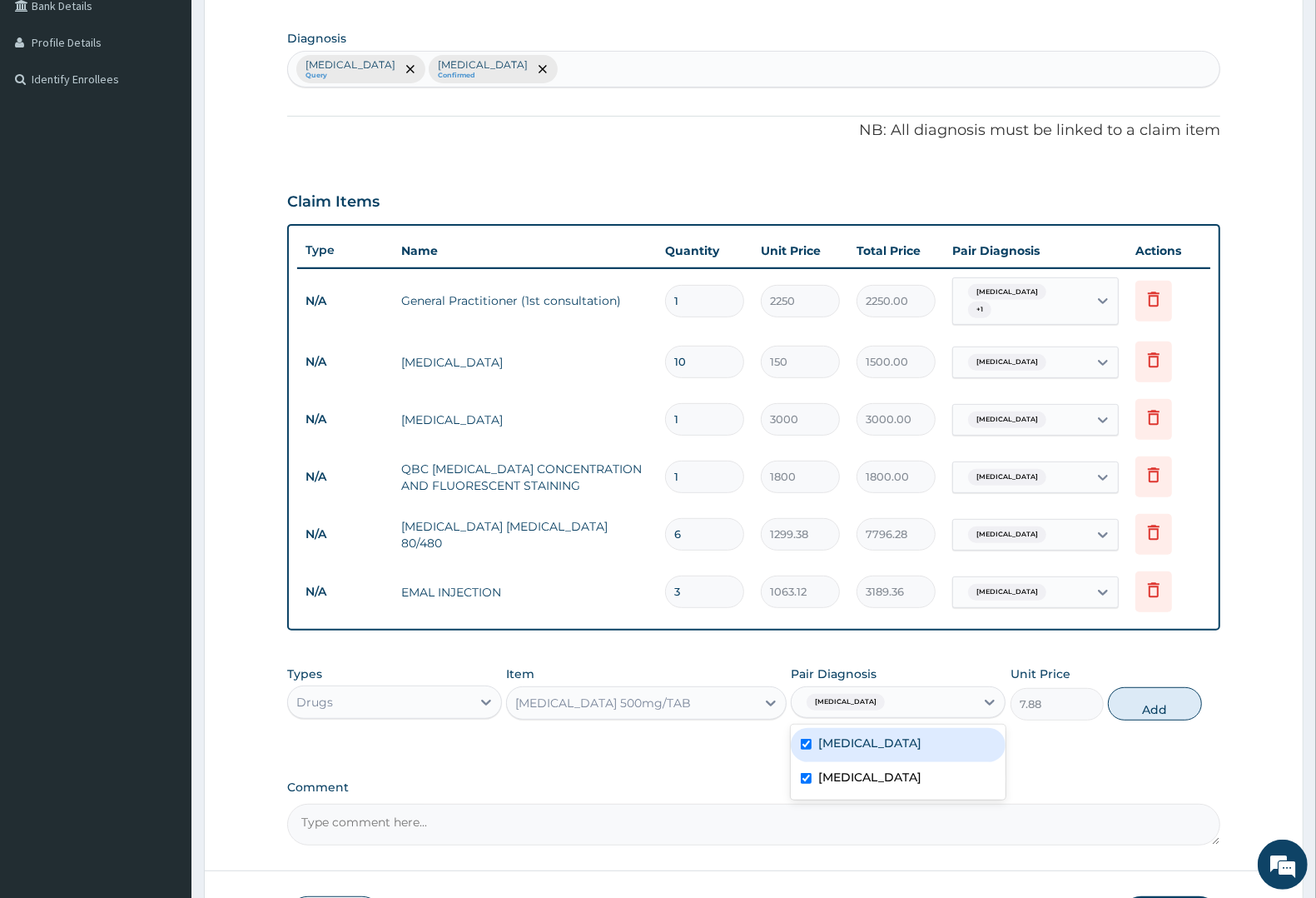
checkbox input "true"
click at [1155, 693] on button "Add" at bounding box center [1155, 703] width 94 height 33
type input "0"
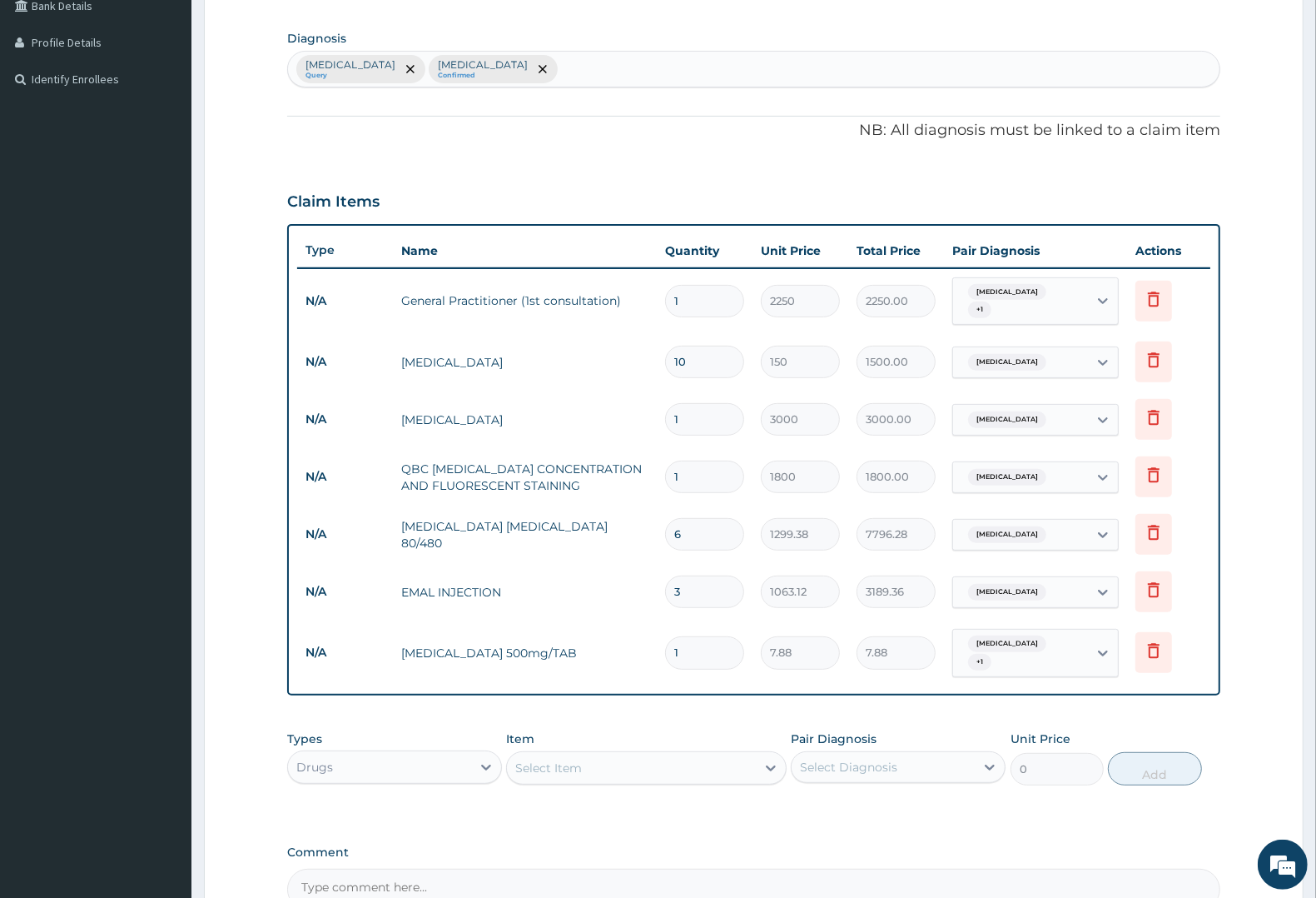
type input "18"
type input "141.84"
type input "18"
click at [575, 759] on div "Select Item" at bounding box center [549, 768] width 67 height 17
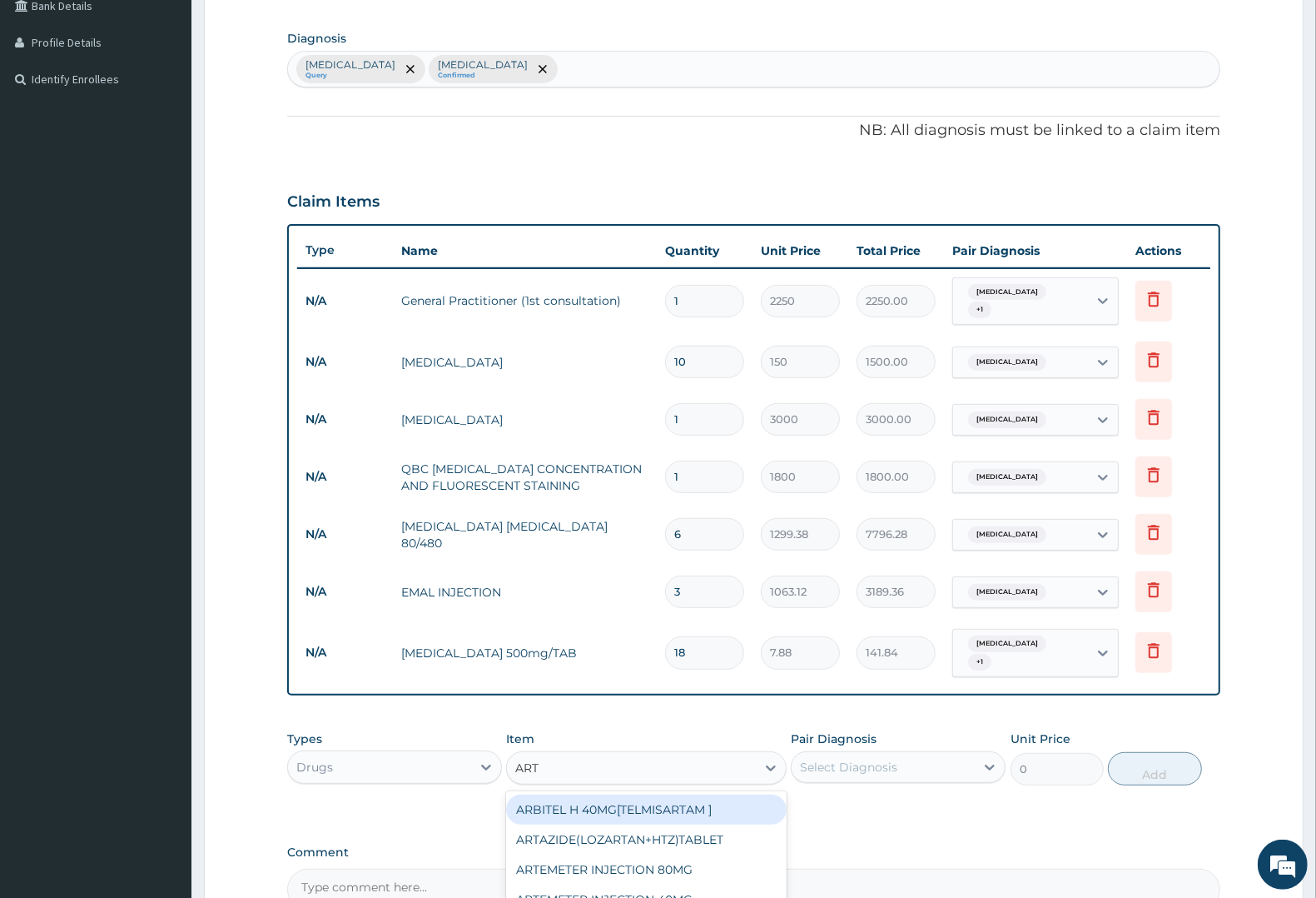
type input "ARTE"
click at [589, 794] on div "ARTEMETER INJECTION 80MG" at bounding box center [645, 809] width 280 height 30
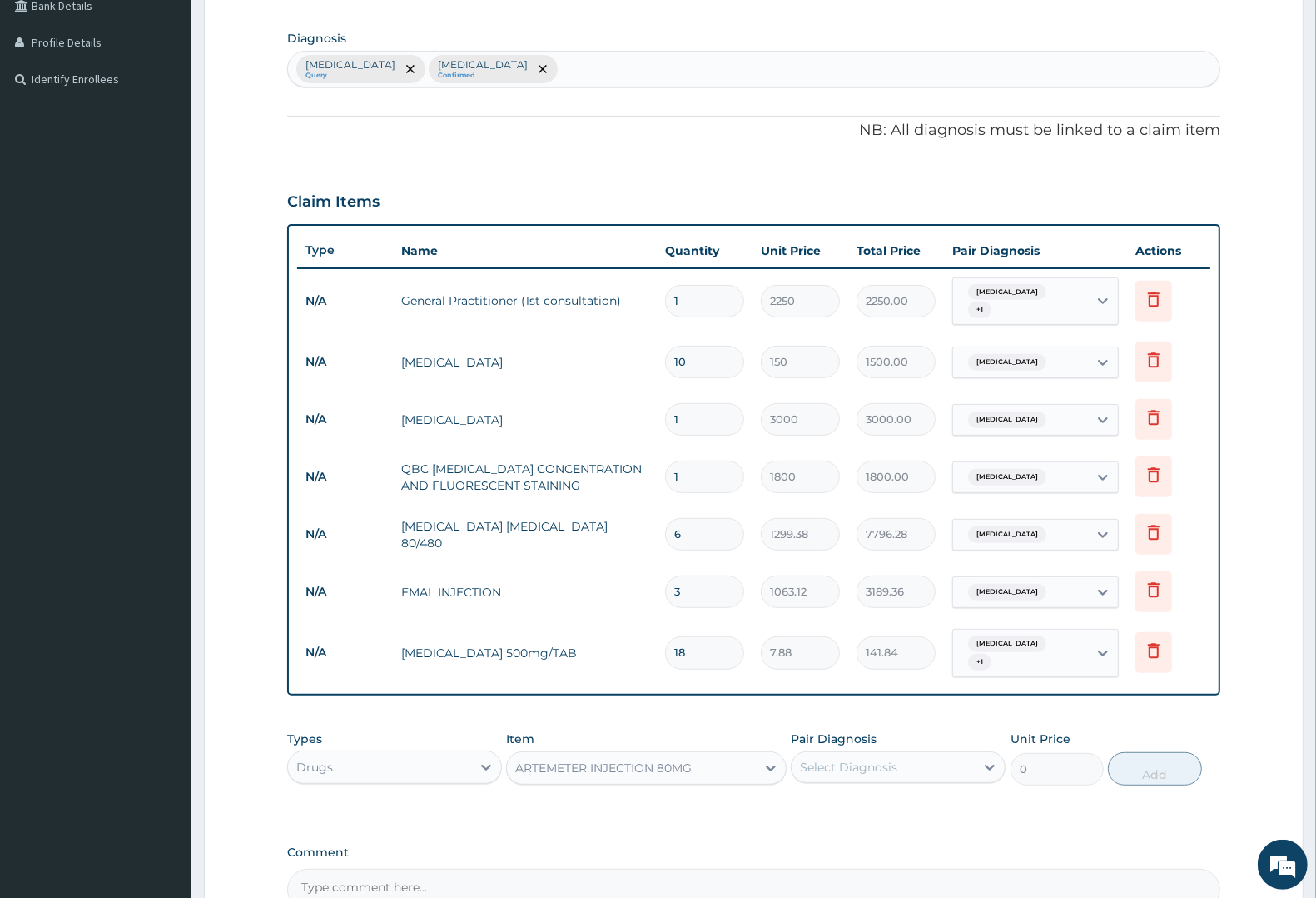
type input "315"
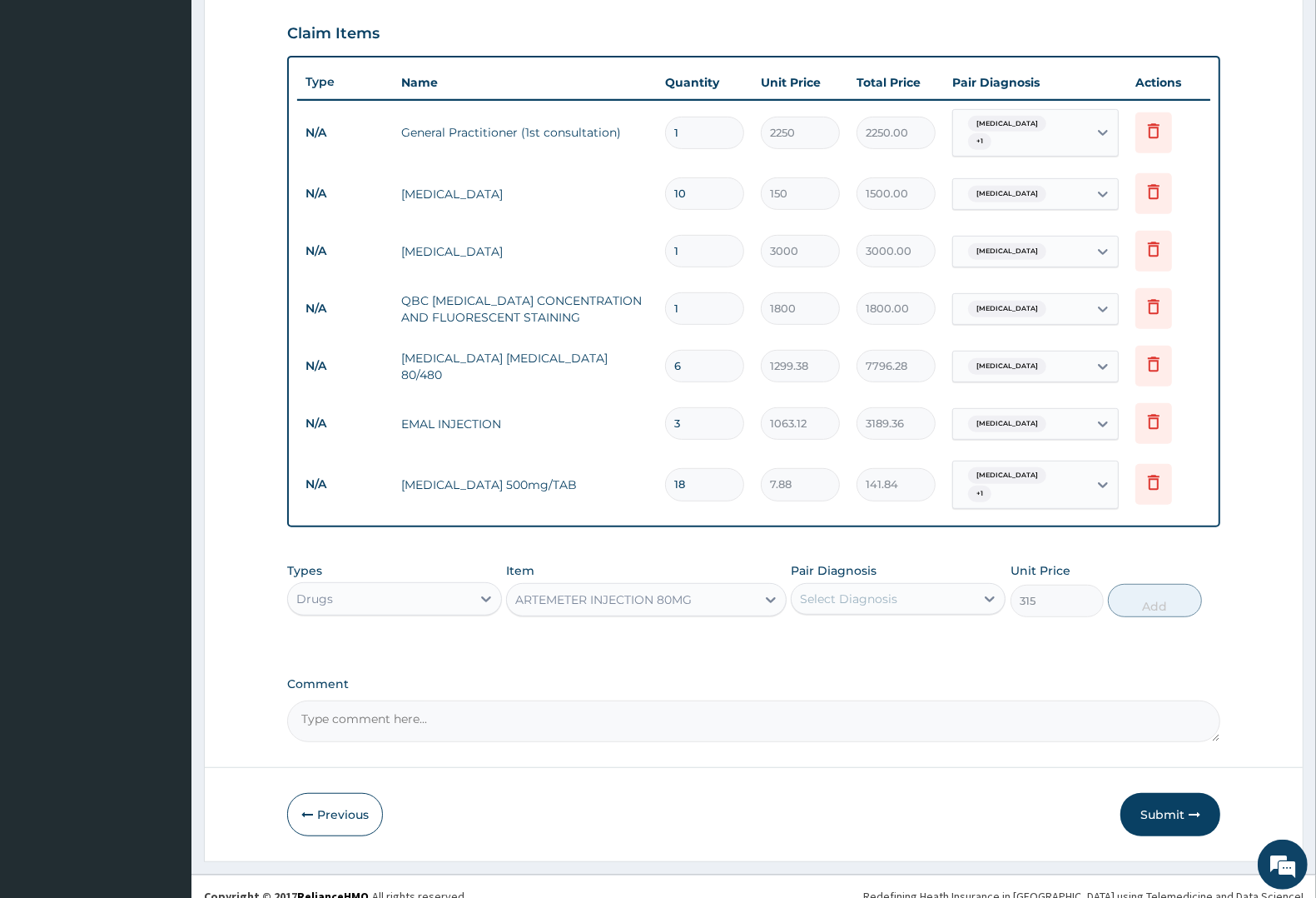
scroll to position [567, 0]
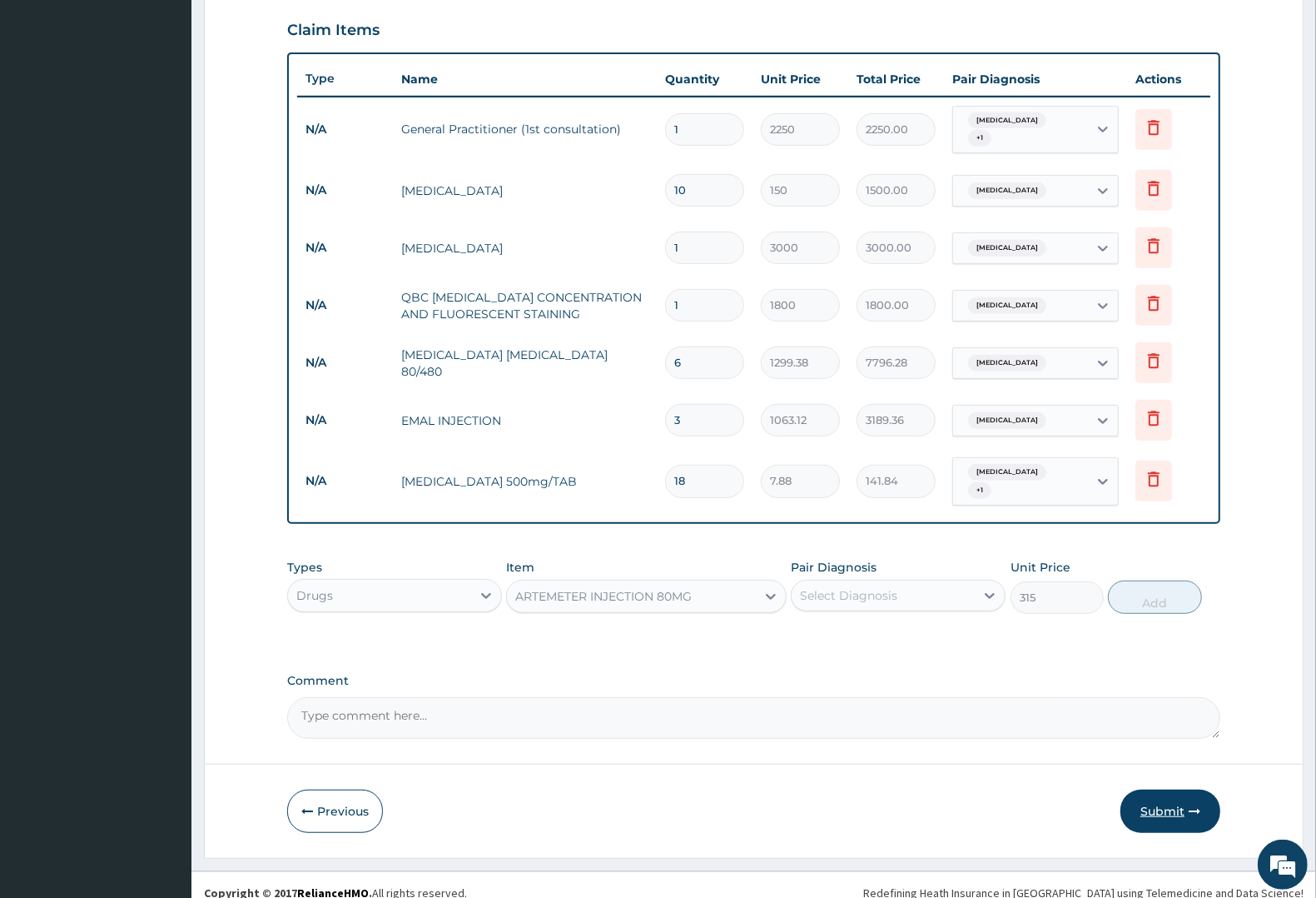
click at [1180, 796] on button "Submit" at bounding box center [1171, 811] width 100 height 43
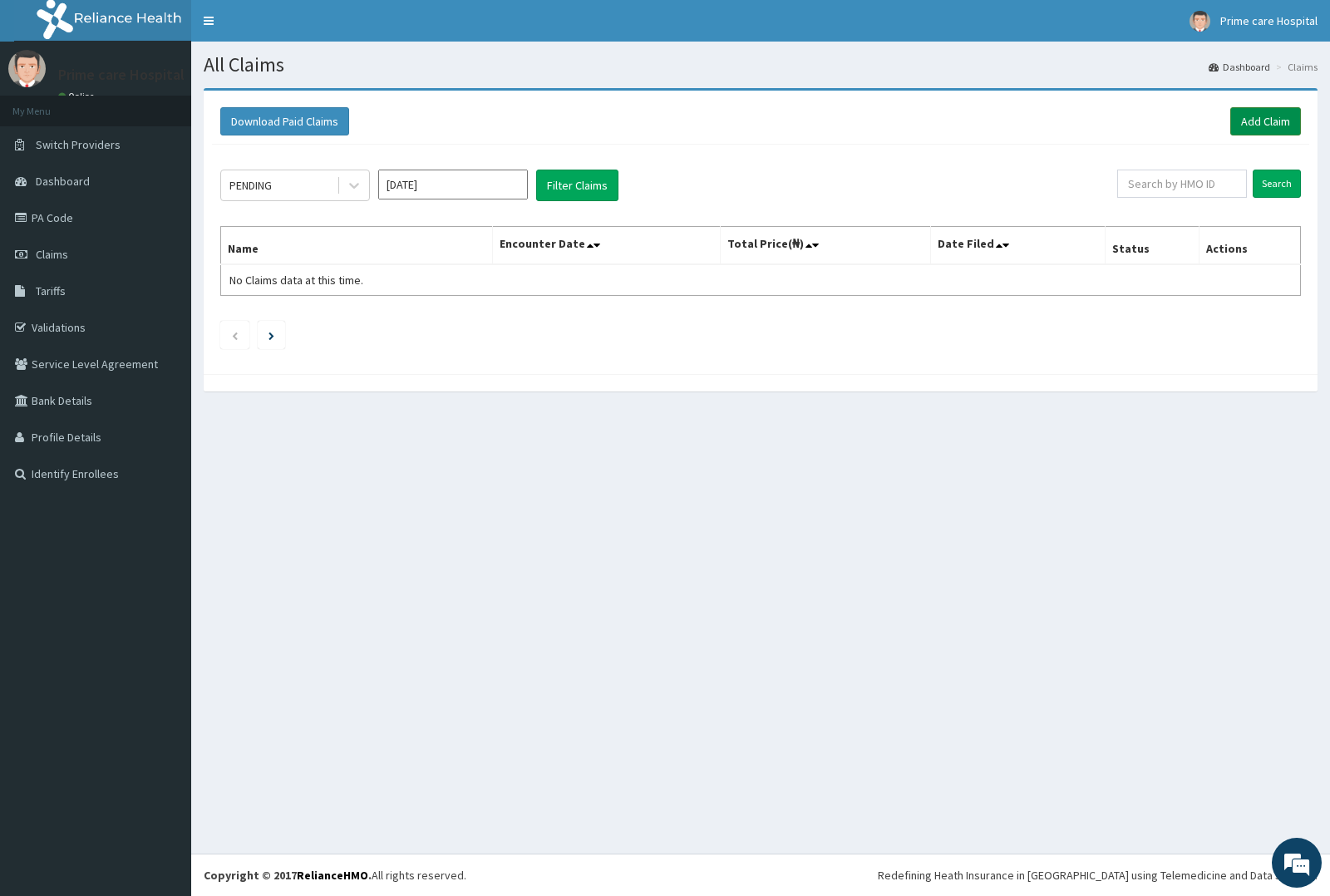
click at [1265, 119] on link "Add Claim" at bounding box center [1265, 122] width 71 height 28
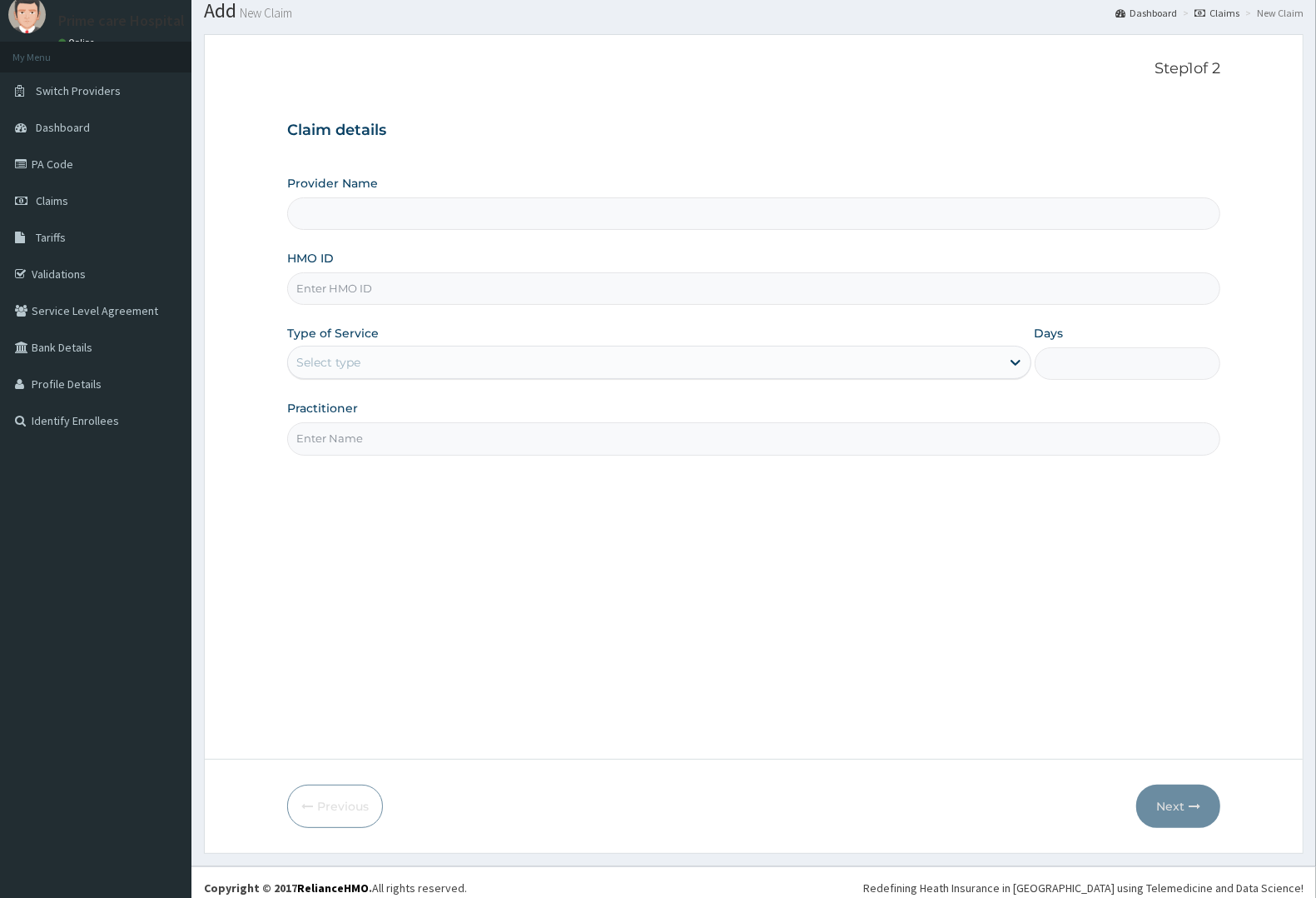
scroll to position [65, 0]
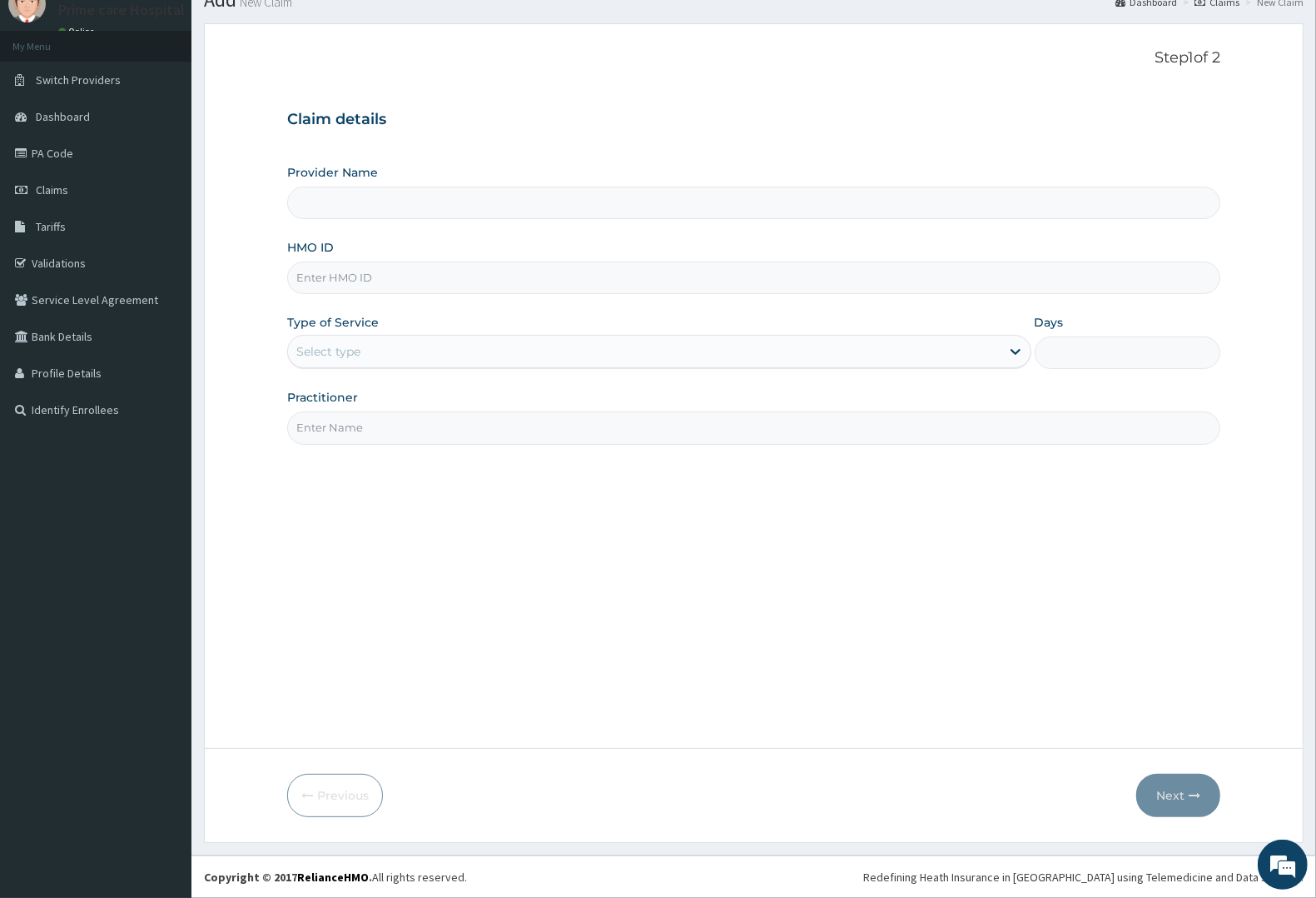
click at [362, 269] on input "HMO ID" at bounding box center [753, 277] width 933 height 33
type input "E"
type input "Prime care hospital"
type input "EDG/10021/C"
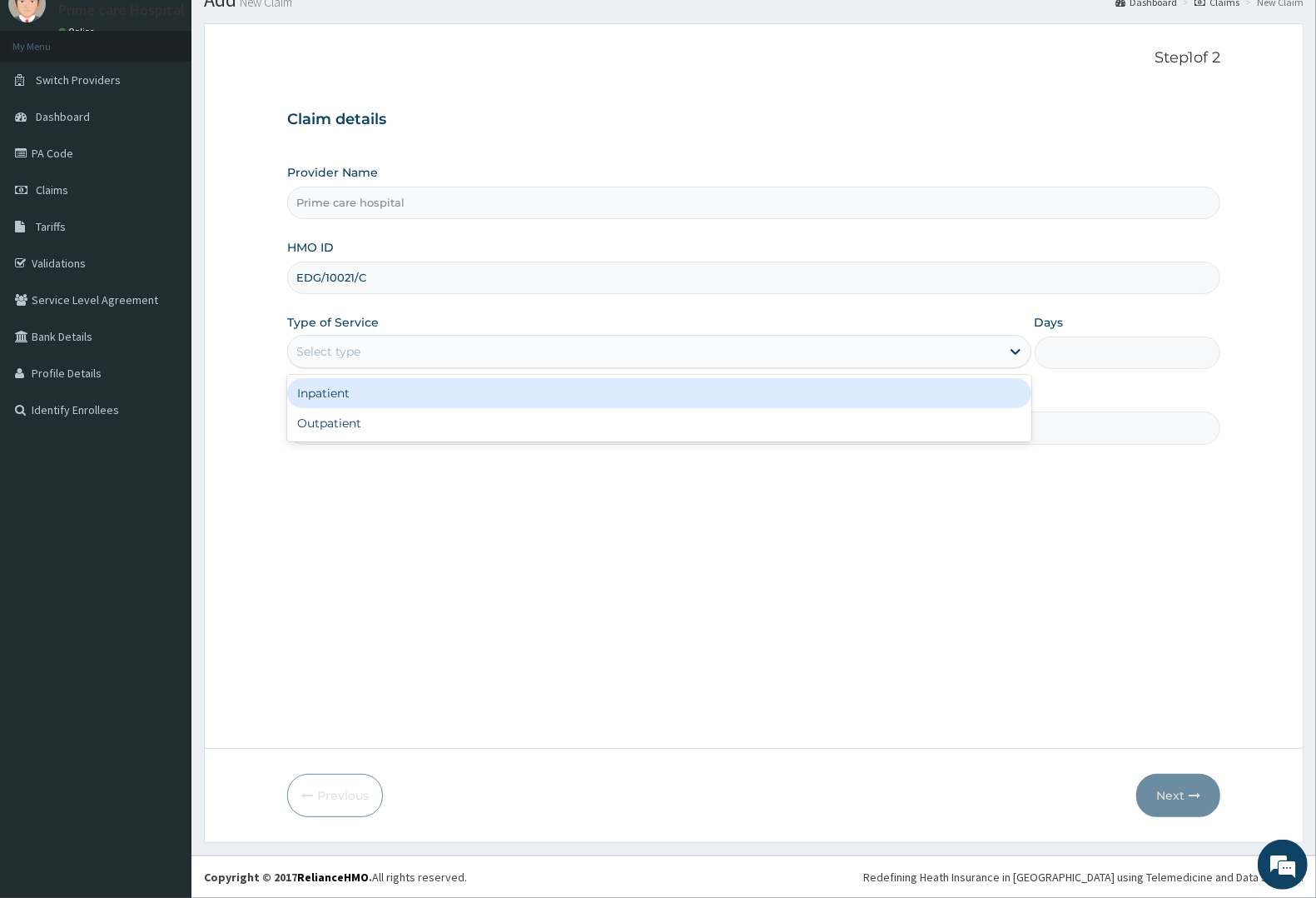
click at [363, 342] on div "Select type" at bounding box center [644, 352] width 712 height 27
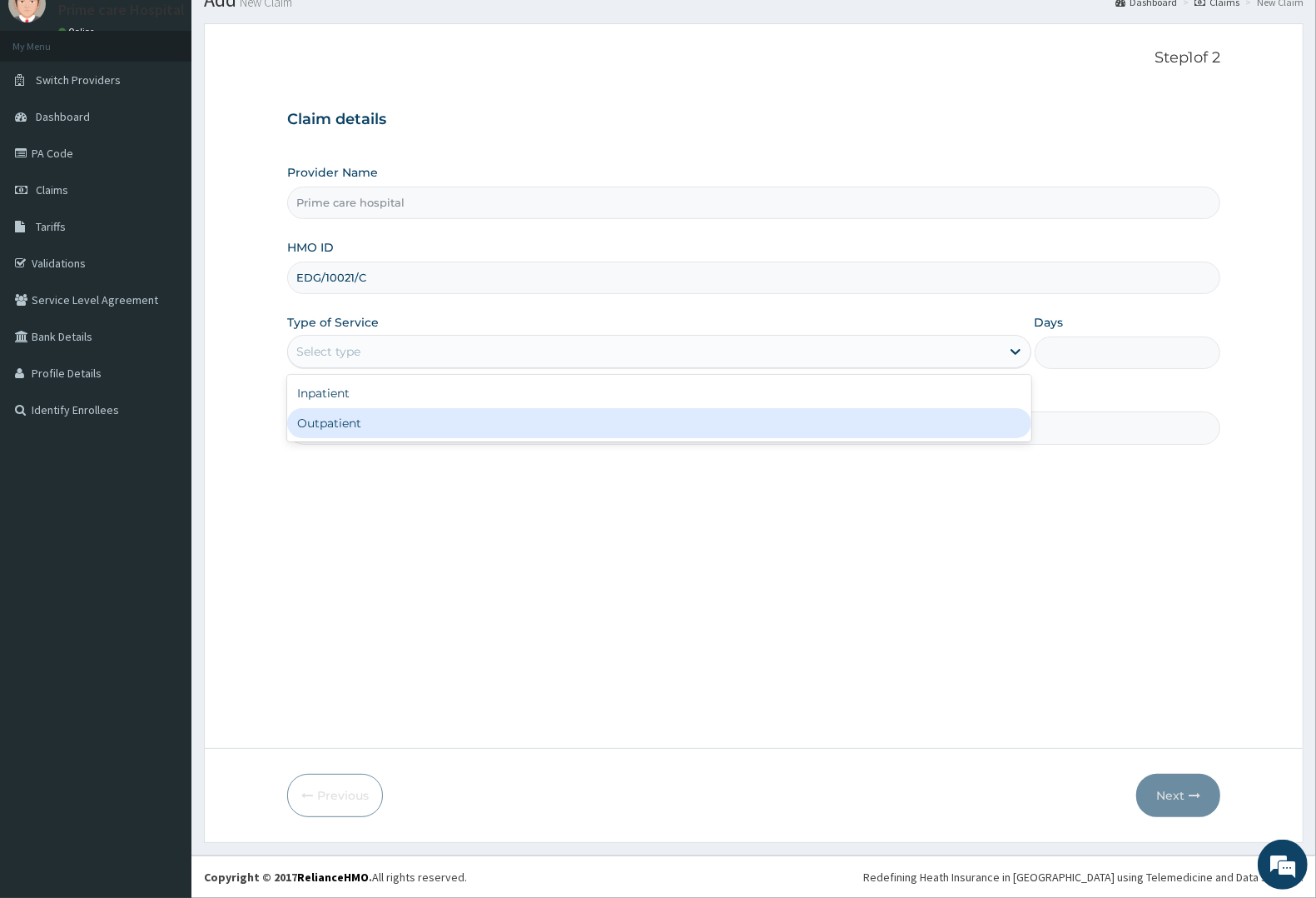
click at [334, 413] on div "Outpatient" at bounding box center [659, 423] width 744 height 30
type input "1"
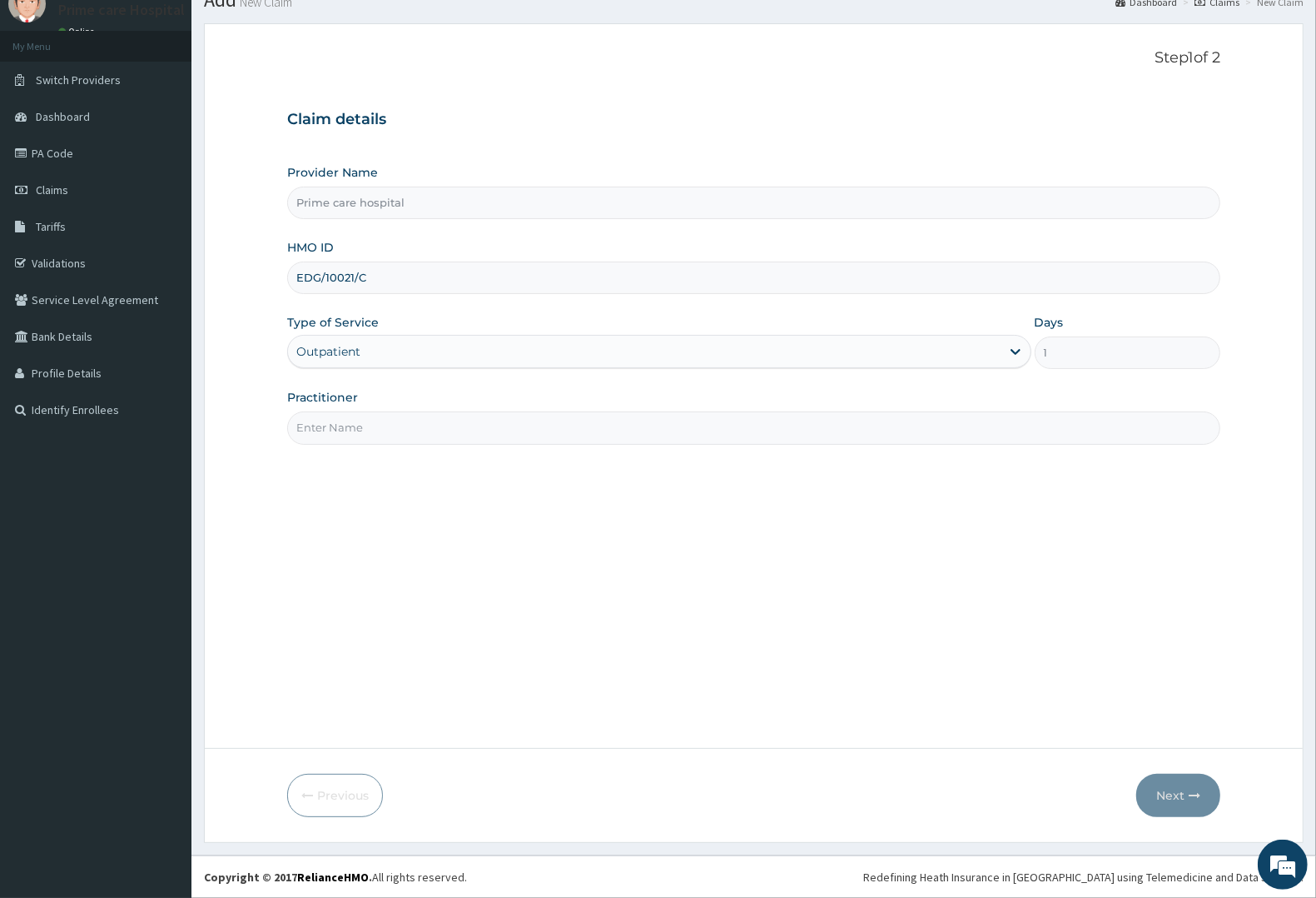
click at [338, 437] on input "Practitioner" at bounding box center [753, 427] width 933 height 33
type input "DR [PERSON_NAME]"
click at [1194, 792] on icon "button" at bounding box center [1194, 795] width 12 height 12
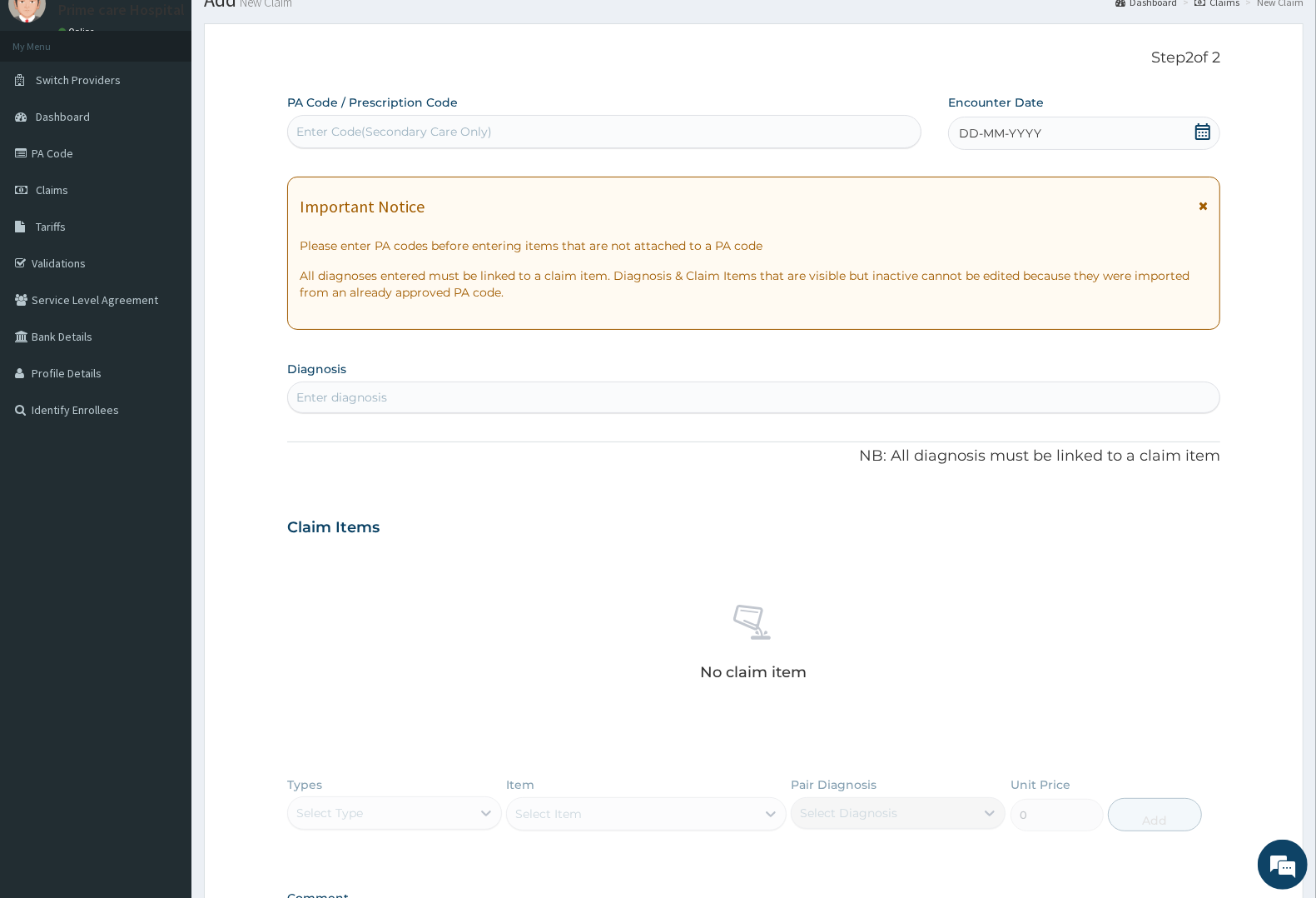
click at [580, 119] on div "Enter Code(Secondary Care Only)" at bounding box center [605, 132] width 633 height 27
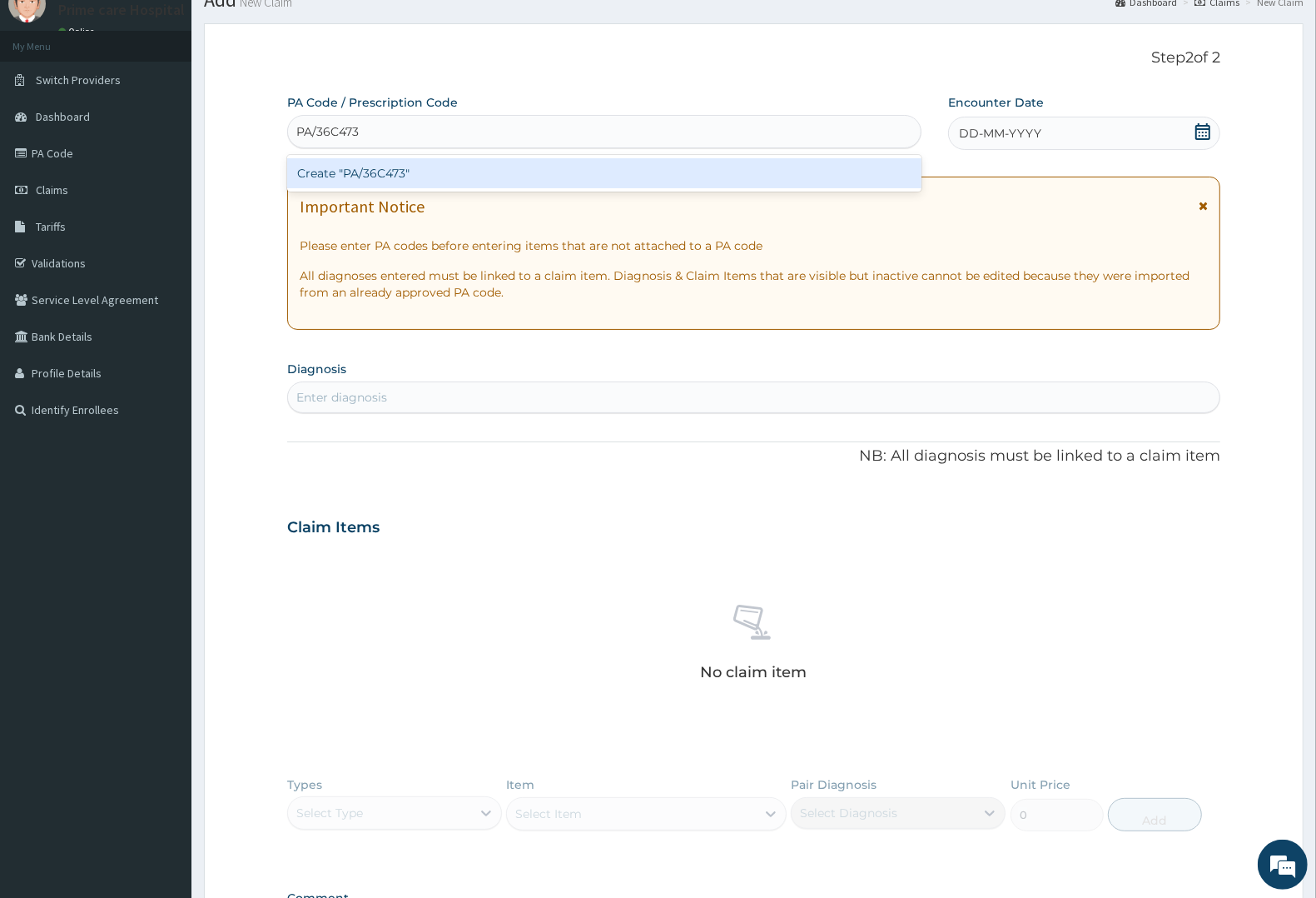
type input "PA/36C473"
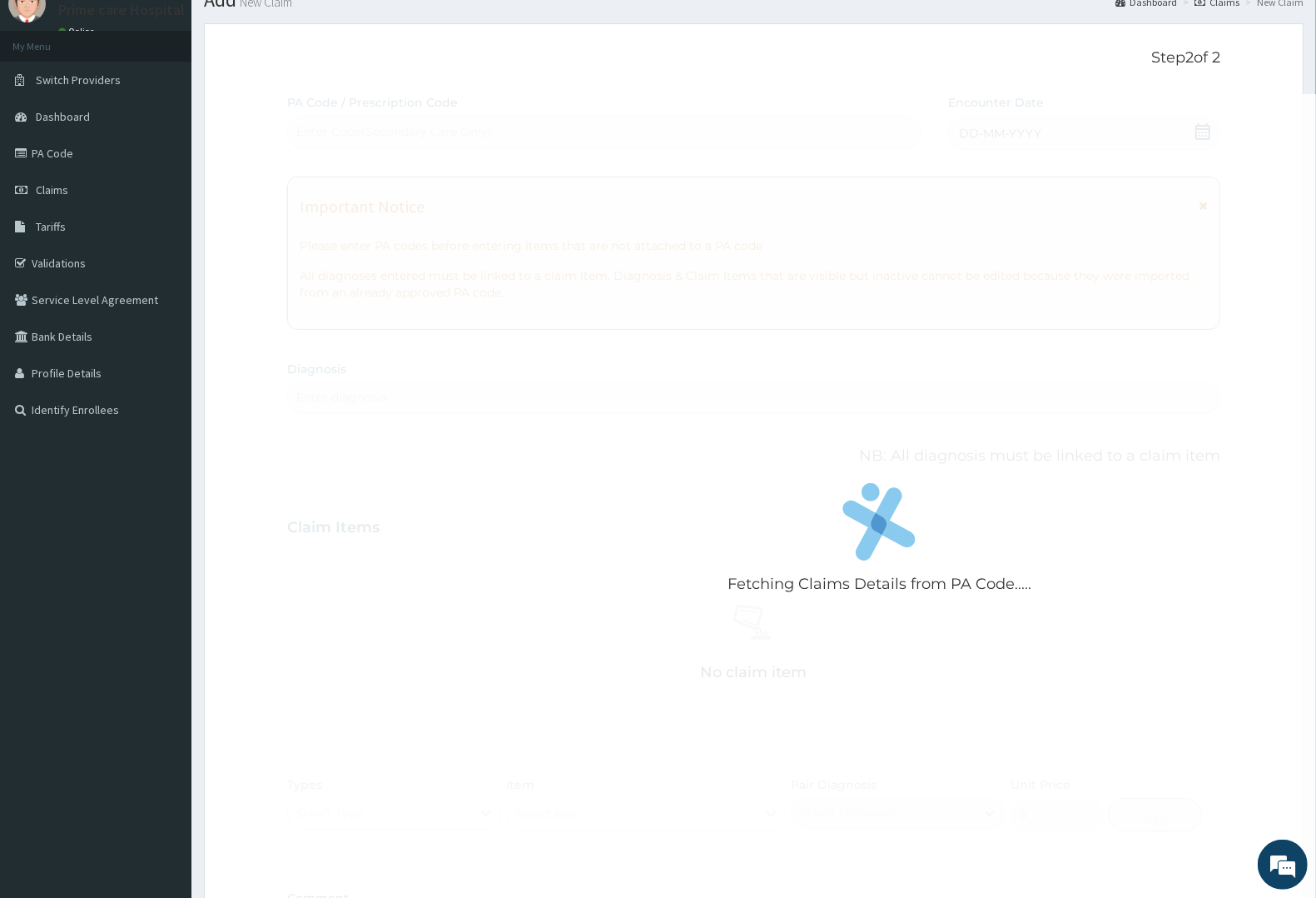
click at [1051, 127] on div "Fetching Claims Details from PA Code..... PA Code / Prescription Code Enter Cod…" at bounding box center [753, 525] width 933 height 862
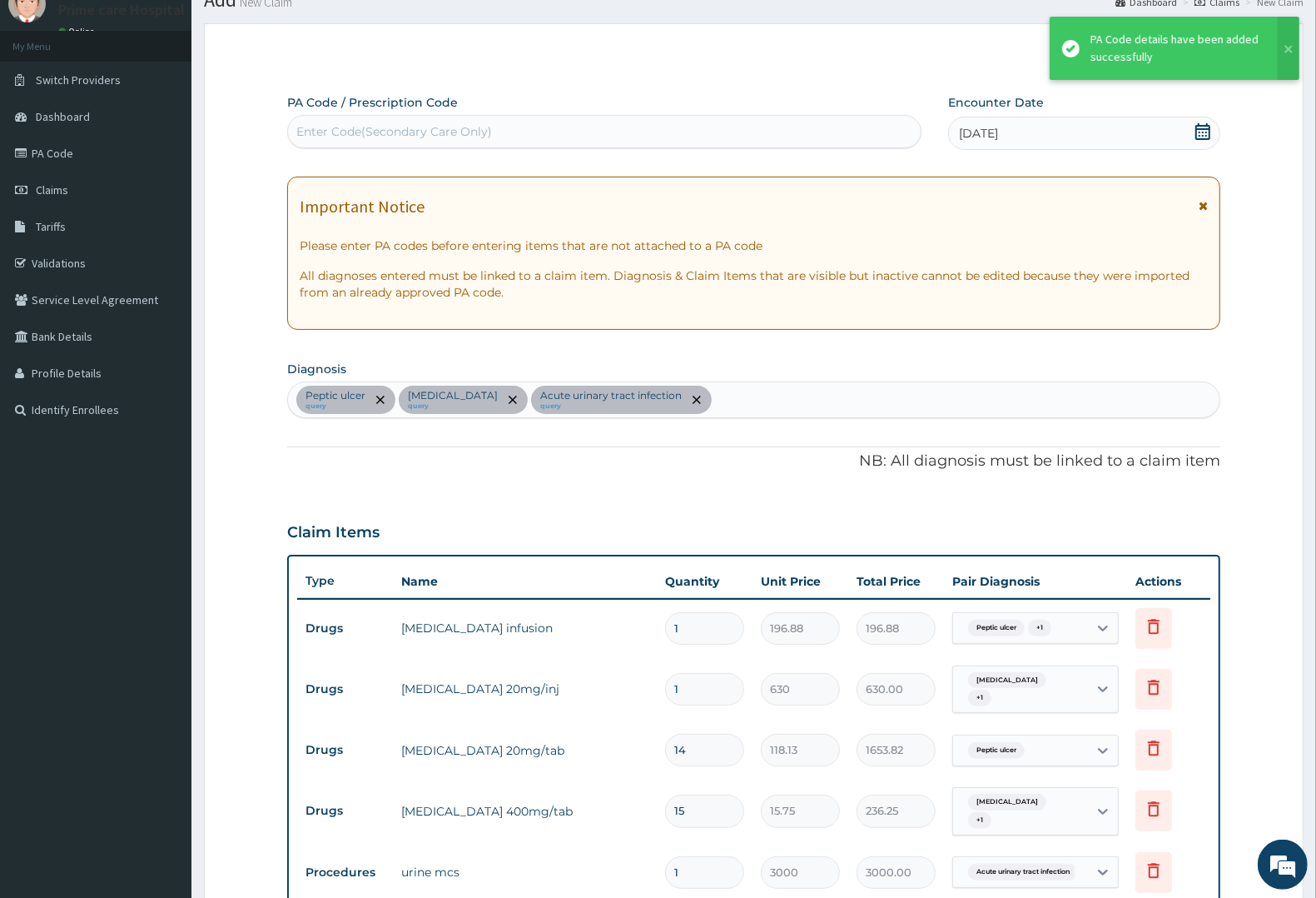
scroll to position [682, 0]
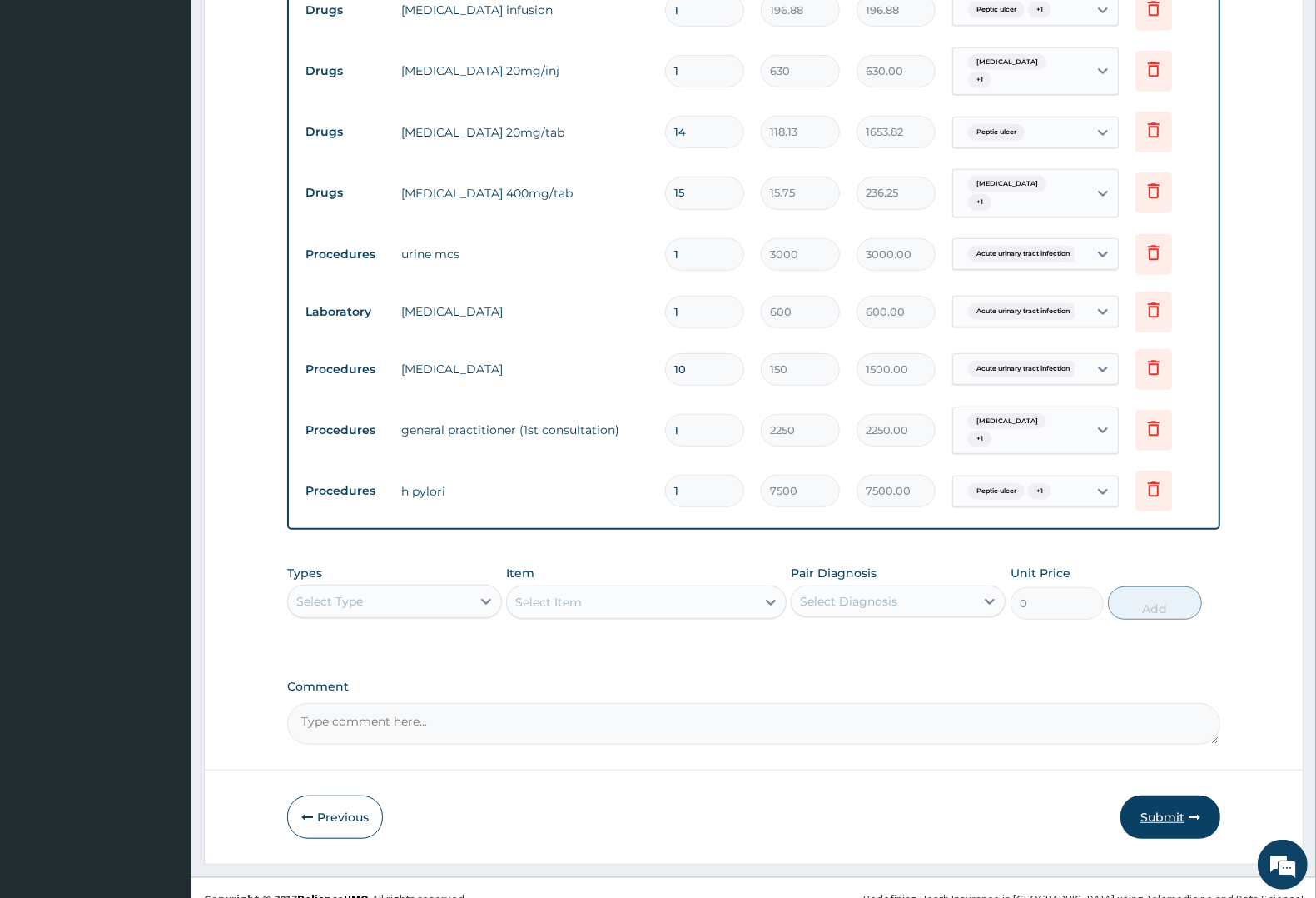
click at [1153, 795] on button "Submit" at bounding box center [1171, 817] width 100 height 43
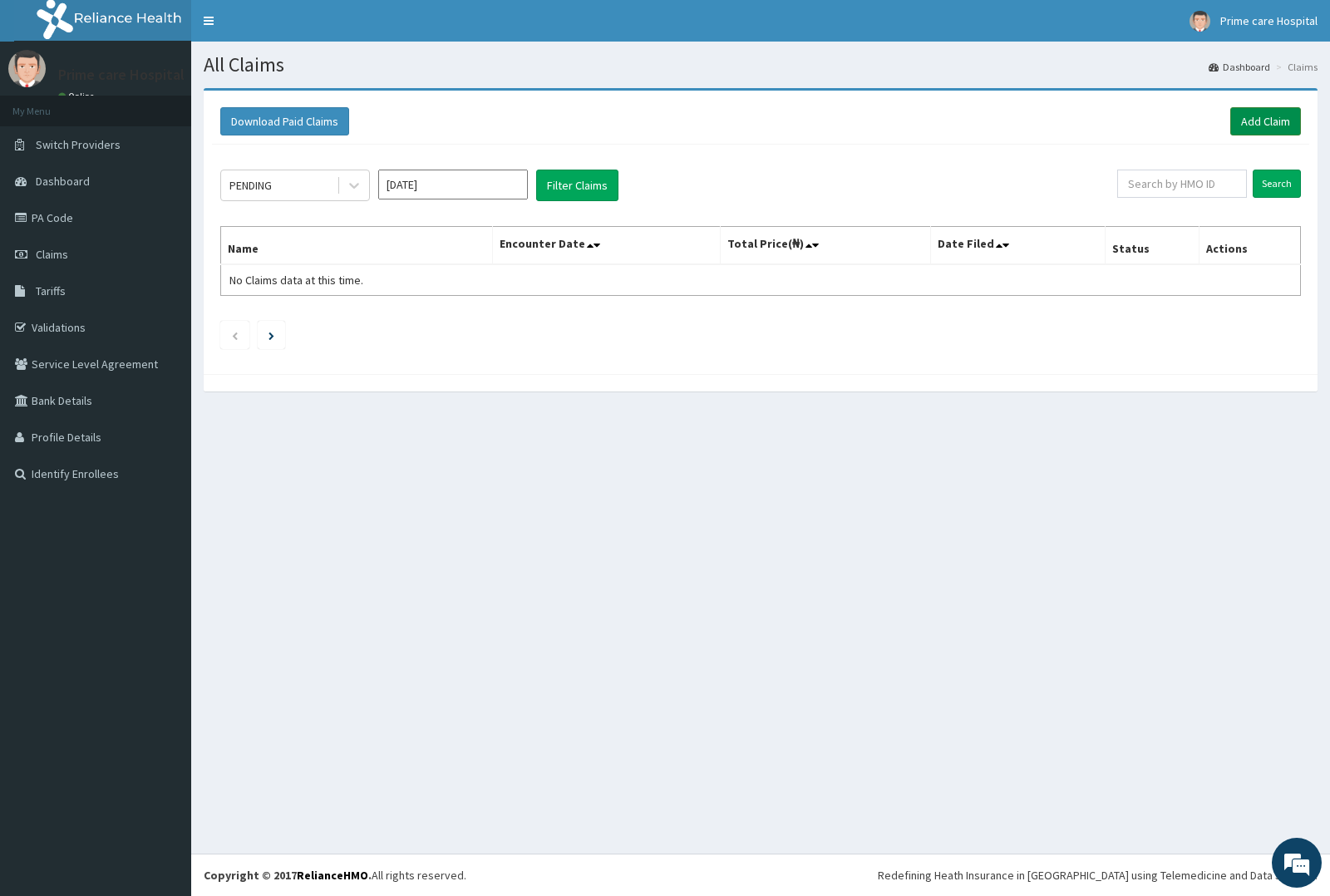
click at [1270, 122] on link "Add Claim" at bounding box center [1265, 122] width 71 height 28
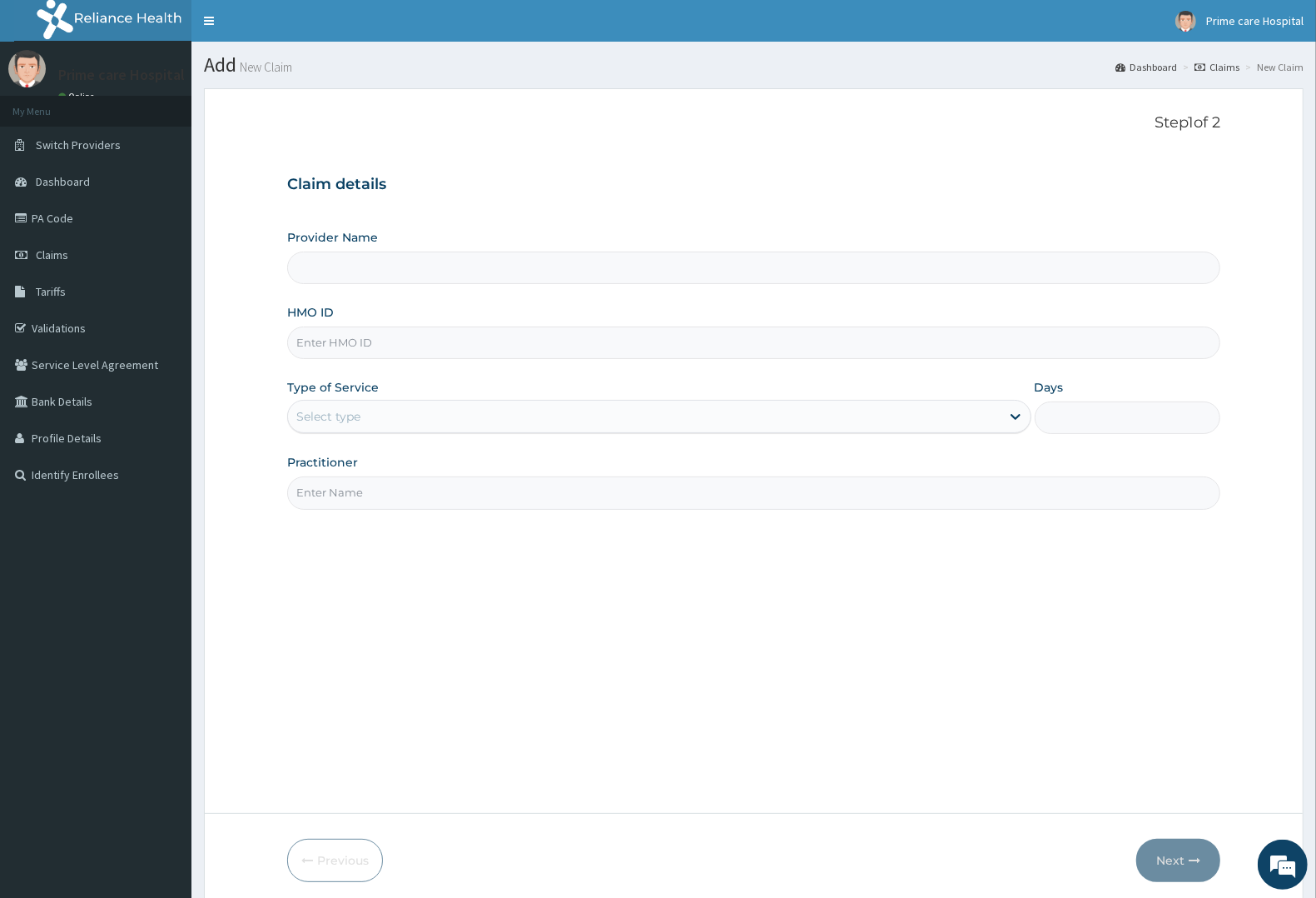
click at [365, 336] on input "HMO ID" at bounding box center [753, 342] width 933 height 33
type input "Prime care hospital"
type input "EDG/10021/C"
drag, startPoint x: 356, startPoint y: 408, endPoint x: 352, endPoint y: 438, distance: 30.3
click at [356, 409] on div "Select type" at bounding box center [644, 416] width 712 height 27
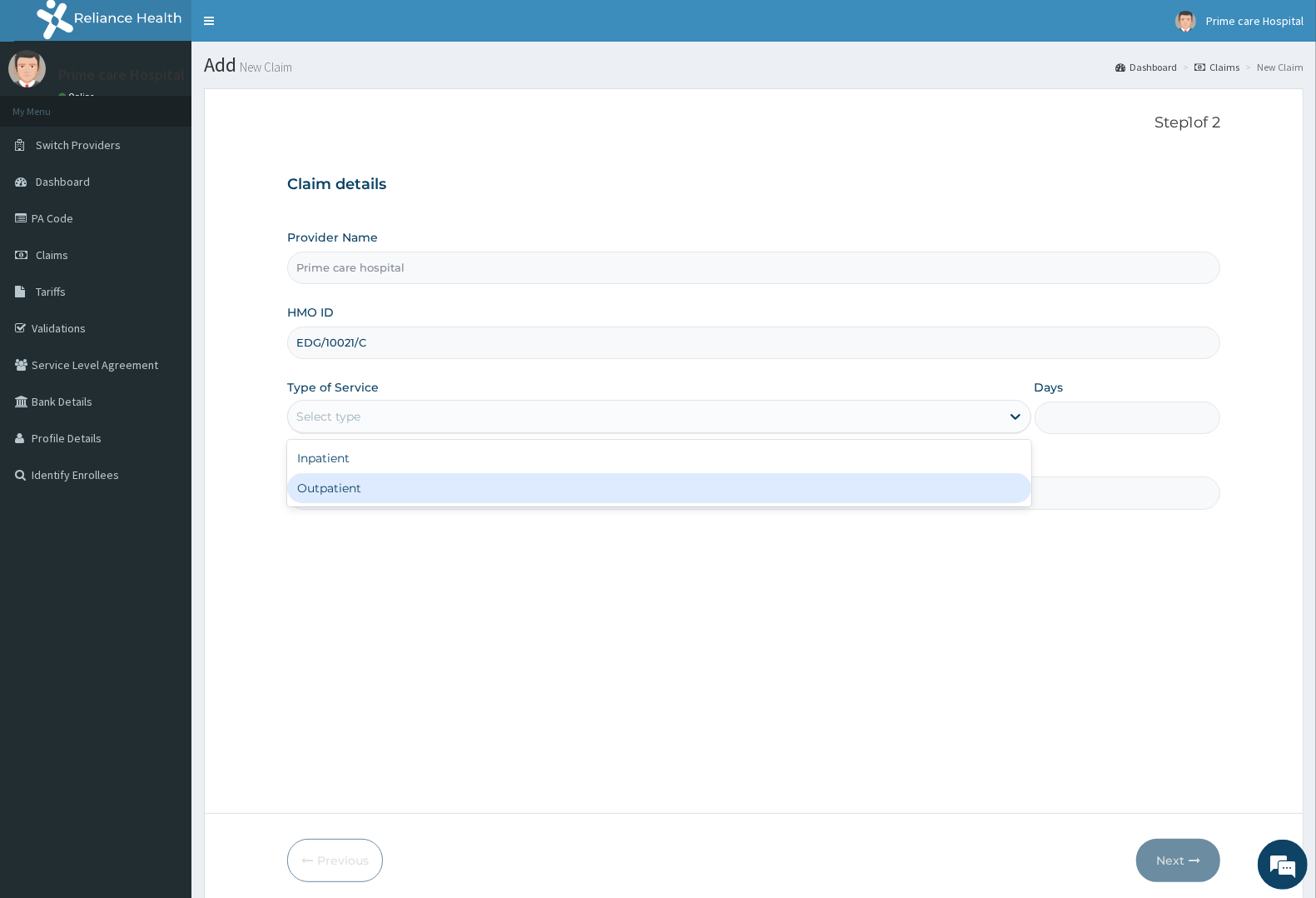
click at [339, 484] on div "Outpatient" at bounding box center [659, 488] width 744 height 30
type input "1"
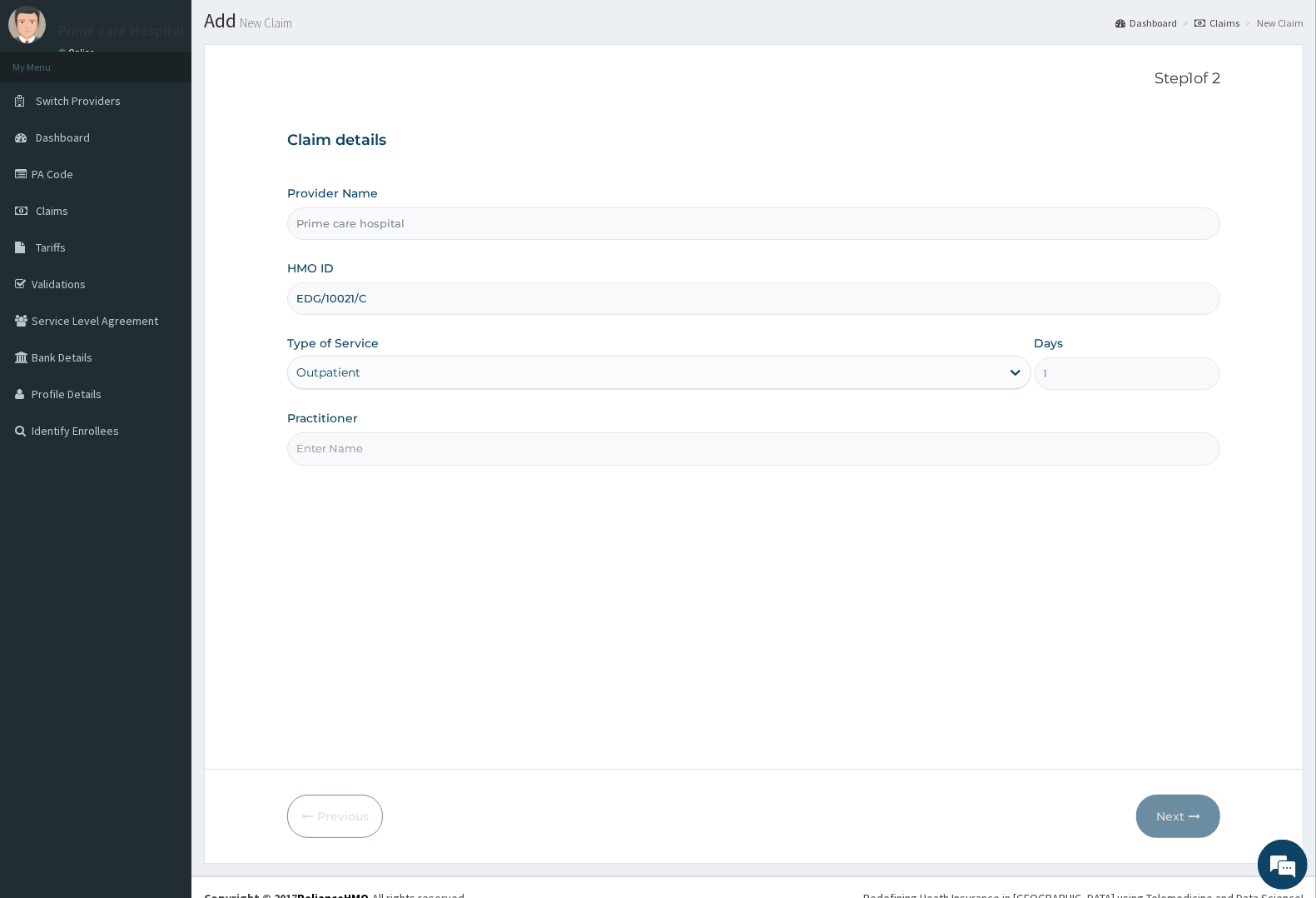
scroll to position [65, 0]
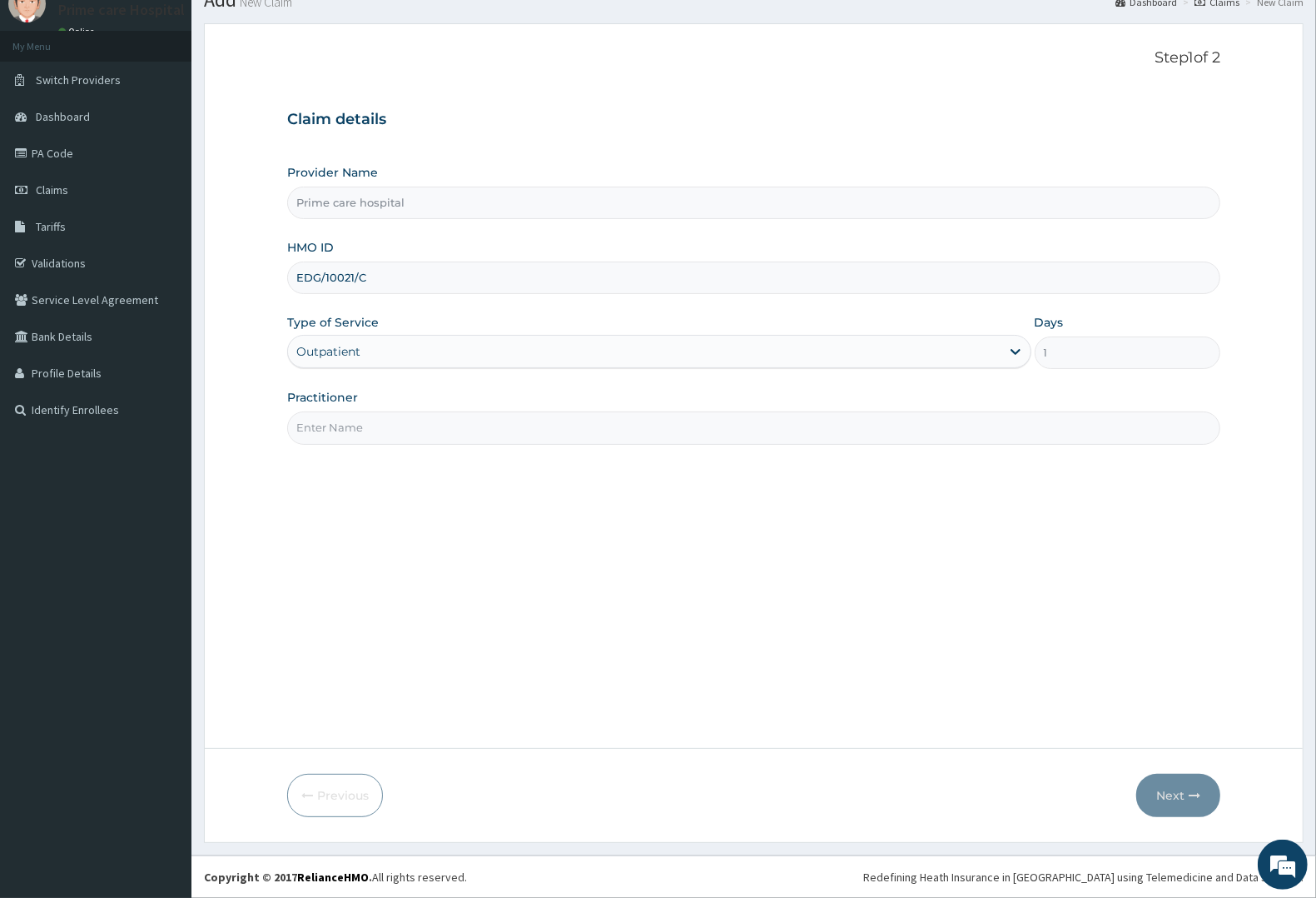
click at [351, 425] on input "Practitioner" at bounding box center [753, 427] width 933 height 33
type input "DR [PERSON_NAME]"
click at [1180, 791] on button "Next" at bounding box center [1178, 795] width 84 height 43
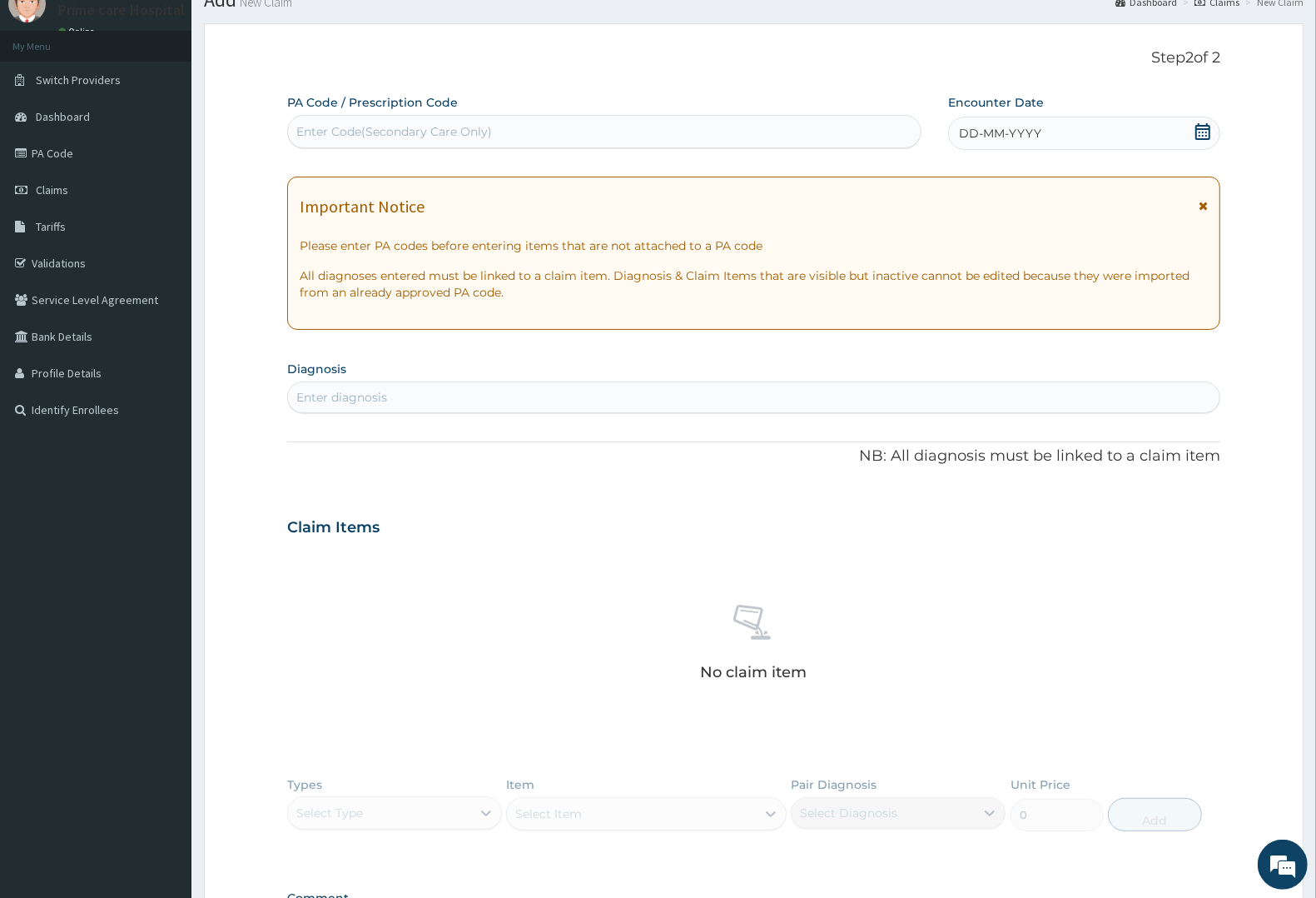
drag, startPoint x: 1033, startPoint y: 129, endPoint x: 1009, endPoint y: 155, distance: 35.4
click at [1030, 129] on span "DD-MM-YYYY" at bounding box center [1000, 134] width 83 height 17
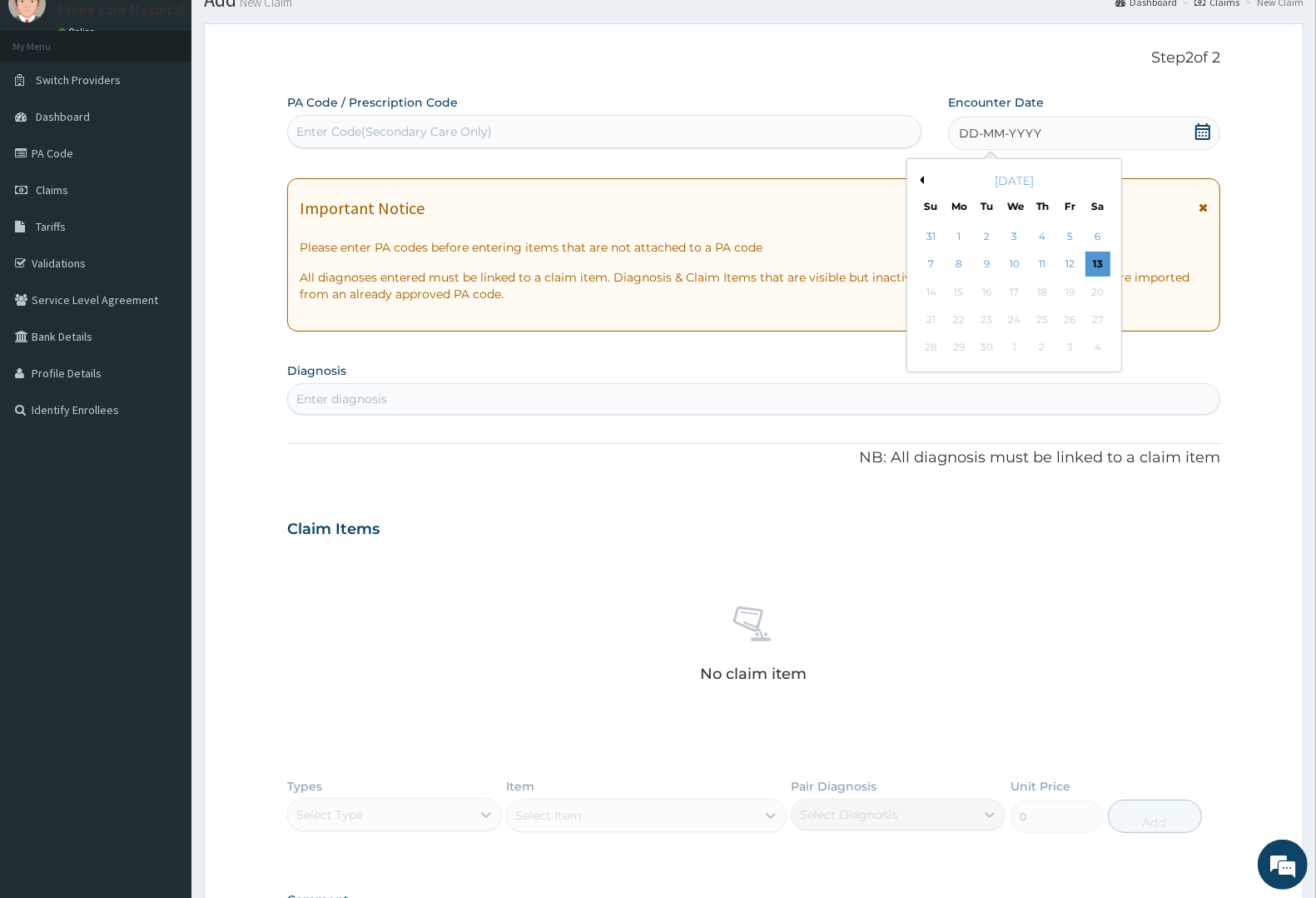
click at [924, 180] on button "Previous Month" at bounding box center [920, 180] width 8 height 8
click at [1016, 317] on div "20" at bounding box center [1015, 320] width 25 height 25
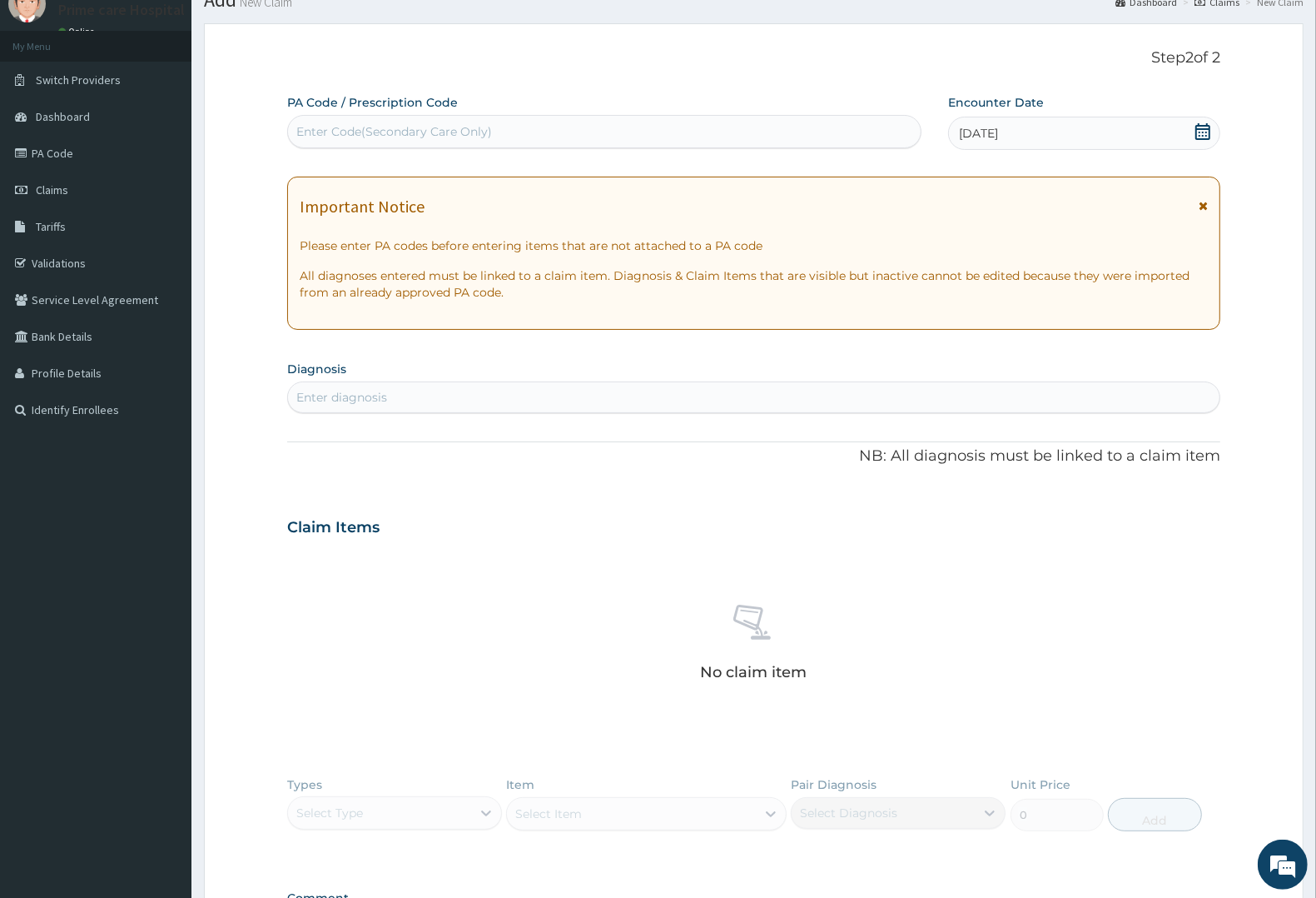
click at [408, 384] on div "Enter diagnosis" at bounding box center [753, 398] width 931 height 27
type input "MALAR"
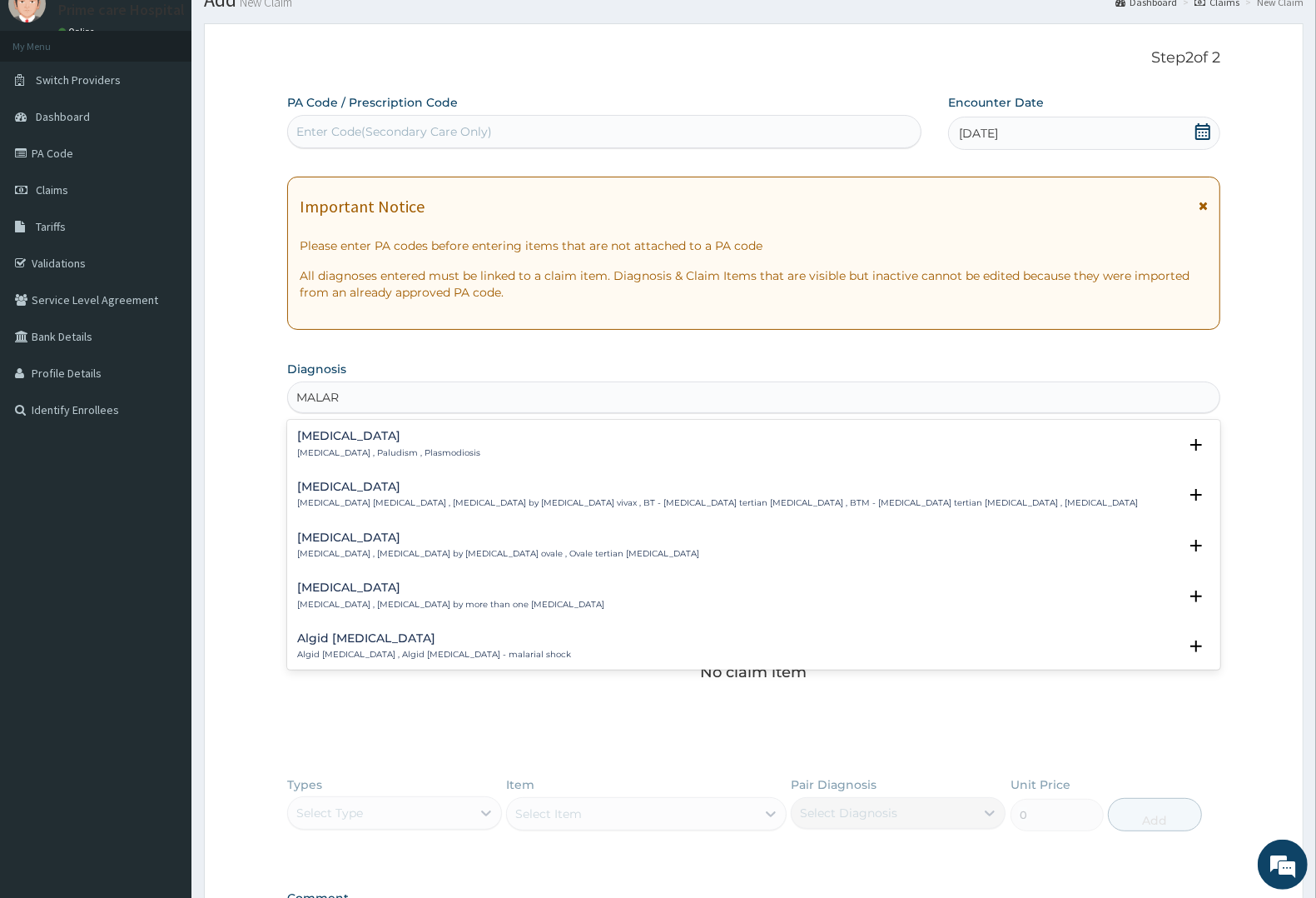
click at [340, 448] on p "[MEDICAL_DATA] , Paludism , Plasmodiosis" at bounding box center [388, 453] width 183 height 12
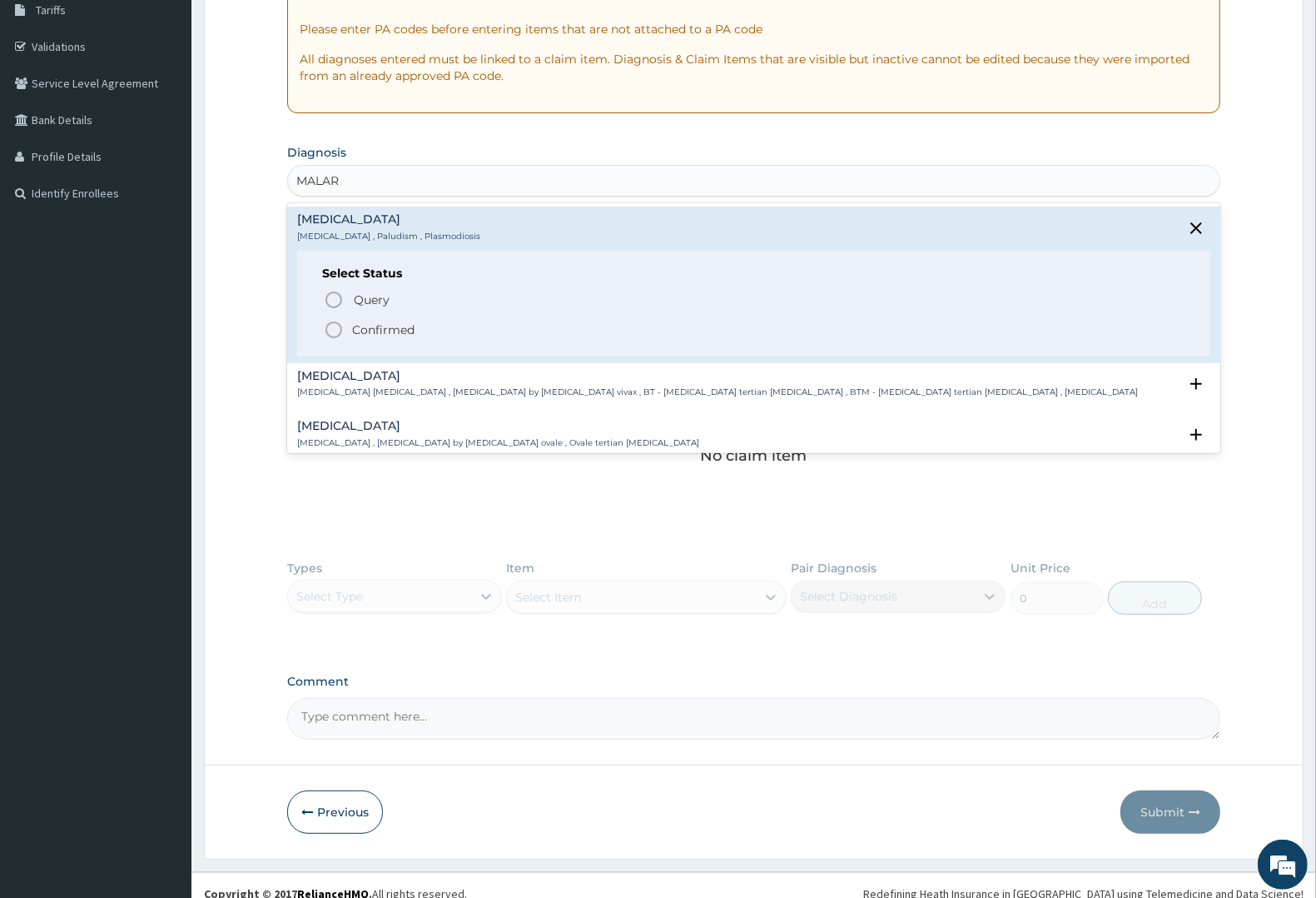
scroll to position [298, 0]
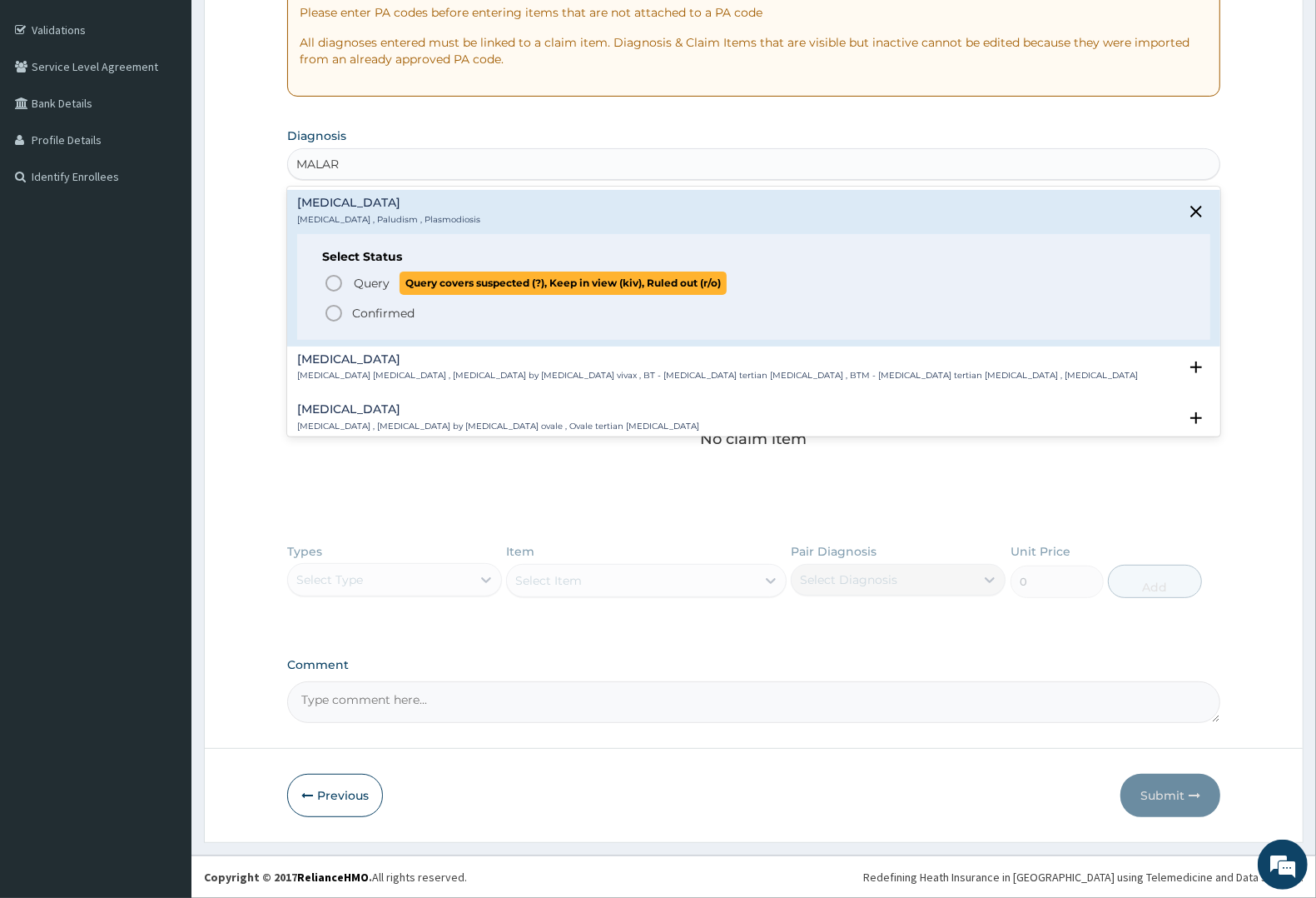
click at [375, 281] on span "Query" at bounding box center [372, 283] width 36 height 17
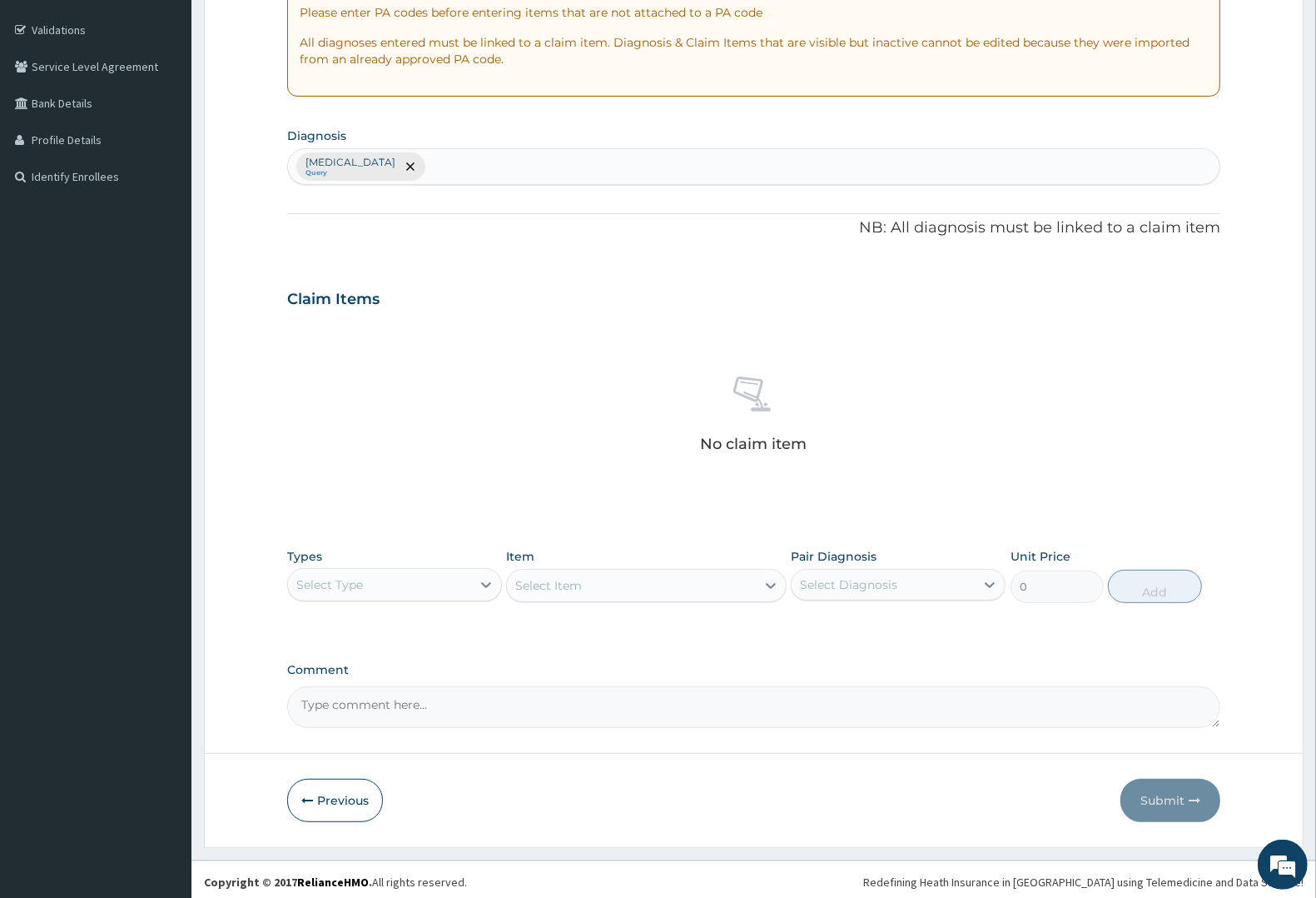
scroll to position [304, 0]
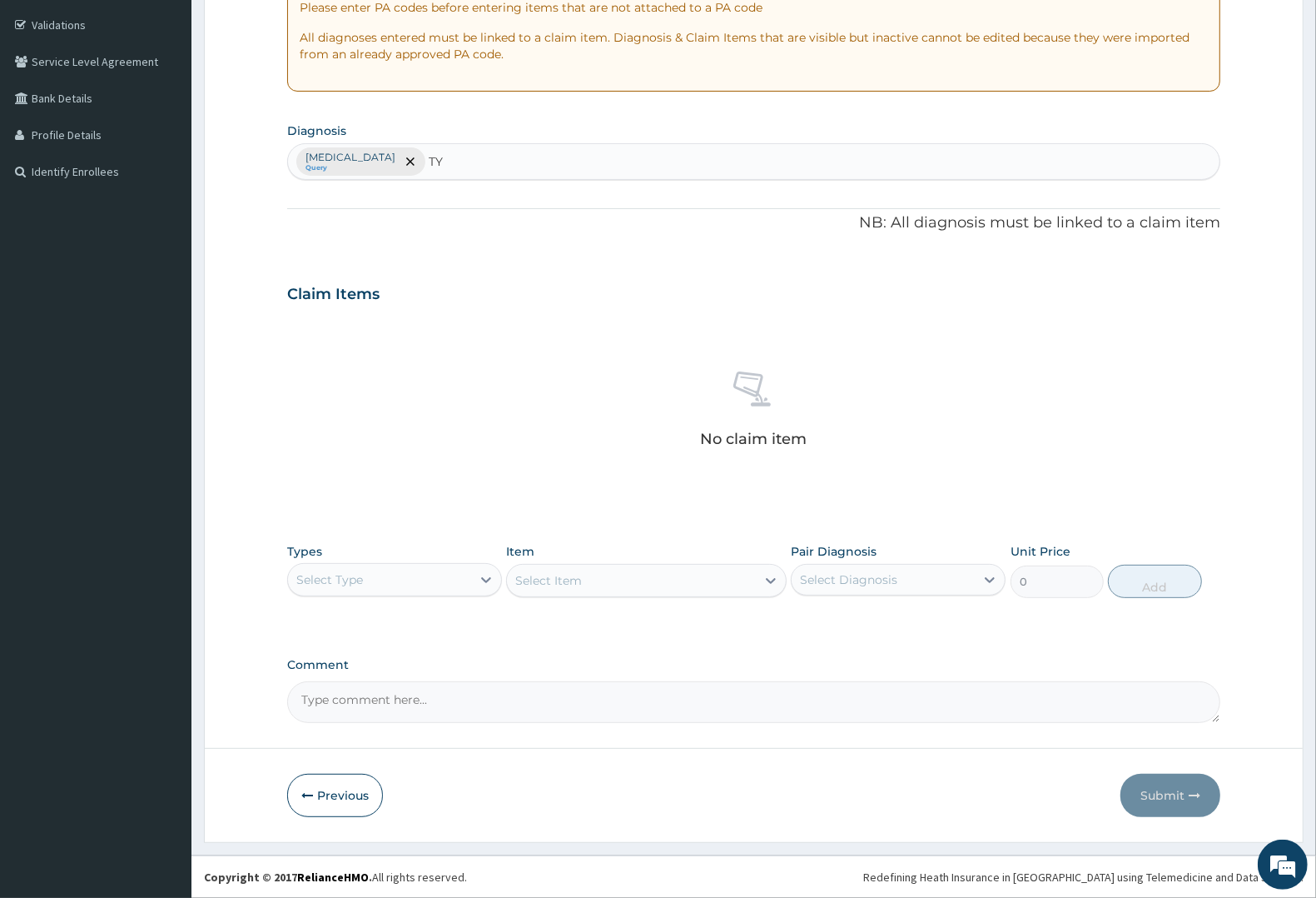
type input "T"
click at [358, 577] on div "Select Type" at bounding box center [330, 580] width 67 height 17
click at [357, 681] on div "Procedures" at bounding box center [394, 681] width 215 height 30
click at [579, 583] on div "Select Item" at bounding box center [645, 581] width 280 height 33
click at [629, 583] on div "Select Item" at bounding box center [645, 581] width 280 height 33
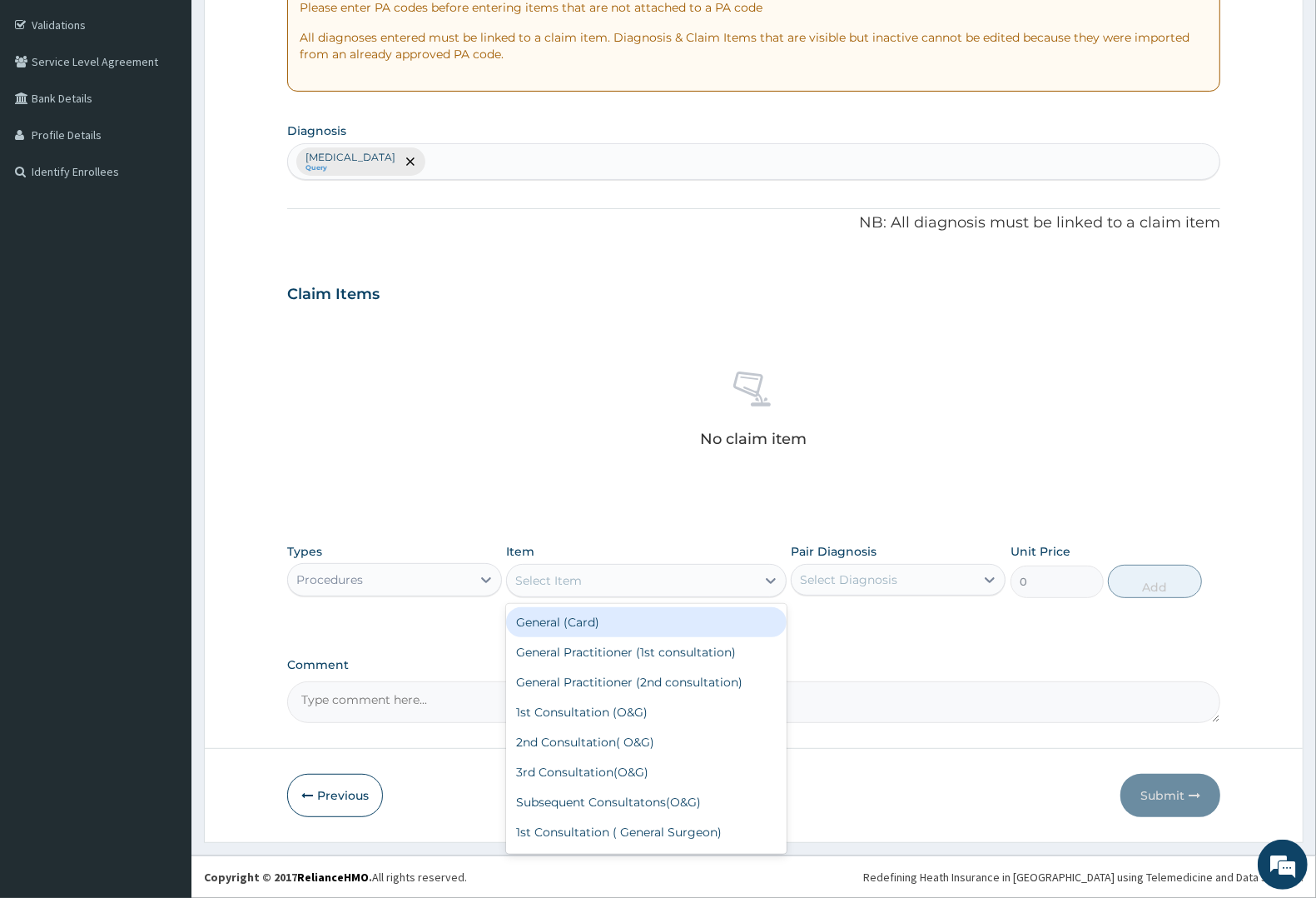
click at [542, 577] on div "Select Item" at bounding box center [549, 581] width 67 height 17
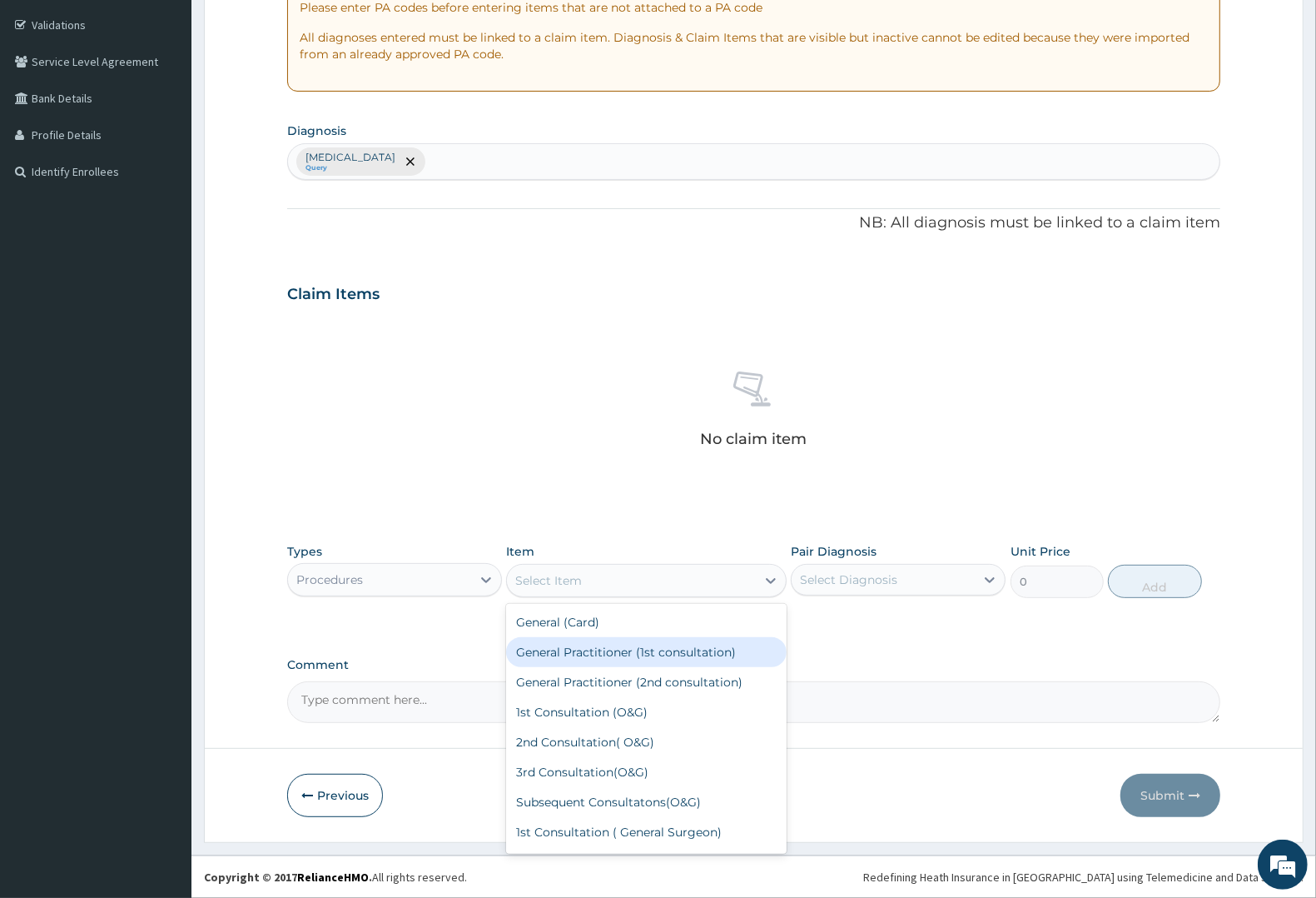
drag, startPoint x: 564, startPoint y: 657, endPoint x: 583, endPoint y: 657, distance: 19.0
click at [566, 657] on div "General Practitioner (1st consultation)" at bounding box center [645, 652] width 280 height 30
type input "2250"
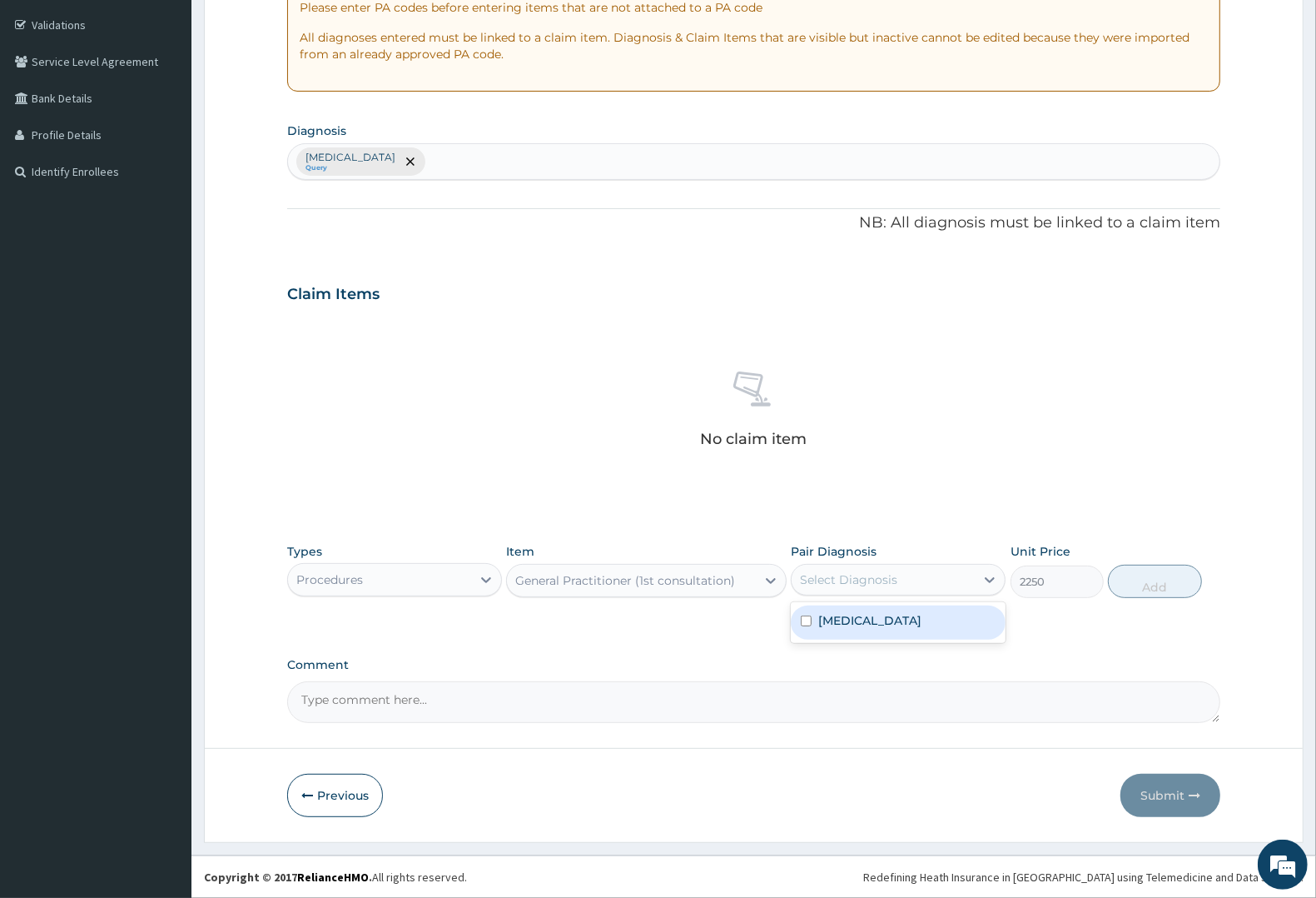
click at [867, 584] on div "Select Diagnosis" at bounding box center [848, 580] width 98 height 17
click at [863, 625] on div "[MEDICAL_DATA]" at bounding box center [898, 622] width 215 height 34
checkbox input "true"
click at [1150, 584] on button "Add" at bounding box center [1155, 581] width 94 height 33
type input "0"
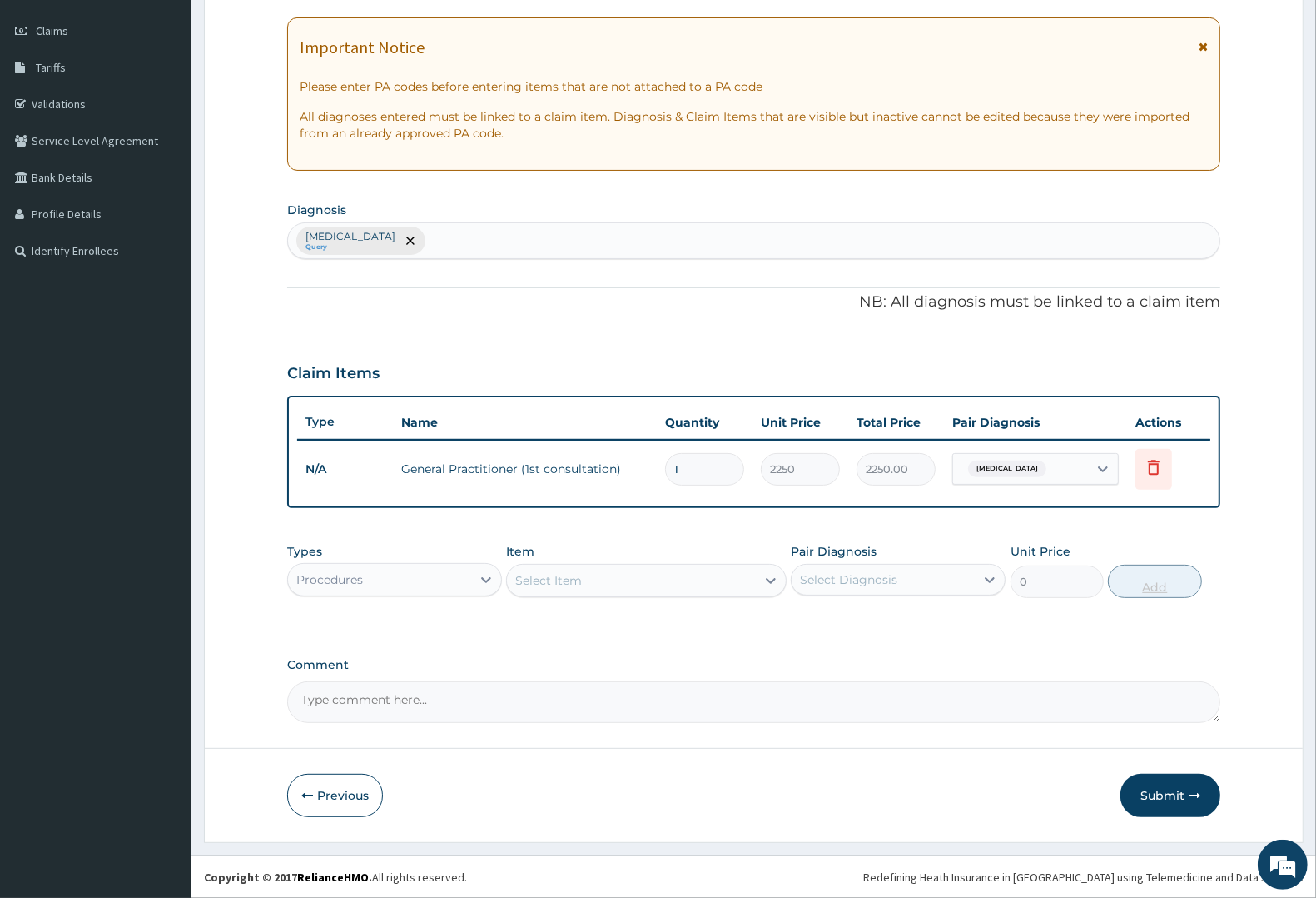
scroll to position [222, 0]
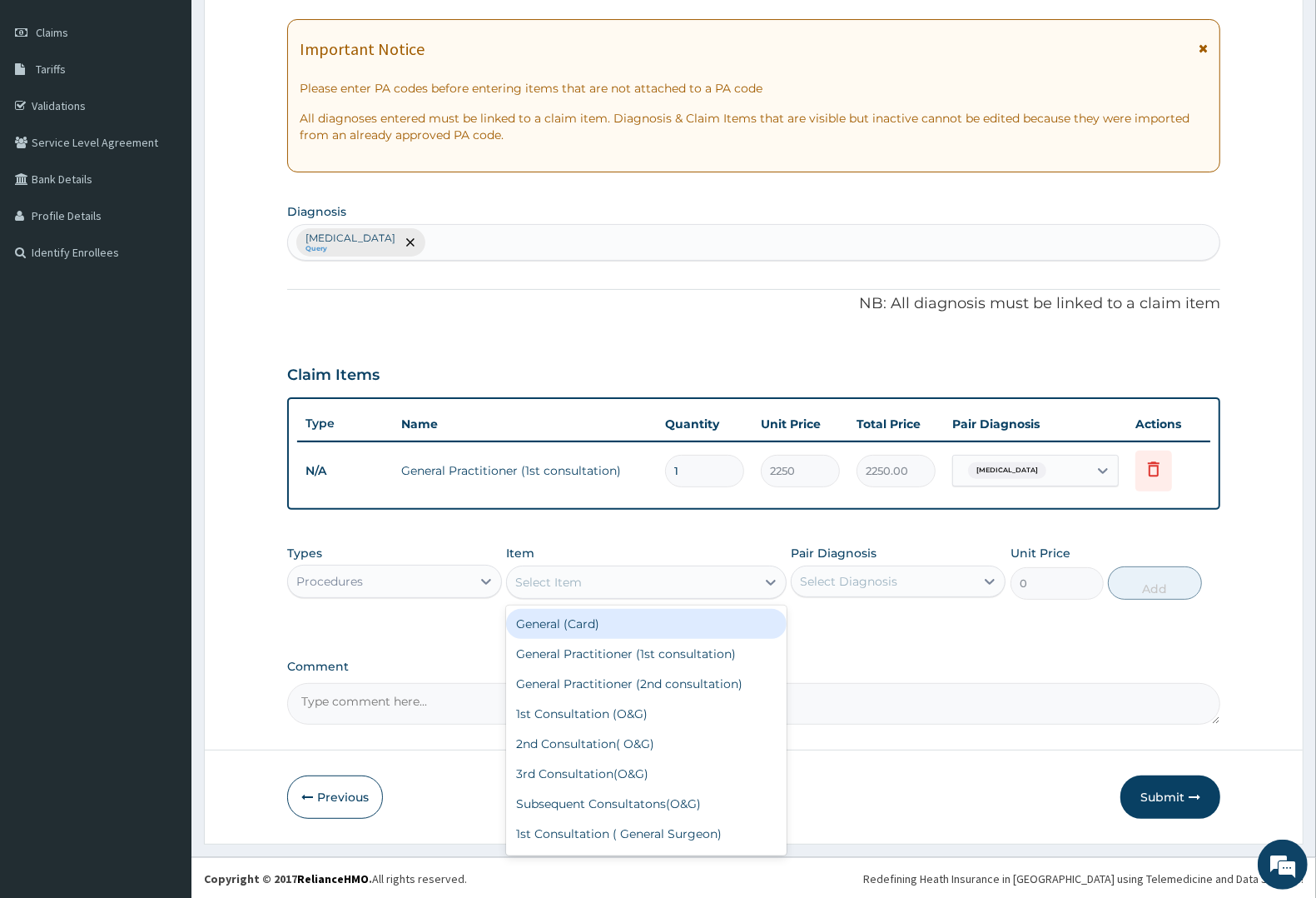
click at [543, 579] on div "Select Item" at bounding box center [549, 582] width 67 height 17
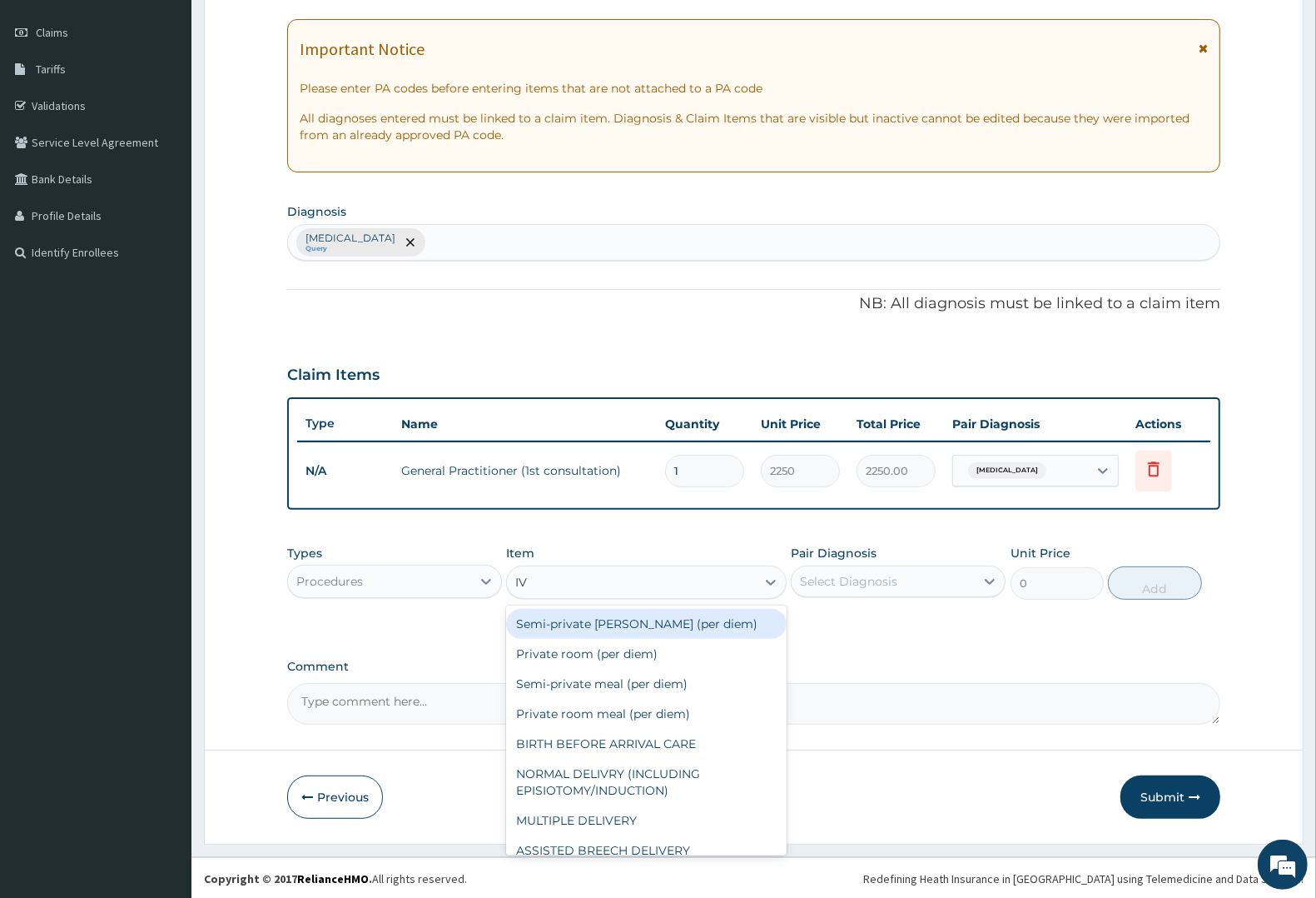
type input "IV P"
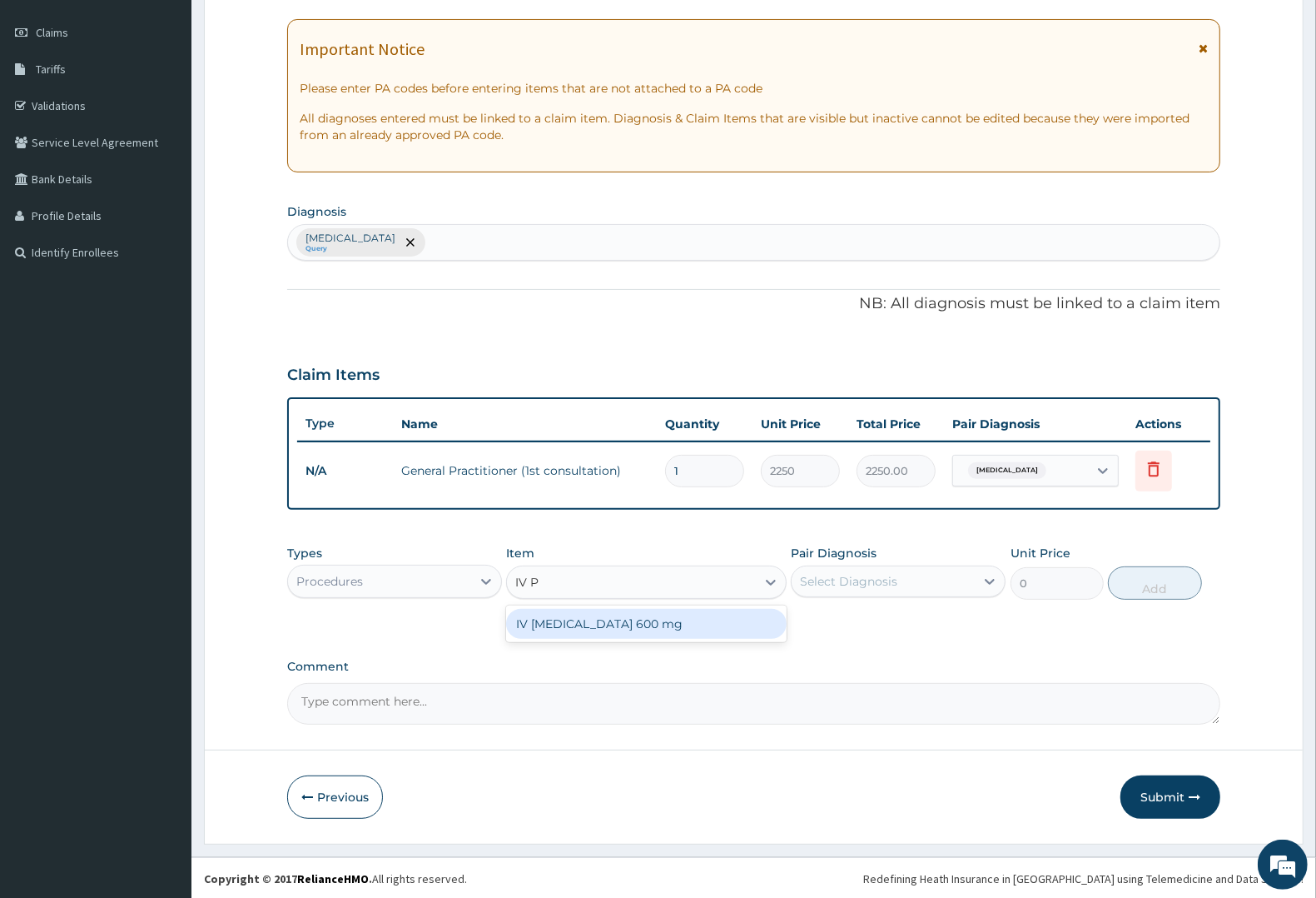
drag, startPoint x: 612, startPoint y: 617, endPoint x: 855, endPoint y: 581, distance: 245.7
click at [639, 609] on div "IV [MEDICAL_DATA] 600 mg" at bounding box center [645, 624] width 280 height 30
type input "800"
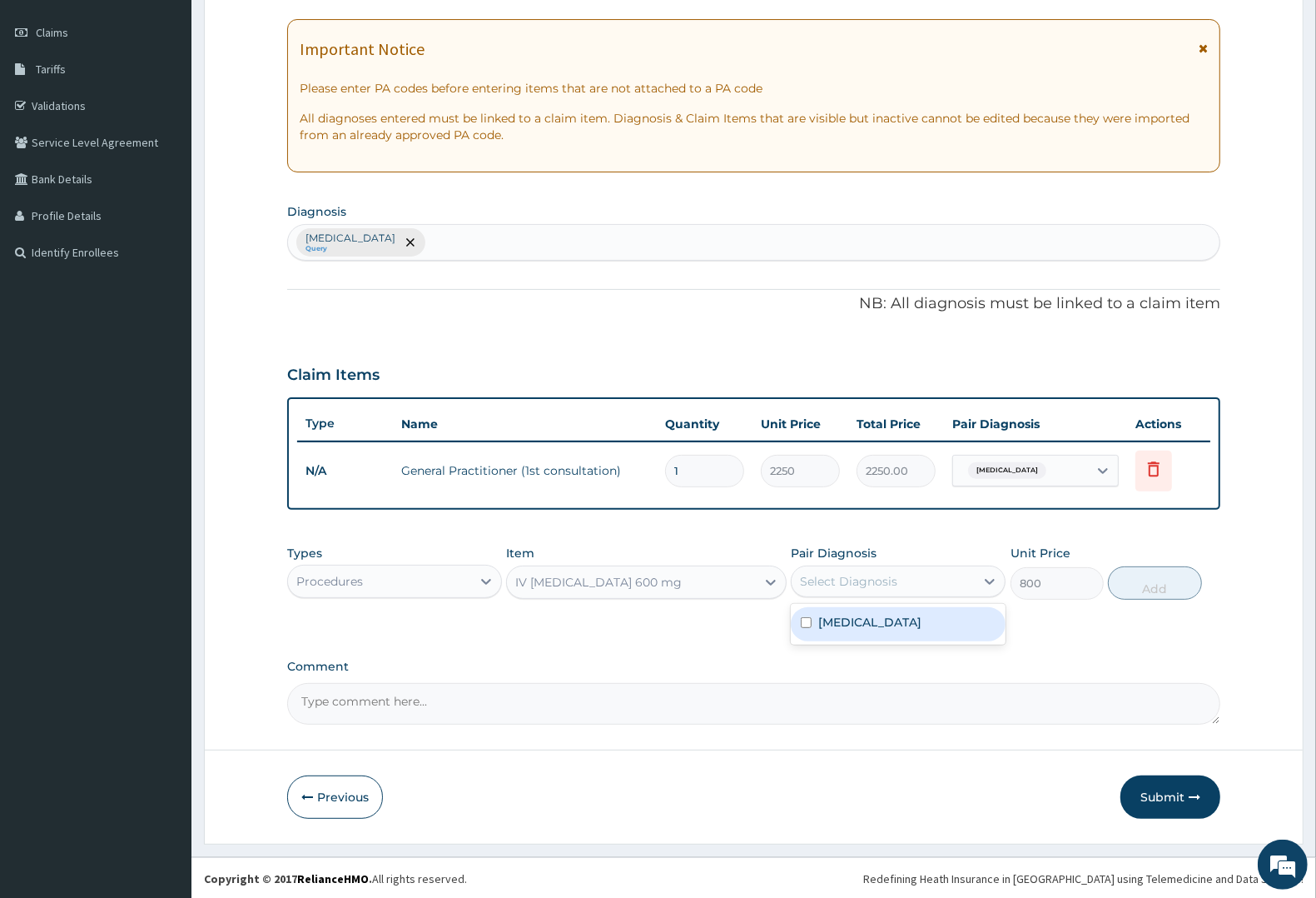
click at [904, 581] on div "Select Diagnosis" at bounding box center [883, 581] width 183 height 27
click at [879, 621] on div "[MEDICAL_DATA]" at bounding box center [898, 624] width 215 height 34
checkbox input "true"
click at [1155, 580] on button "Add" at bounding box center [1155, 583] width 94 height 33
type input "0"
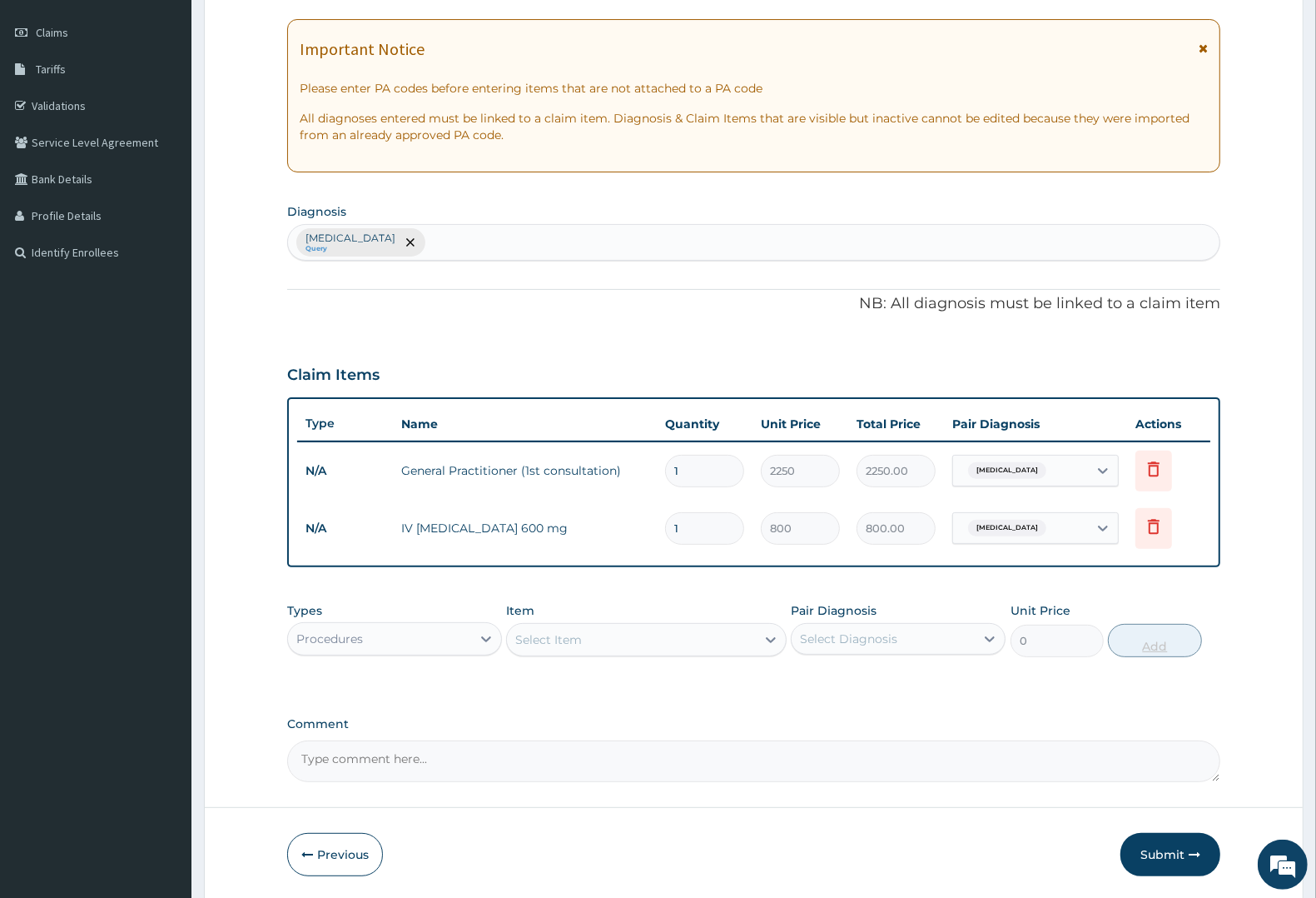
type input "0.00"
type input "2"
type input "1600.00"
type input "2"
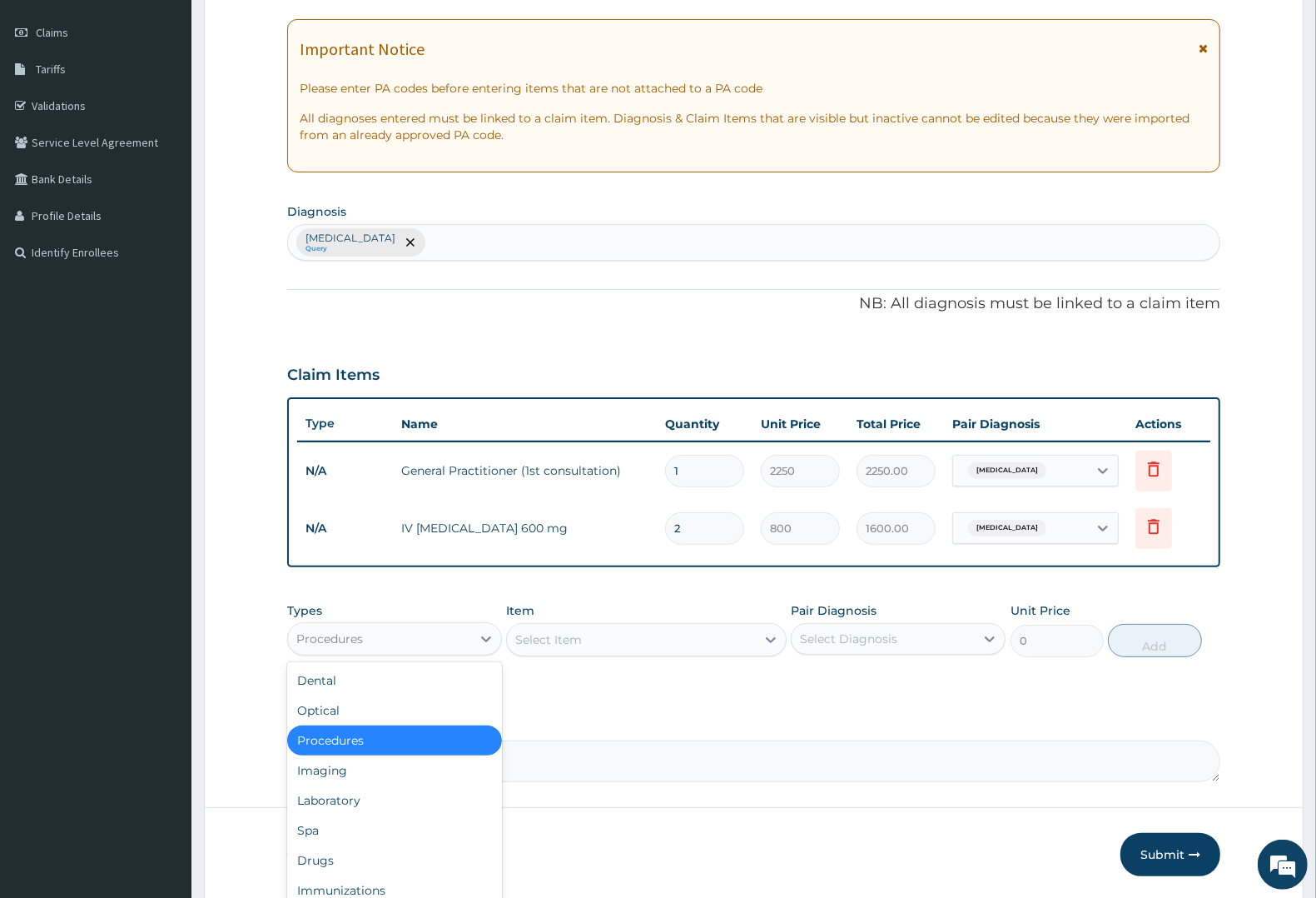
drag, startPoint x: 339, startPoint y: 637, endPoint x: 336, endPoint y: 682, distance: 45.1
click at [336, 650] on div "Procedures" at bounding box center [379, 639] width 183 height 27
drag, startPoint x: 311, startPoint y: 798, endPoint x: 531, endPoint y: 684, distance: 247.8
click at [314, 798] on div "Laboratory" at bounding box center [394, 800] width 215 height 30
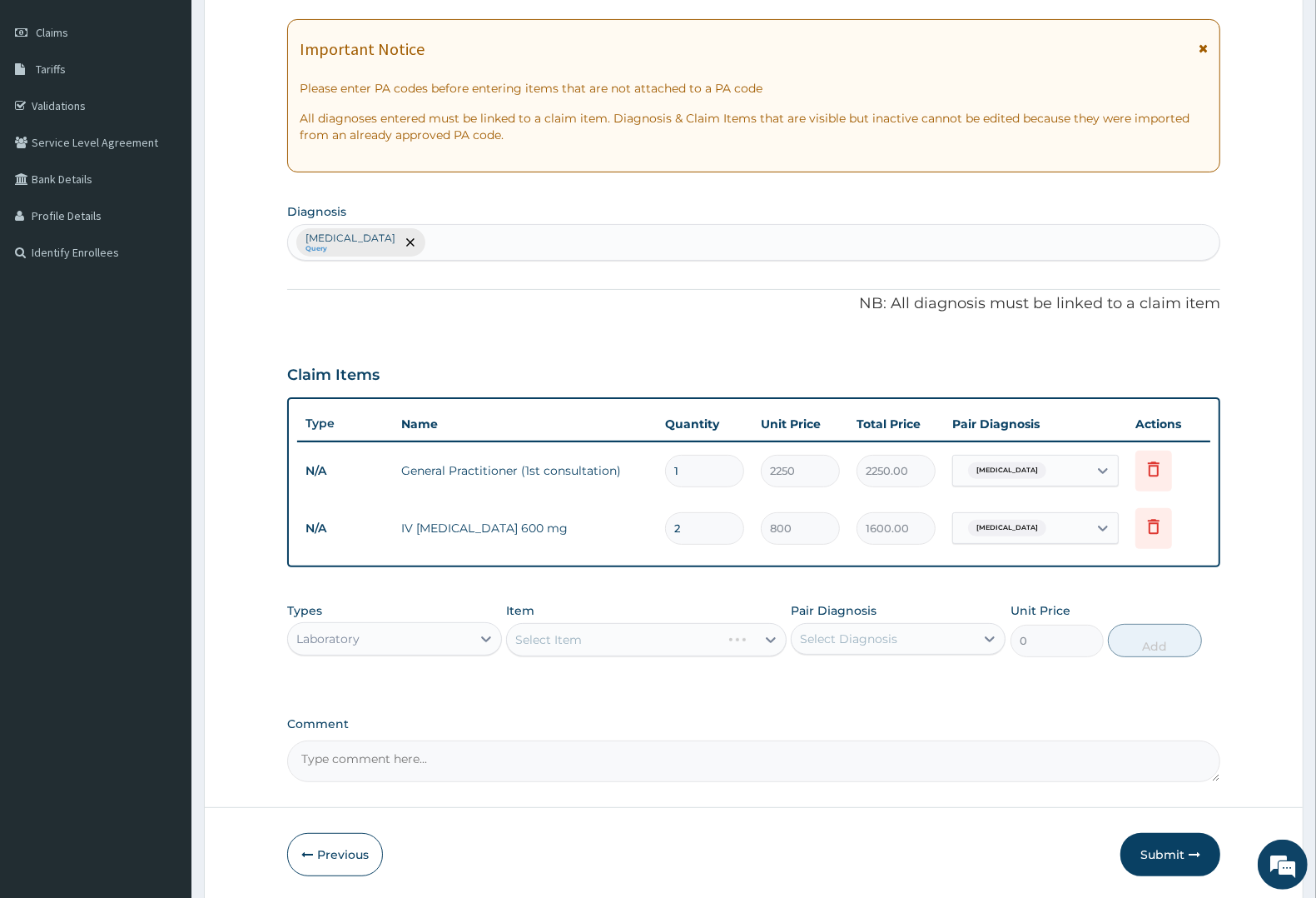
click at [601, 629] on div "Select Item" at bounding box center [645, 640] width 280 height 33
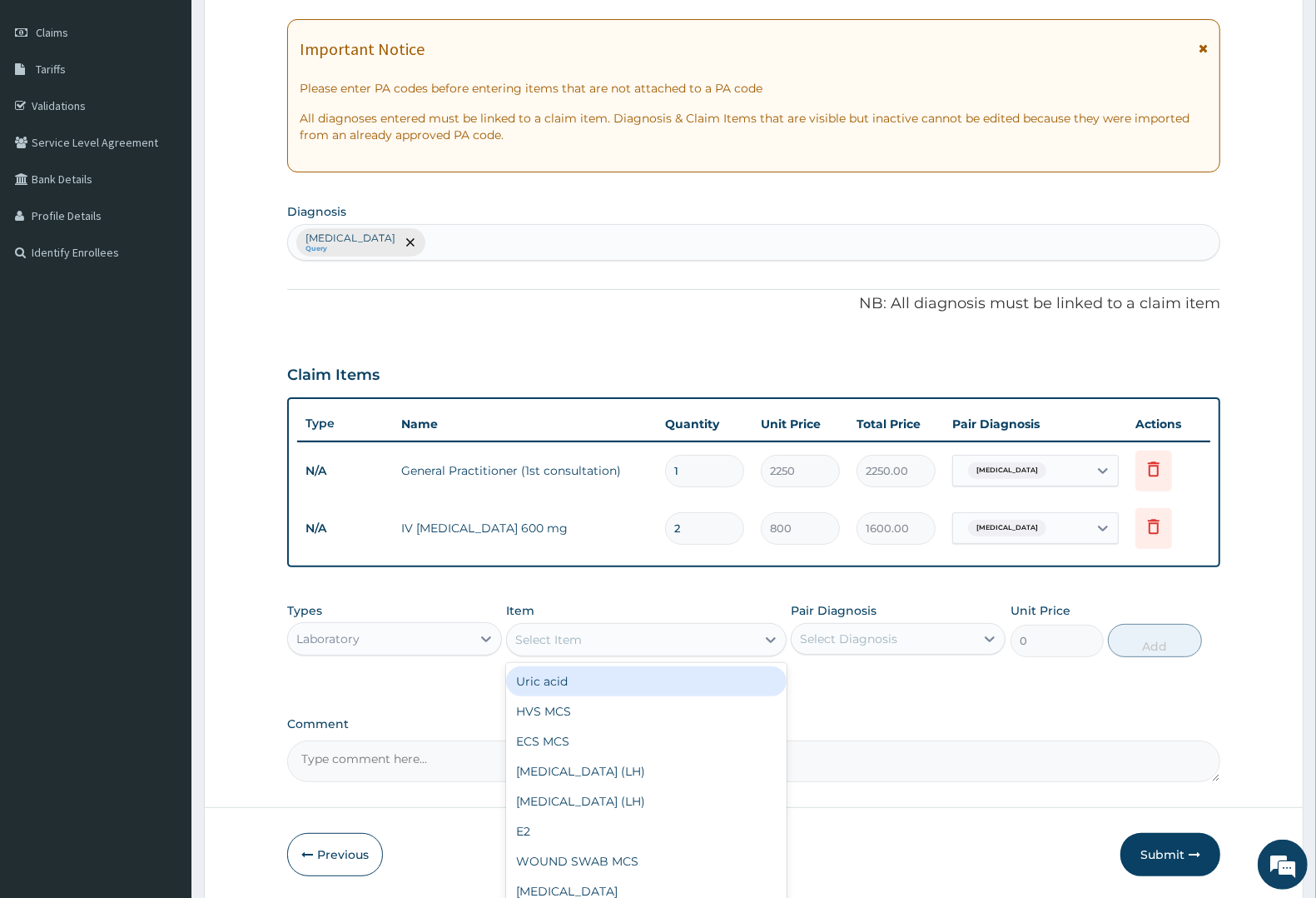
click at [594, 633] on div "Select Item" at bounding box center [630, 640] width 248 height 27
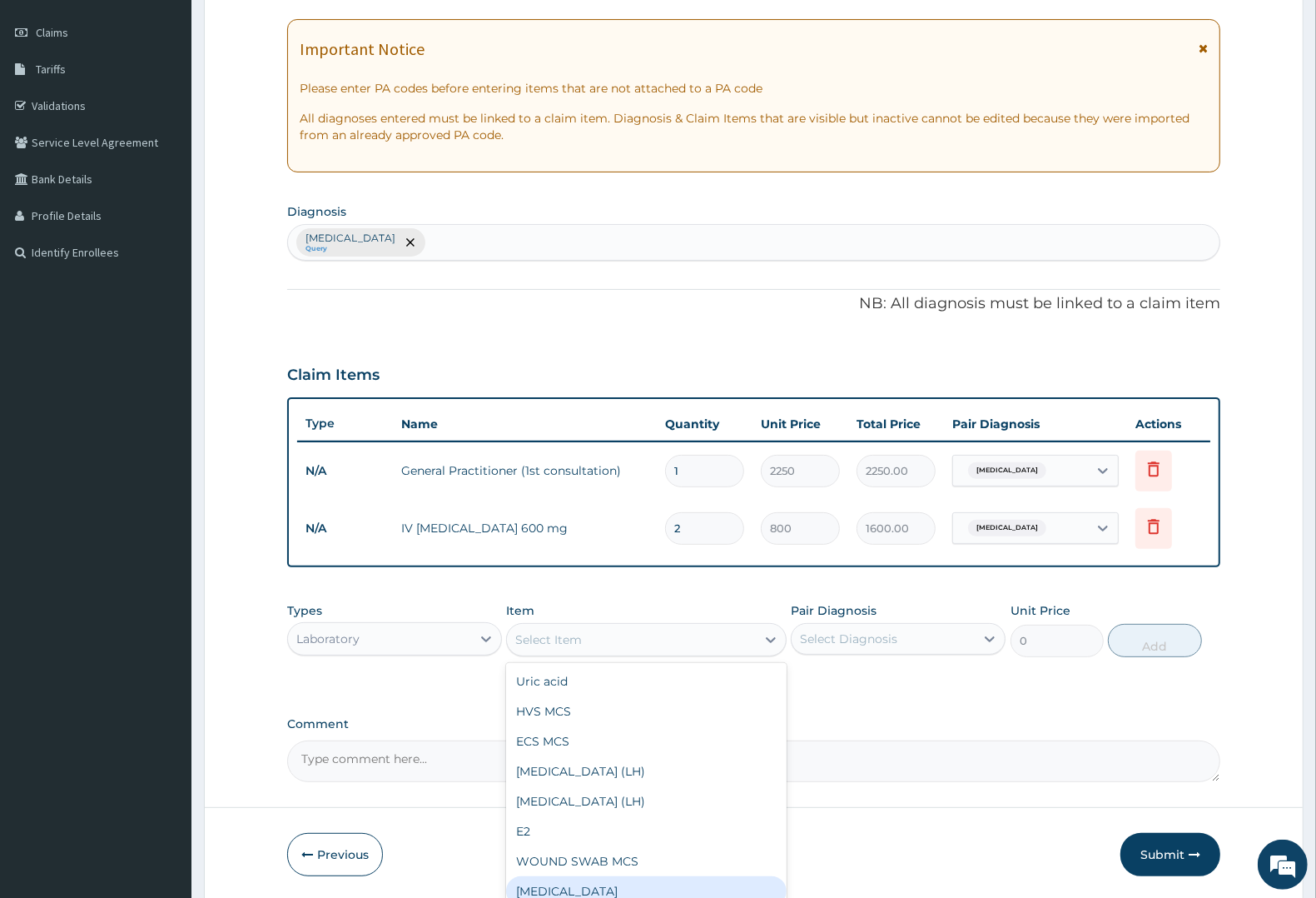
drag, startPoint x: 552, startPoint y: 887, endPoint x: 580, endPoint y: 862, distance: 37.5
click at [563, 879] on div "[MEDICAL_DATA]" at bounding box center [645, 891] width 280 height 30
type input "3000"
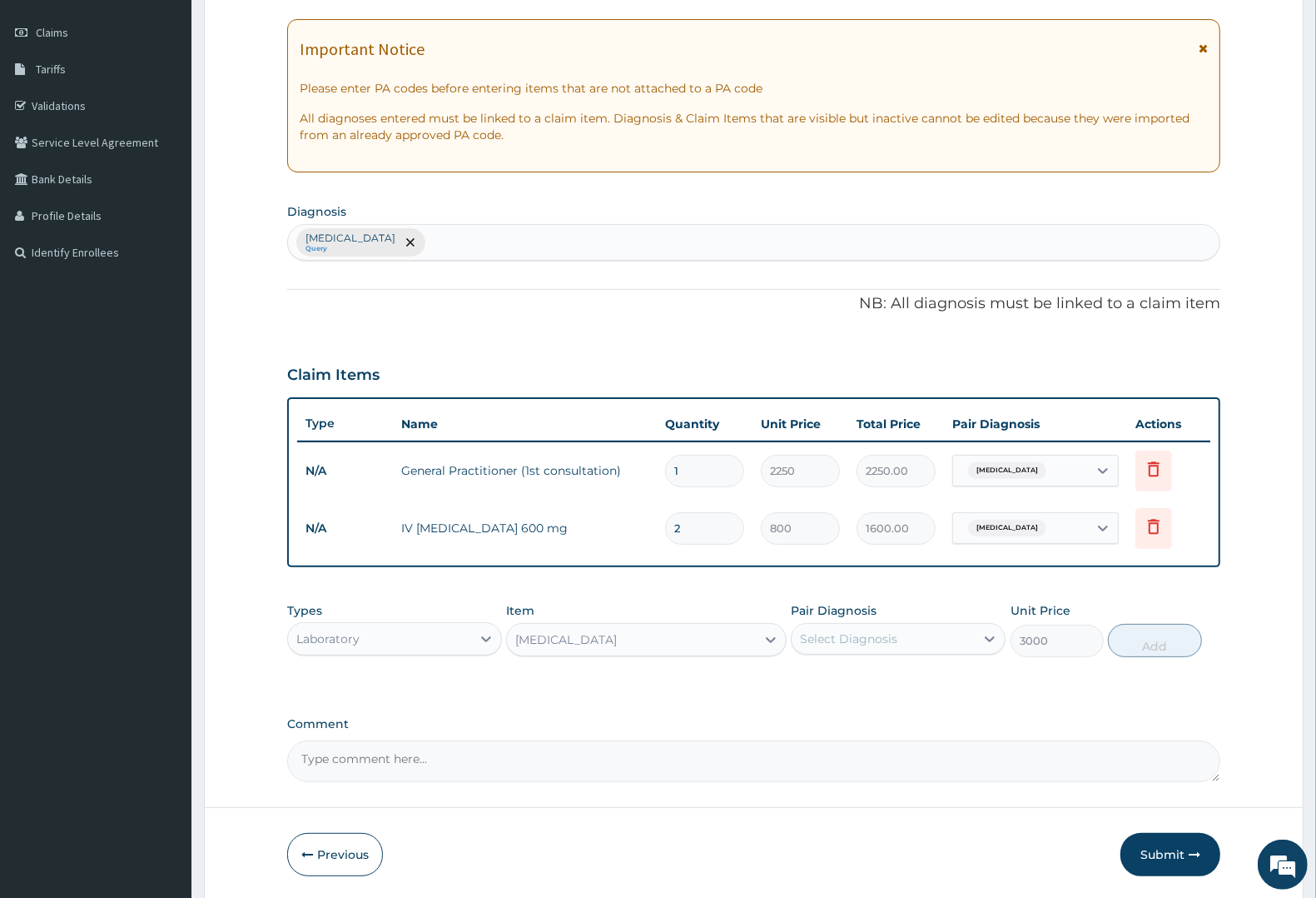
click at [868, 637] on div "Select Diagnosis" at bounding box center [848, 639] width 98 height 17
click at [852, 678] on label "[MEDICAL_DATA]" at bounding box center [870, 679] width 104 height 17
checkbox input "true"
click at [1152, 633] on button "Add" at bounding box center [1155, 641] width 94 height 33
type input "0"
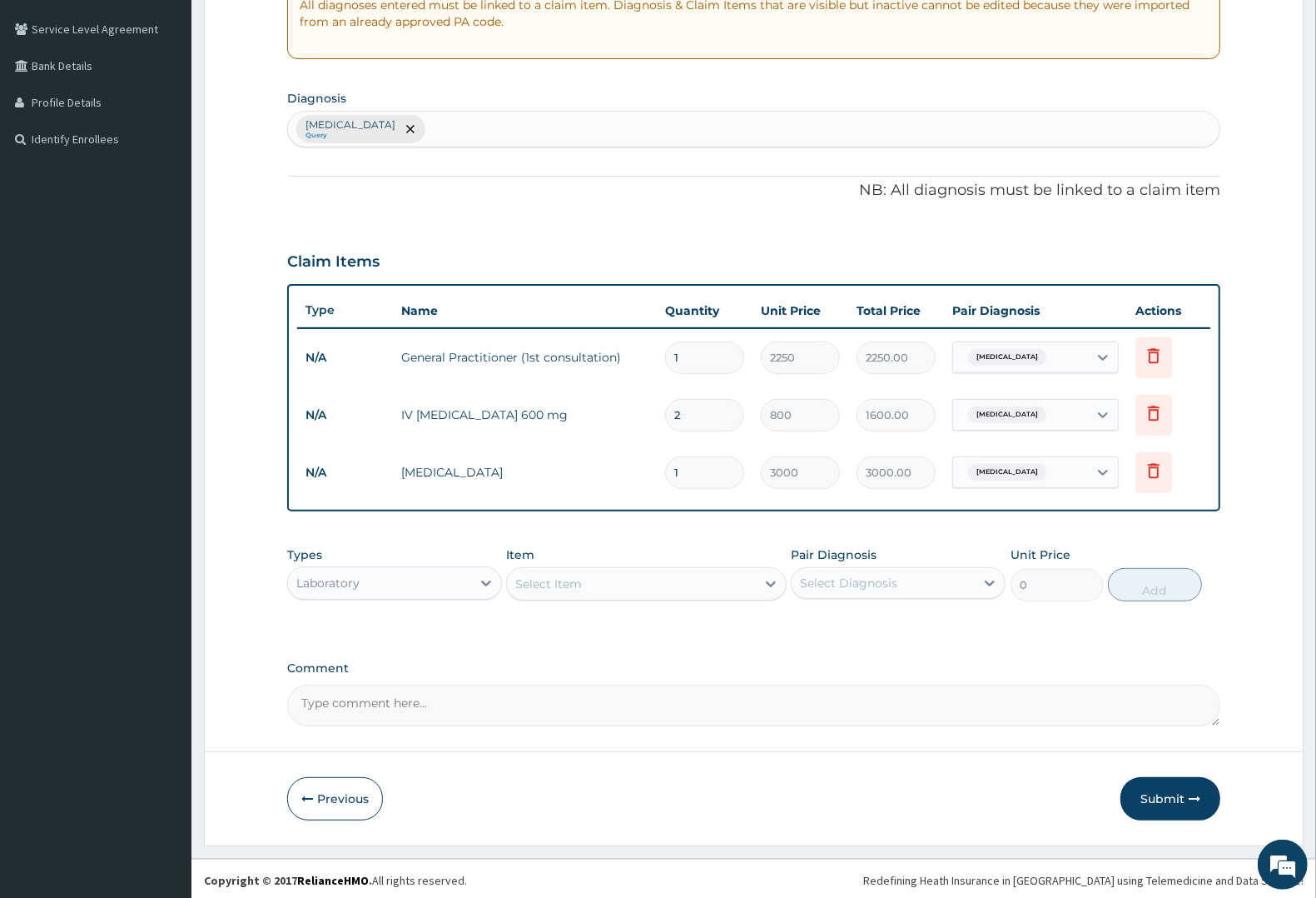
scroll to position [338, 0]
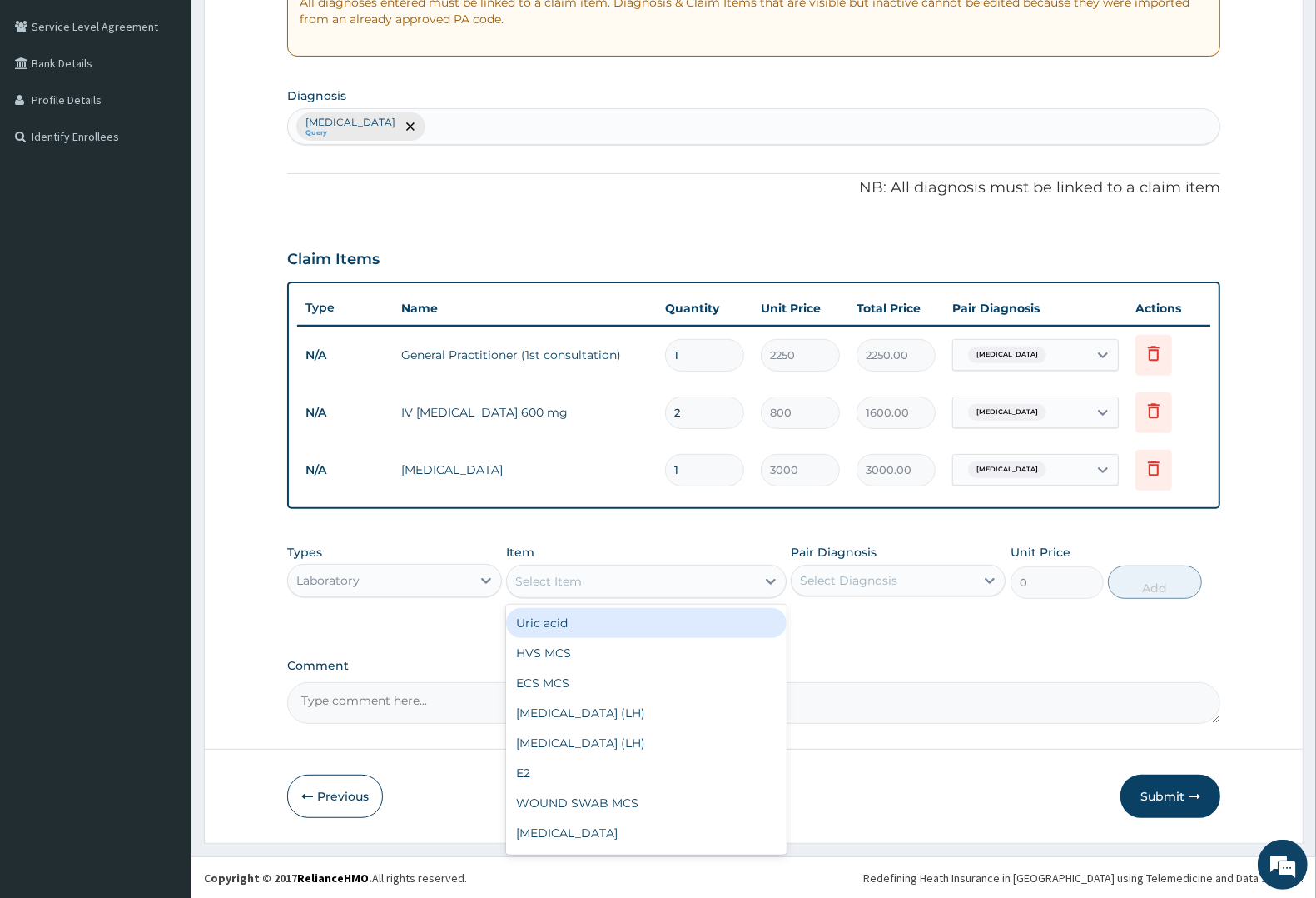
click at [549, 576] on div "Select Item" at bounding box center [549, 581] width 67 height 17
type input "MA"
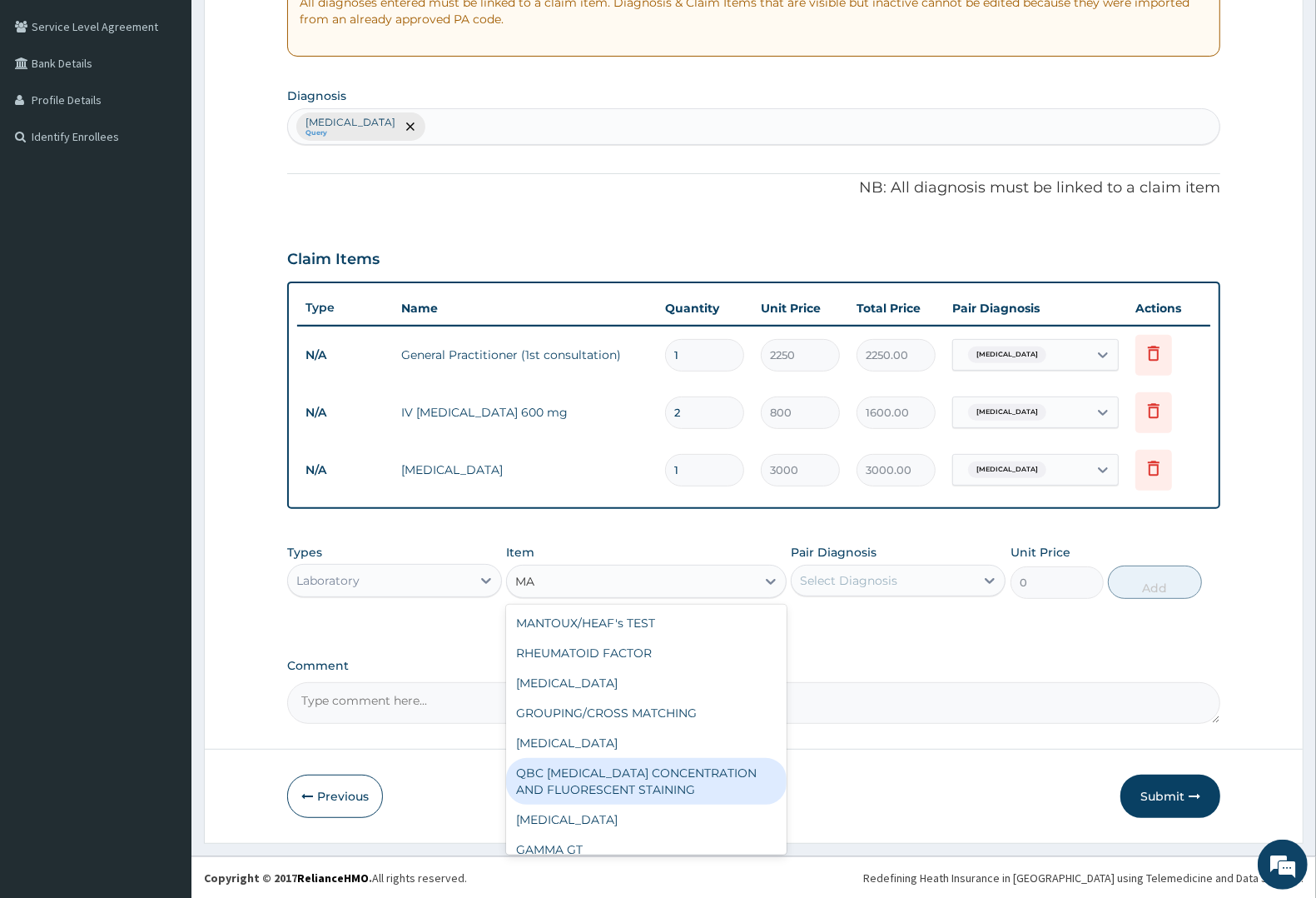
drag, startPoint x: 608, startPoint y: 777, endPoint x: 731, endPoint y: 660, distance: 169.8
click at [629, 758] on div "QBC [MEDICAL_DATA] CONCENTRATION AND FLUORESCENT STAINING" at bounding box center [645, 781] width 280 height 47
type input "1800"
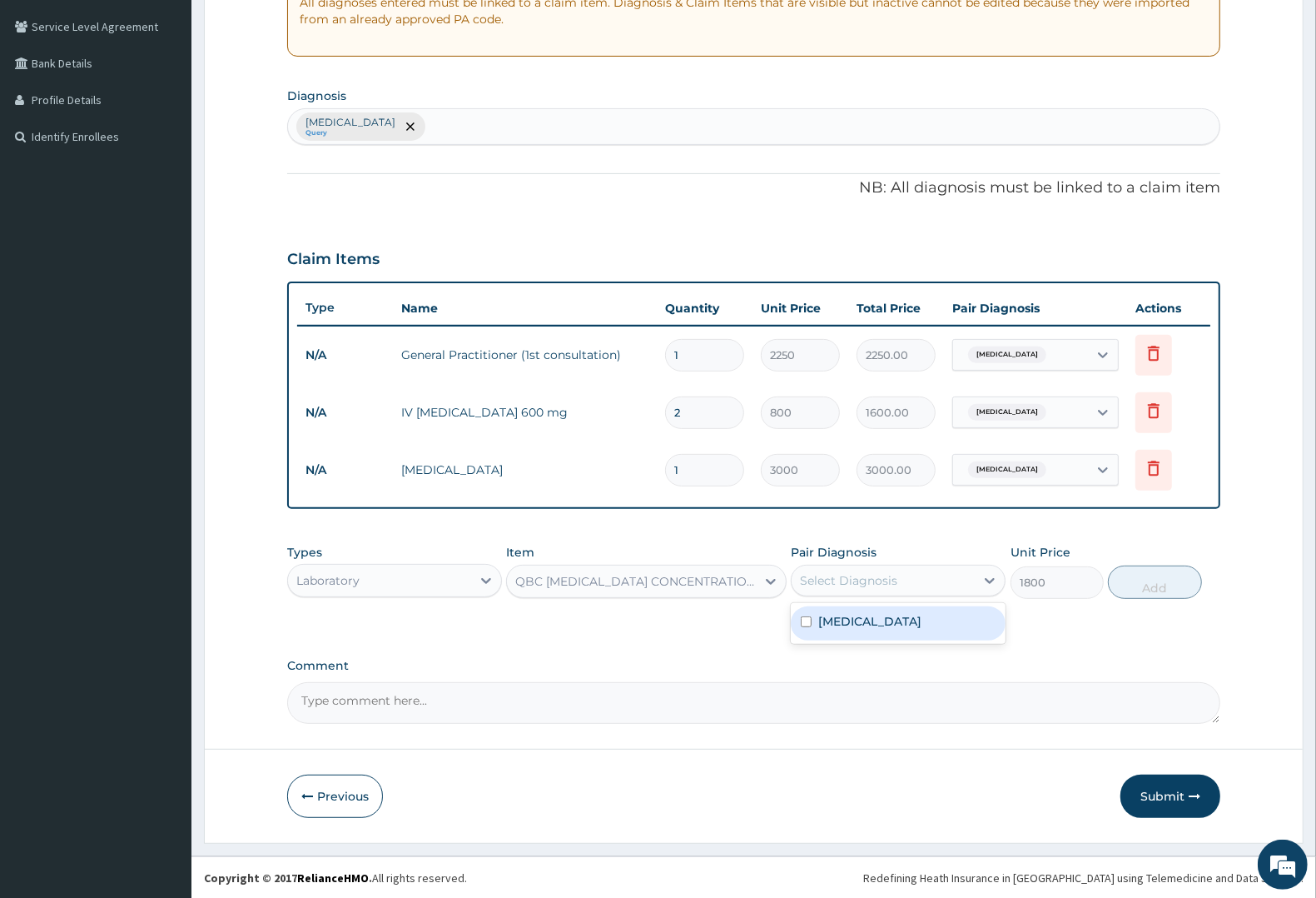
click at [805, 567] on div "Select Diagnosis" at bounding box center [883, 581] width 183 height 27
click at [856, 627] on label "[MEDICAL_DATA]" at bounding box center [870, 621] width 104 height 17
checkbox input "true"
click at [1154, 585] on button "Add" at bounding box center [1155, 582] width 94 height 33
type input "0"
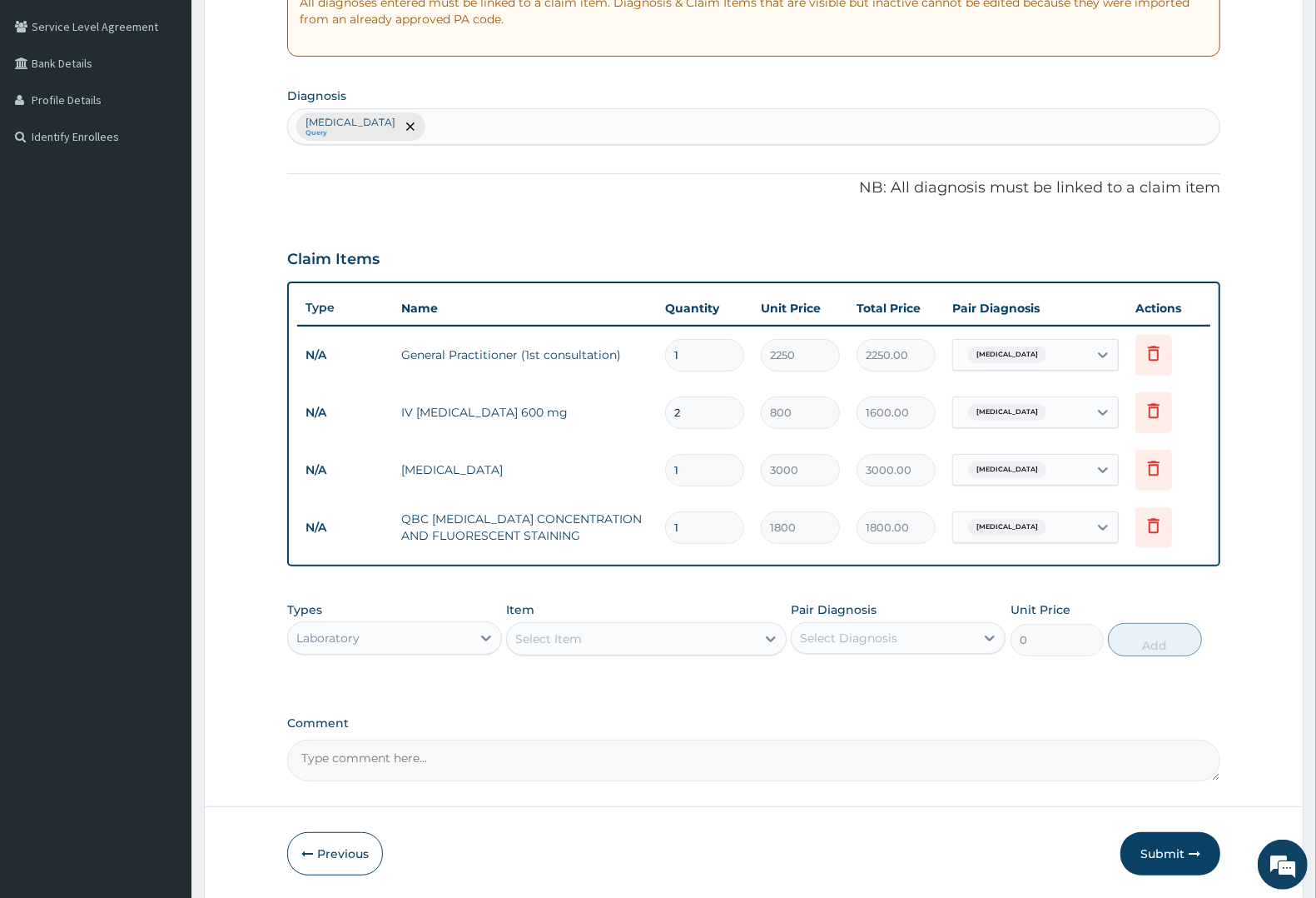
scroll to position [395, 0]
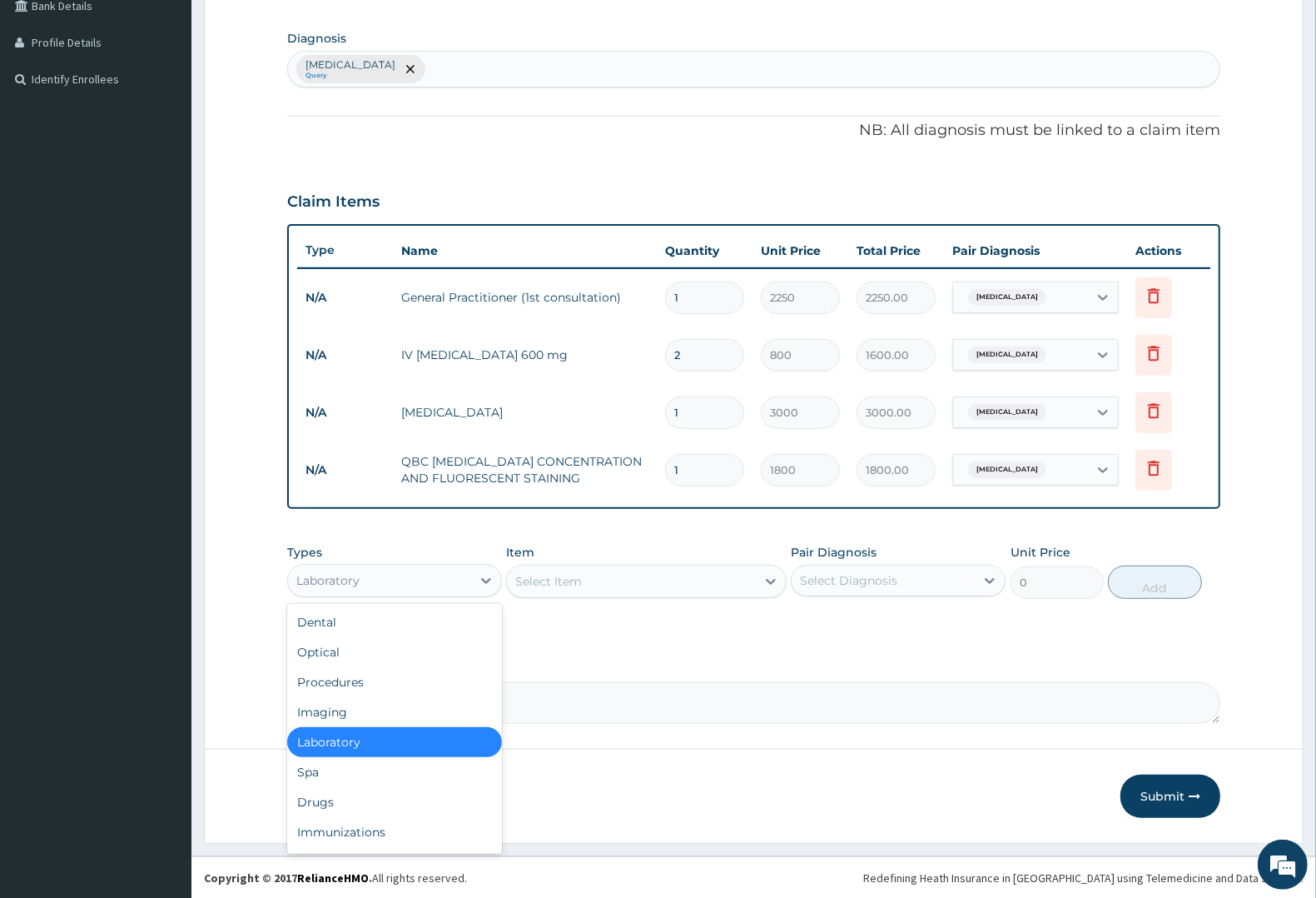
click at [346, 579] on div "Laboratory" at bounding box center [328, 581] width 63 height 17
click at [319, 792] on div "Drugs" at bounding box center [394, 802] width 215 height 30
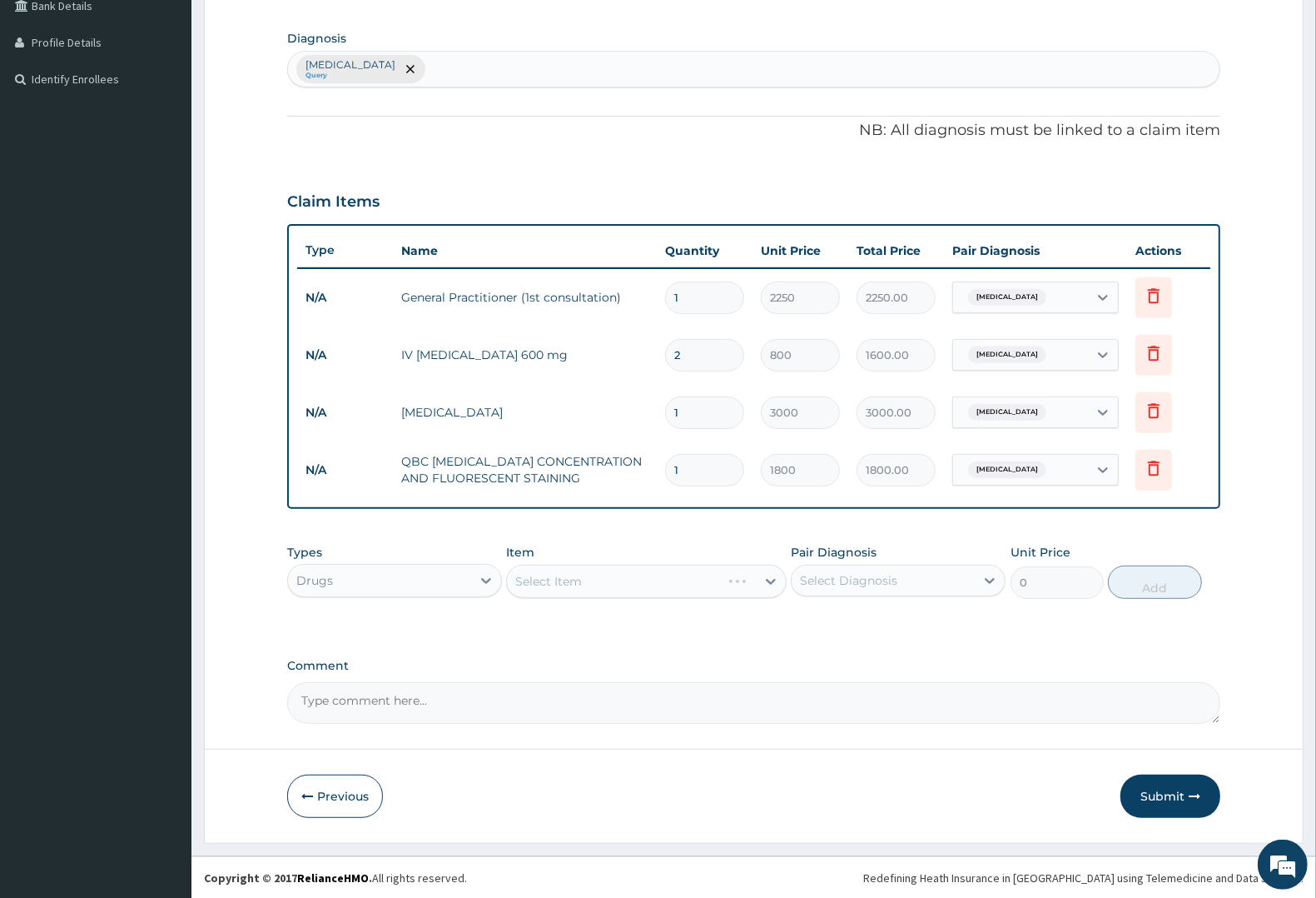
click at [608, 576] on div "Select Item" at bounding box center [645, 581] width 280 height 33
click at [564, 580] on div "Select Item" at bounding box center [645, 581] width 280 height 33
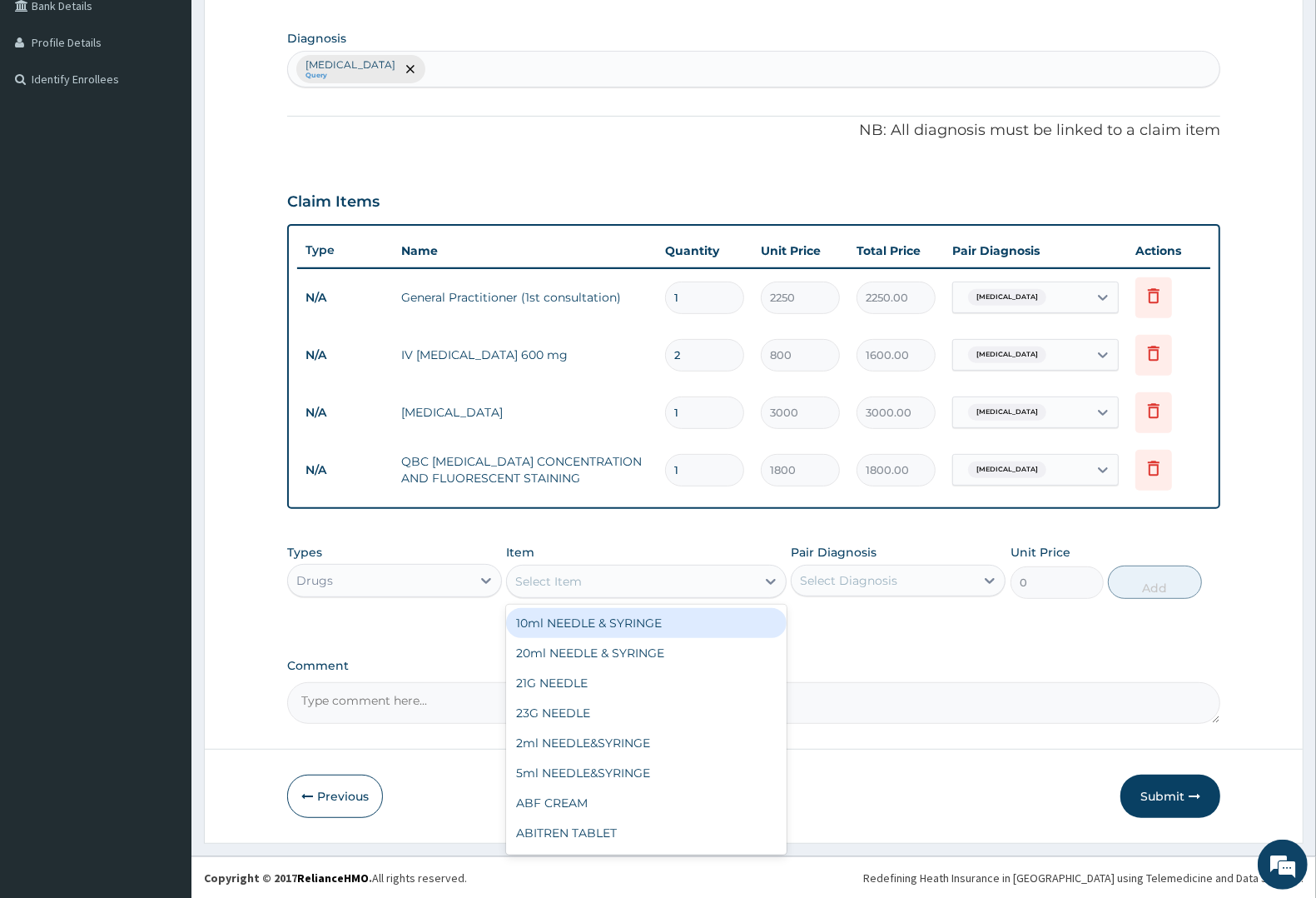
click at [564, 580] on div "Select Item" at bounding box center [549, 581] width 67 height 17
type input "EMA"
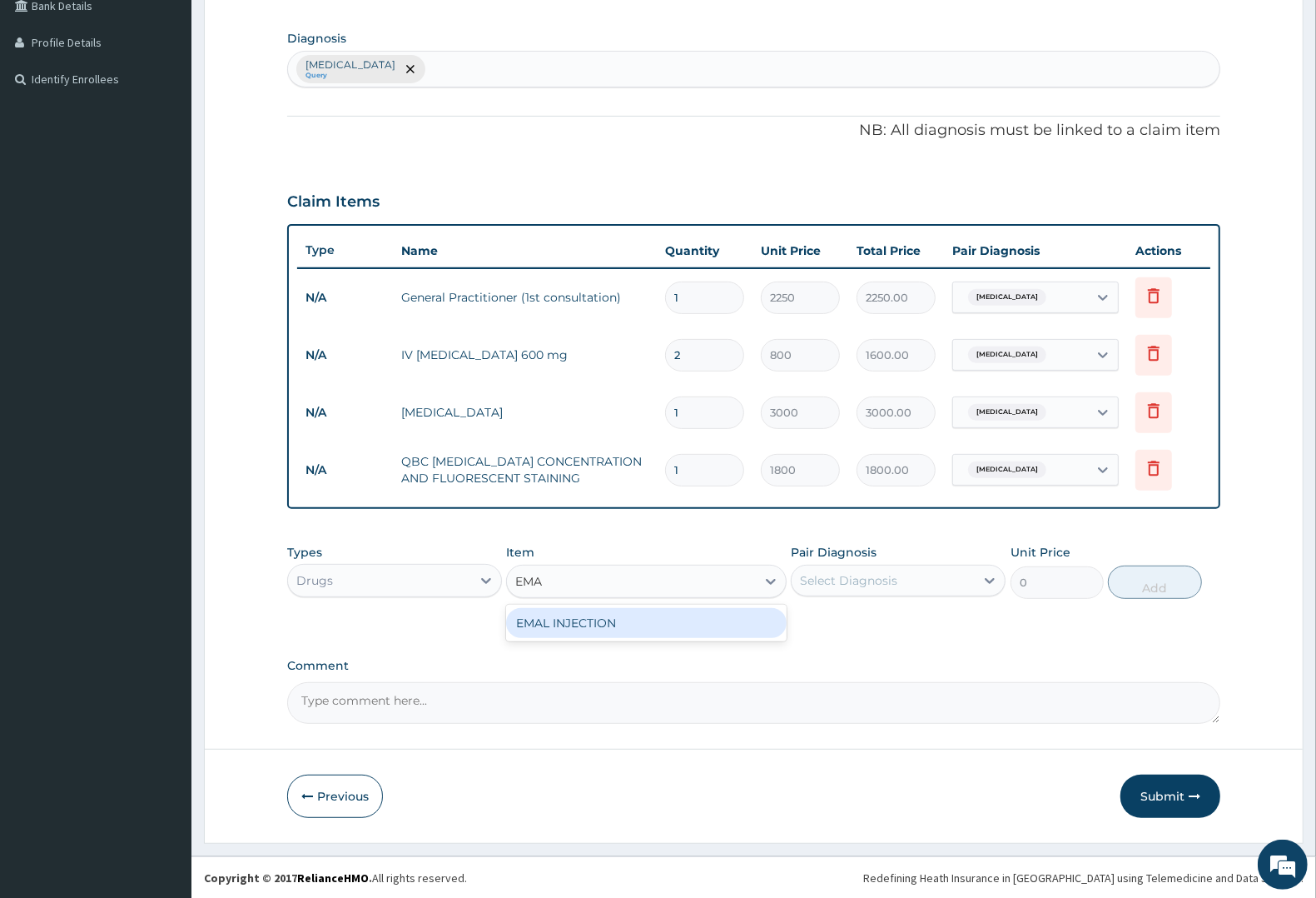
drag, startPoint x: 567, startPoint y: 621, endPoint x: 609, endPoint y: 609, distance: 43.7
click at [573, 619] on div "EMAL INJECTION" at bounding box center [645, 623] width 280 height 30
type input "1063.12"
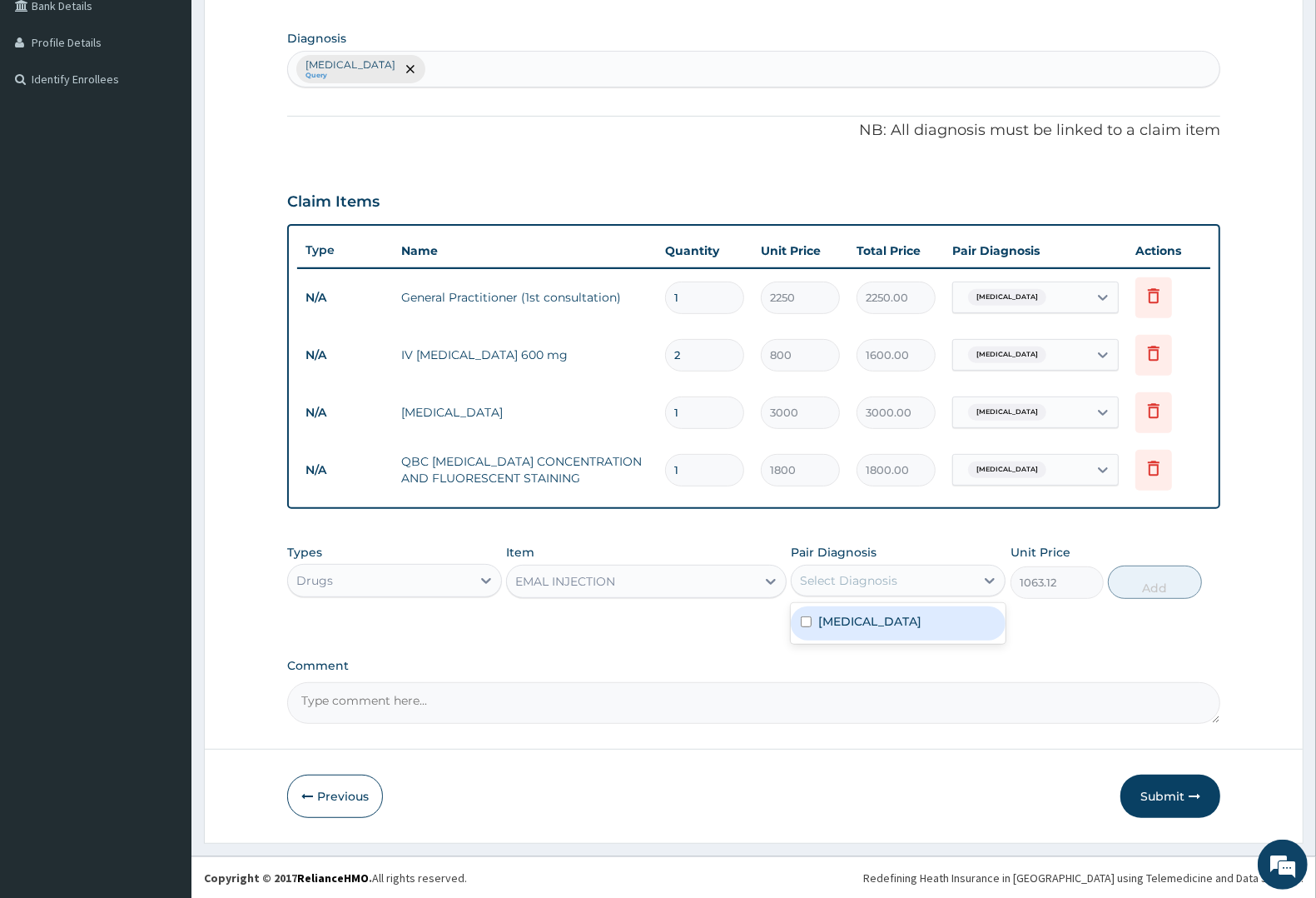
click at [855, 575] on div "Select Diagnosis" at bounding box center [848, 581] width 98 height 17
click at [855, 615] on label "[MEDICAL_DATA]" at bounding box center [870, 621] width 104 height 17
checkbox input "true"
click at [1141, 579] on button "Add" at bounding box center [1155, 582] width 94 height 33
type input "0"
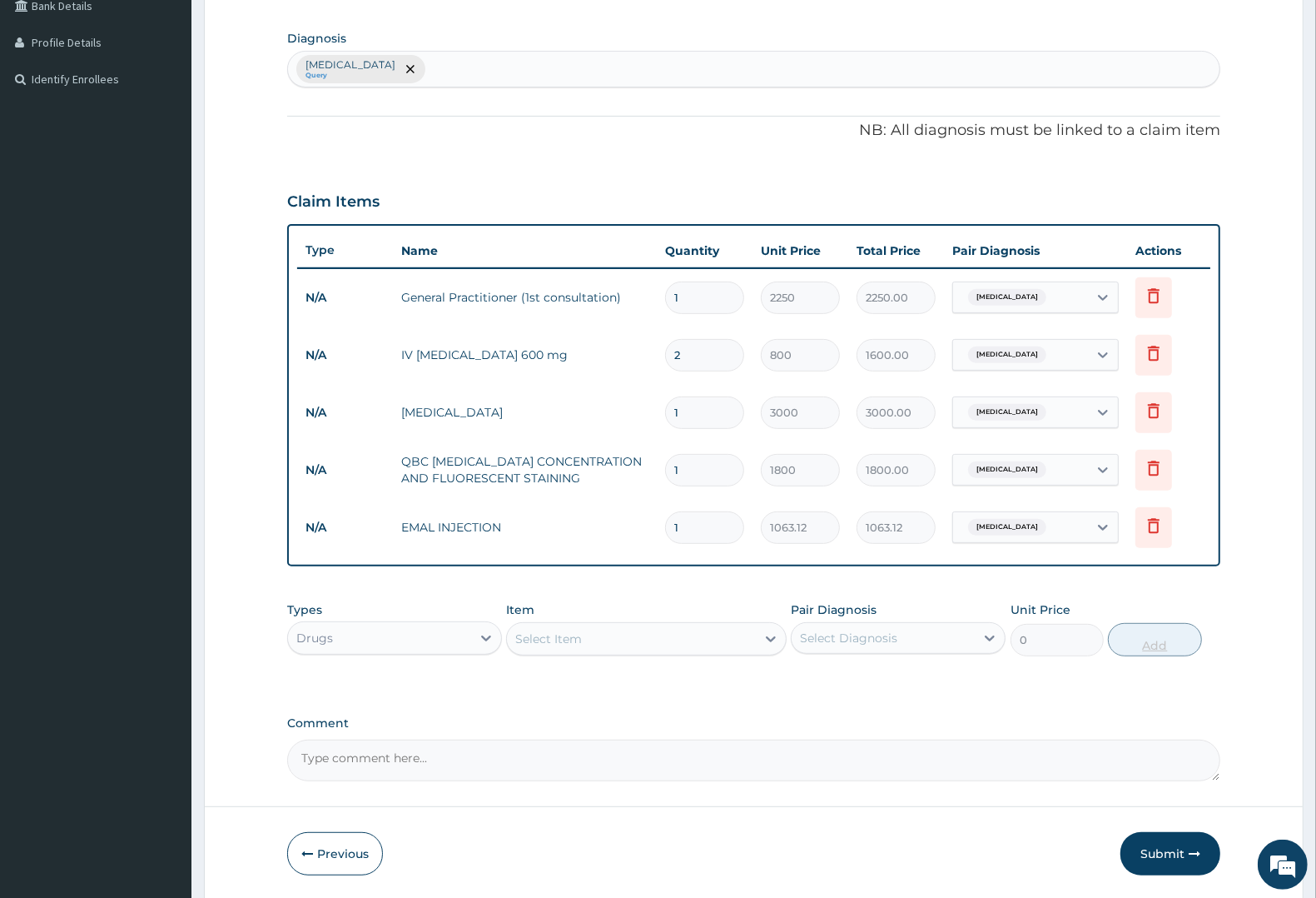
type input "0.00"
type input "3"
type input "3189.36"
type input "3"
click at [538, 635] on div "Select Item" at bounding box center [549, 639] width 67 height 17
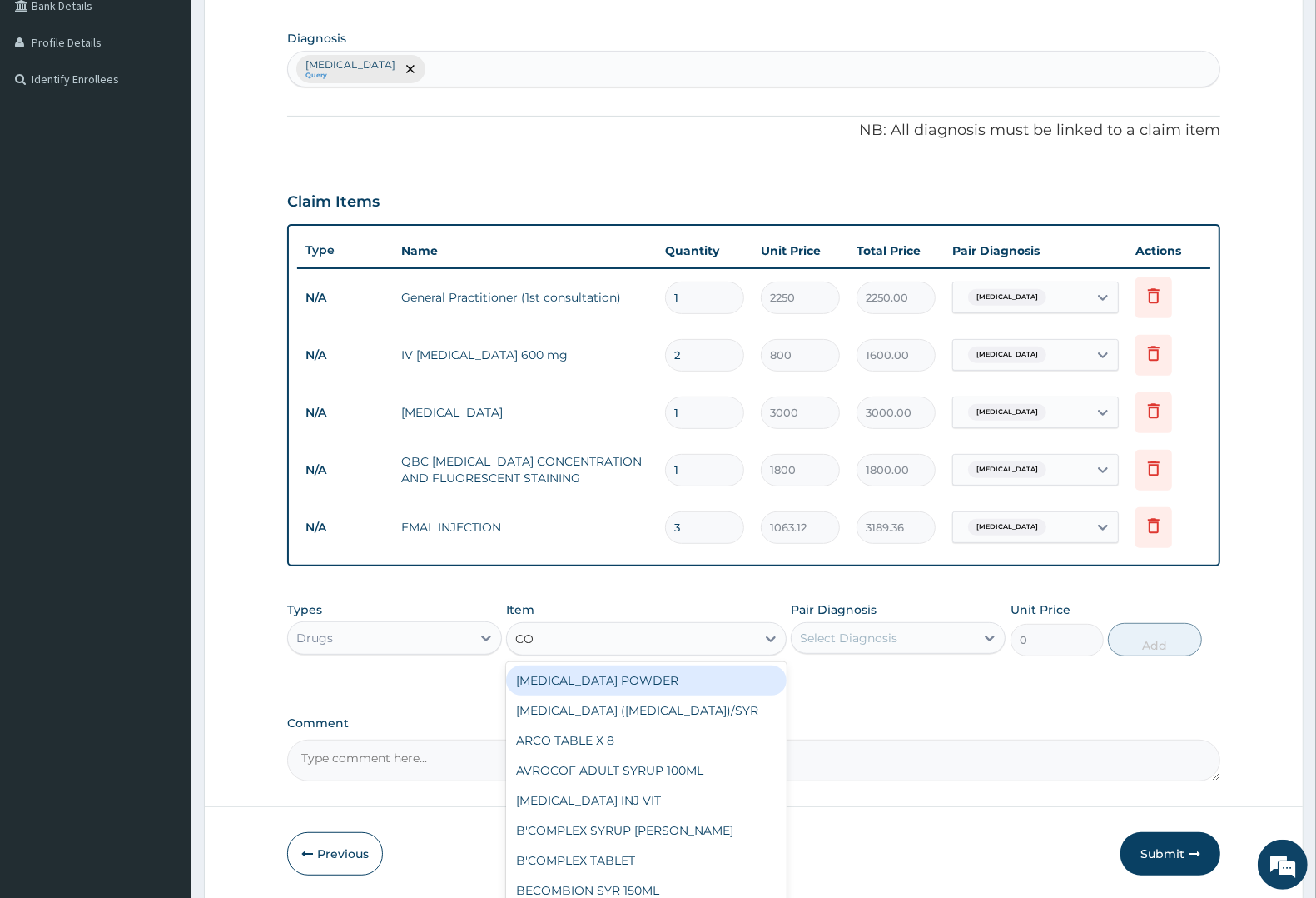
type input "COA"
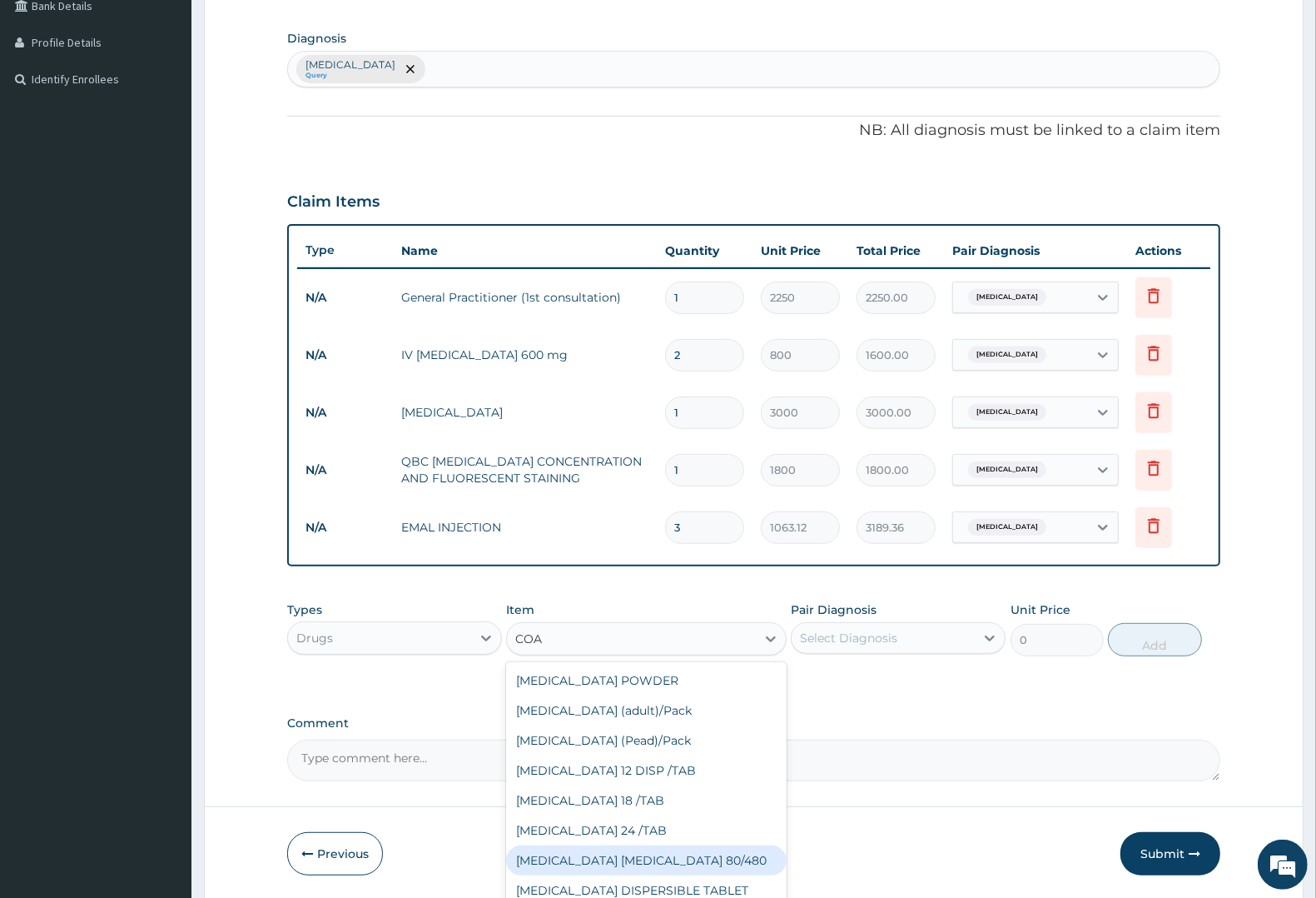
click at [621, 850] on div "[MEDICAL_DATA] [MEDICAL_DATA] 80/480" at bounding box center [645, 860] width 280 height 30
type input "1299.38"
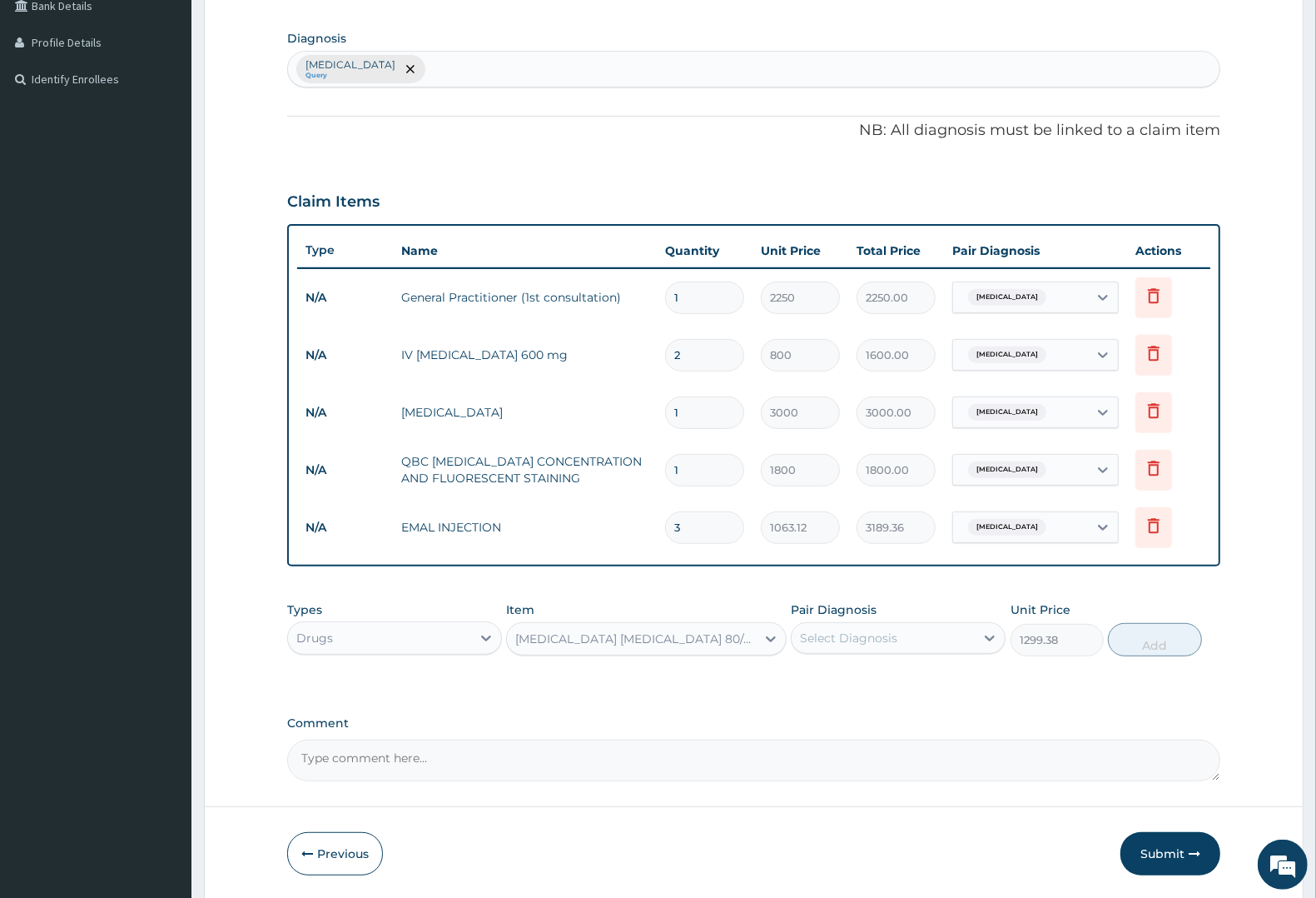
click at [833, 634] on div "Select Diagnosis" at bounding box center [848, 638] width 98 height 17
click at [833, 679] on label "[MEDICAL_DATA]" at bounding box center [870, 678] width 104 height 17
checkbox input "true"
click at [1164, 638] on button "Add" at bounding box center [1155, 640] width 94 height 33
type input "0"
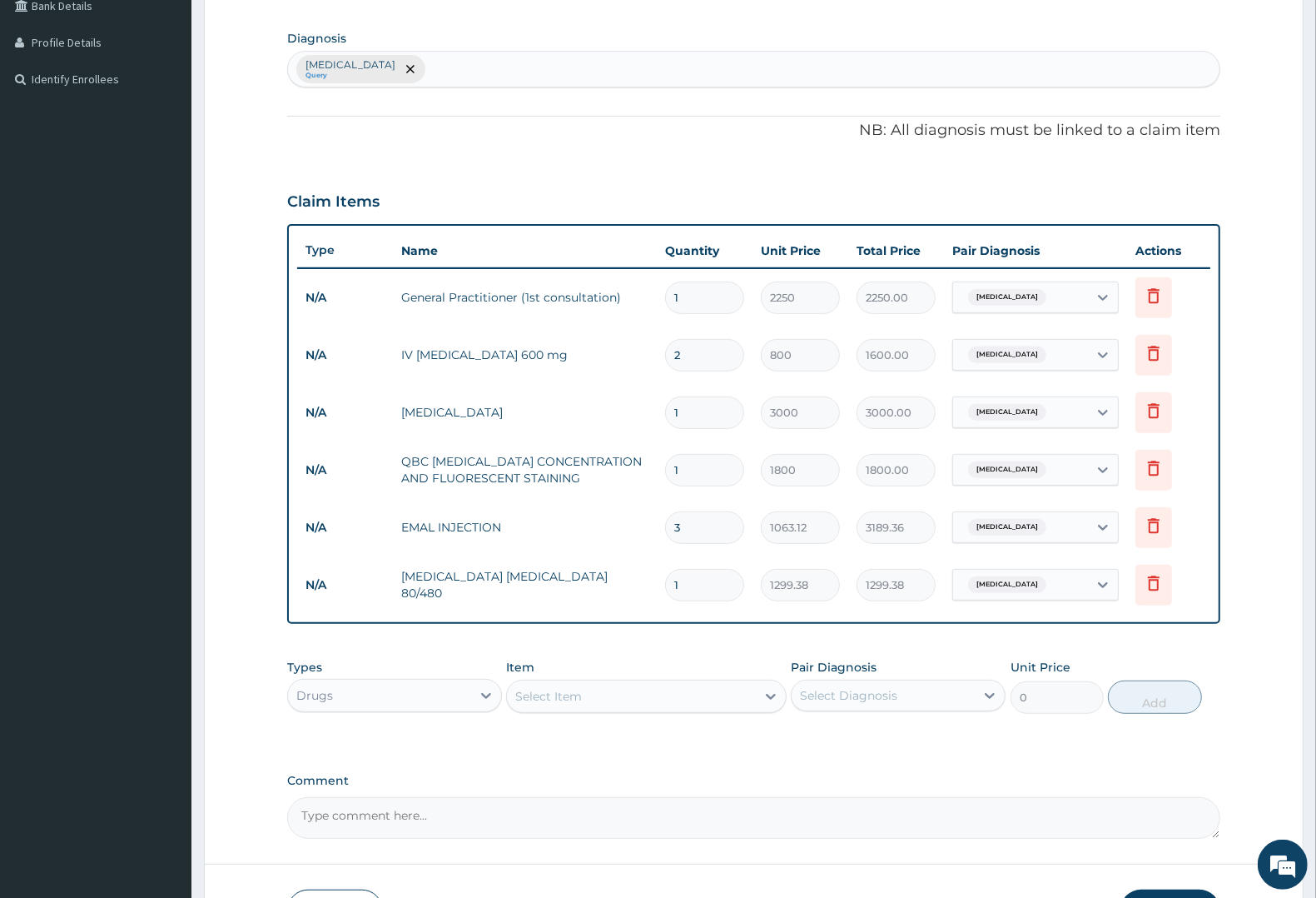
type input "0.00"
type input "6"
type input "7796.28"
type input "6"
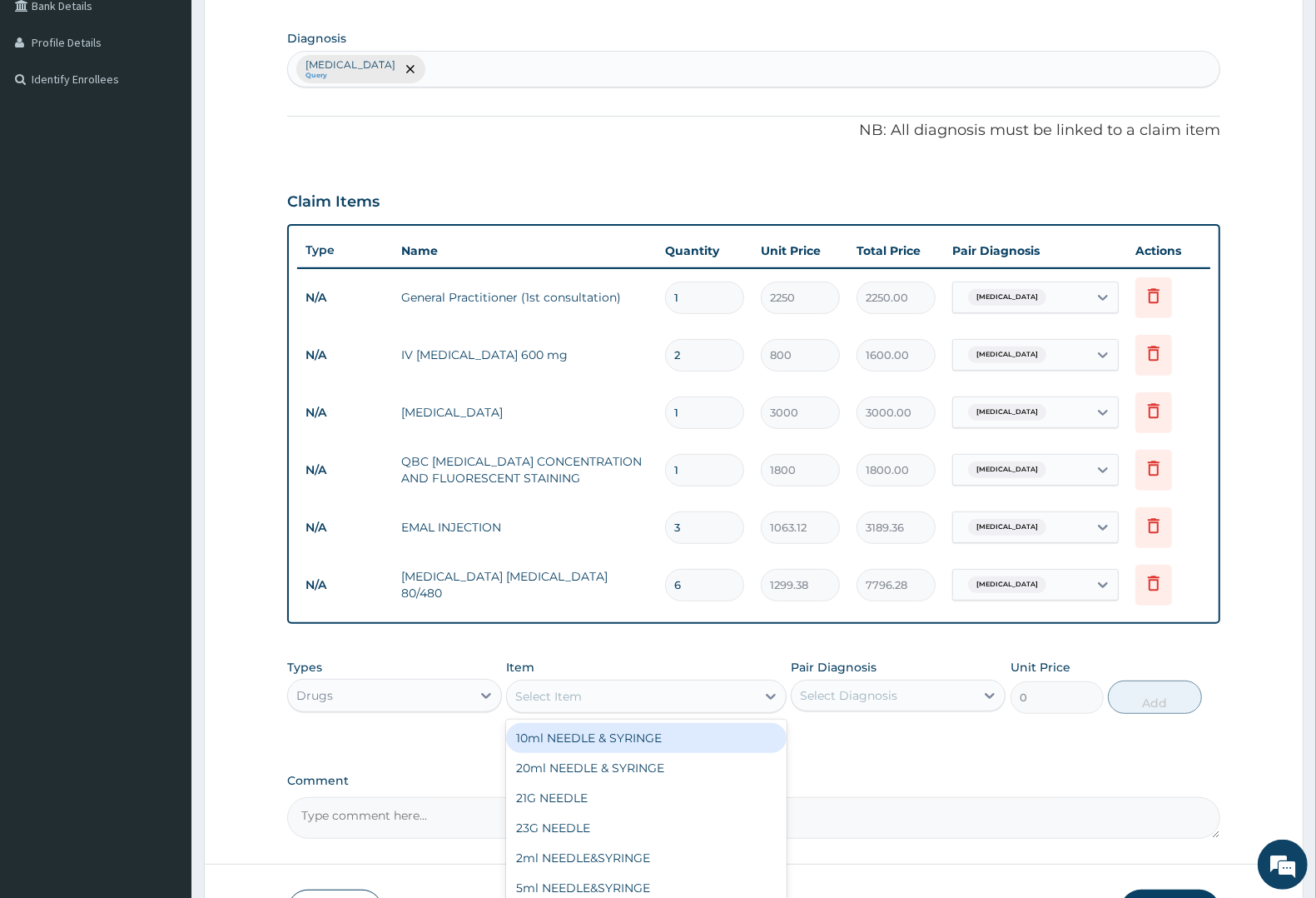
click at [546, 688] on div "Select Item" at bounding box center [549, 696] width 67 height 17
type input "PARA"
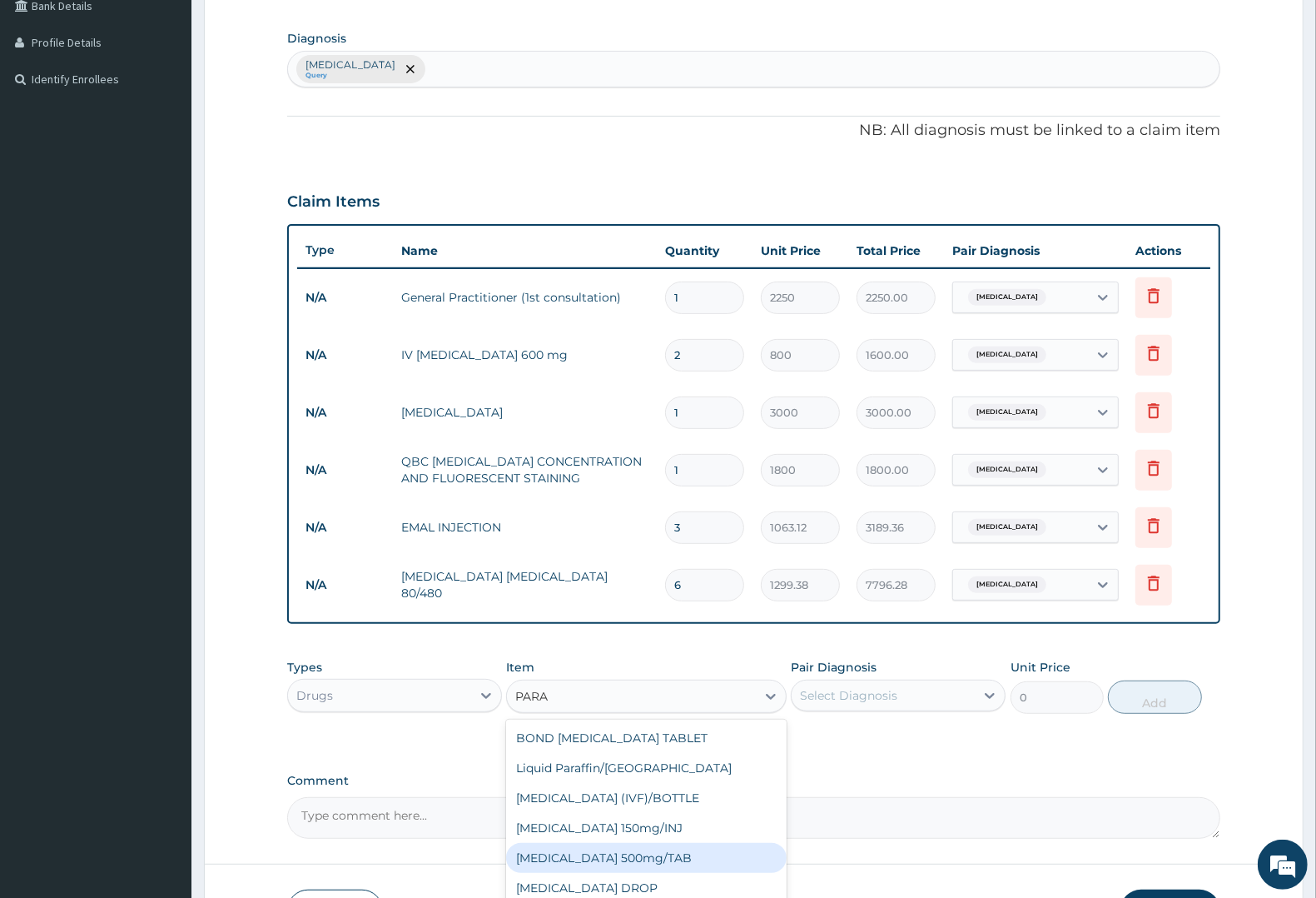
click at [645, 859] on div "[MEDICAL_DATA] 500mg/TAB" at bounding box center [645, 858] width 280 height 30
type input "7.88"
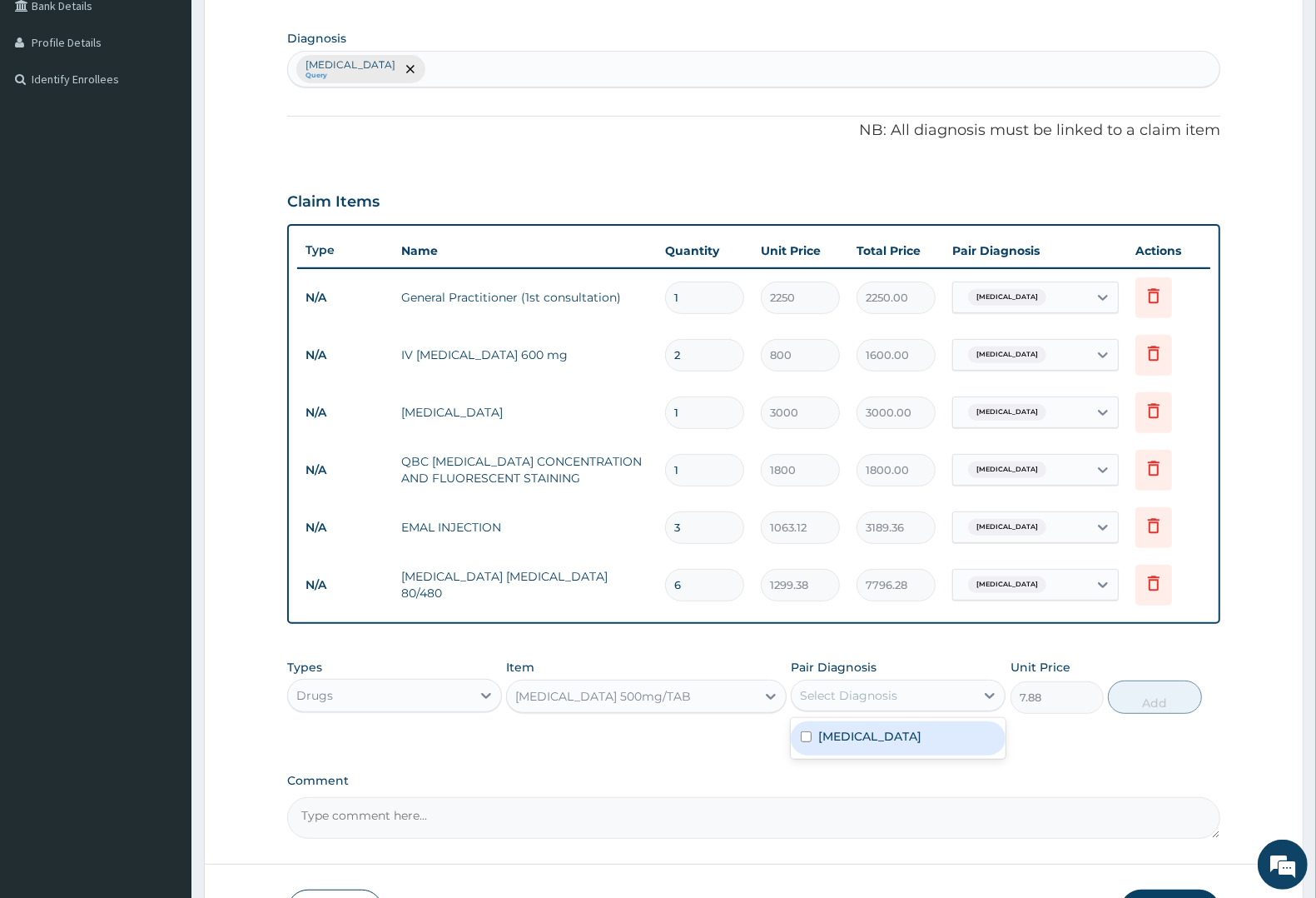
click at [850, 689] on div "Select Diagnosis" at bounding box center [848, 695] width 98 height 17
click at [849, 738] on label "[MEDICAL_DATA]" at bounding box center [870, 736] width 104 height 17
checkbox input "true"
click at [1152, 697] on button "Add" at bounding box center [1155, 697] width 94 height 33
type input "0"
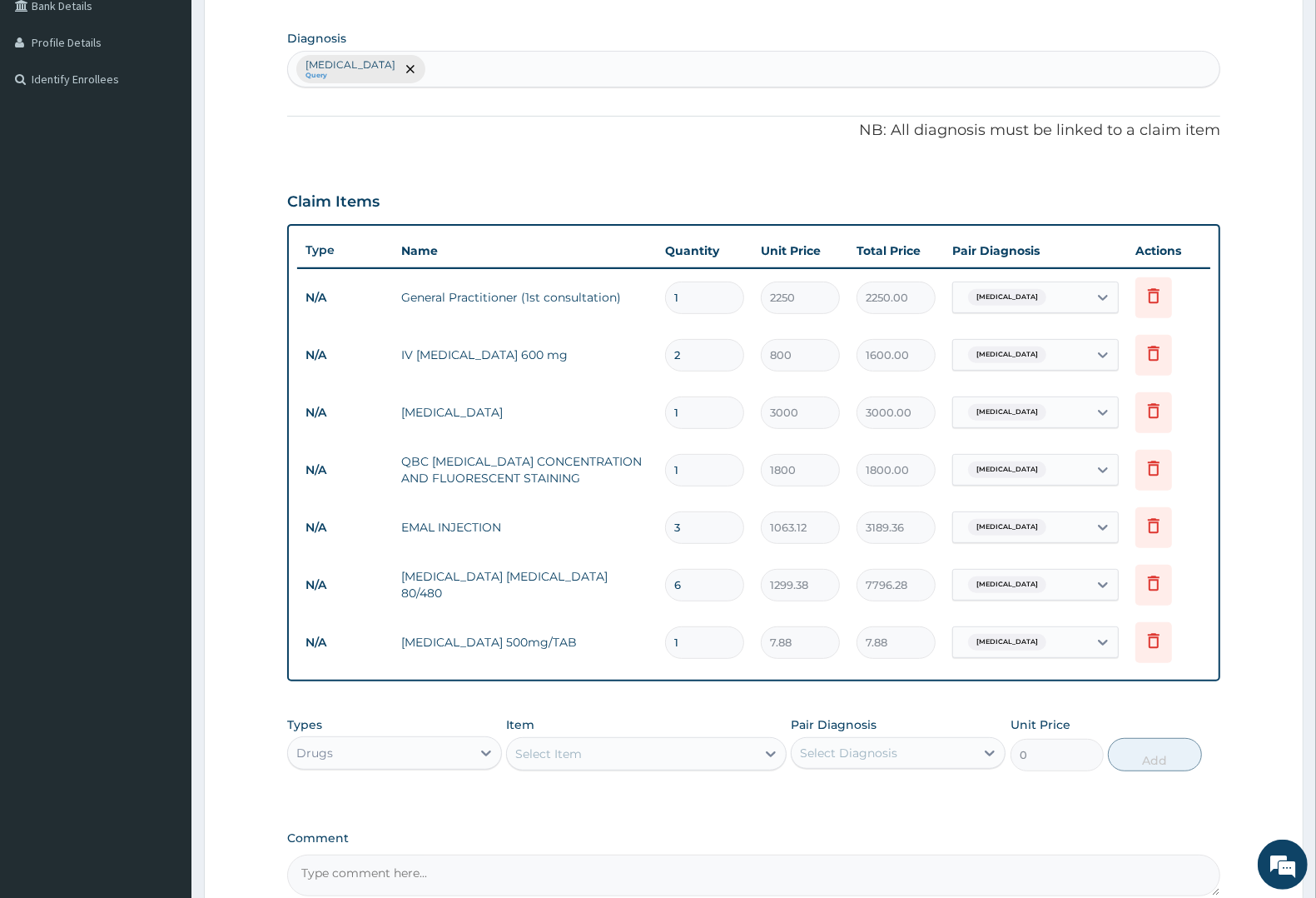
type input "12"
type input "94.56"
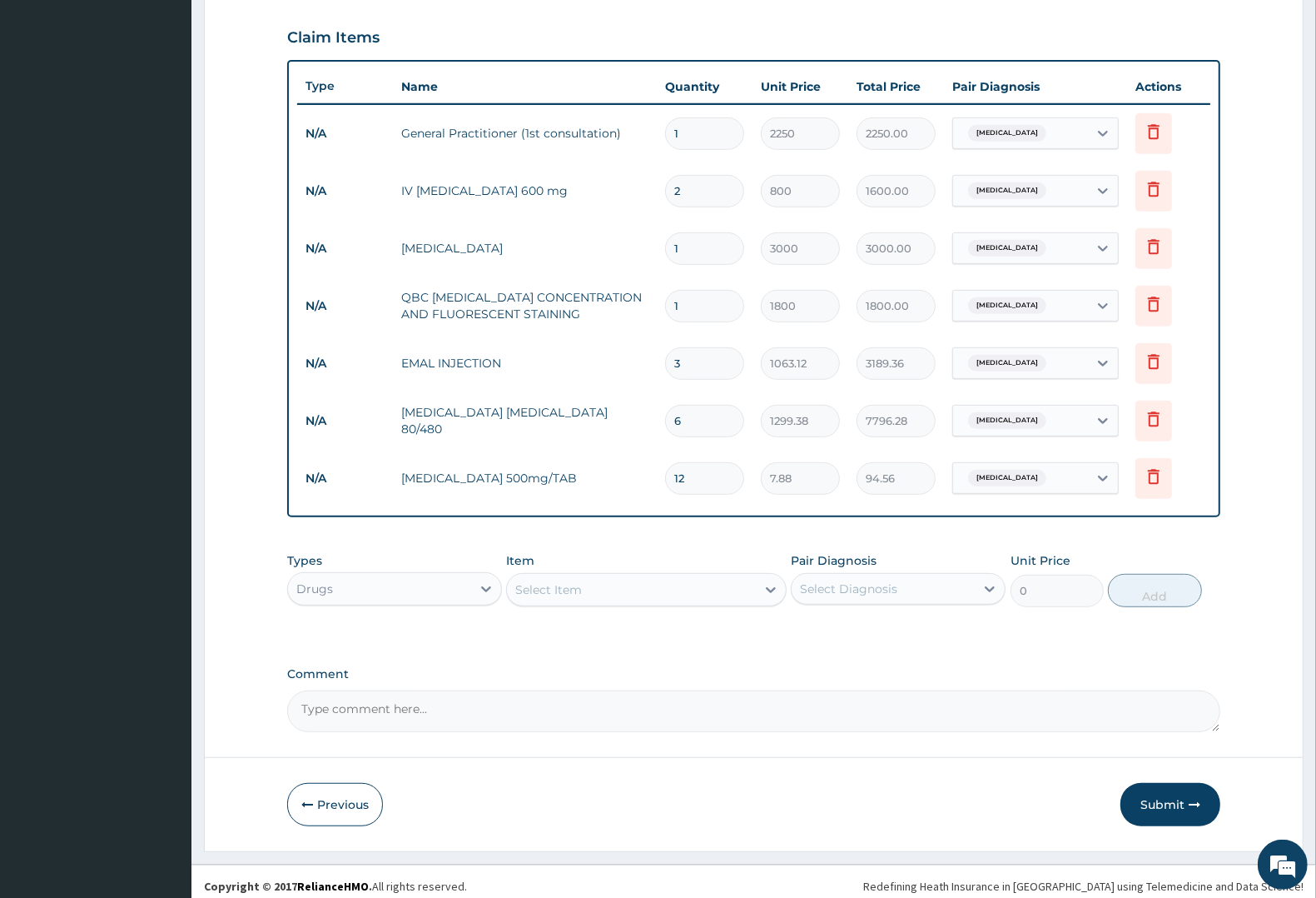
scroll to position [567, 0]
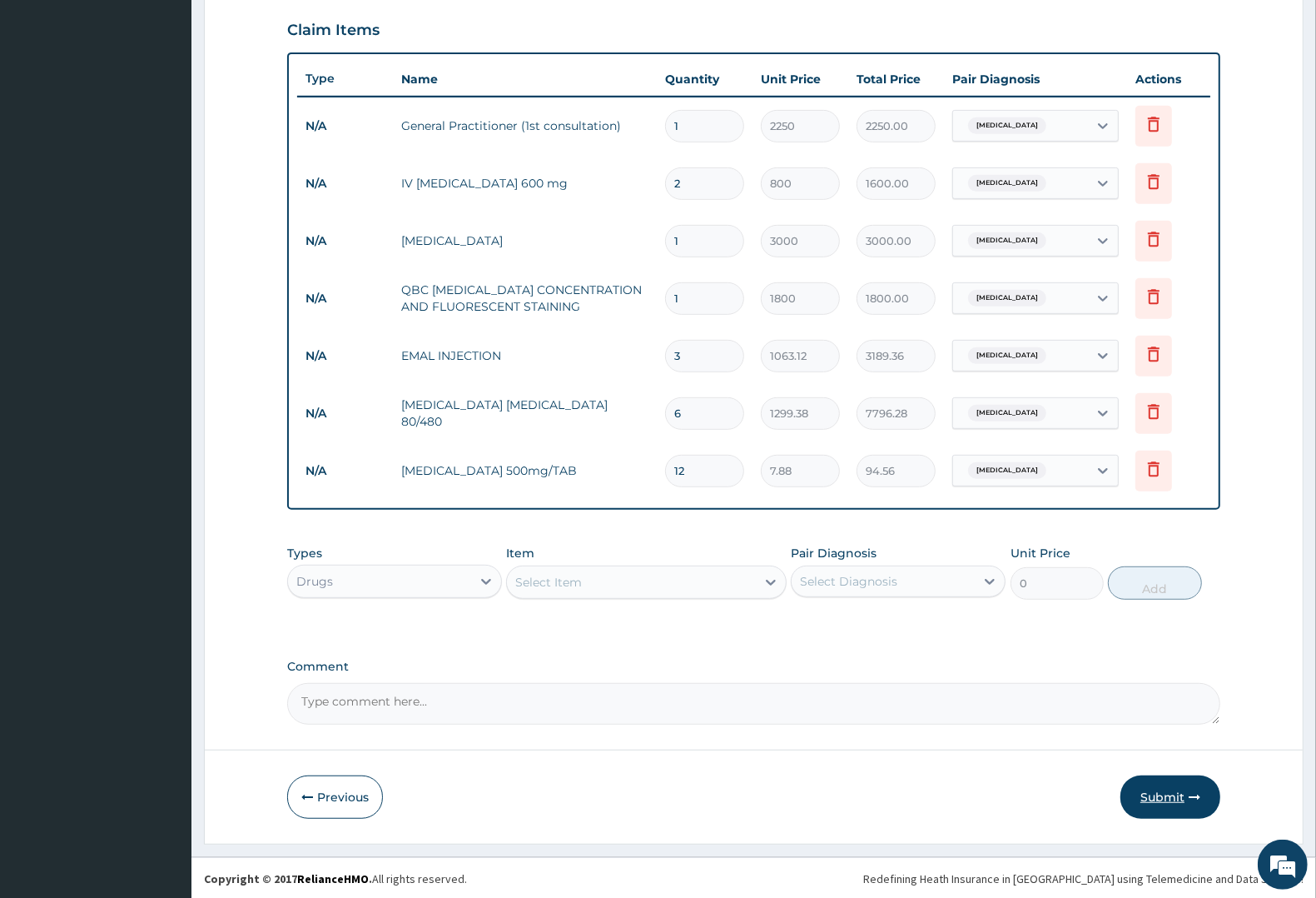
type input "12"
click at [1174, 793] on button "Submit" at bounding box center [1171, 797] width 100 height 43
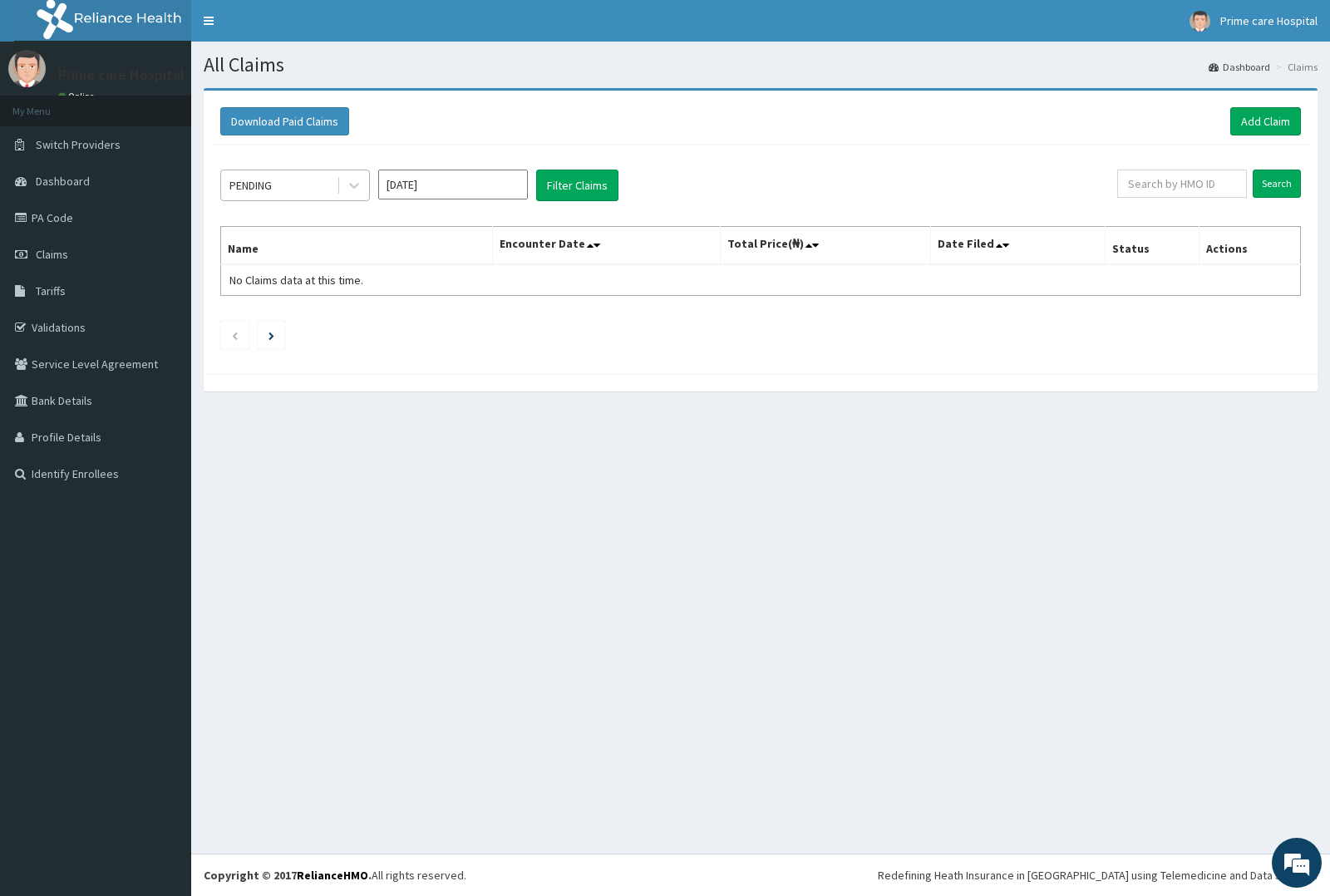
click at [330, 183] on div "PENDING" at bounding box center [279, 185] width 116 height 27
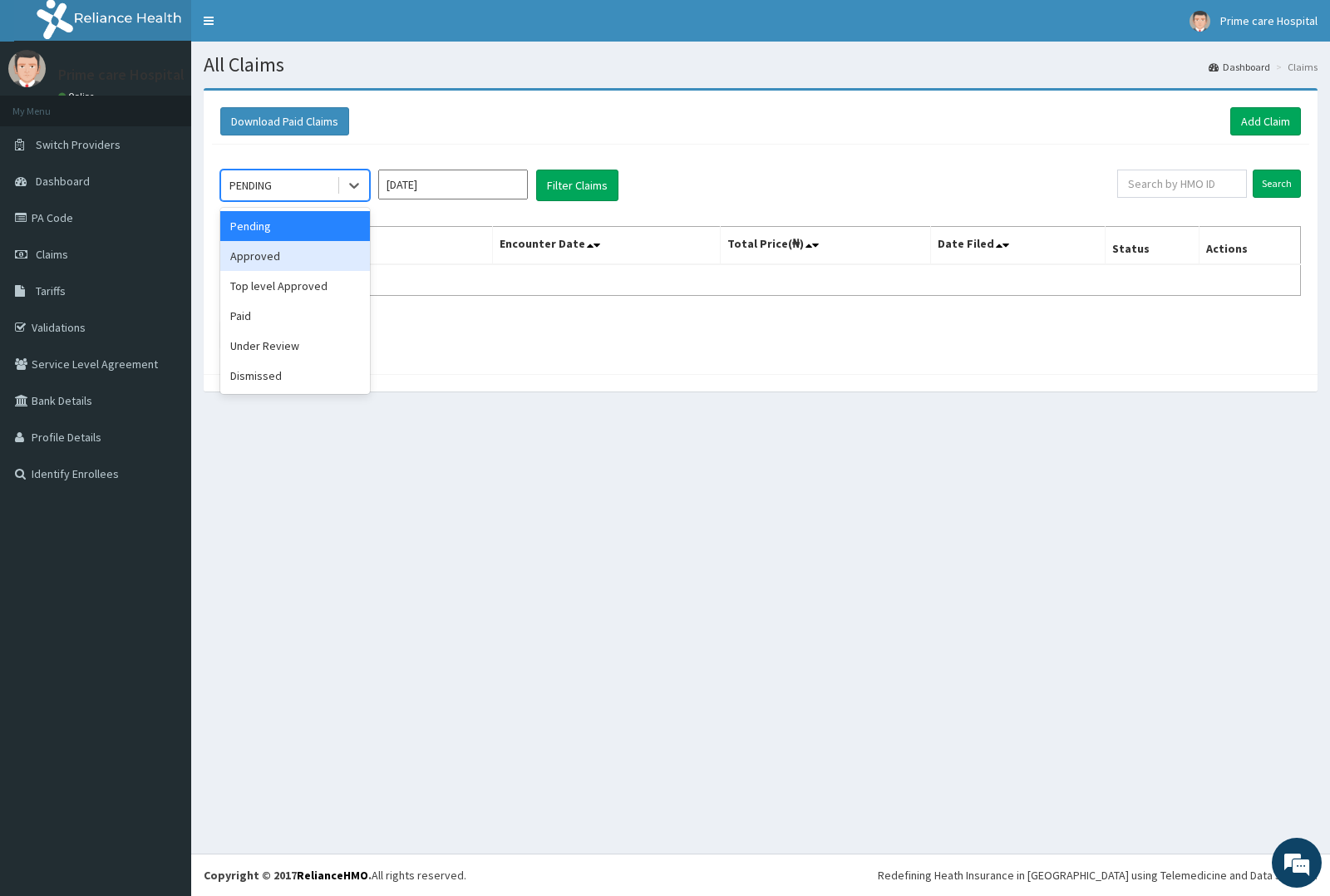
click at [288, 247] on div "Approved" at bounding box center [294, 256] width 149 height 30
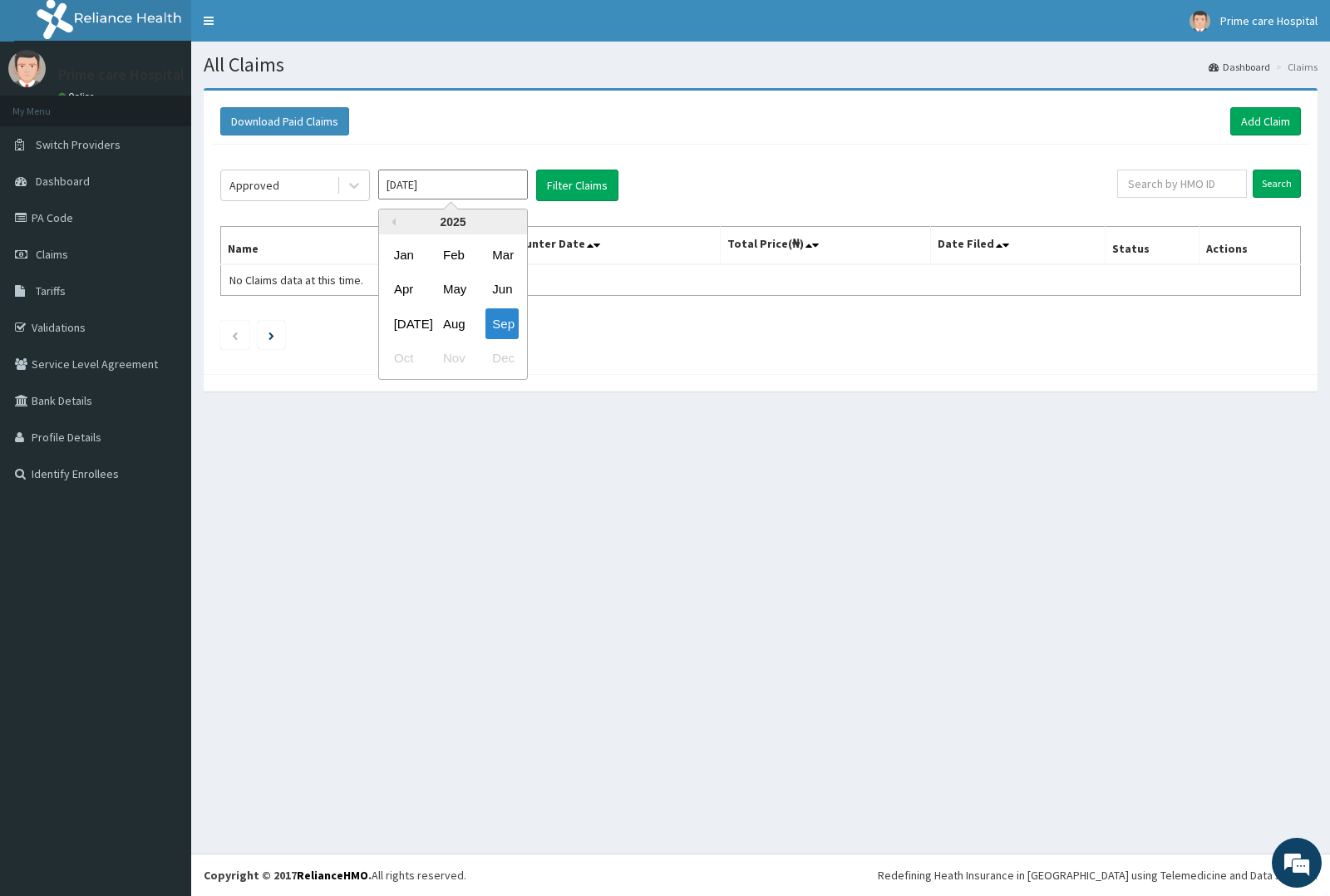
click at [483, 184] on input "[DATE]" at bounding box center [453, 184] width 149 height 30
click at [455, 317] on div "Aug" at bounding box center [453, 323] width 33 height 31
type input "[DATE]"
click at [578, 183] on button "Filter Claims" at bounding box center [577, 185] width 83 height 32
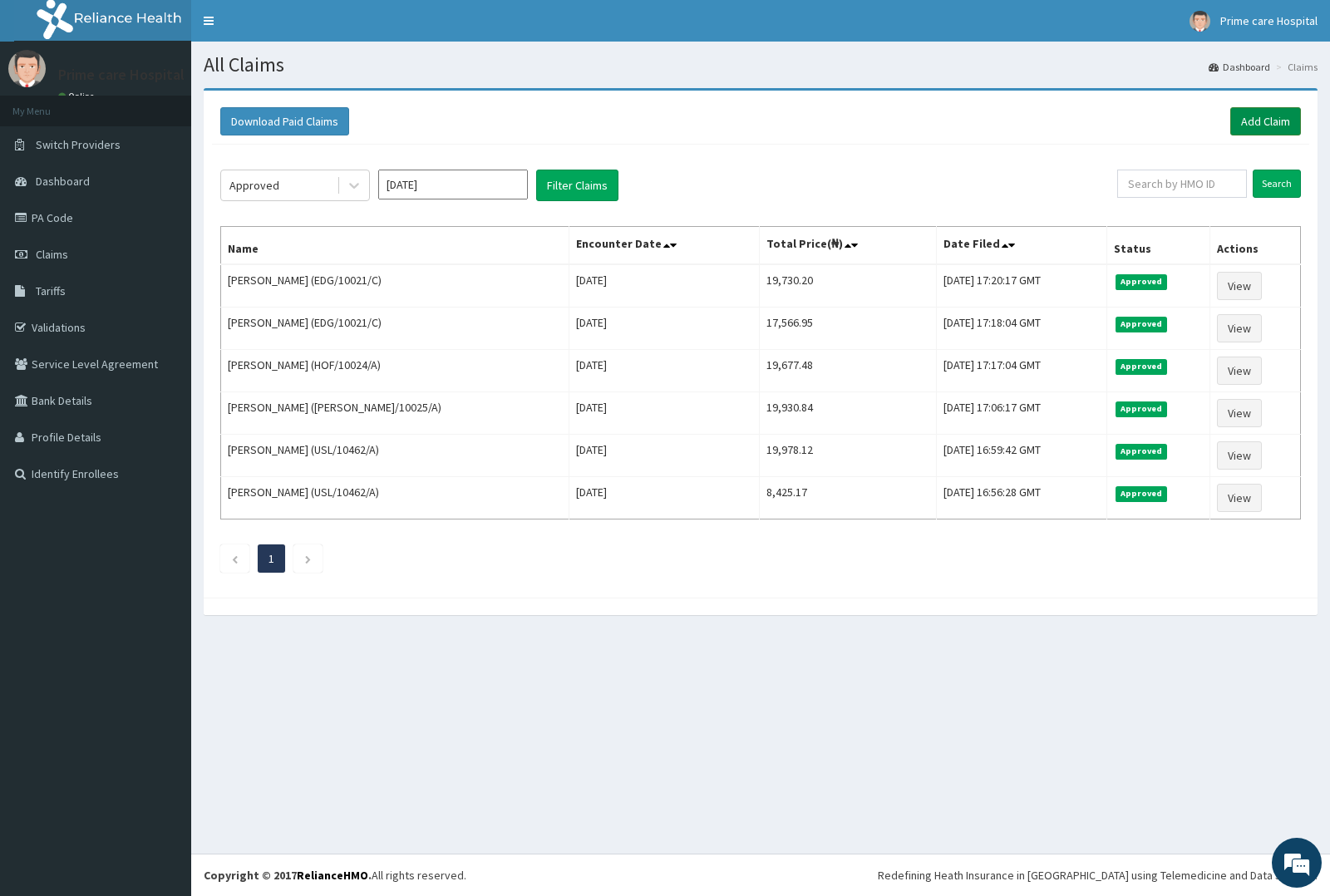
click at [1257, 118] on link "Add Claim" at bounding box center [1265, 122] width 71 height 28
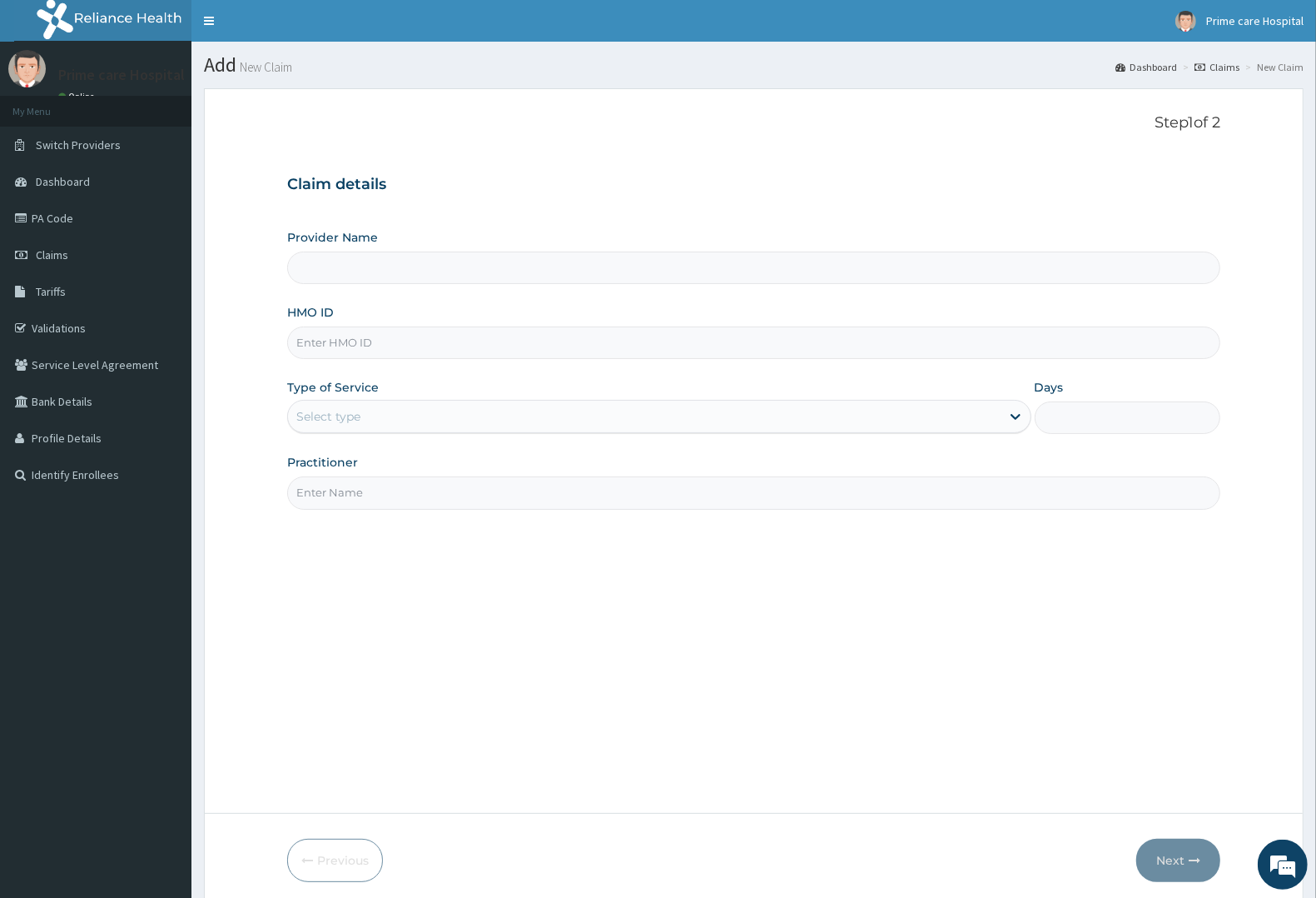
type input "Prime care hospital"
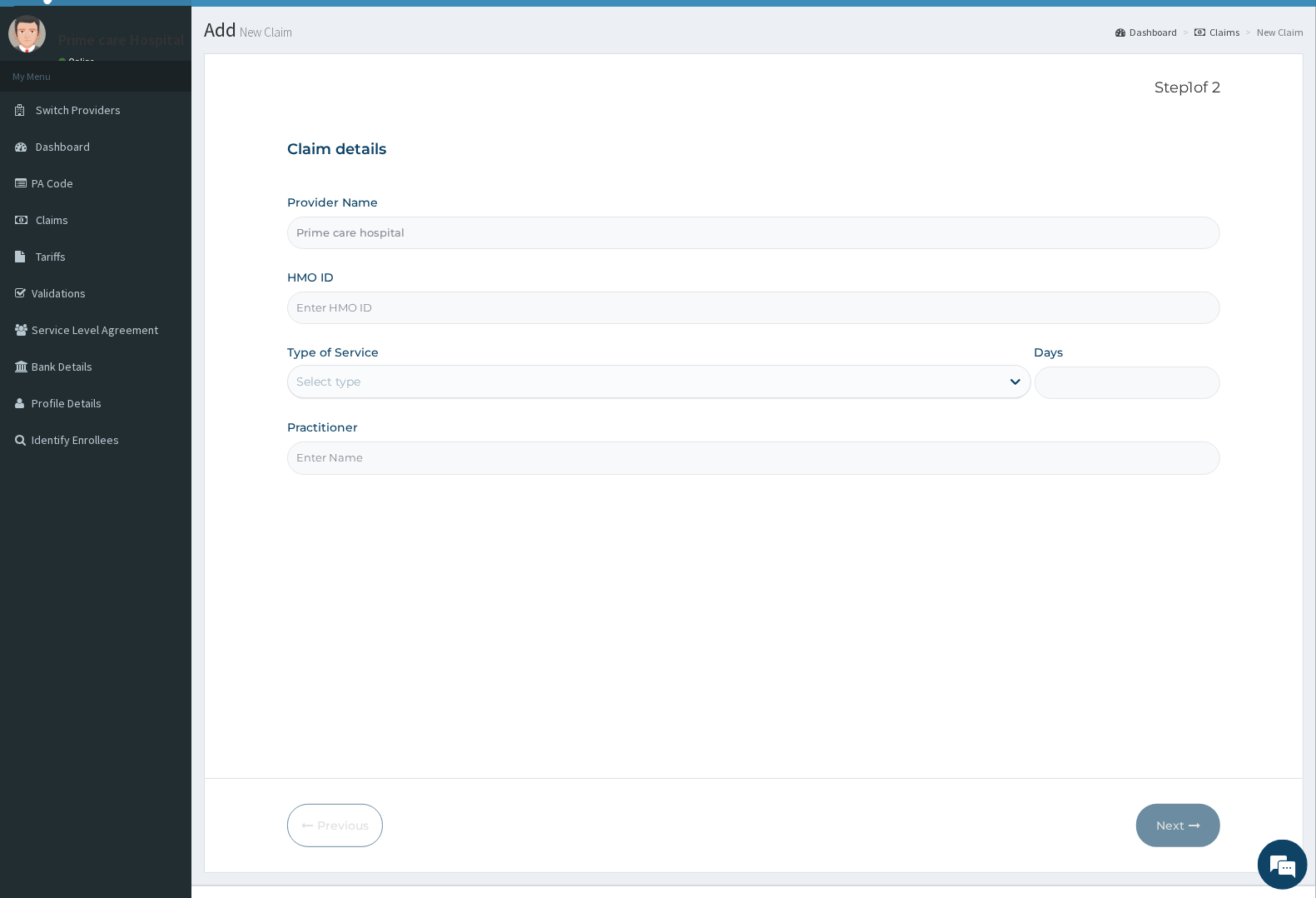
scroll to position [65, 0]
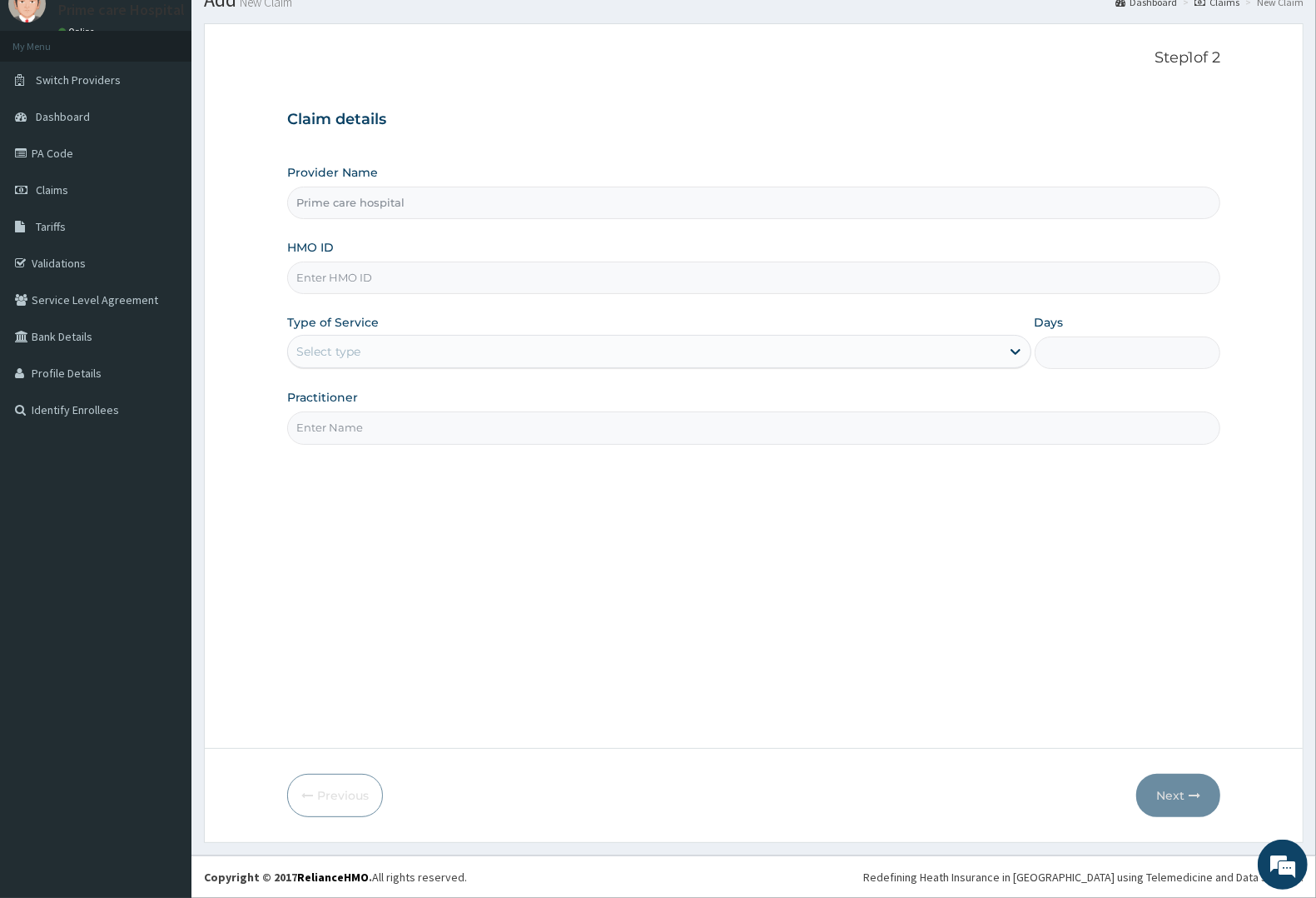
click at [384, 275] on input "HMO ID" at bounding box center [753, 277] width 933 height 33
type input "CGA/10006/A"
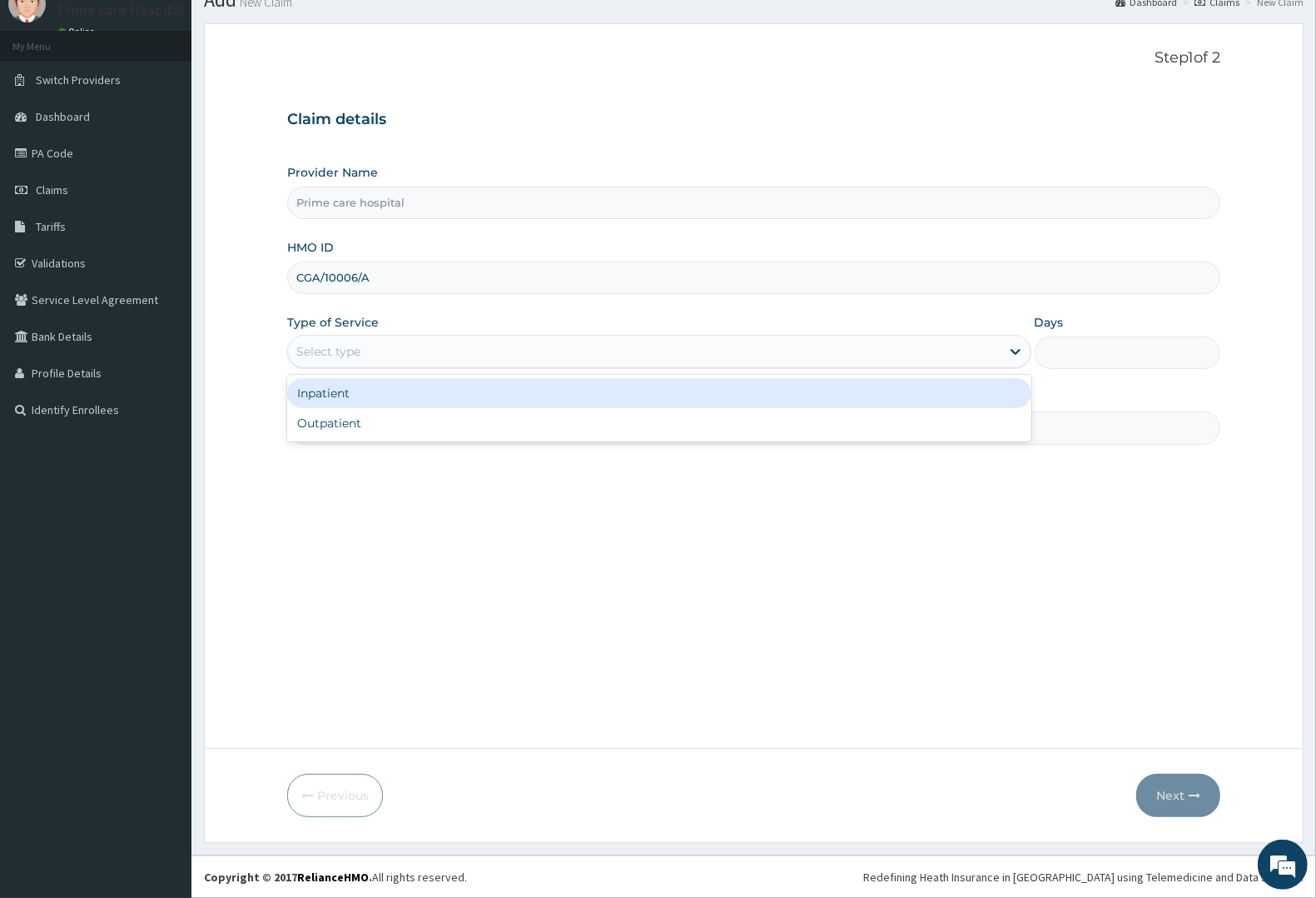
click at [375, 358] on div "Select type" at bounding box center [644, 352] width 712 height 27
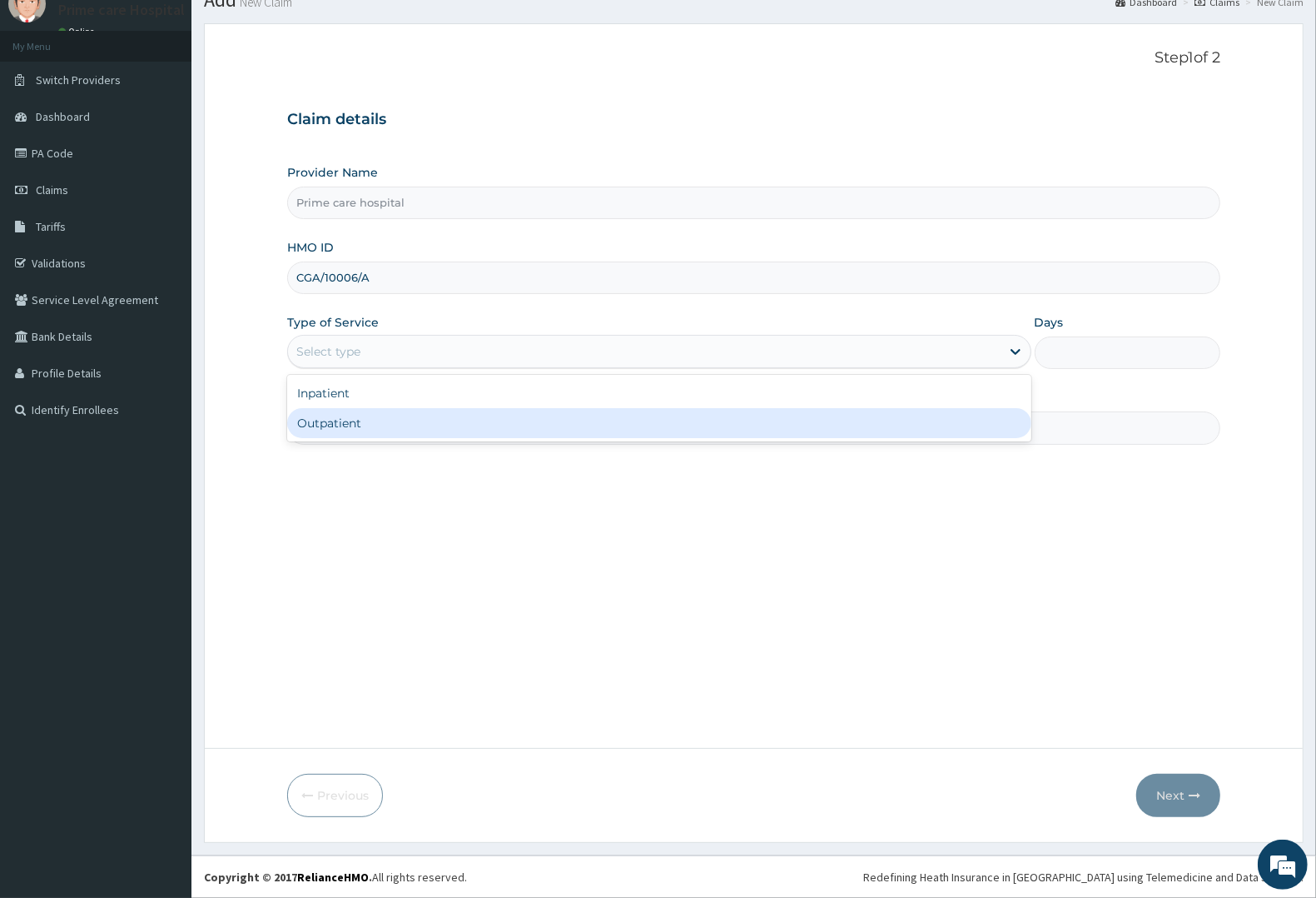
click at [331, 421] on div "Outpatient" at bounding box center [659, 423] width 744 height 30
type input "1"
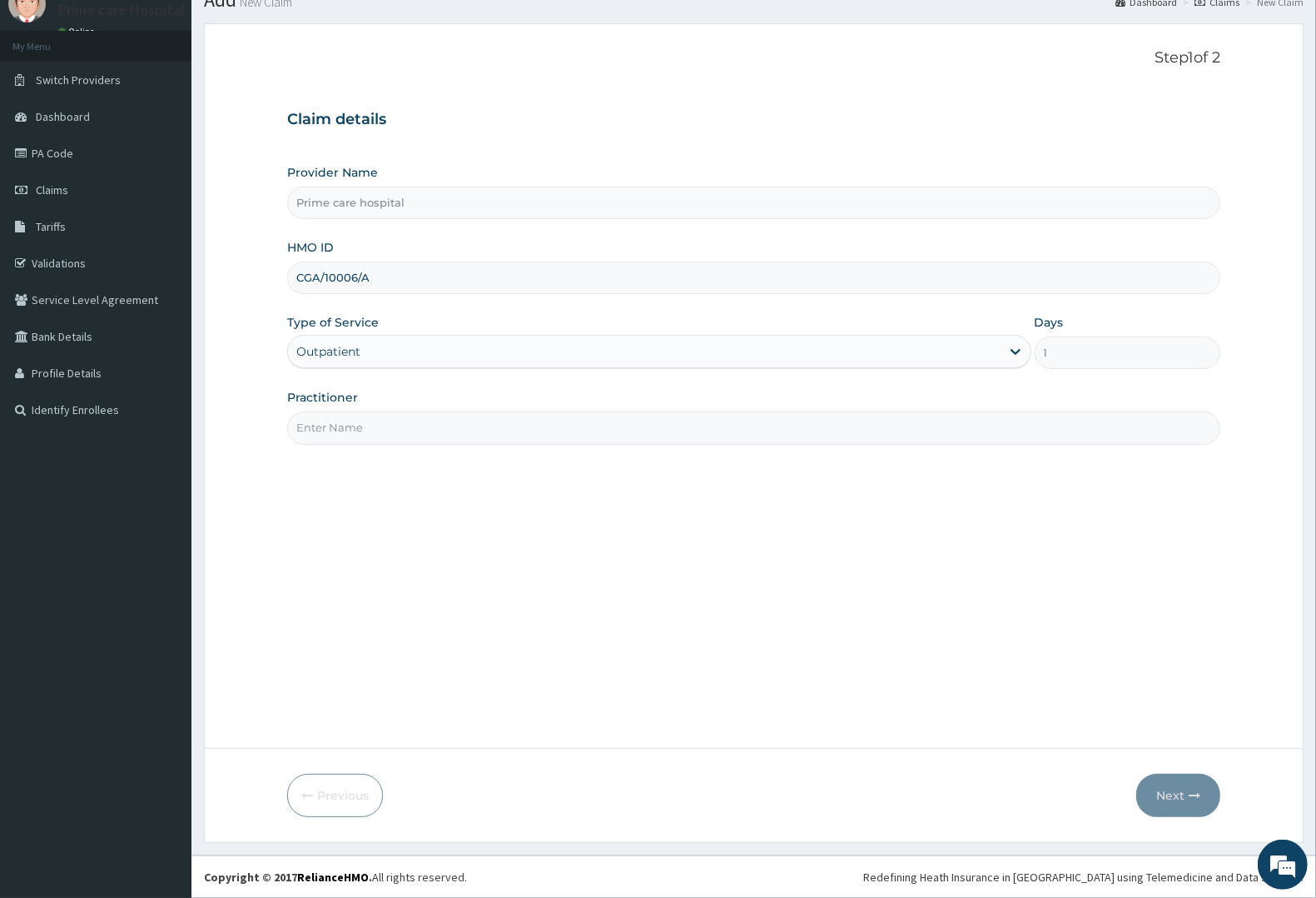
click at [338, 408] on div "Practitioner" at bounding box center [753, 417] width 933 height 55
click at [329, 439] on input "Practitioner" at bounding box center [753, 427] width 933 height 33
type input "DR [PERSON_NAME]"
click at [1183, 784] on button "Next" at bounding box center [1178, 795] width 84 height 43
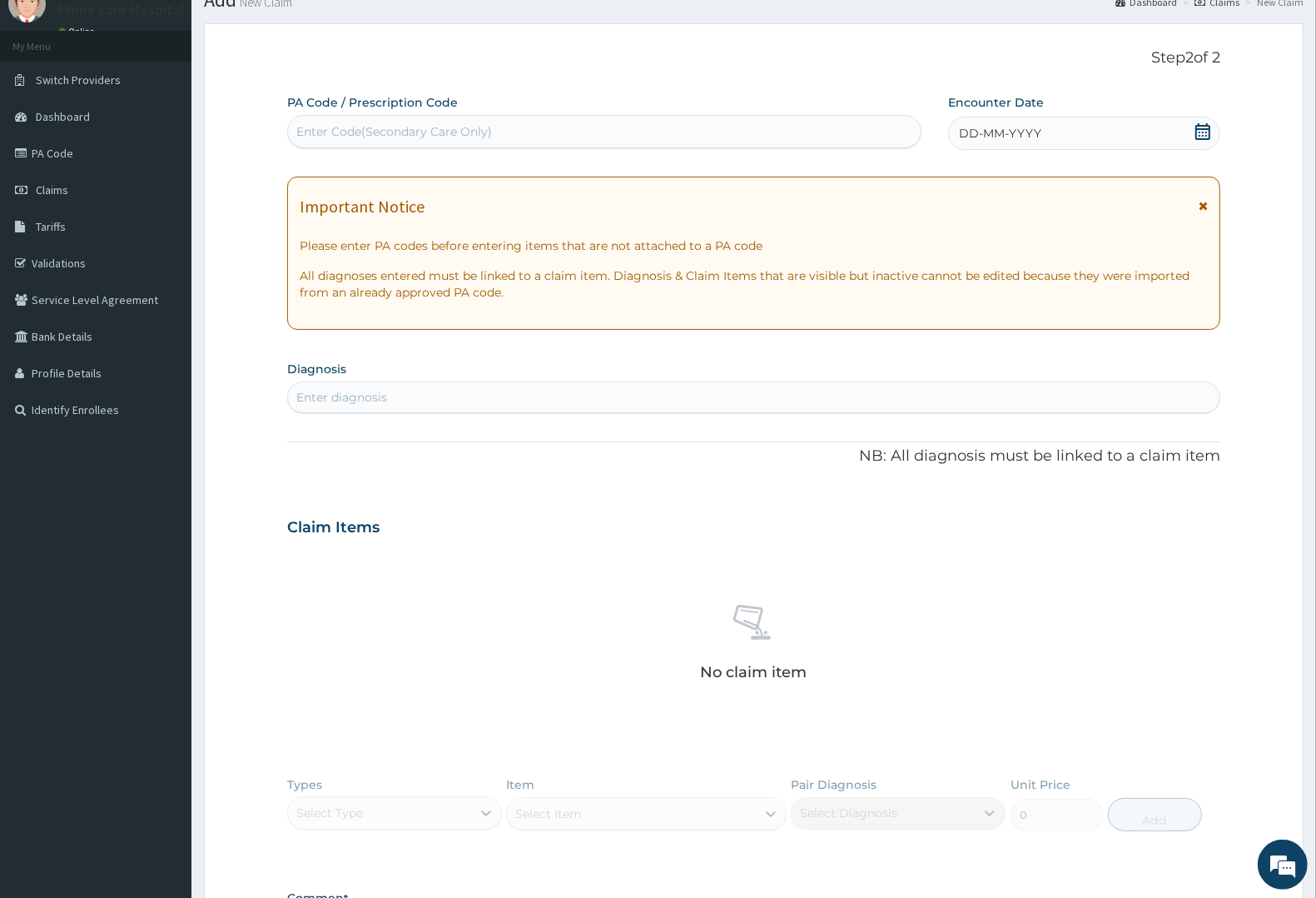
click at [976, 123] on div "DD-MM-YYYY" at bounding box center [1084, 134] width 272 height 33
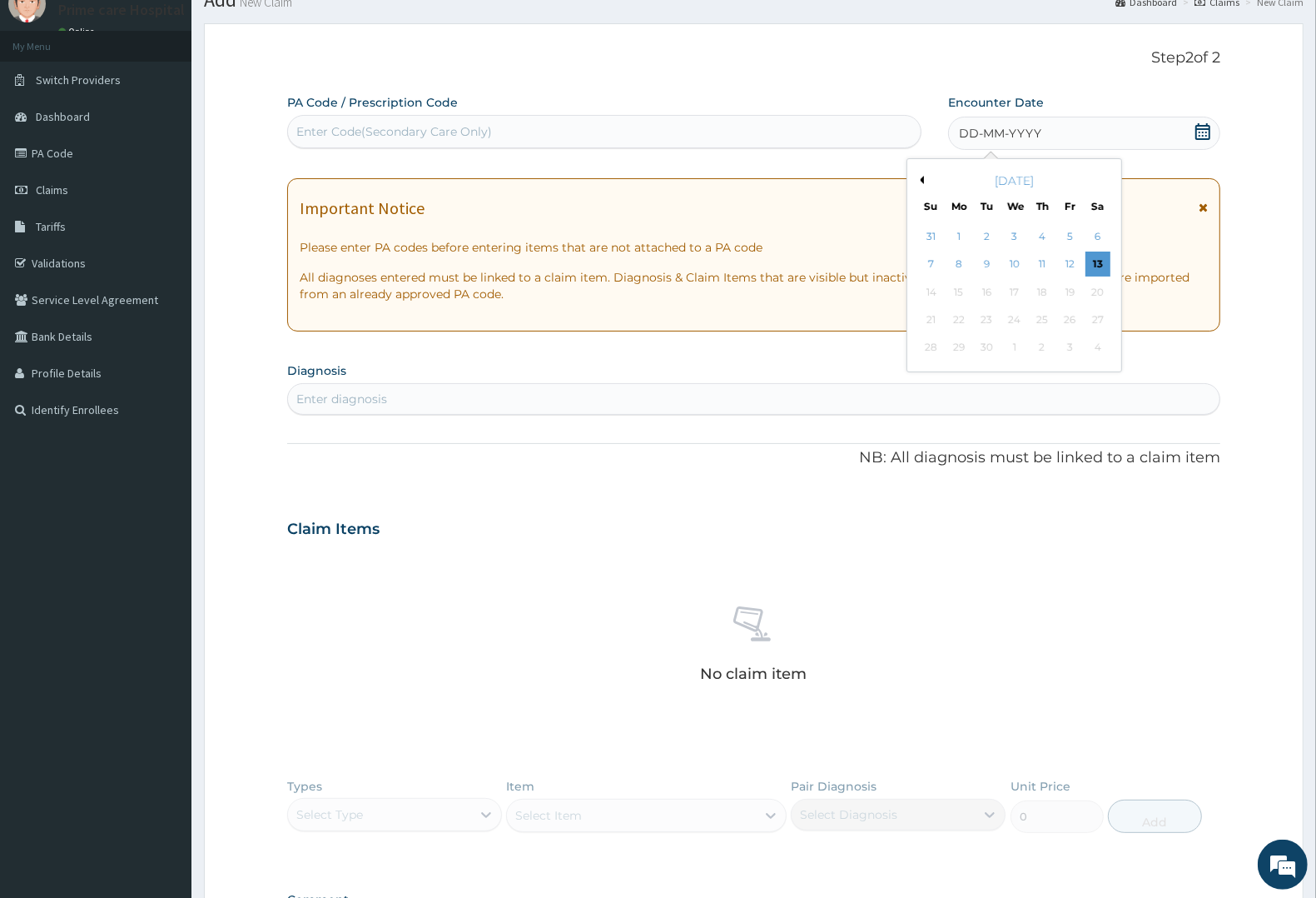
click at [920, 177] on button "Previous Month" at bounding box center [920, 180] width 8 height 8
click at [1018, 319] on div "20" at bounding box center [1015, 320] width 25 height 25
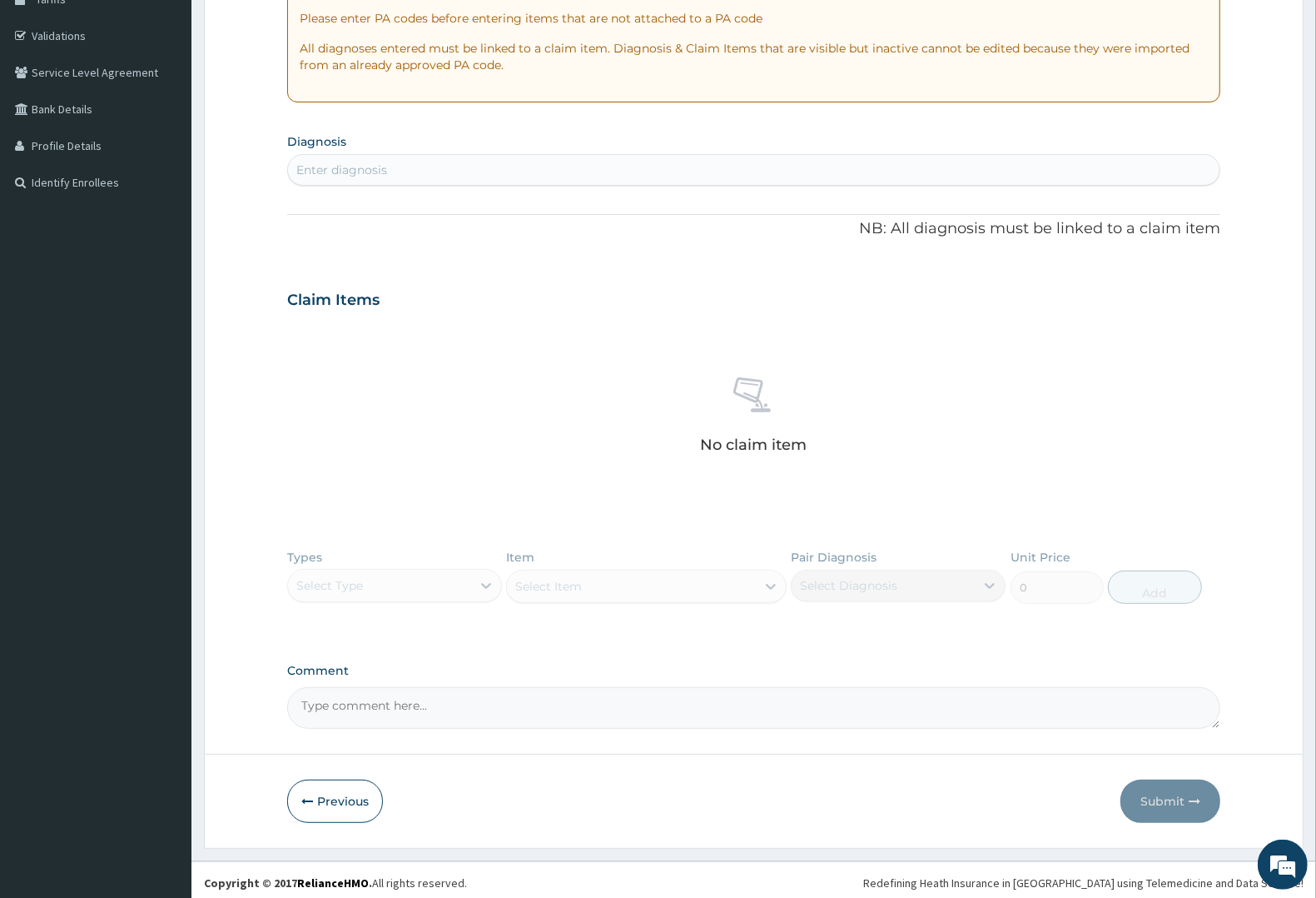
scroll to position [298, 0]
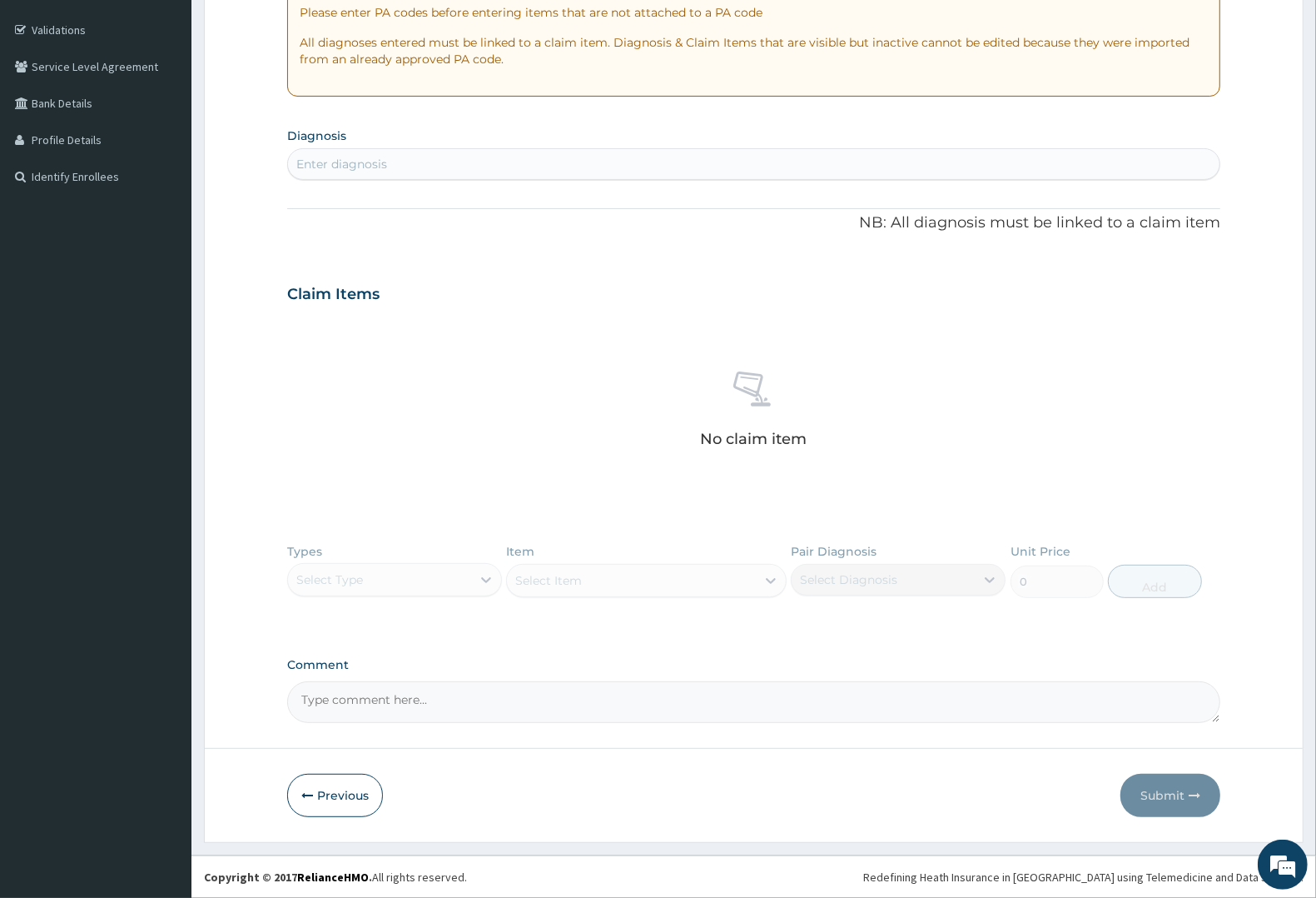
click at [413, 155] on div "Enter diagnosis" at bounding box center [753, 164] width 931 height 27
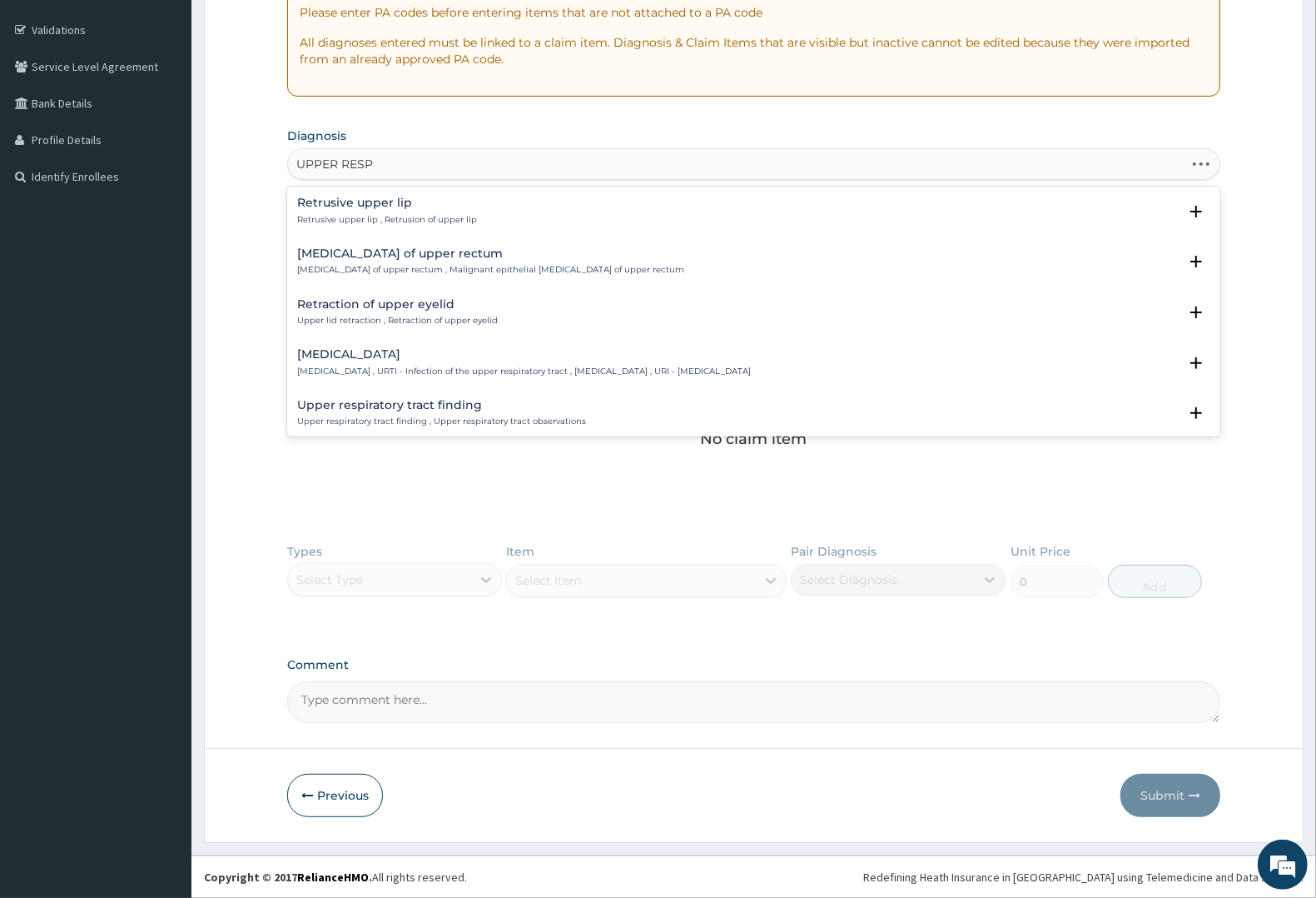
type input "UPPER RESPI"
click at [390, 209] on h4 "[MEDICAL_DATA]" at bounding box center [524, 202] width 453 height 13
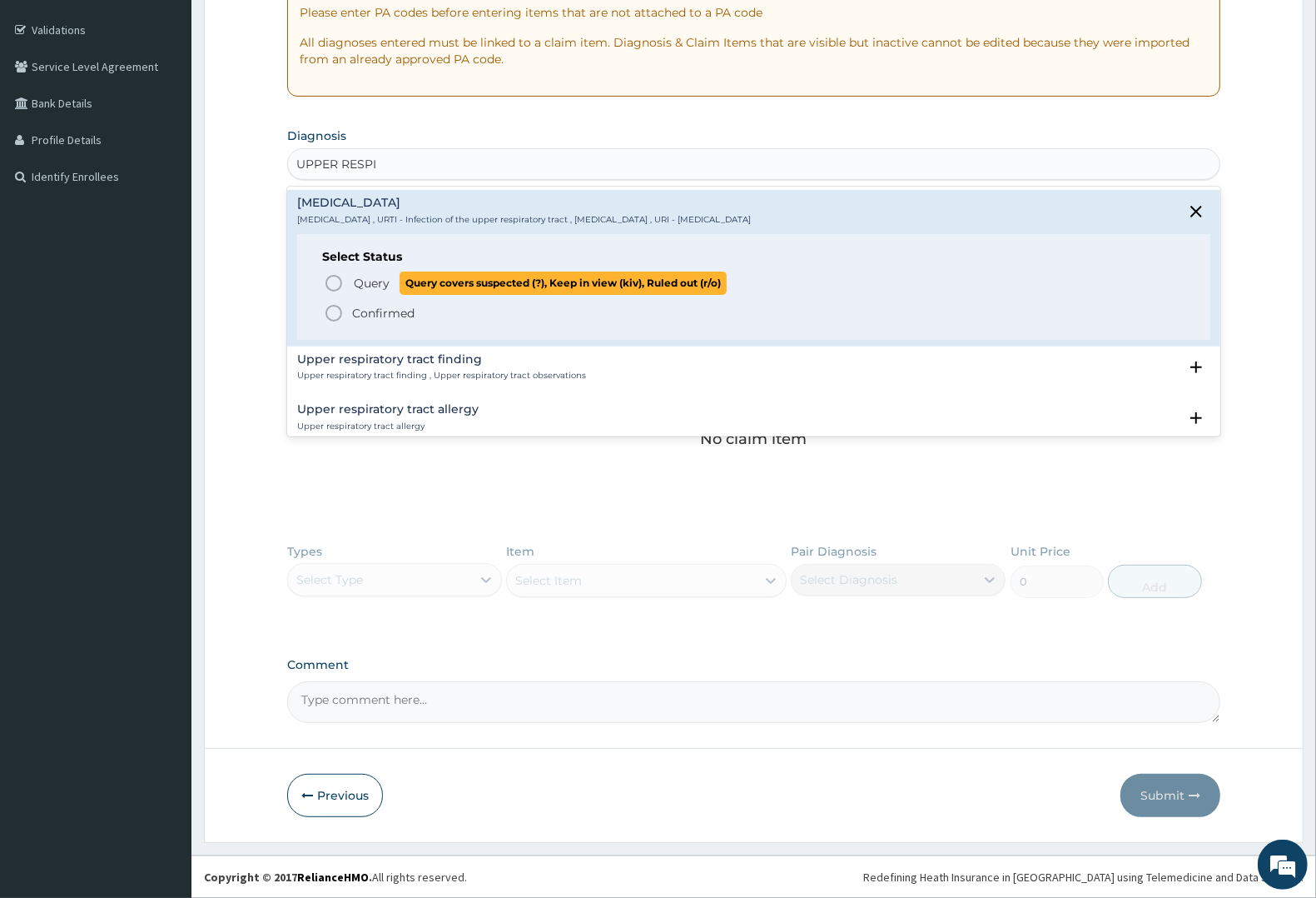
click at [371, 285] on span "Query" at bounding box center [372, 283] width 36 height 17
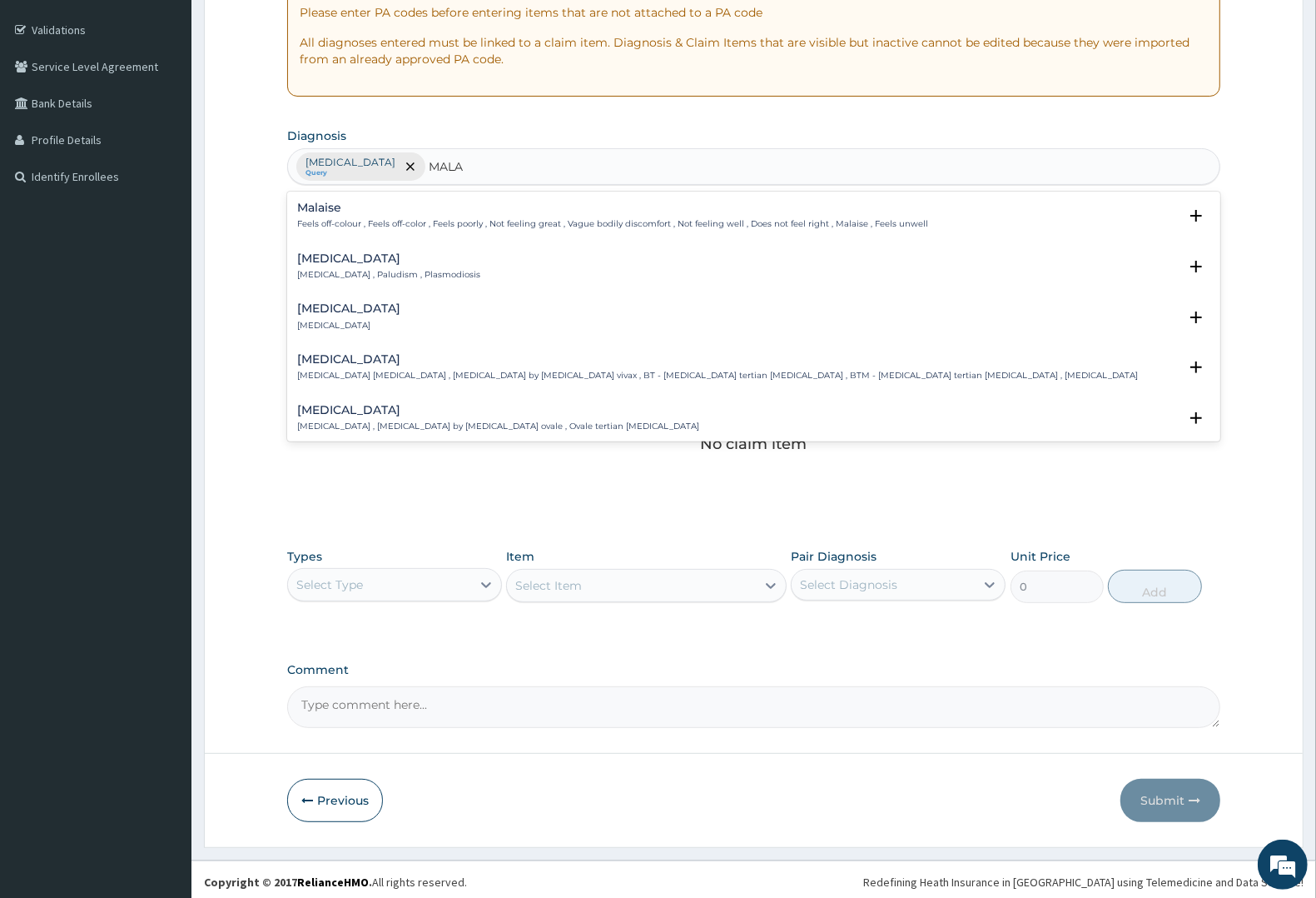
type input "MALAR"
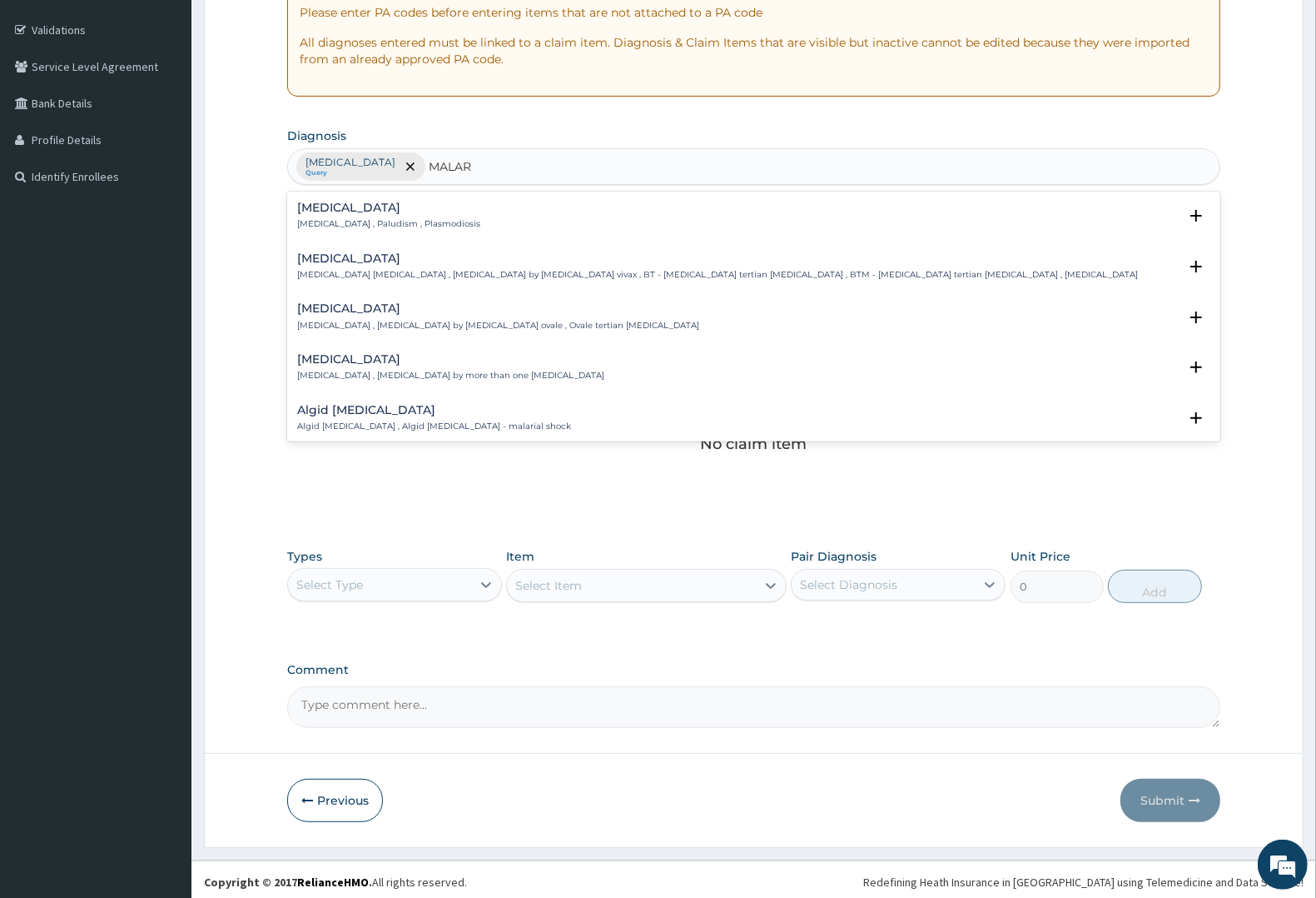
click at [356, 219] on p "[MEDICAL_DATA] , Paludism , Plasmodiosis" at bounding box center [388, 224] width 183 height 12
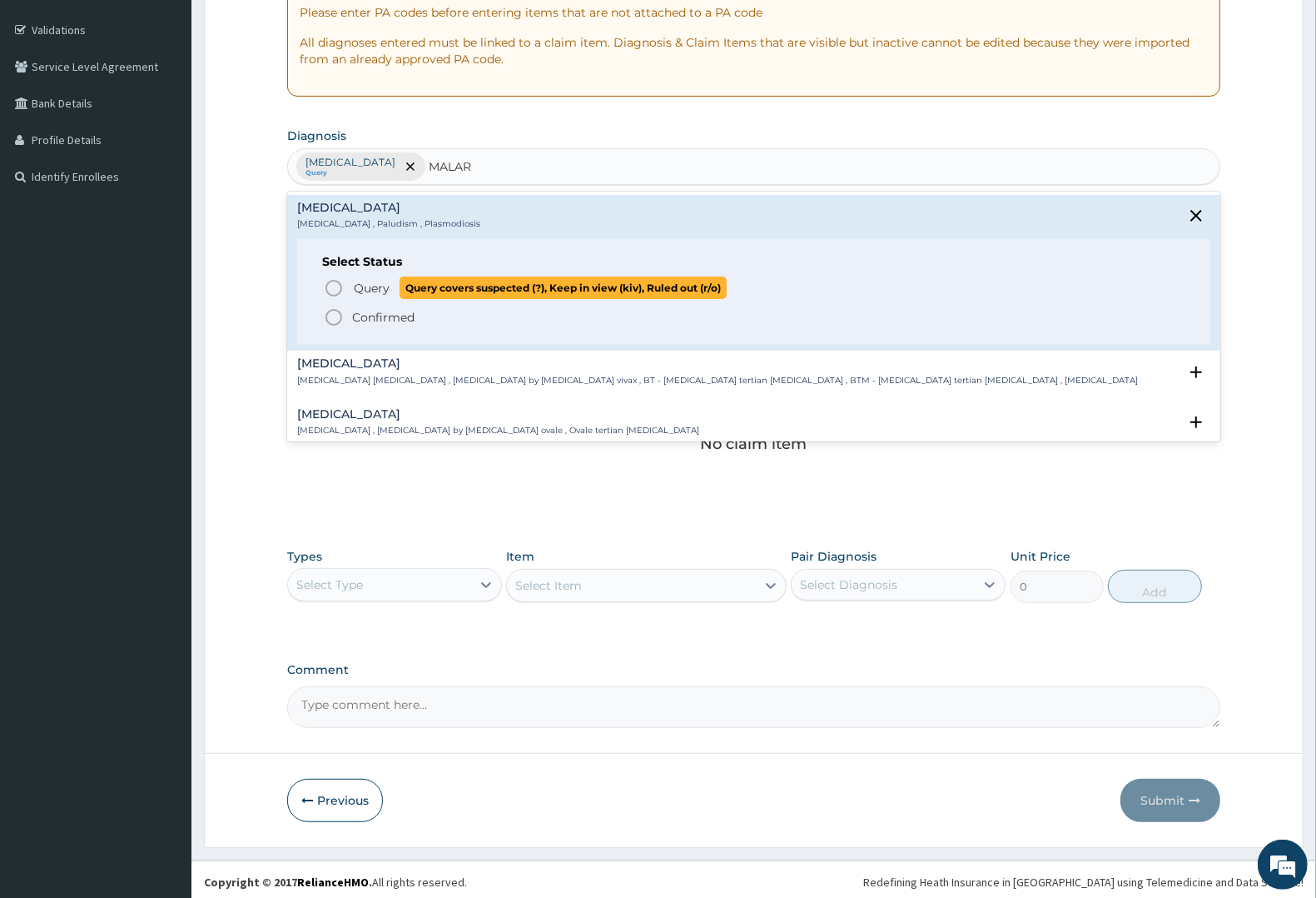
click at [358, 283] on span "Query" at bounding box center [372, 288] width 36 height 17
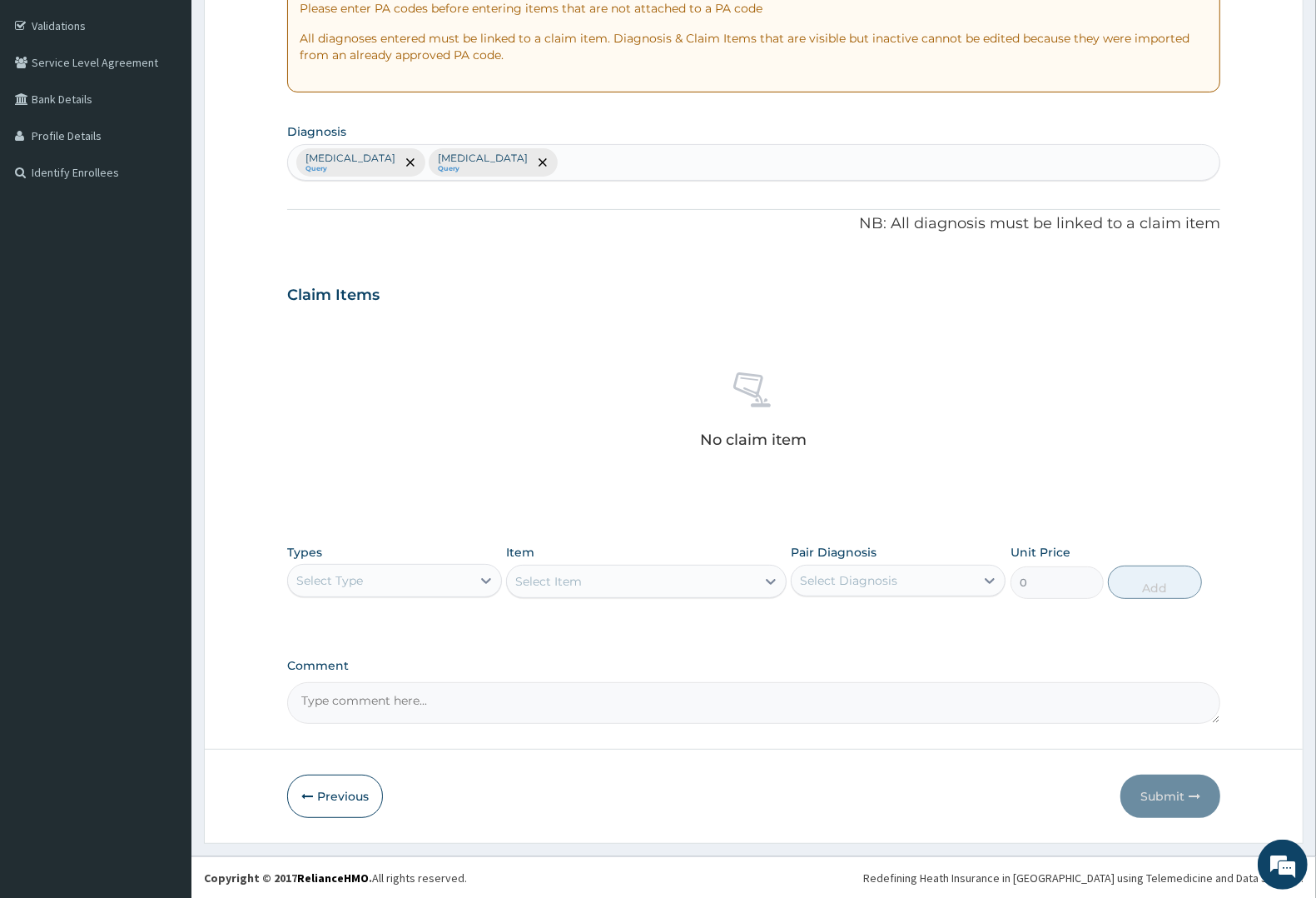
scroll to position [304, 0]
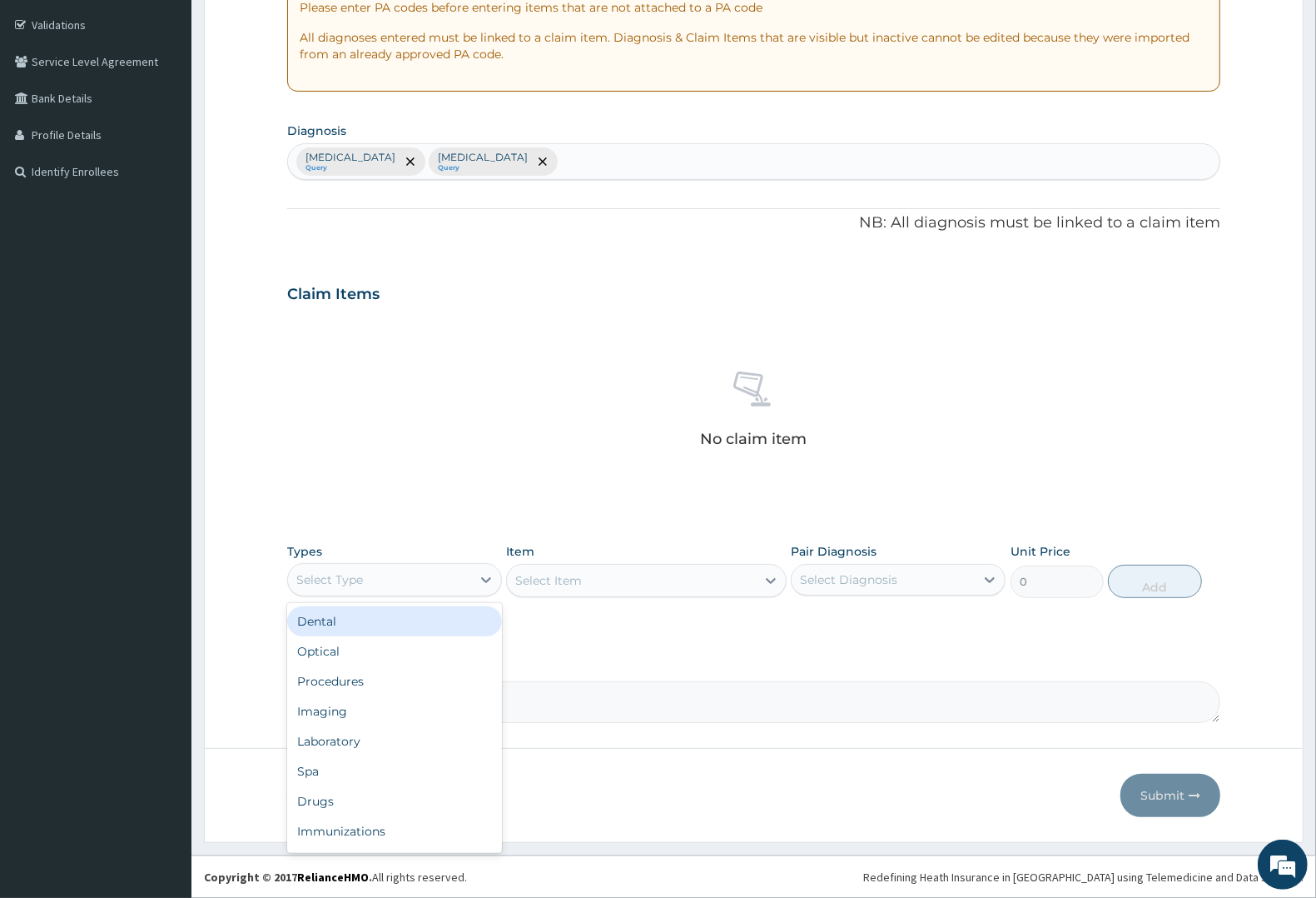
click at [346, 569] on div "Select Type" at bounding box center [379, 580] width 183 height 27
click at [321, 685] on div "Procedures" at bounding box center [394, 681] width 215 height 30
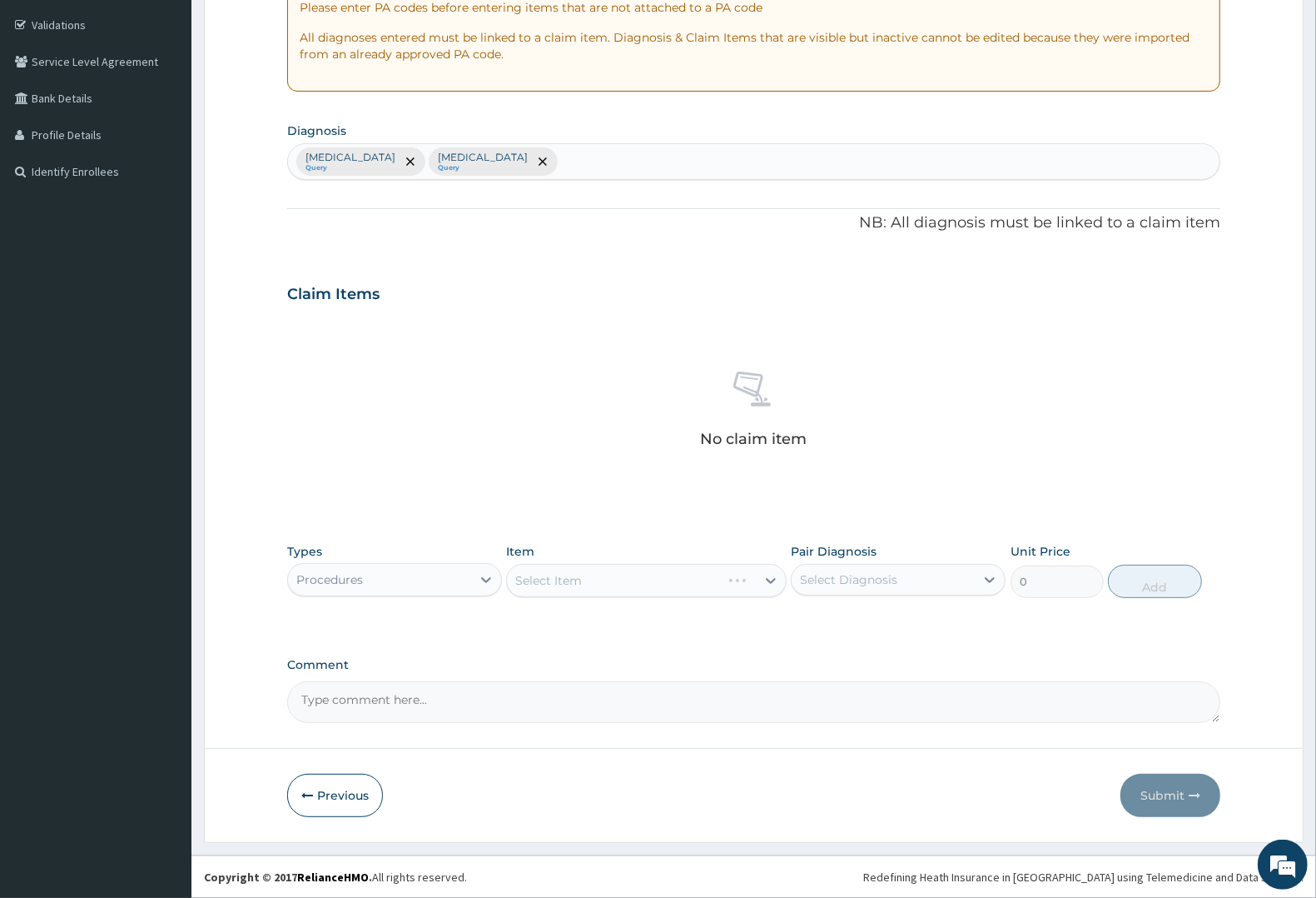
click at [637, 580] on div "Select Item" at bounding box center [645, 581] width 280 height 33
click at [684, 581] on div "Select Item" at bounding box center [645, 581] width 280 height 33
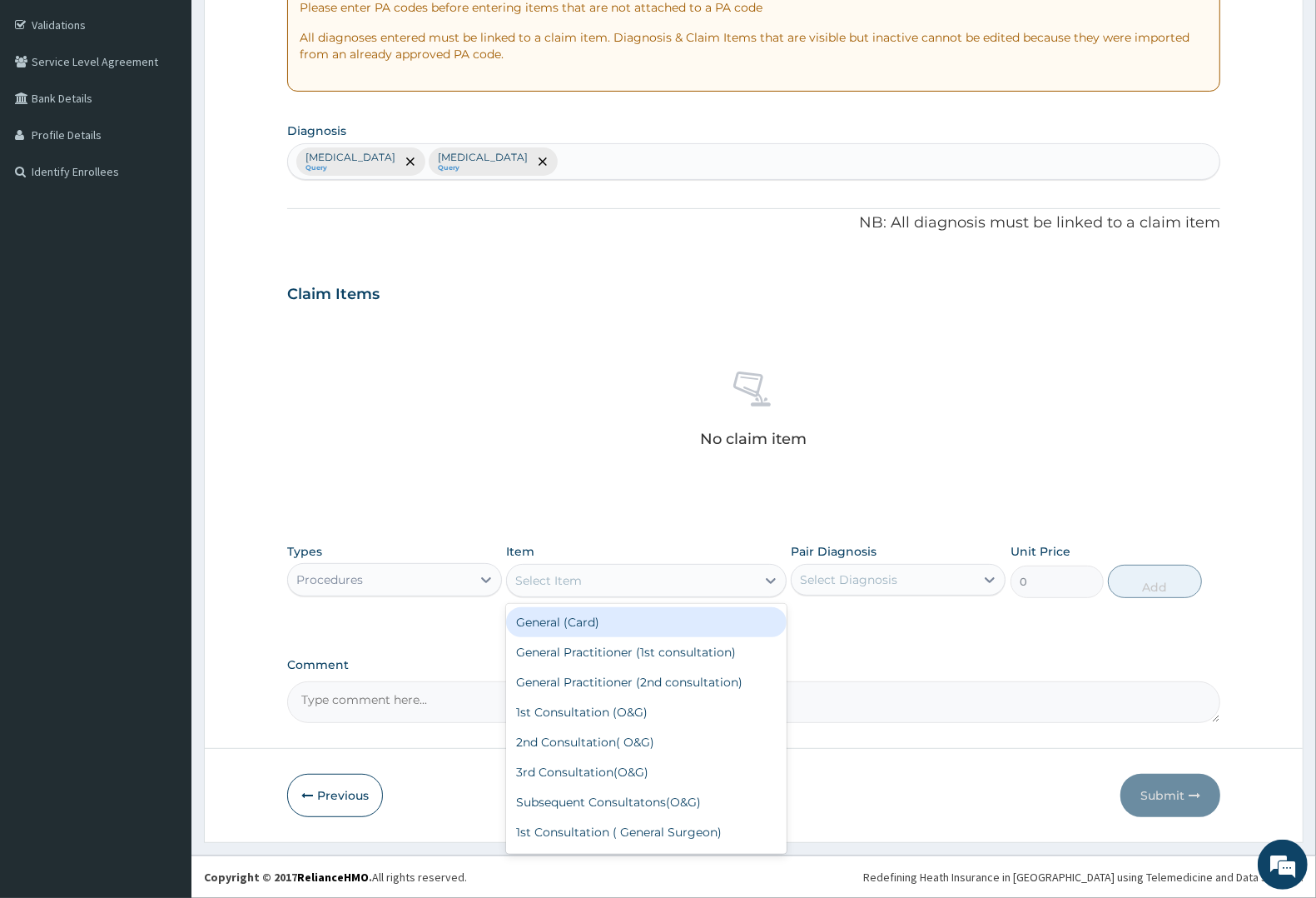
click at [684, 581] on div "Select Item" at bounding box center [630, 581] width 248 height 27
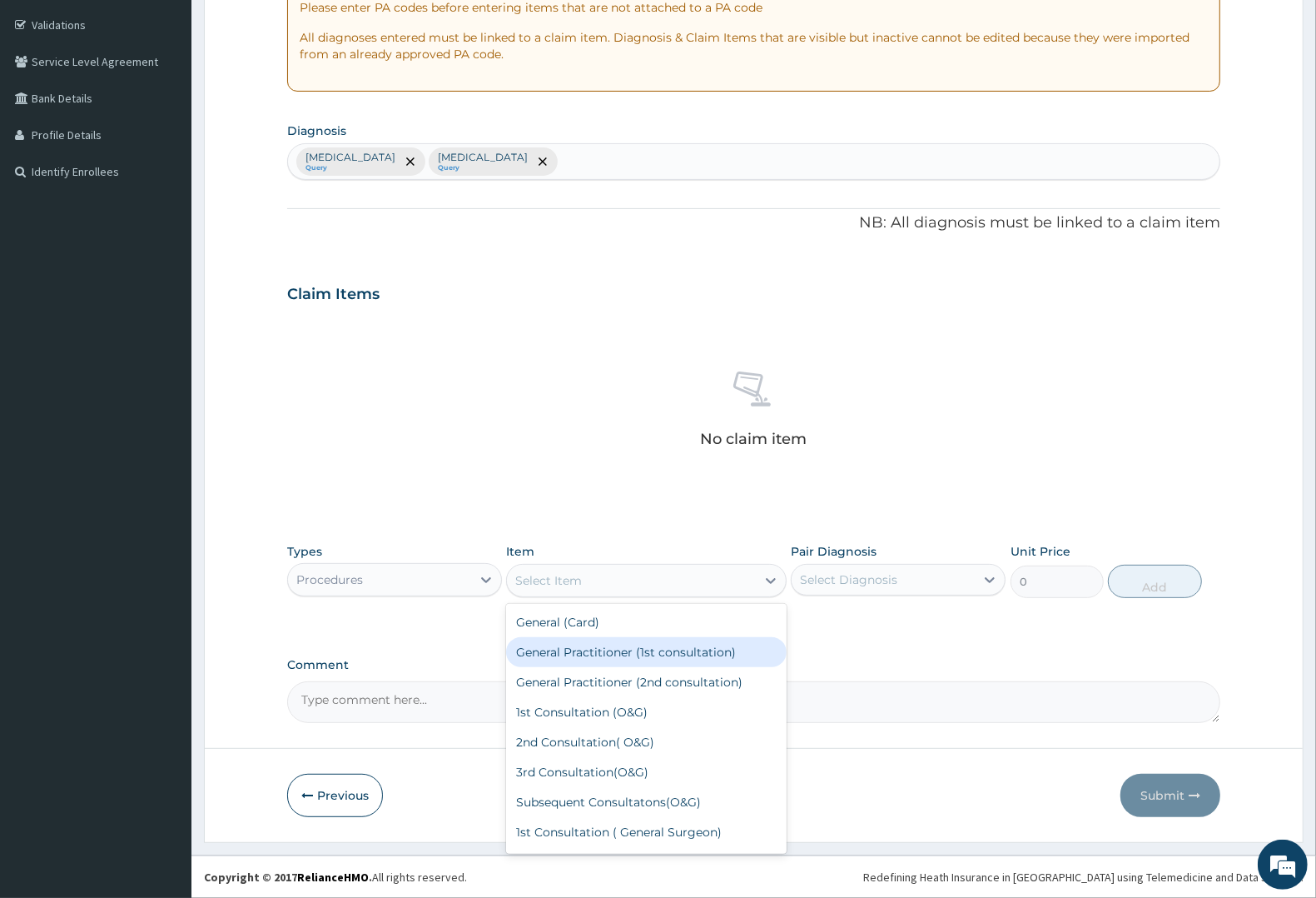
click at [606, 647] on div "General Practitioner (1st consultation)" at bounding box center [645, 652] width 280 height 30
type input "2250"
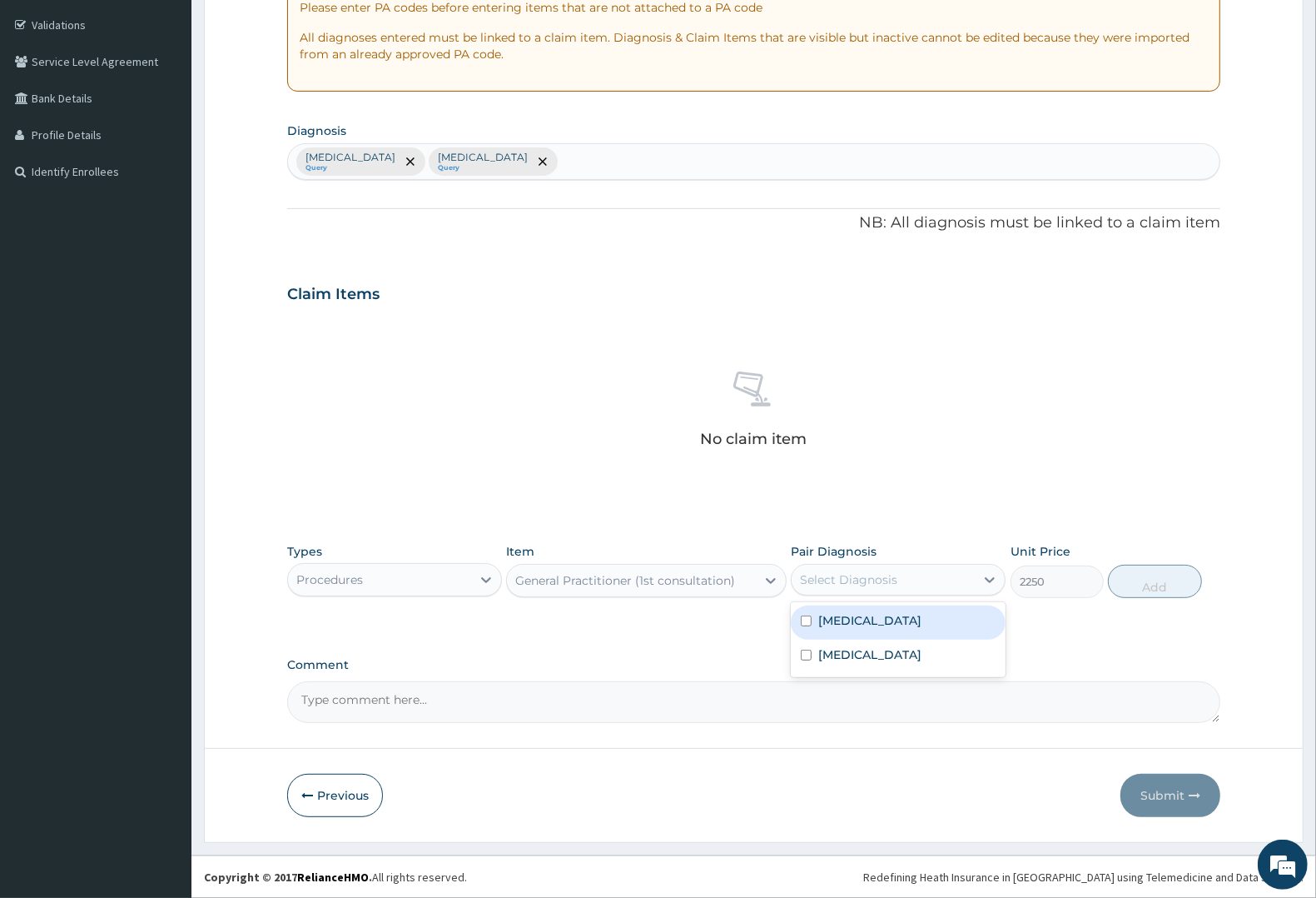
click at [878, 584] on div "Select Diagnosis" at bounding box center [848, 580] width 98 height 17
click at [868, 618] on label "[MEDICAL_DATA]" at bounding box center [870, 621] width 104 height 17
checkbox input "true"
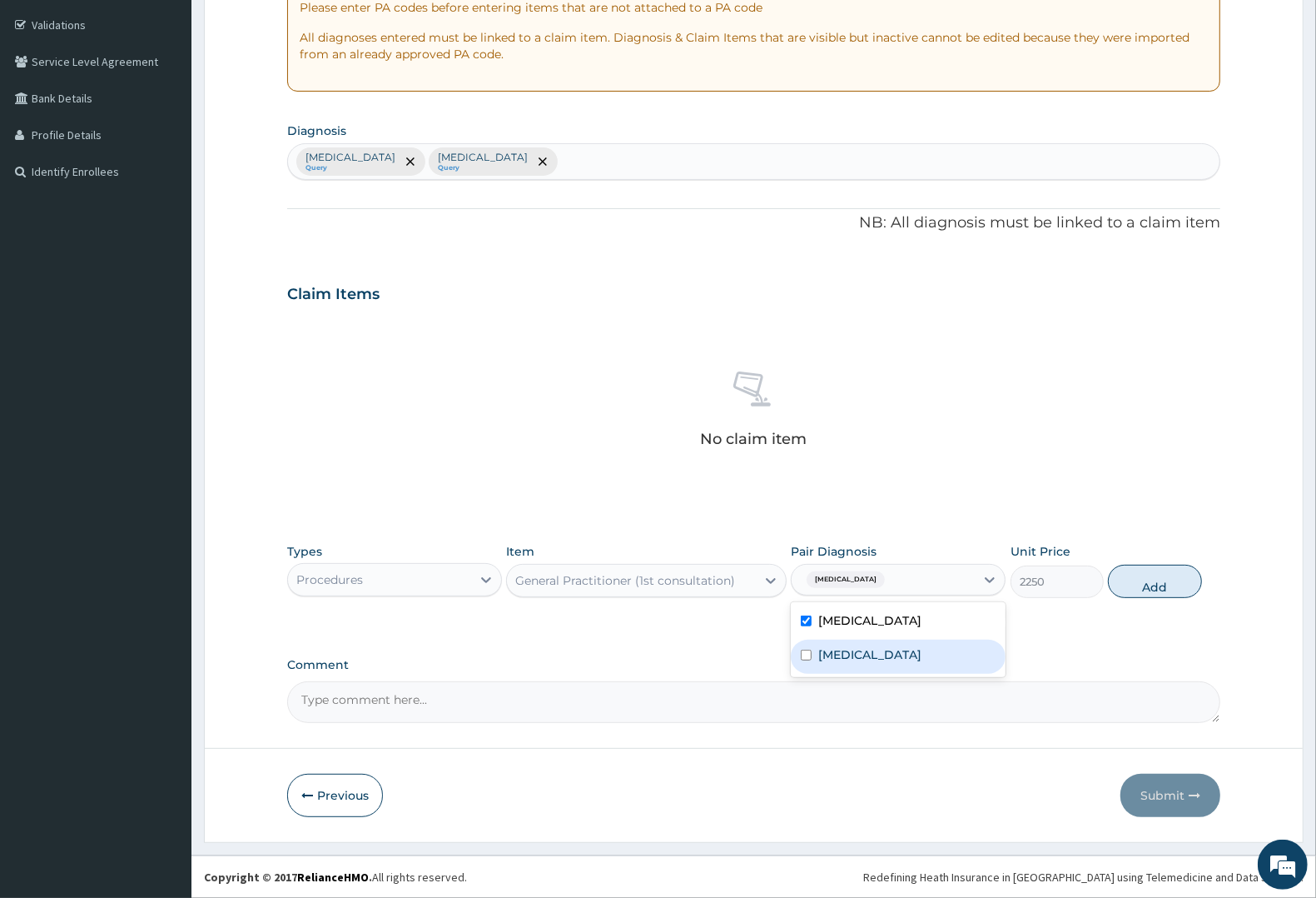
click at [848, 650] on label "[MEDICAL_DATA]" at bounding box center [870, 655] width 104 height 17
checkbox input "true"
click at [1146, 581] on button "Add" at bounding box center [1155, 581] width 94 height 33
type input "0"
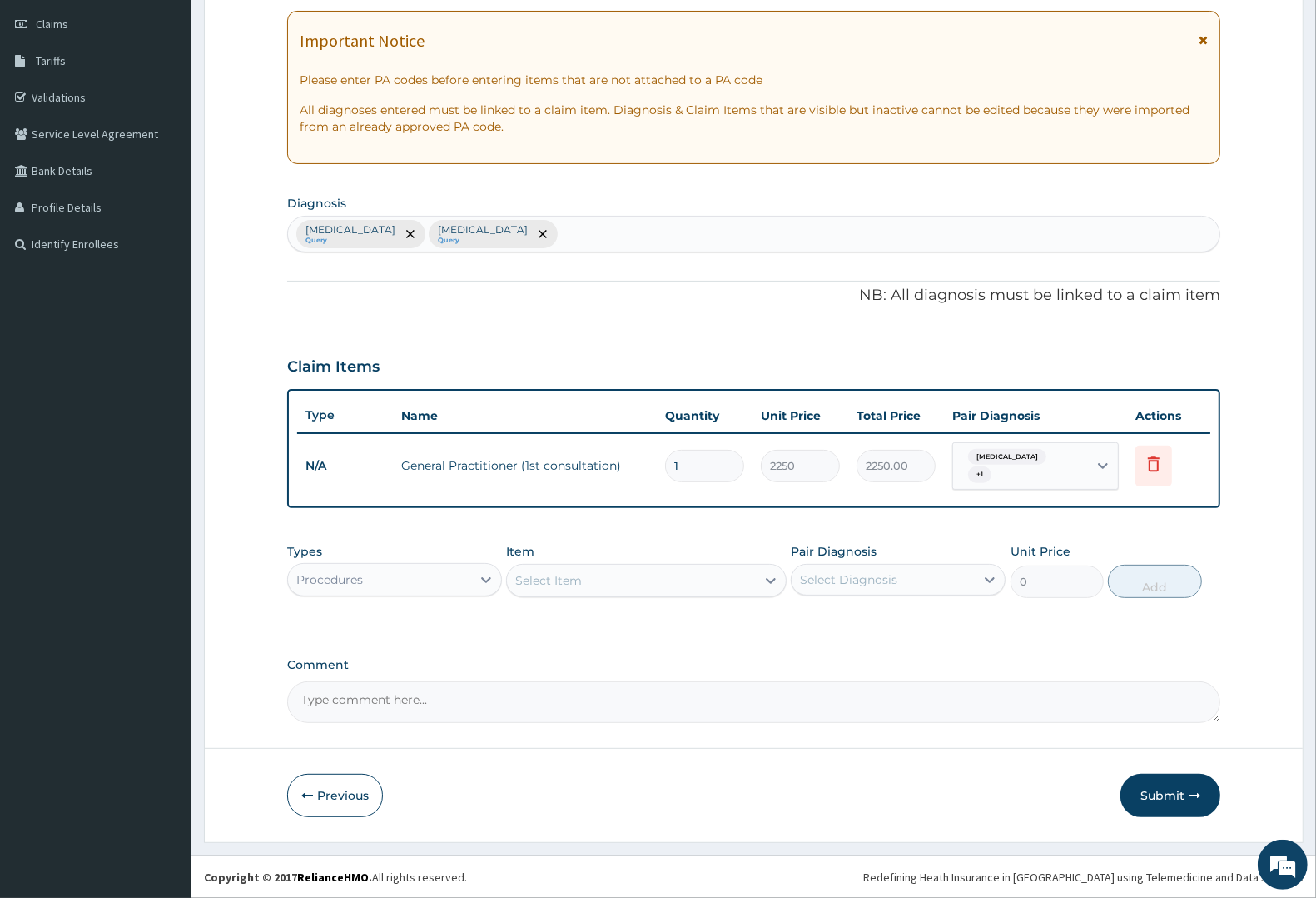
scroll to position [230, 0]
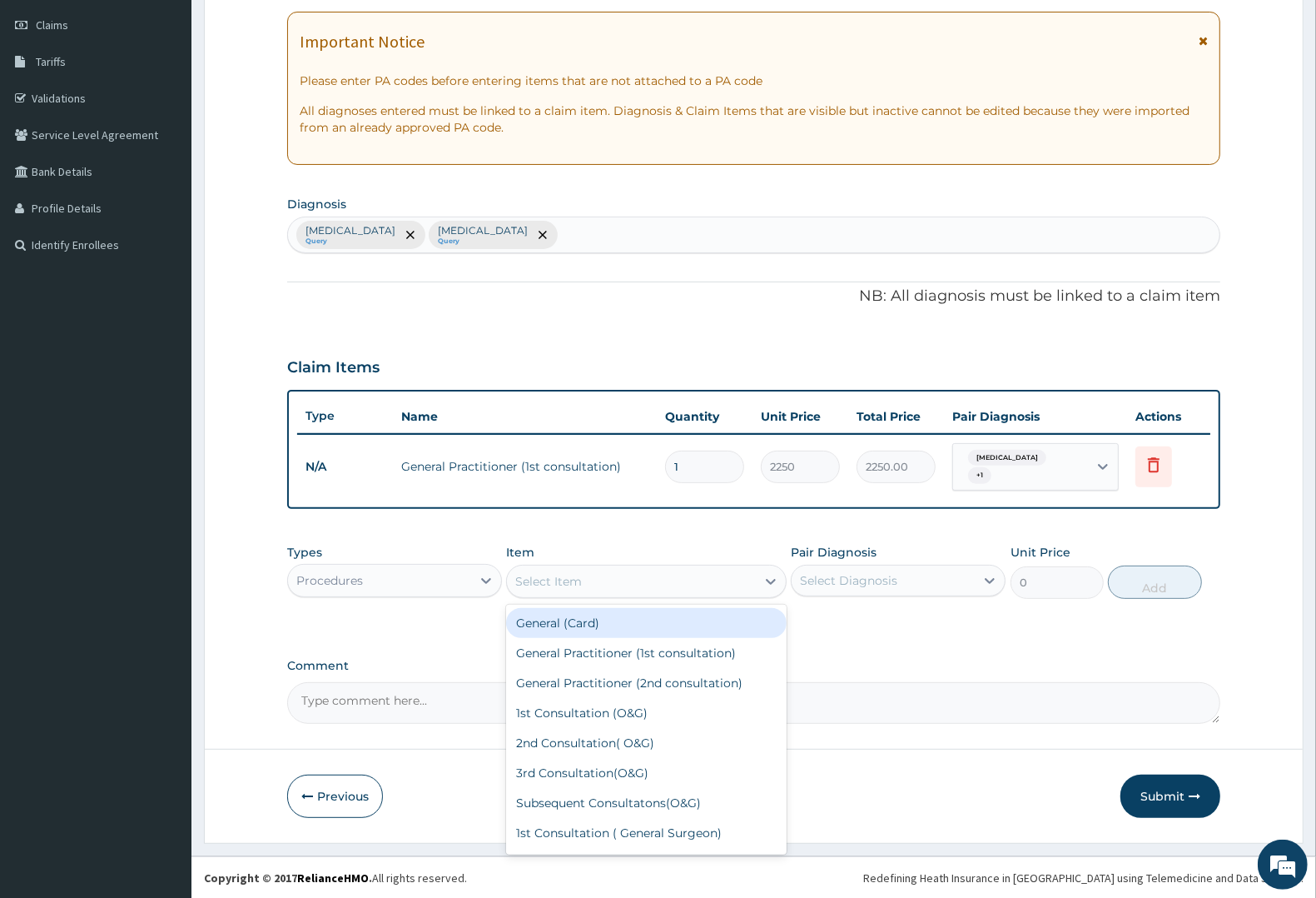
drag, startPoint x: 556, startPoint y: 576, endPoint x: 566, endPoint y: 576, distance: 10.0
click at [566, 576] on div "Select Item" at bounding box center [549, 581] width 67 height 17
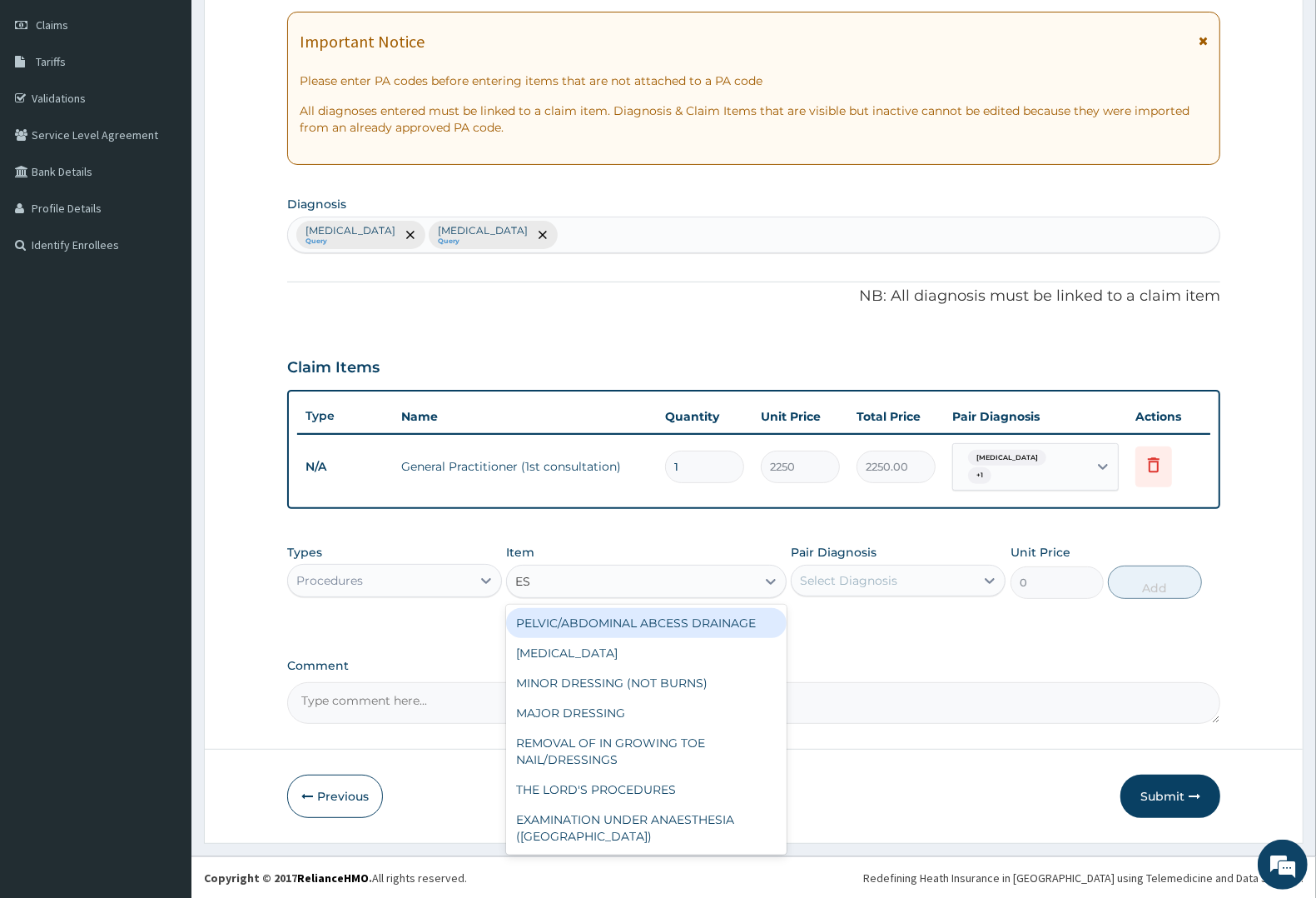
type input "ESR"
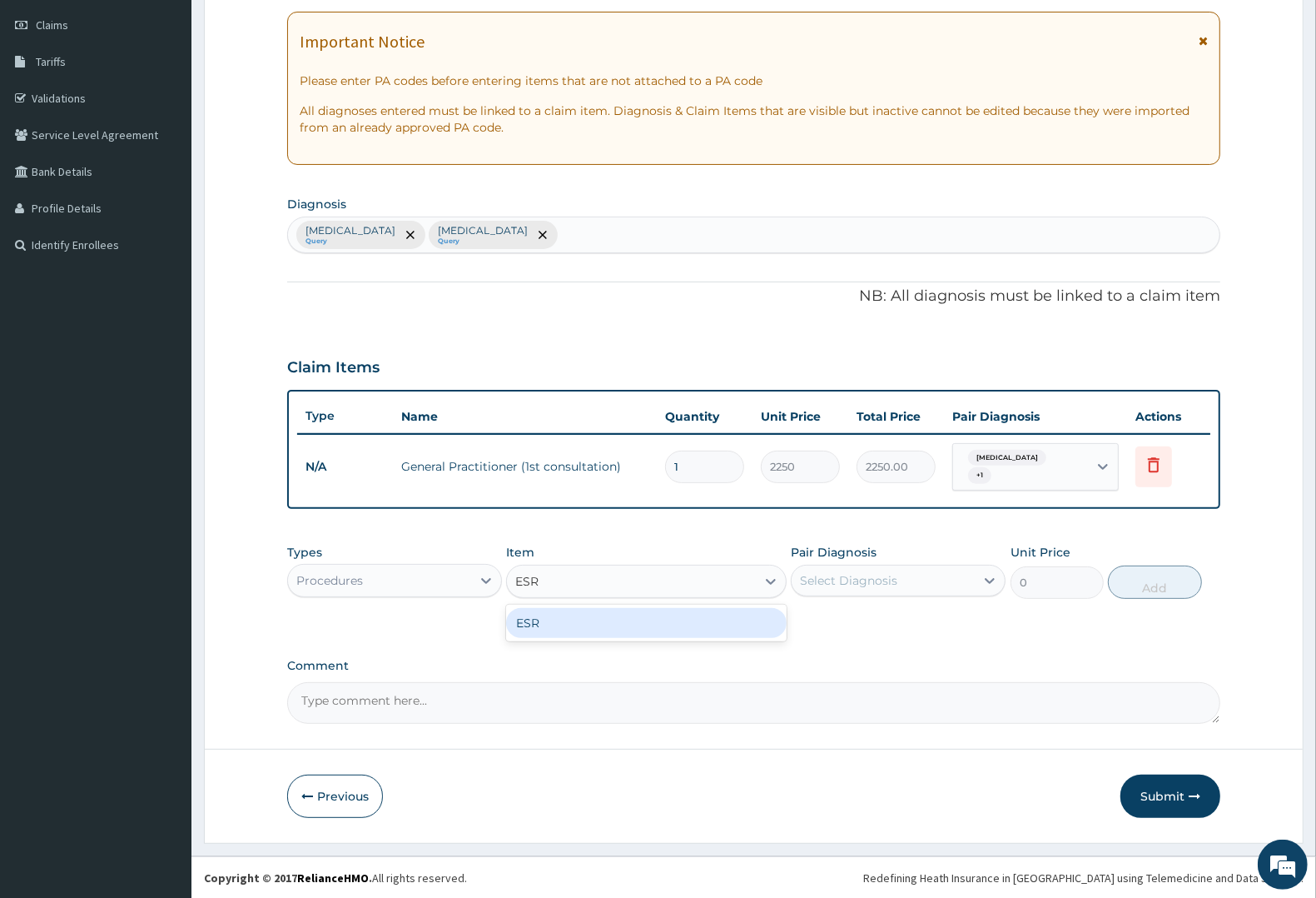
click at [556, 623] on div "ESR" at bounding box center [645, 623] width 280 height 30
type input "4000"
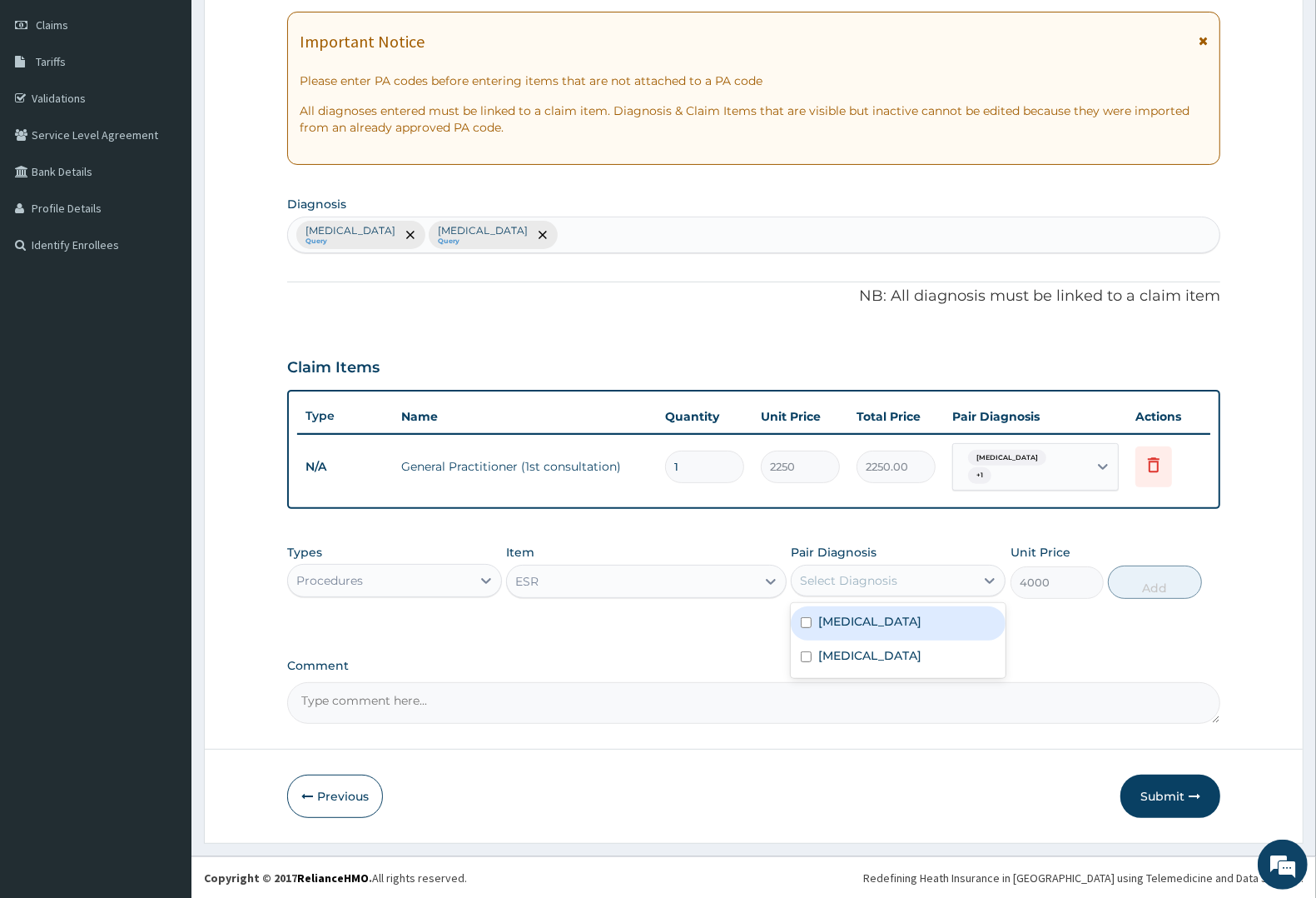
drag, startPoint x: 873, startPoint y: 573, endPoint x: 871, endPoint y: 609, distance: 36.1
click at [873, 584] on div "Select Diagnosis" at bounding box center [848, 581] width 98 height 17
click at [870, 621] on label "[MEDICAL_DATA]" at bounding box center [870, 621] width 104 height 17
checkbox input "true"
click at [1157, 581] on button "Add" at bounding box center [1155, 582] width 94 height 33
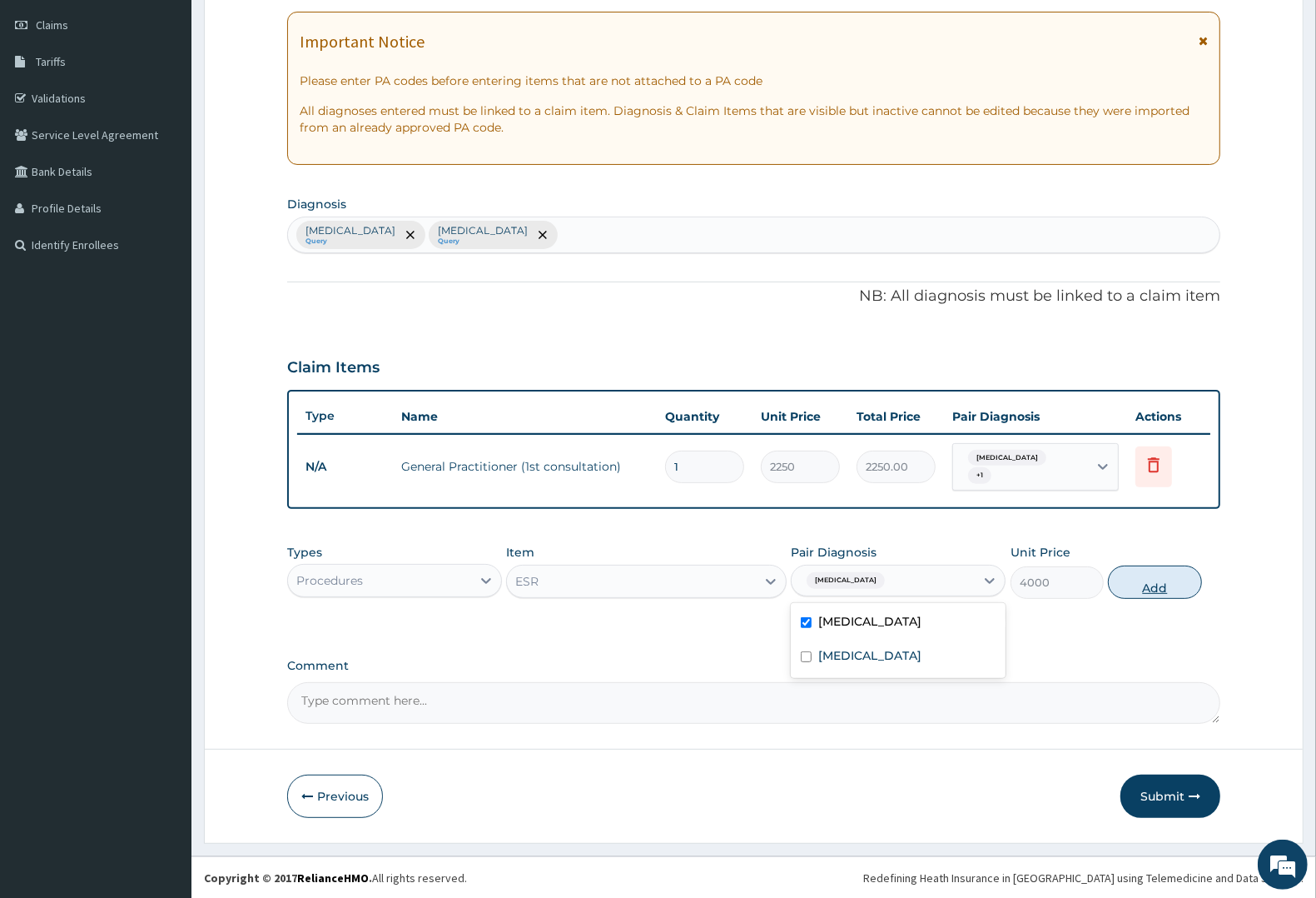
type input "0"
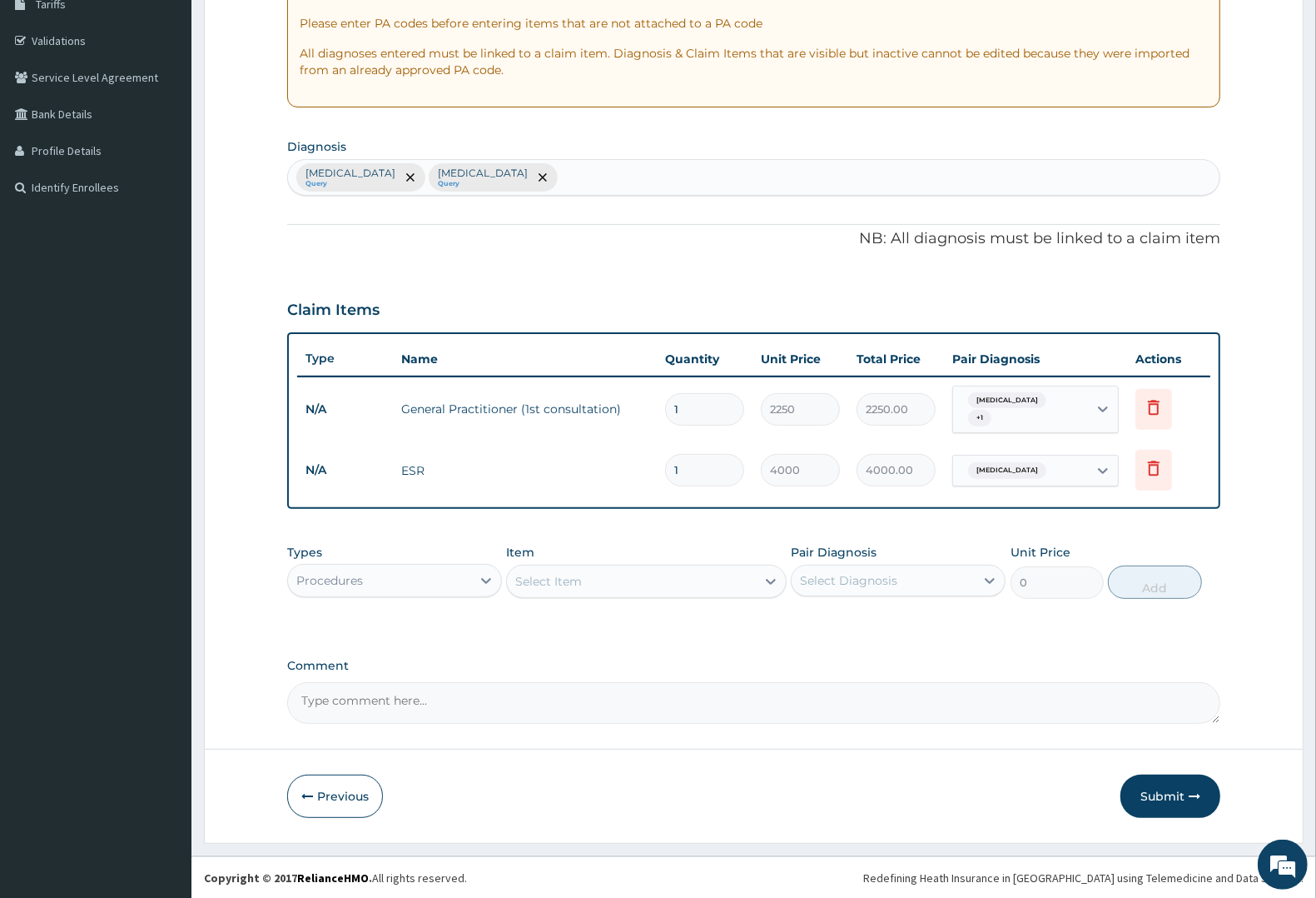
scroll to position [288, 0]
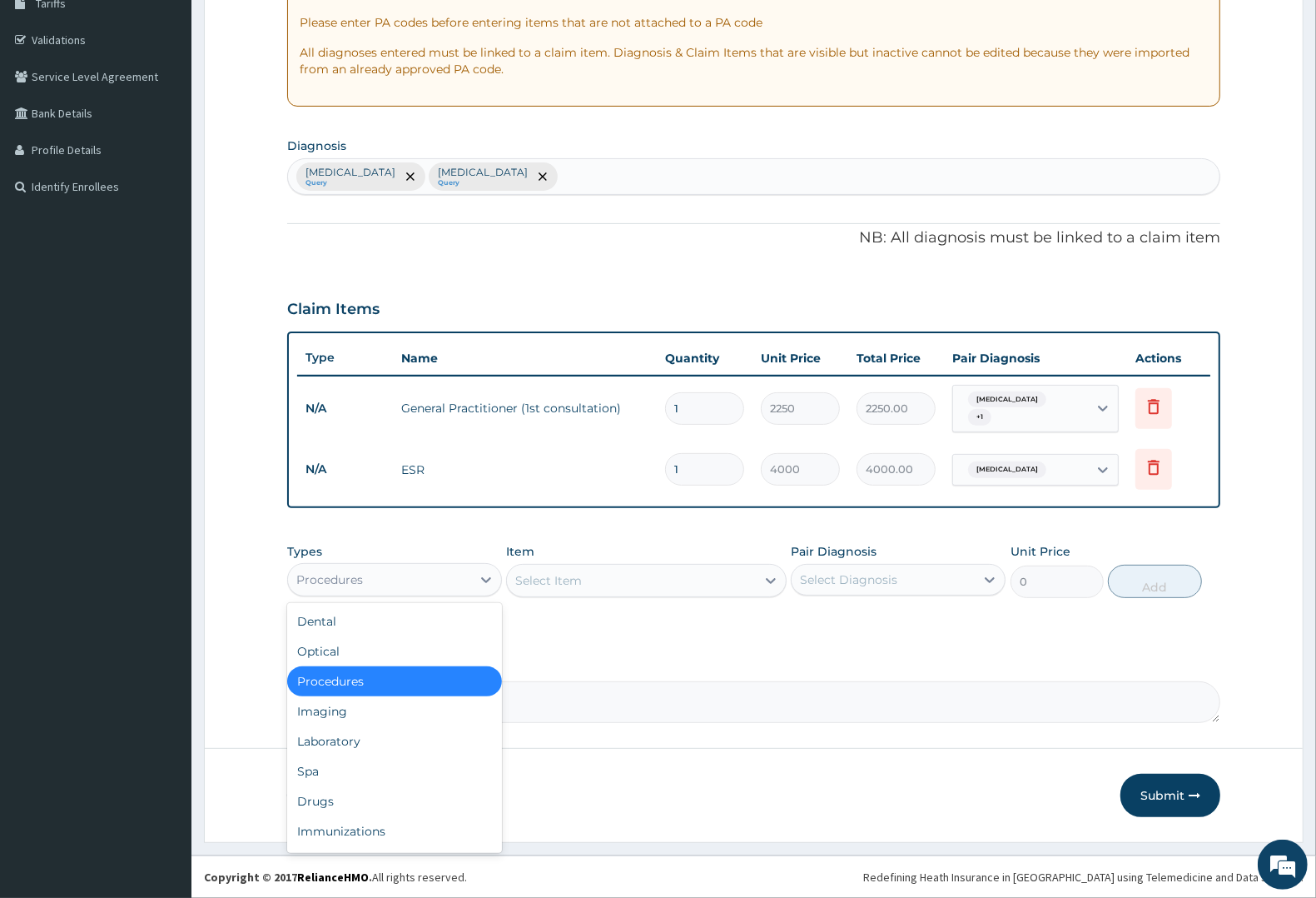
click at [361, 576] on div "Procedures" at bounding box center [330, 580] width 67 height 17
drag, startPoint x: 333, startPoint y: 746, endPoint x: 342, endPoint y: 742, distance: 9.8
click at [336, 746] on div "Laboratory" at bounding box center [394, 741] width 215 height 30
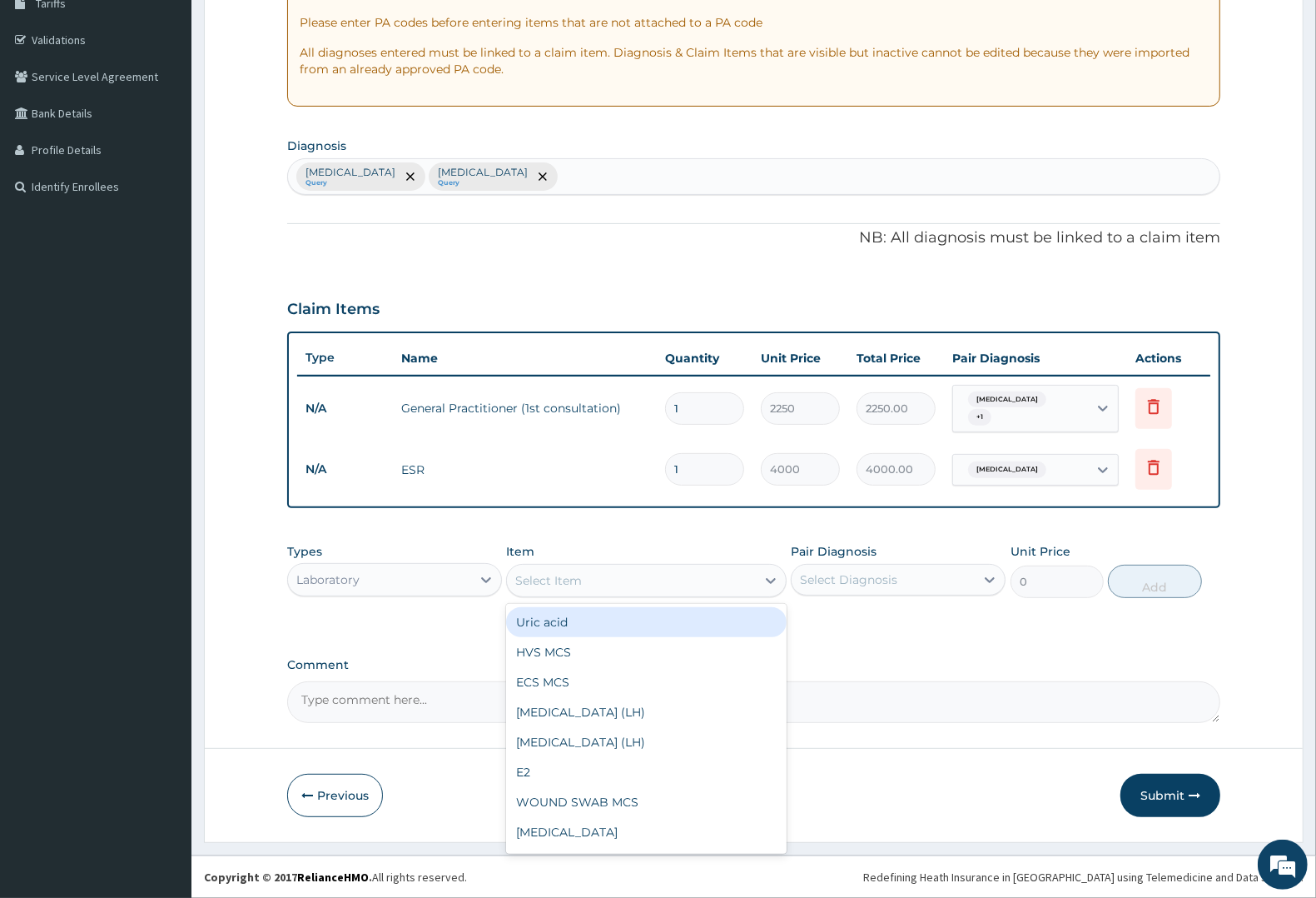
click at [575, 579] on div "Select Item" at bounding box center [549, 581] width 67 height 17
type input "SPU"
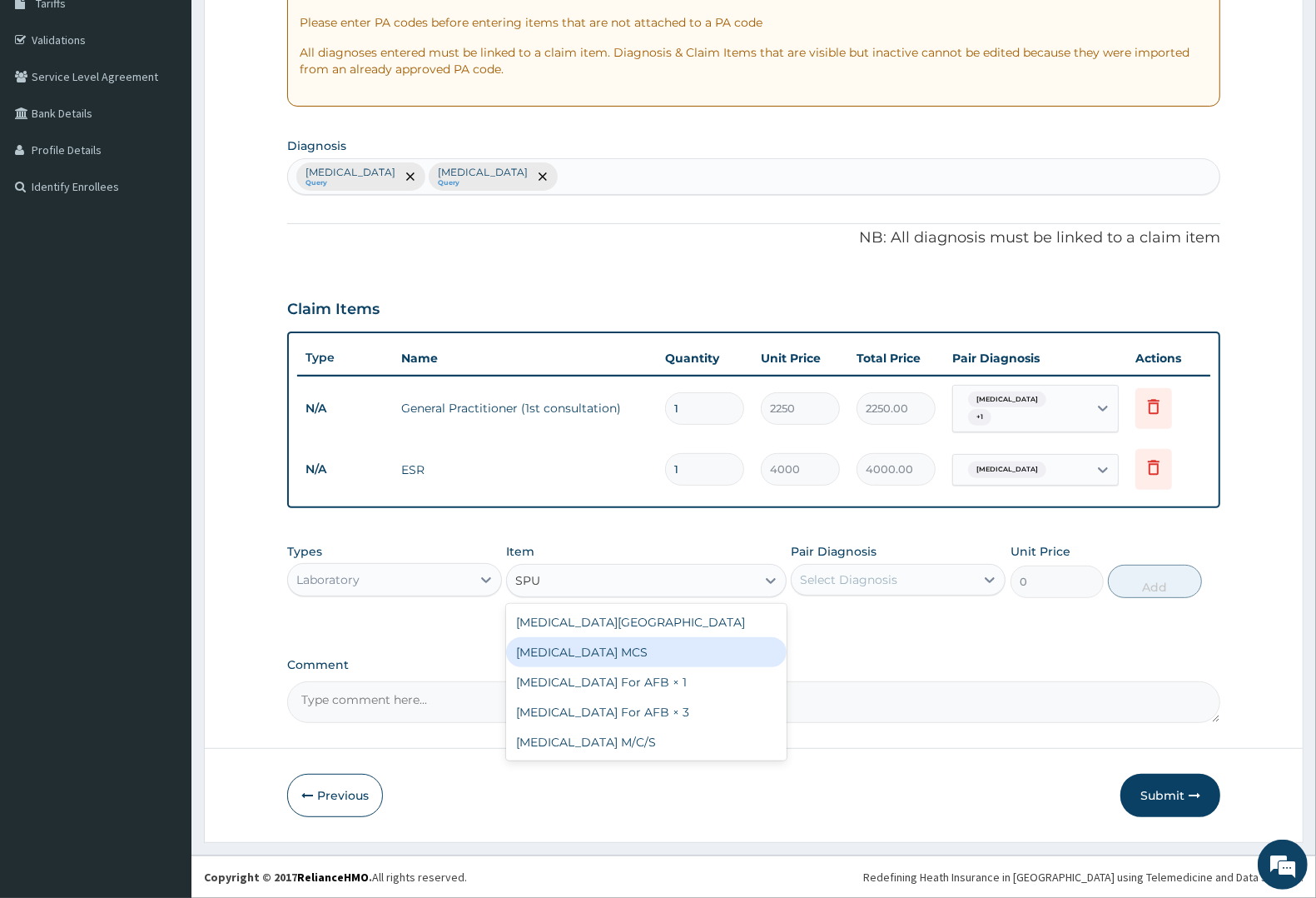
drag, startPoint x: 570, startPoint y: 647, endPoint x: 651, endPoint y: 615, distance: 87.1
click at [570, 647] on div "[MEDICAL_DATA] MCS" at bounding box center [645, 652] width 280 height 30
type input "3000"
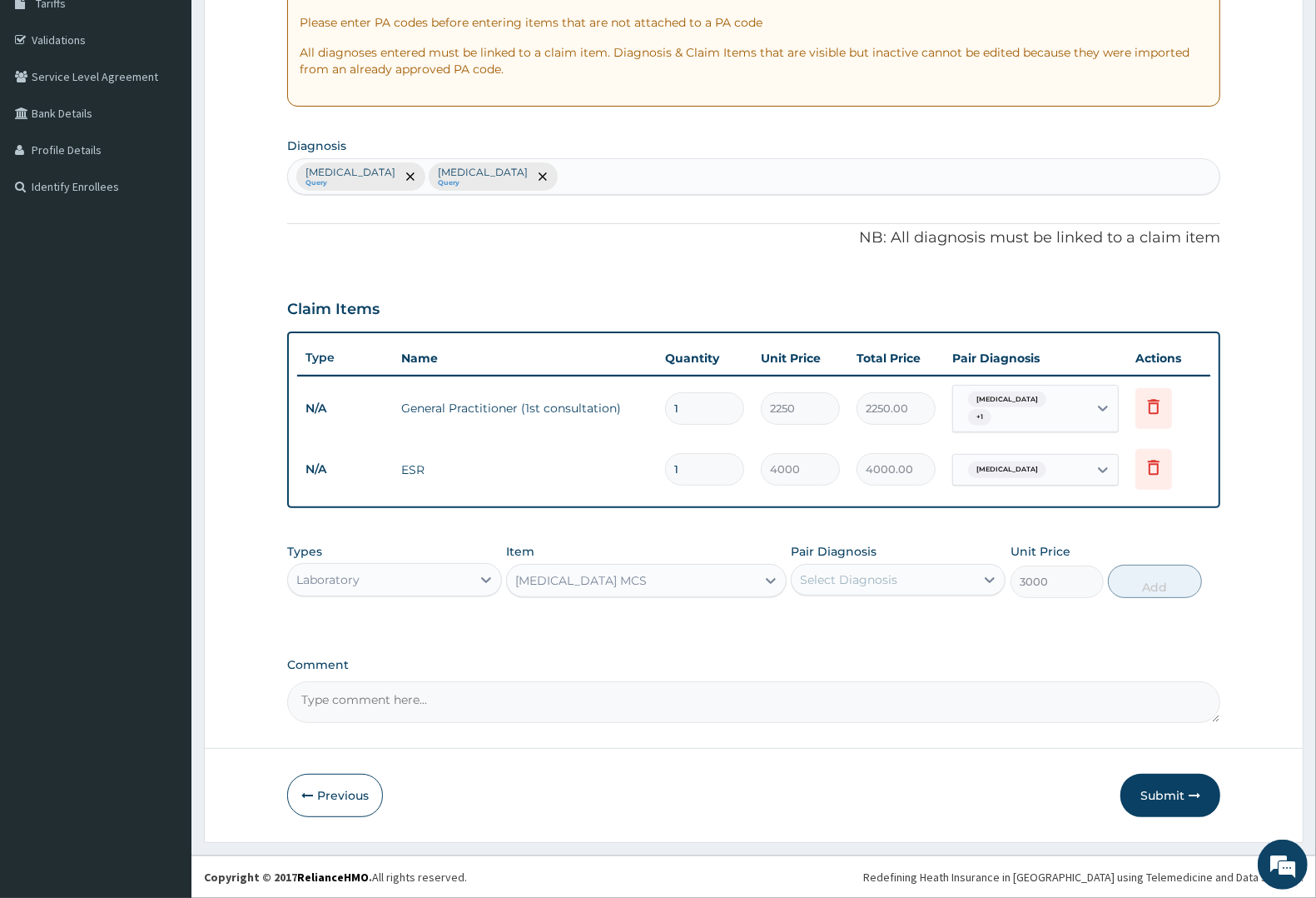
click at [870, 580] on div "Select Diagnosis" at bounding box center [848, 580] width 98 height 17
drag, startPoint x: 871, startPoint y: 613, endPoint x: 929, endPoint y: 614, distance: 58.0
click at [871, 614] on label "[MEDICAL_DATA]" at bounding box center [870, 621] width 104 height 17
checkbox input "true"
click at [1147, 579] on button "Add" at bounding box center [1155, 581] width 94 height 33
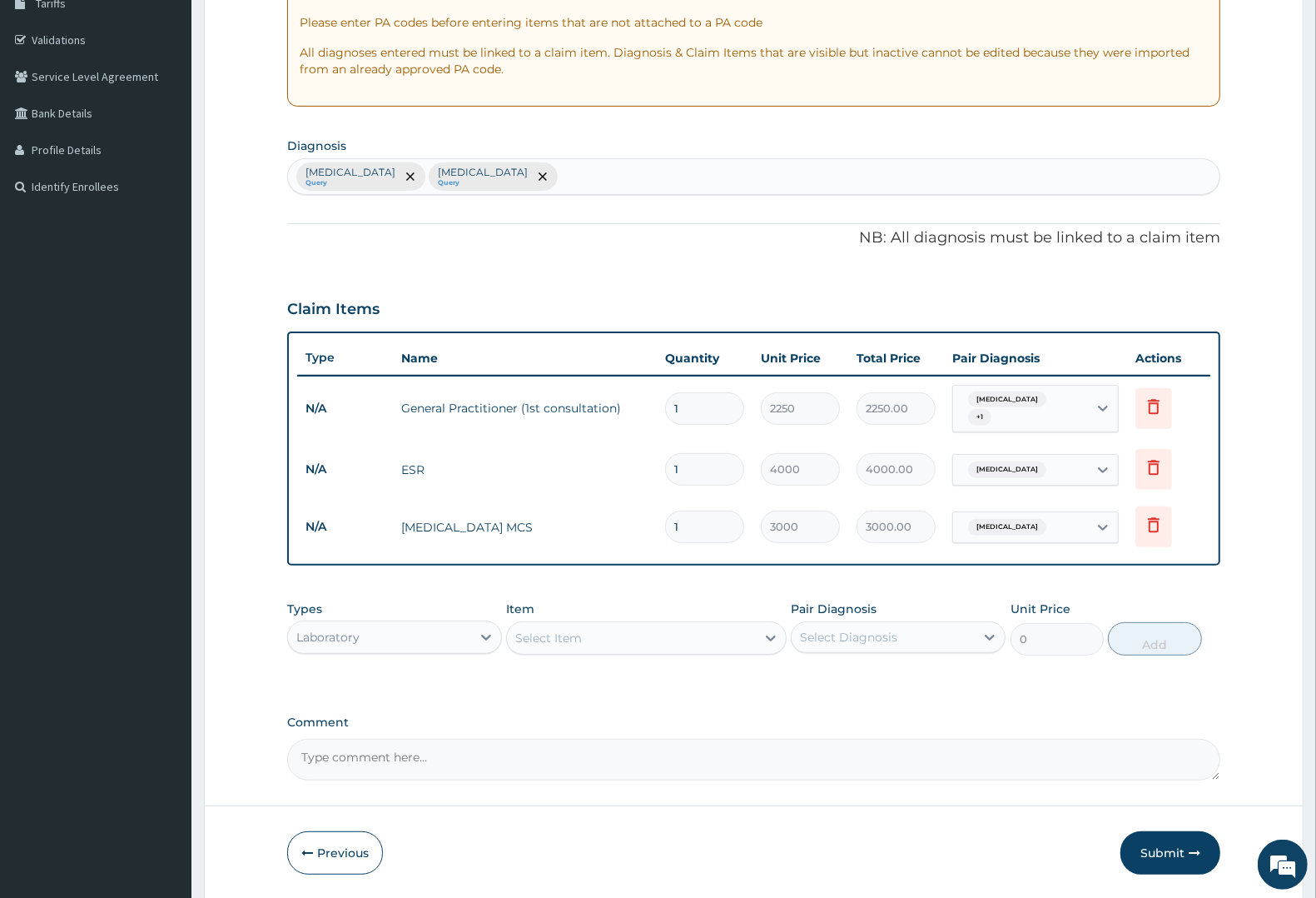
drag, startPoint x: 568, startPoint y: 632, endPoint x: 568, endPoint y: 647, distance: 15.0
click at [568, 640] on div "Select Item" at bounding box center [549, 638] width 67 height 17
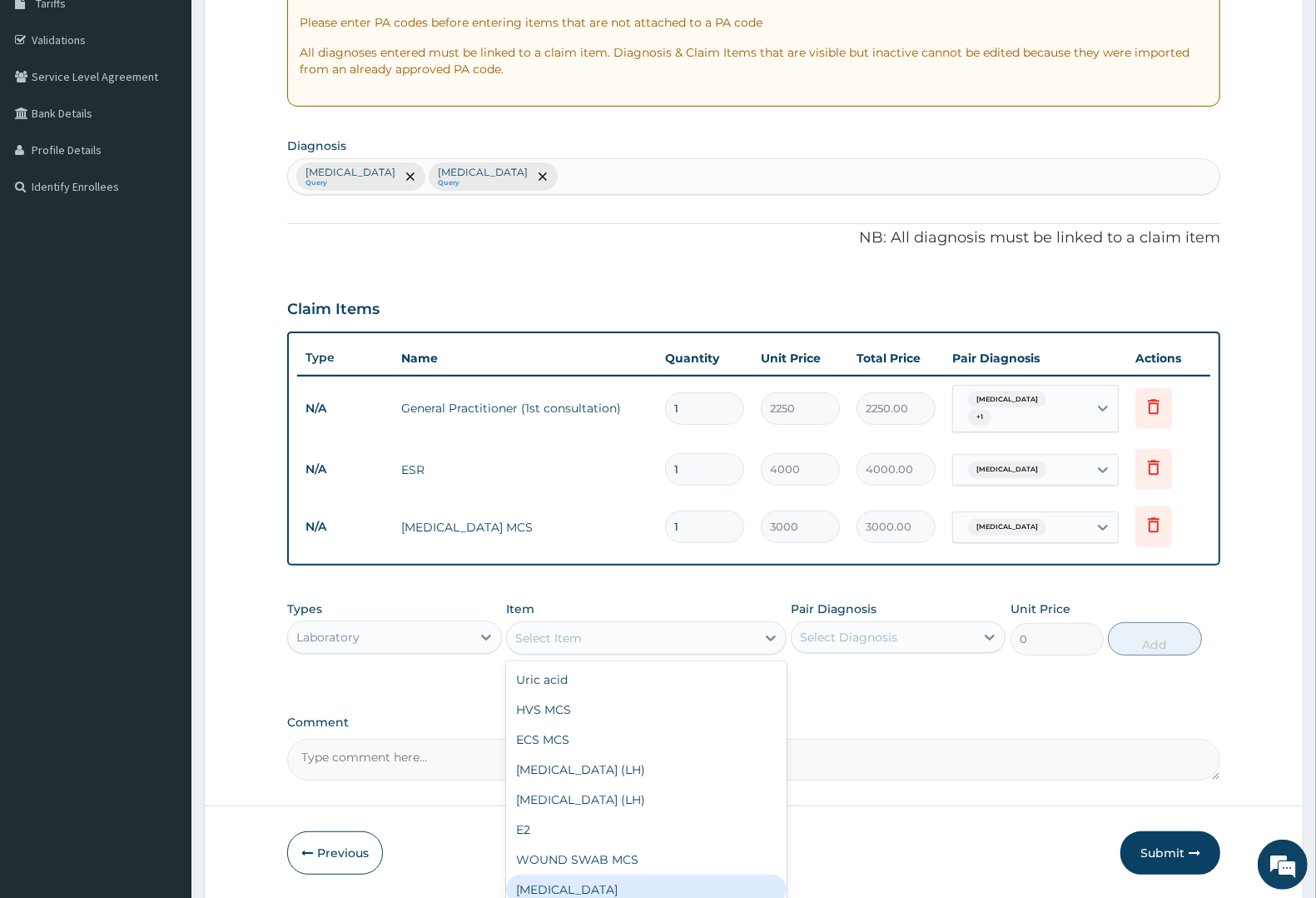
drag, startPoint x: 551, startPoint y: 888, endPoint x: 564, endPoint y: 872, distance: 20.6
click at [558, 881] on div "[MEDICAL_DATA]" at bounding box center [645, 890] width 280 height 30
type input "3000"
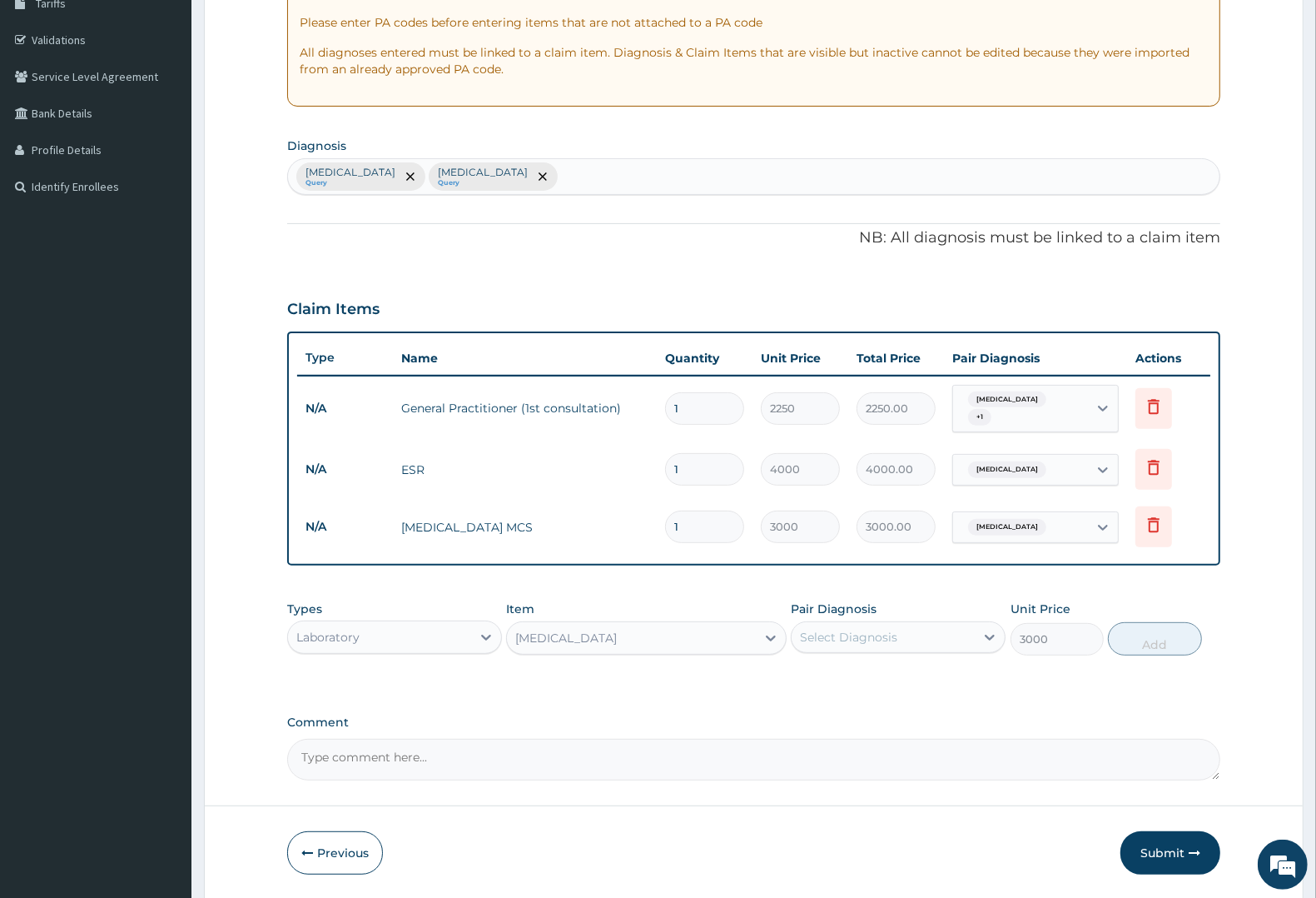
drag, startPoint x: 842, startPoint y: 638, endPoint x: 839, endPoint y: 657, distance: 19.2
click at [843, 639] on div "Select Diagnosis" at bounding box center [848, 637] width 98 height 17
drag, startPoint x: 835, startPoint y: 672, endPoint x: 834, endPoint y: 683, distance: 11.0
click at [835, 674] on label "Upper respiratory infection" at bounding box center [870, 677] width 104 height 17
checkbox input "true"
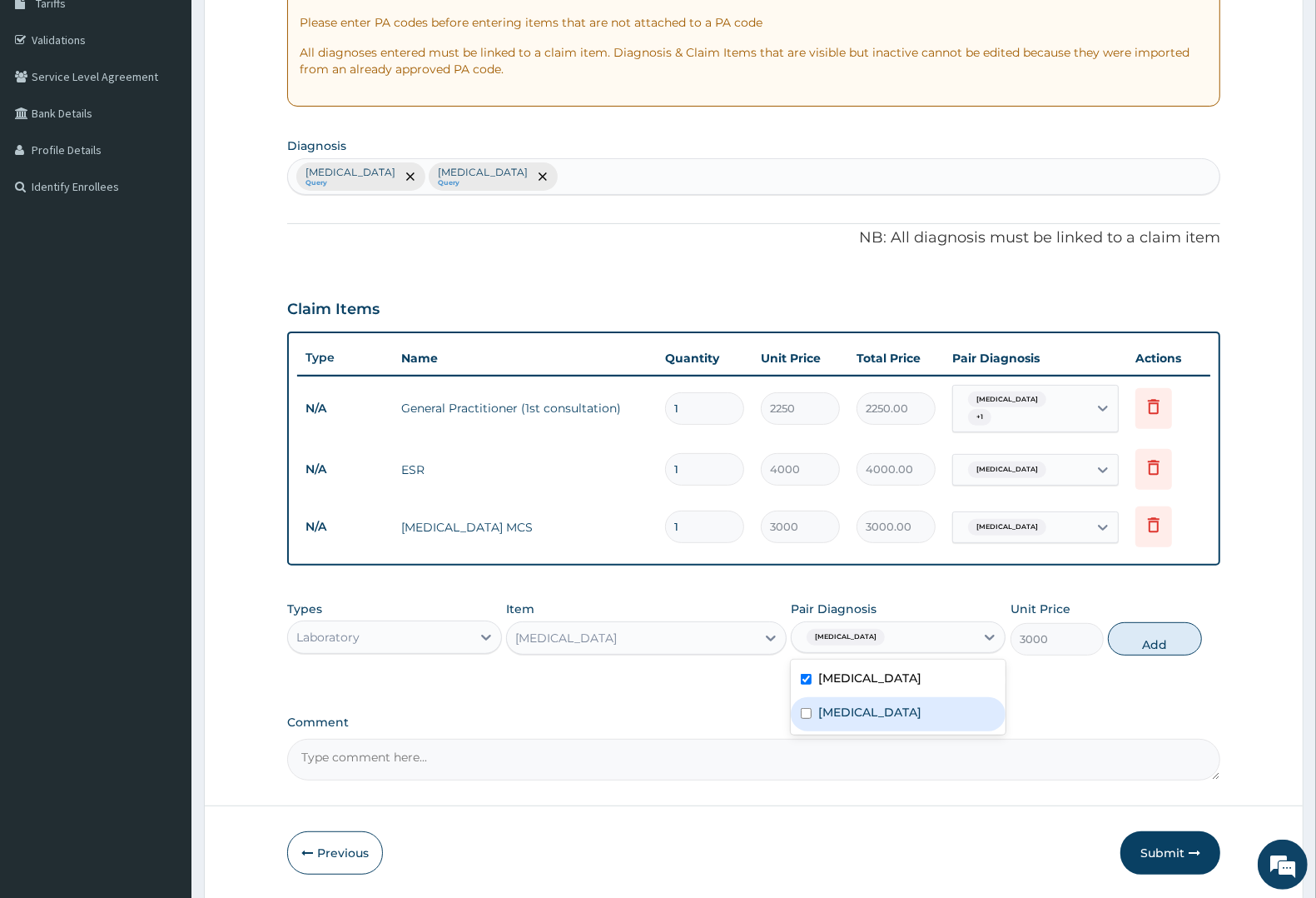
click at [828, 706] on label "Malaria" at bounding box center [870, 712] width 104 height 17
checkbox input "true"
click at [1154, 644] on button "Add" at bounding box center [1155, 639] width 94 height 33
type input "0"
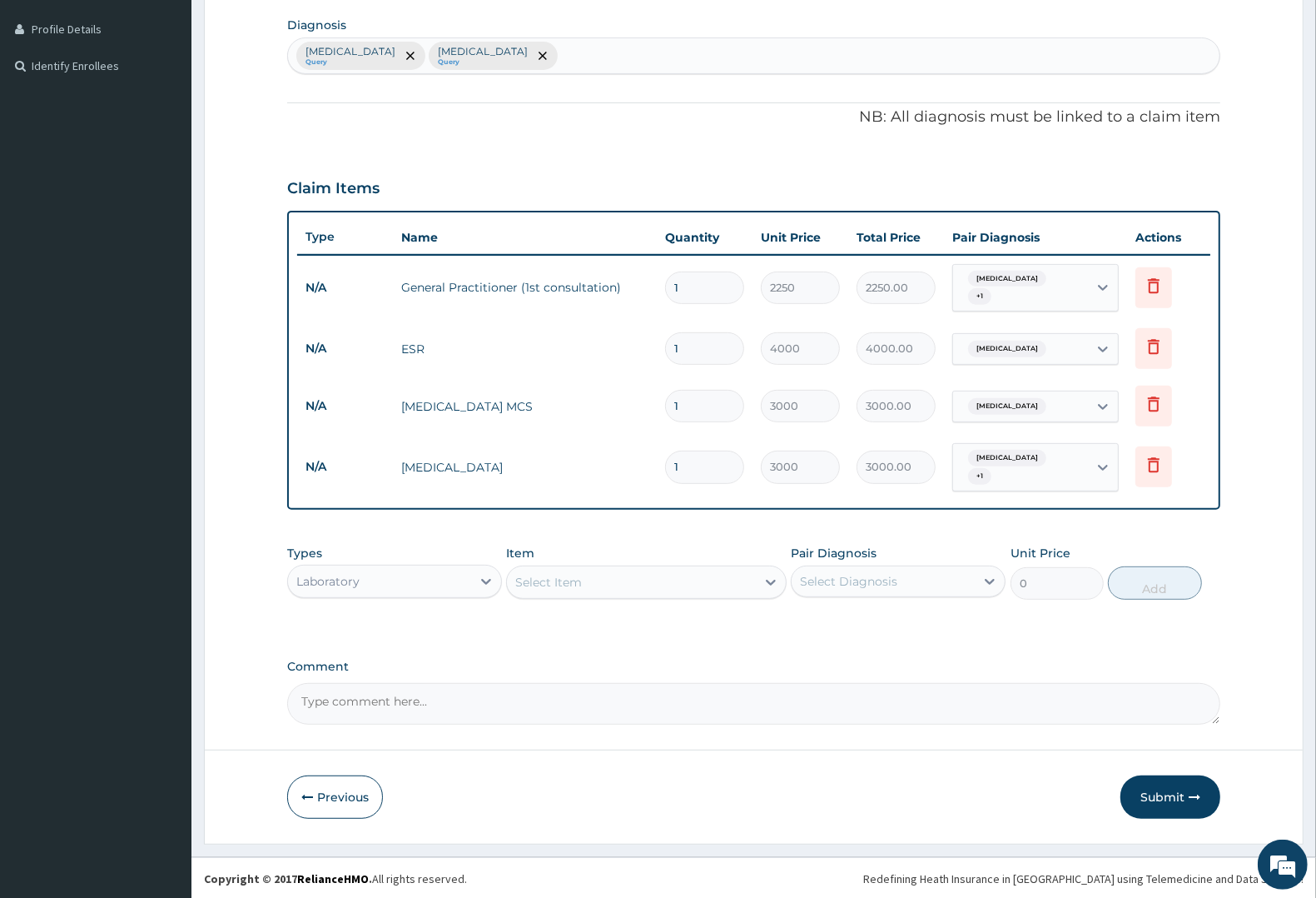
scroll to position [409, 0]
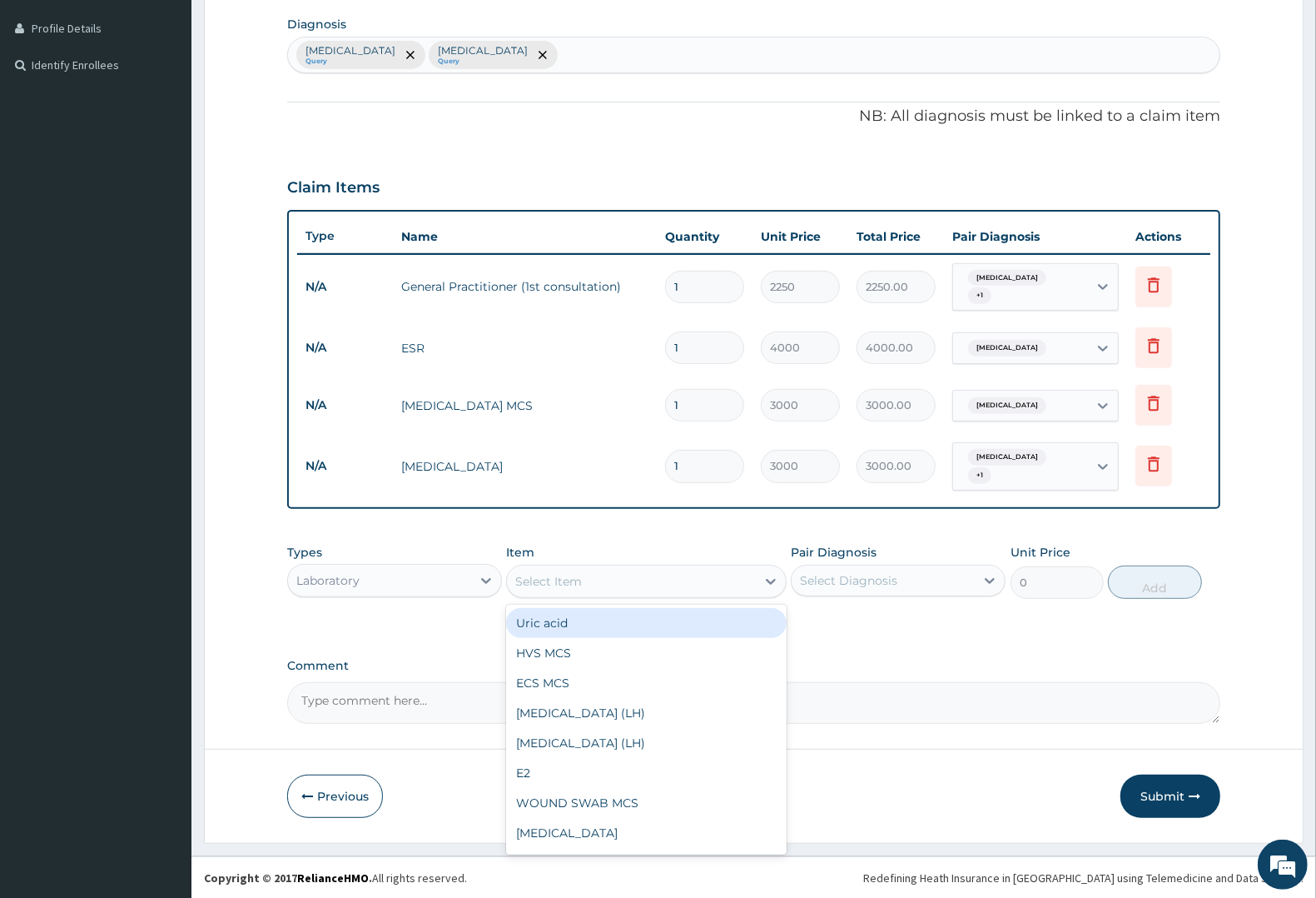
click at [566, 581] on div "Select Item" at bounding box center [549, 581] width 67 height 17
type input "MA"
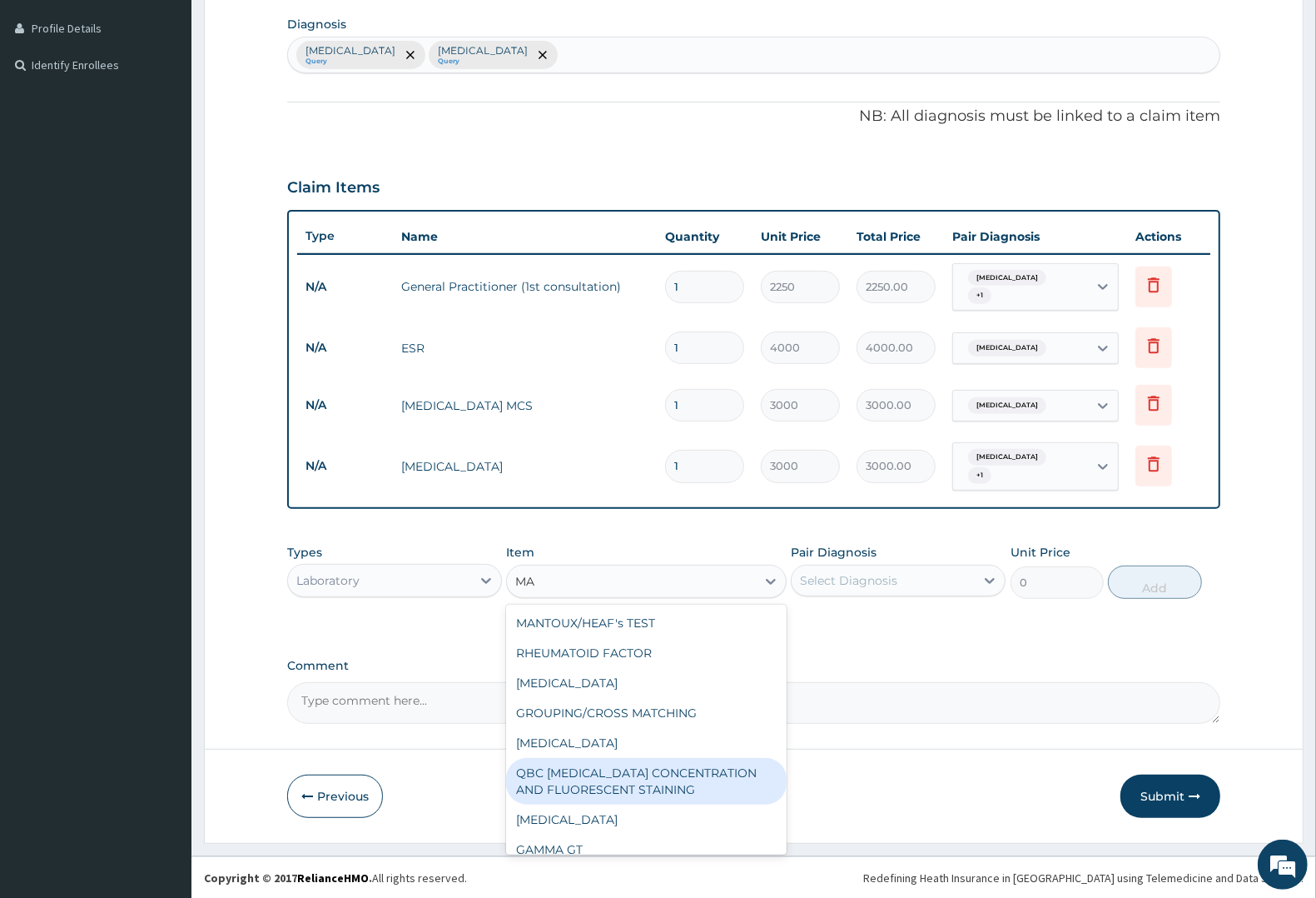
drag, startPoint x: 662, startPoint y: 789, endPoint x: 687, endPoint y: 764, distance: 35.4
click at [675, 777] on div "QBC MALARIA CONCENTRATION AND FLUORESCENT STAINING" at bounding box center [645, 781] width 280 height 47
type input "1800"
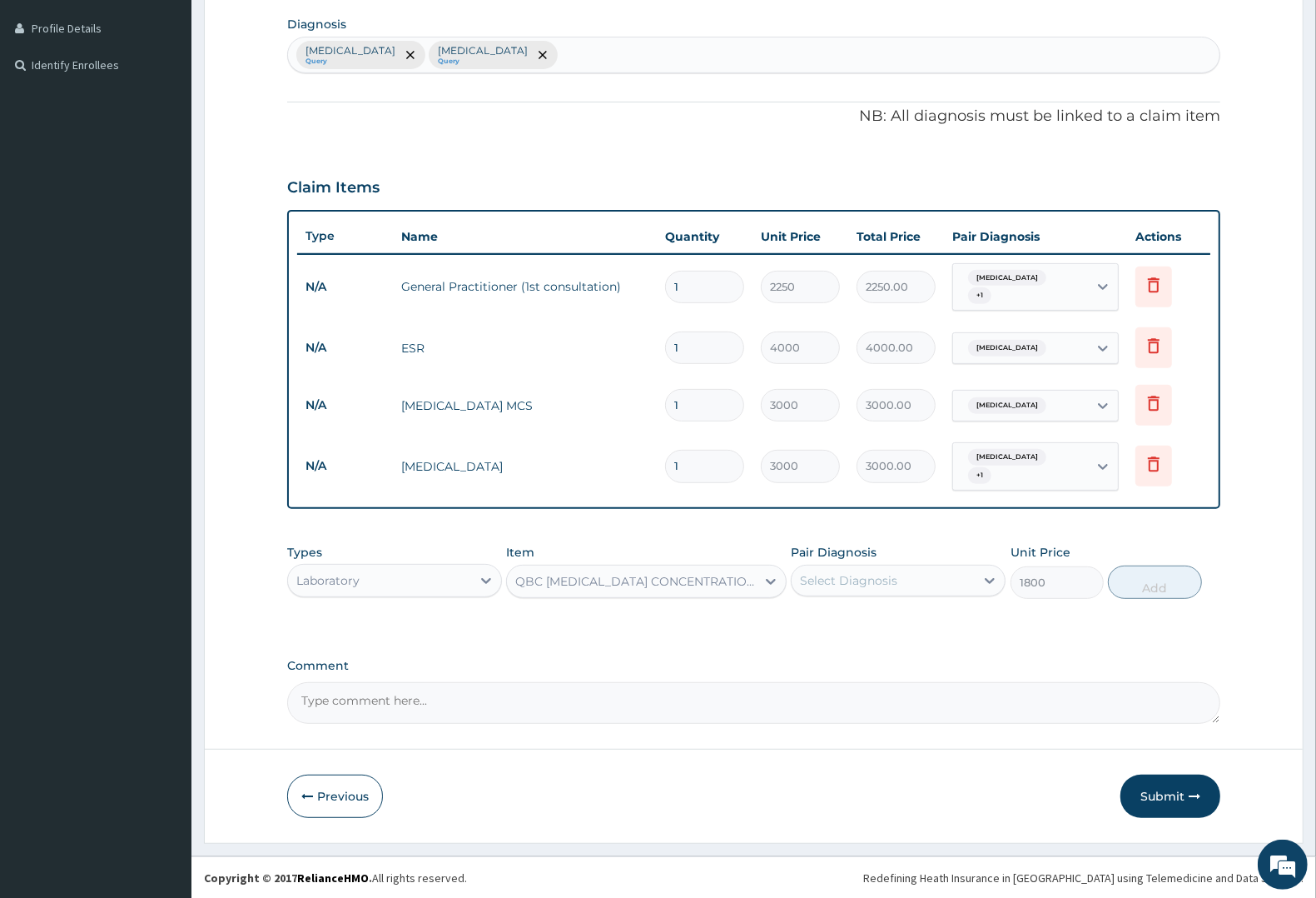
drag, startPoint x: 899, startPoint y: 575, endPoint x: 896, endPoint y: 588, distance: 13.3
click at [897, 579] on div "Select Diagnosis" at bounding box center [883, 581] width 183 height 27
click at [847, 652] on label "Malaria" at bounding box center [870, 656] width 104 height 17
checkbox input "true"
drag, startPoint x: 1171, startPoint y: 580, endPoint x: 1050, endPoint y: 581, distance: 121.0
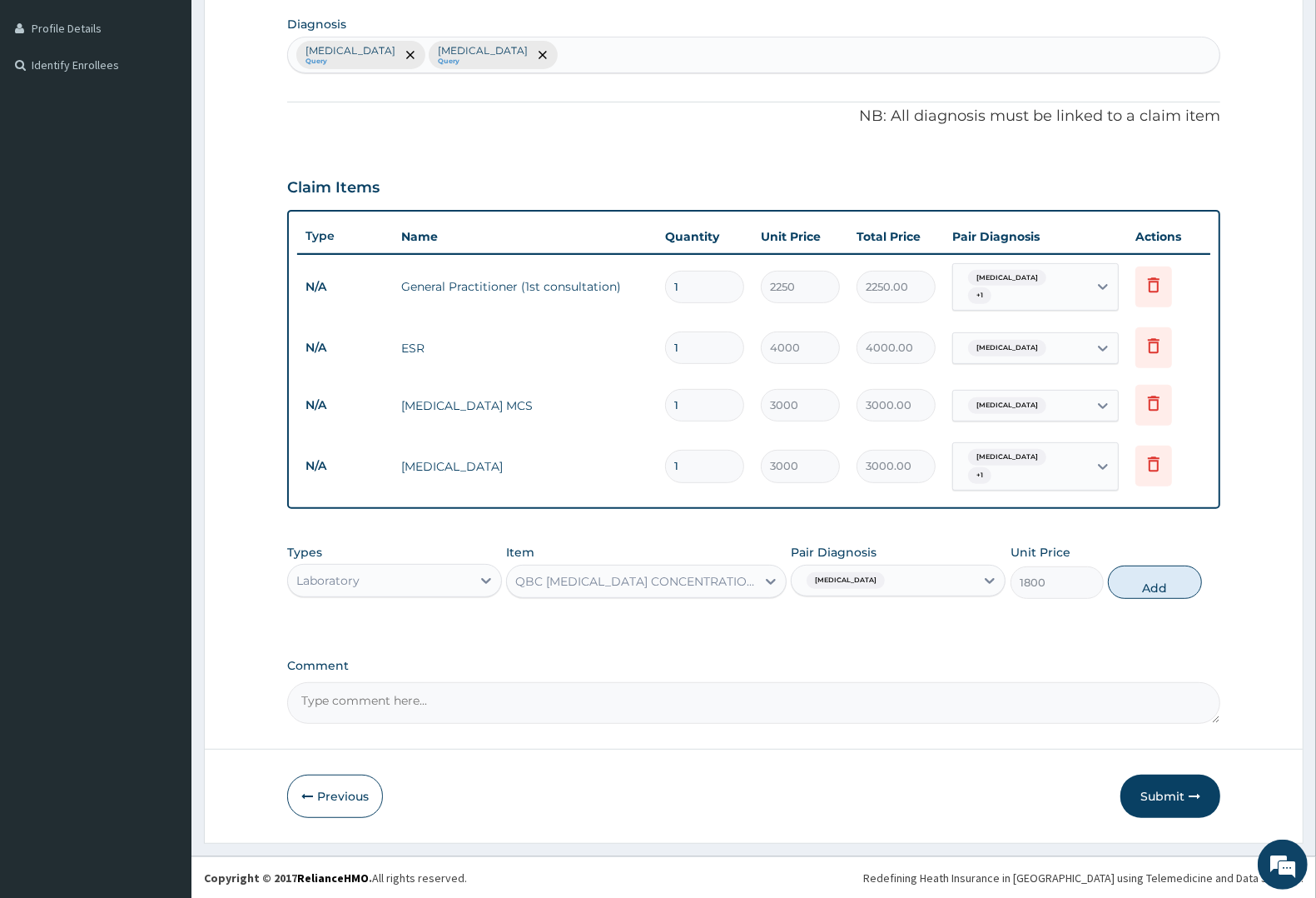
click at [1170, 581] on button "Add" at bounding box center [1155, 582] width 94 height 33
type input "0"
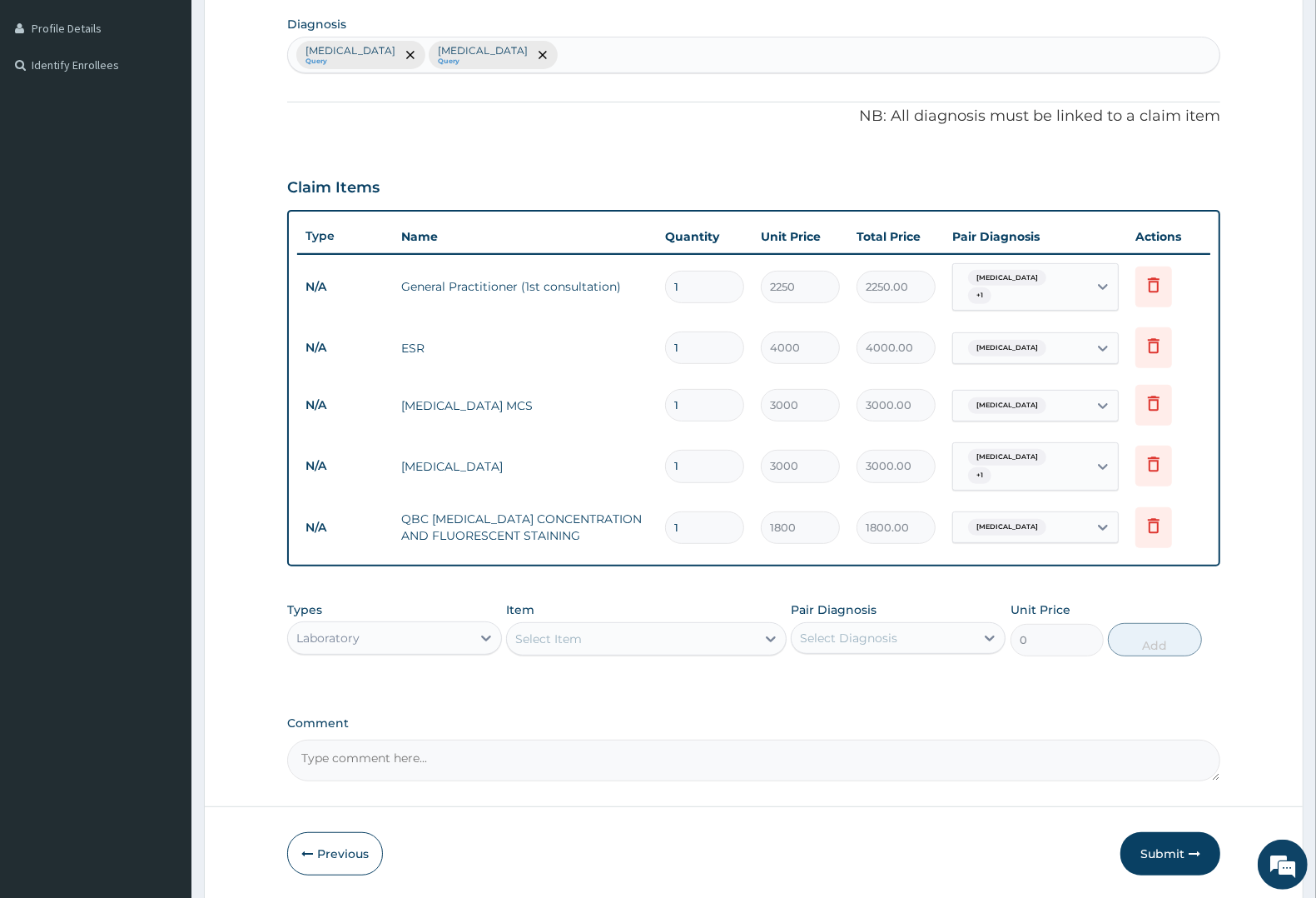
scroll to position [467, 0]
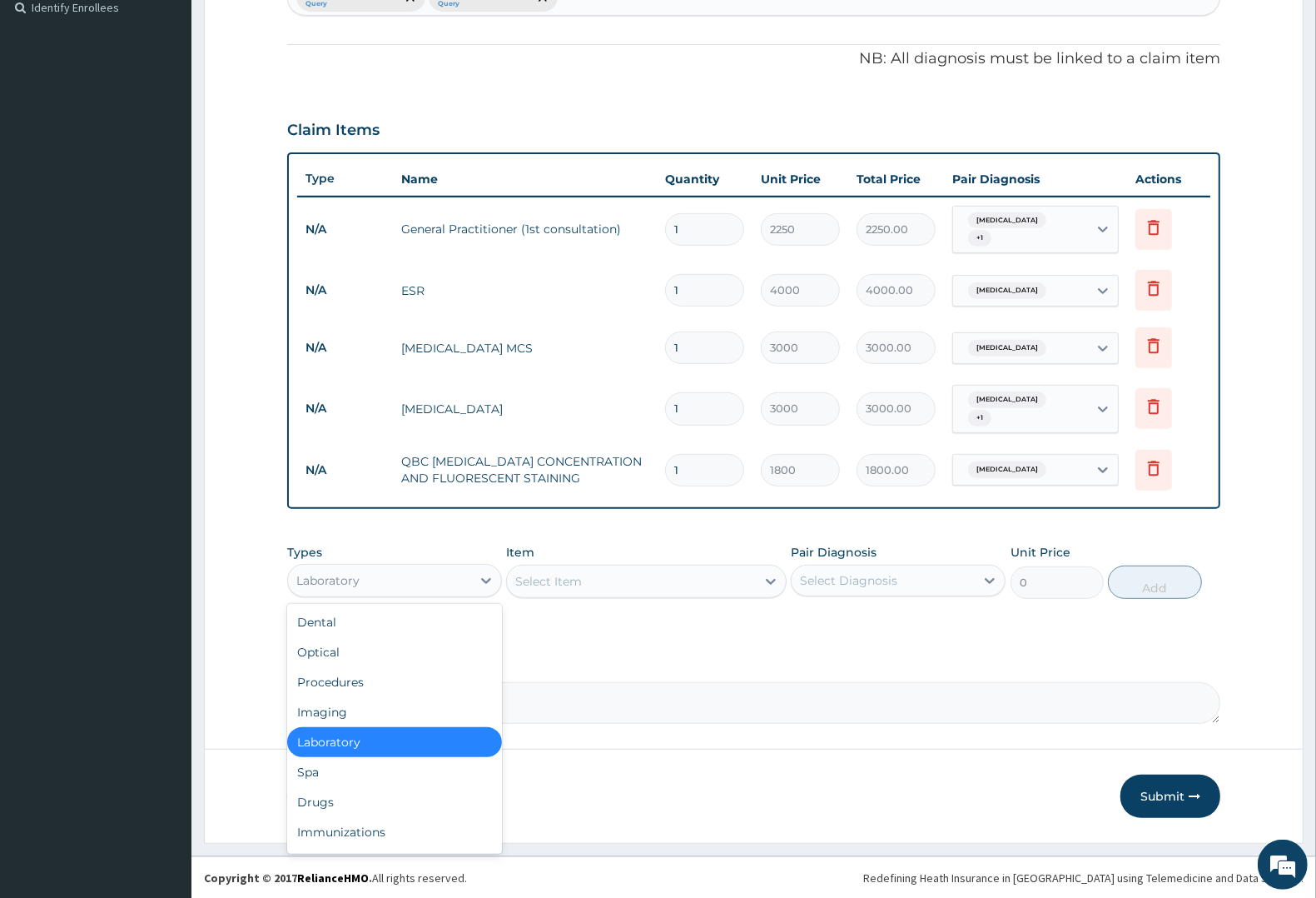
click at [385, 583] on div "Laboratory" at bounding box center [379, 581] width 183 height 27
drag, startPoint x: 317, startPoint y: 800, endPoint x: 346, endPoint y: 780, distance: 35.2
click at [318, 798] on div "Drugs" at bounding box center [394, 802] width 215 height 30
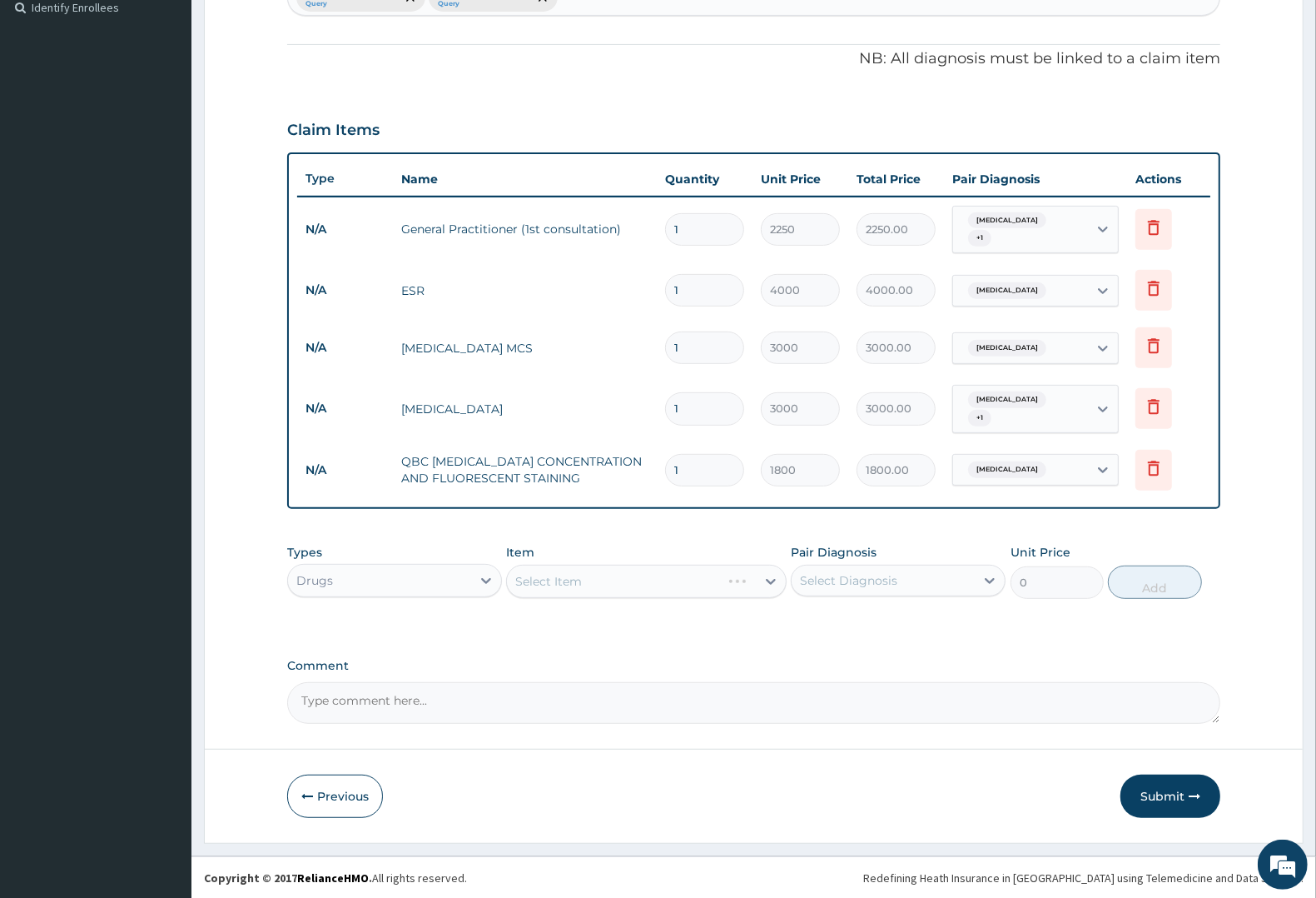
click at [562, 579] on div "Select Item" at bounding box center [645, 581] width 280 height 33
click at [563, 577] on div "Select Item" at bounding box center [645, 581] width 280 height 33
click at [604, 581] on div "Select Item" at bounding box center [645, 581] width 280 height 33
click at [539, 579] on div "Select Item" at bounding box center [645, 581] width 280 height 33
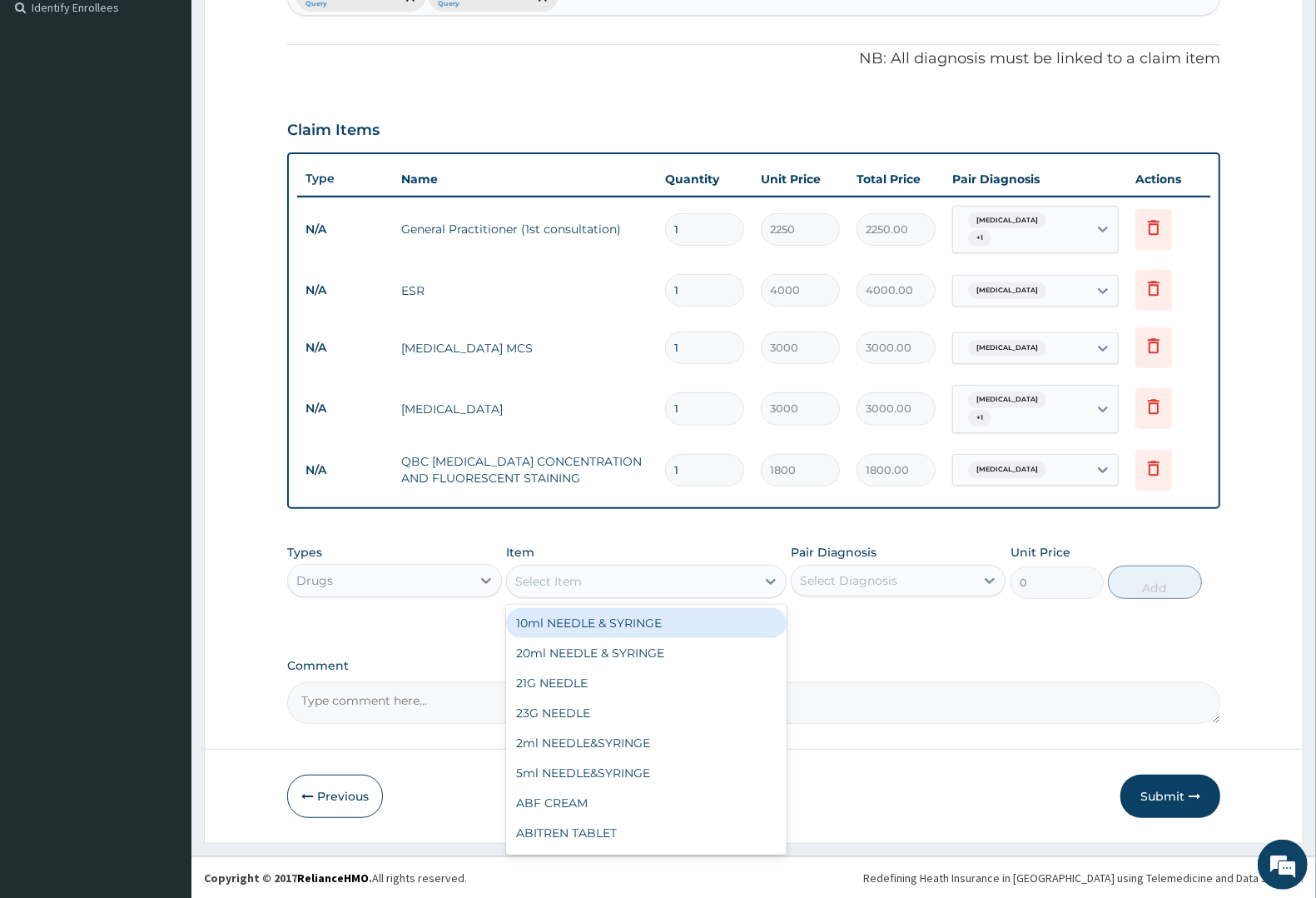
click at [571, 585] on div "Select Item" at bounding box center [549, 581] width 67 height 17
type input "COAR"
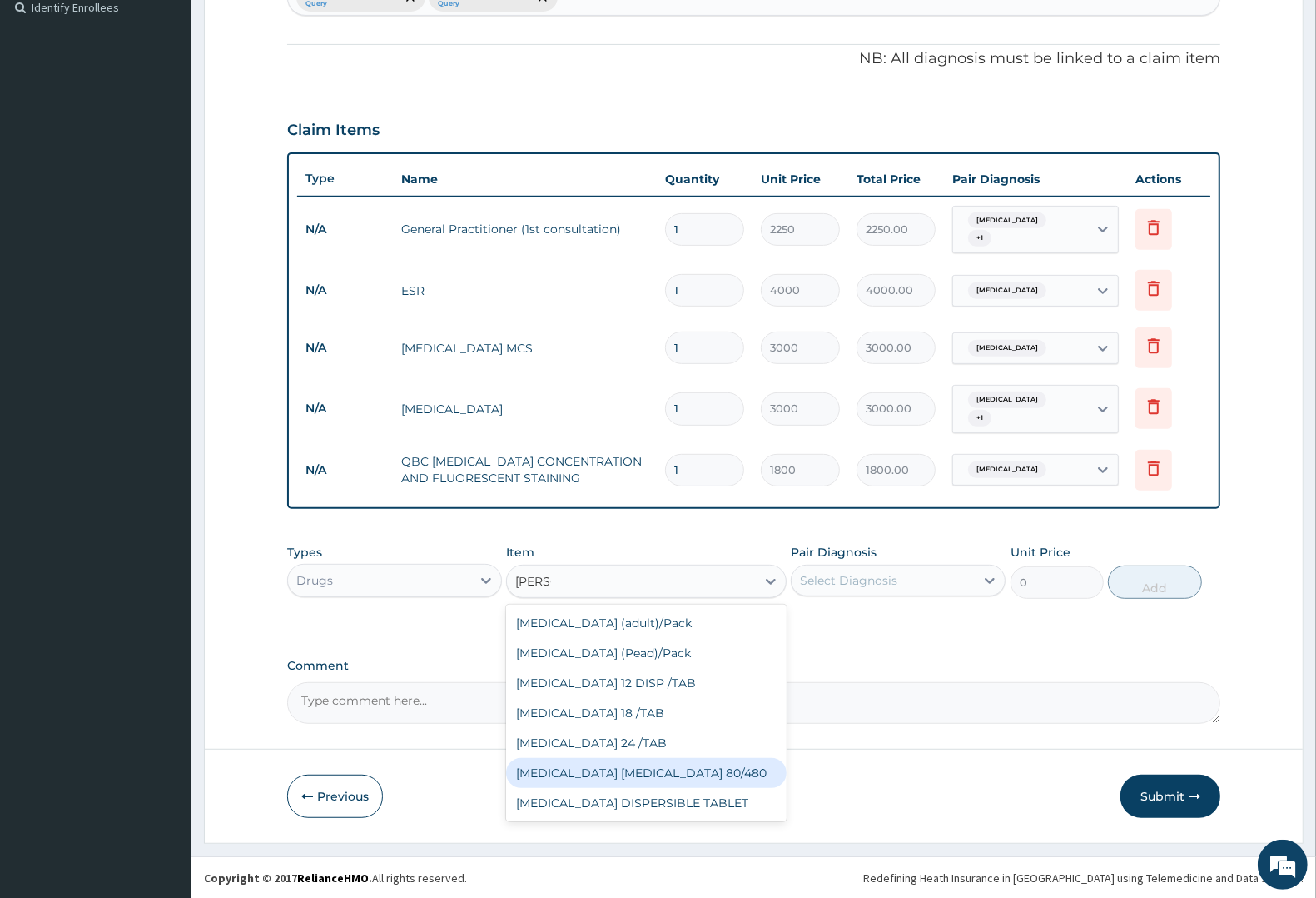
click at [622, 776] on div "COARTEM D TAB 80/480" at bounding box center [645, 773] width 280 height 30
type input "1299.38"
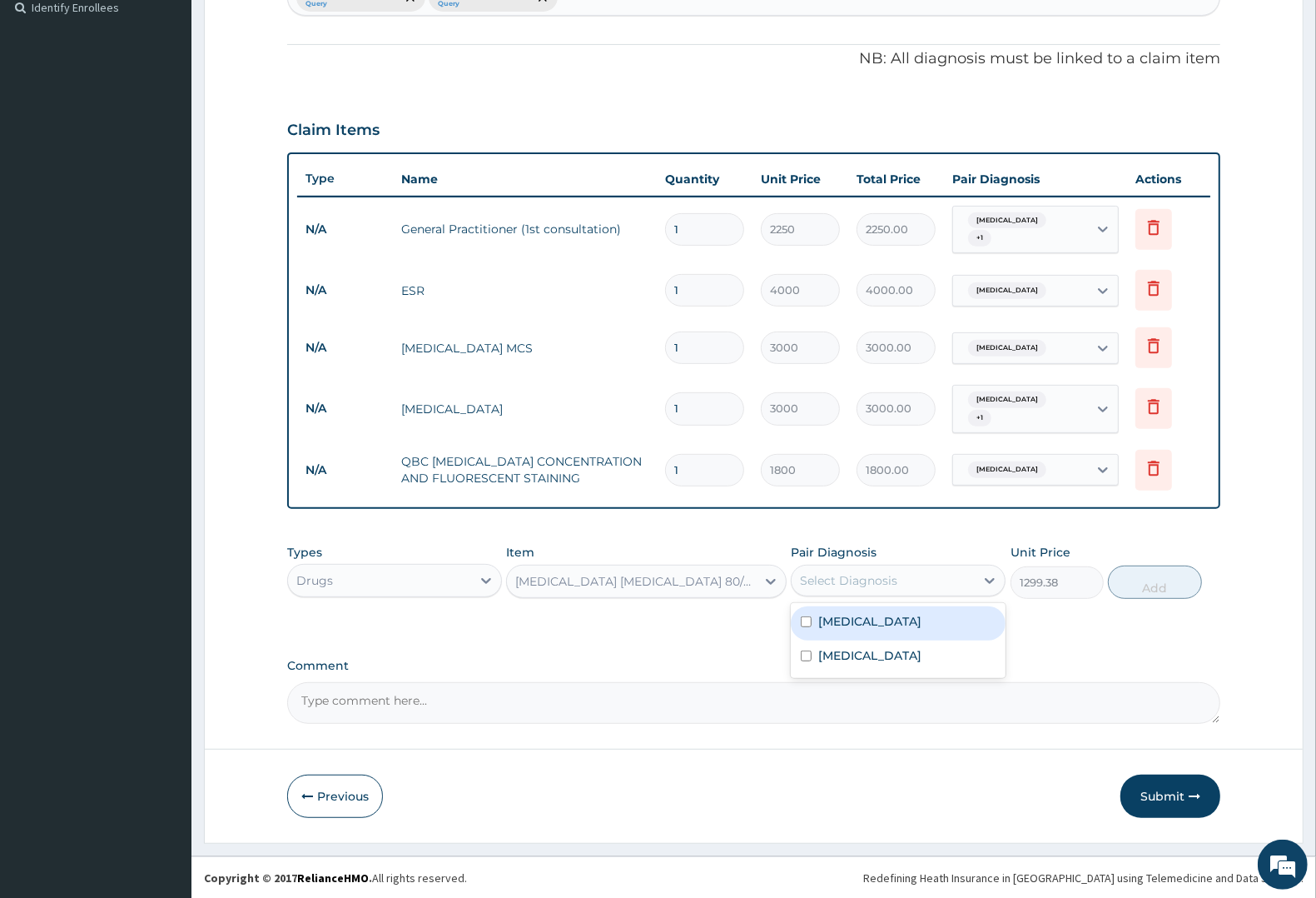
click at [852, 569] on div "Select Diagnosis" at bounding box center [883, 581] width 183 height 27
click at [863, 617] on label "Upper respiratory infection" at bounding box center [870, 621] width 104 height 17
drag, startPoint x: 864, startPoint y: 618, endPoint x: 862, endPoint y: 652, distance: 34.1
click at [864, 630] on div "[MEDICAL_DATA]" at bounding box center [898, 623] width 215 height 34
checkbox input "false"
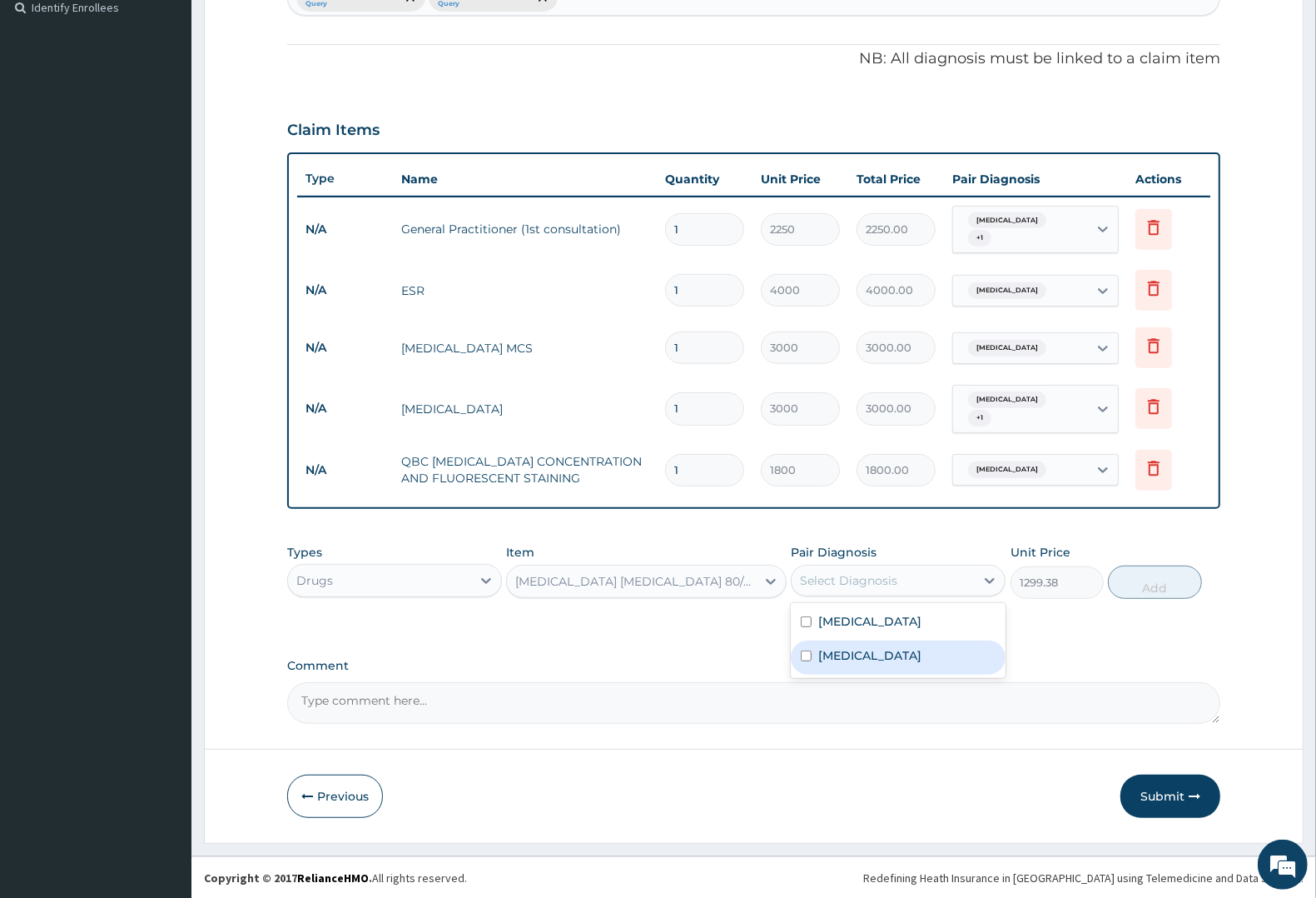
click at [862, 652] on label "[MEDICAL_DATA]" at bounding box center [870, 656] width 104 height 17
checkbox input "true"
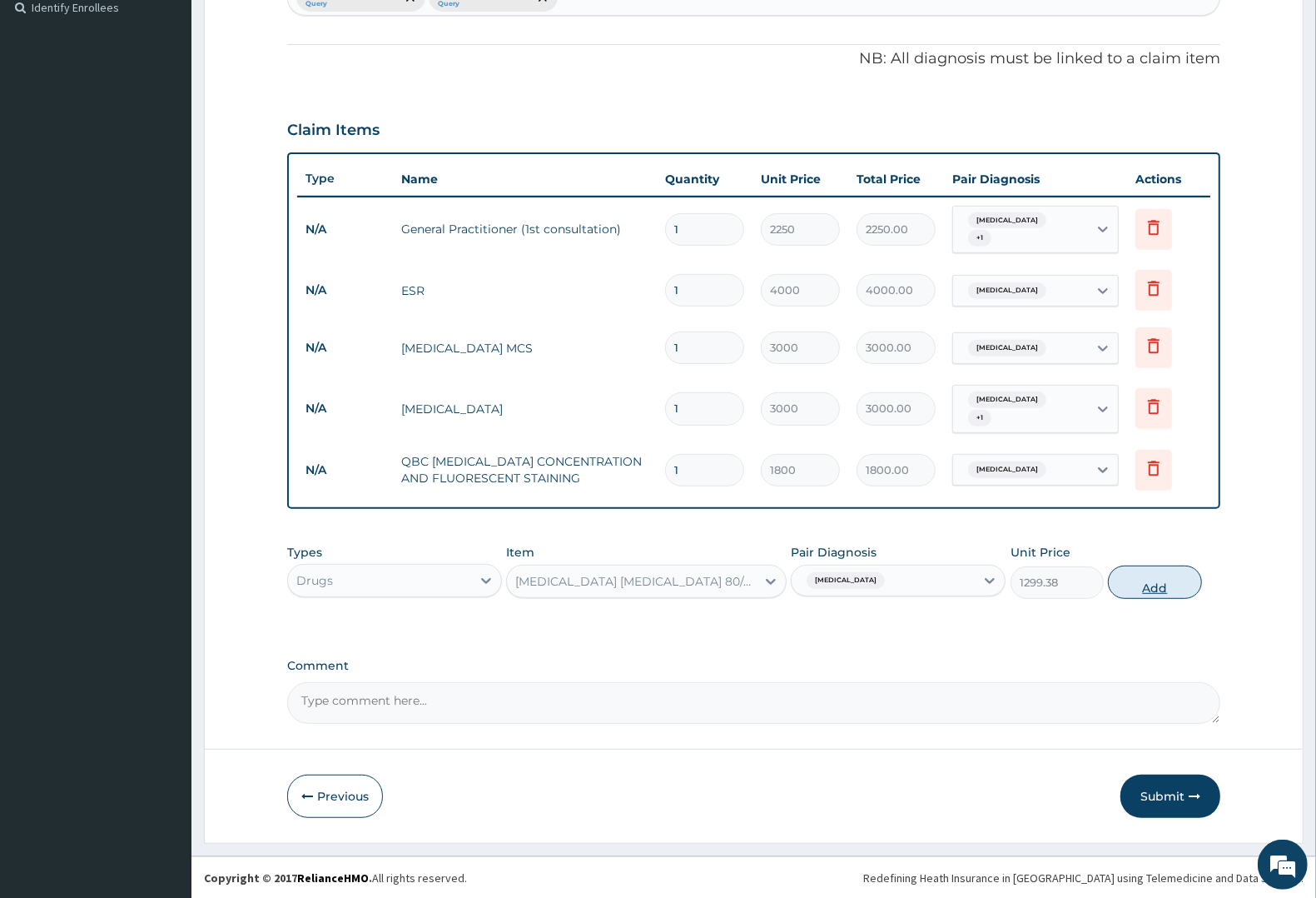
click at [1158, 586] on button "Add" at bounding box center [1155, 582] width 94 height 33
type input "0"
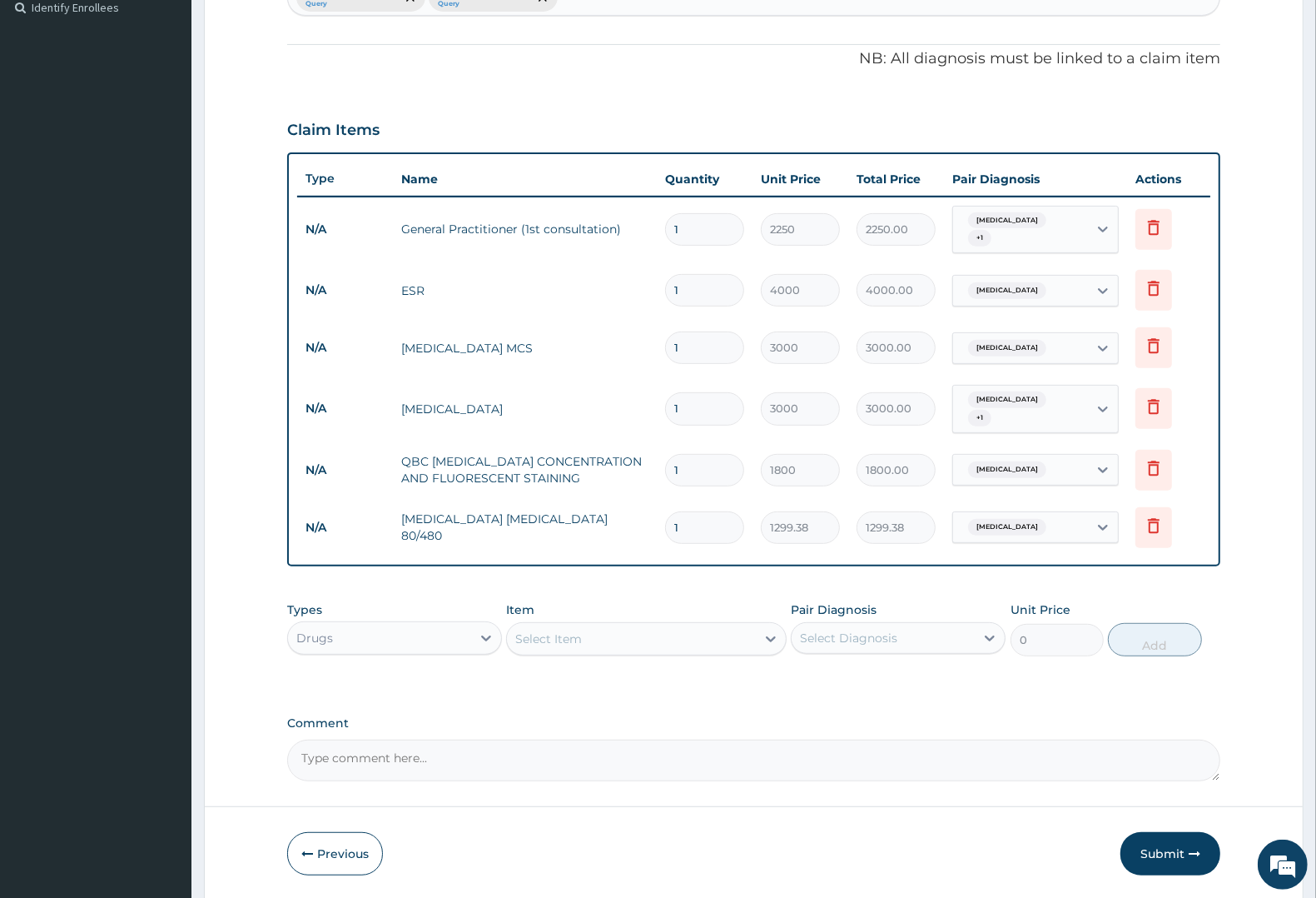
type input "0.00"
type input "6"
type input "7796.28"
type input "6"
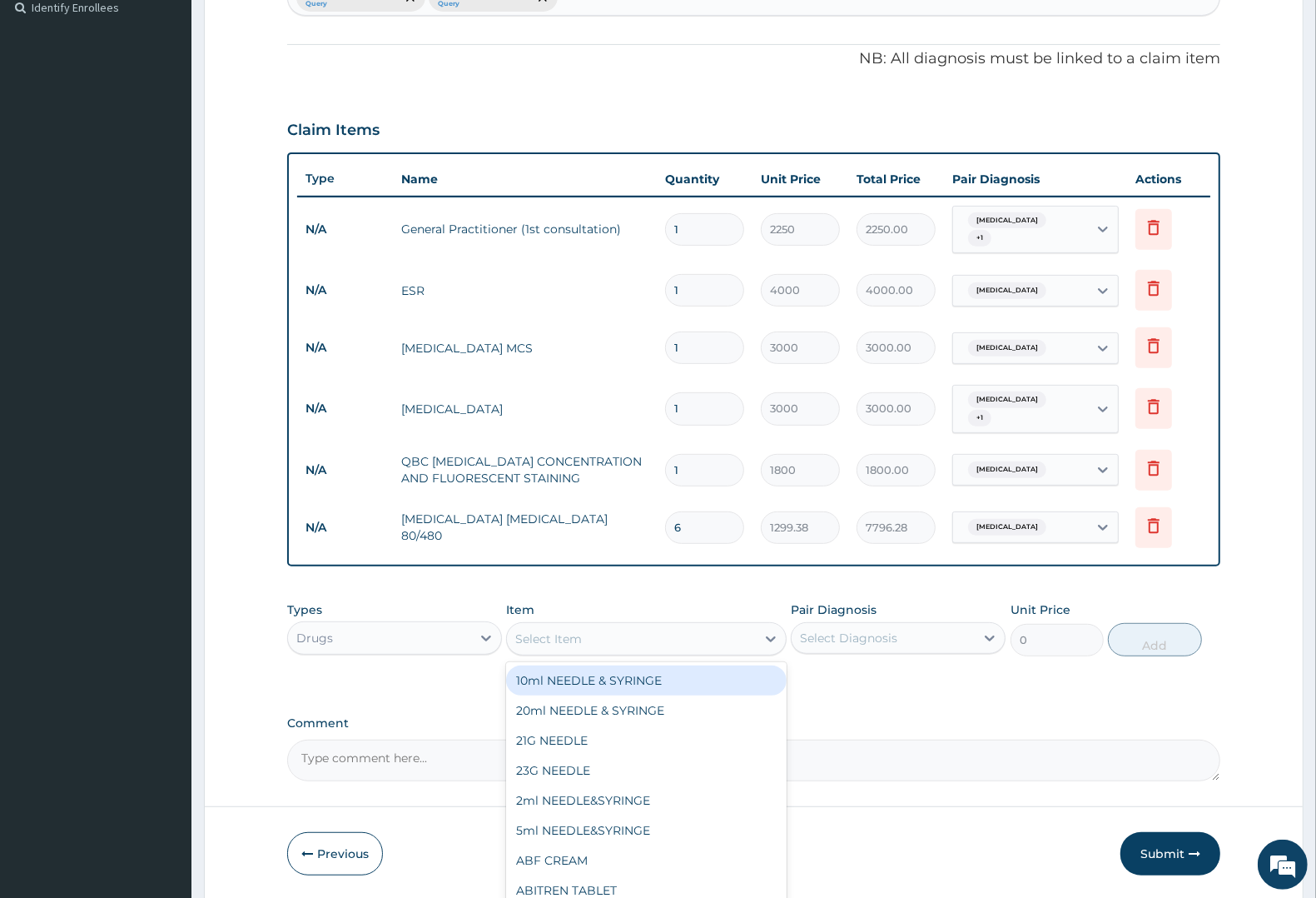
click at [579, 635] on div "Select Item" at bounding box center [549, 639] width 67 height 17
type input "ERY"
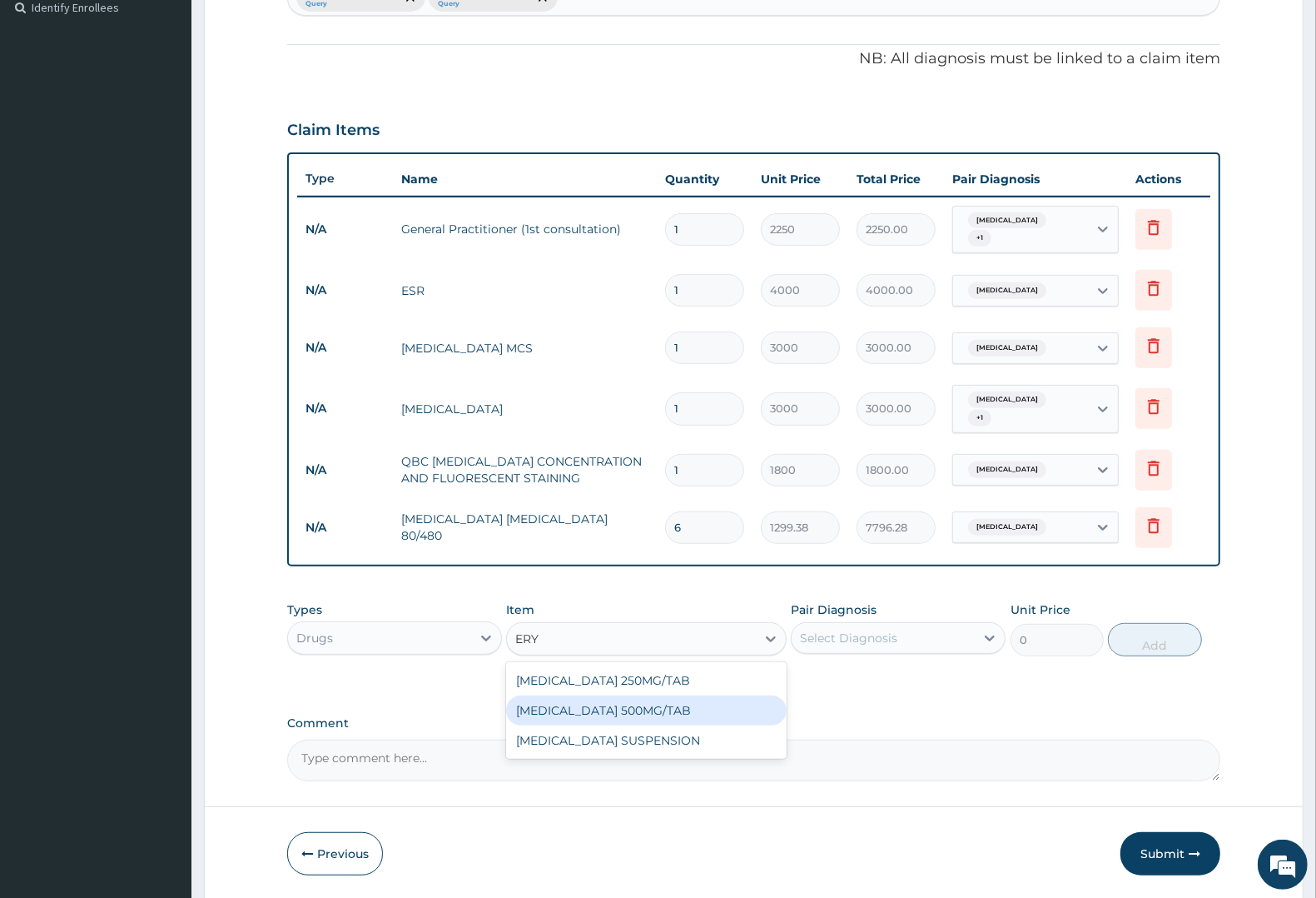
click at [584, 697] on div "[MEDICAL_DATA] 500MG/TAB" at bounding box center [645, 710] width 280 height 30
type input "27.56"
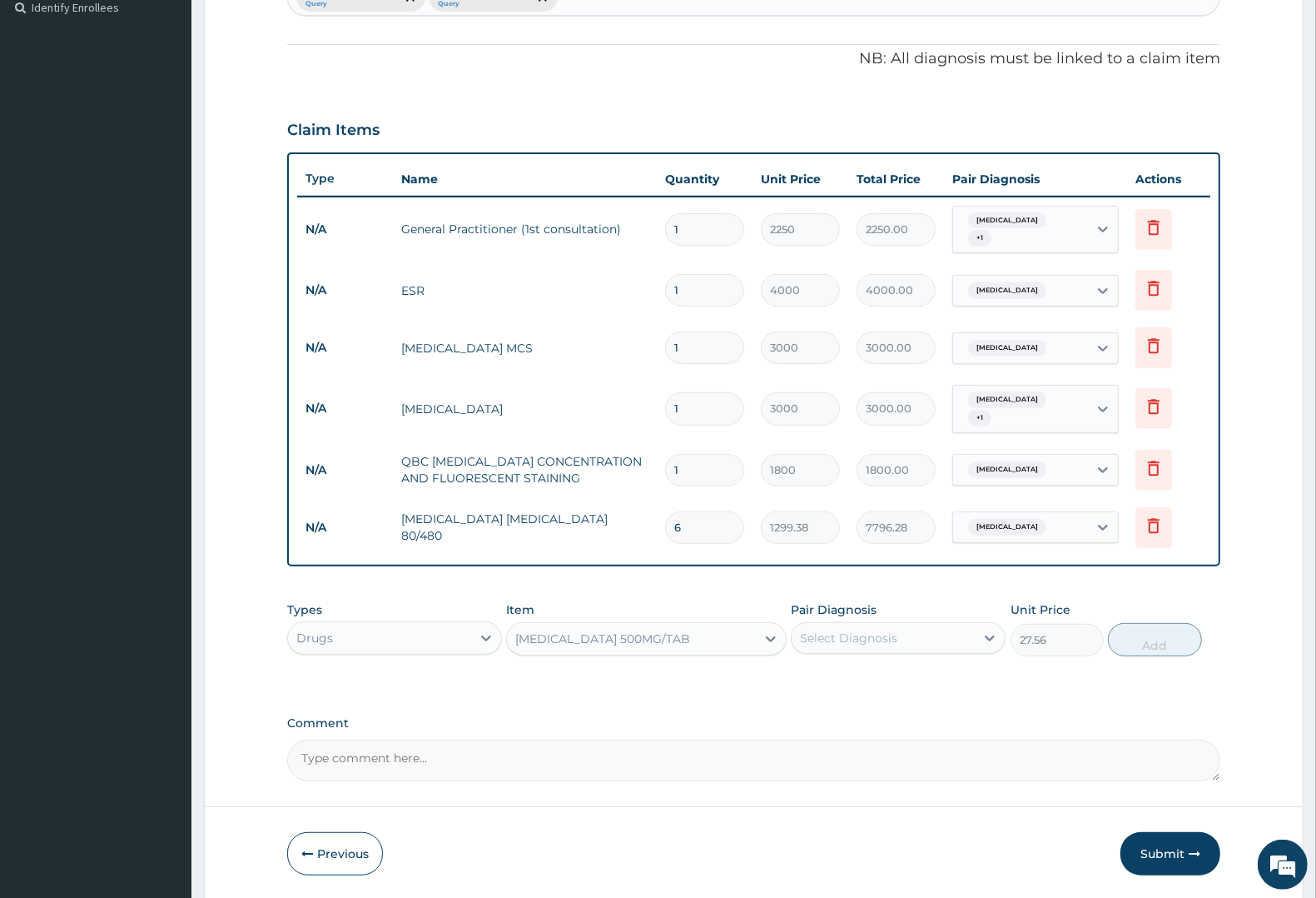
click at [864, 634] on div "Select Diagnosis" at bounding box center [848, 638] width 98 height 17
click at [866, 675] on label "[MEDICAL_DATA]" at bounding box center [870, 678] width 104 height 17
checkbox input "true"
click at [1166, 644] on button "Add" at bounding box center [1155, 640] width 94 height 33
type input "0"
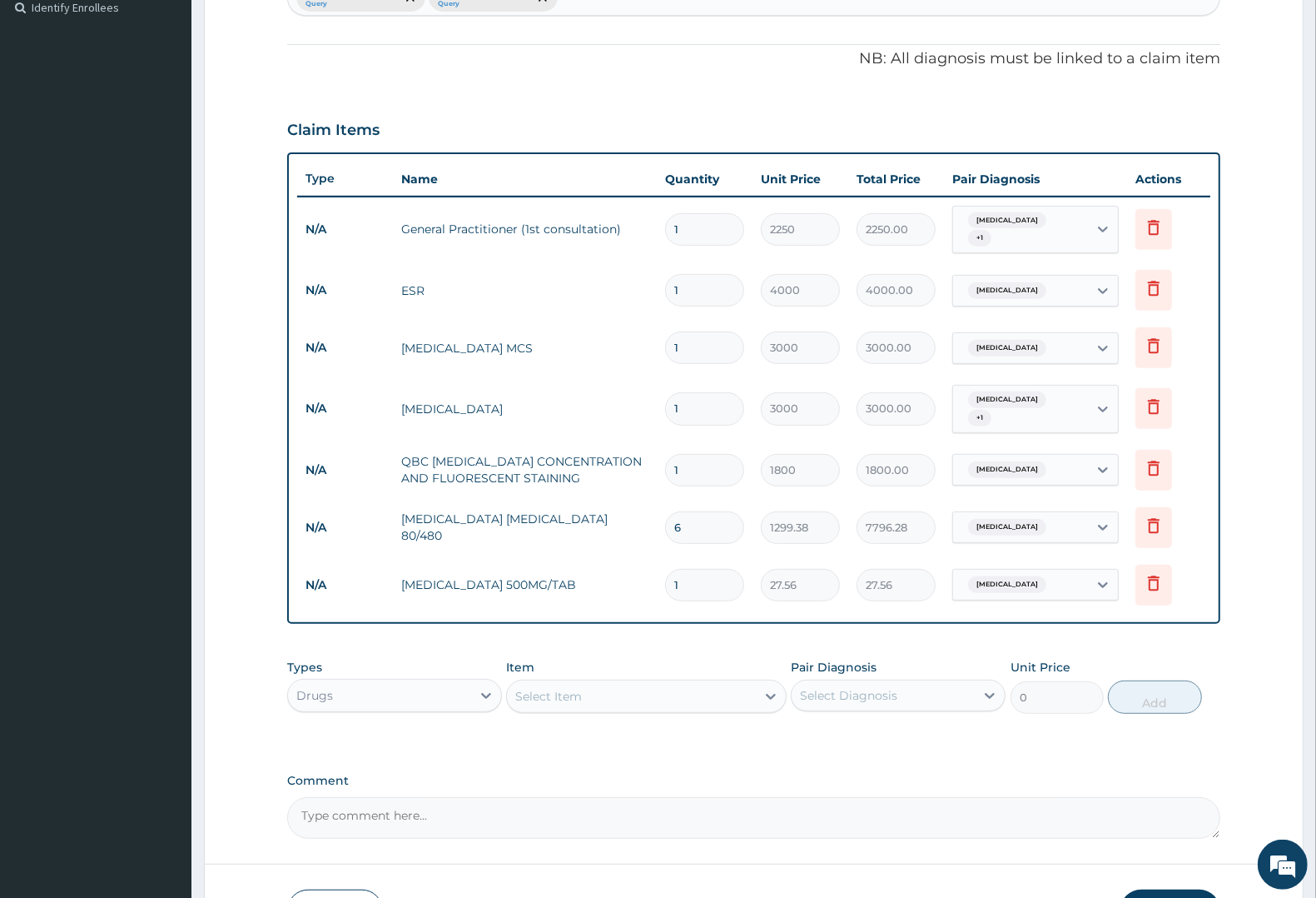
type input "10"
type input "275.60"
type input "10"
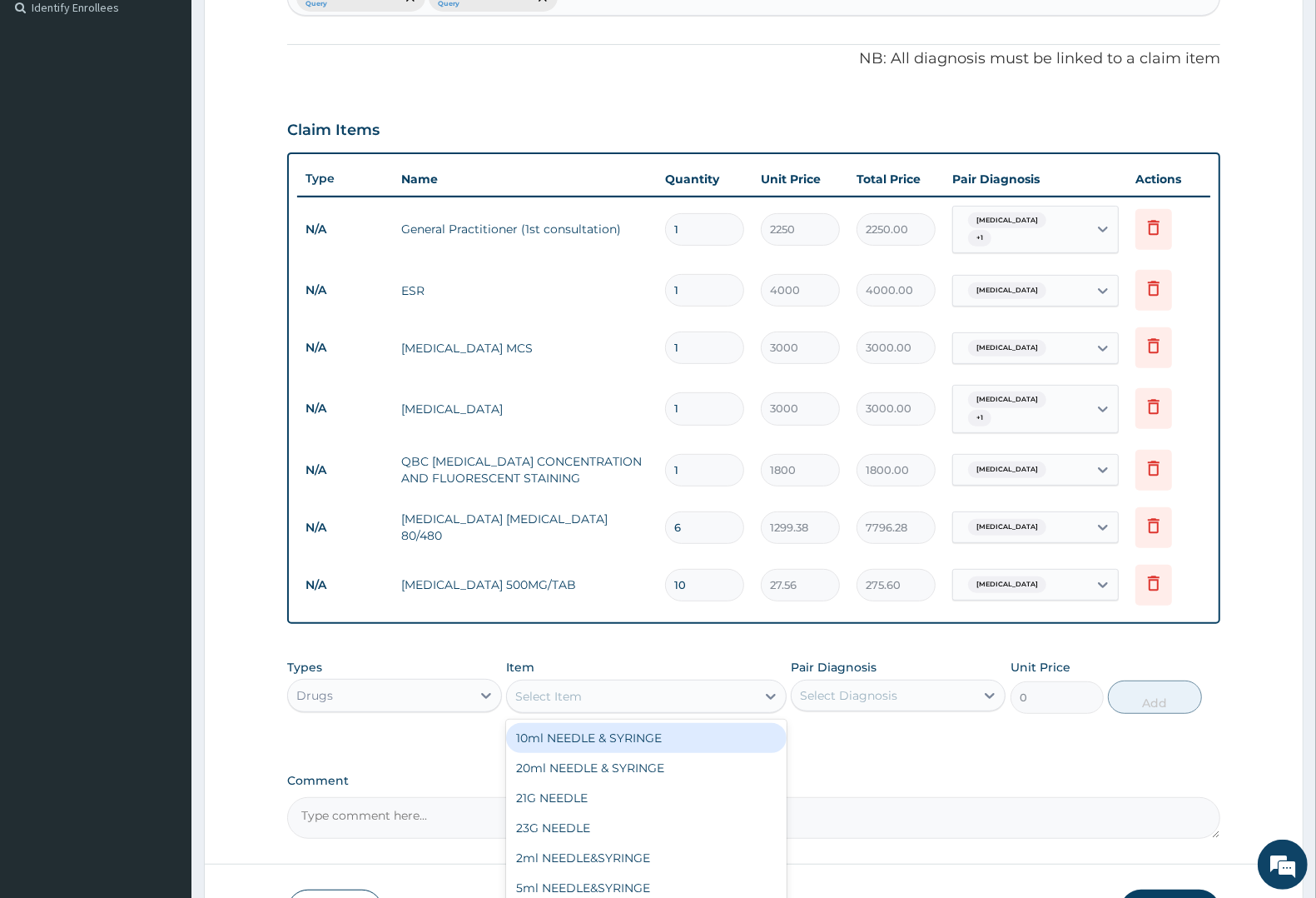
click at [567, 693] on div "Select Item" at bounding box center [549, 696] width 67 height 17
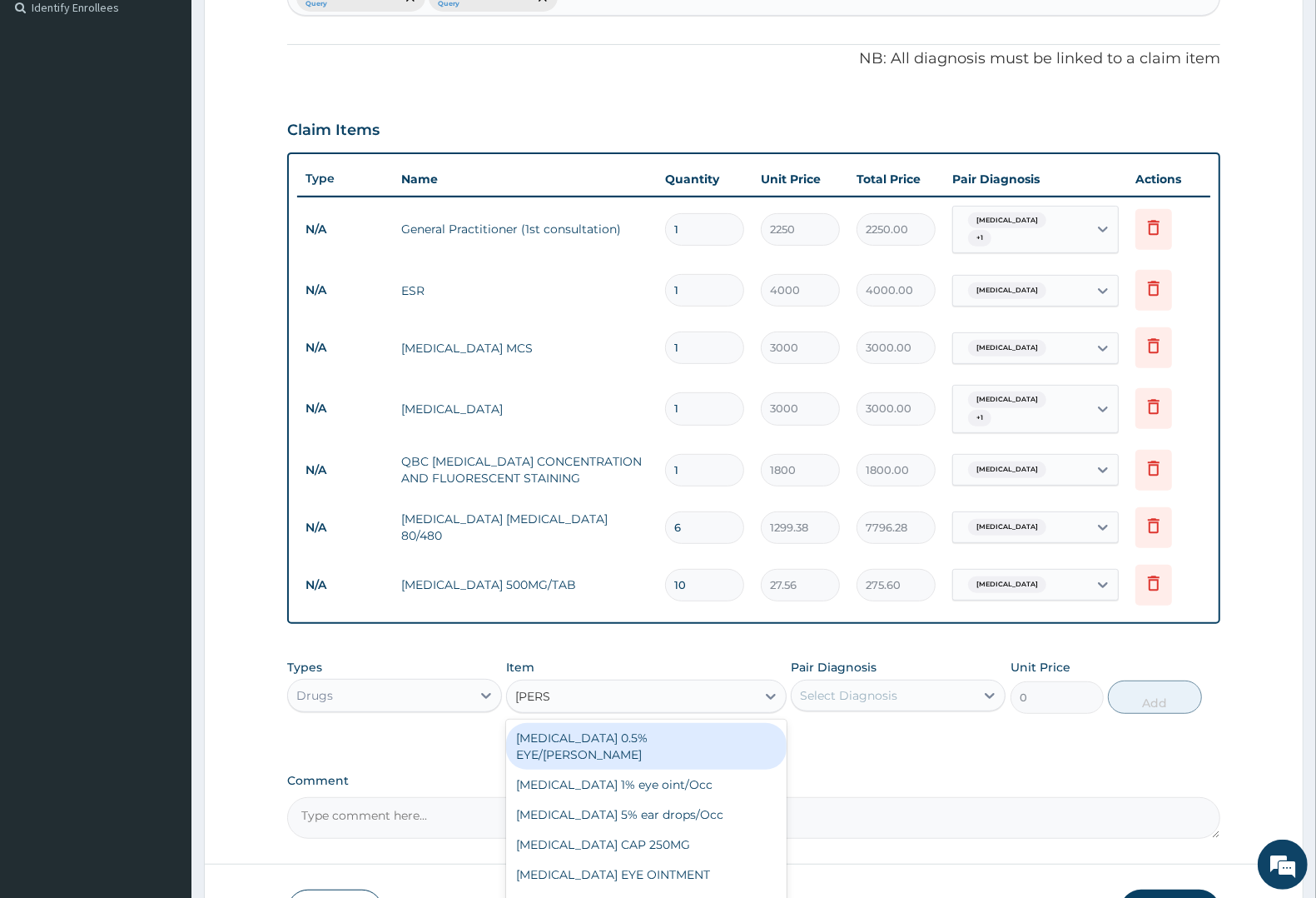
type input "LORAT"
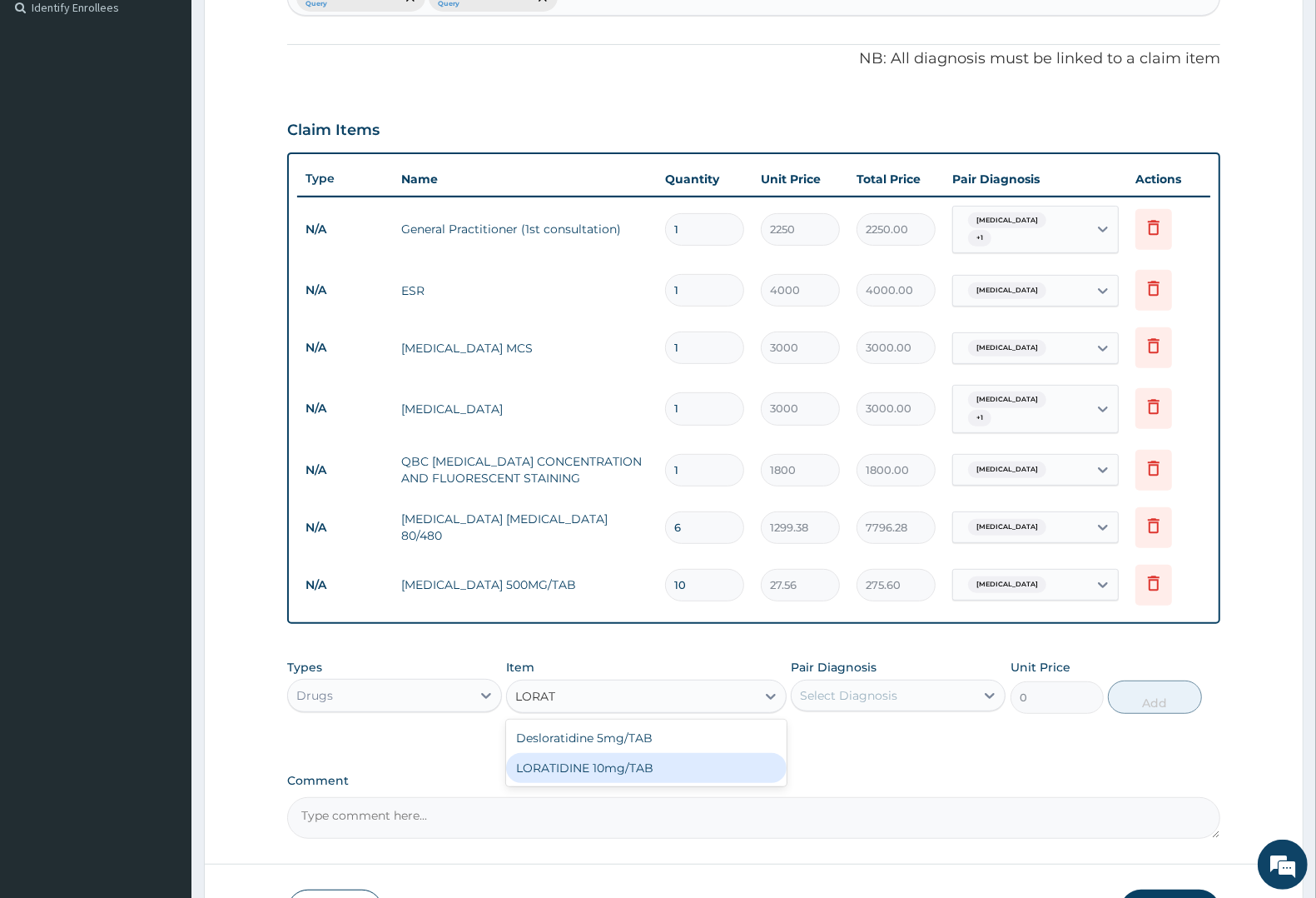
drag, startPoint x: 568, startPoint y: 762, endPoint x: 739, endPoint y: 696, distance: 183.3
click at [580, 754] on div "LORATIDINE 10mg/TAB" at bounding box center [645, 768] width 280 height 30
type input "17.33"
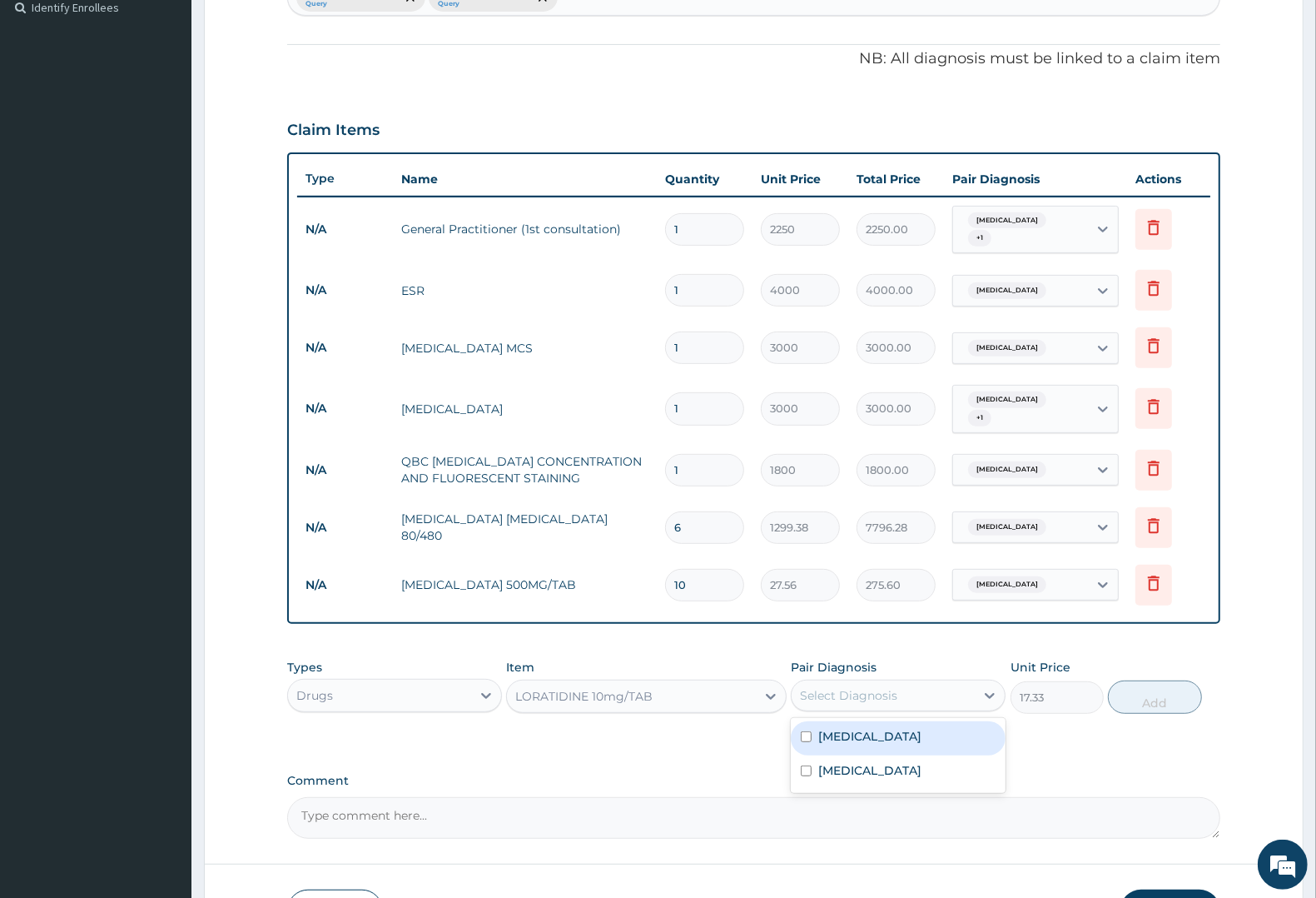
click at [841, 697] on div "Select Diagnosis" at bounding box center [848, 695] width 98 height 17
click at [870, 738] on label "Upper respiratory infection" at bounding box center [870, 736] width 104 height 17
checkbox input "true"
click at [1151, 701] on button "Add" at bounding box center [1155, 697] width 94 height 33
type input "0"
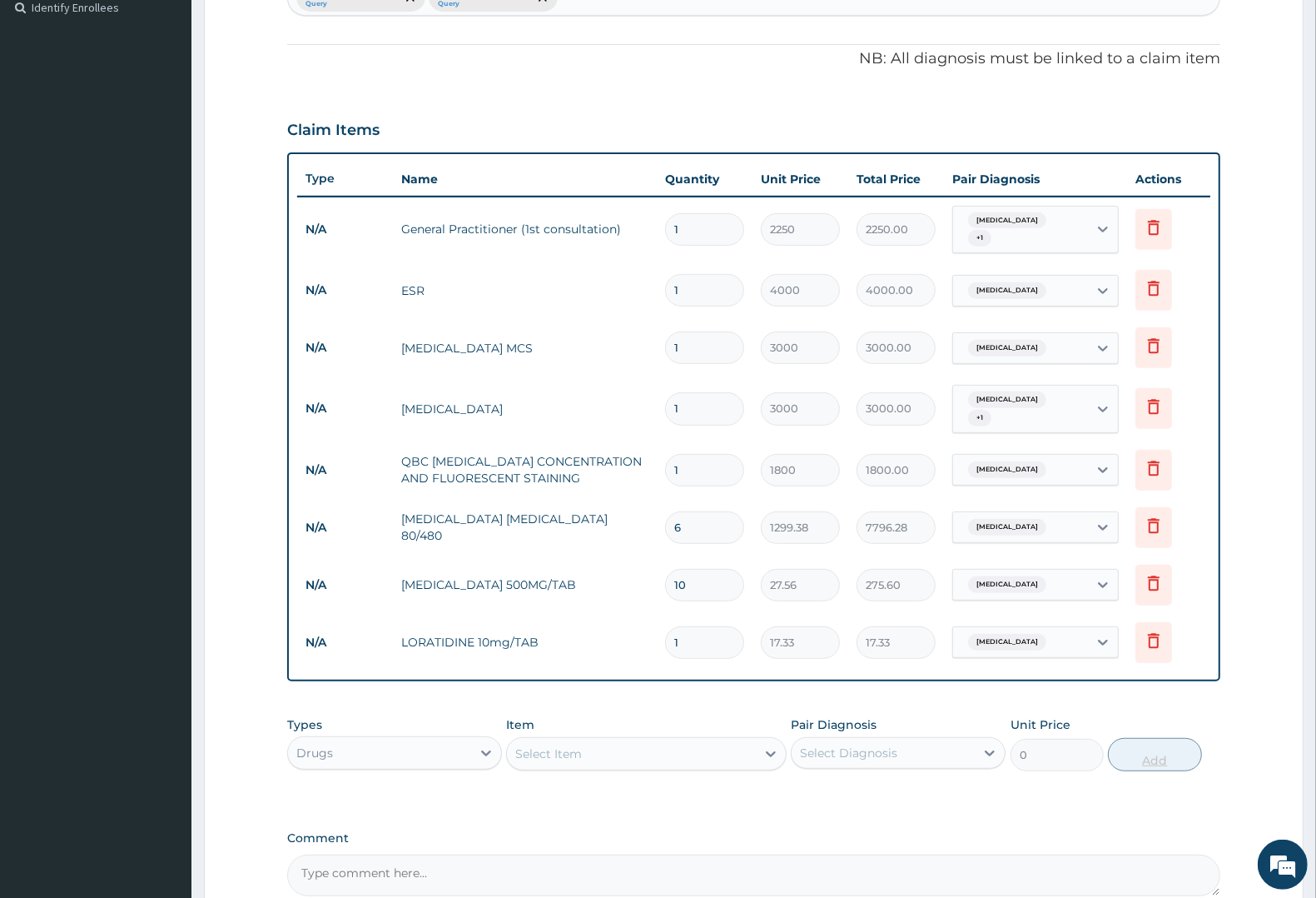
type input "0.00"
type input "5"
type input "86.65"
type input "5"
click at [555, 754] on div "Select Item" at bounding box center [549, 753] width 67 height 17
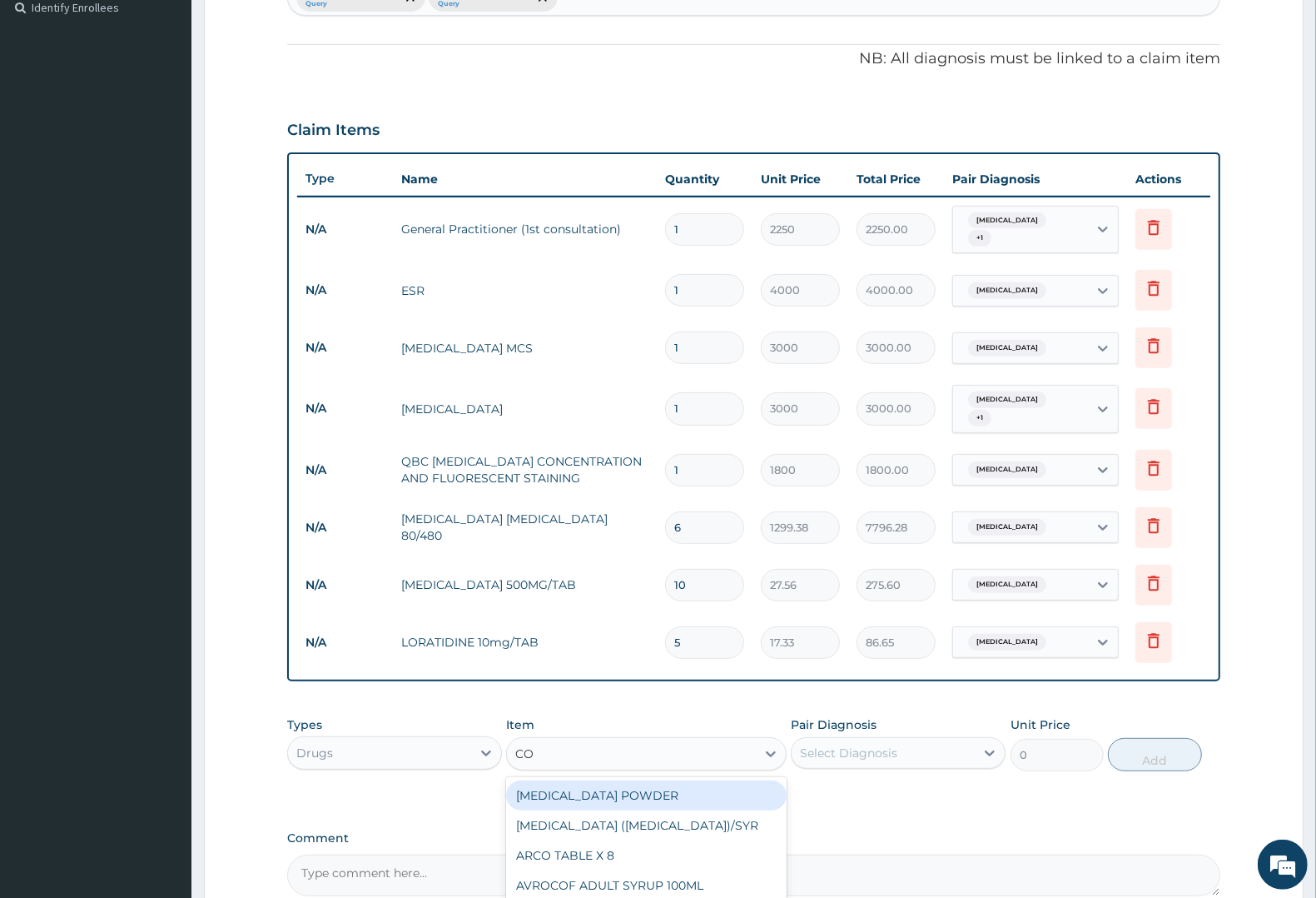
type input "COU"
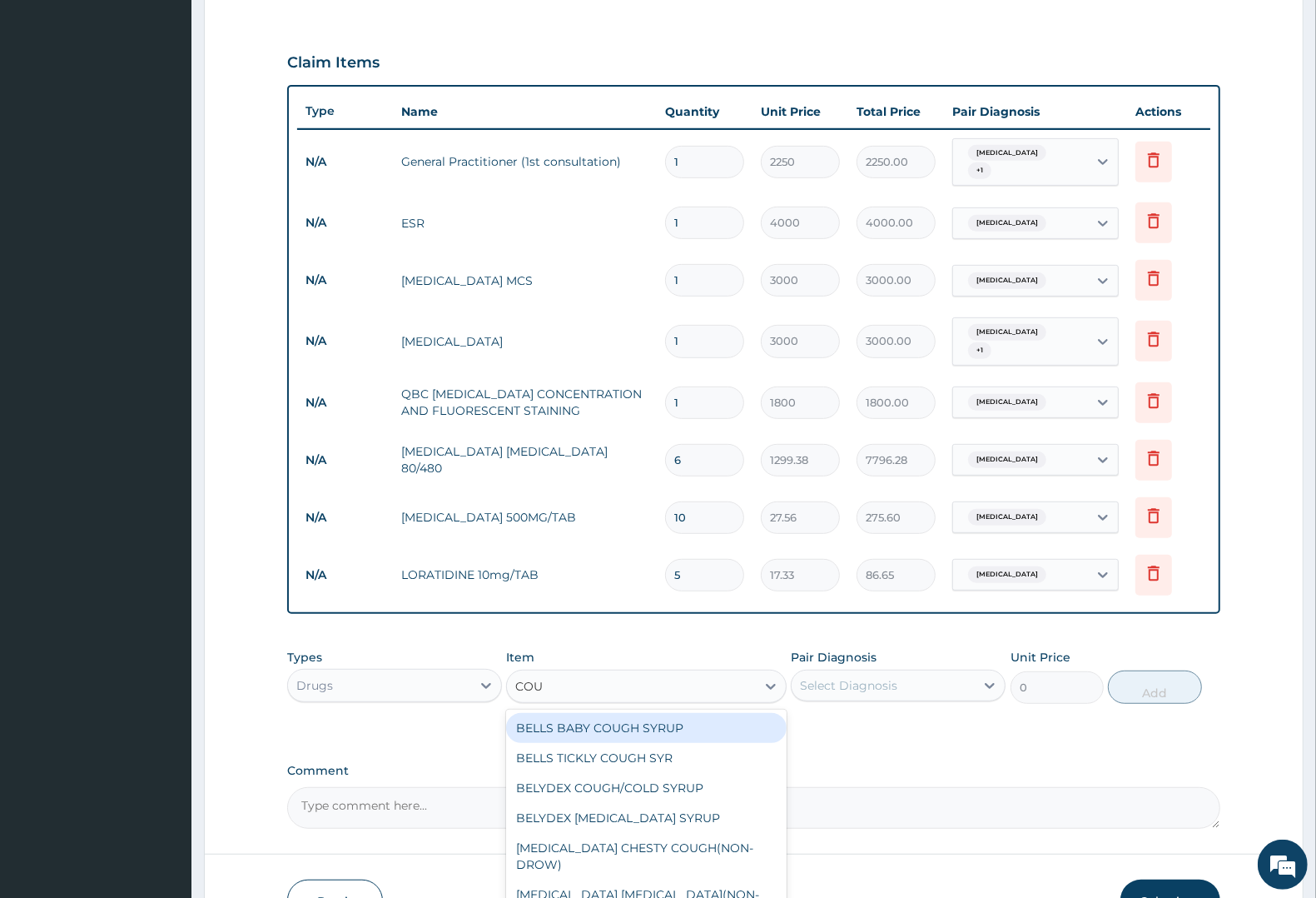
scroll to position [571, 0]
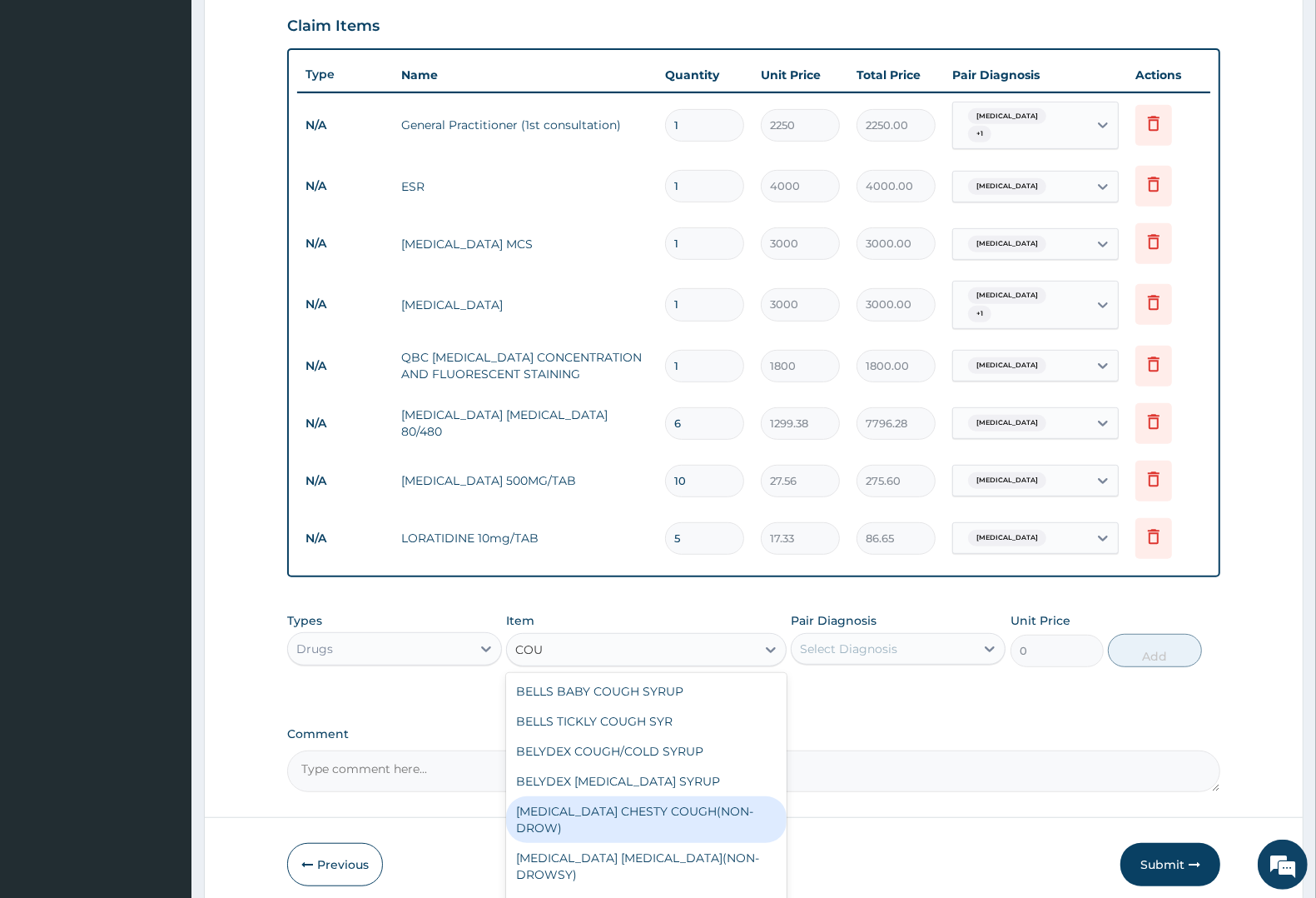
click at [589, 812] on div "BENYLIN CHESTY COUGH(NON-DROW)" at bounding box center [645, 819] width 280 height 47
type input "1102.5"
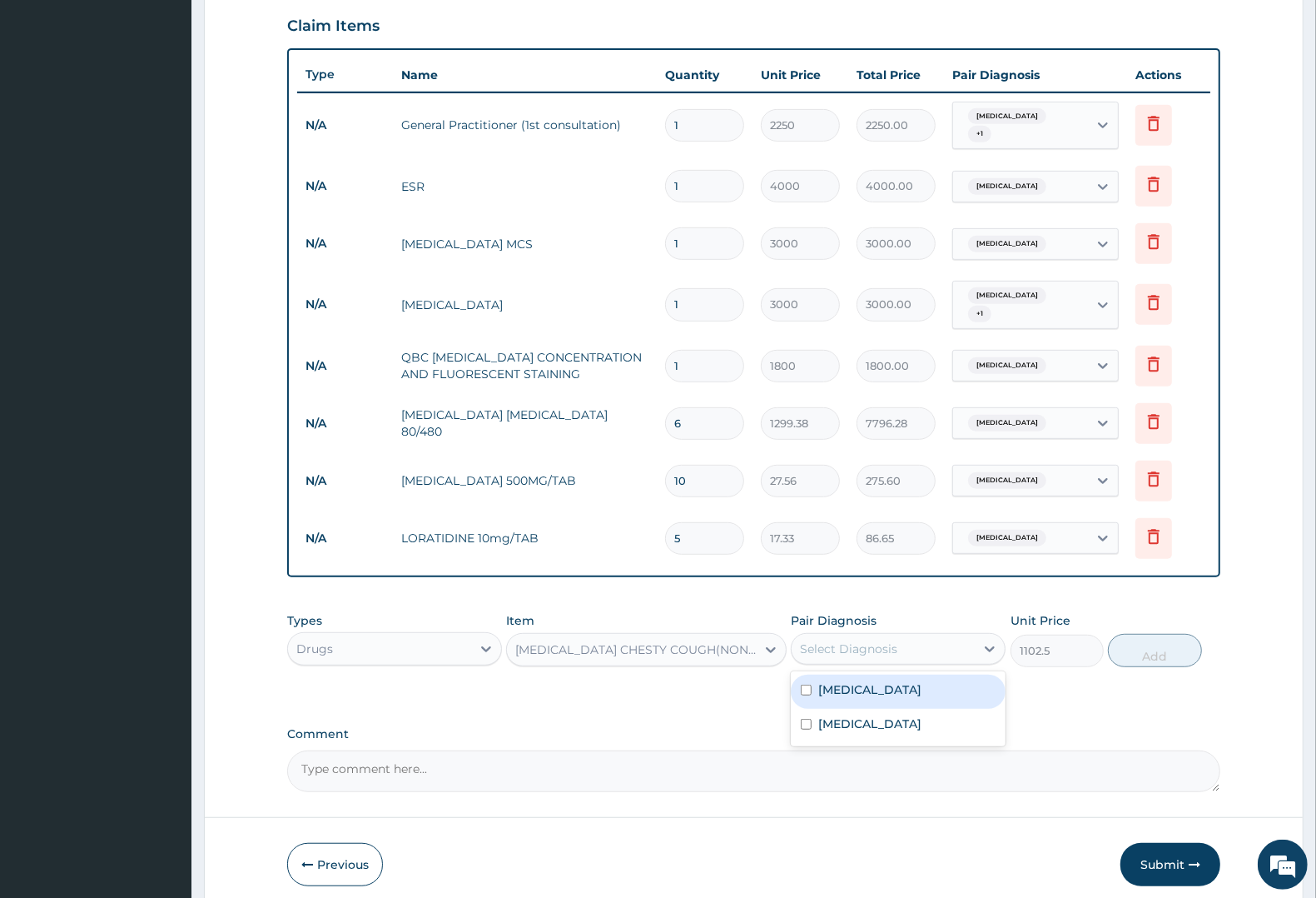
drag, startPoint x: 843, startPoint y: 647, endPoint x: 846, endPoint y: 688, distance: 41.1
click at [845, 651] on div "Select Diagnosis" at bounding box center [848, 649] width 98 height 17
click at [846, 689] on label "Upper respiratory infection" at bounding box center [870, 689] width 104 height 17
checkbox input "true"
click at [1150, 654] on button "Add" at bounding box center [1155, 651] width 94 height 33
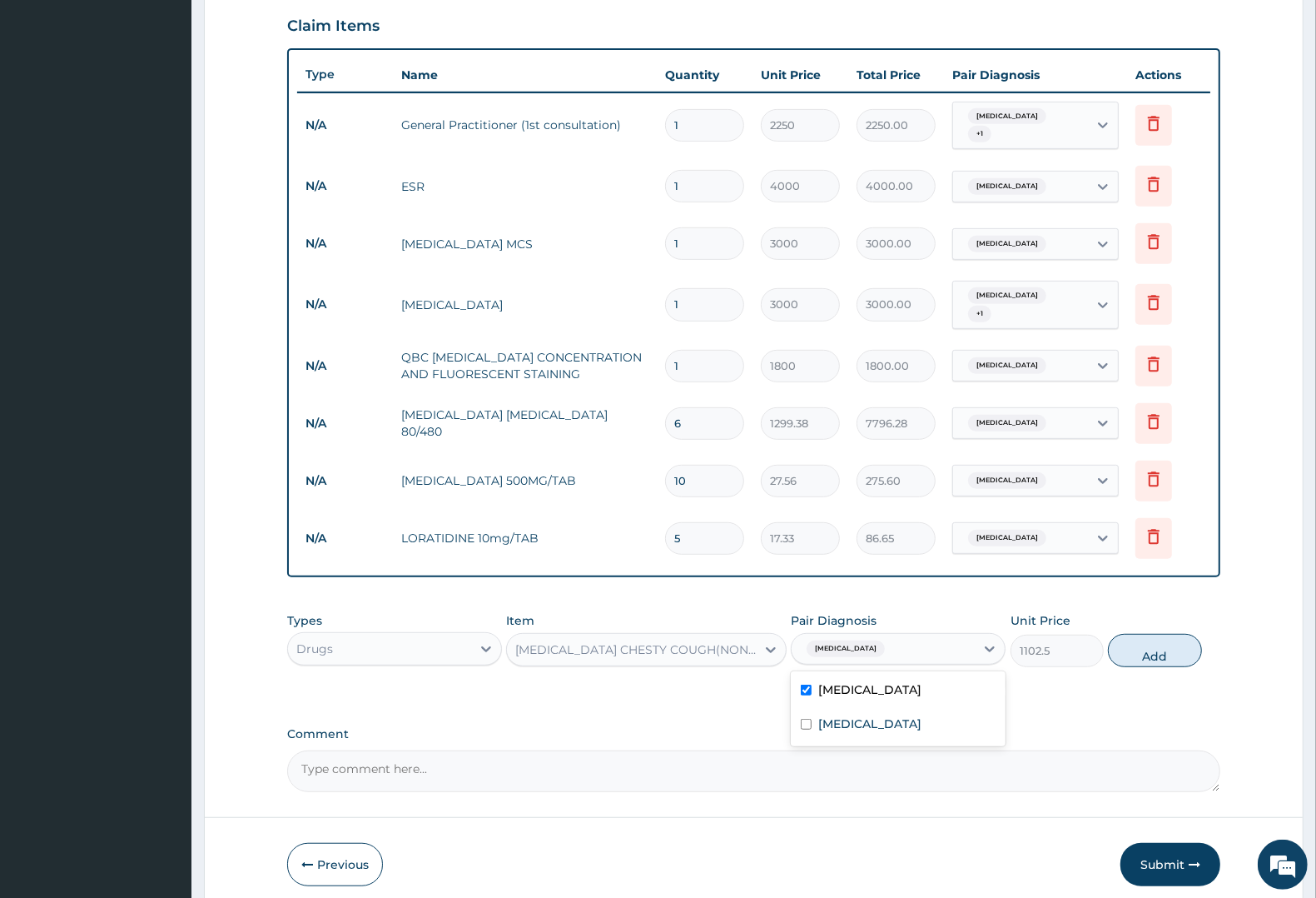
type input "0"
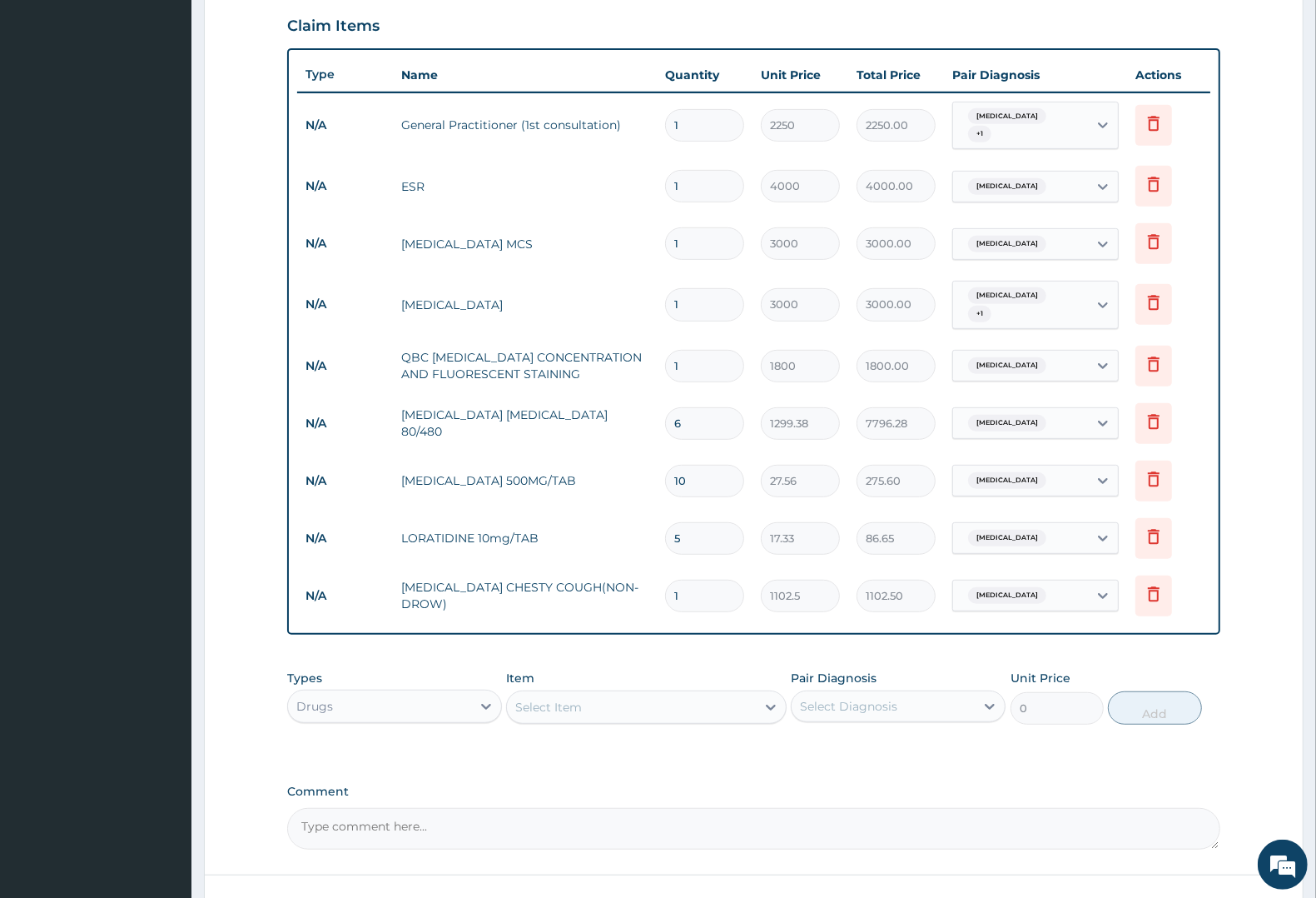
scroll to position [675, 0]
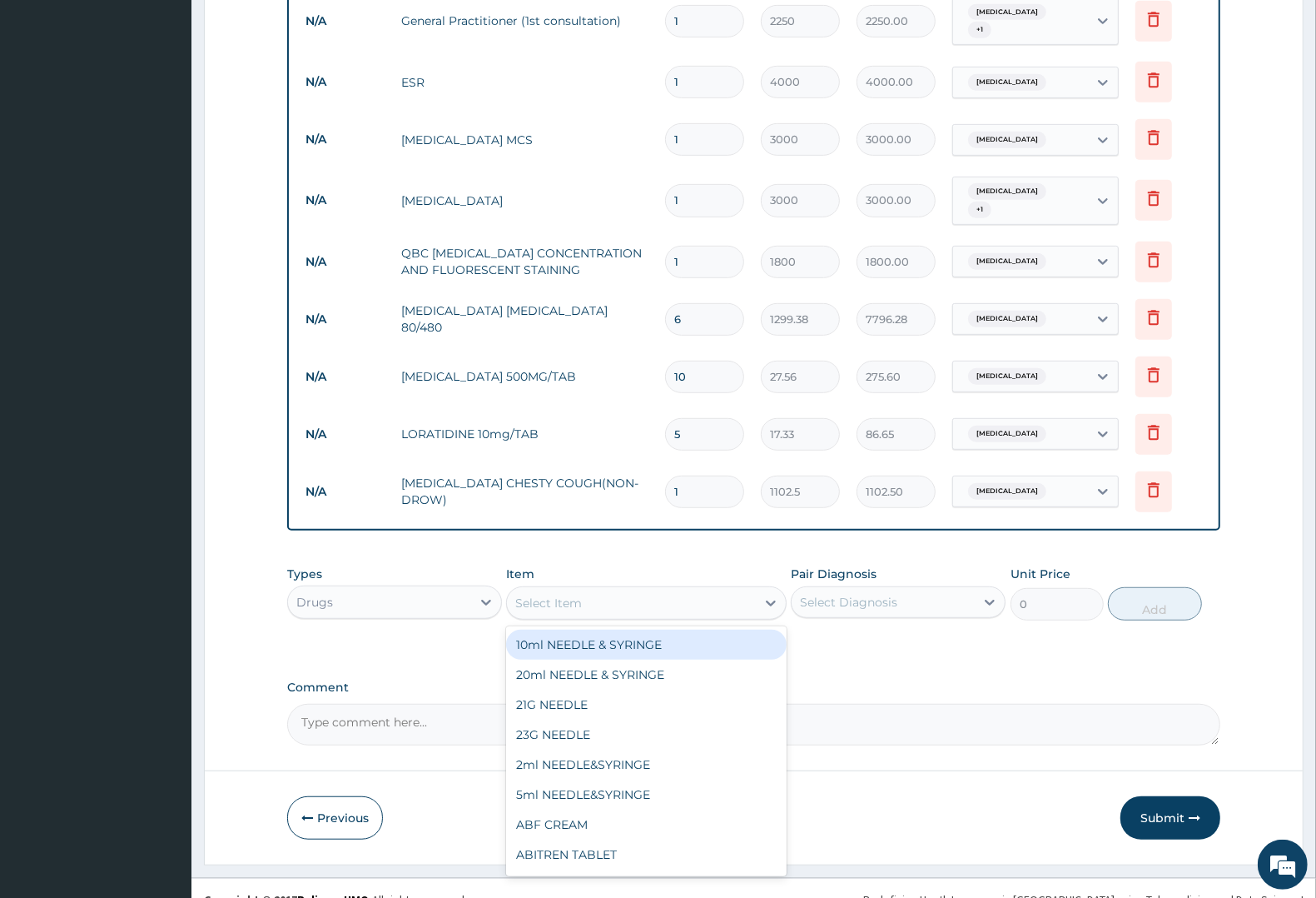
click at [551, 601] on div "Select Item" at bounding box center [549, 603] width 67 height 17
type input "PARA"
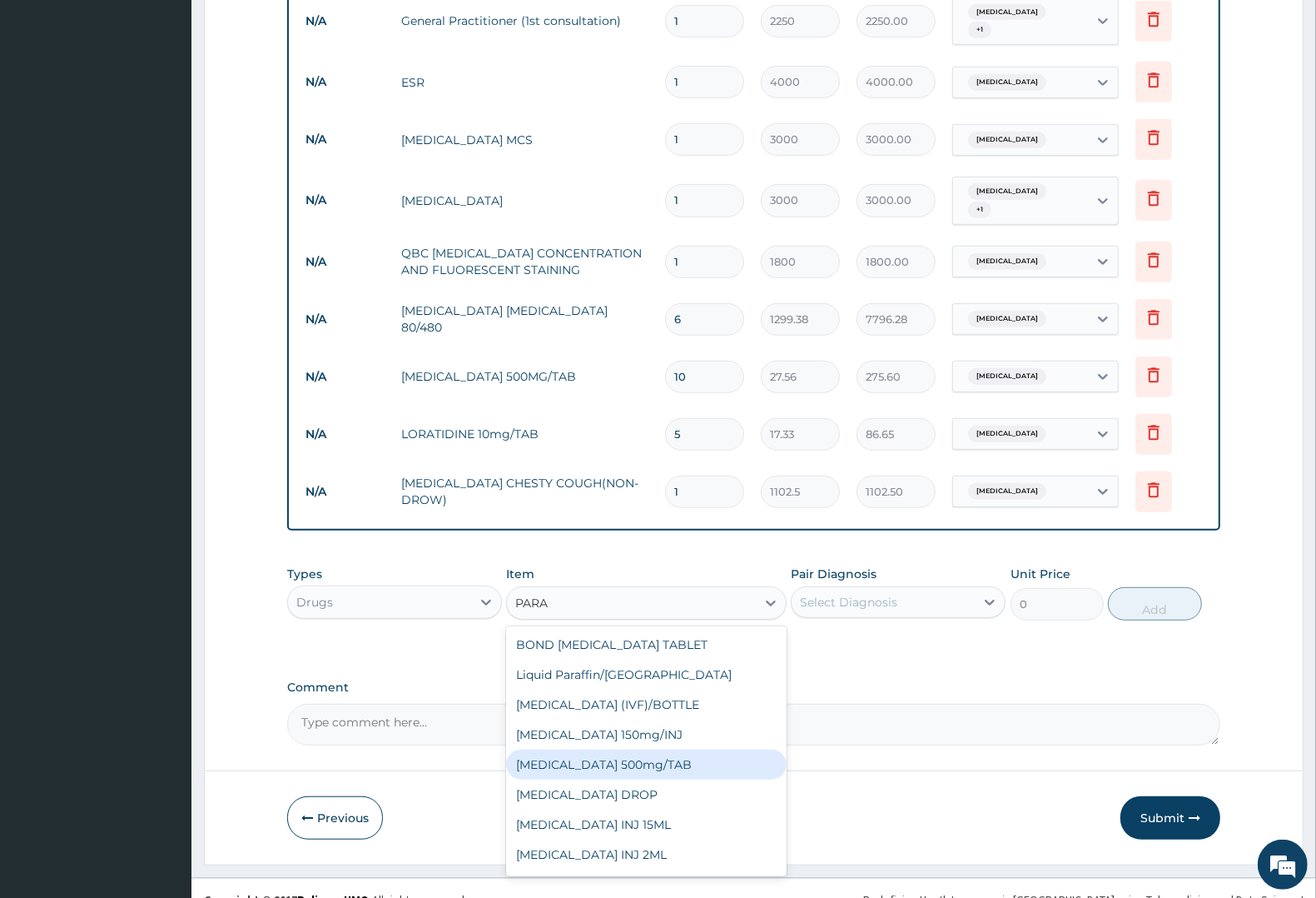
click at [626, 758] on div "PARACETAMOL 500mg/TAB" at bounding box center [645, 764] width 280 height 30
type input "7.88"
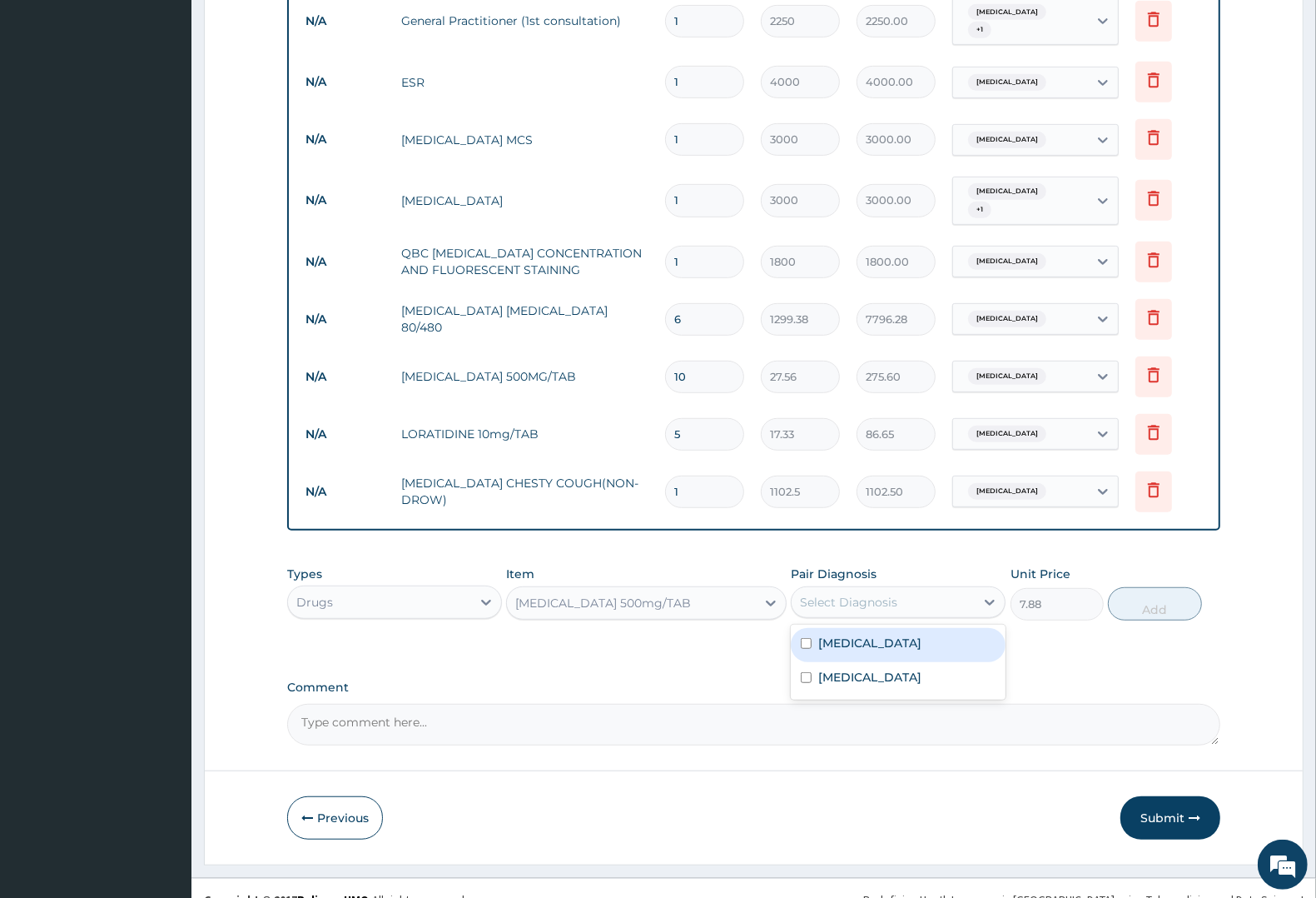
click at [872, 598] on div "Select Diagnosis" at bounding box center [848, 602] width 98 height 17
click at [872, 635] on div "Upper respiratory infection" at bounding box center [898, 645] width 215 height 34
checkbox input "true"
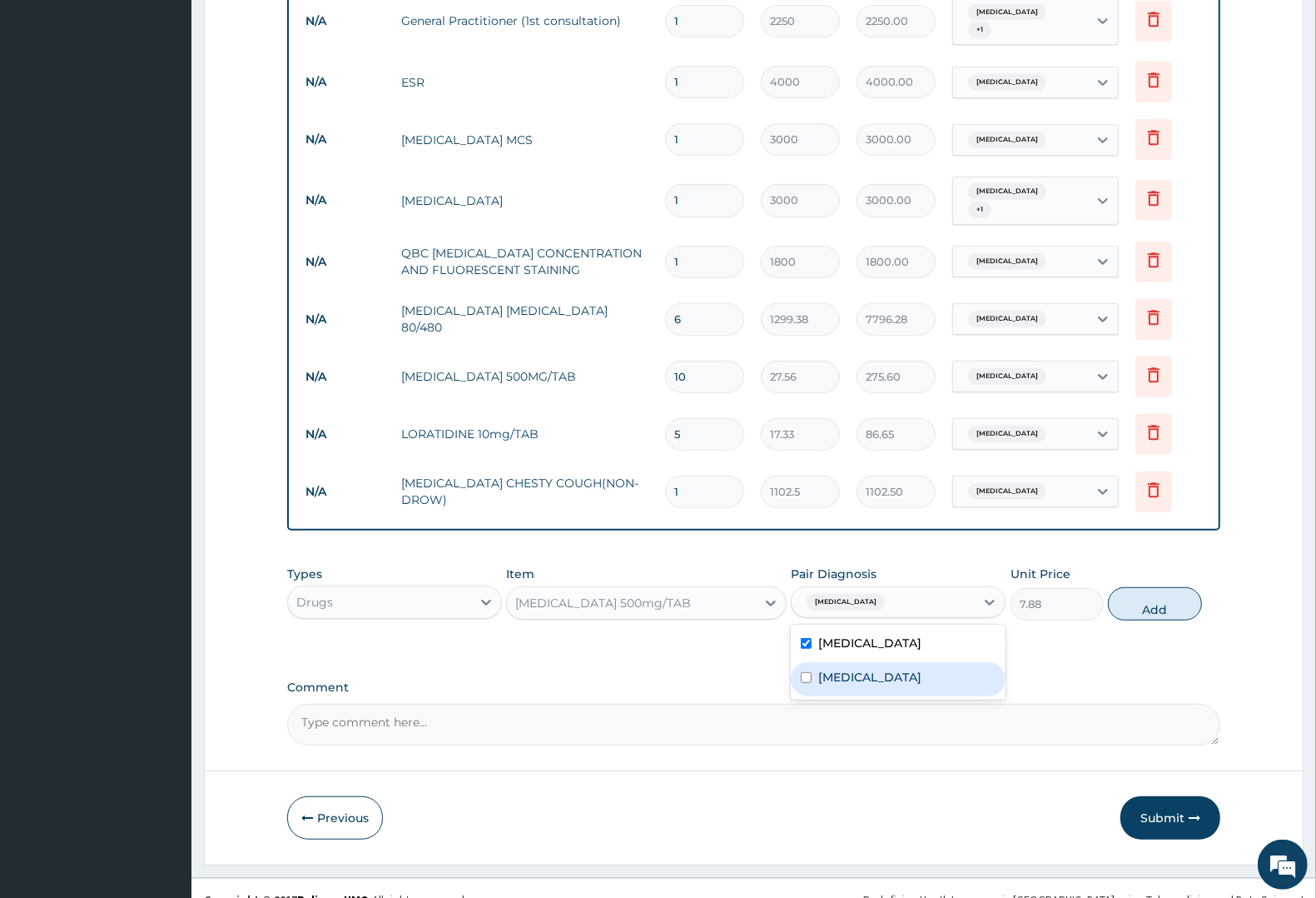
click at [889, 672] on div "Malaria" at bounding box center [898, 678] width 215 height 34
checkbox input "true"
click at [1157, 601] on button "Add" at bounding box center [1155, 604] width 94 height 33
type input "0"
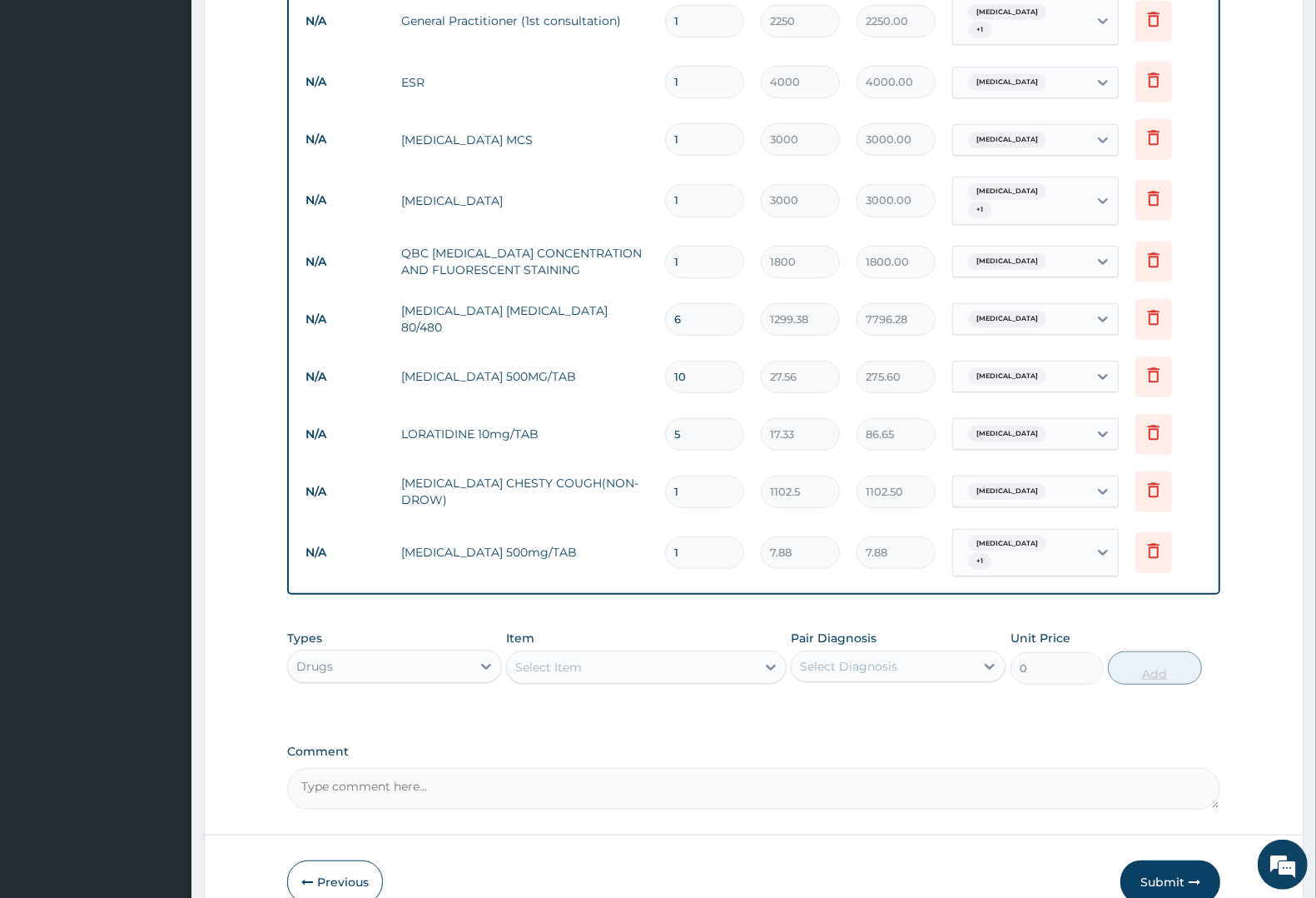
type input "18"
type input "141.84"
type input "18"
click at [1162, 884] on button "Submit" at bounding box center [1171, 882] width 100 height 43
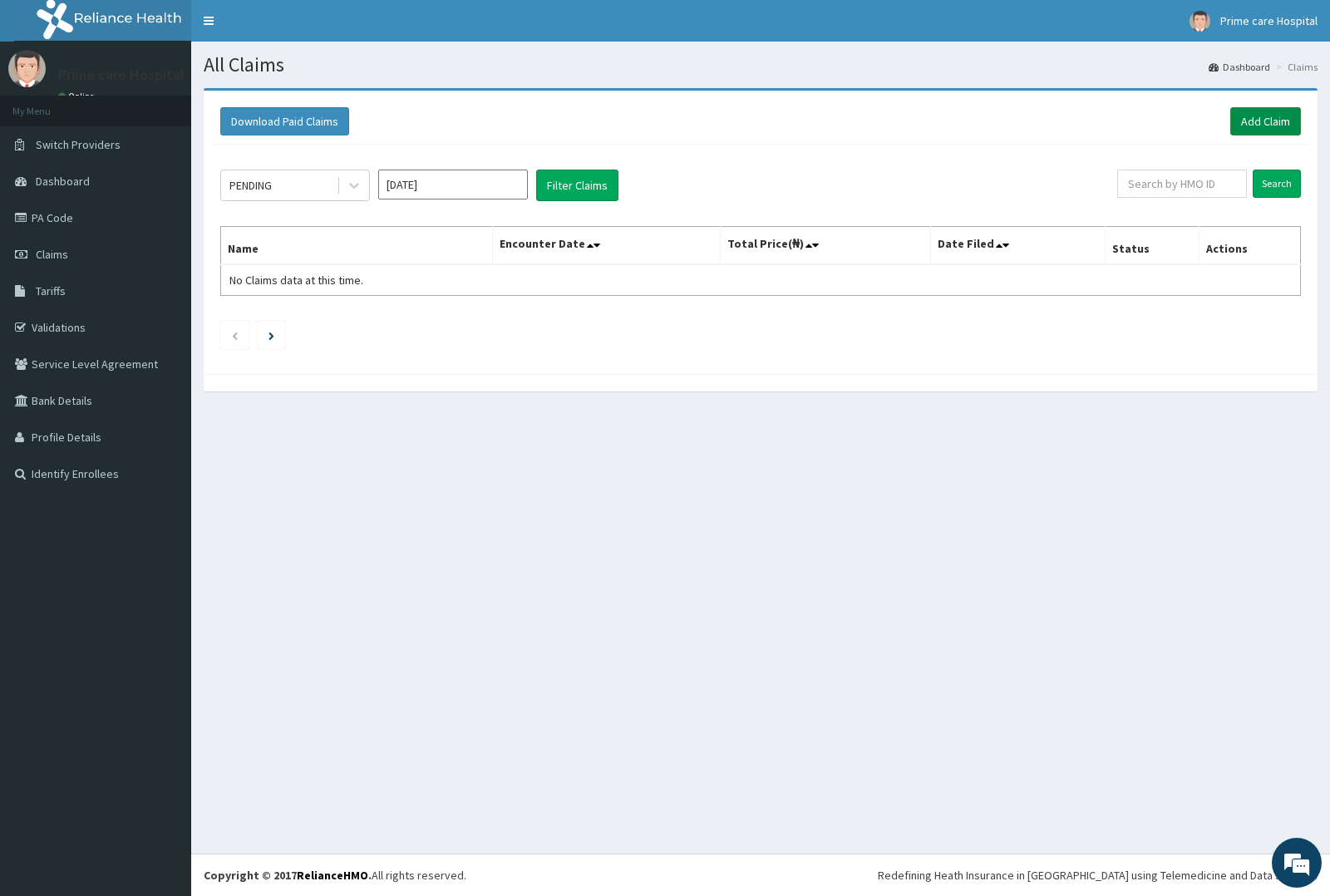
click at [1270, 122] on link "Add Claim" at bounding box center [1265, 122] width 71 height 28
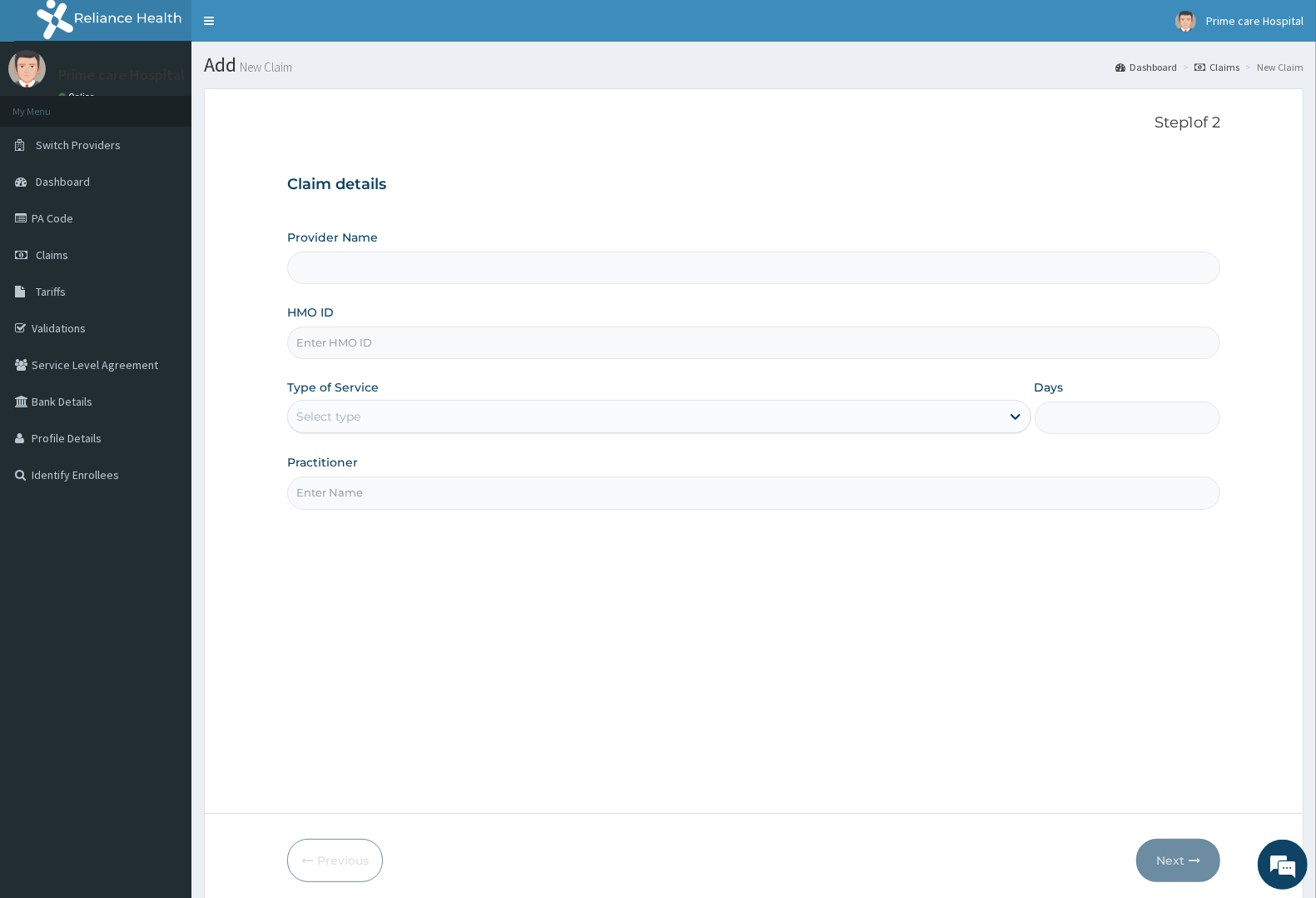
click at [384, 343] on input "HMO ID" at bounding box center [753, 342] width 933 height 33
type input "Prime care hospital"
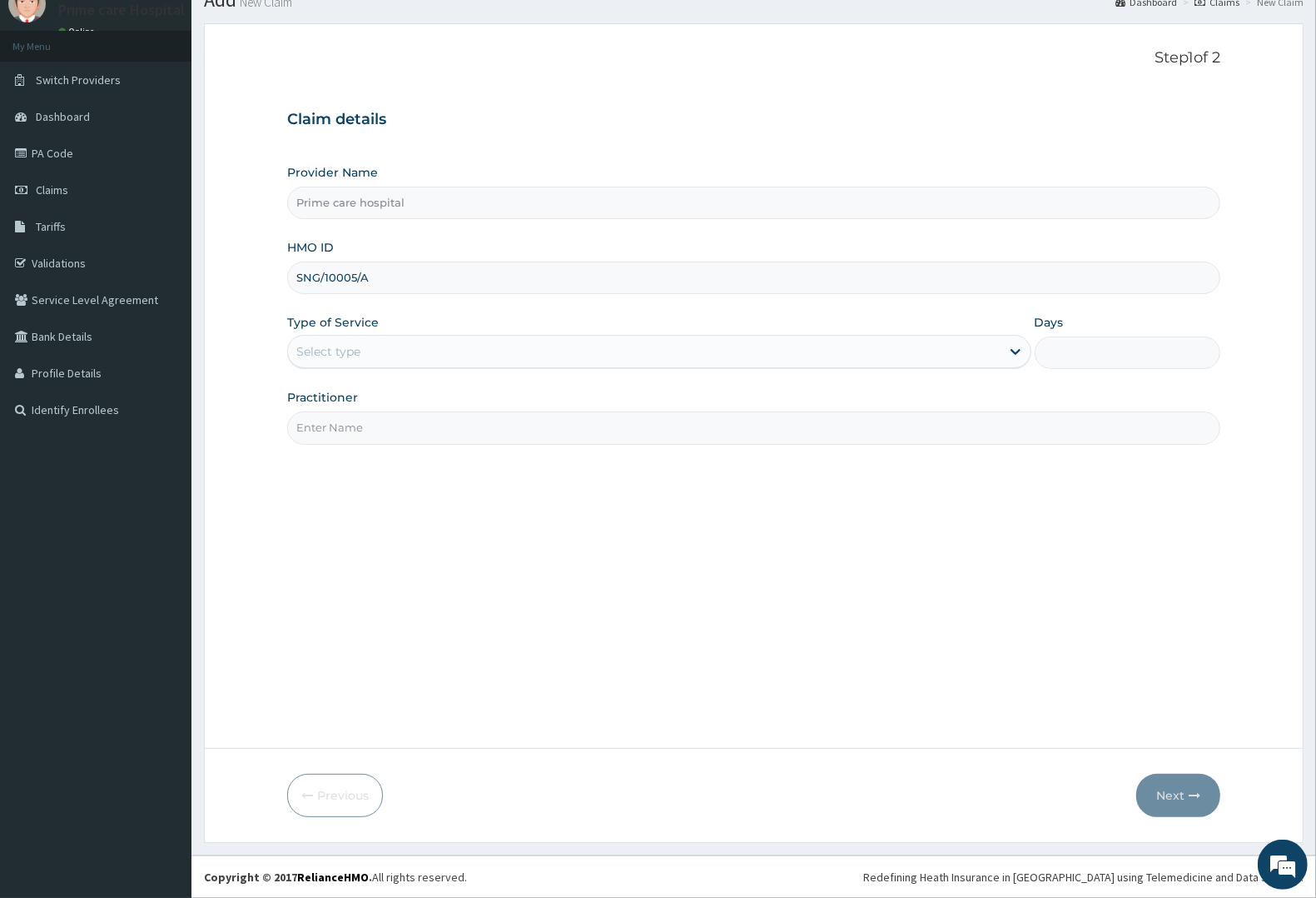
type input "SNG/10005/A"
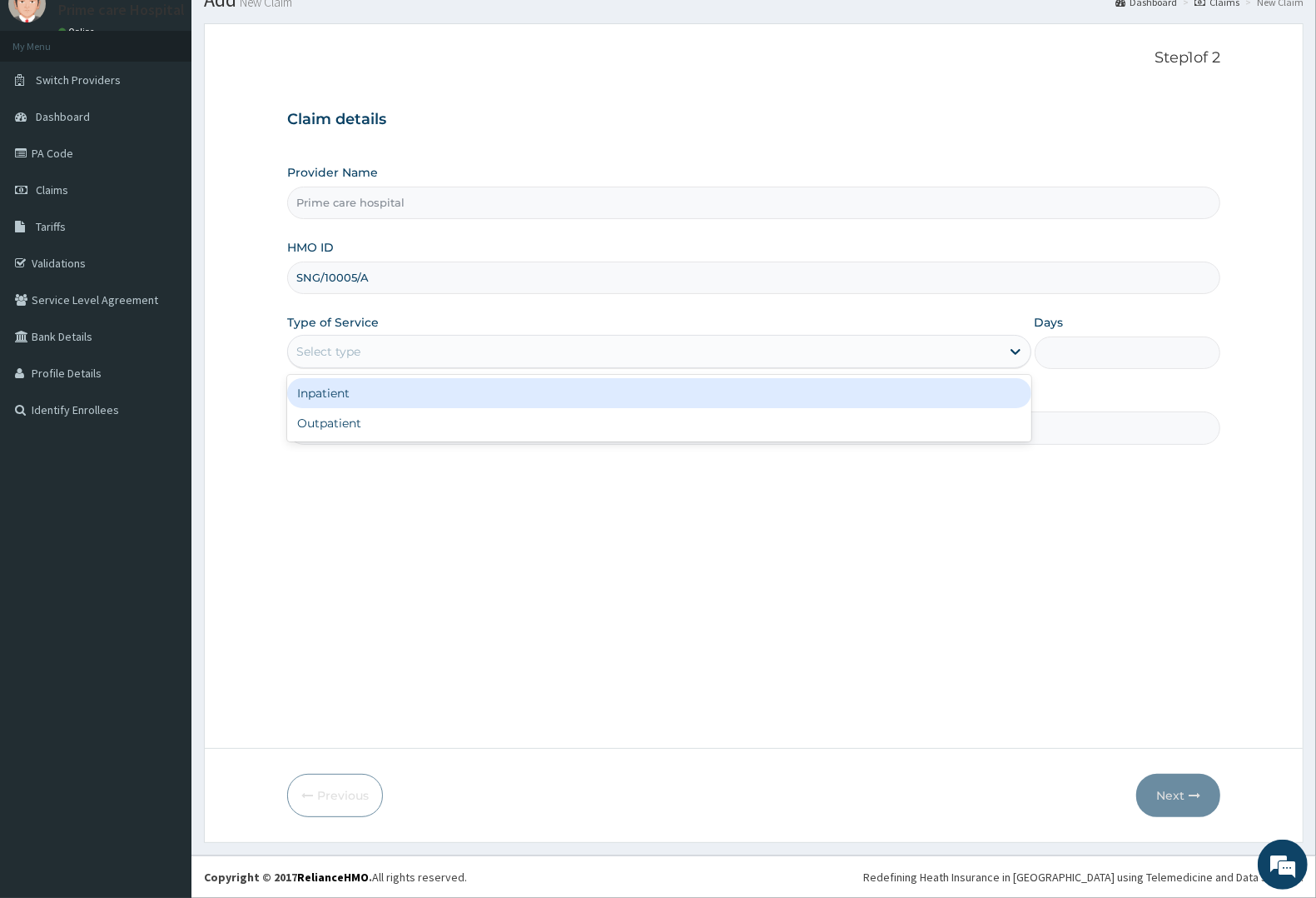
click at [354, 353] on div "Select type" at bounding box center [328, 352] width 64 height 17
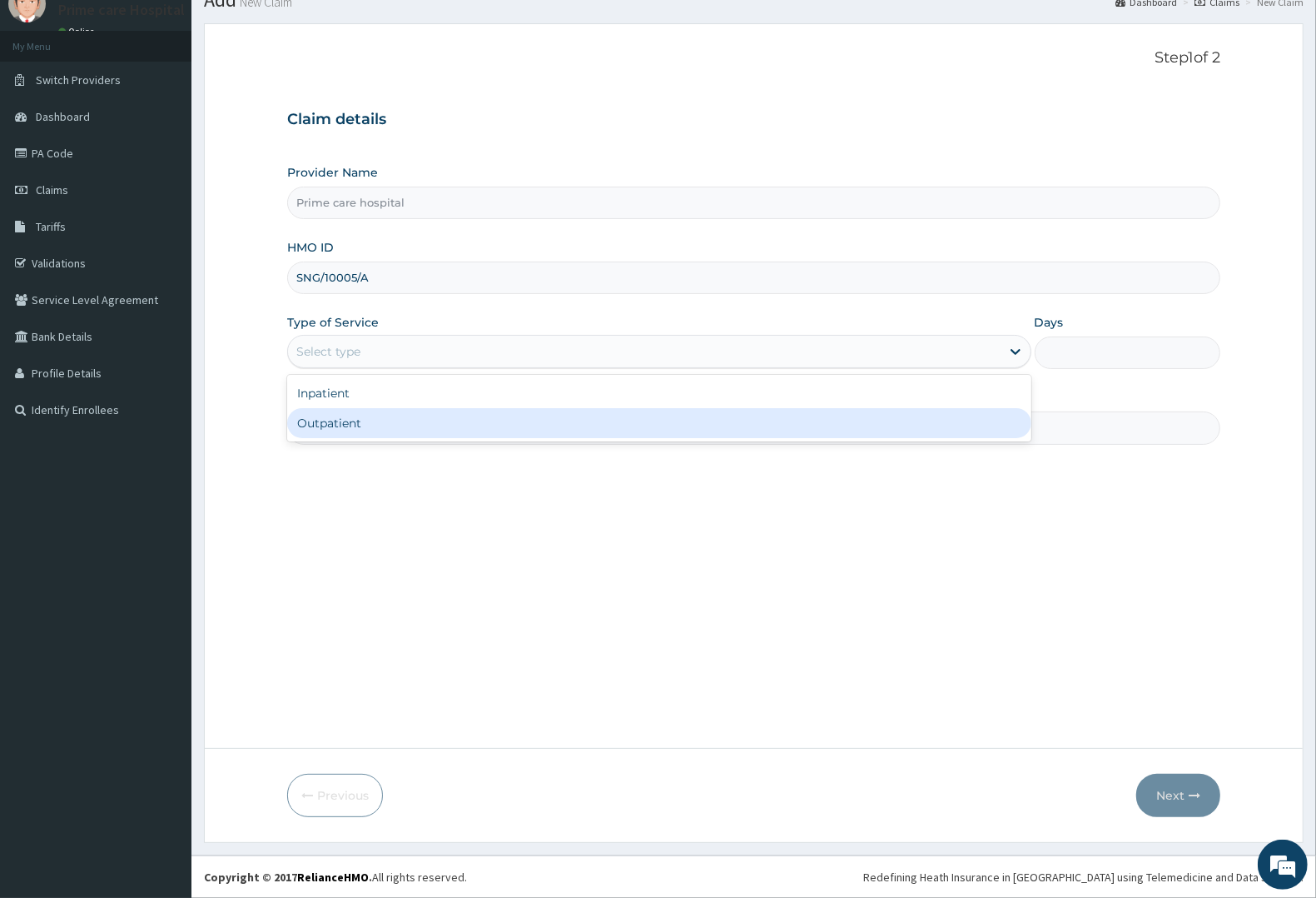
click at [344, 422] on div "Outpatient" at bounding box center [659, 423] width 744 height 30
type input "1"
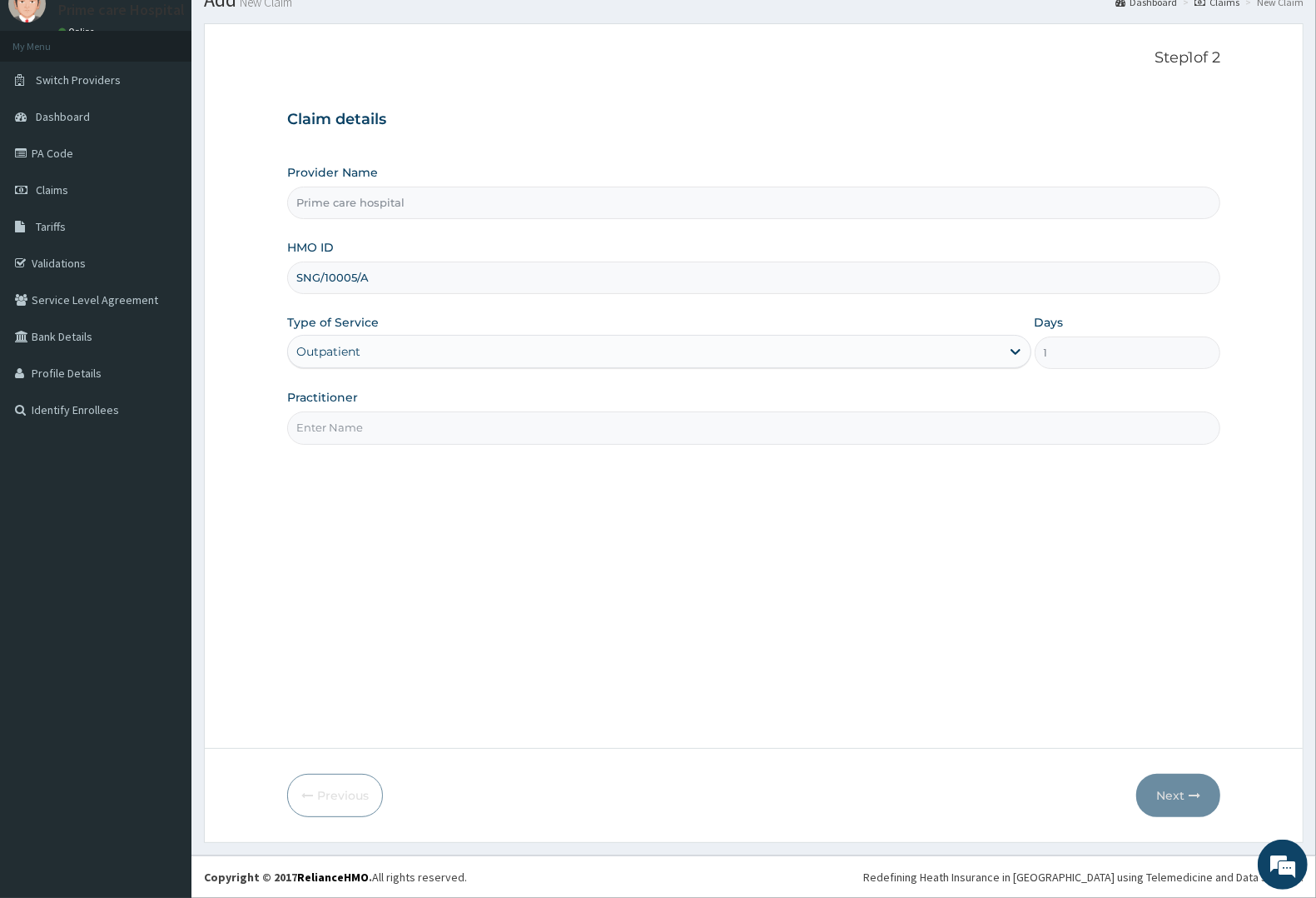
click at [344, 424] on input "Practitioner" at bounding box center [753, 427] width 933 height 33
type input "[PERSON_NAME]"
click at [1188, 789] on icon "button" at bounding box center [1194, 795] width 12 height 12
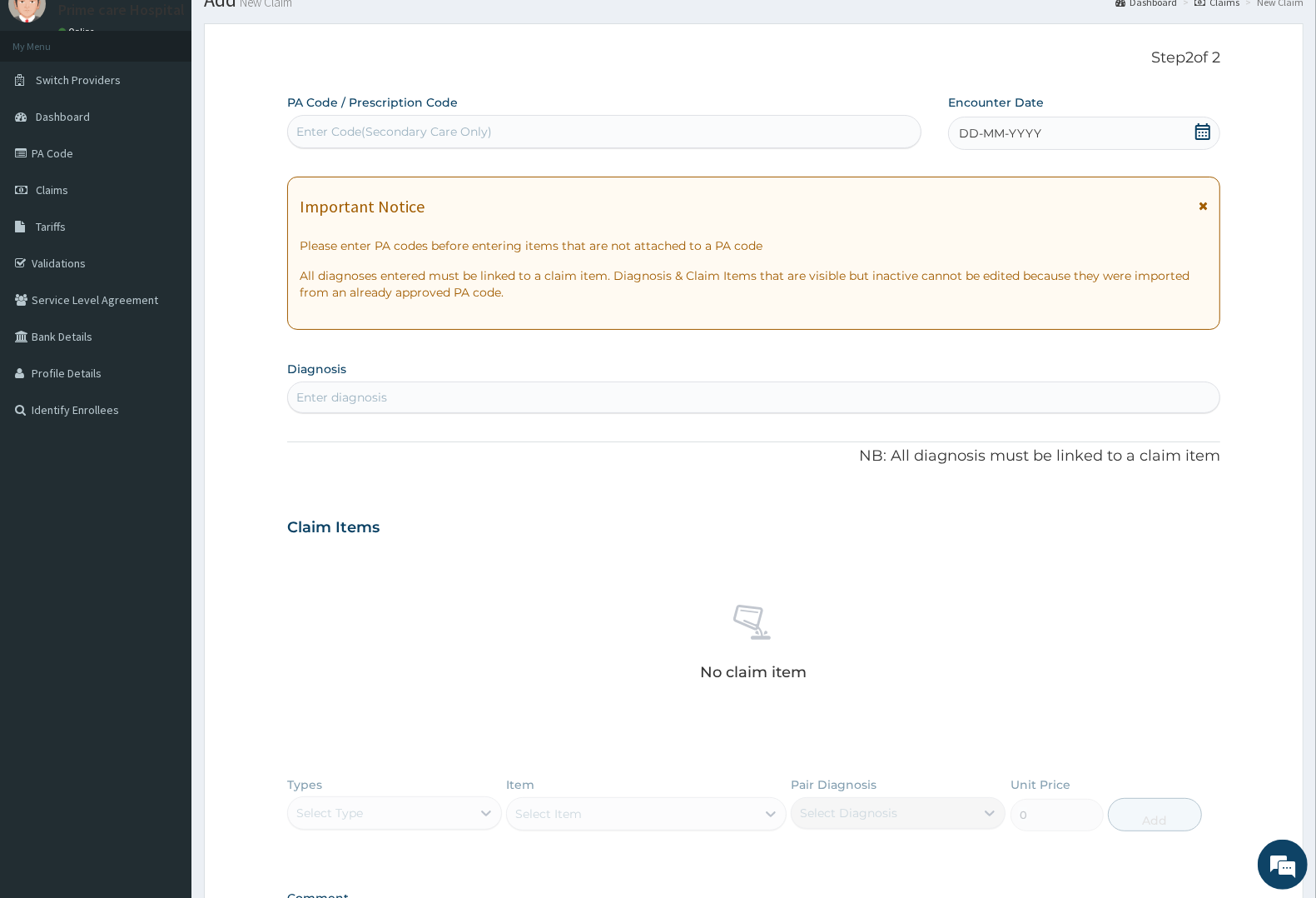
click at [1204, 126] on icon at bounding box center [1202, 132] width 15 height 17
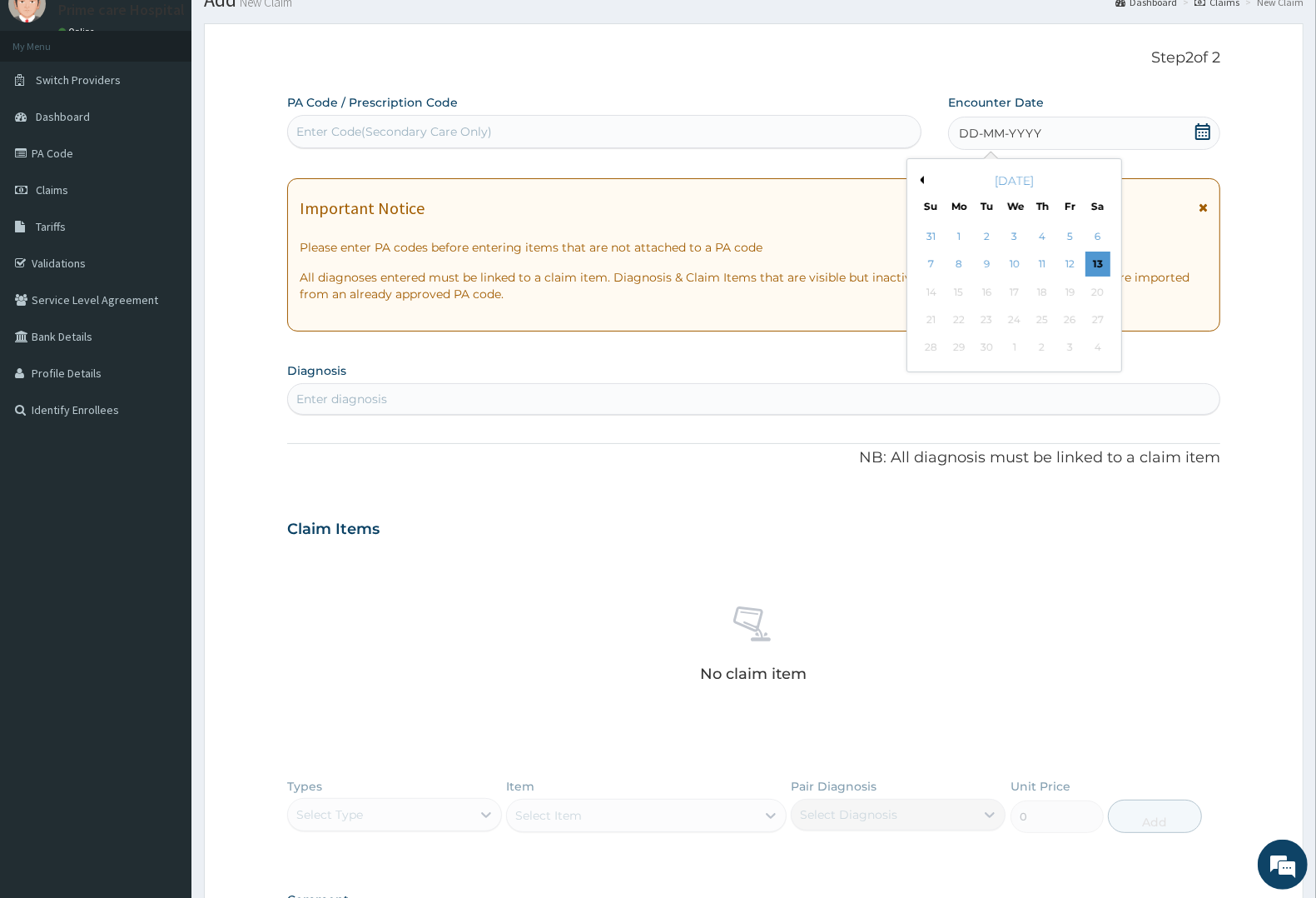
click at [924, 179] on button "Previous Month" at bounding box center [920, 180] width 8 height 8
click at [1017, 318] on div "20" at bounding box center [1015, 320] width 25 height 25
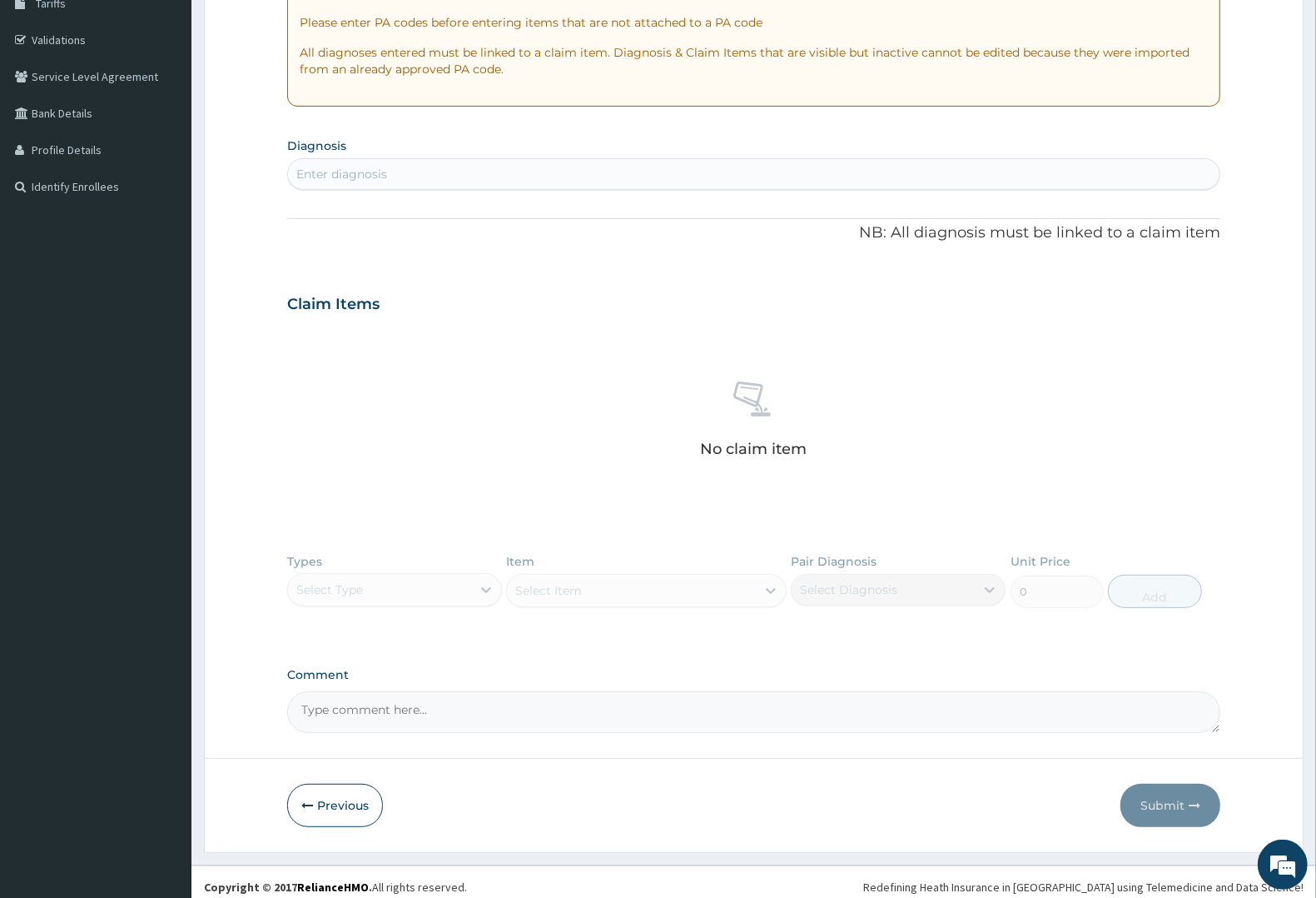
scroll to position [298, 0]
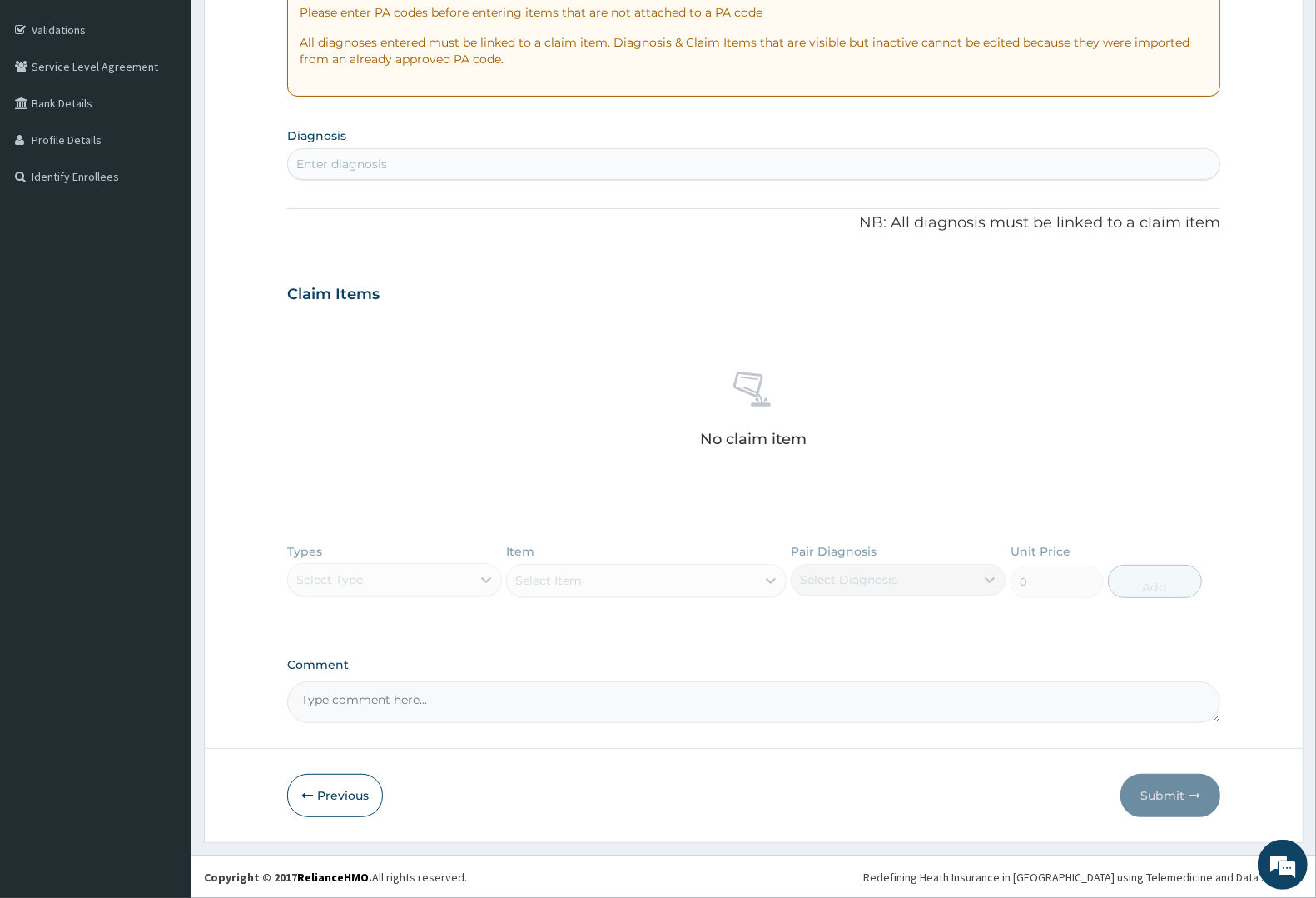
click at [383, 156] on div "Enter diagnosis" at bounding box center [342, 164] width 91 height 17
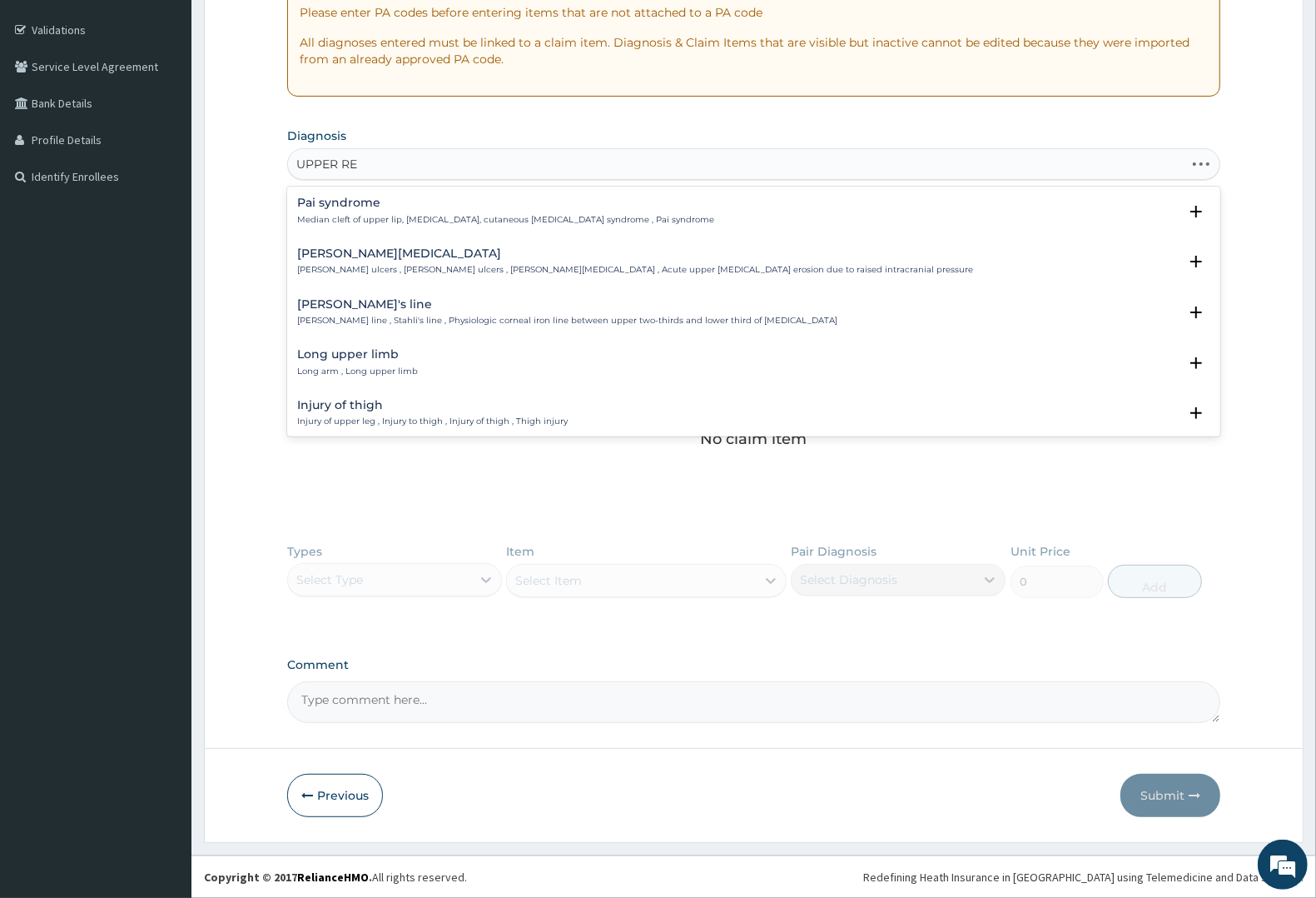
type input "UPPER RES"
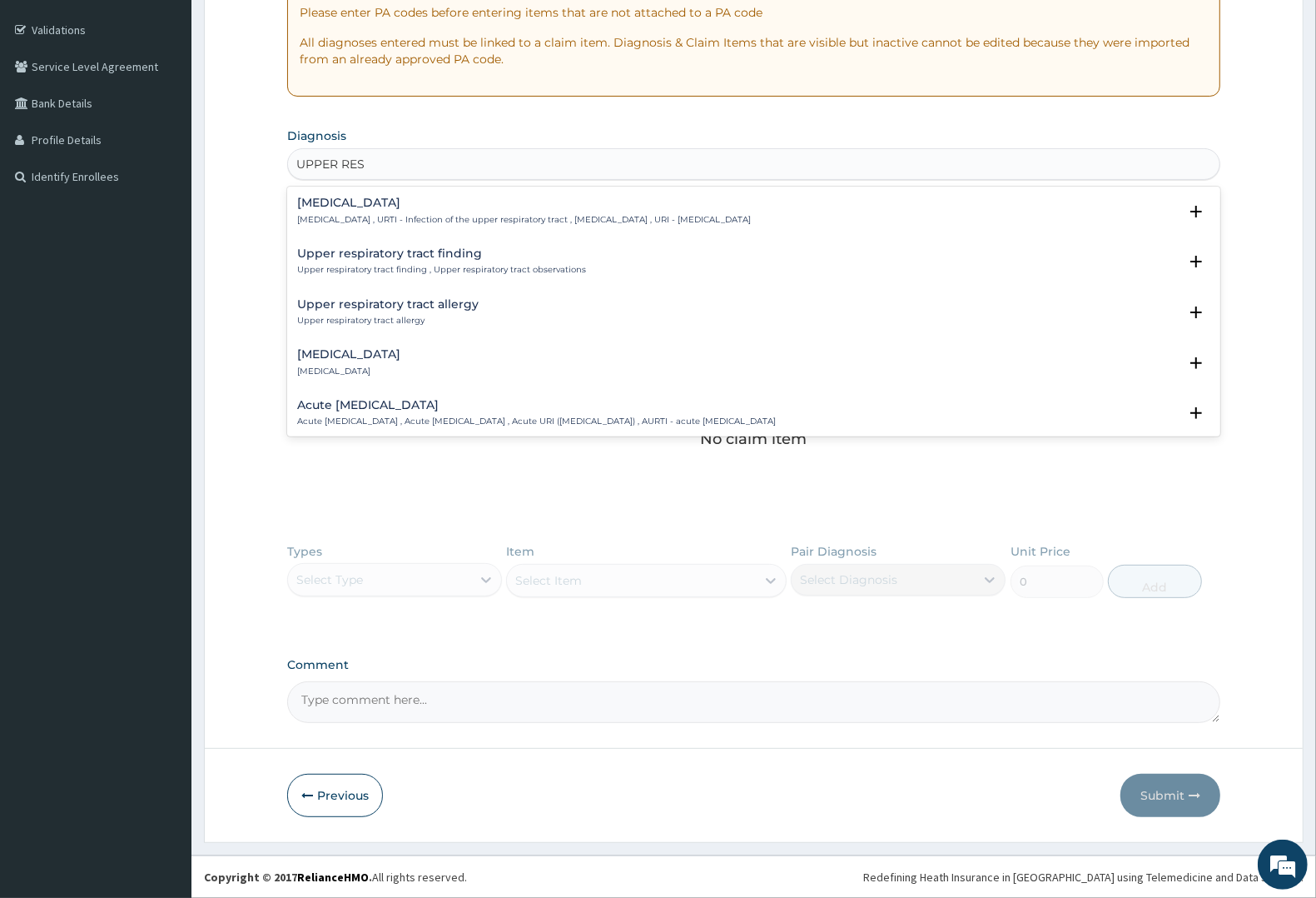
click at [390, 214] on p "Upper respiratory infection , URTI - Infection of the upper respiratory tract ,…" at bounding box center [524, 220] width 453 height 12
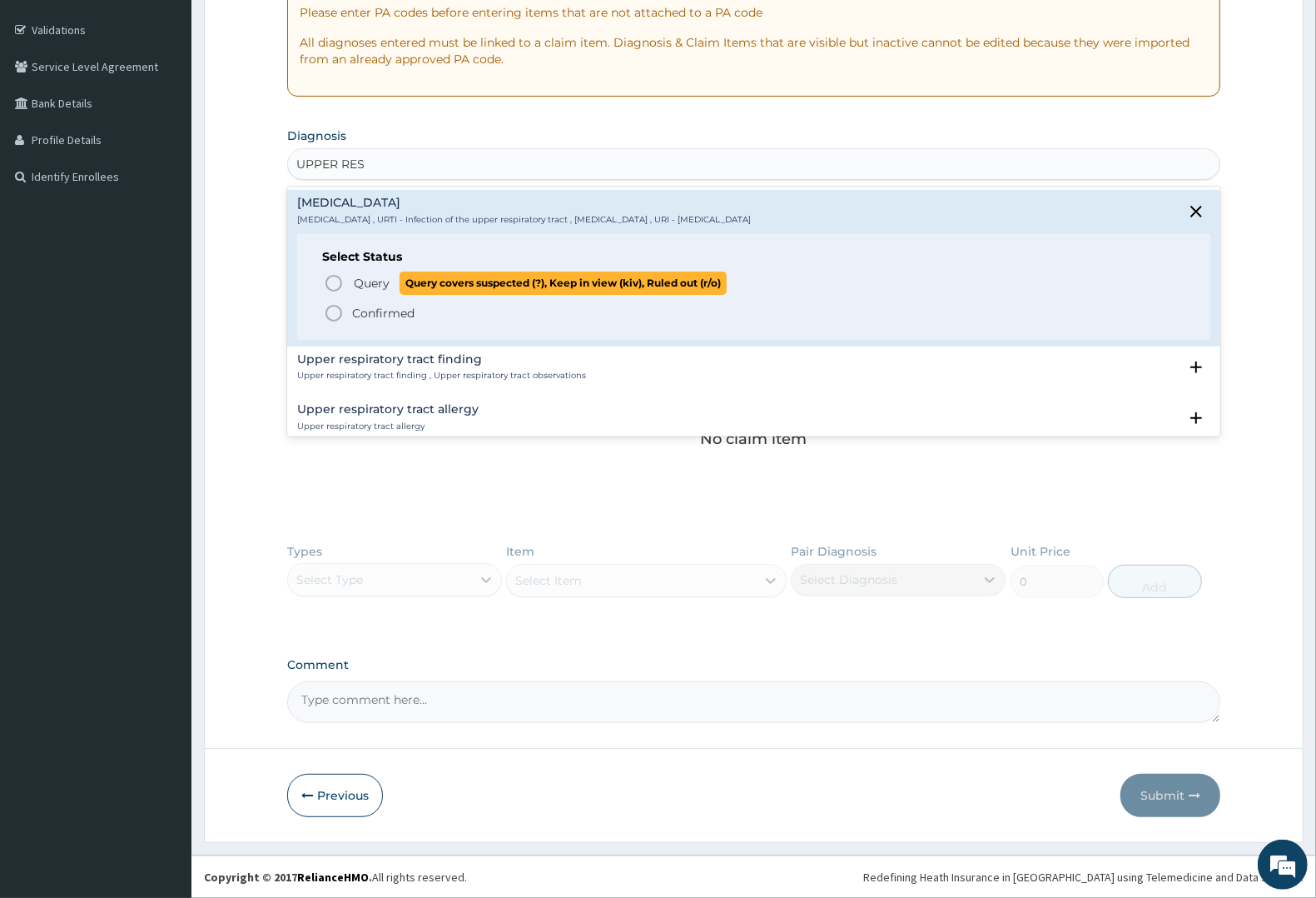
click at [372, 277] on span "Query" at bounding box center [372, 283] width 36 height 17
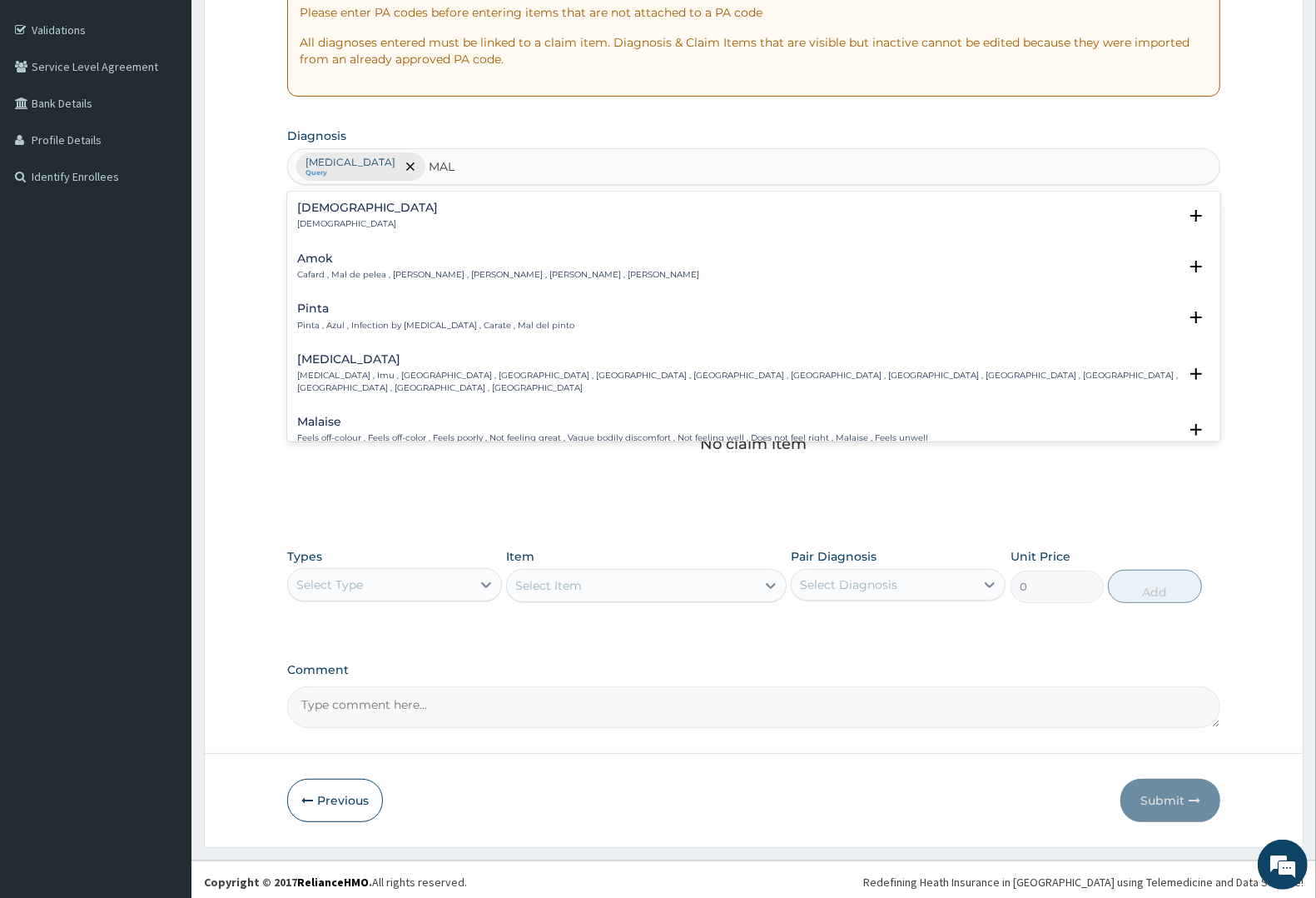
type input "MALA"
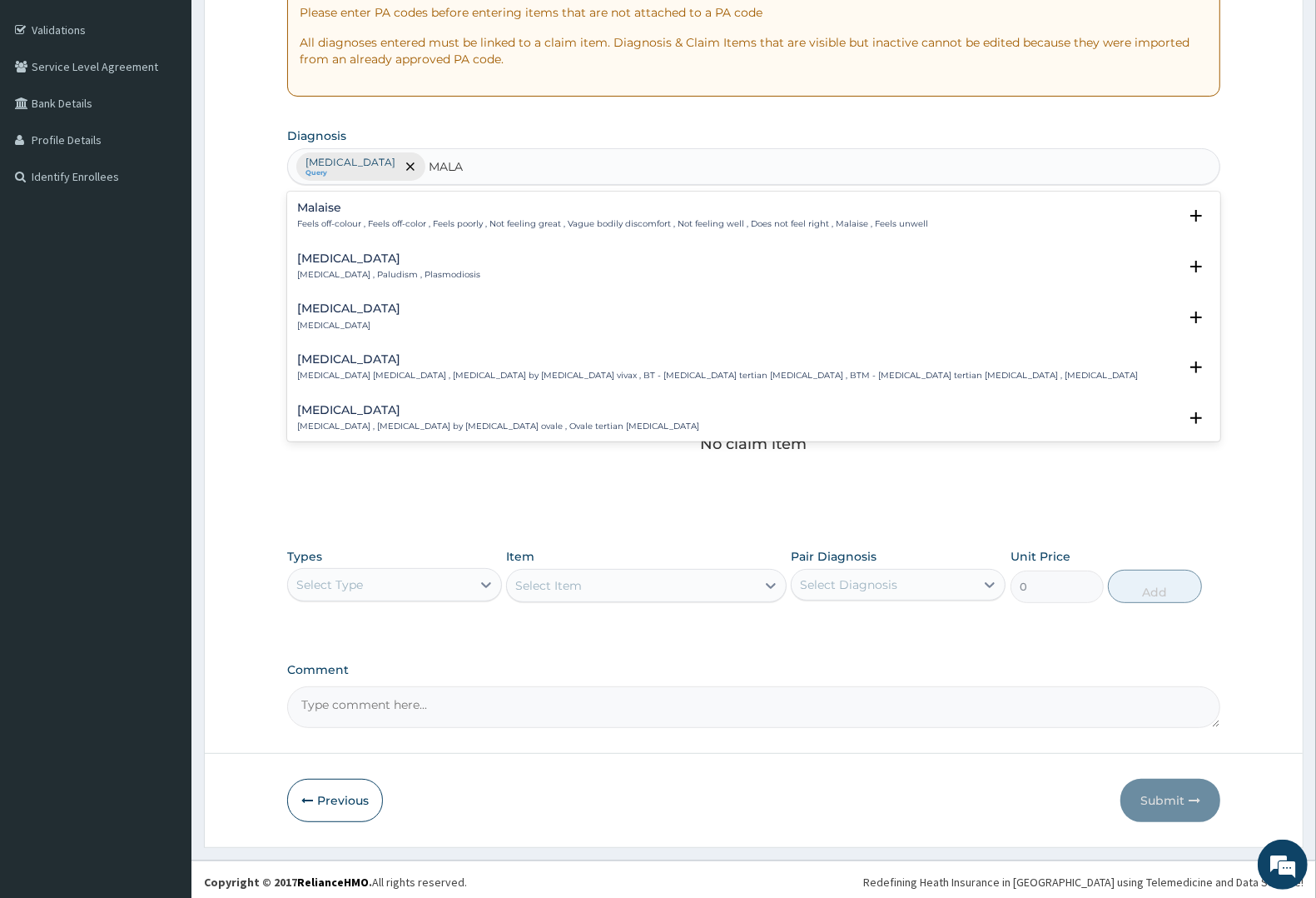
click at [321, 252] on h4 "Malaria" at bounding box center [388, 258] width 183 height 13
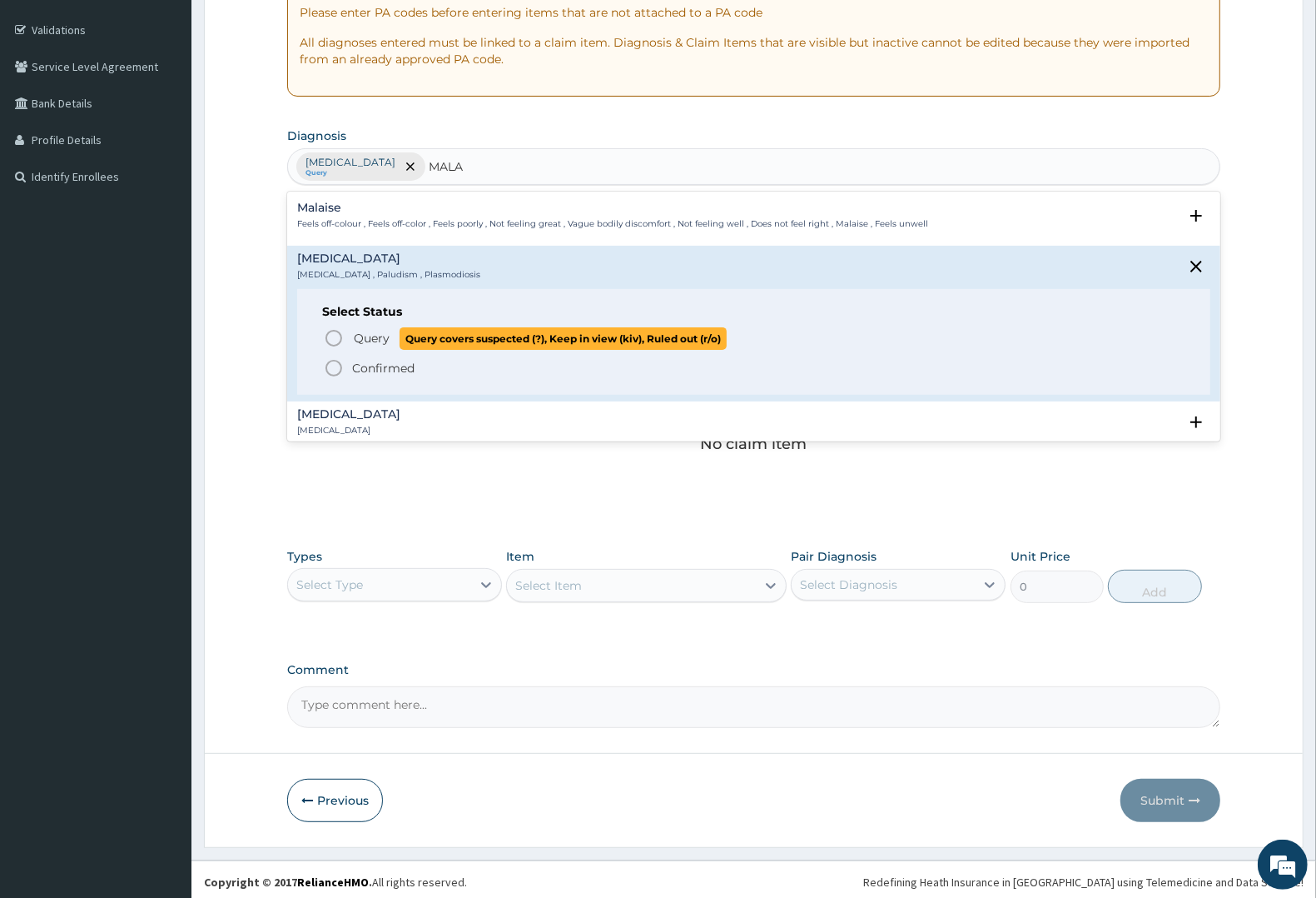
click at [369, 331] on span "Query" at bounding box center [372, 338] width 36 height 17
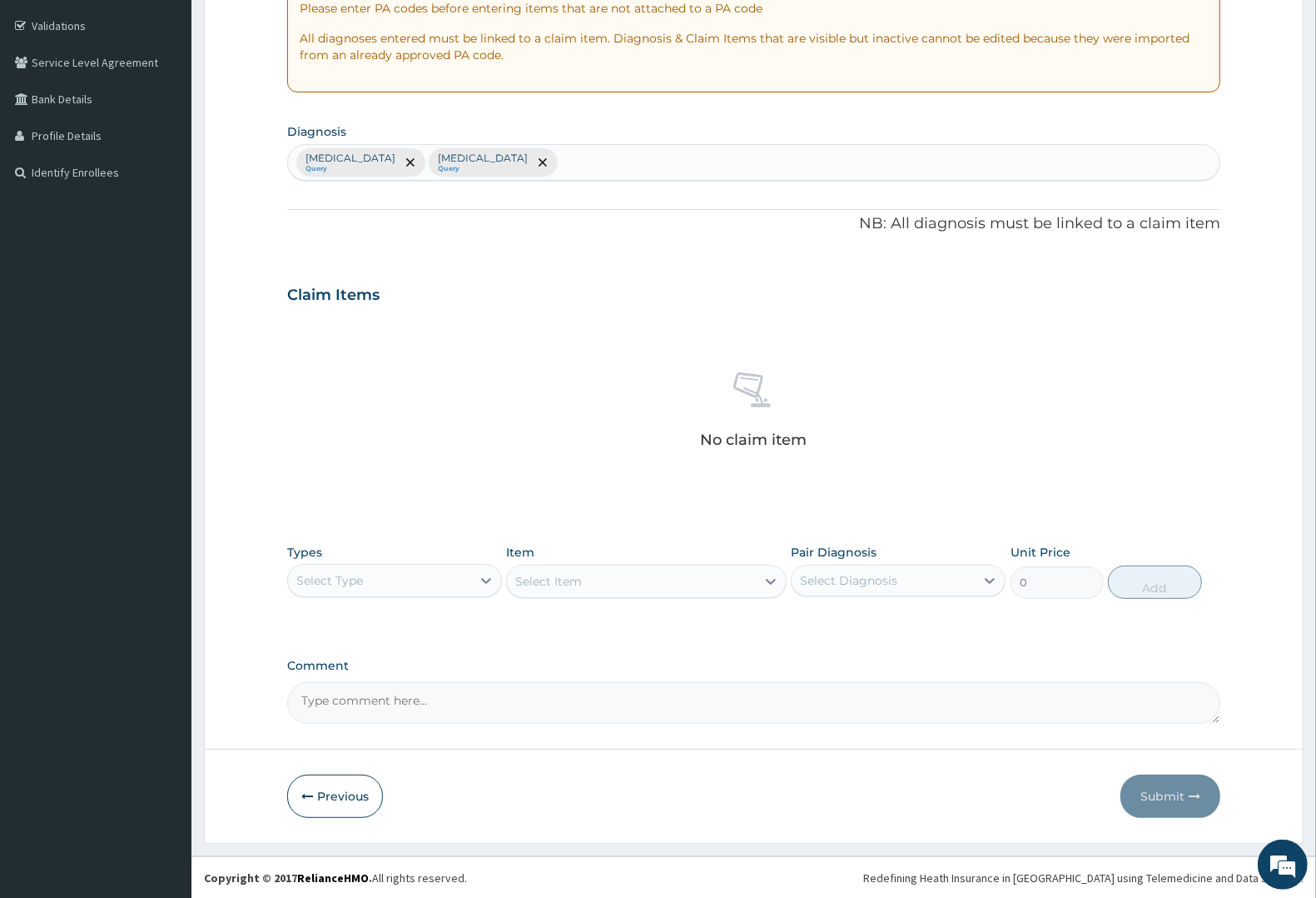
scroll to position [304, 0]
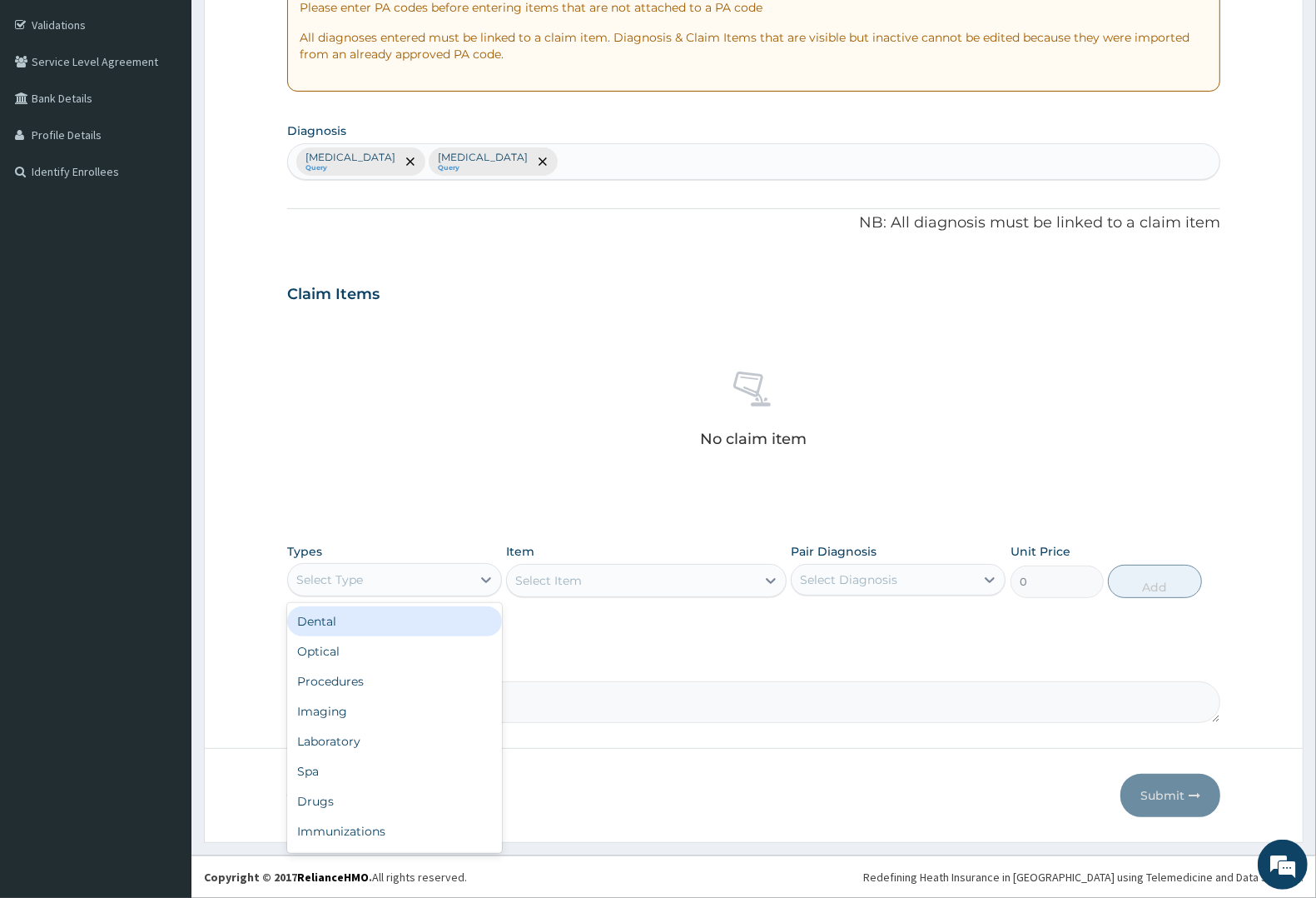
click at [382, 579] on div "Select Type" at bounding box center [379, 580] width 183 height 27
click at [352, 682] on div "Procedures" at bounding box center [394, 681] width 215 height 30
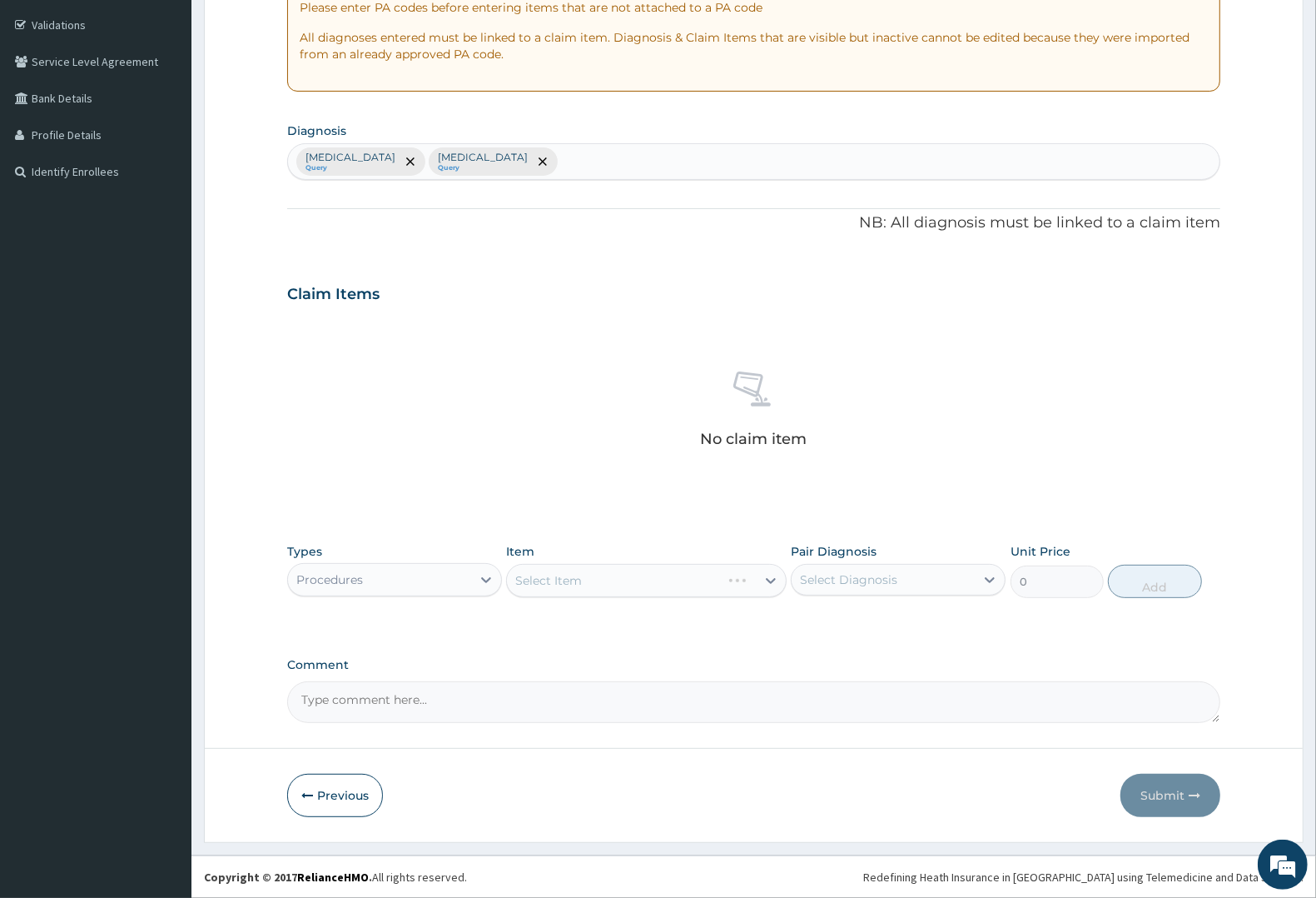
click at [618, 572] on div "Select Item" at bounding box center [645, 581] width 280 height 33
click at [652, 588] on div "Select Item" at bounding box center [645, 581] width 280 height 33
click at [668, 576] on div "Select Item" at bounding box center [645, 581] width 280 height 33
click at [686, 572] on div "Select Item" at bounding box center [630, 581] width 248 height 27
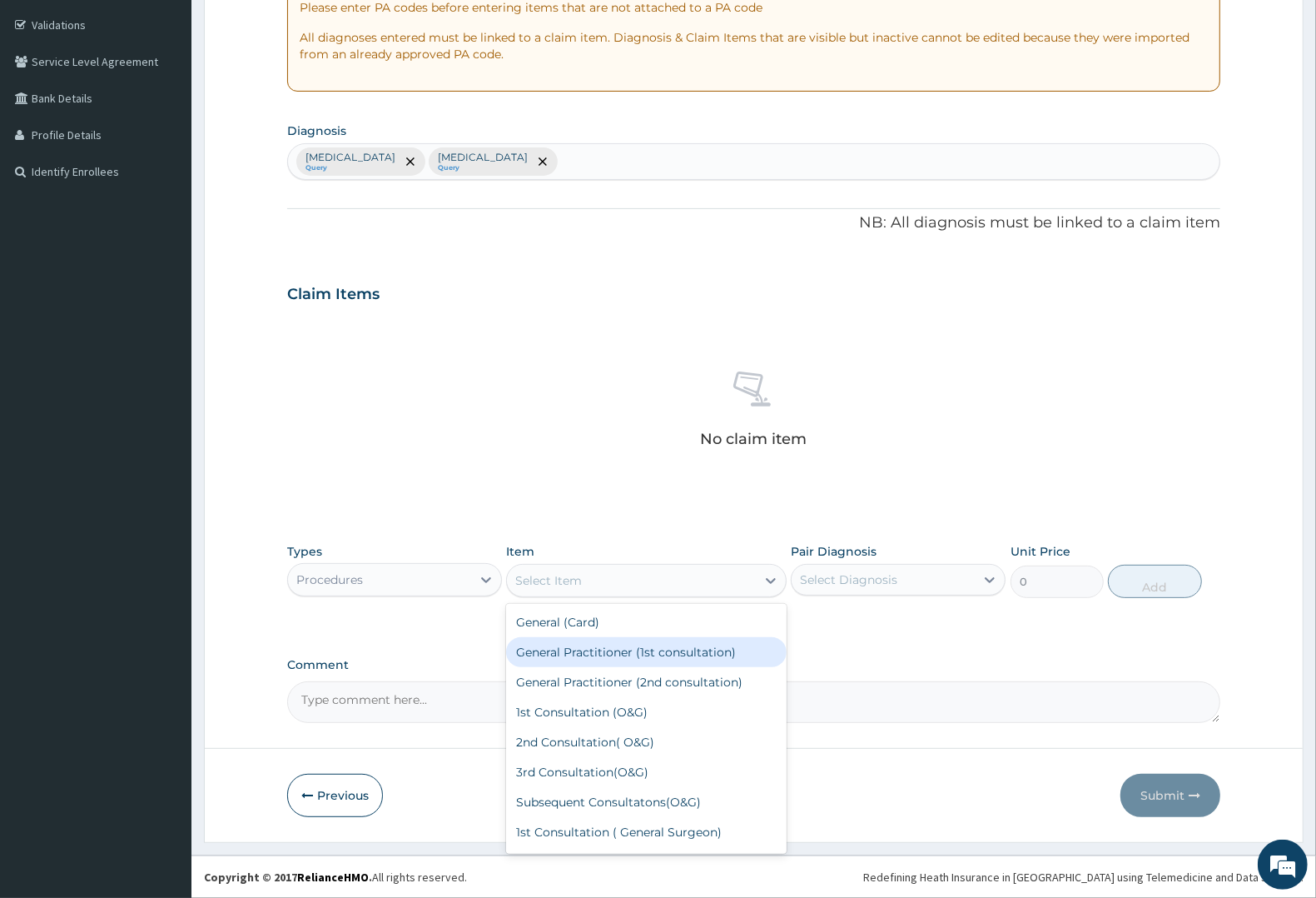
drag, startPoint x: 593, startPoint y: 646, endPoint x: 608, endPoint y: 639, distance: 16.6
click at [593, 647] on div "General Practitioner (1st consultation)" at bounding box center [645, 652] width 280 height 30
type input "2250"
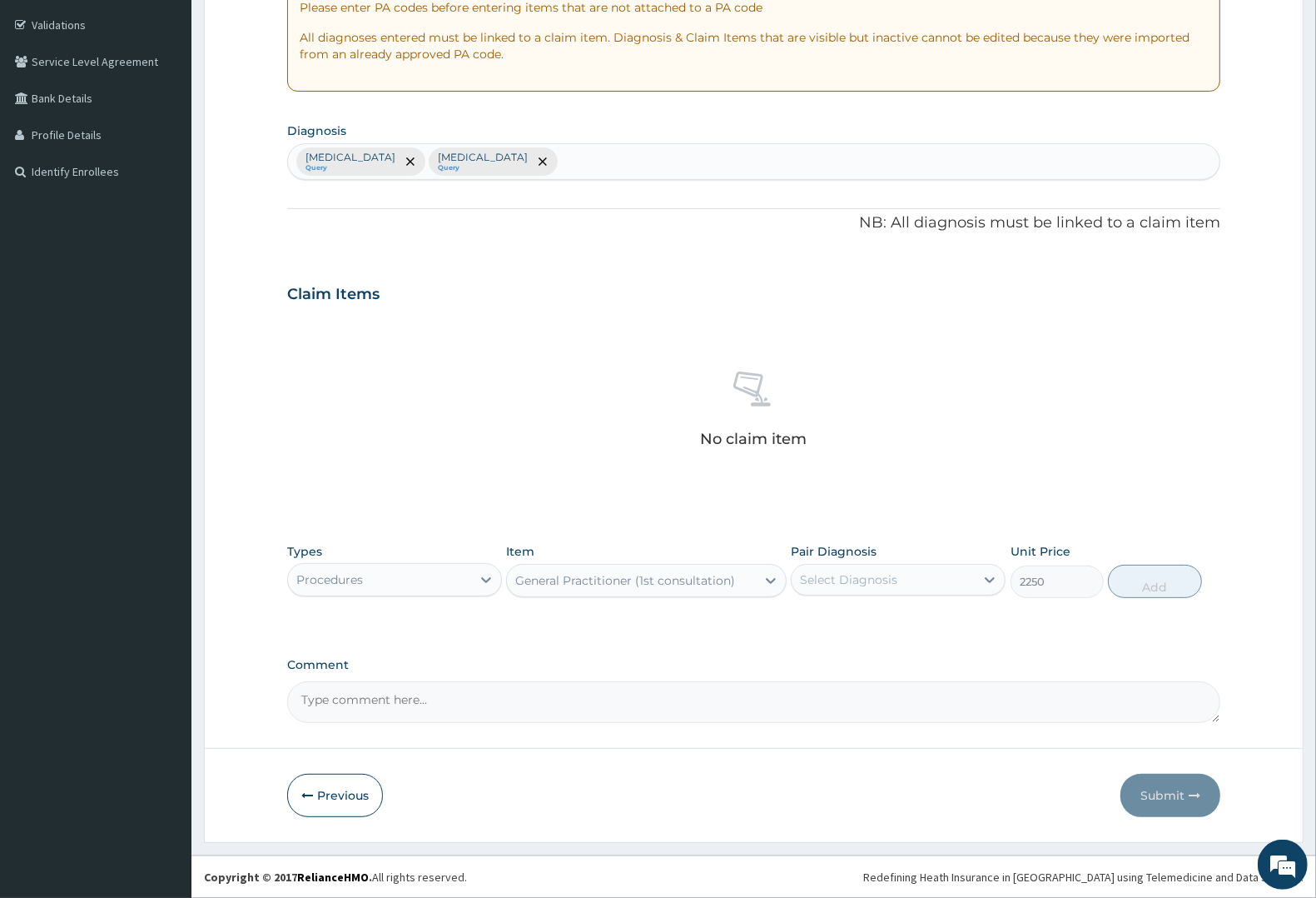
click at [873, 577] on div "Select Diagnosis" at bounding box center [848, 580] width 98 height 17
click at [863, 622] on label "Upper respiratory infection" at bounding box center [870, 621] width 104 height 17
checkbox input "true"
click at [849, 654] on label "Malaria" at bounding box center [870, 655] width 104 height 17
checkbox input "true"
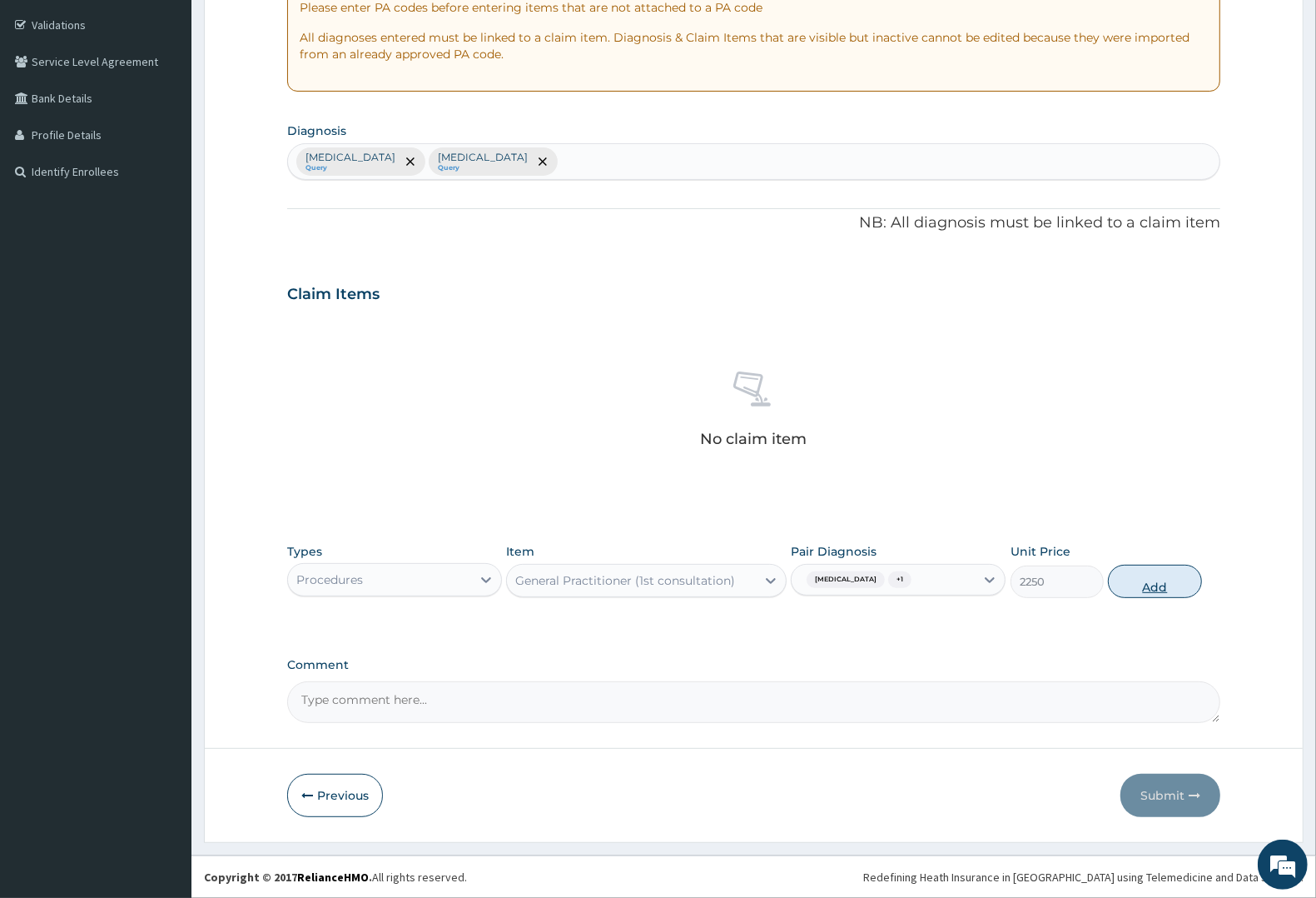
click at [1142, 579] on button "Add" at bounding box center [1155, 581] width 94 height 33
type input "0"
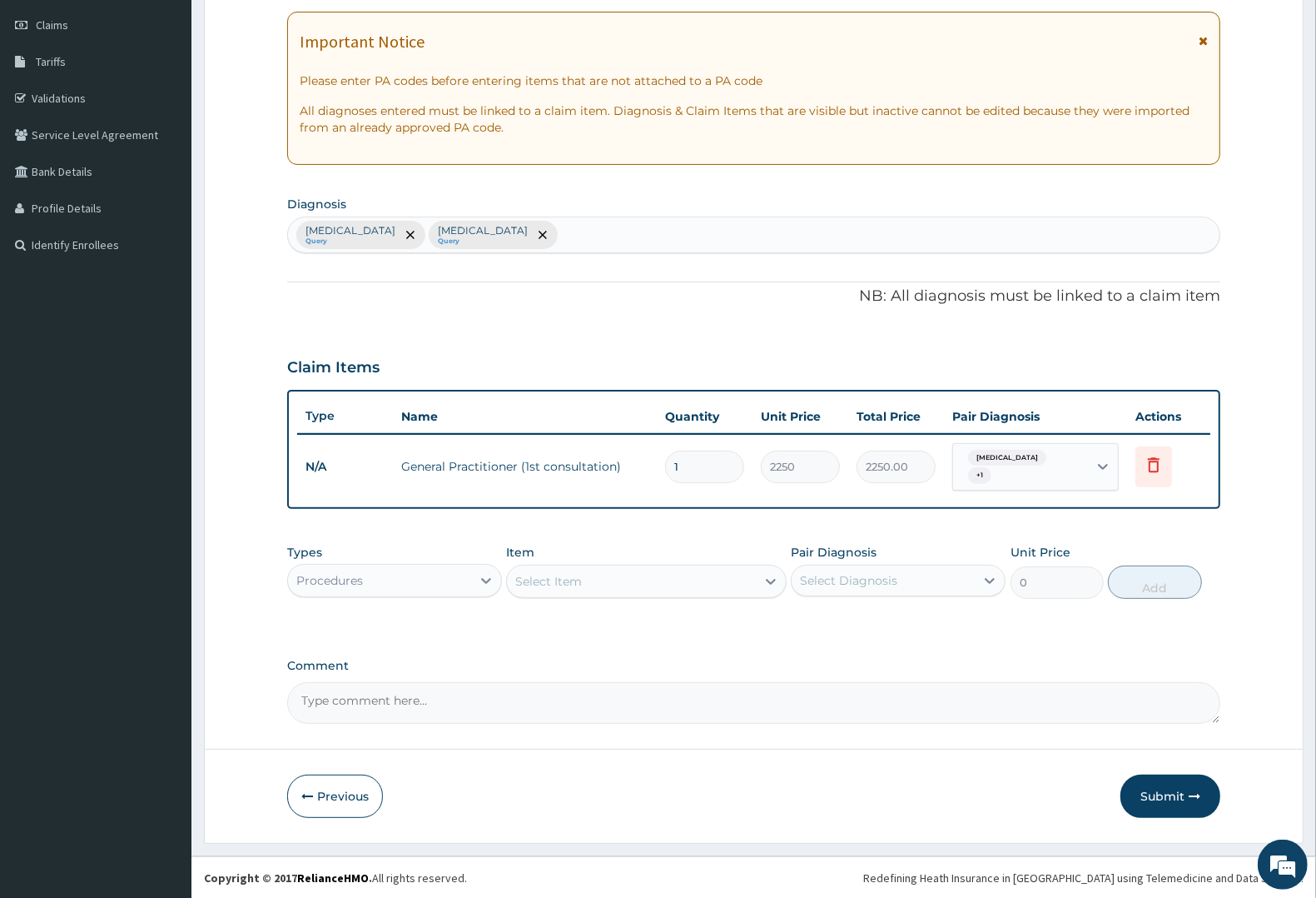
click at [542, 579] on div "Select Item" at bounding box center [549, 581] width 67 height 17
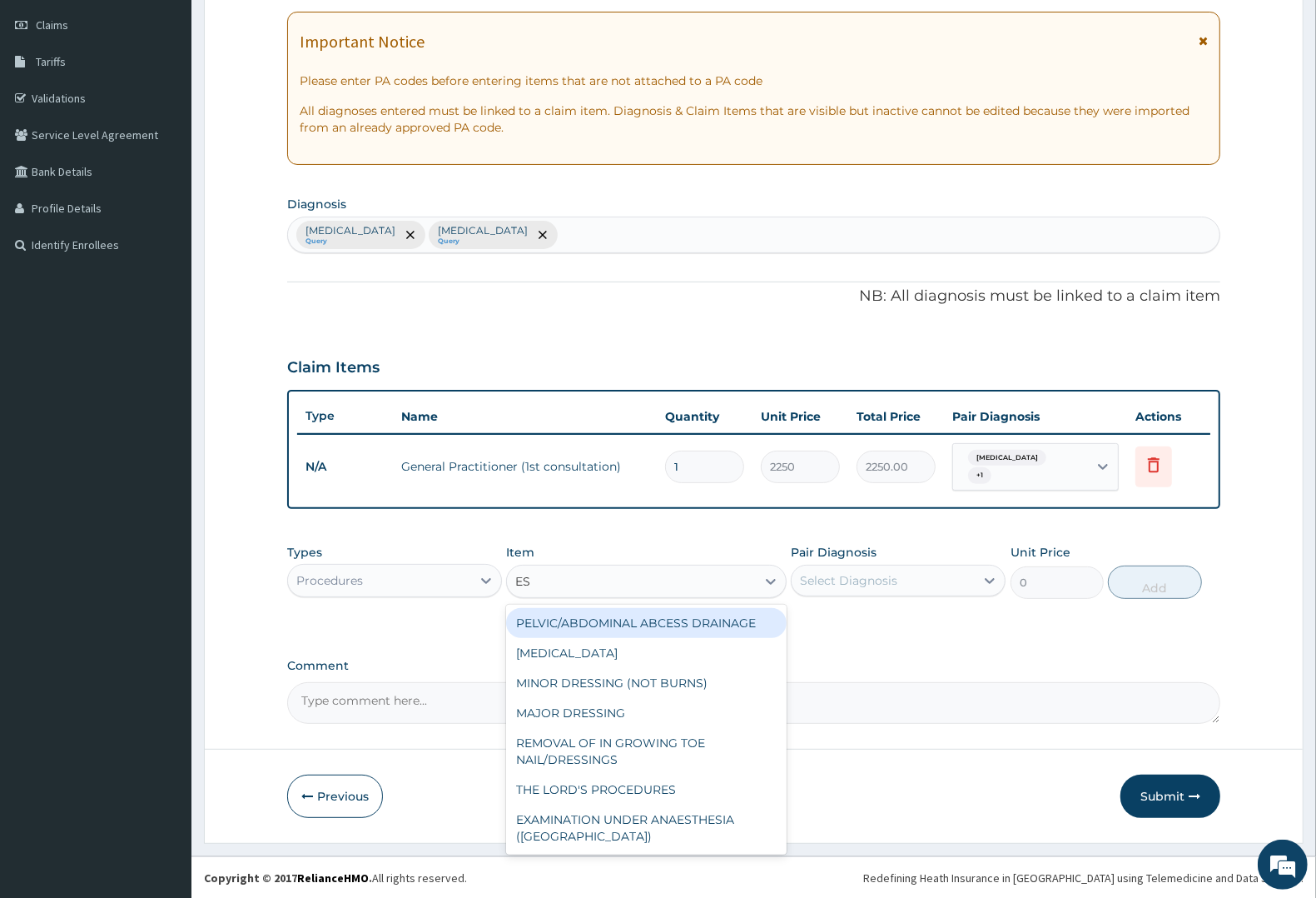
type input "ESR"
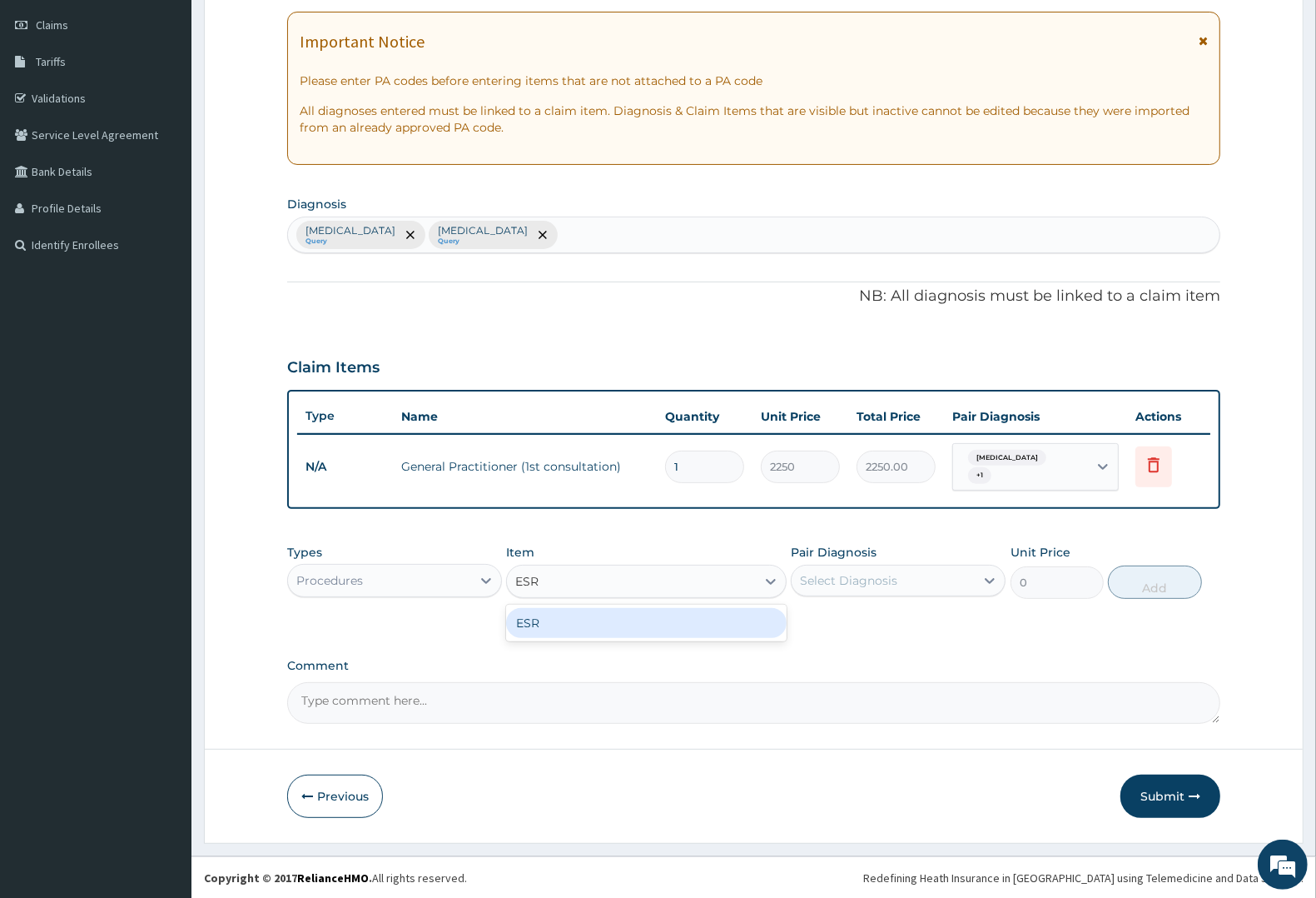
click at [539, 621] on div "ESR" at bounding box center [645, 623] width 280 height 30
type input "4000"
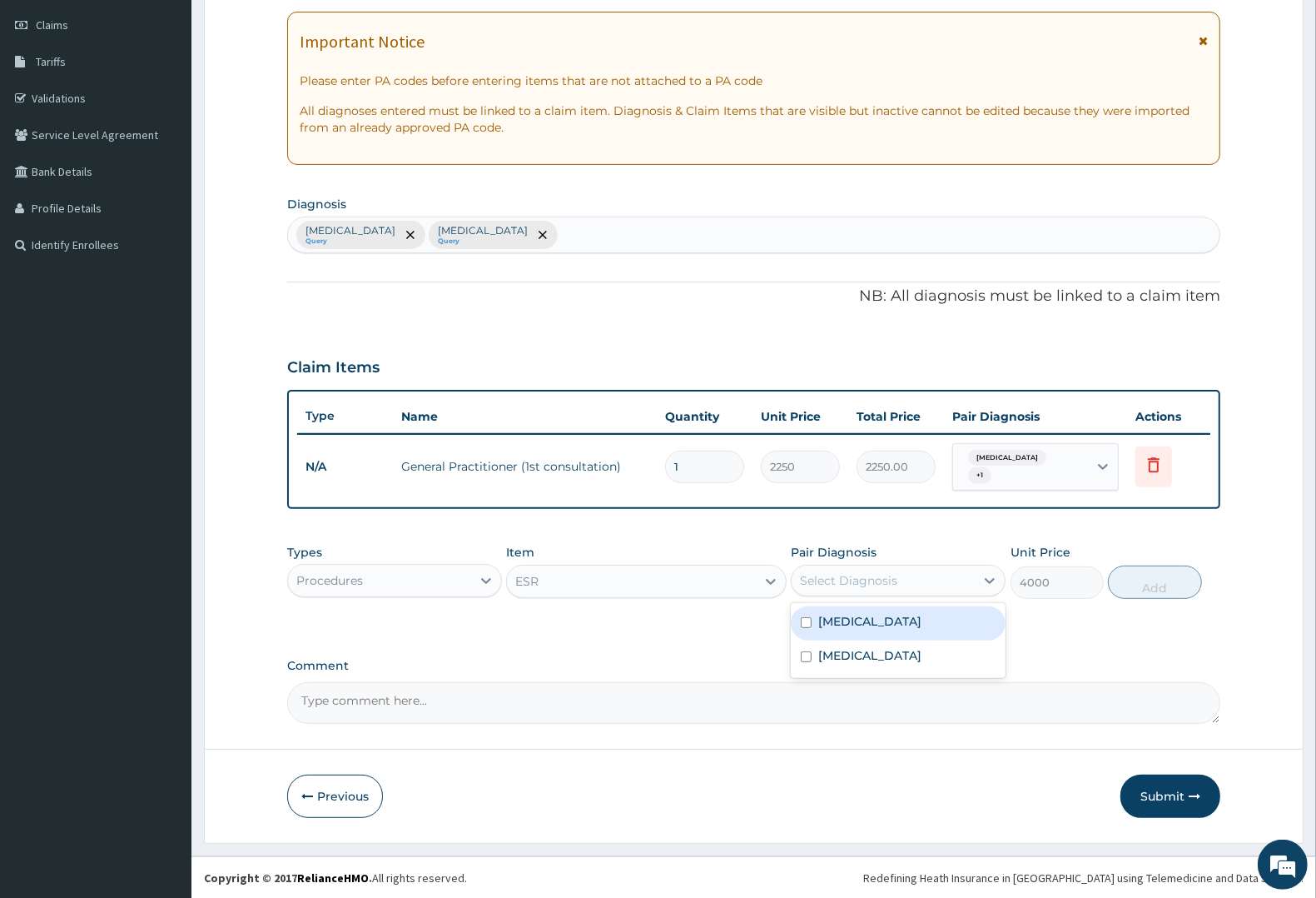
click at [879, 581] on div "Select Diagnosis" at bounding box center [848, 581] width 98 height 17
click at [858, 630] on div "Upper respiratory infection" at bounding box center [898, 623] width 215 height 34
checkbox input "true"
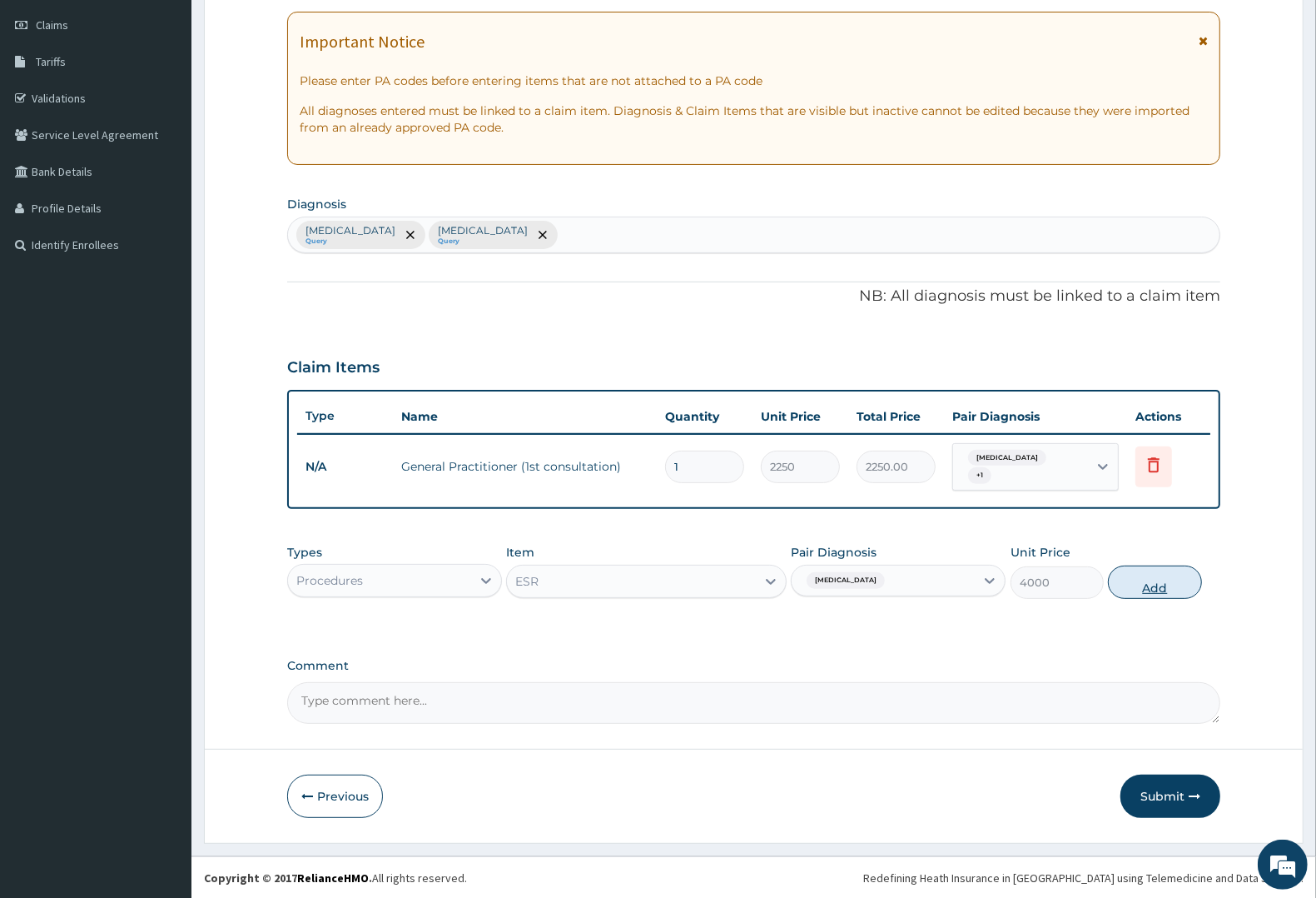
click at [1141, 585] on button "Add" at bounding box center [1155, 582] width 94 height 33
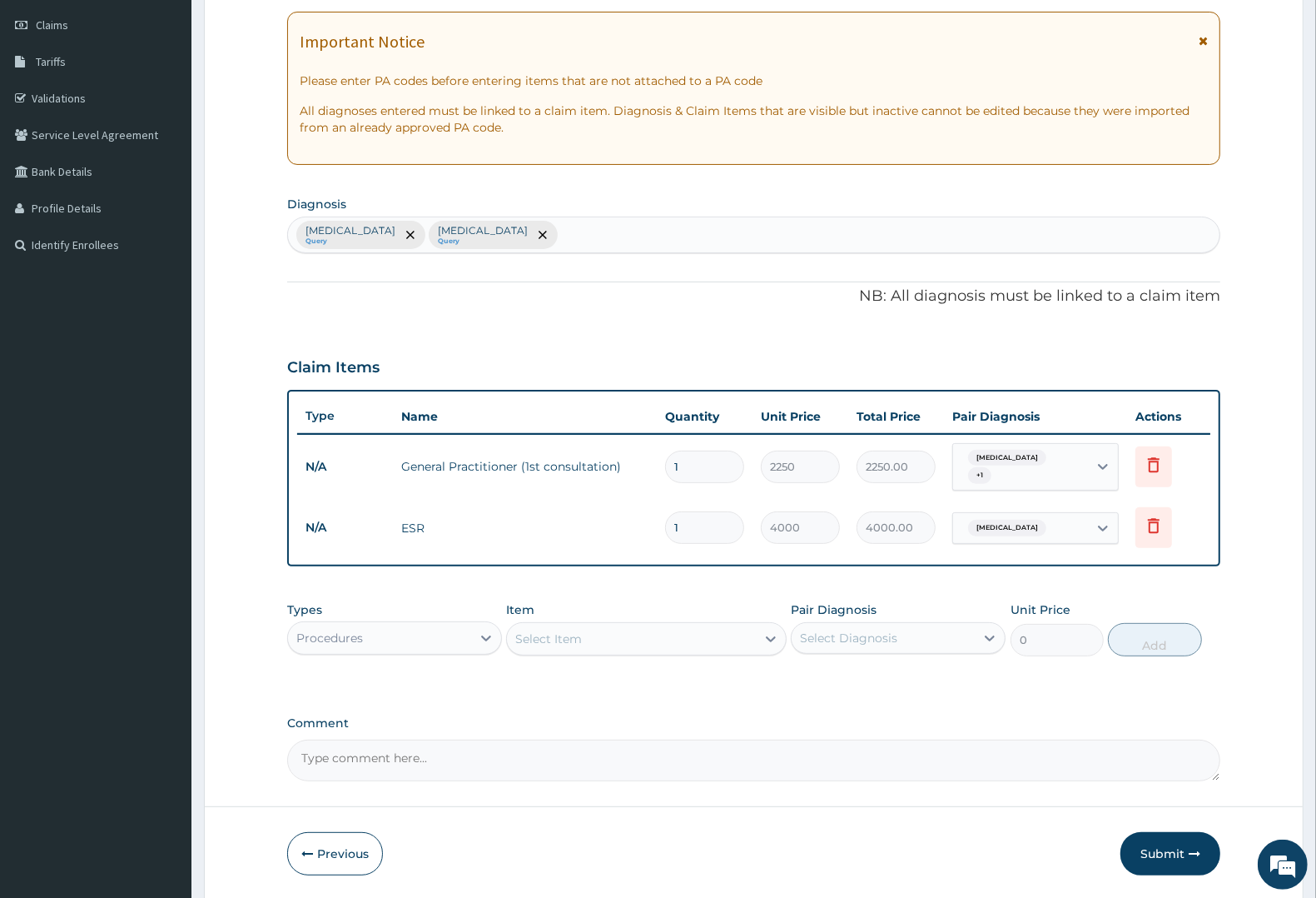
click at [351, 639] on div "Procedures" at bounding box center [330, 638] width 67 height 17
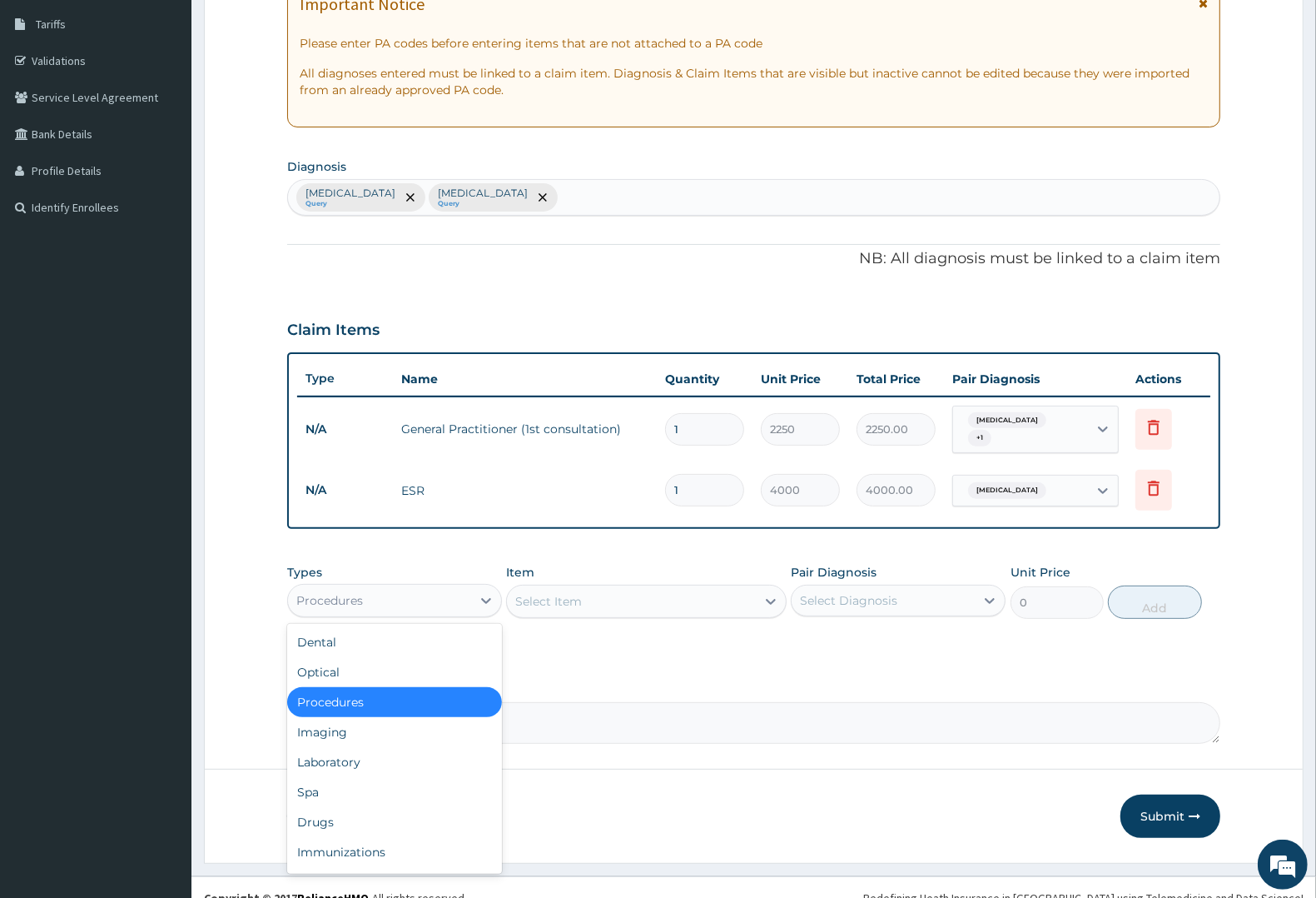
scroll to position [288, 0]
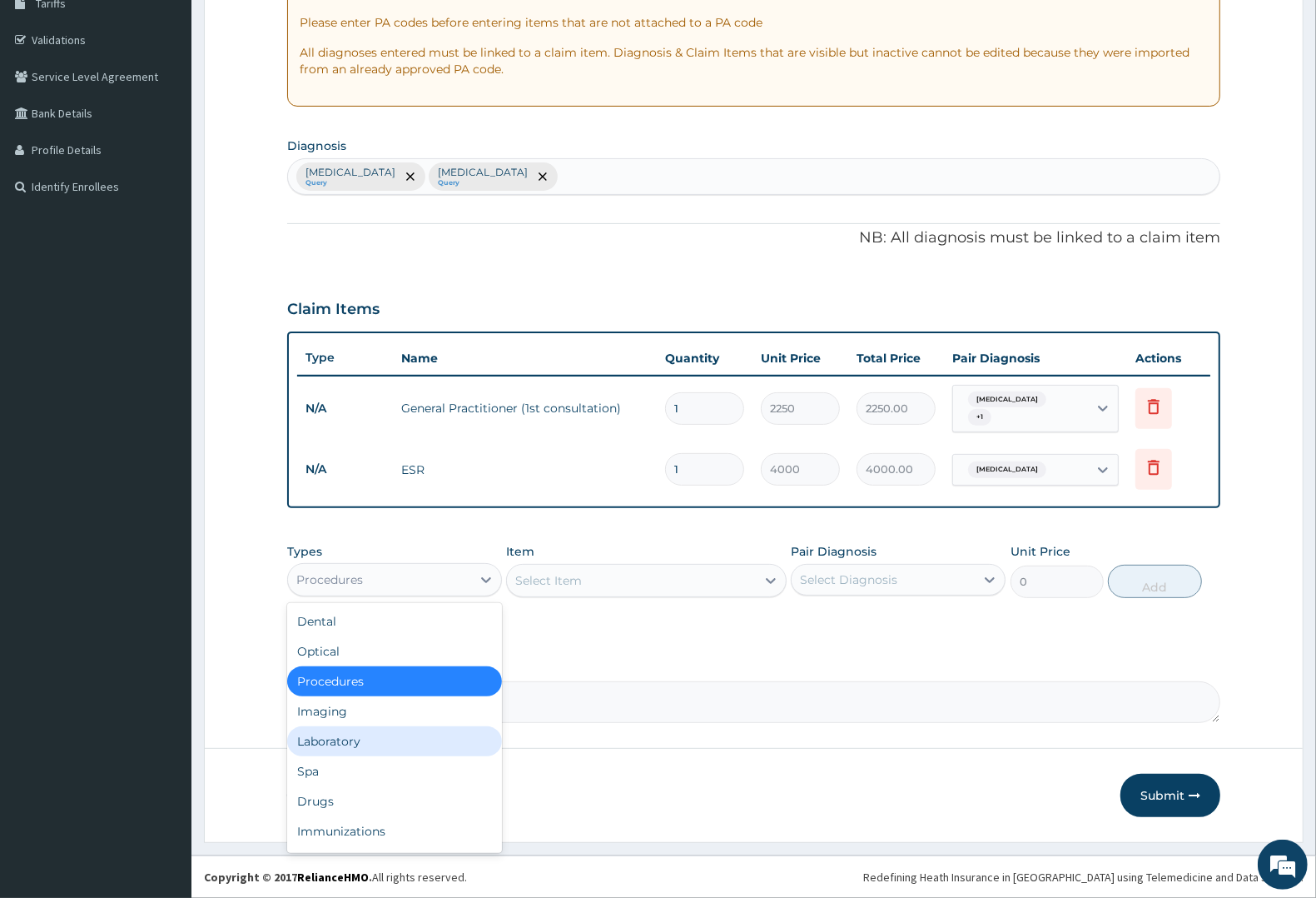
click at [332, 737] on div "Laboratory" at bounding box center [394, 741] width 215 height 30
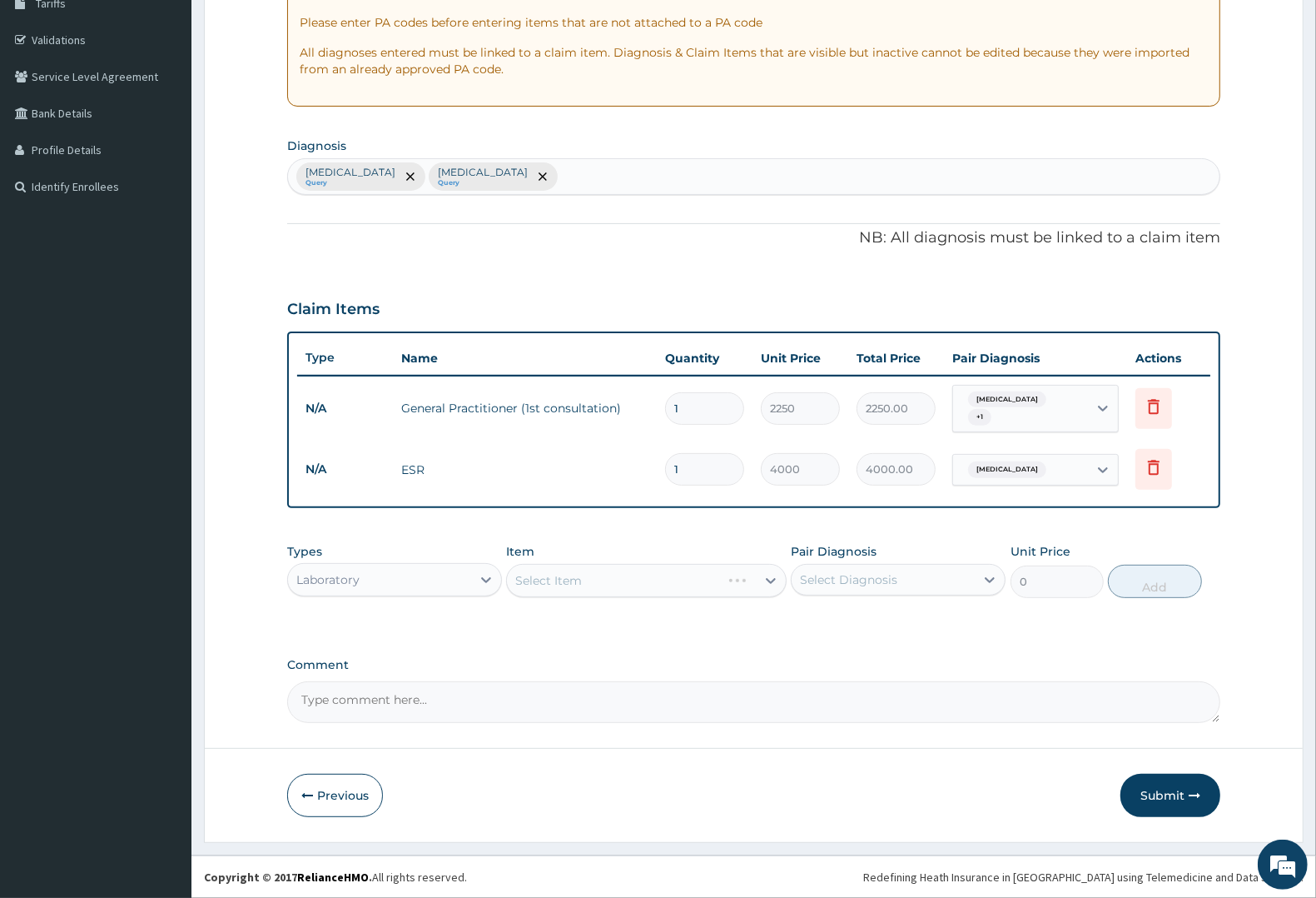
click at [672, 575] on div "Select Item" at bounding box center [645, 581] width 280 height 33
click at [688, 575] on div "Select Item" at bounding box center [630, 581] width 248 height 27
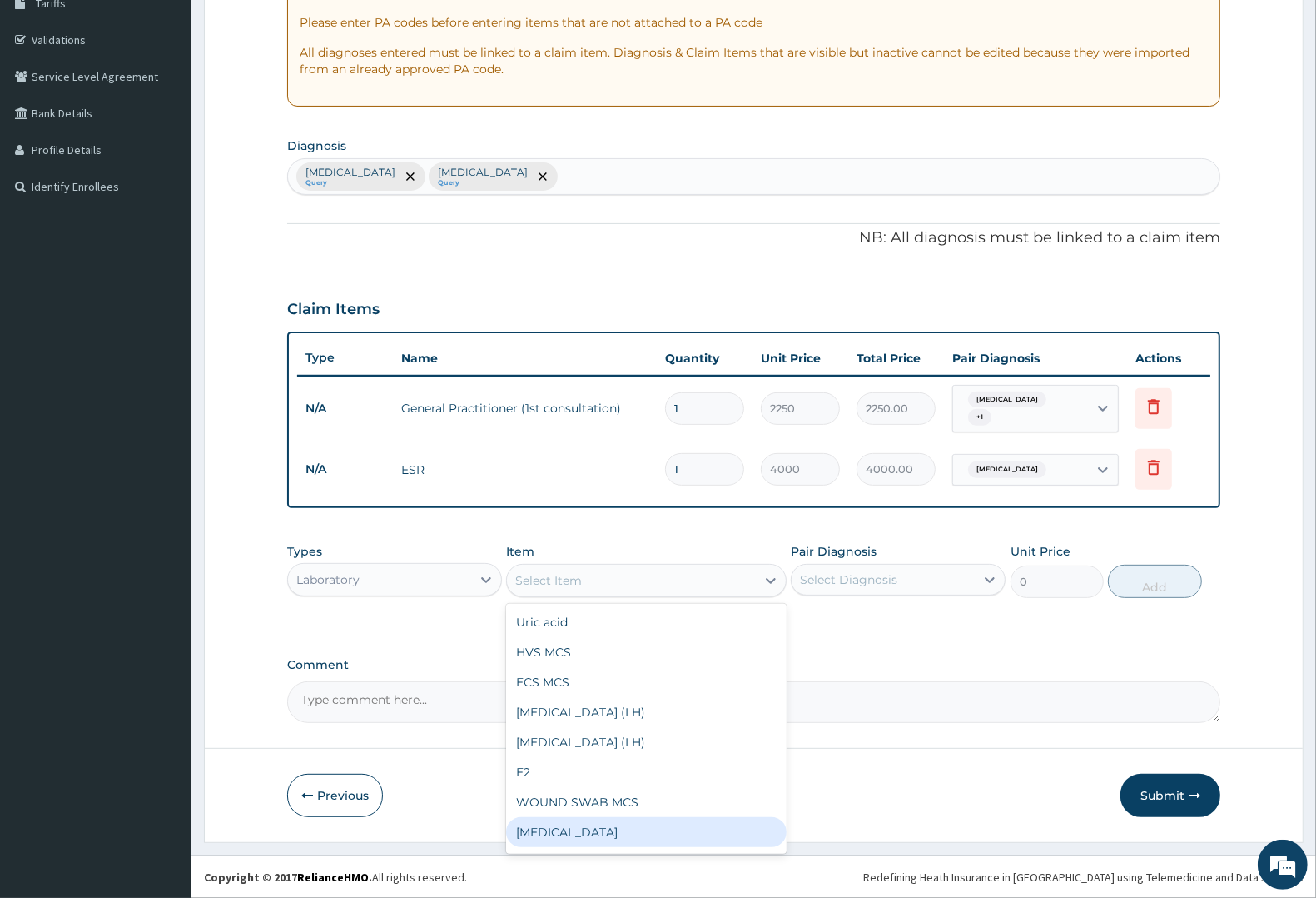
click at [551, 823] on div "Full blood count" at bounding box center [645, 832] width 280 height 30
type input "3000"
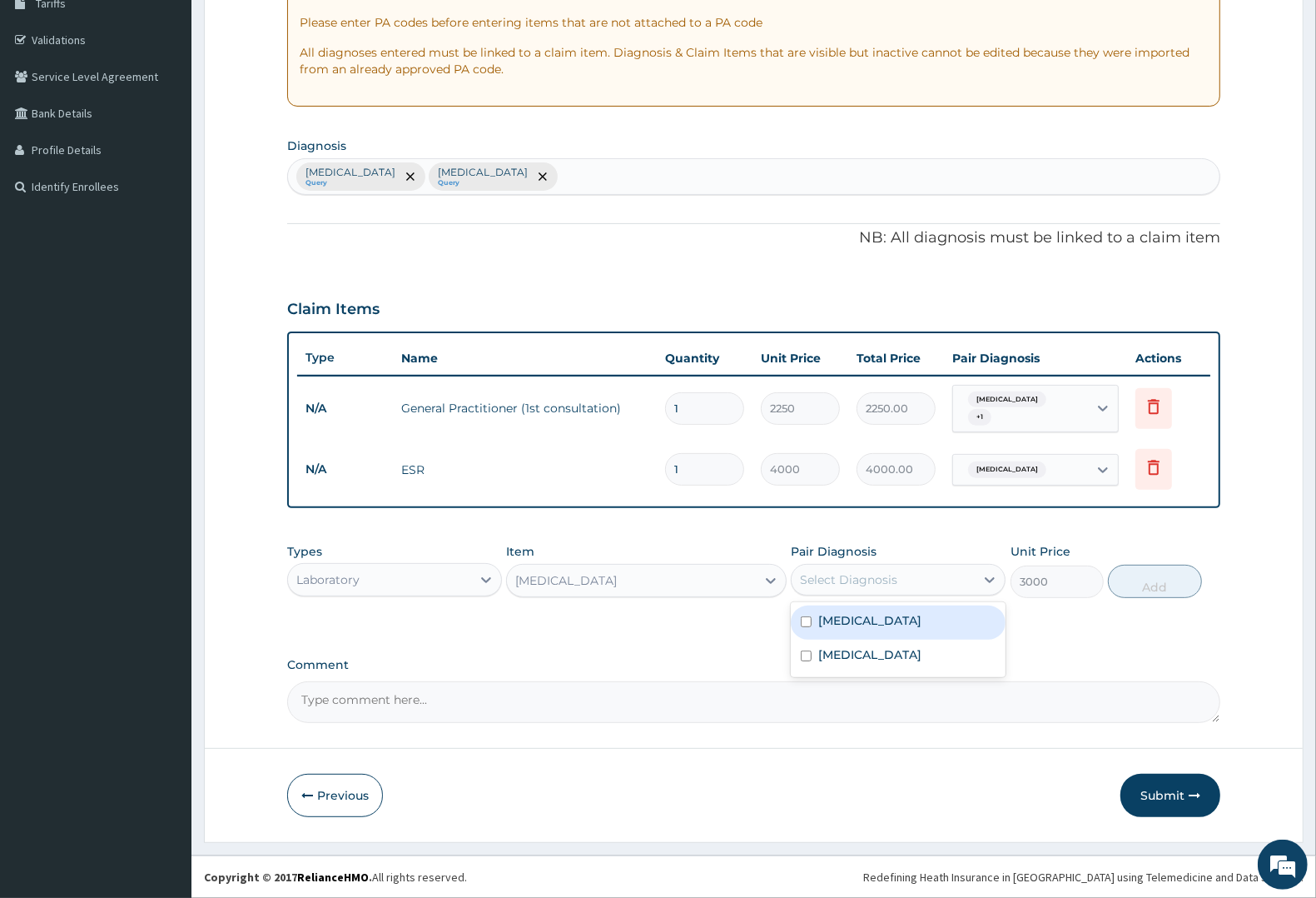
click at [856, 587] on div "Select Diagnosis" at bounding box center [848, 580] width 98 height 17
click at [852, 629] on div "Upper respiratory infection" at bounding box center [898, 622] width 215 height 34
checkbox input "true"
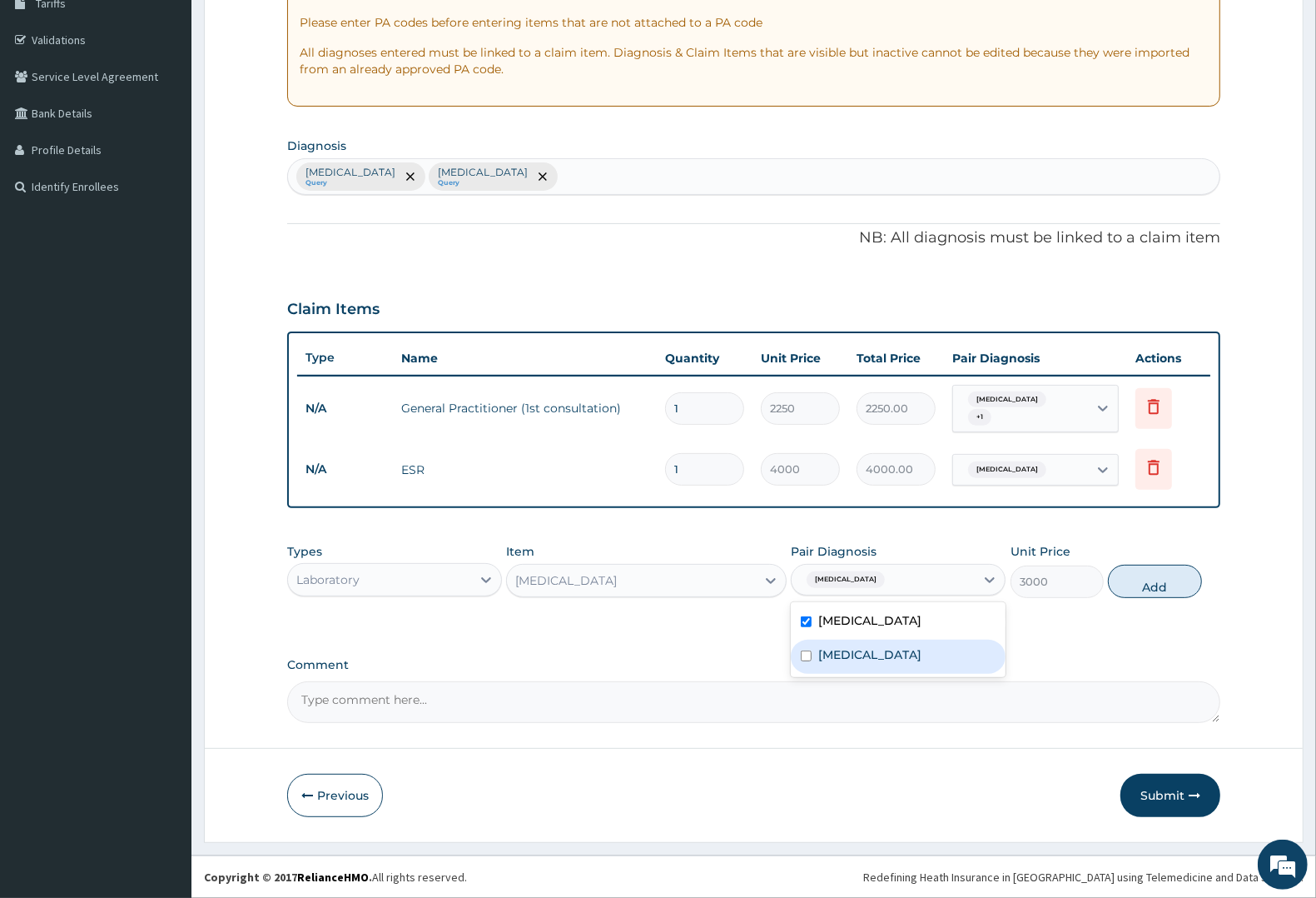
click at [851, 642] on div "Malaria" at bounding box center [898, 657] width 215 height 34
checkbox input "true"
click at [1153, 584] on button "Add" at bounding box center [1155, 581] width 94 height 33
type input "0"
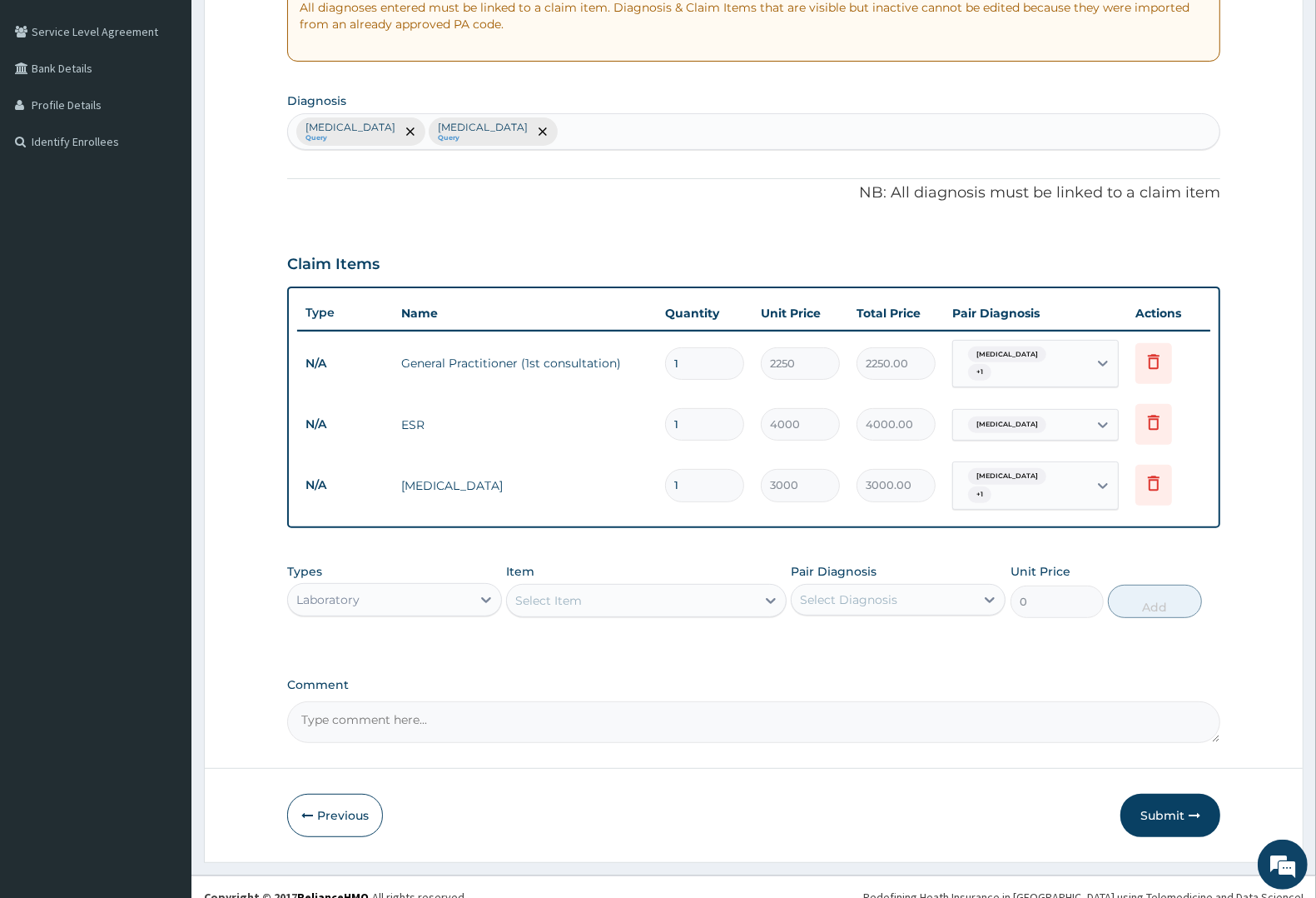
scroll to position [353, 0]
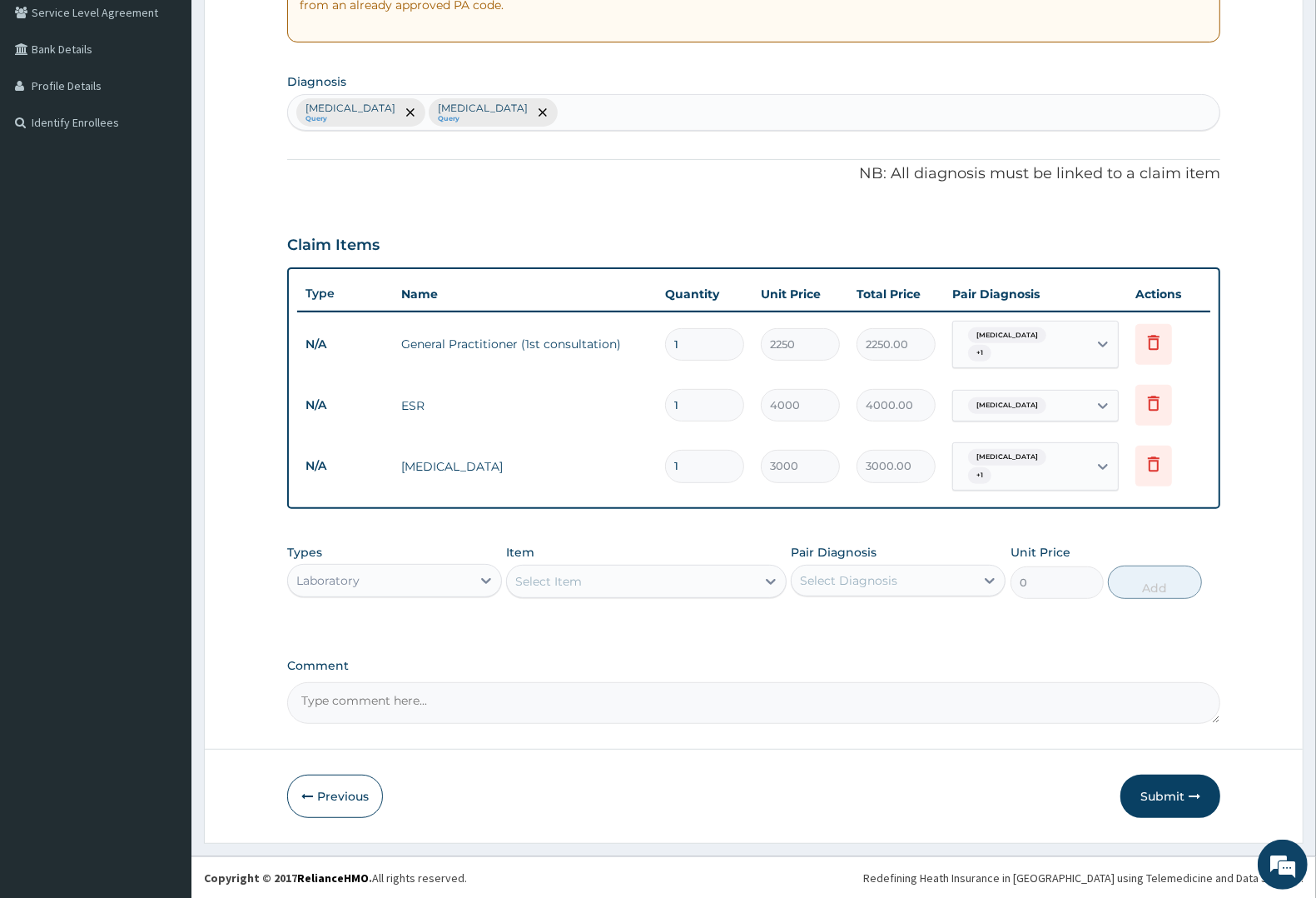
click at [574, 573] on div "Select Item" at bounding box center [549, 581] width 67 height 17
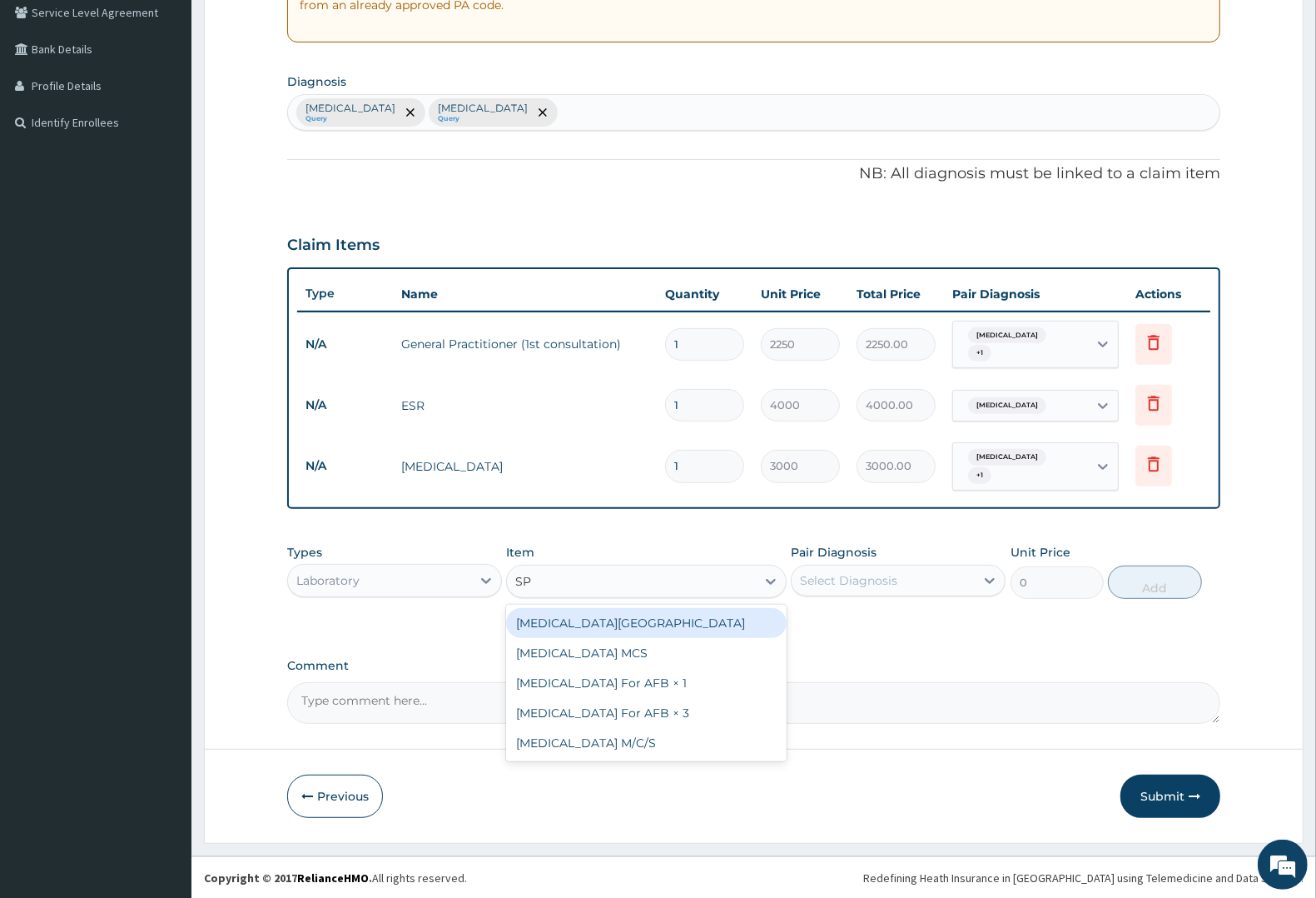
type input "SPU"
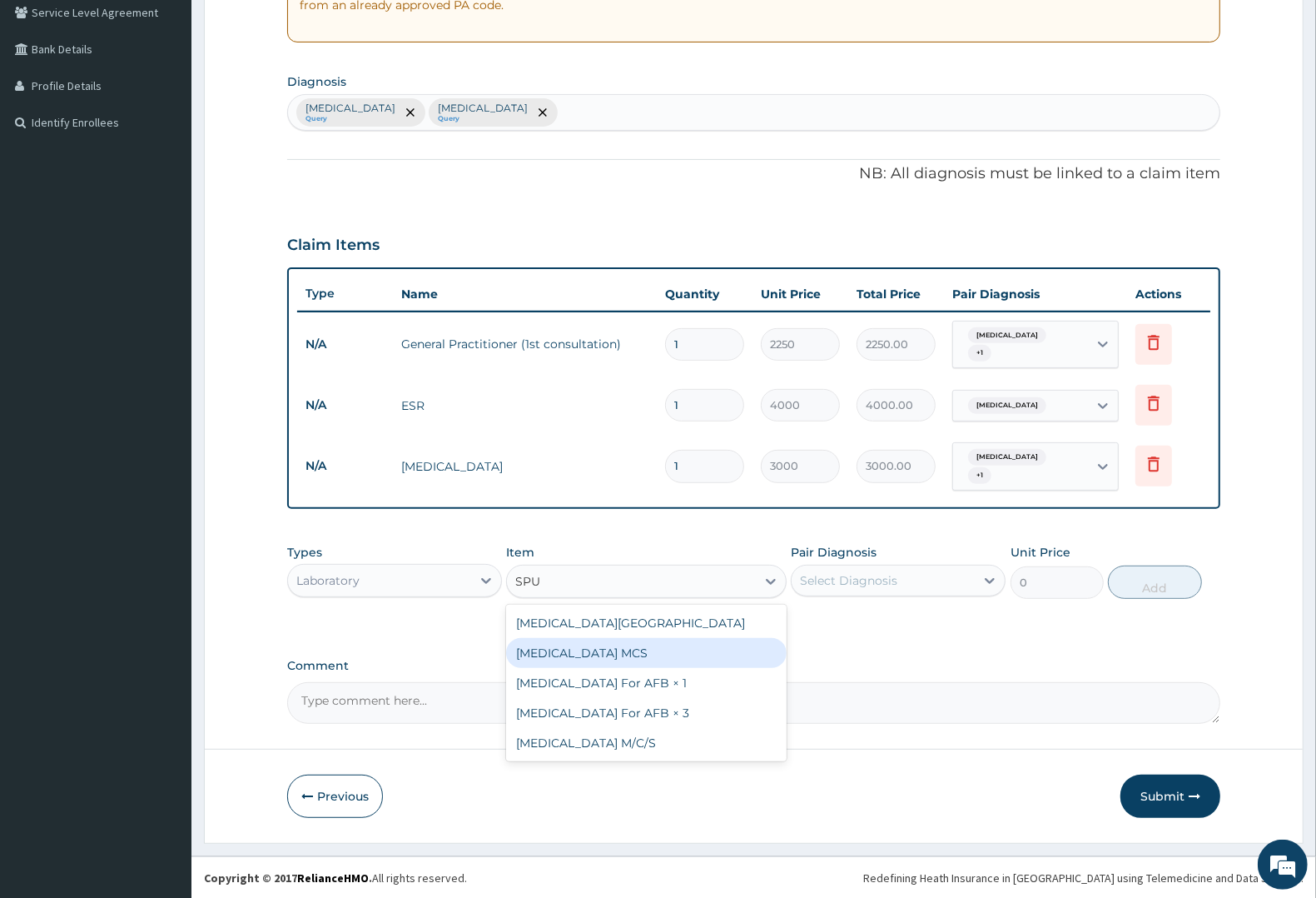
click at [568, 647] on div "Sputum MCS" at bounding box center [645, 653] width 280 height 30
type input "3000"
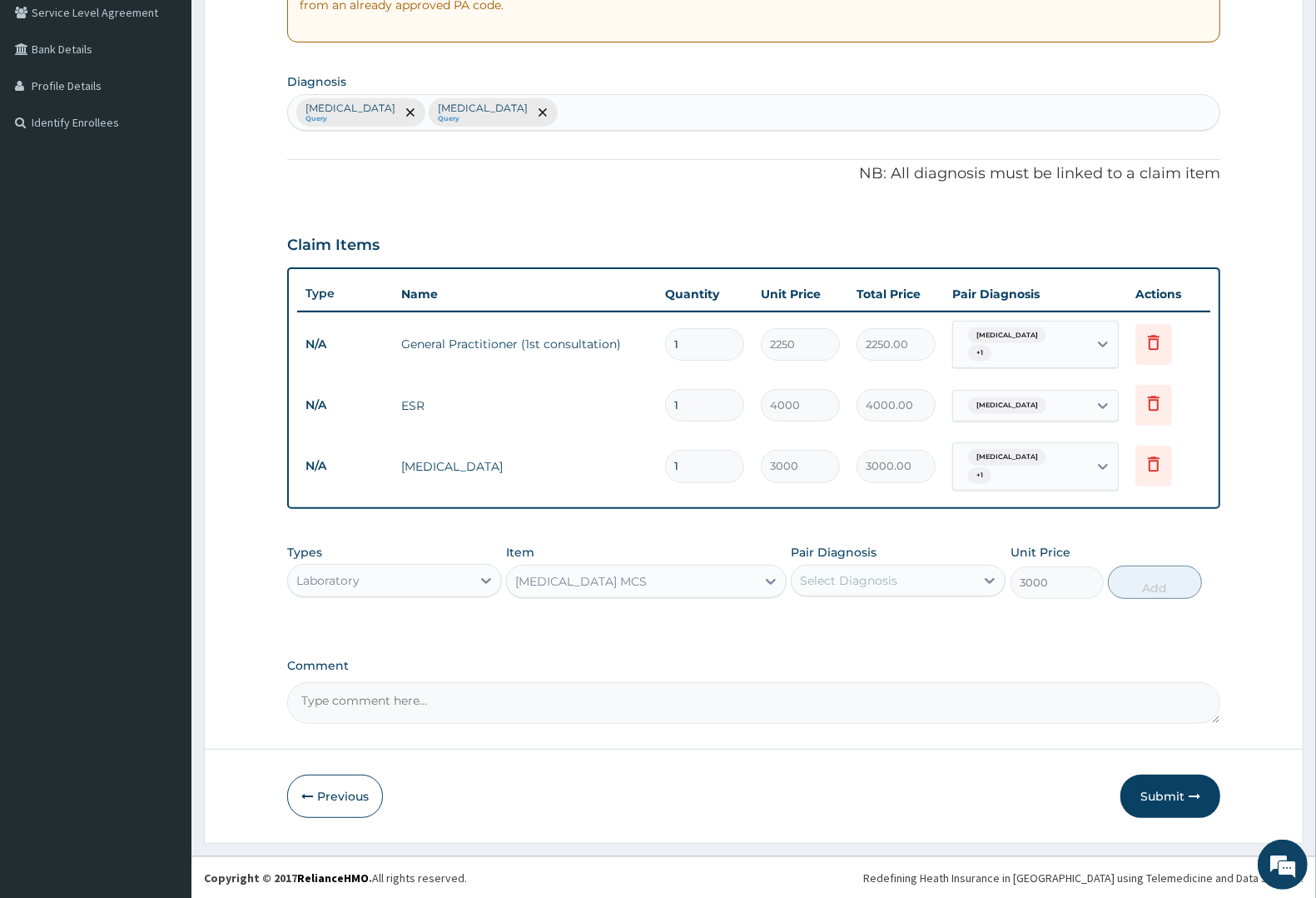
click at [867, 581] on div "Select Diagnosis" at bounding box center [848, 581] width 98 height 17
click at [876, 616] on label "Upper respiratory infection" at bounding box center [870, 621] width 104 height 17
checkbox input "true"
click at [1168, 586] on button "Add" at bounding box center [1155, 582] width 94 height 33
type input "0"
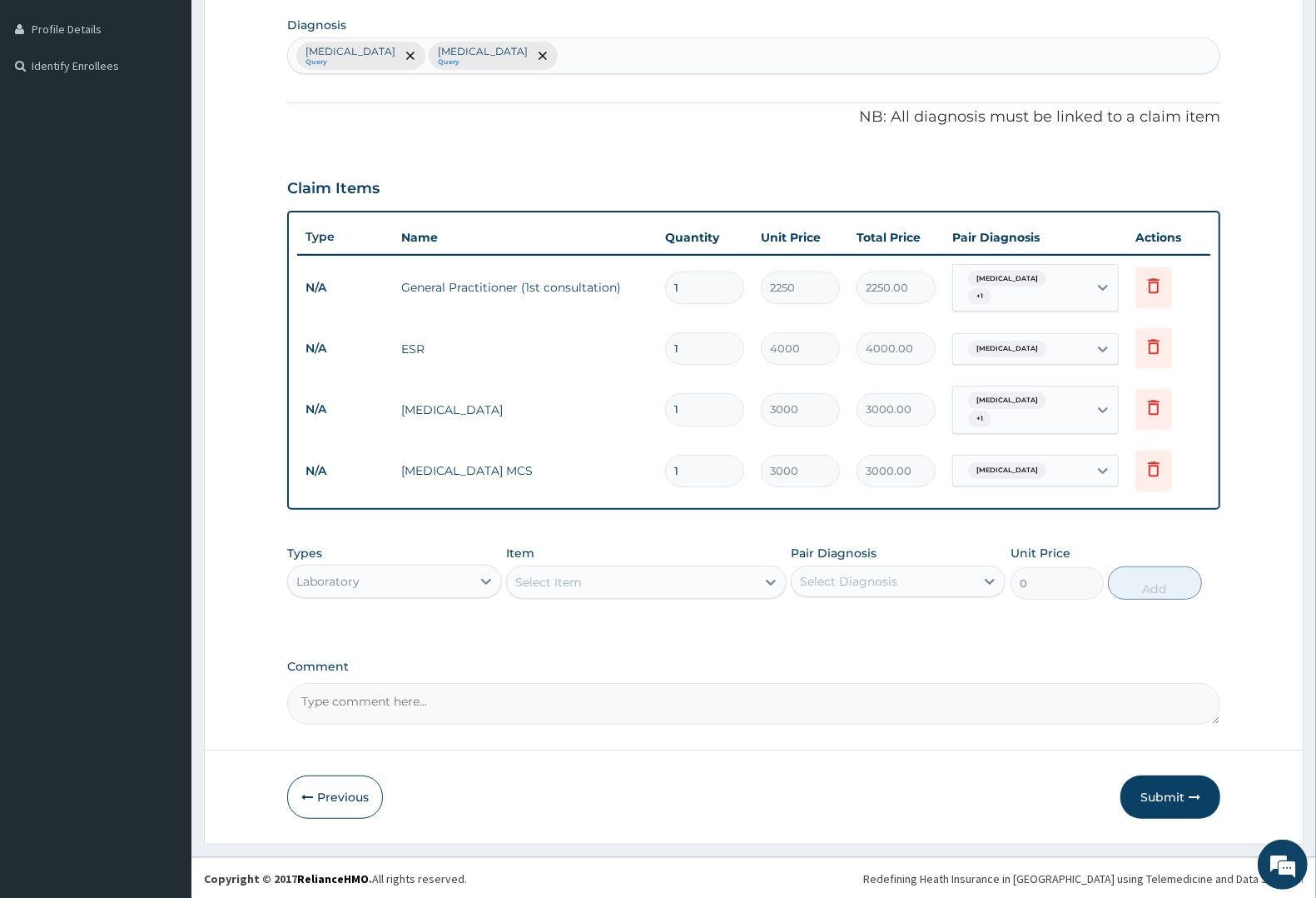
scroll to position [409, 0]
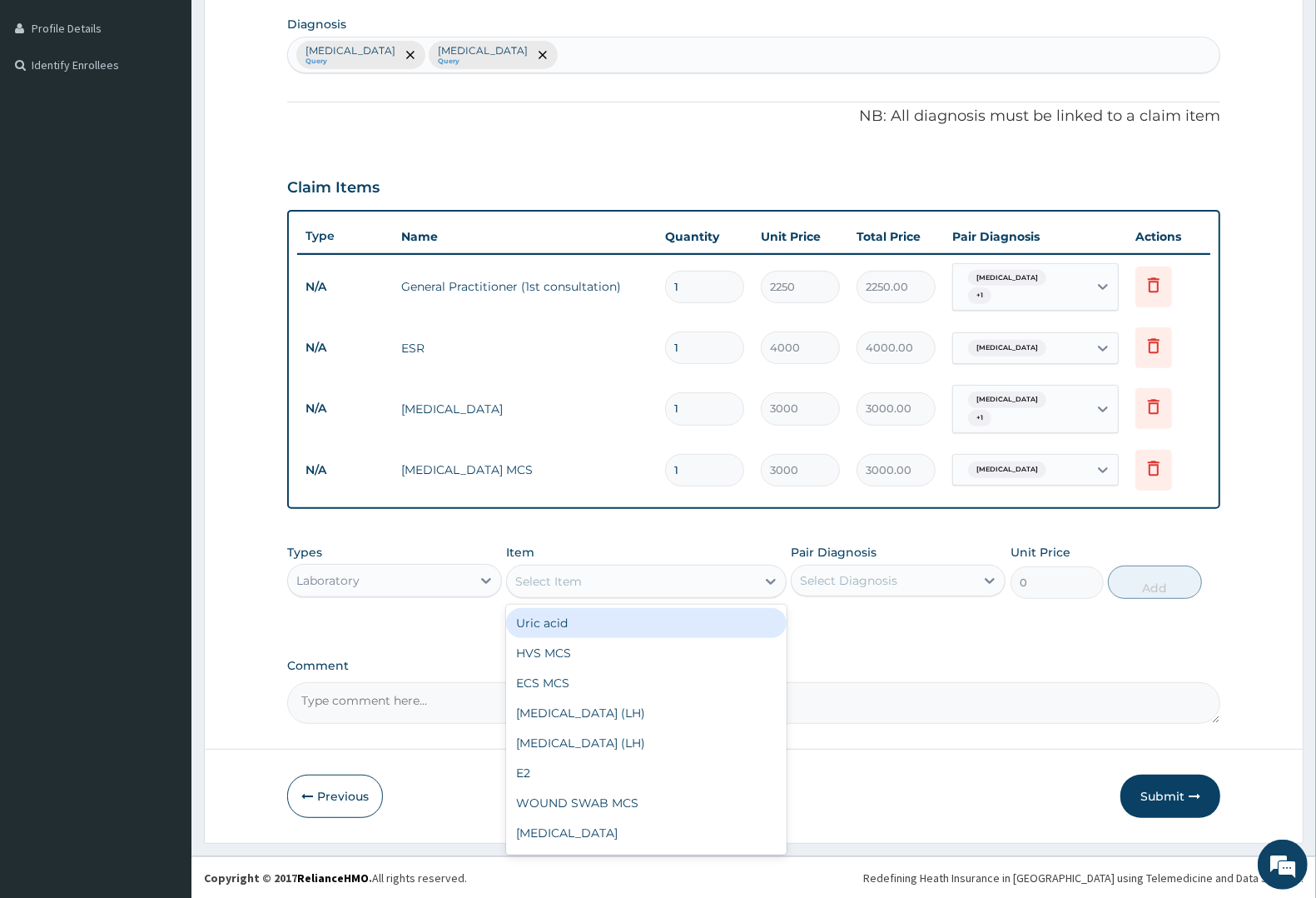
click at [554, 581] on div "Select Item" at bounding box center [549, 581] width 67 height 17
type input "MA"
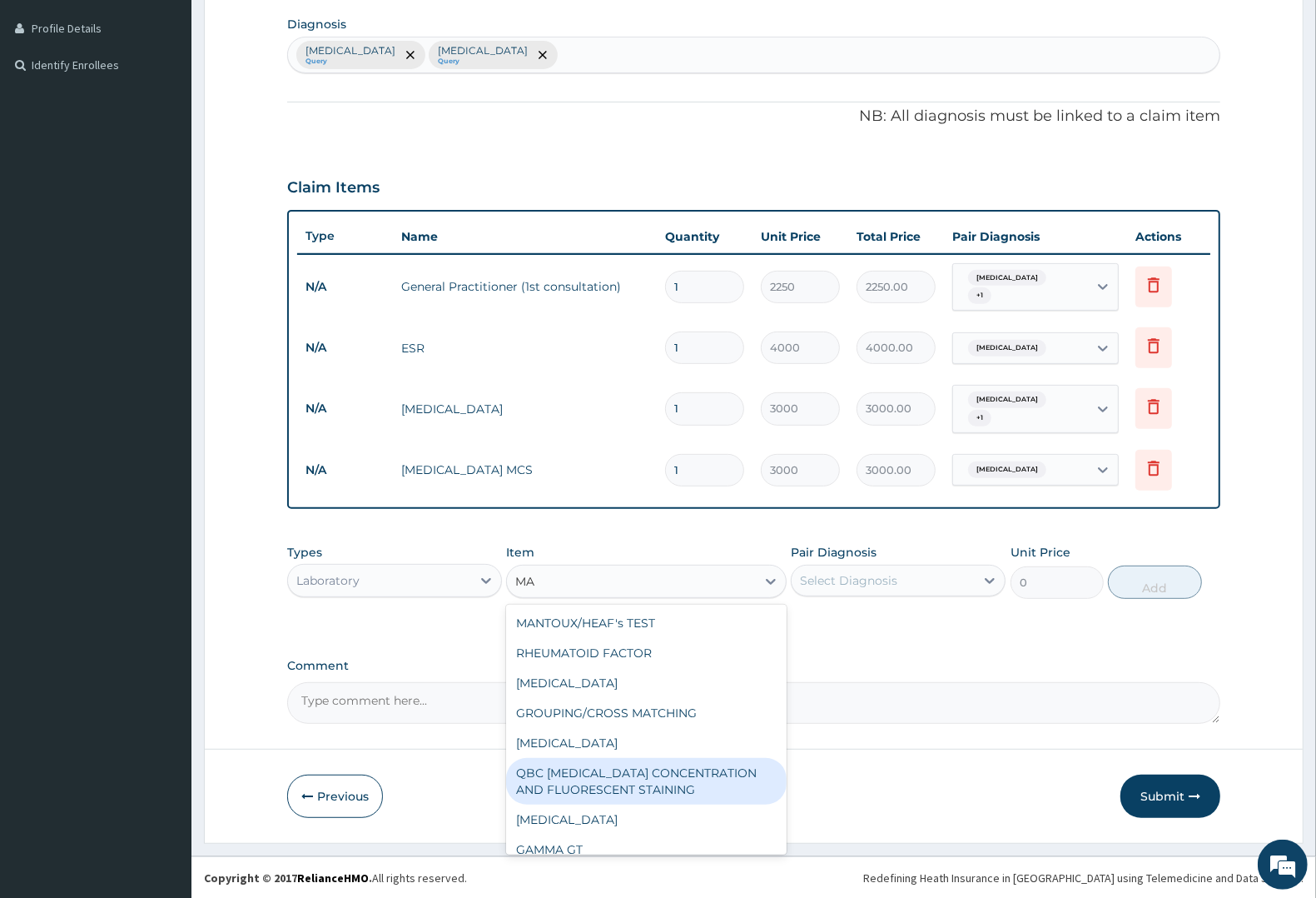
drag, startPoint x: 617, startPoint y: 779, endPoint x: 640, endPoint y: 760, distance: 29.8
click at [626, 774] on div "QBC MALARIA CONCENTRATION AND FLUORESCENT STAINING" at bounding box center [645, 781] width 280 height 47
type input "1800"
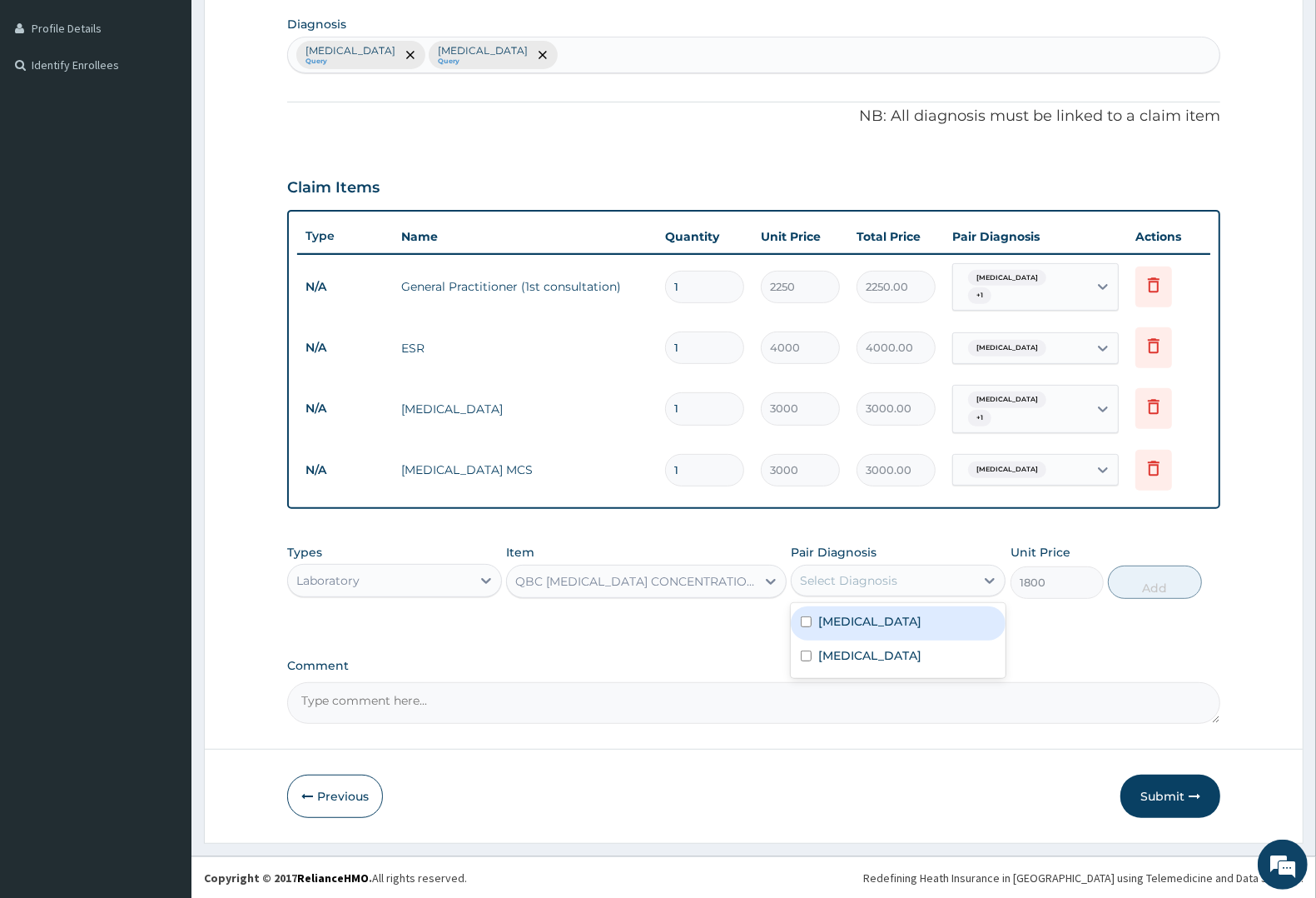
click at [916, 577] on div "Select Diagnosis" at bounding box center [883, 581] width 183 height 27
click at [863, 650] on div "Malaria" at bounding box center [898, 657] width 215 height 34
checkbox input "true"
click at [1149, 587] on button "Add" at bounding box center [1155, 582] width 94 height 33
type input "0"
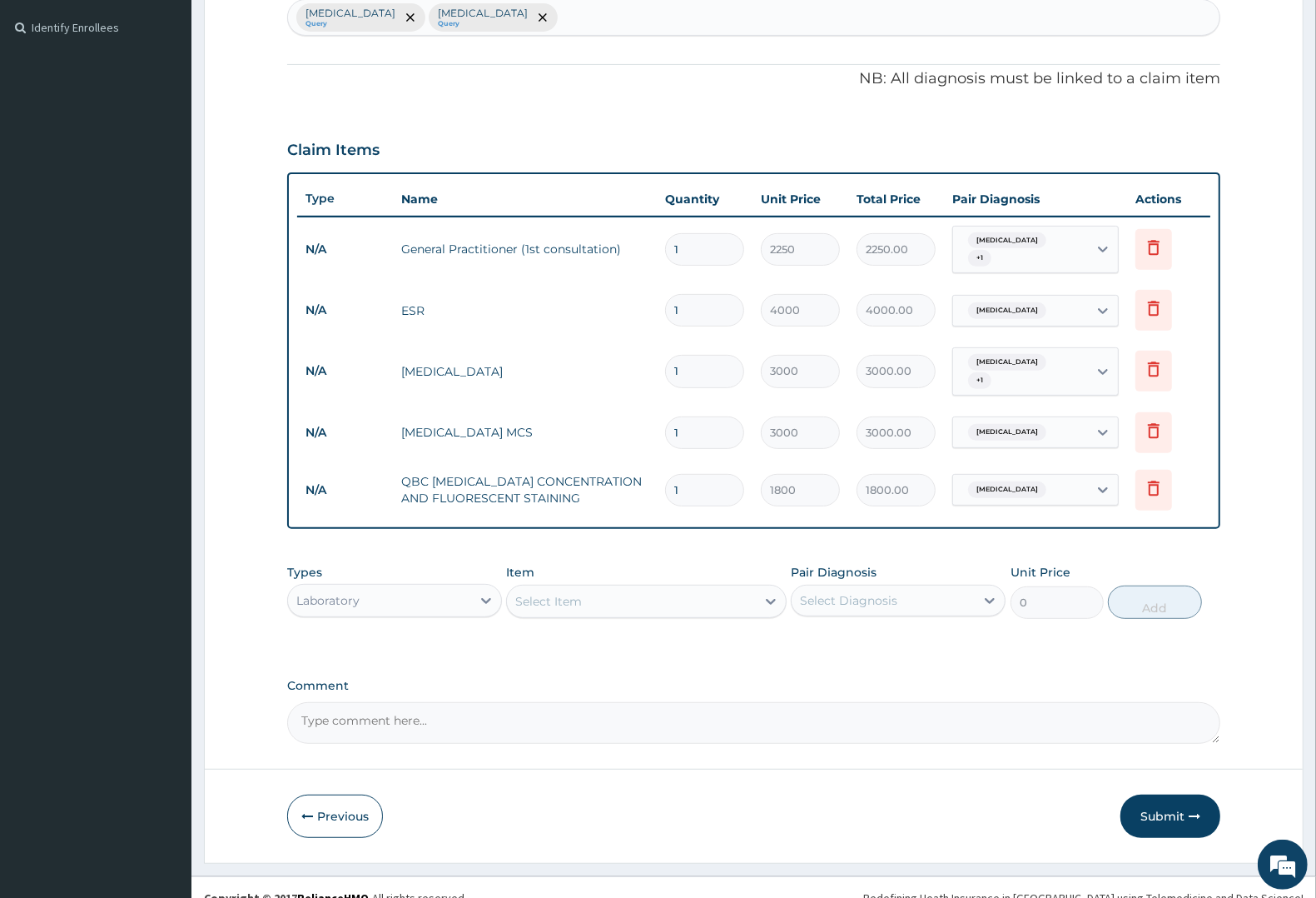
scroll to position [467, 0]
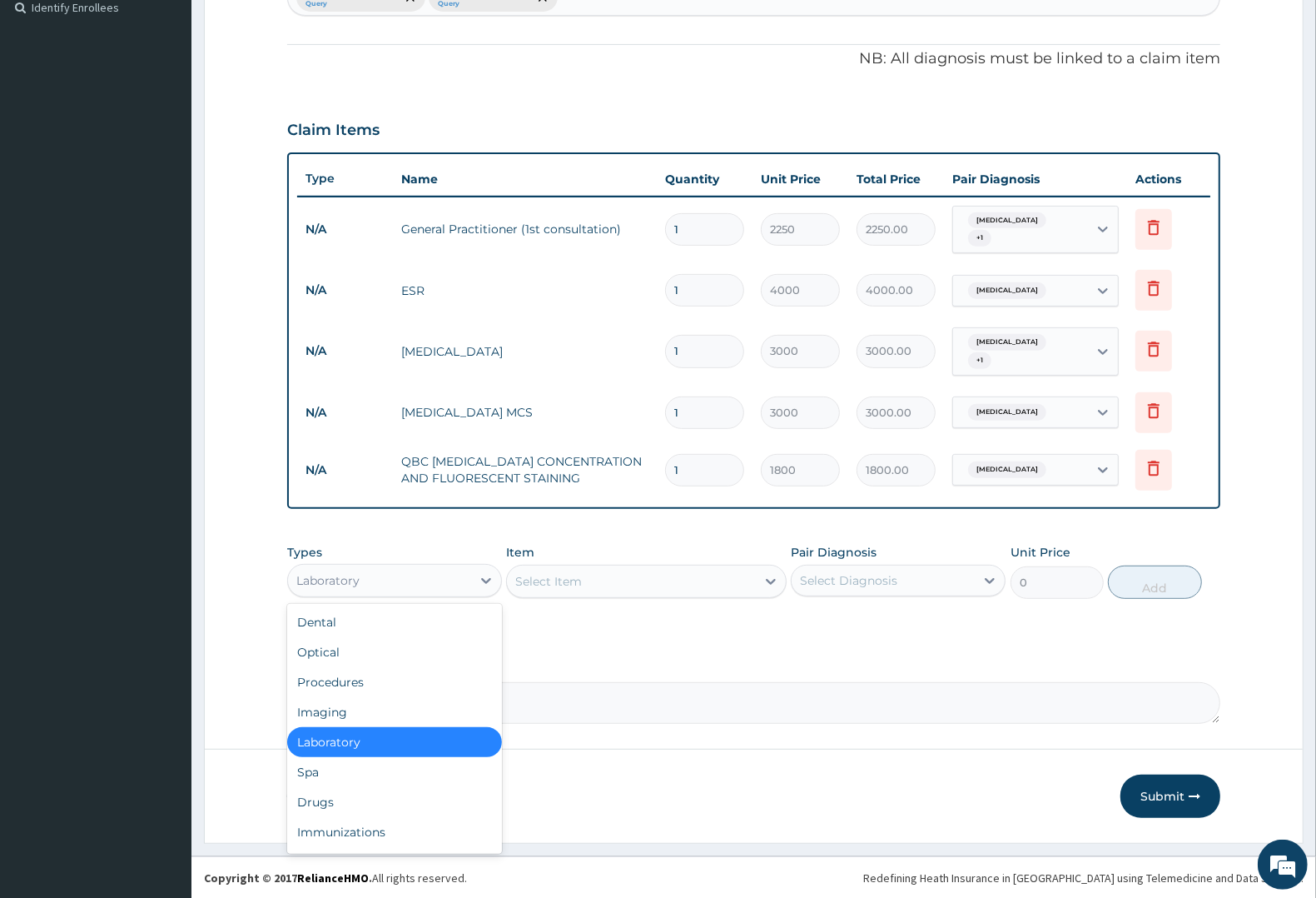
click at [367, 580] on div "Laboratory" at bounding box center [379, 581] width 183 height 27
click at [314, 802] on div "Drugs" at bounding box center [394, 802] width 215 height 30
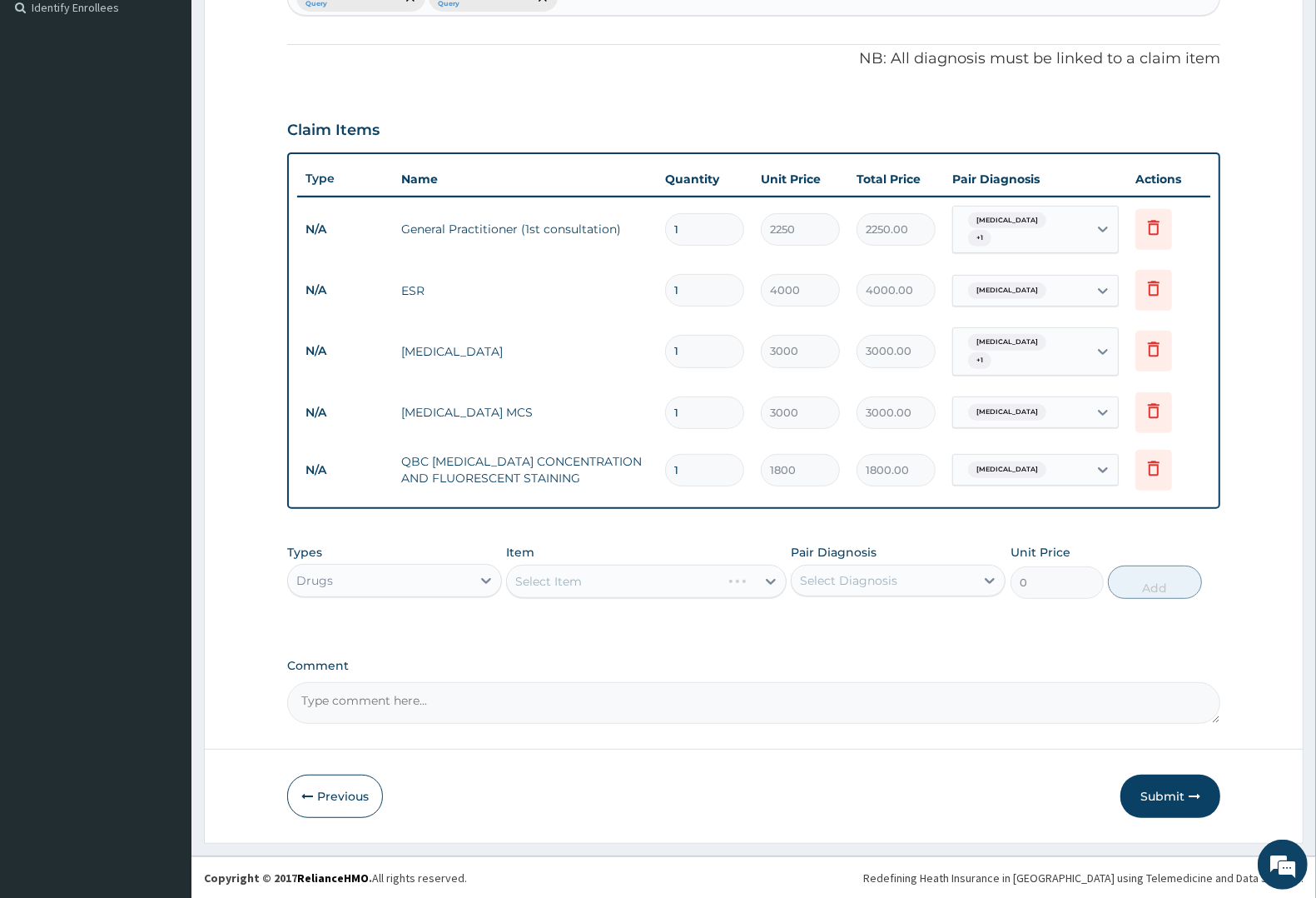
click at [605, 580] on div "Select Item" at bounding box center [645, 581] width 280 height 33
click at [566, 581] on div "Select Item" at bounding box center [549, 581] width 67 height 17
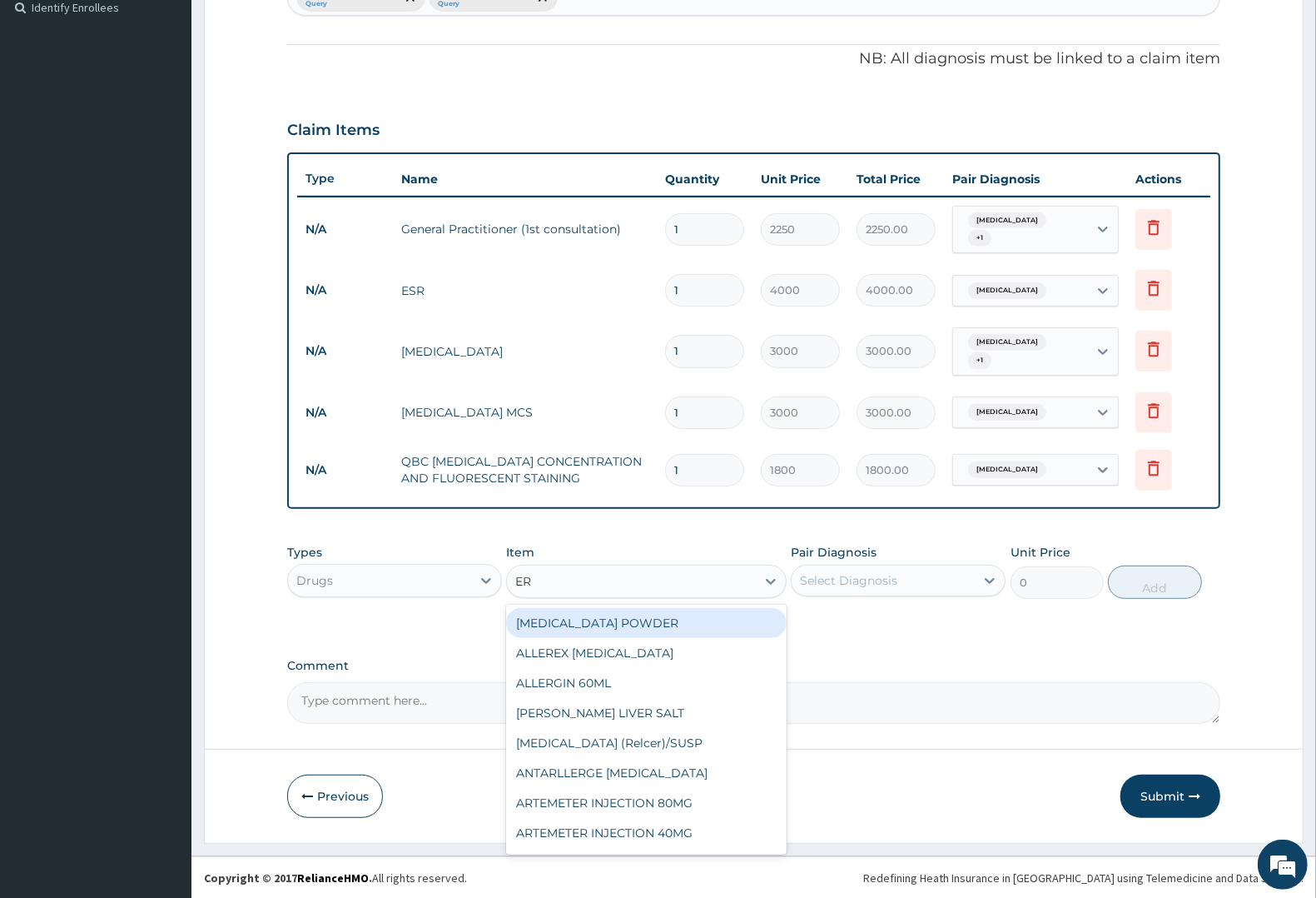
type input "ERY"
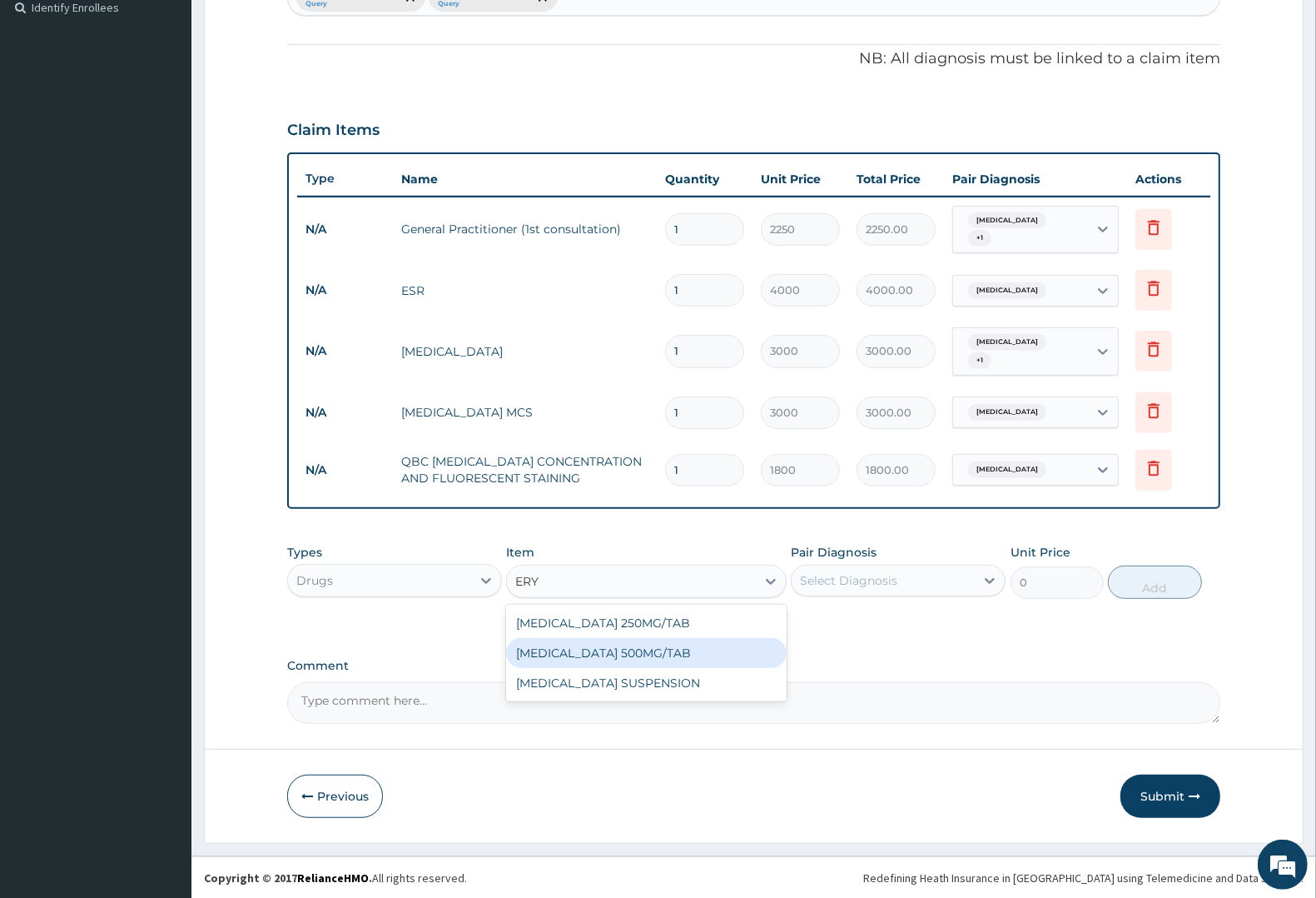
click at [585, 644] on div "ERYTHROMYCIN 500MG/TAB" at bounding box center [645, 653] width 280 height 30
type input "27.56"
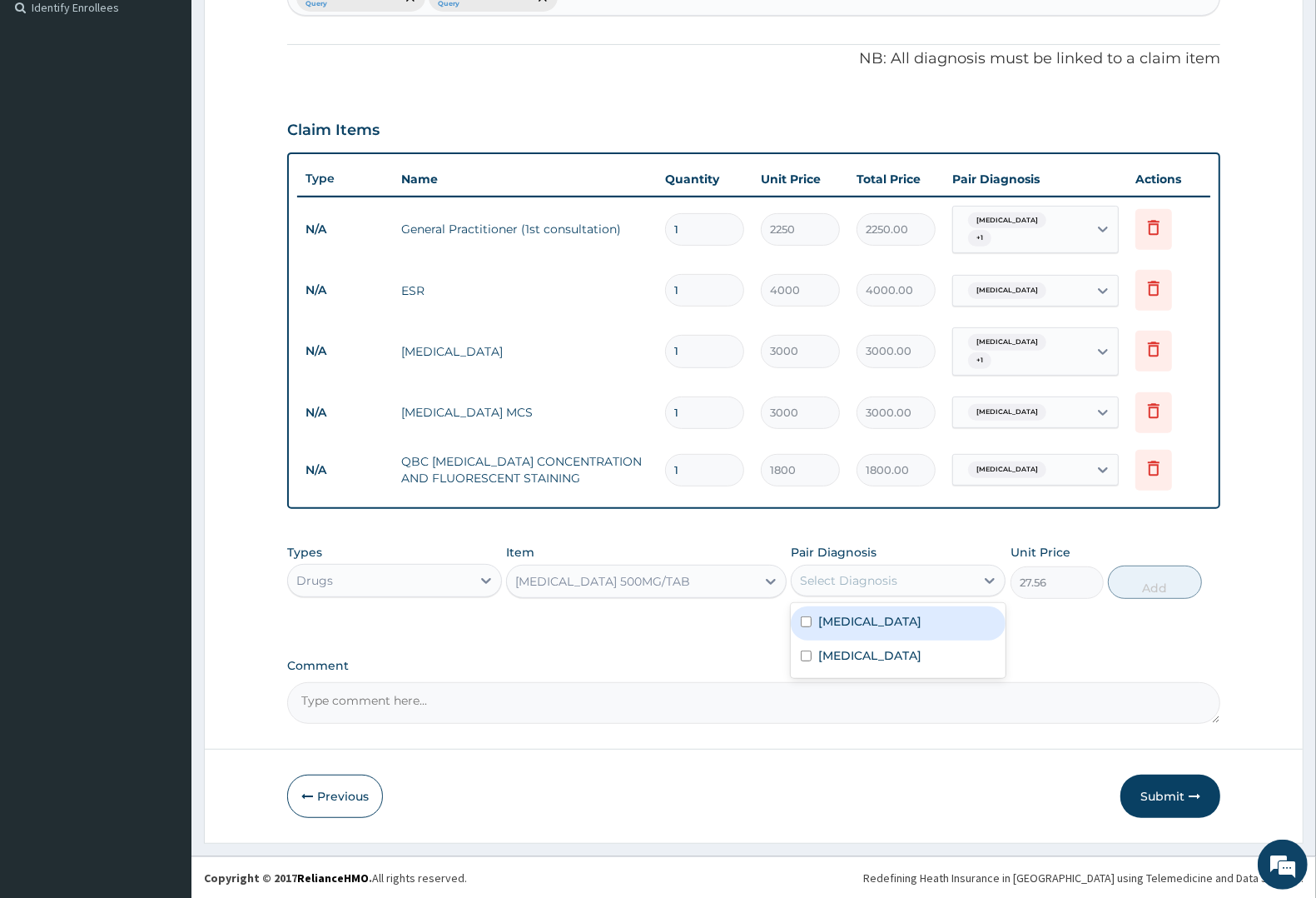
click at [858, 579] on div "Select Diagnosis" at bounding box center [848, 581] width 98 height 17
click at [878, 625] on label "Upper respiratory infection" at bounding box center [870, 621] width 104 height 17
checkbox input "true"
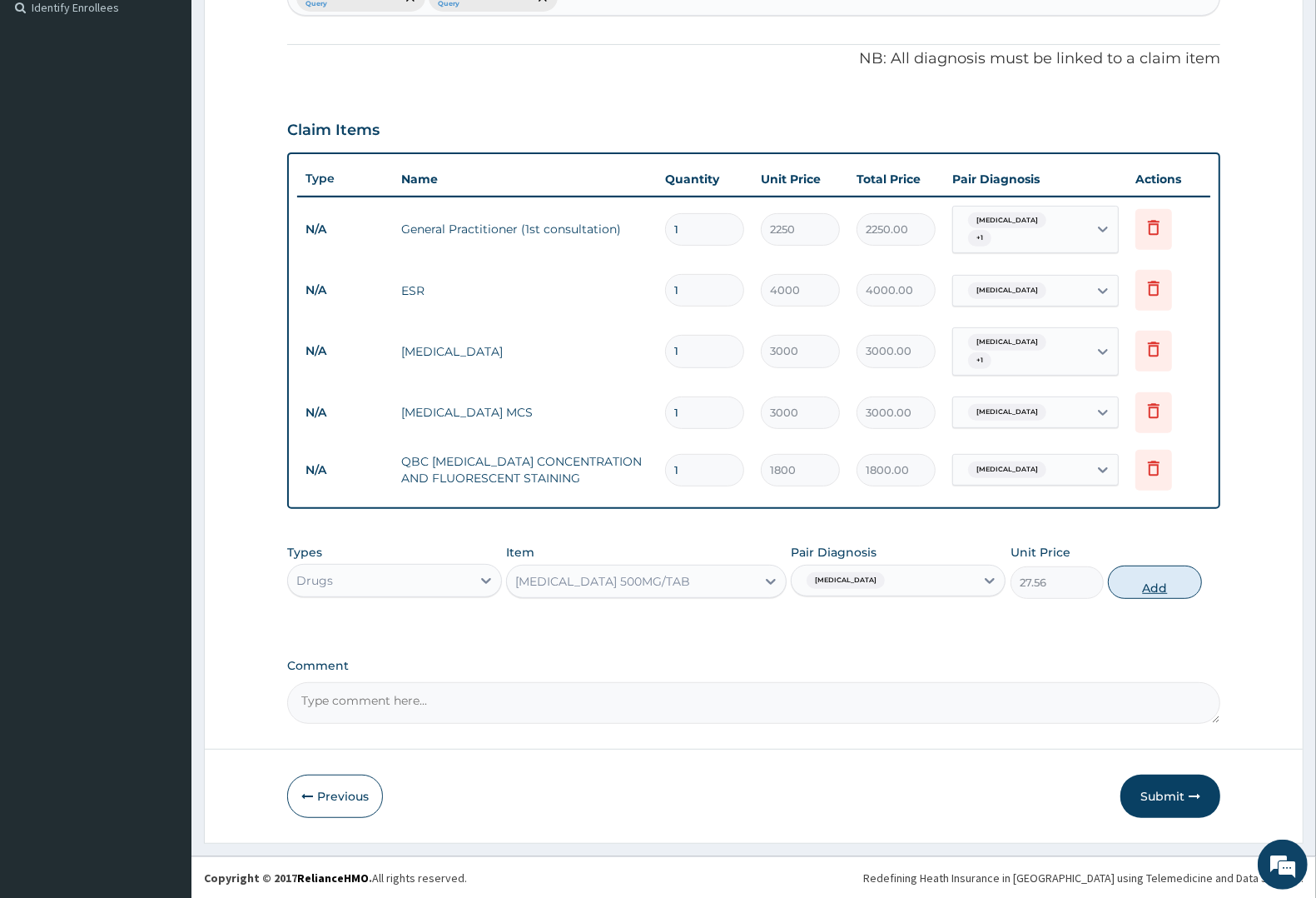
click at [1167, 576] on button "Add" at bounding box center [1155, 582] width 94 height 33
type input "0"
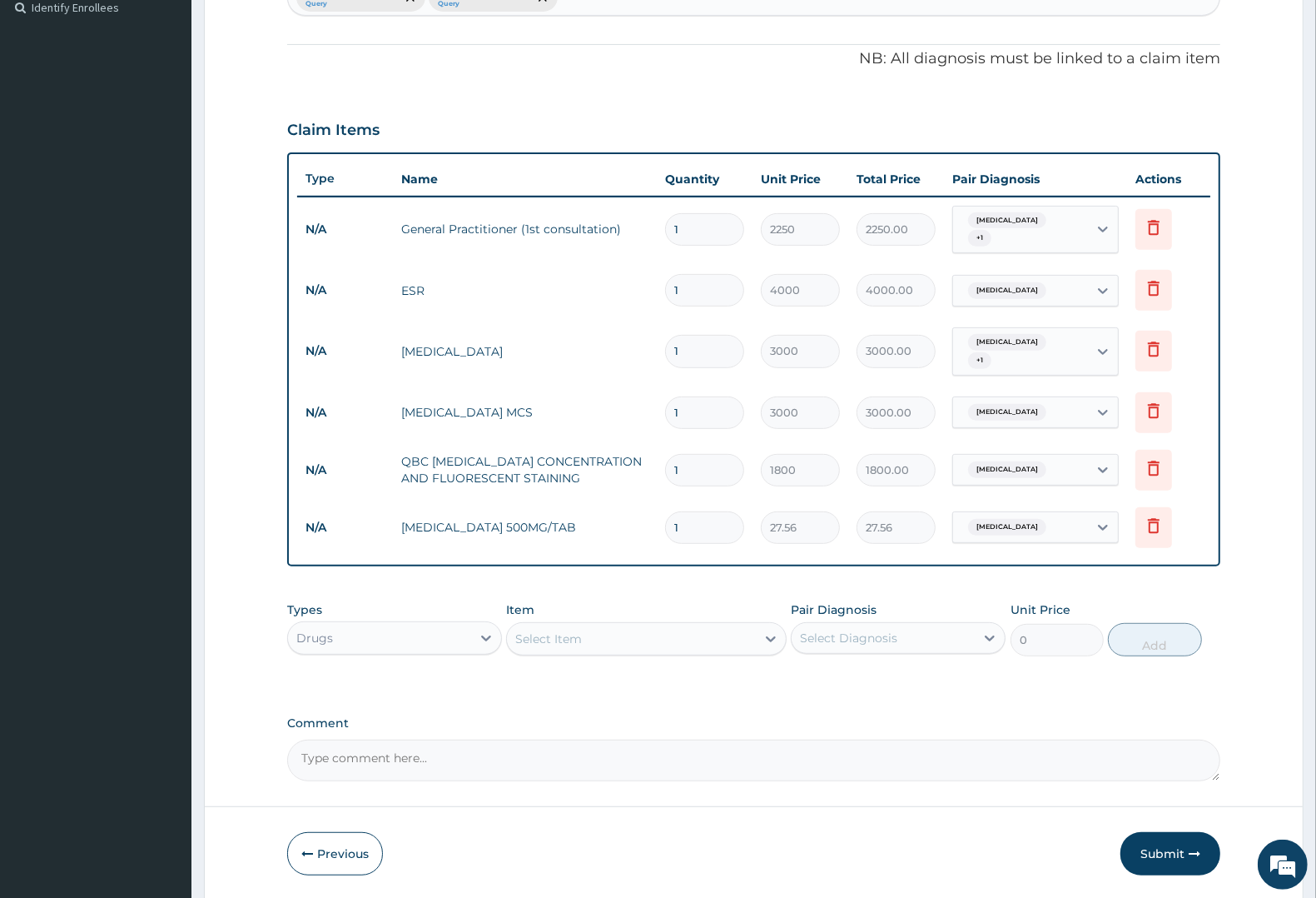
type input "10"
type input "275.60"
type input "10"
click at [555, 635] on div "Select Item" at bounding box center [549, 639] width 67 height 17
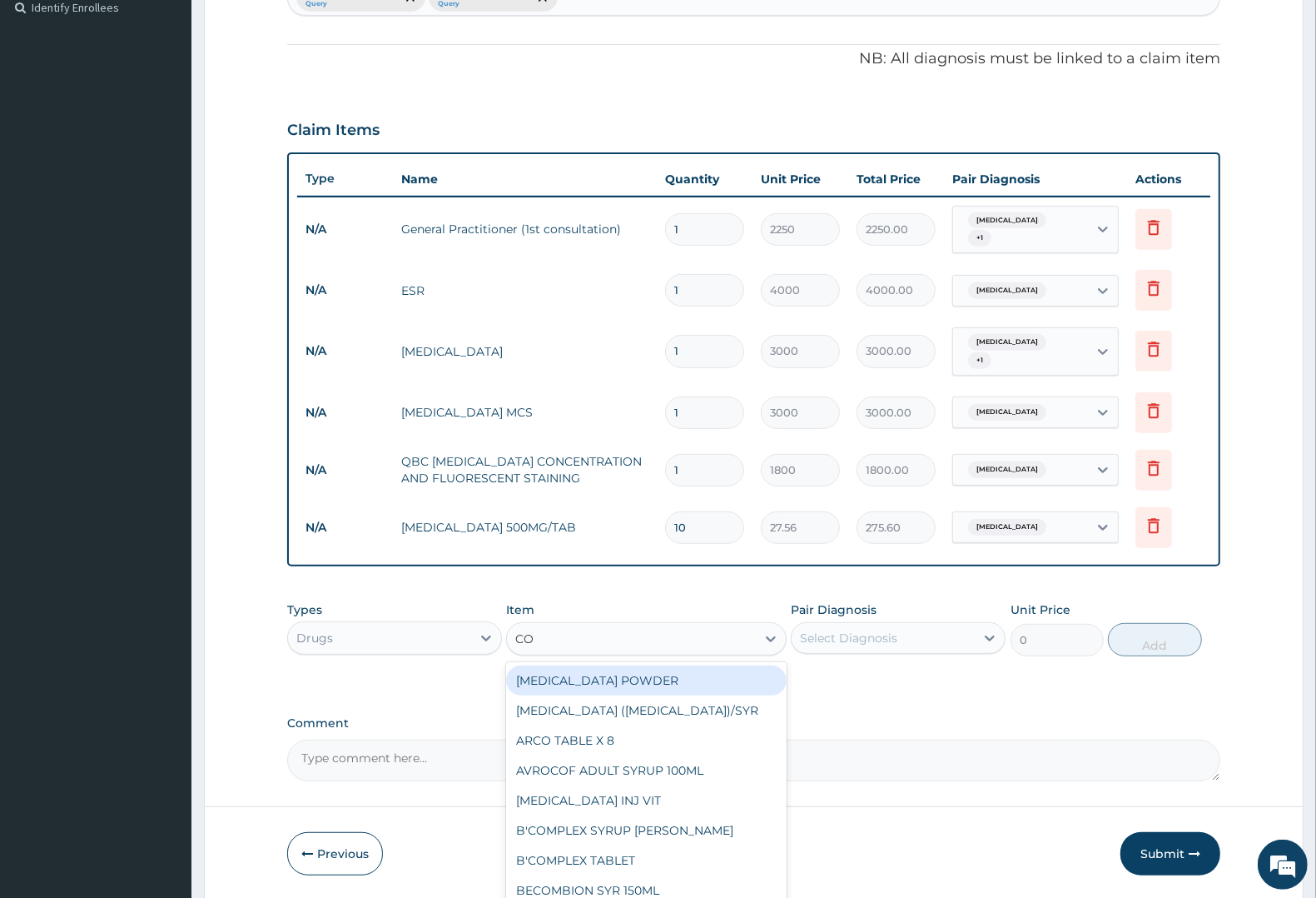
type input "COU"
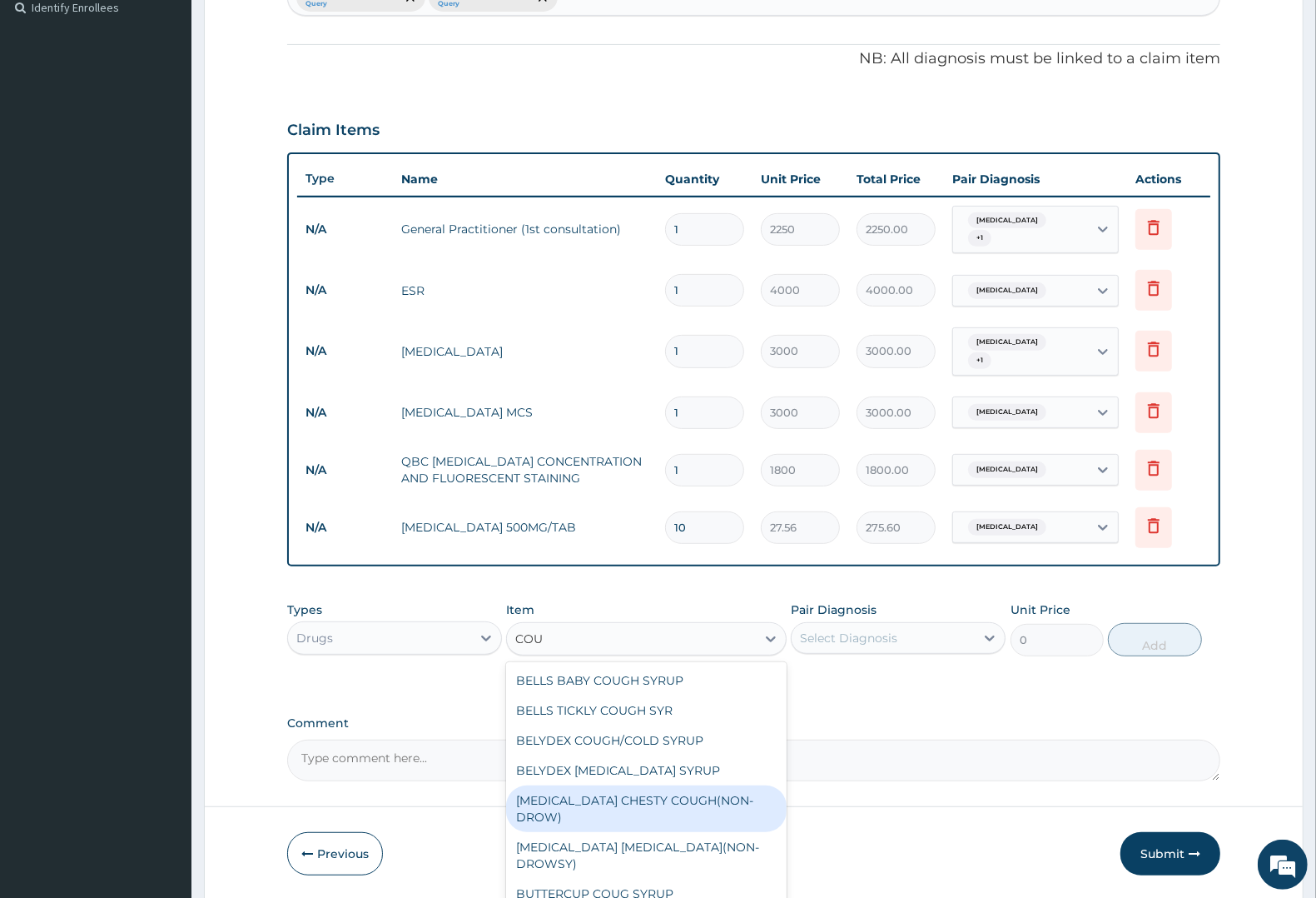
drag, startPoint x: 612, startPoint y: 793, endPoint x: 875, endPoint y: 630, distance: 309.4
click at [616, 792] on div "BENYLIN CHESTY COUGH(NON-DROW)" at bounding box center [645, 809] width 280 height 47
type input "1102.5"
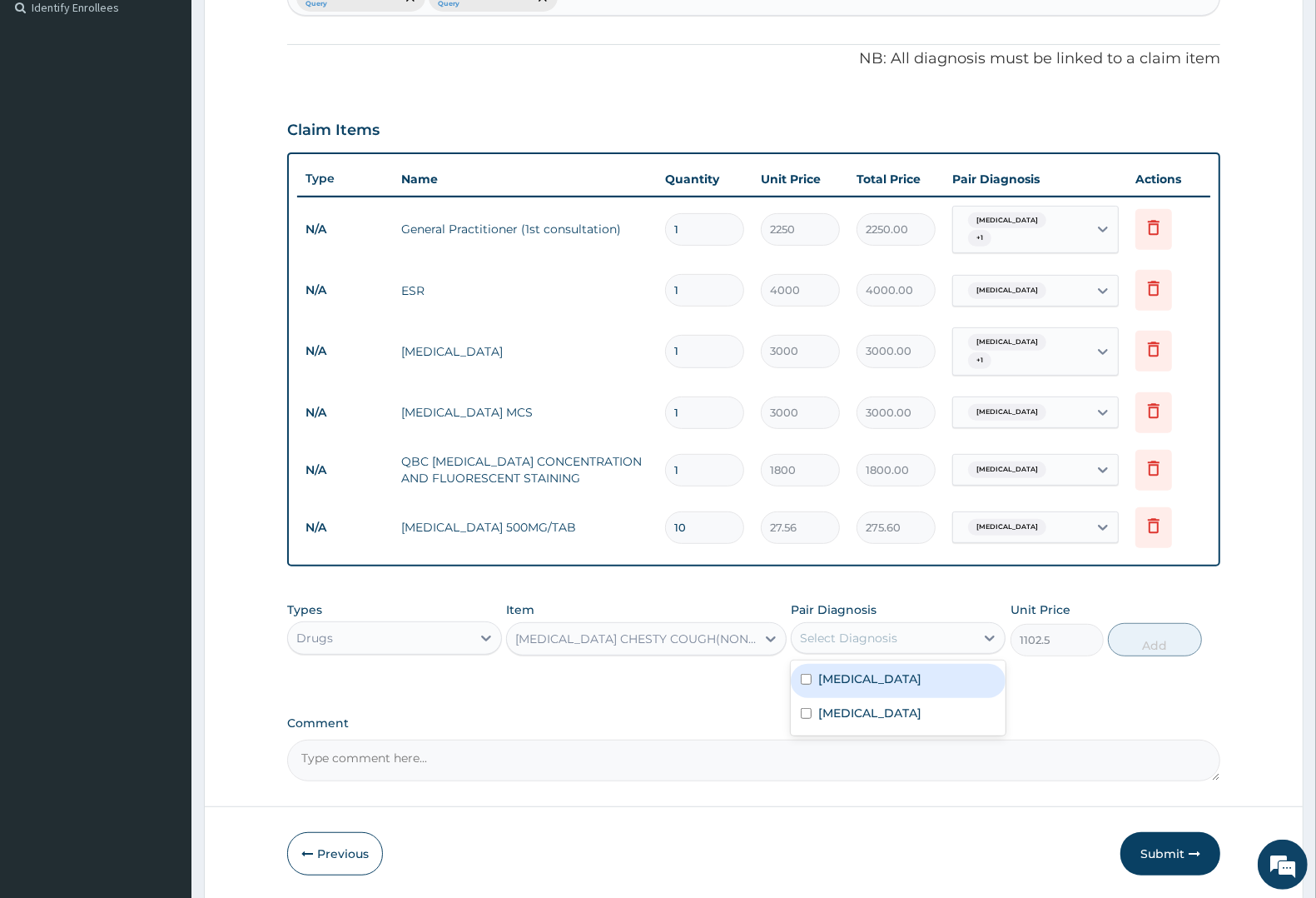
drag, startPoint x: 868, startPoint y: 635, endPoint x: 863, endPoint y: 688, distance: 53.2
click at [868, 637] on div "Select Diagnosis" at bounding box center [848, 638] width 98 height 17
drag, startPoint x: 866, startPoint y: 675, endPoint x: 1035, endPoint y: 667, distance: 169.2
click at [867, 675] on label "Upper respiratory infection" at bounding box center [870, 678] width 104 height 17
checkbox input "true"
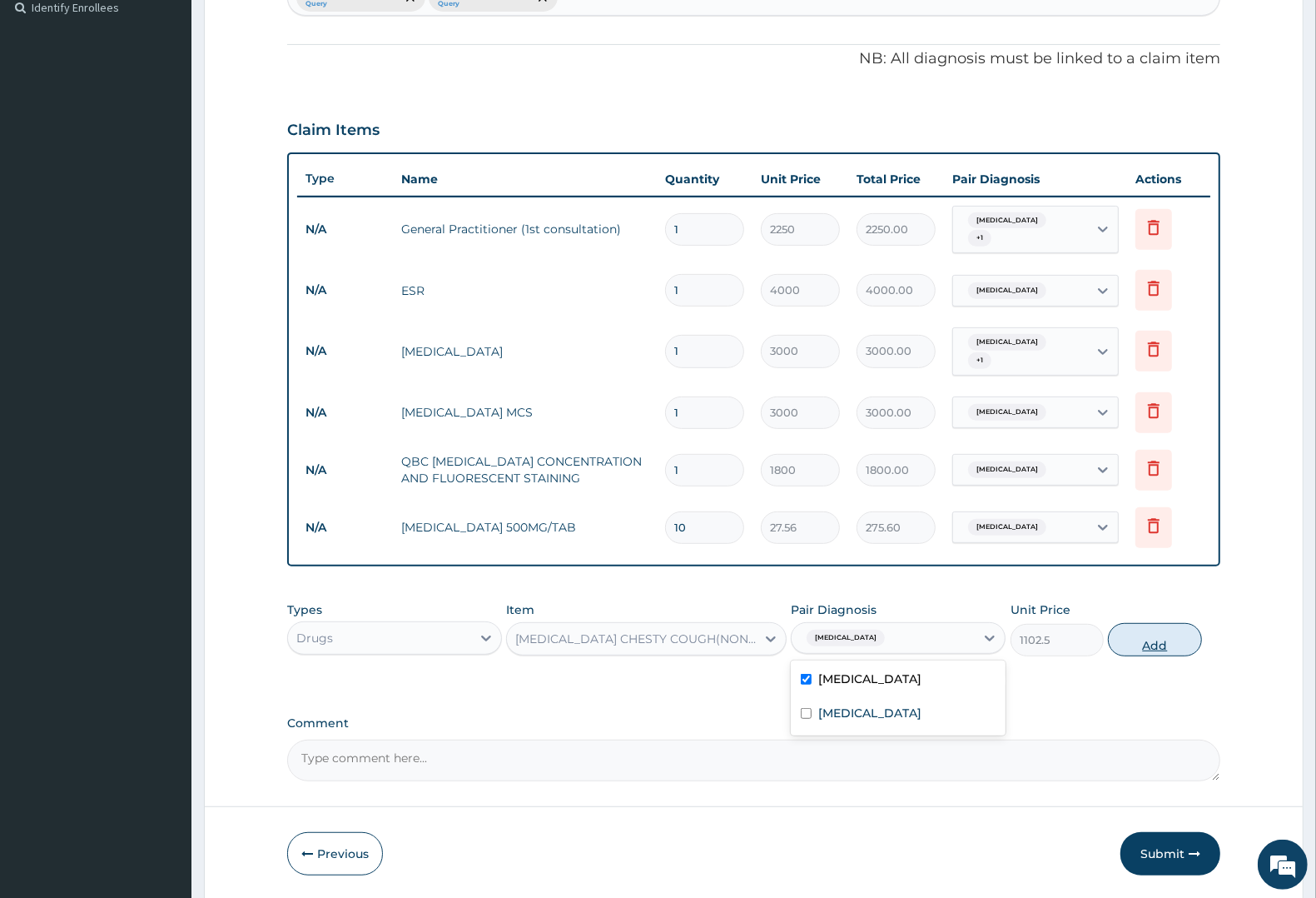
click at [1135, 644] on button "Add" at bounding box center [1155, 640] width 94 height 33
type input "0"
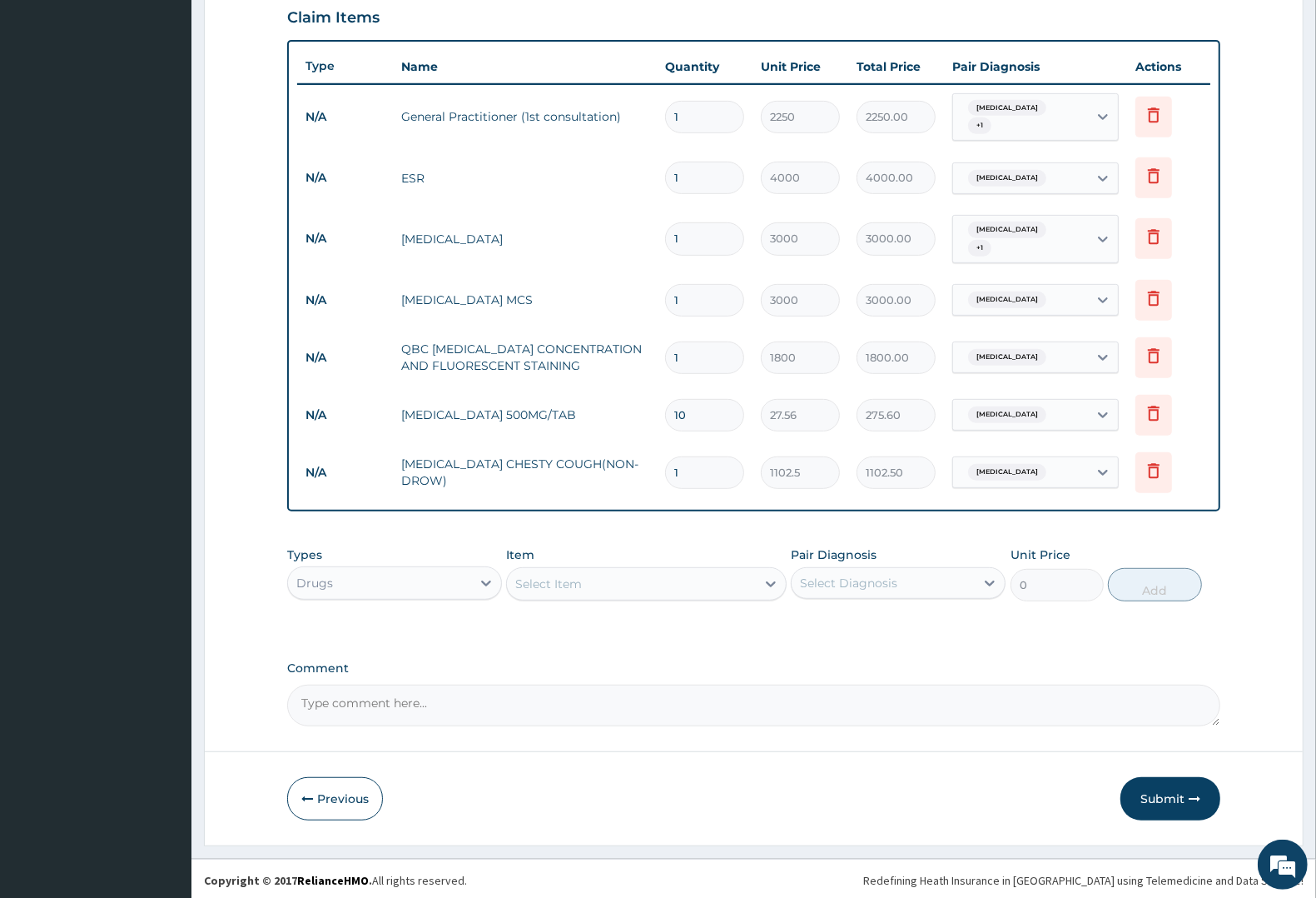
scroll to position [583, 0]
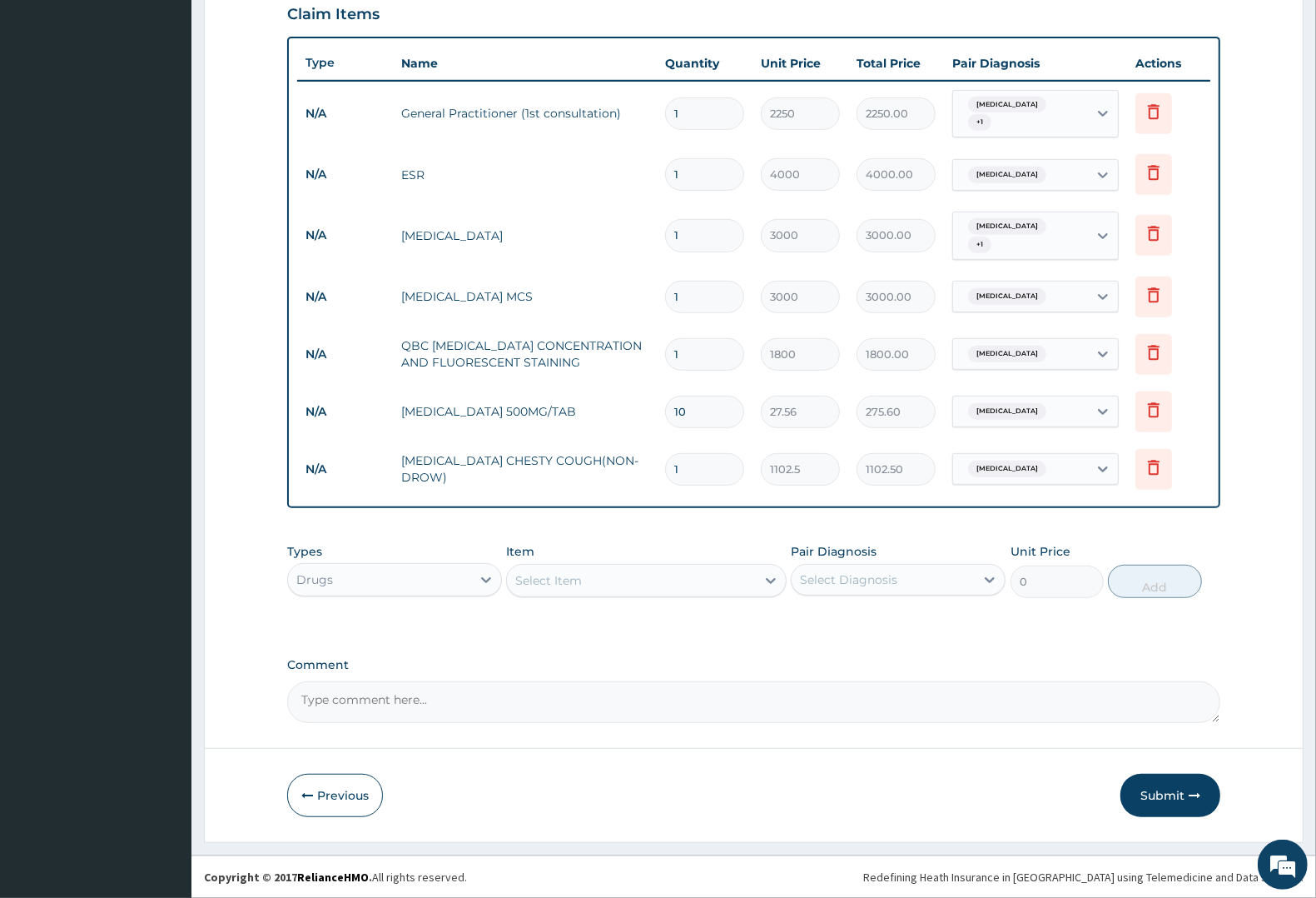
click at [566, 579] on div "Select Item" at bounding box center [549, 581] width 67 height 17
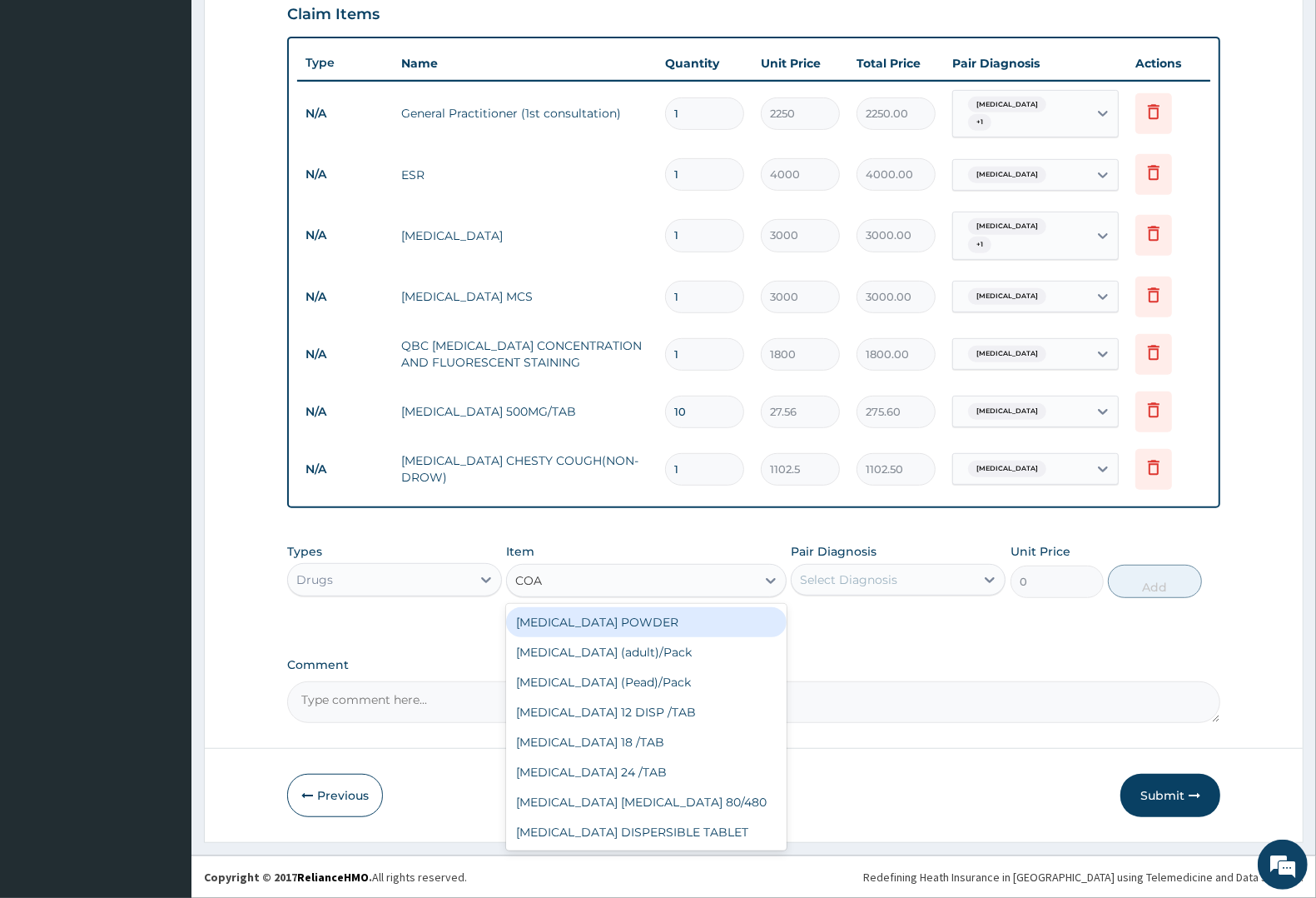
type input "COAR"
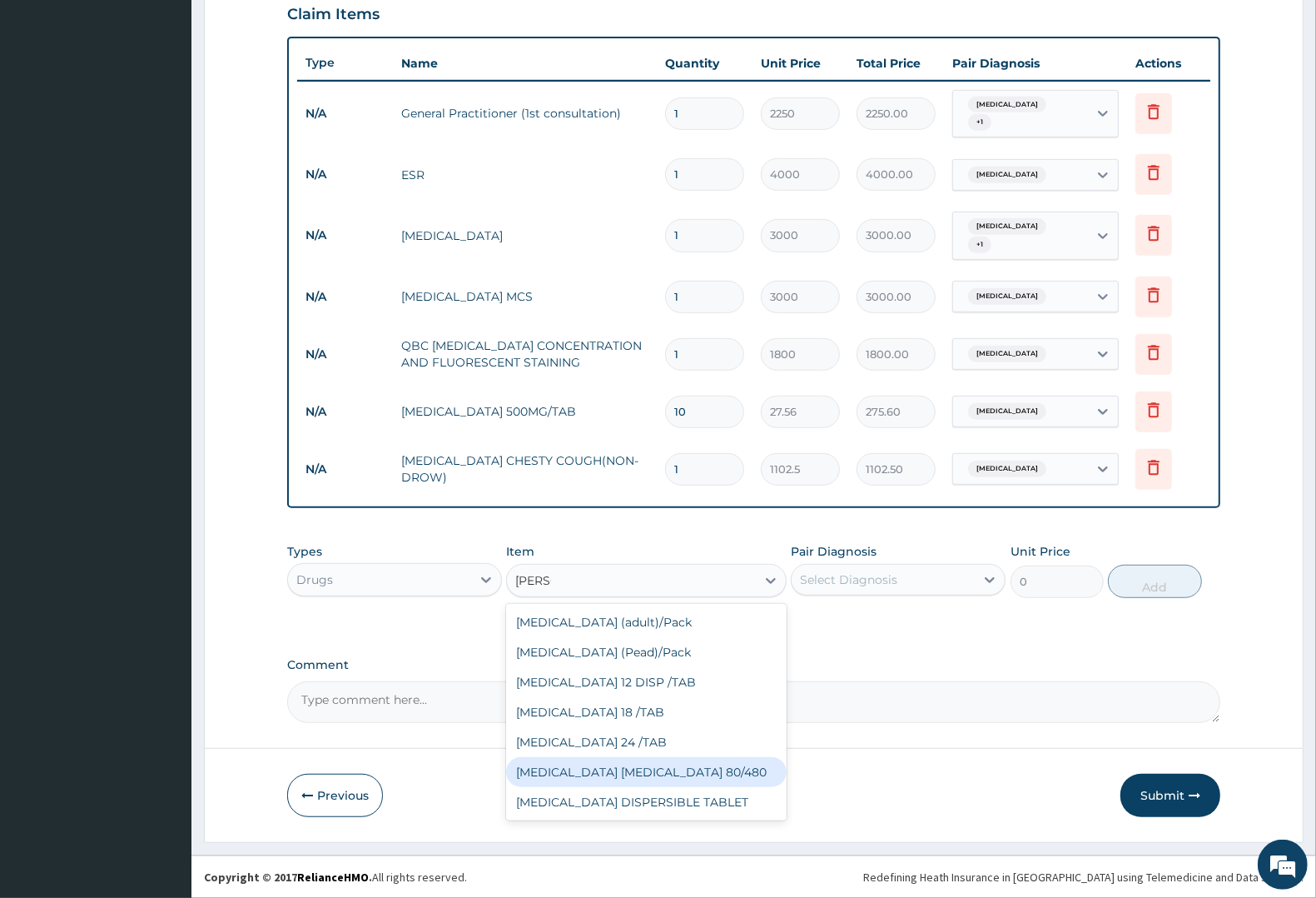
click at [580, 763] on div "COARTEM D TAB 80/480" at bounding box center [645, 772] width 280 height 30
type input "1299.38"
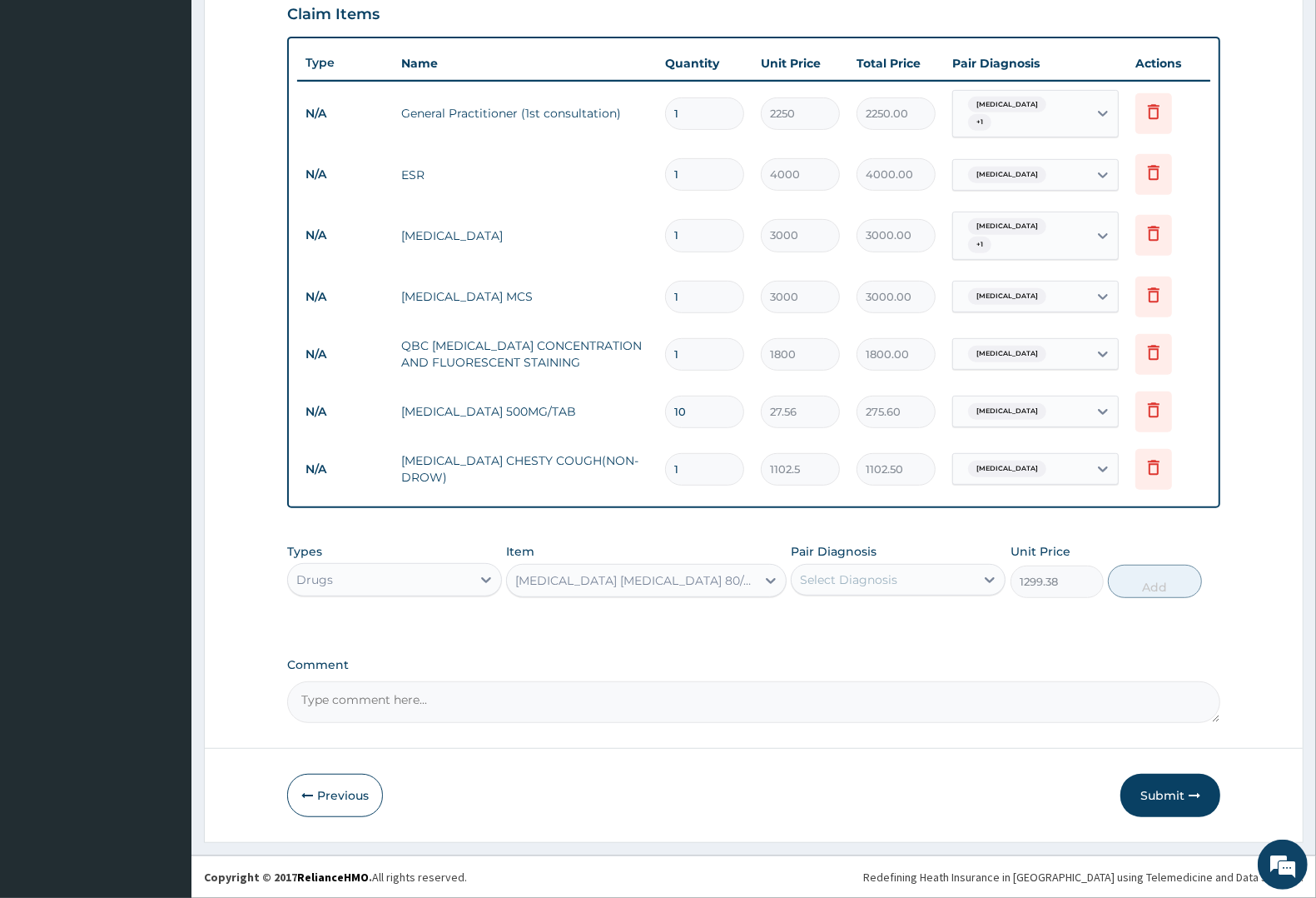
click at [875, 576] on div "Select Diagnosis" at bounding box center [848, 580] width 98 height 17
click at [876, 662] on div "Malaria" at bounding box center [898, 657] width 215 height 34
checkbox input "true"
click at [1158, 585] on button "Add" at bounding box center [1155, 581] width 94 height 33
type input "0"
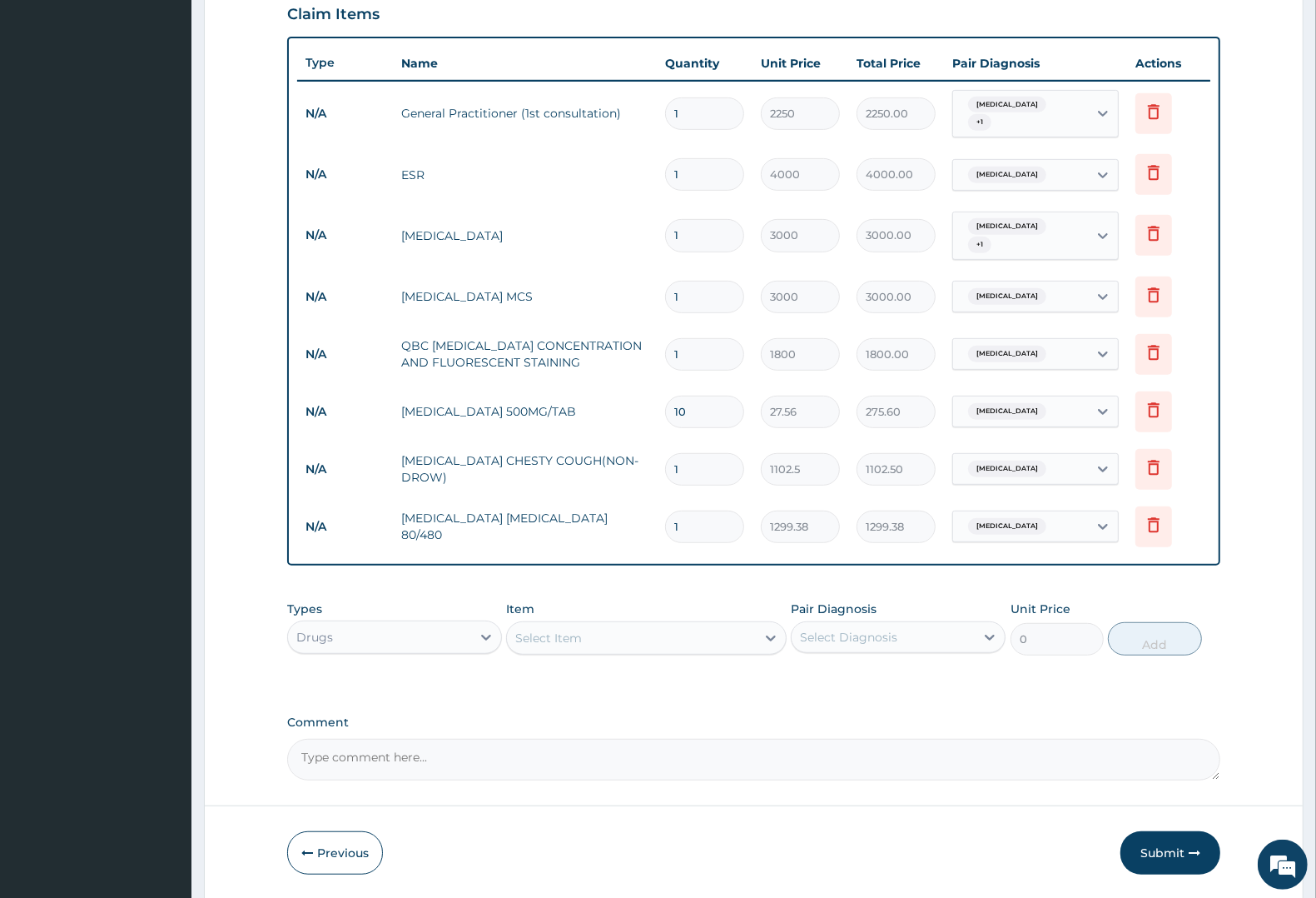
type input "0.00"
type input "6"
type input "7796.28"
type input "6"
click at [550, 637] on div "Select Item" at bounding box center [549, 638] width 67 height 17
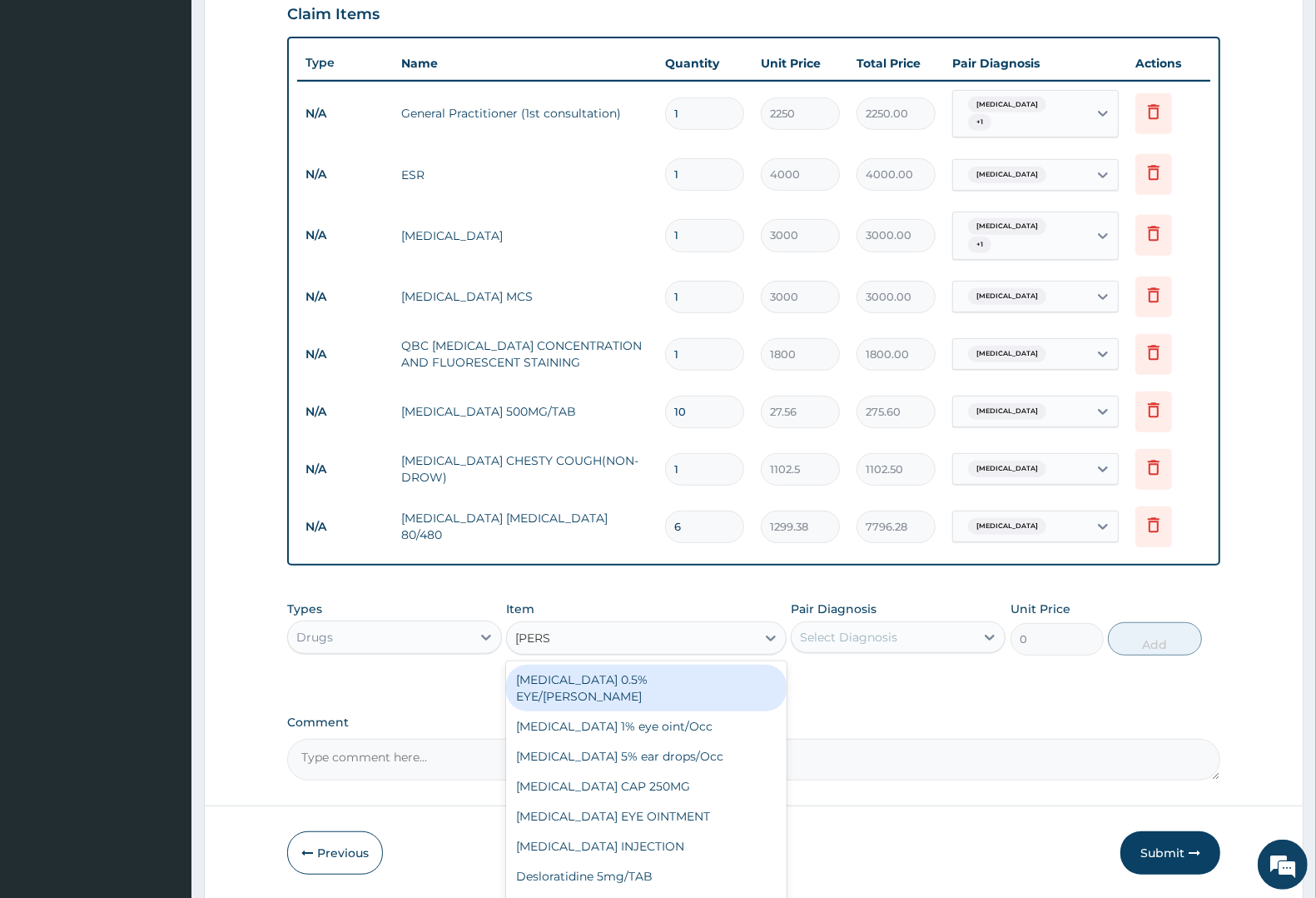
type input "LORAT"
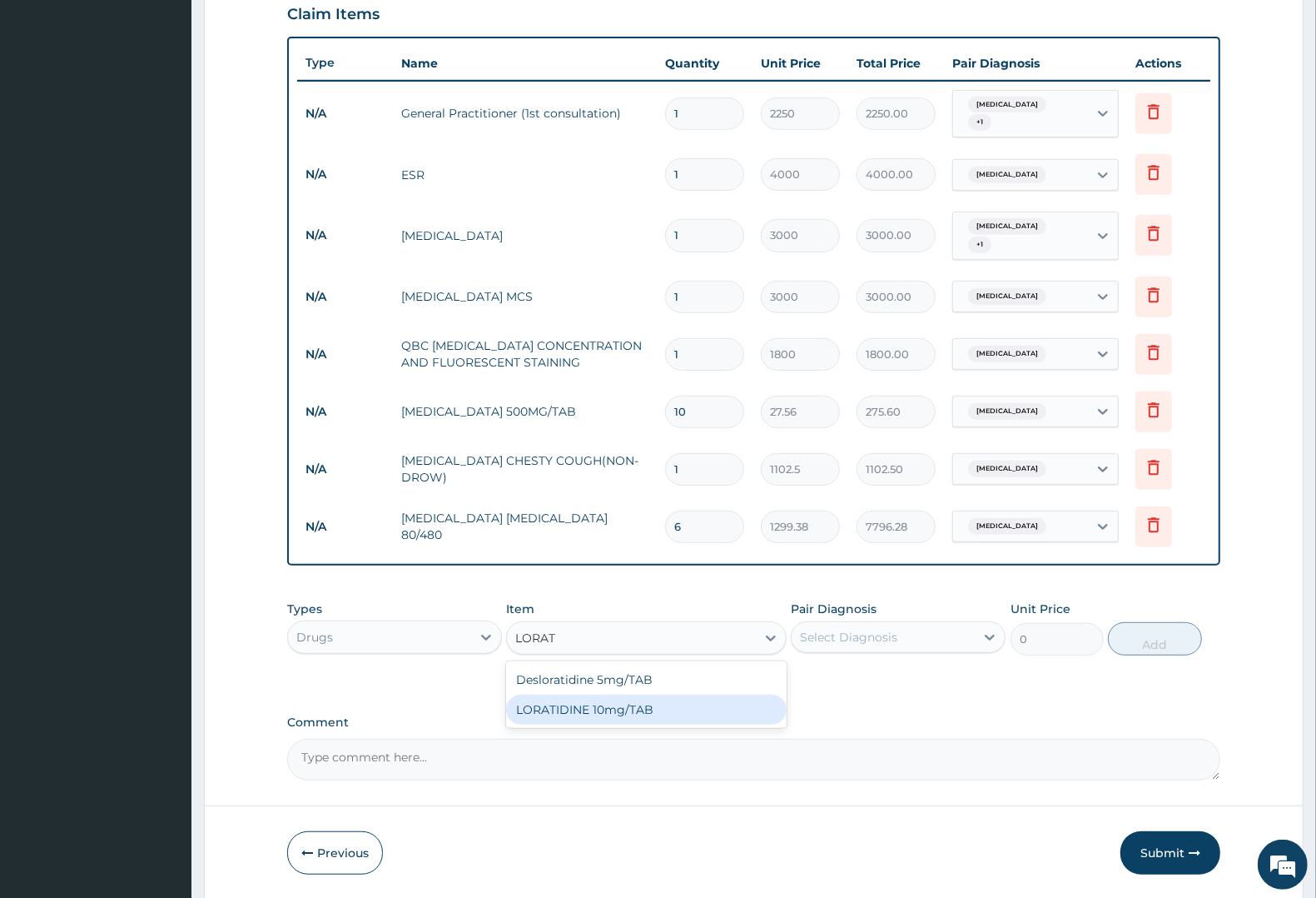
click at [554, 714] on div "LORATIDINE 10mg/TAB" at bounding box center [645, 709] width 280 height 30
type input "17.33"
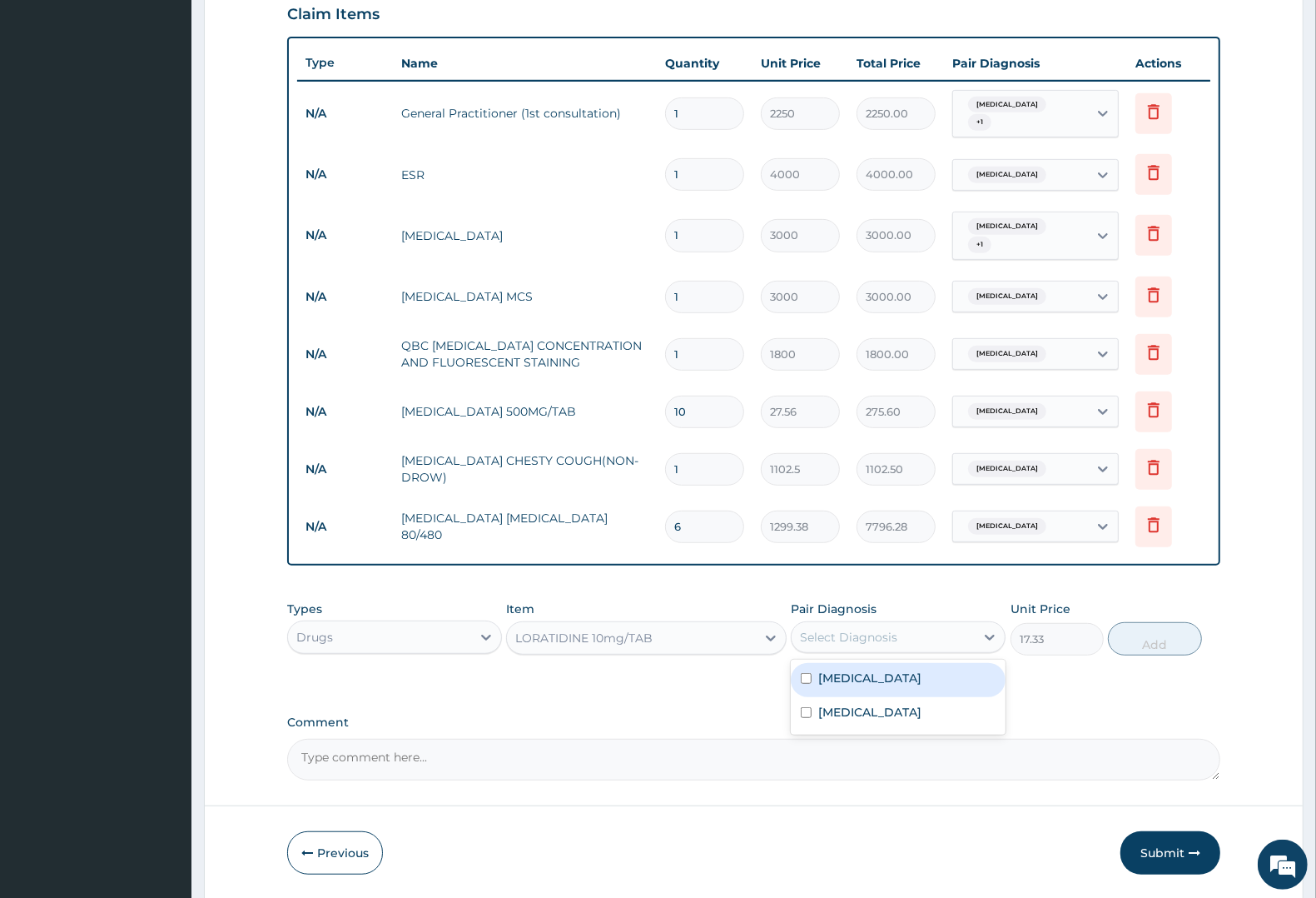
click at [868, 629] on div "Select Diagnosis" at bounding box center [848, 637] width 98 height 17
click at [860, 687] on div "Upper respiratory infection" at bounding box center [898, 679] width 215 height 34
checkbox input "true"
click at [1152, 642] on button "Add" at bounding box center [1155, 639] width 94 height 33
type input "0"
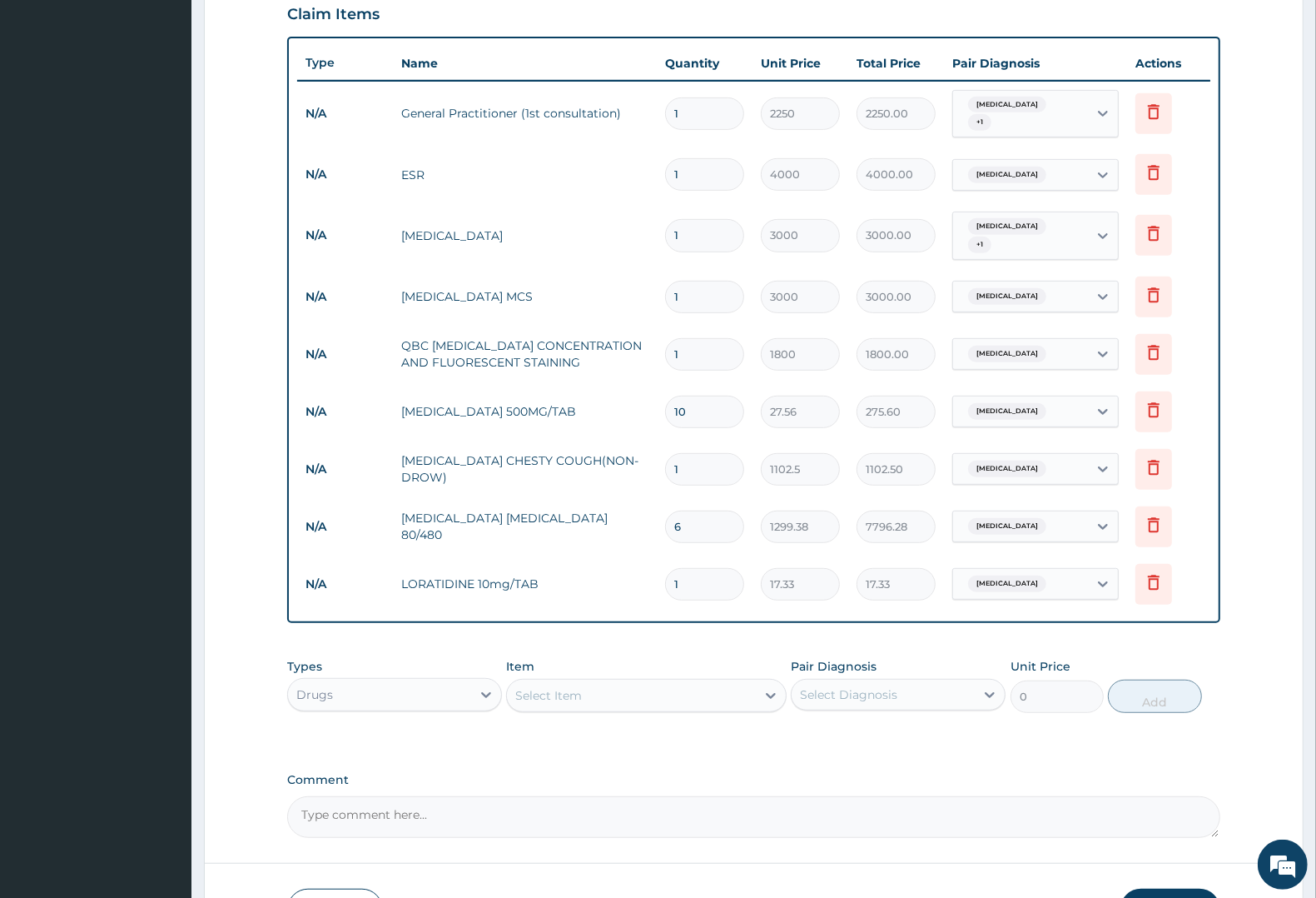
type input "0.00"
type input "5"
type input "86.65"
type input "5"
click at [559, 687] on div "Select Item" at bounding box center [549, 695] width 67 height 17
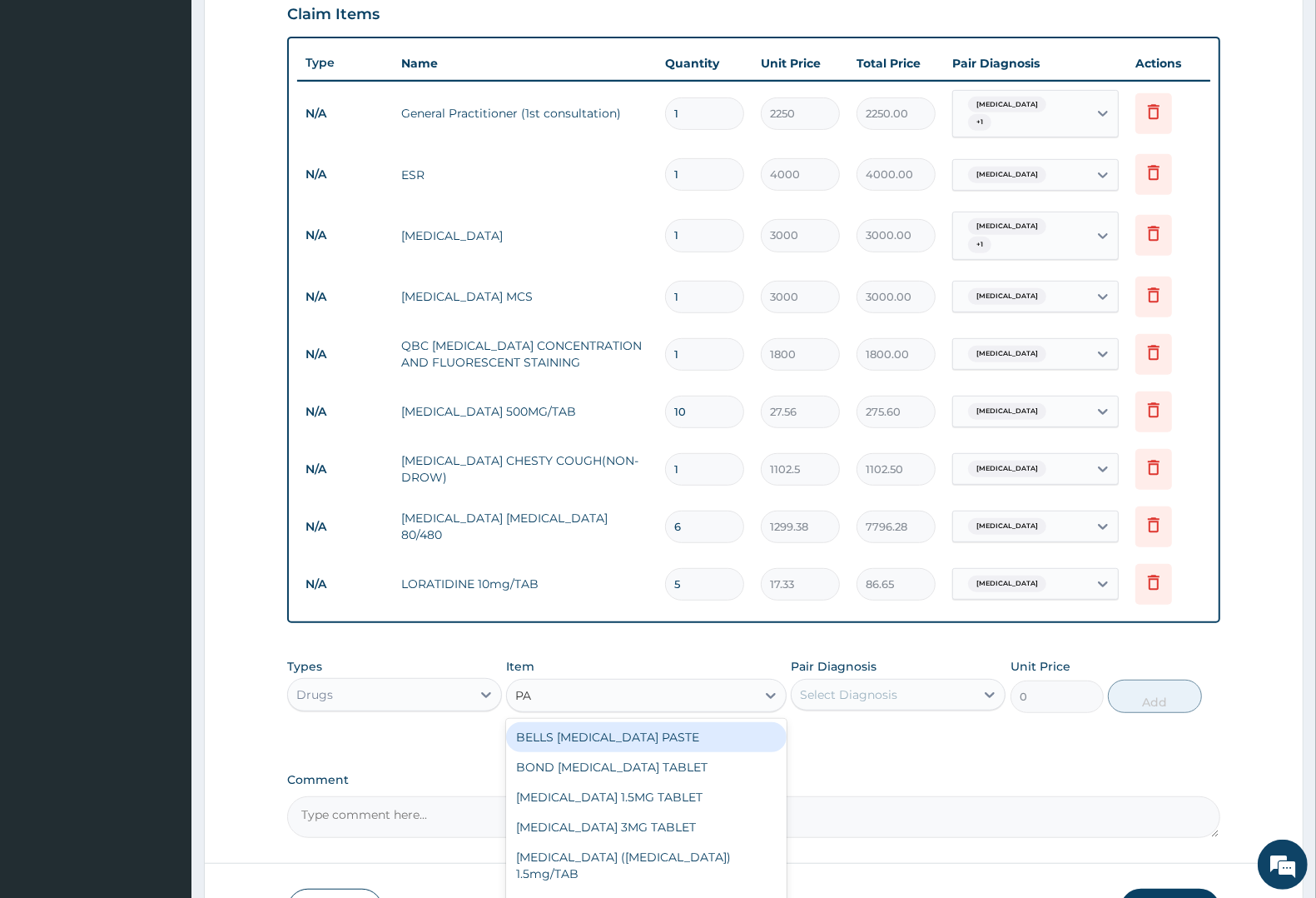
type input "PAR"
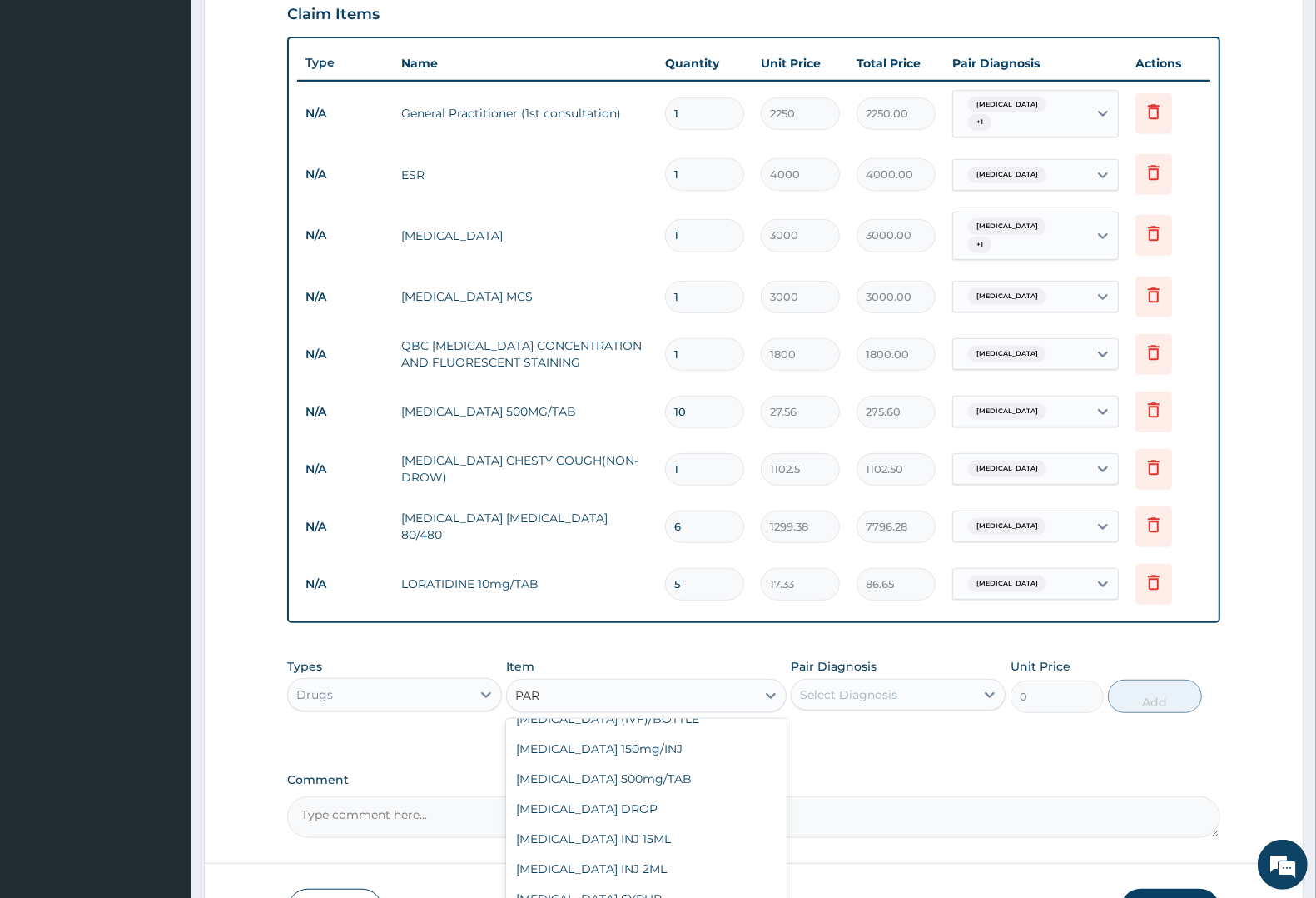
scroll to position [145, 0]
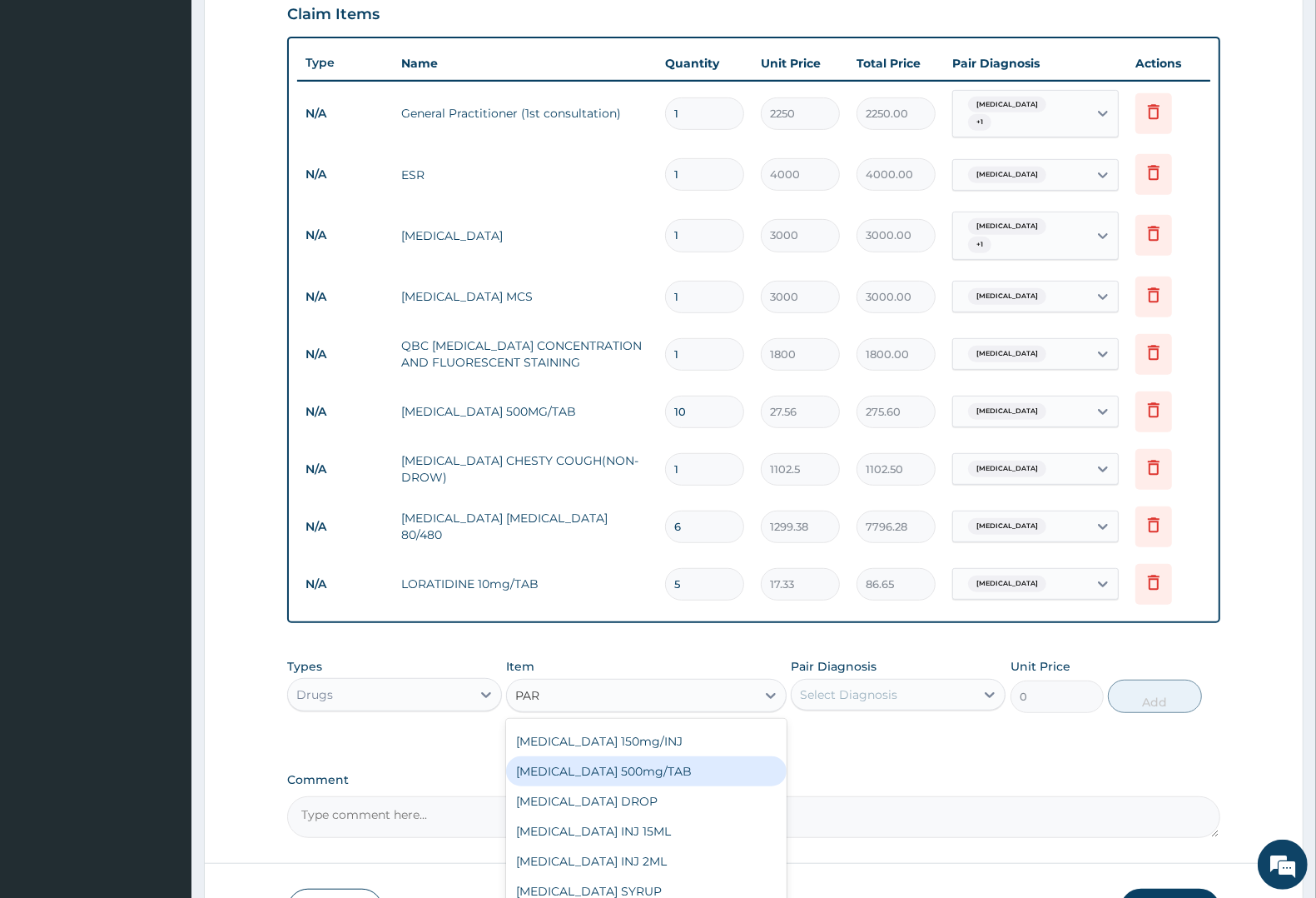
click at [614, 774] on div "PARACETAMOL 500mg/TAB" at bounding box center [645, 771] width 280 height 30
type input "7.88"
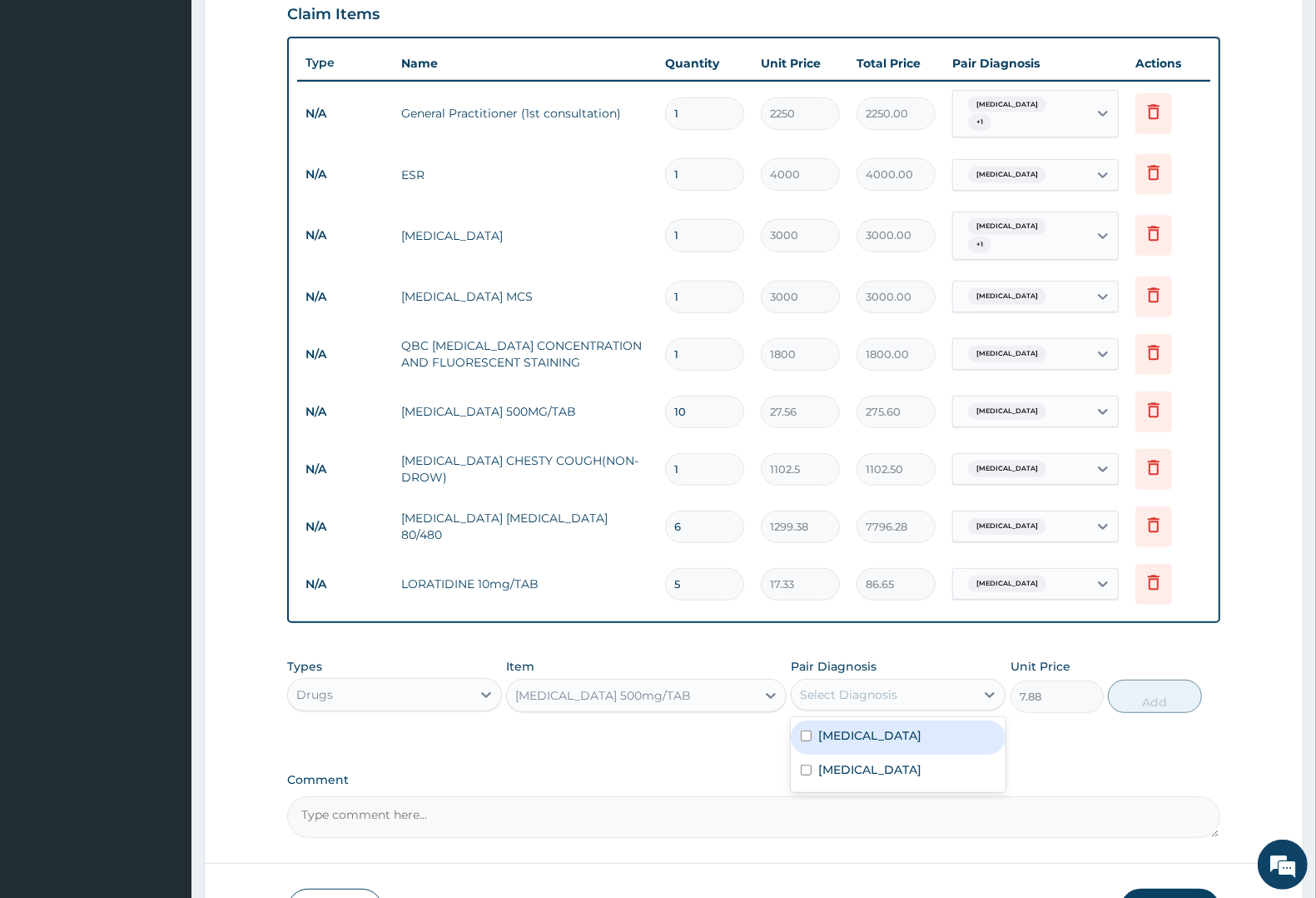
click at [871, 691] on div "Select Diagnosis" at bounding box center [848, 694] width 98 height 17
click at [843, 766] on label "Malaria" at bounding box center [870, 769] width 104 height 17
checkbox input "true"
click at [868, 733] on label "Upper respiratory infection" at bounding box center [870, 735] width 104 height 17
checkbox input "true"
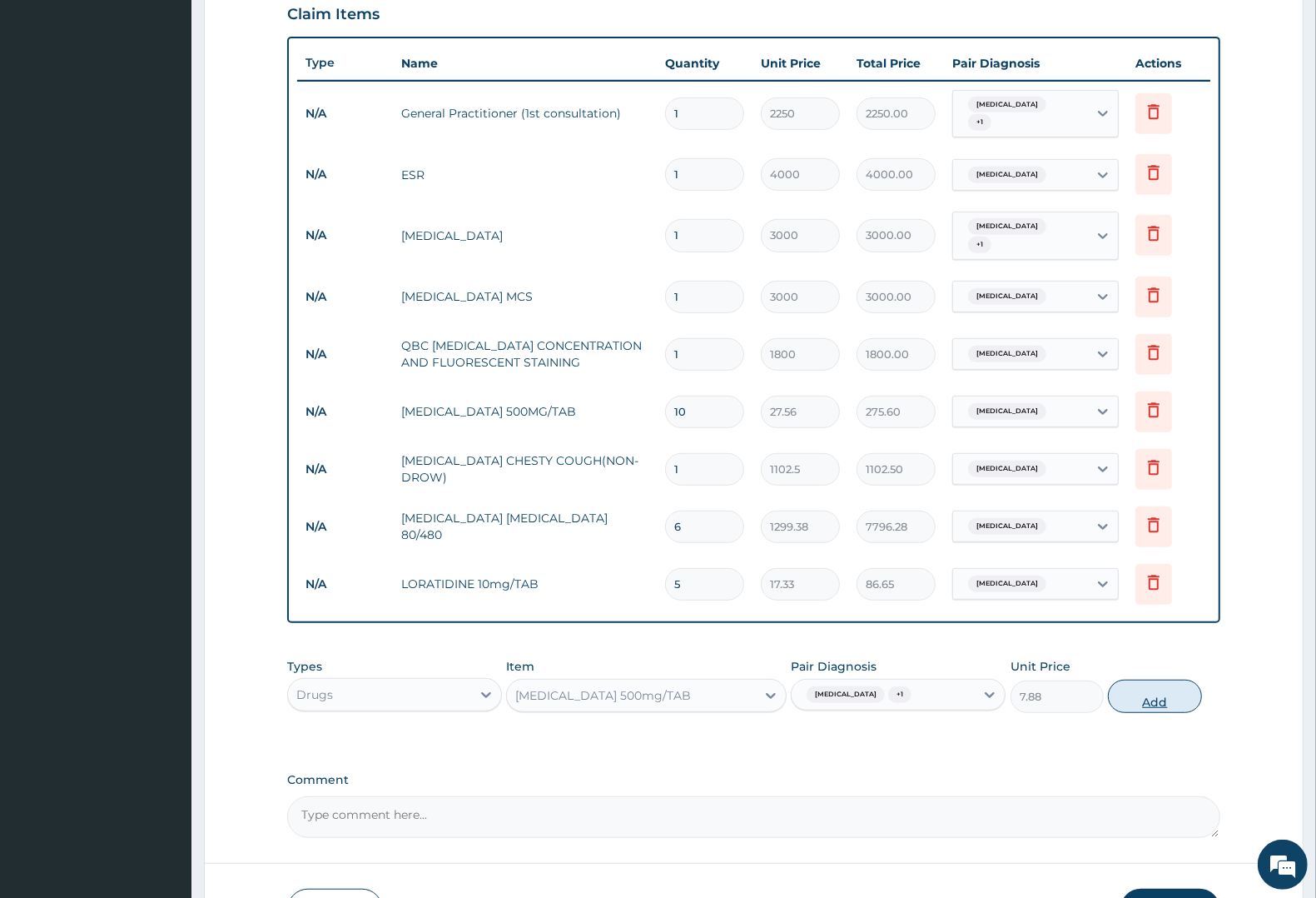
click at [1145, 692] on button "Add" at bounding box center [1155, 696] width 94 height 33
type input "0"
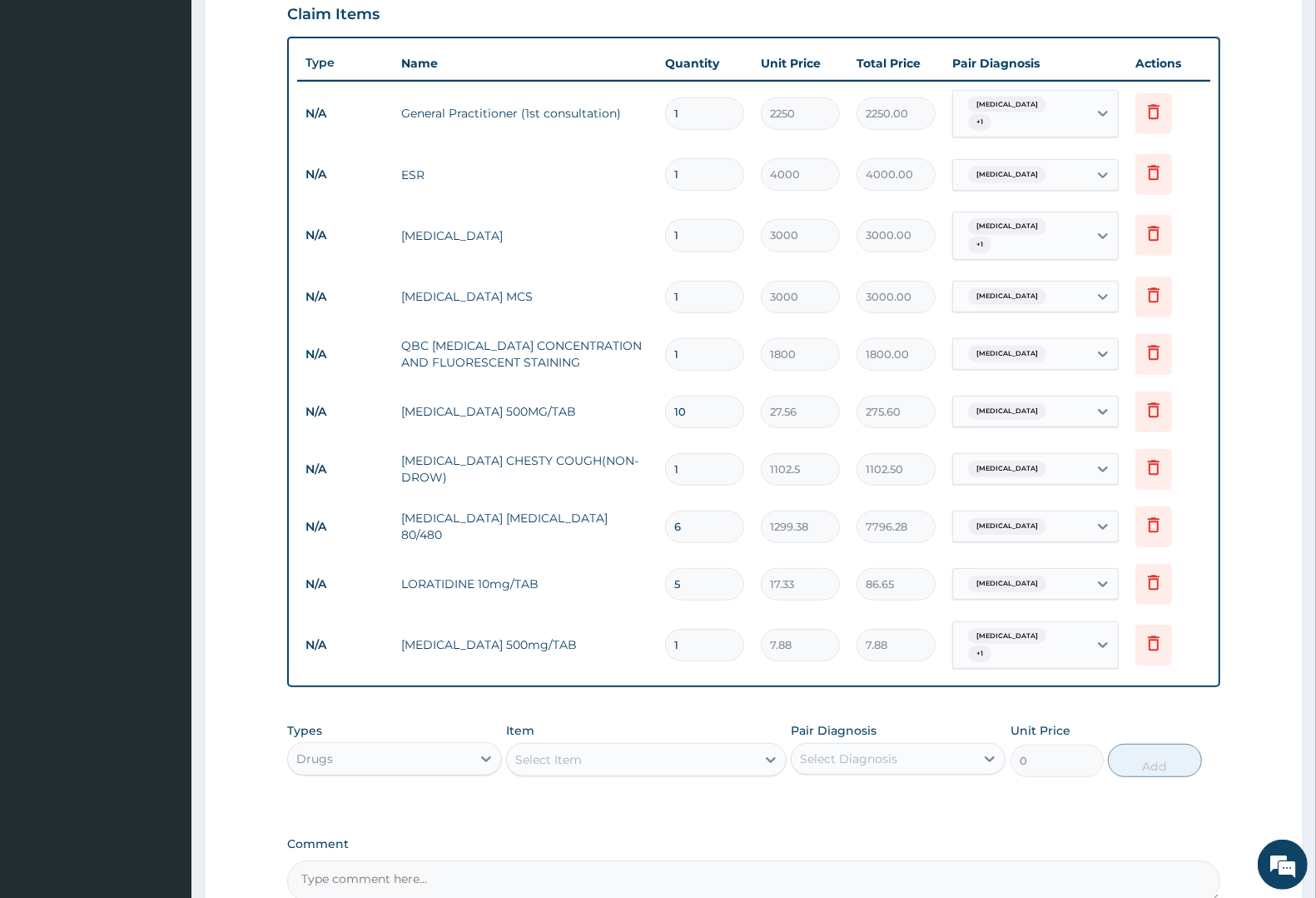
type input "18"
type input "141.84"
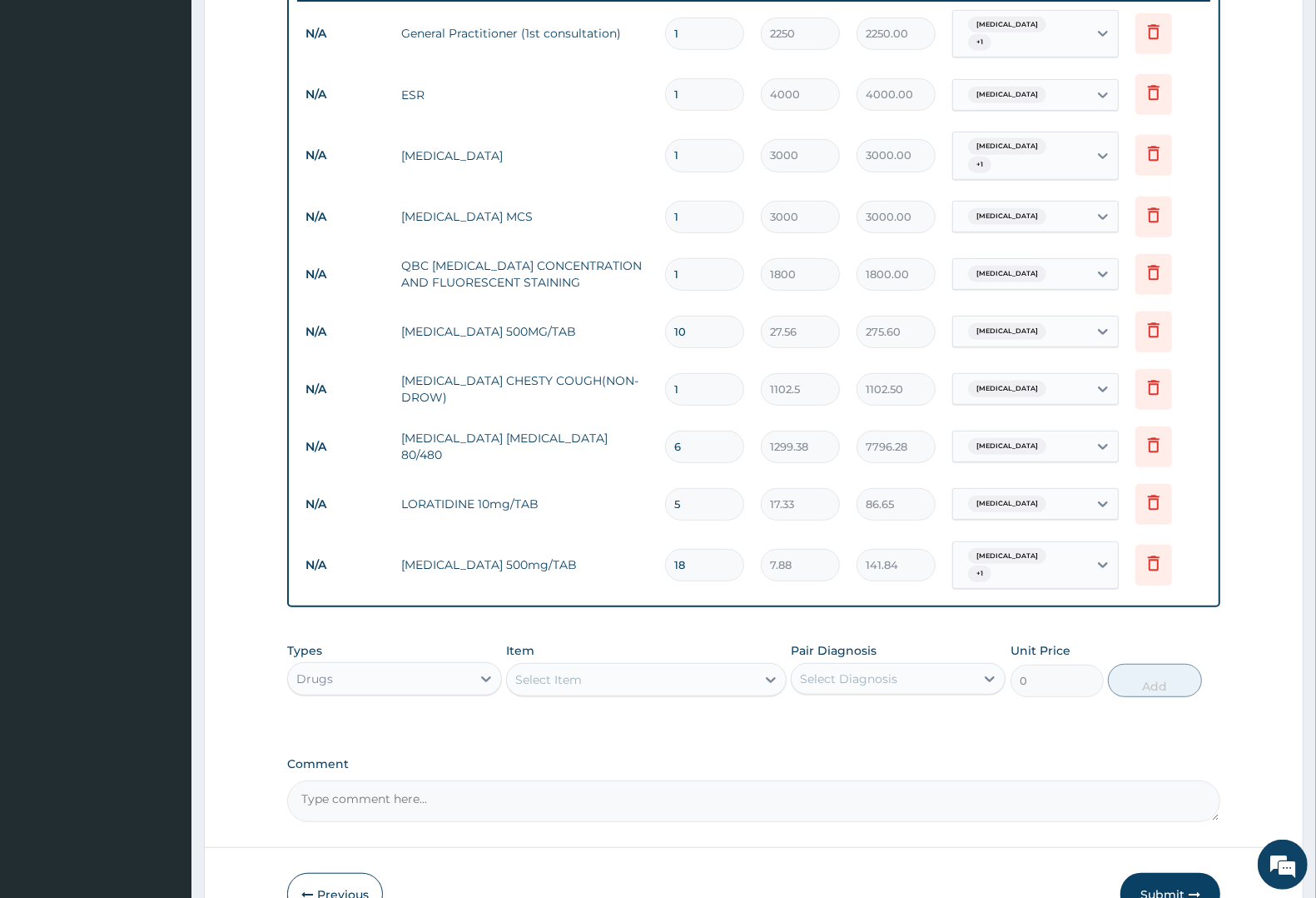
scroll to position [754, 0]
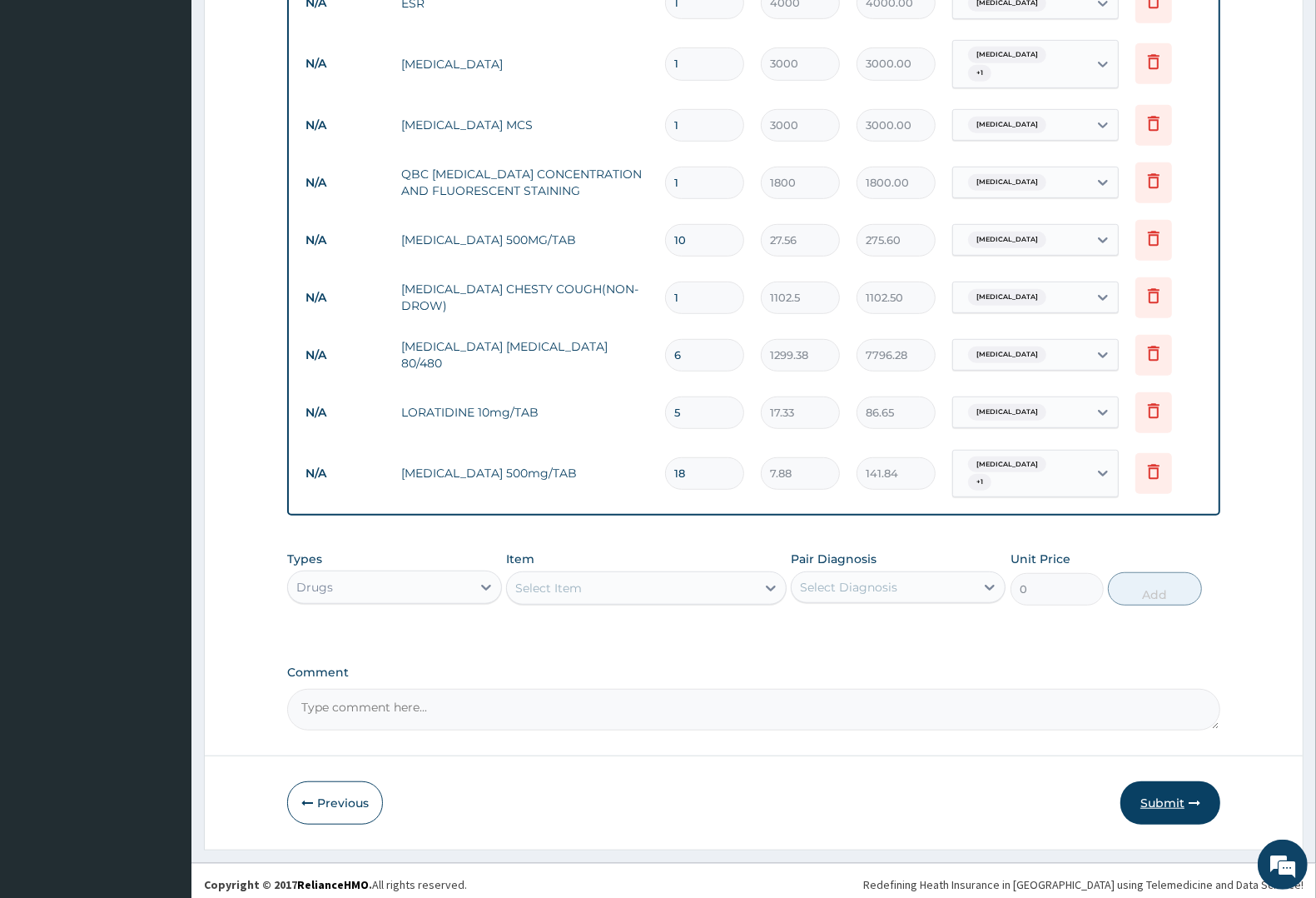
type input "18"
click at [1178, 796] on button "Submit" at bounding box center [1171, 803] width 100 height 43
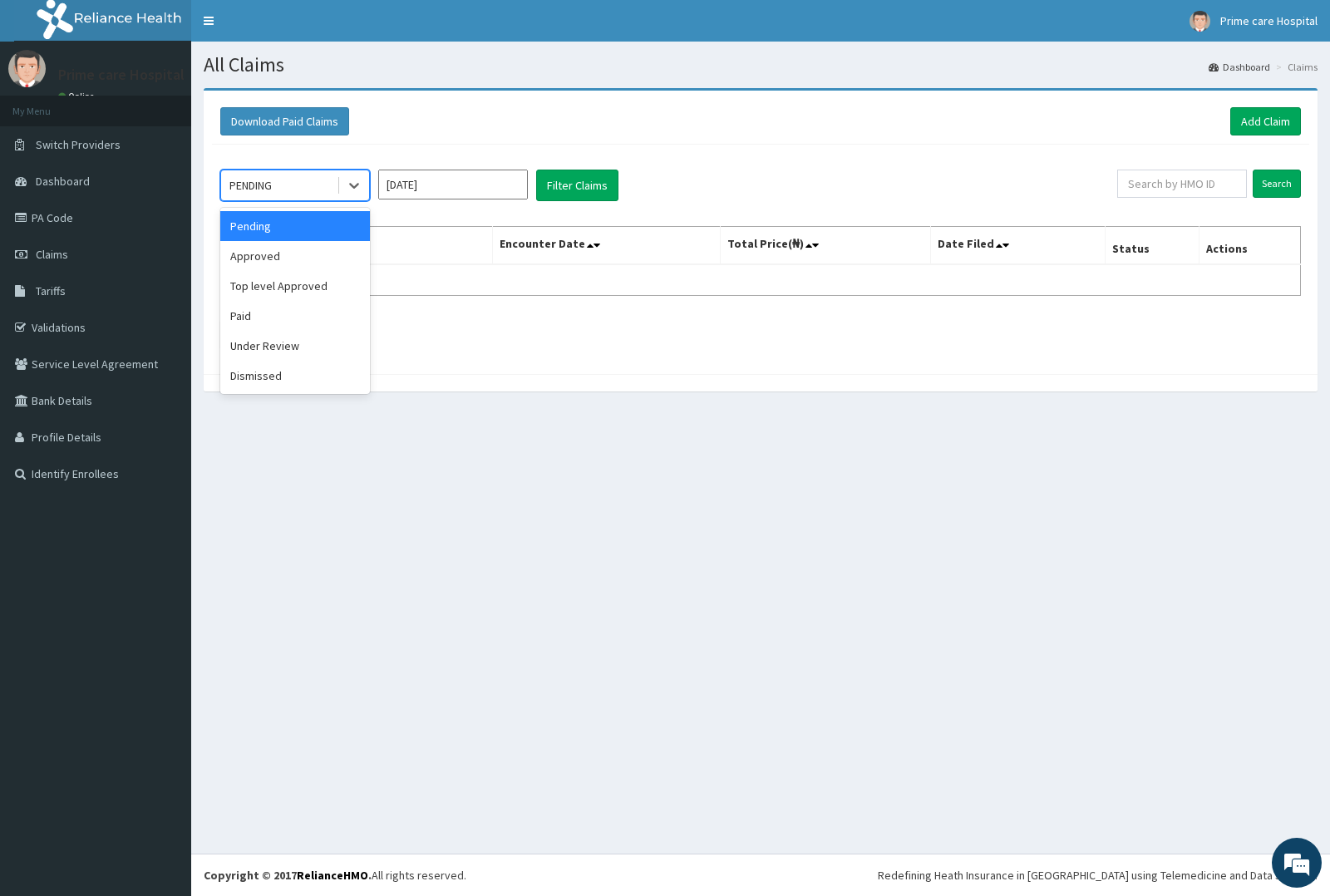
click at [327, 185] on div "PENDING" at bounding box center [279, 185] width 116 height 27
click at [295, 270] on div "Approved" at bounding box center [294, 256] width 149 height 30
click at [486, 185] on input "[DATE]" at bounding box center [453, 184] width 149 height 30
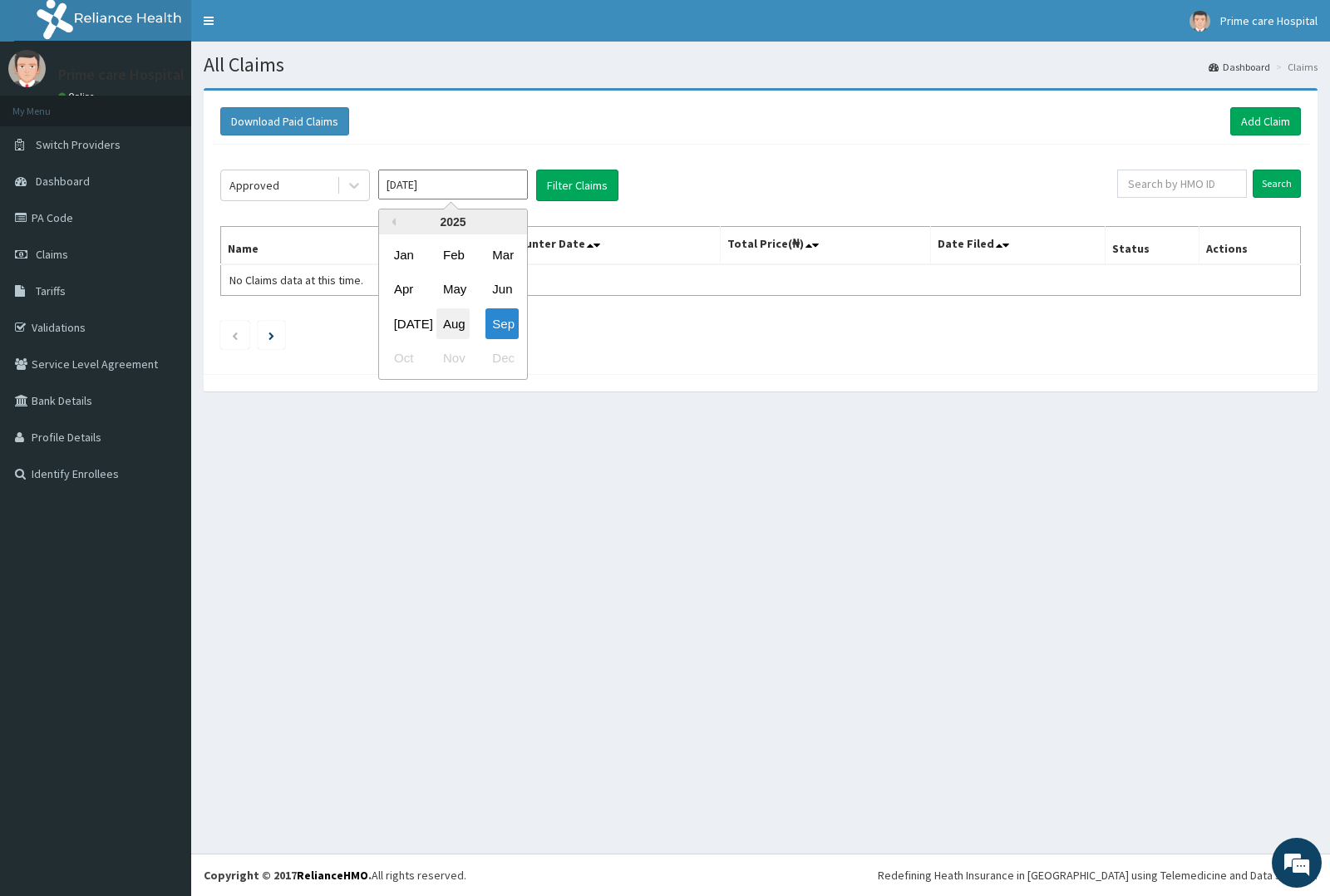
click at [445, 322] on div "Aug" at bounding box center [453, 323] width 33 height 31
type input "[DATE]"
click at [580, 179] on button "Filter Claims" at bounding box center [577, 185] width 83 height 32
